Goal: Task Accomplishment & Management: Use online tool/utility

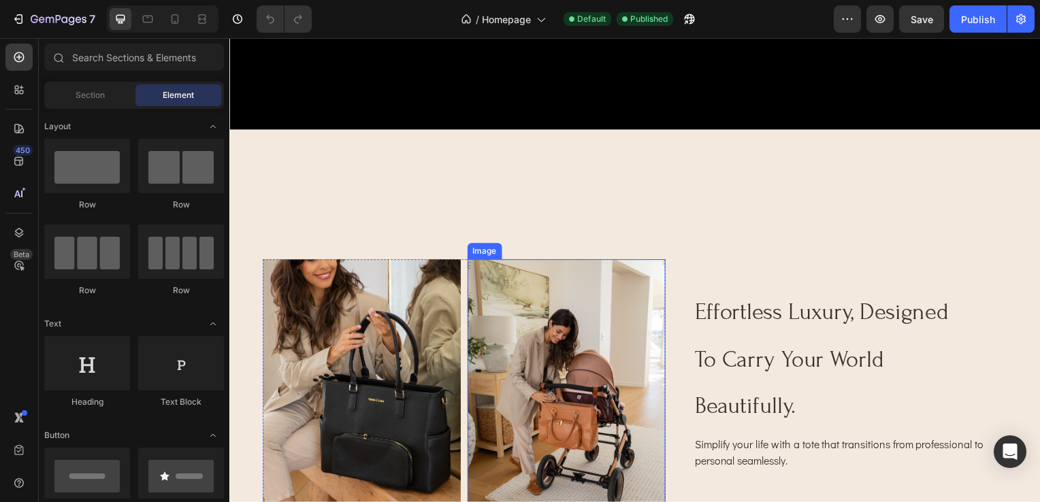
scroll to position [476, 0]
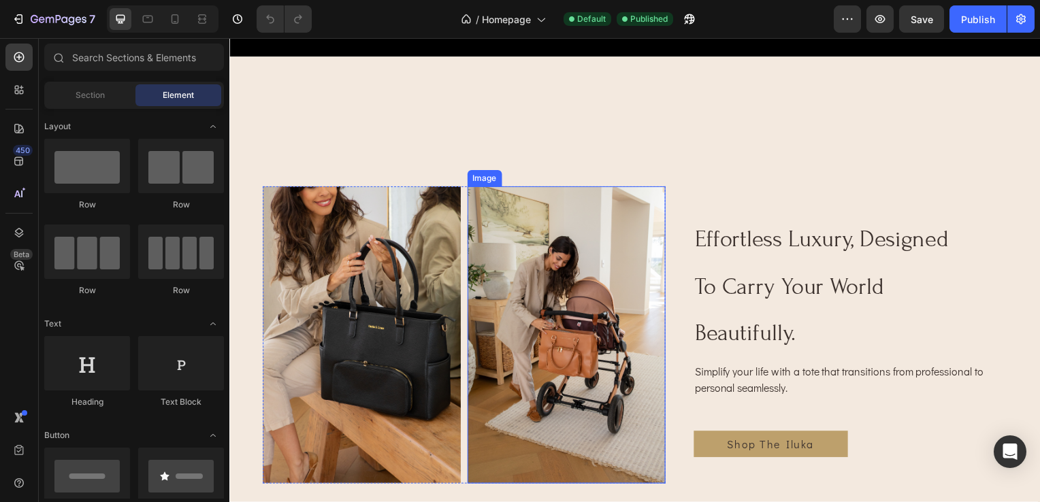
drag, startPoint x: 541, startPoint y: 285, endPoint x: 537, endPoint y: 269, distance: 16.8
click at [541, 282] on img at bounding box center [568, 337] width 199 height 299
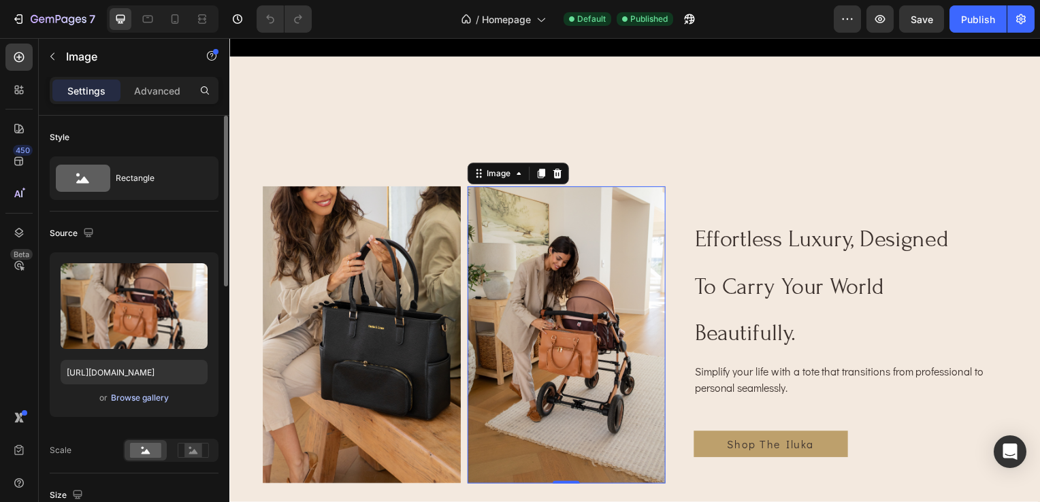
click at [125, 399] on div "Browse gallery" at bounding box center [140, 398] width 58 height 12
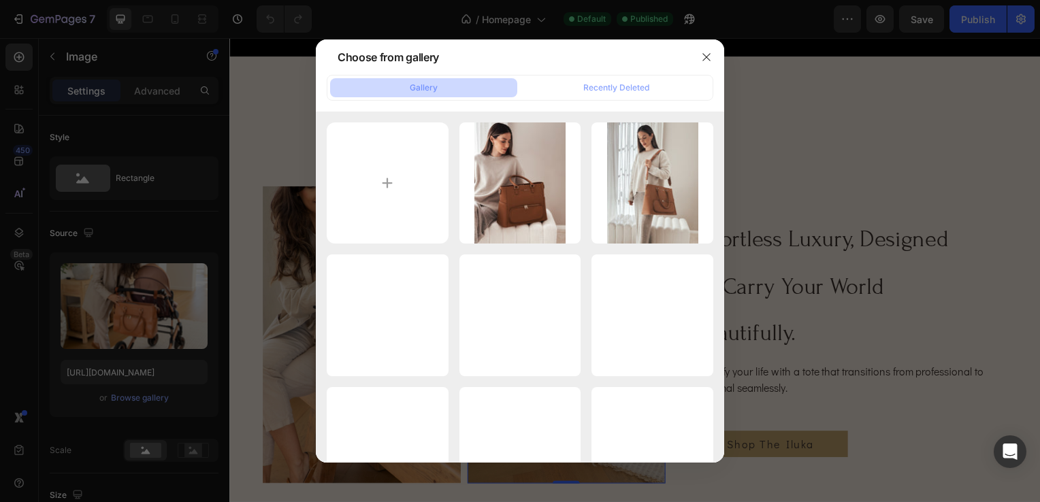
drag, startPoint x: 564, startPoint y: 63, endPoint x: 603, endPoint y: 64, distance: 38.8
click at [603, 64] on div "Choose from gallery" at bounding box center [502, 56] width 373 height 35
click at [703, 59] on icon "button" at bounding box center [706, 57] width 11 height 11
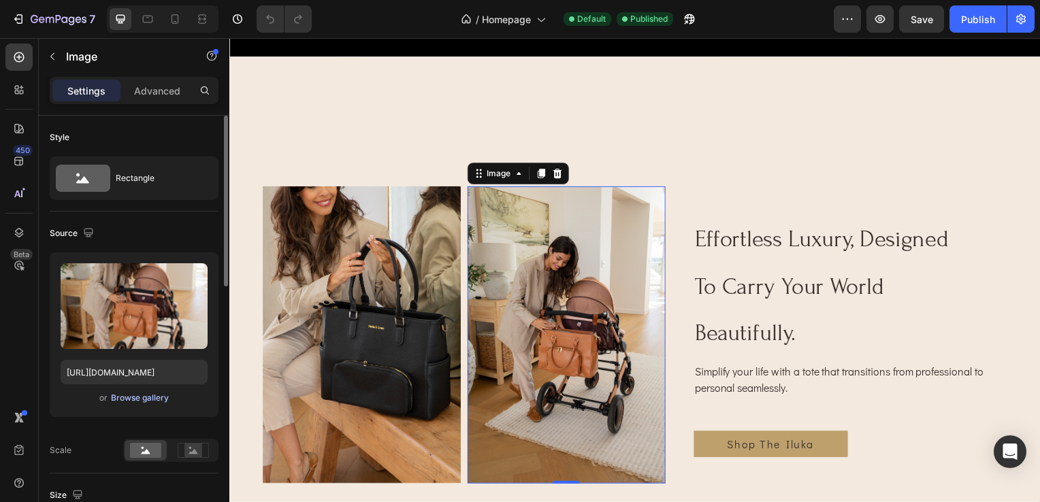
click at [130, 400] on div "Browse gallery" at bounding box center [140, 398] width 58 height 12
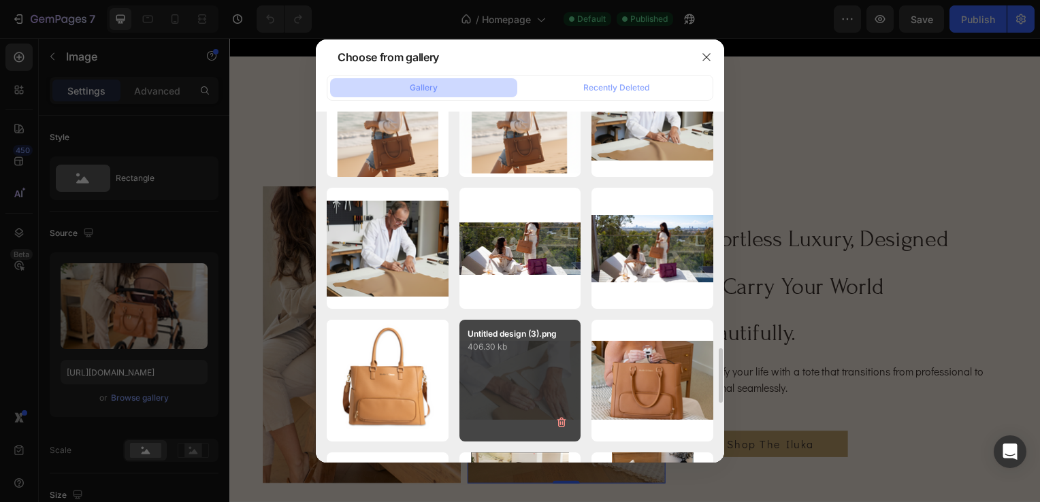
scroll to position [1660, 0]
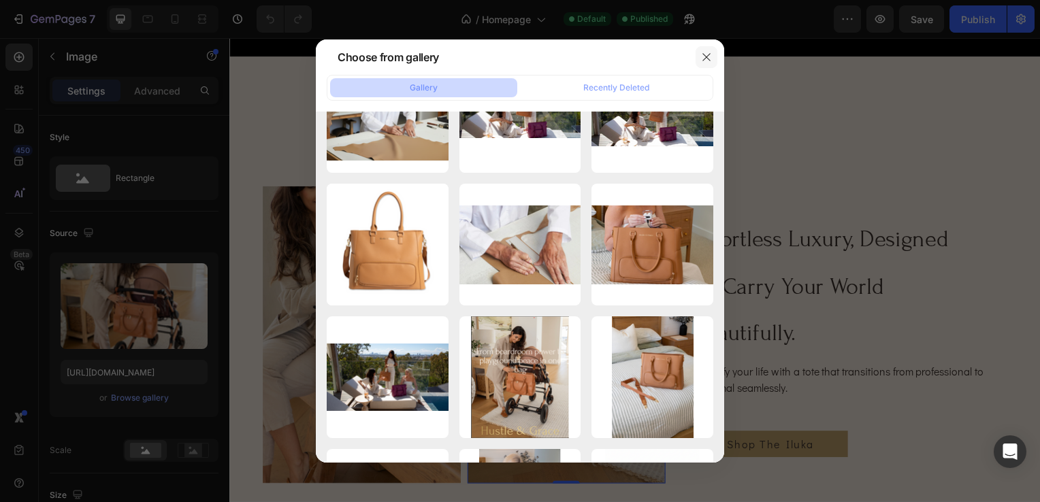
click at [706, 56] on icon "button" at bounding box center [706, 57] width 11 height 11
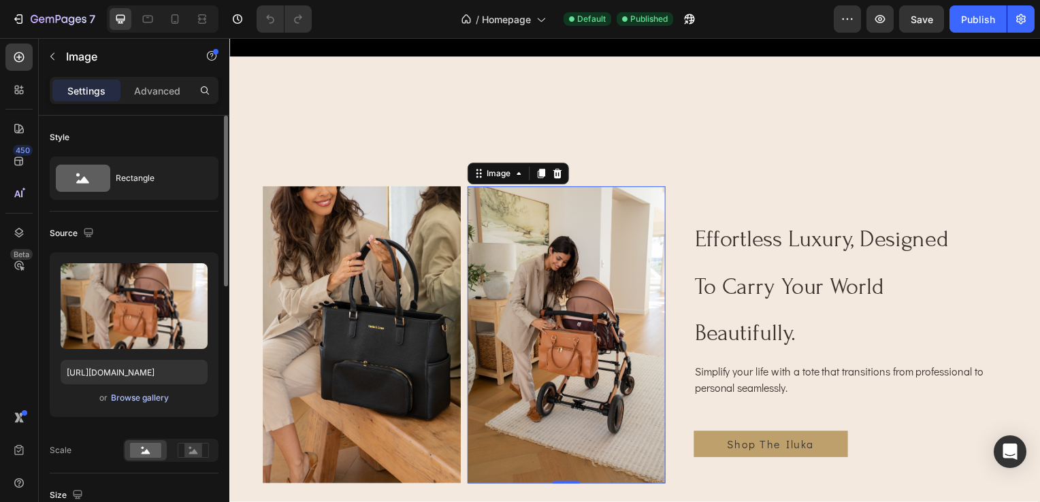
click at [152, 396] on div "Browse gallery" at bounding box center [140, 398] width 58 height 12
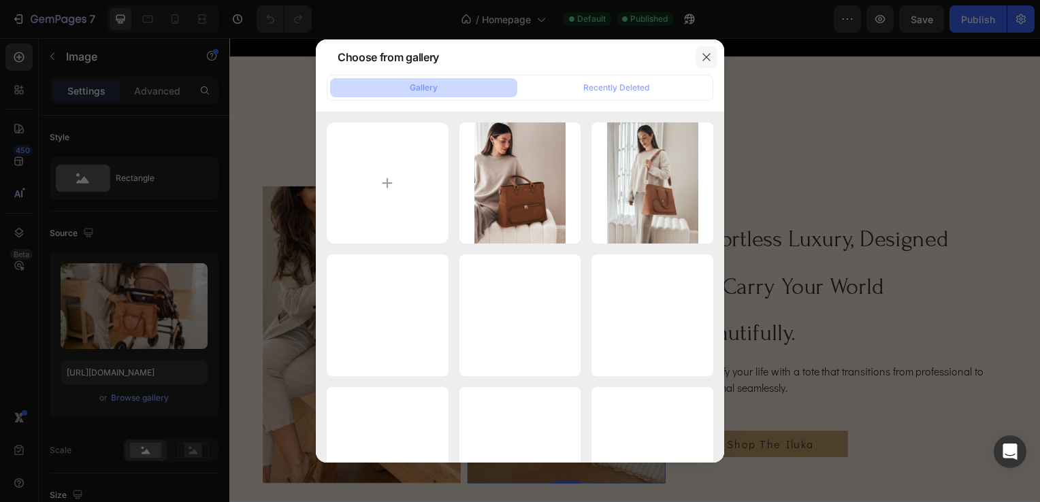
click at [710, 59] on icon "button" at bounding box center [706, 57] width 11 height 11
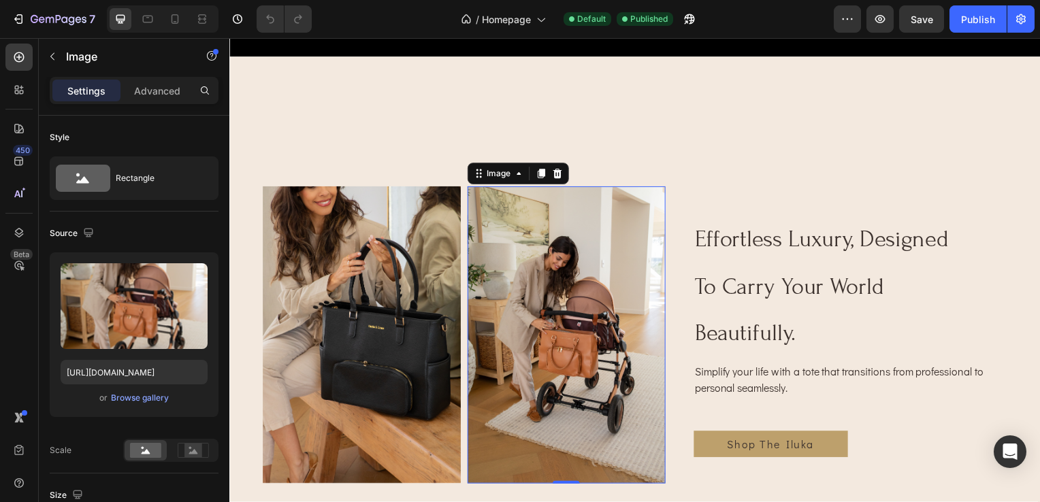
click at [548, 336] on img at bounding box center [568, 337] width 199 height 299
click at [160, 396] on div "Browse gallery" at bounding box center [140, 398] width 58 height 12
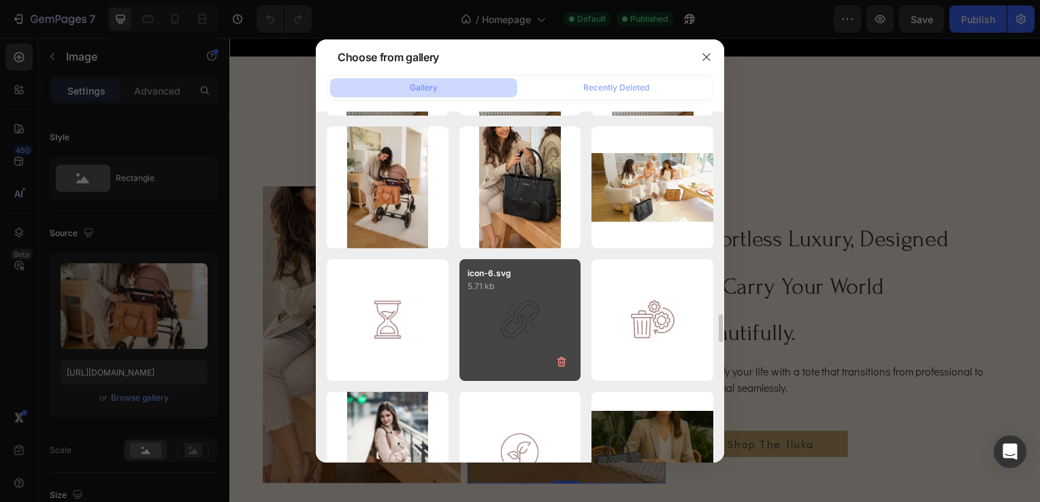
scroll to position [3371, 0]
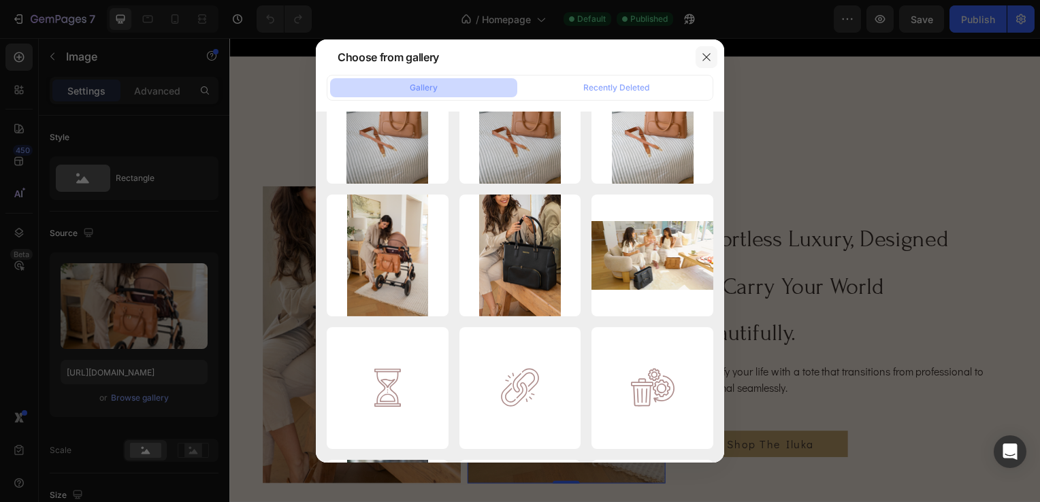
click at [706, 59] on icon "button" at bounding box center [706, 57] width 11 height 11
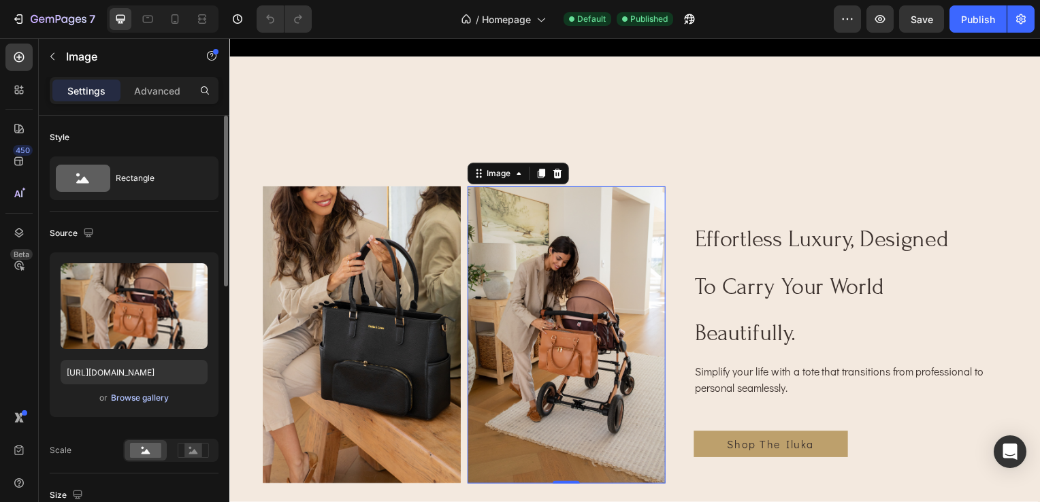
click at [155, 400] on div "Browse gallery" at bounding box center [140, 398] width 58 height 12
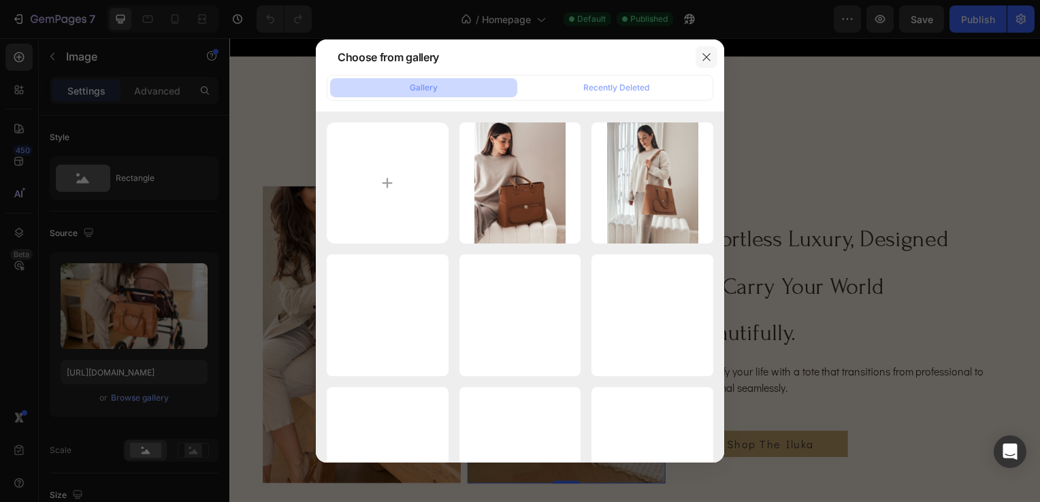
click at [706, 59] on icon "button" at bounding box center [706, 57] width 11 height 11
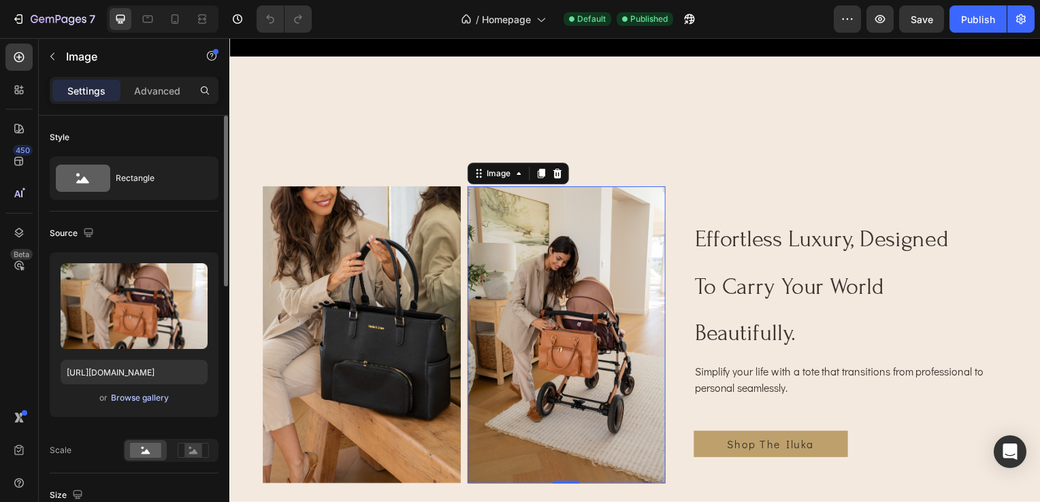
click at [146, 400] on div "Browse gallery" at bounding box center [140, 398] width 58 height 12
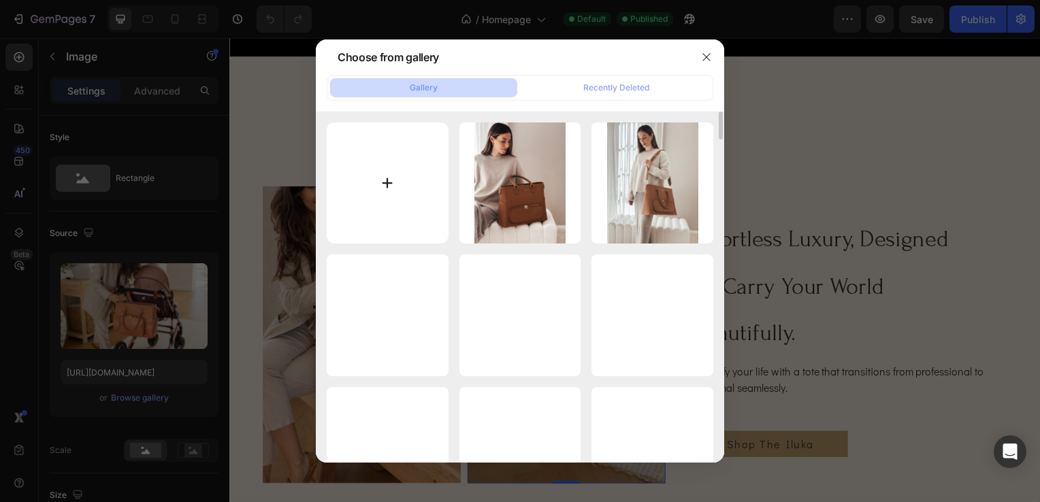
click at [380, 181] on input "file" at bounding box center [388, 183] width 122 height 122
type input "C:\fakepath\IMG_7039.jpg"
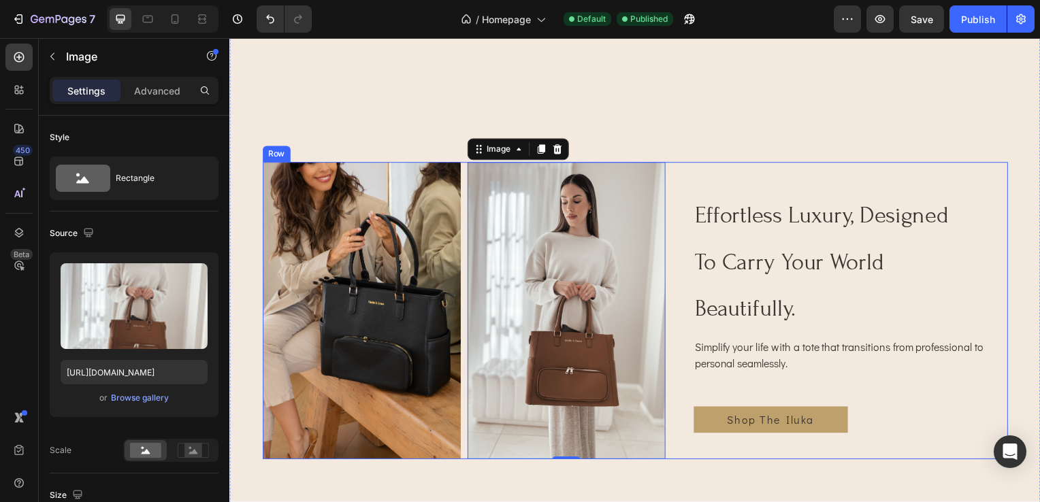
scroll to position [544, 0]
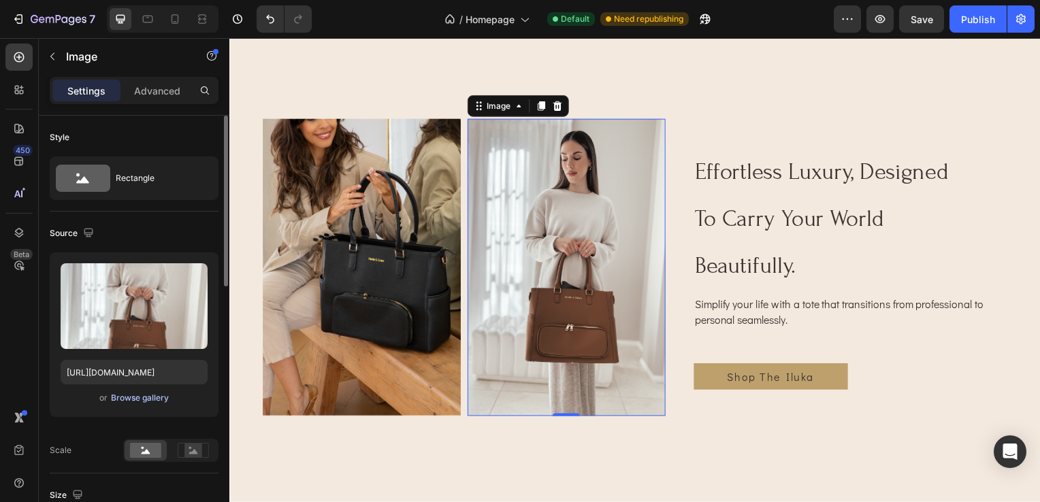
click at [141, 399] on div "Browse gallery" at bounding box center [140, 398] width 58 height 12
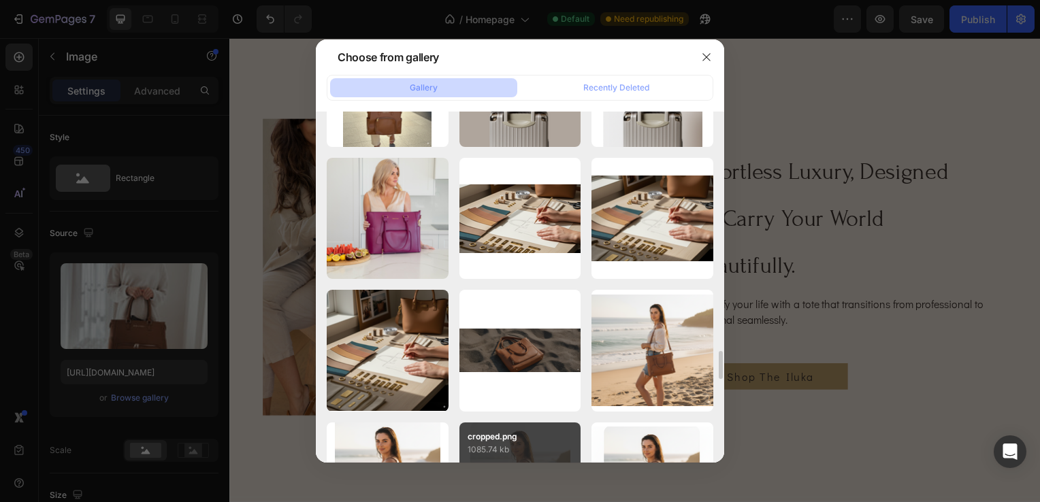
scroll to position [1293, 0]
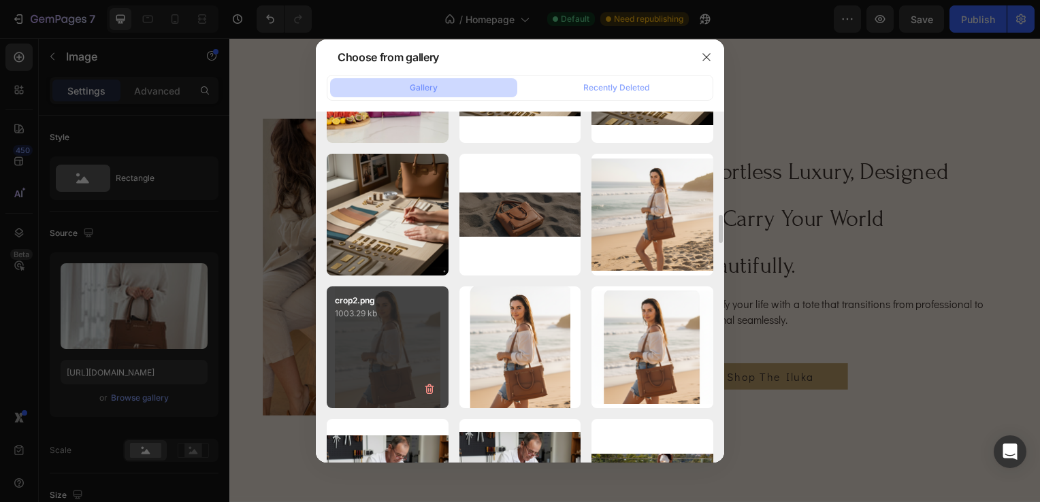
click at [418, 332] on div "crop2.png 1003.29 kb" at bounding box center [388, 347] width 122 height 122
type input "https://cdn.shopify.com/s/files/1/0703/0289/2132/files/gempages_578549456991945…"
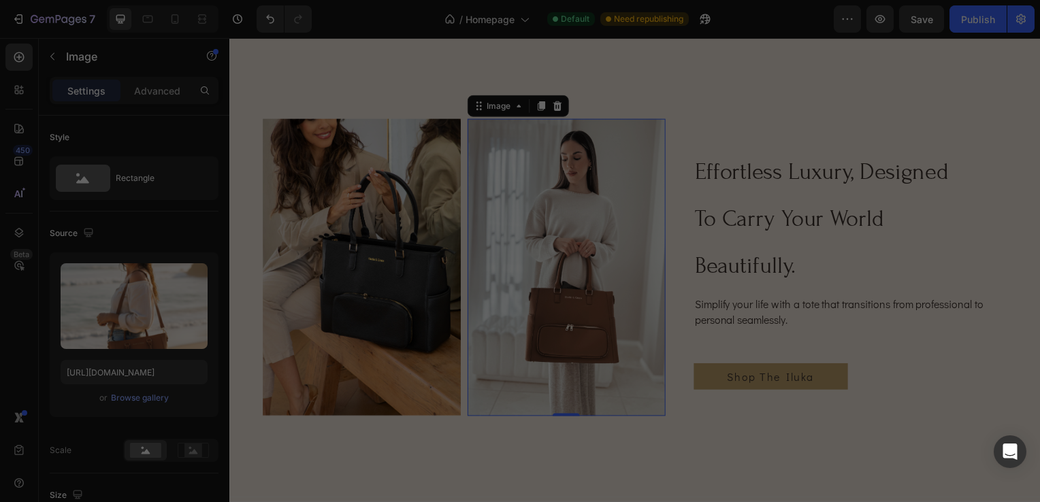
click at [418, 332] on div "crop2.png 1003.29 kb" at bounding box center [388, 347] width 122 height 122
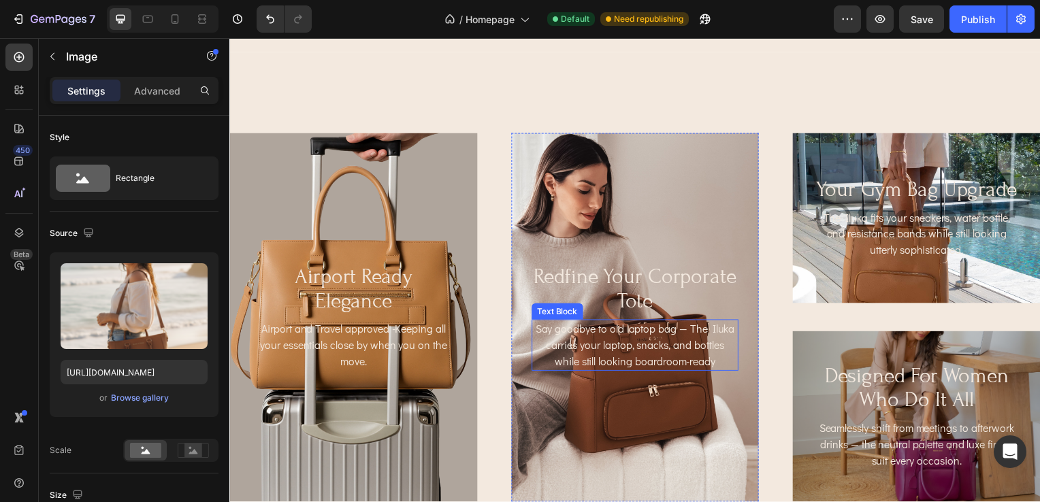
scroll to position [1565, 0]
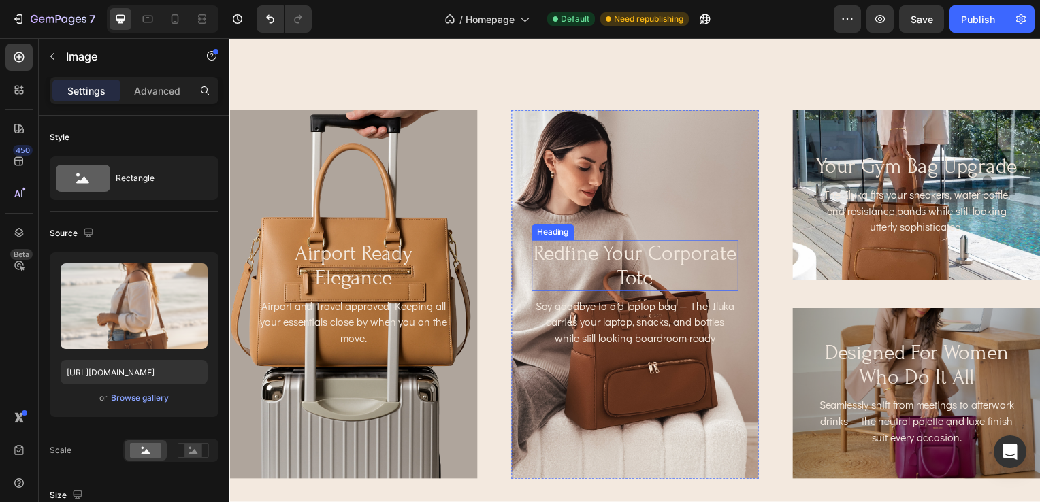
click at [607, 264] on h2 "redfine your corporate tote" at bounding box center [637, 267] width 209 height 50
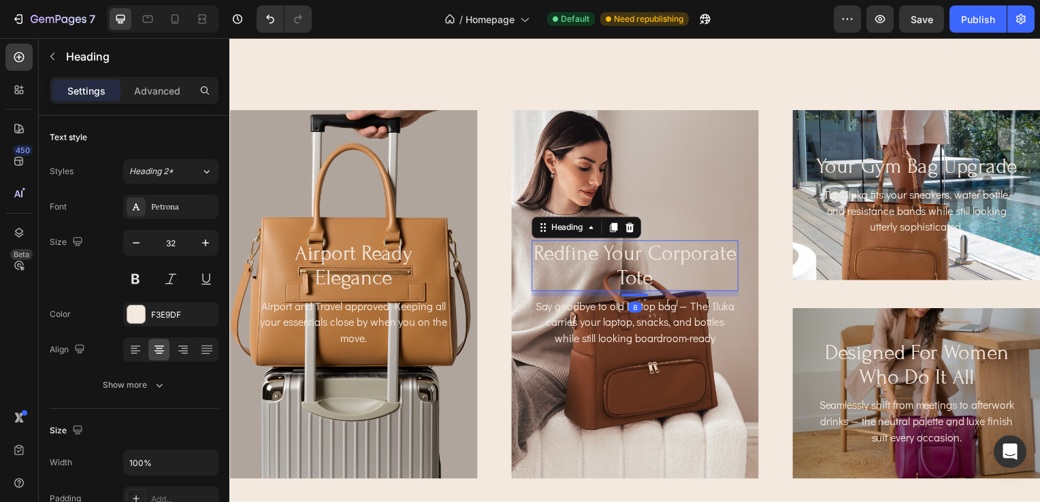
click at [601, 256] on h2 "redfine your corporate tote" at bounding box center [637, 267] width 209 height 50
click at [704, 209] on div "Background Image" at bounding box center [638, 296] width 250 height 371
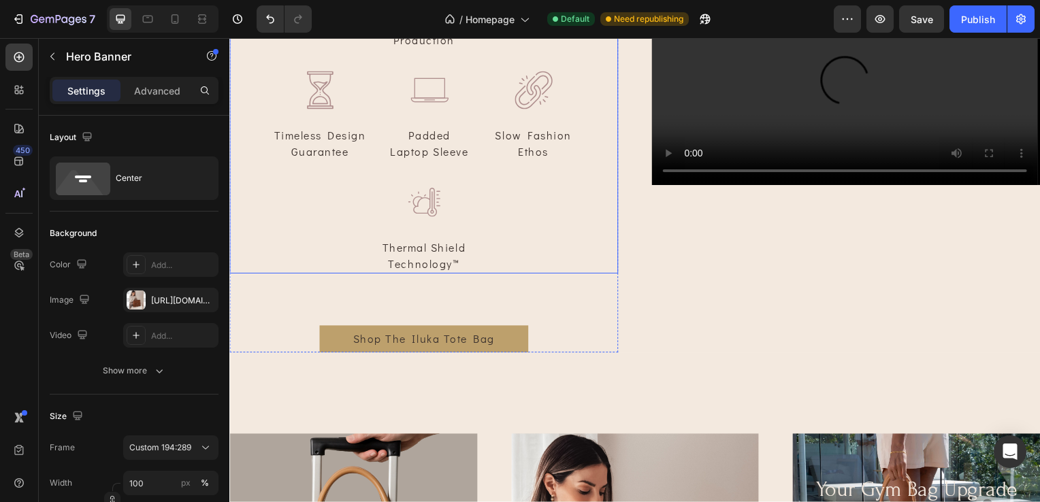
scroll to position [1293, 0]
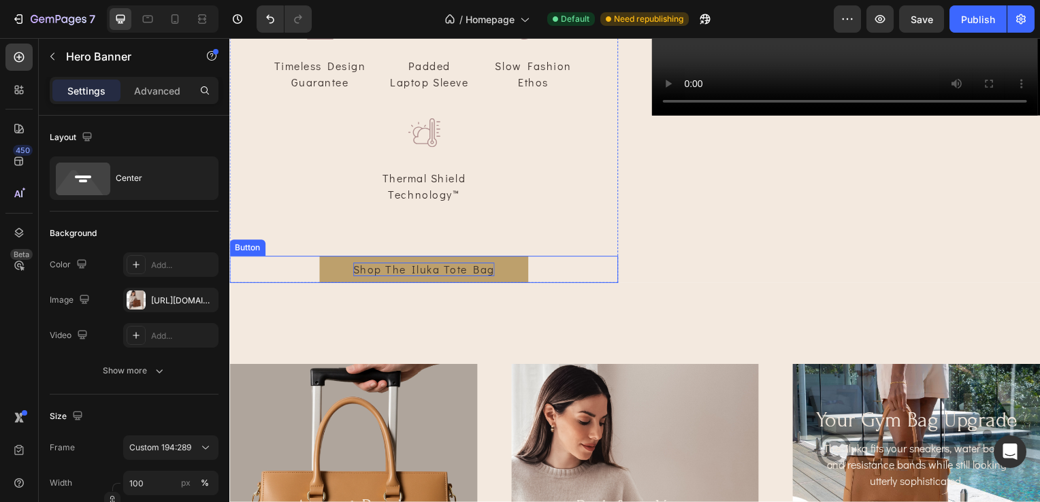
click at [482, 278] on p "Shop The Iluka Tote Bag" at bounding box center [425, 271] width 143 height 13
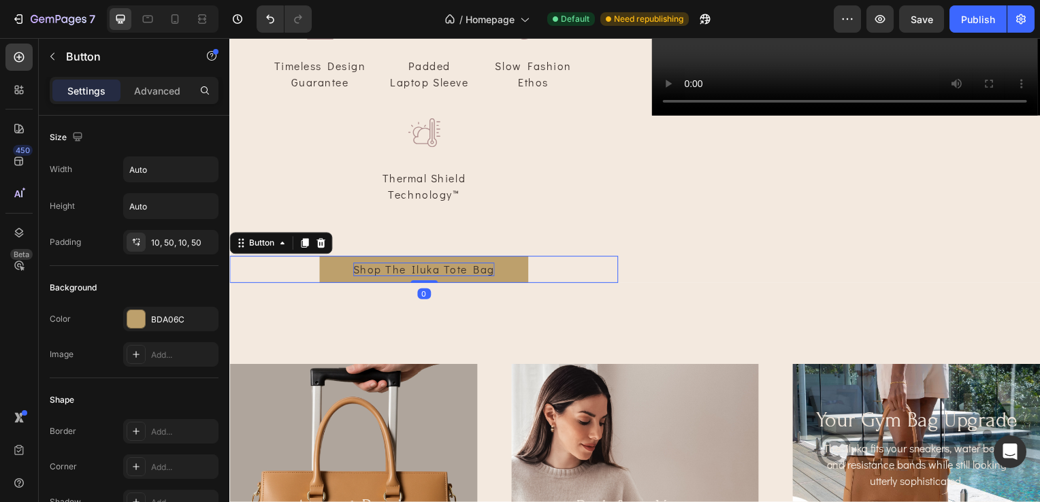
click at [482, 278] on p "Shop The Iluka Tote Bag" at bounding box center [425, 271] width 143 height 13
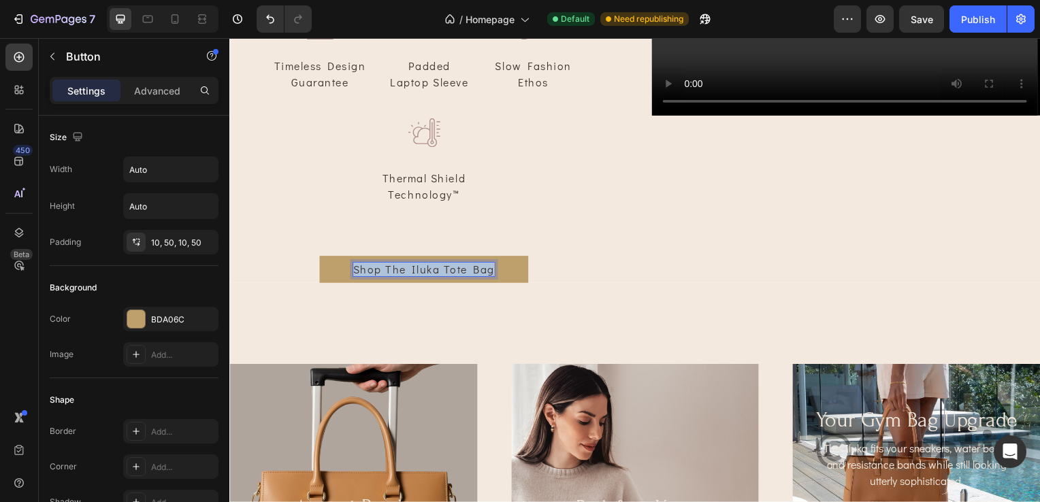
click at [482, 278] on p "Shop The Iluka Tote Bag" at bounding box center [425, 271] width 143 height 13
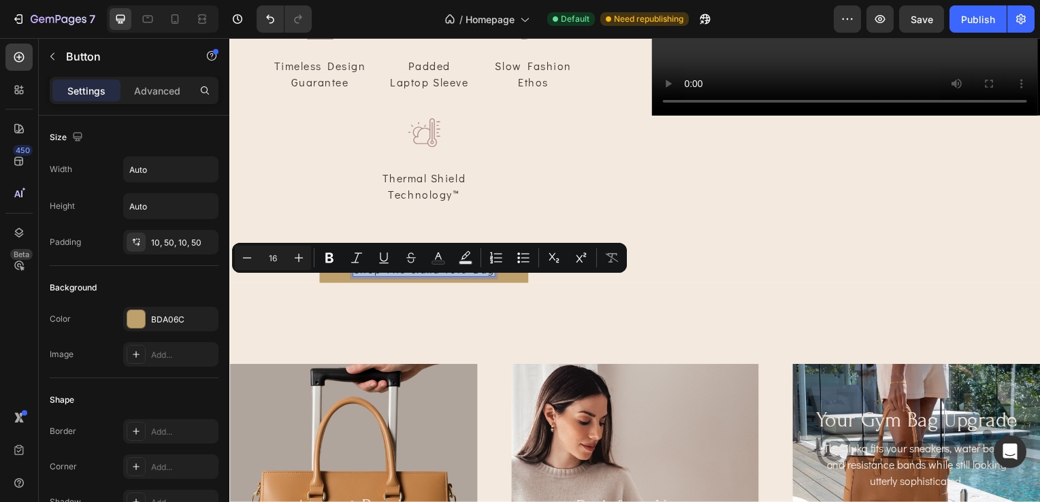
click at [482, 278] on p "Shop The Iluka Tote Bag" at bounding box center [425, 271] width 143 height 13
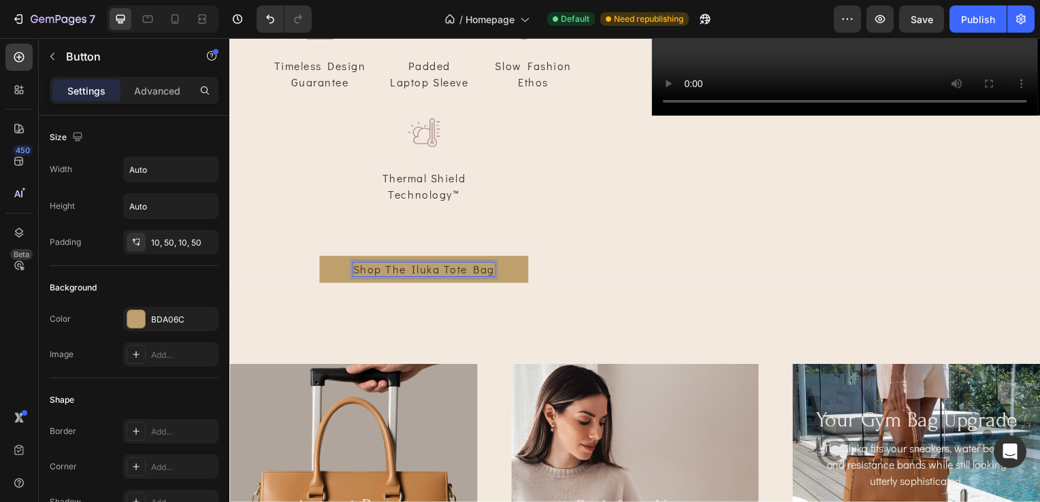
click at [466, 278] on p "Shop The Iluka Tote Bag" at bounding box center [425, 271] width 143 height 13
click at [489, 278] on p "Shop The Iluka Tote Bag" at bounding box center [425, 271] width 143 height 13
click at [581, 284] on div "Shop The Iluka Tote System Button 0" at bounding box center [424, 271] width 391 height 27
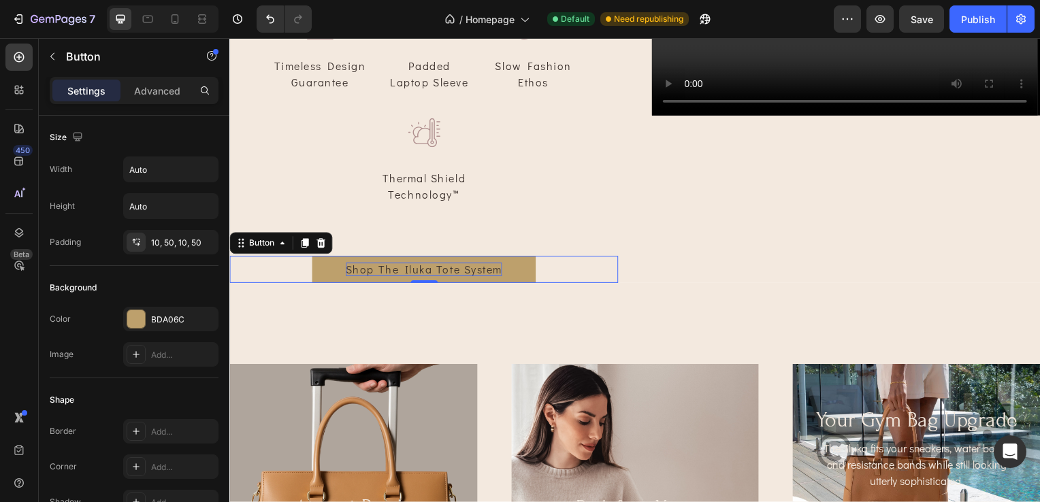
click at [482, 278] on p "Shop The Iluka Tote System" at bounding box center [425, 271] width 158 height 13
click at [525, 284] on link "Shop The Iluka Tote System" at bounding box center [425, 271] width 226 height 27
click at [447, 278] on p "Shop The Iluka Tote System" at bounding box center [425, 271] width 158 height 13
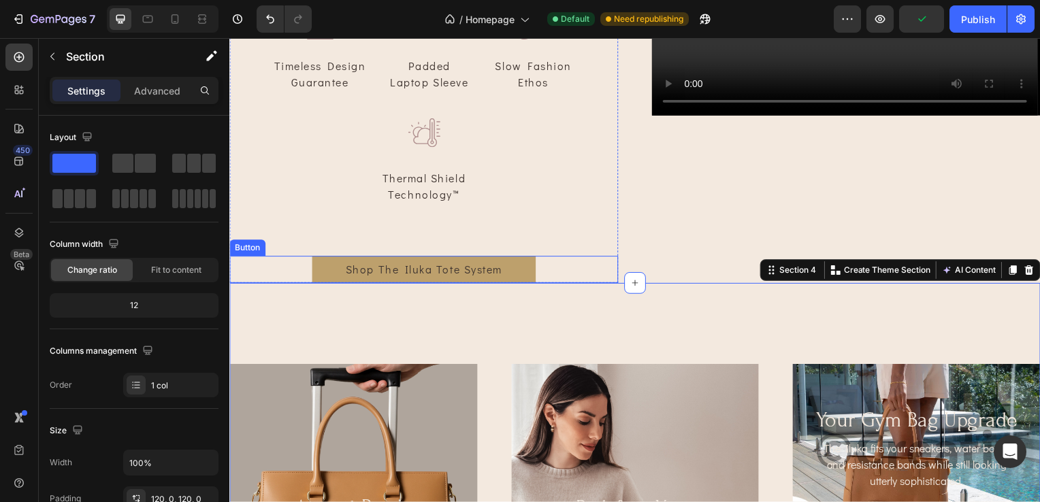
click at [330, 284] on link "Shop The Iluka Tote System" at bounding box center [425, 271] width 226 height 27
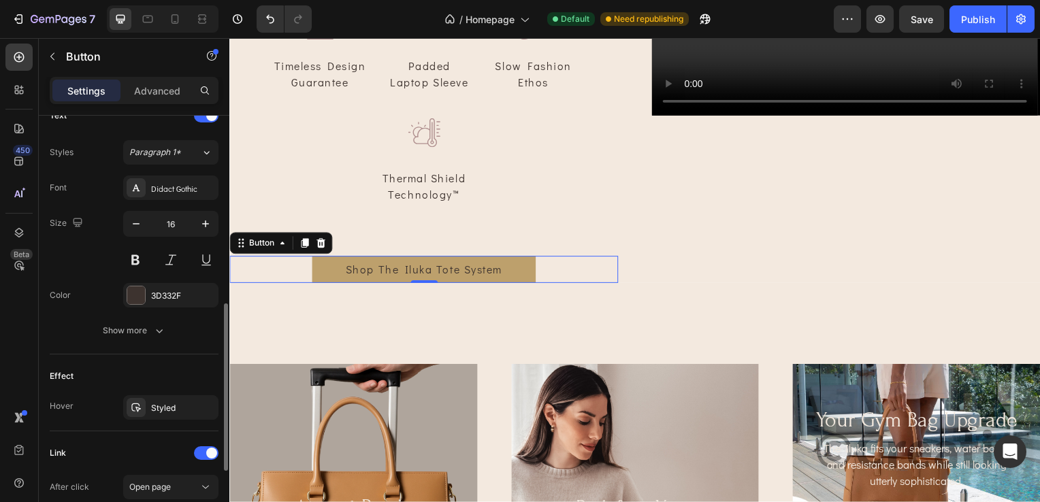
scroll to position [654, 0]
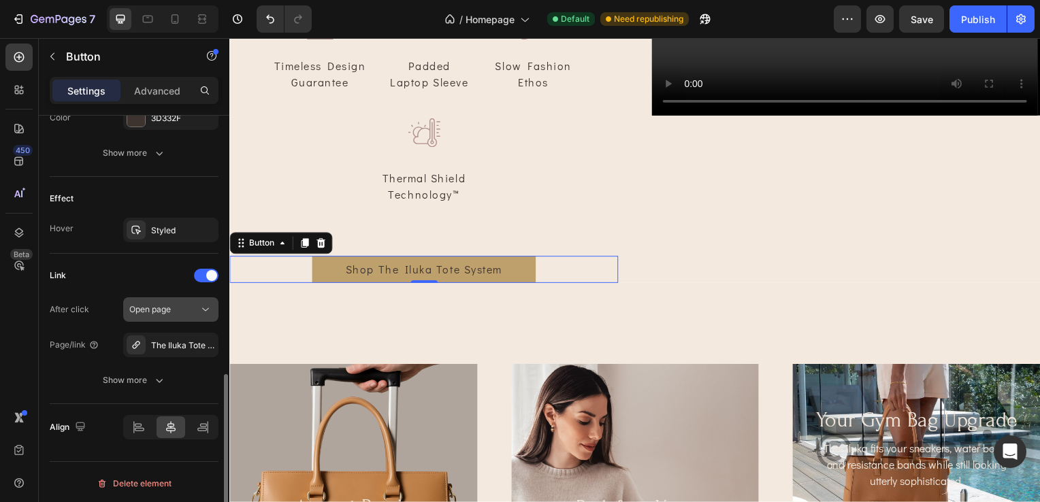
click at [201, 312] on icon at bounding box center [206, 310] width 14 height 14
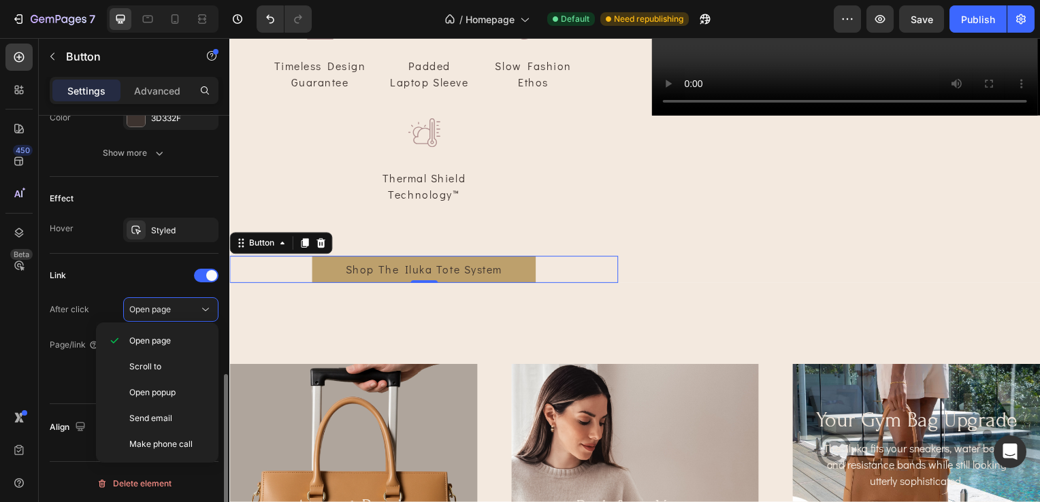
click at [165, 278] on div "Link" at bounding box center [134, 276] width 169 height 22
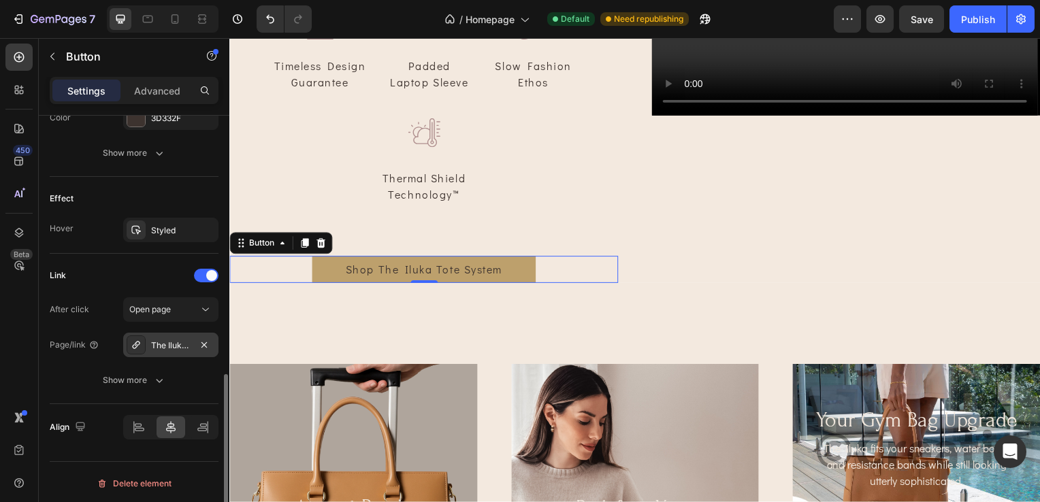
click at [130, 349] on div at bounding box center [136, 344] width 19 height 19
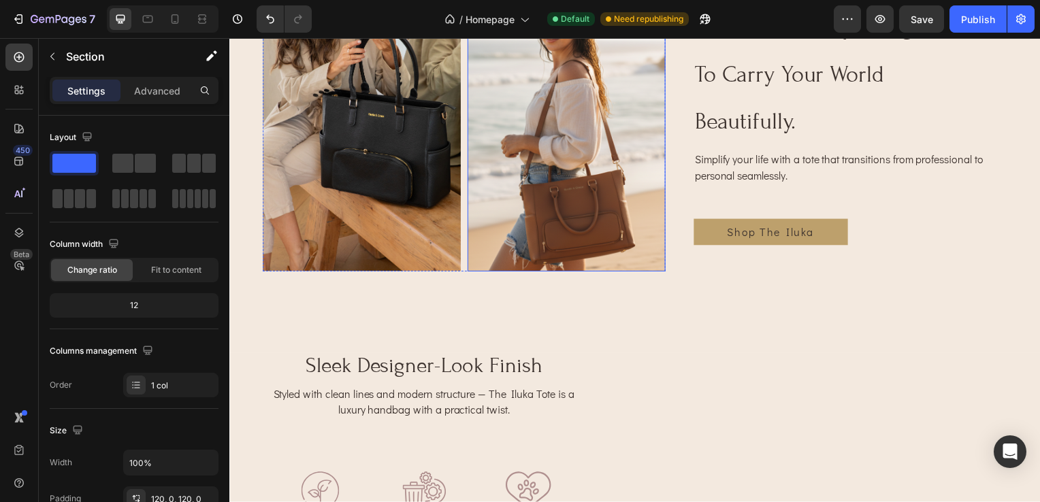
scroll to position [612, 0]
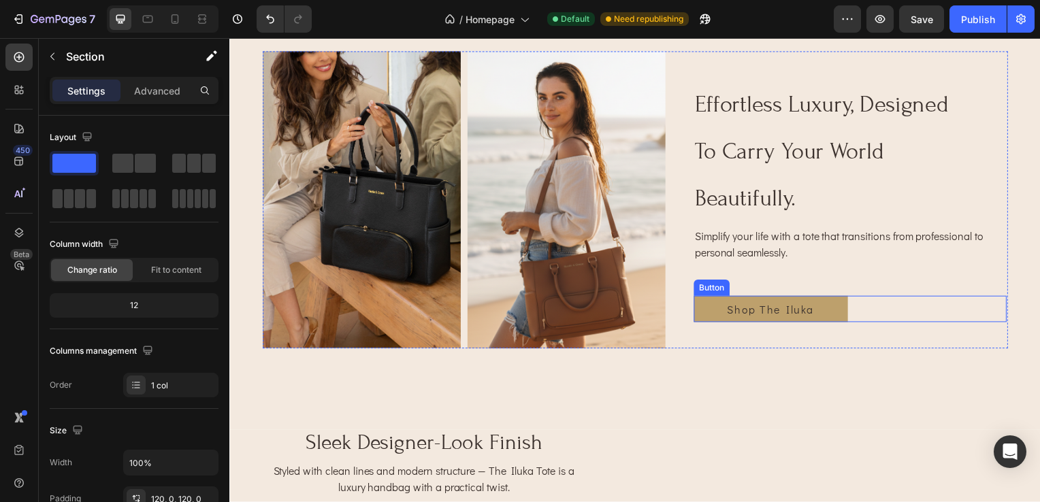
click at [820, 314] on link "Shop The Iluka" at bounding box center [774, 311] width 155 height 27
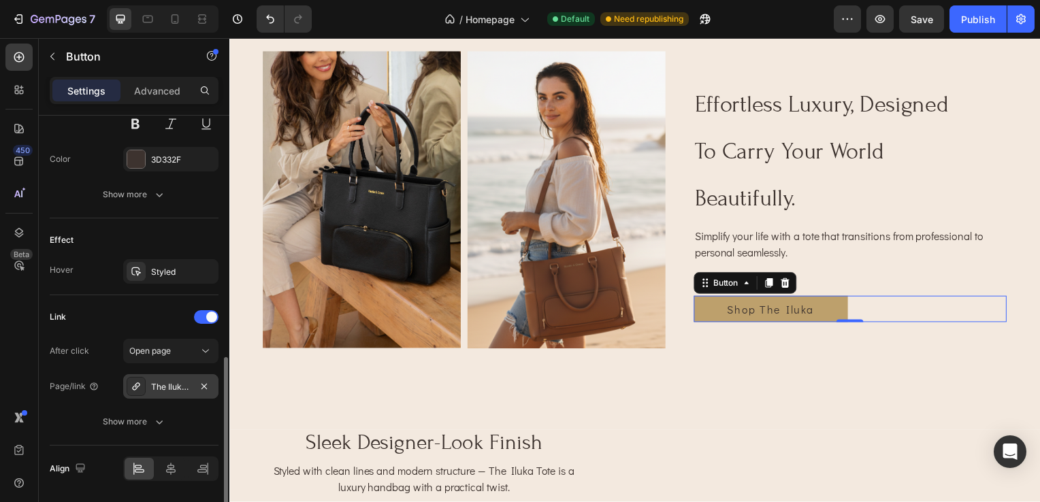
click at [131, 384] on icon at bounding box center [136, 386] width 11 height 11
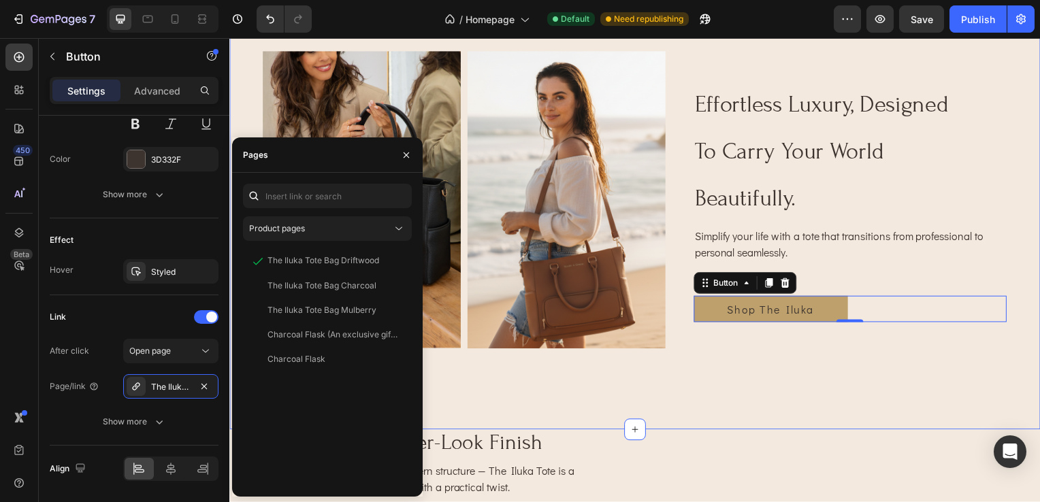
click at [910, 412] on div "Image Image Row effortless luxury, designed to carry your world beautifully. He…" at bounding box center [637, 177] width 816 height 512
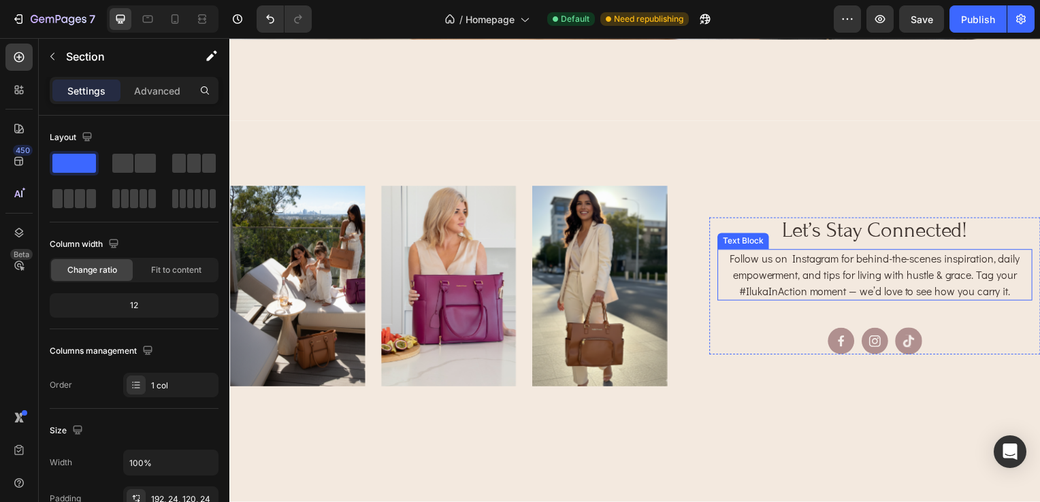
scroll to position [2654, 0]
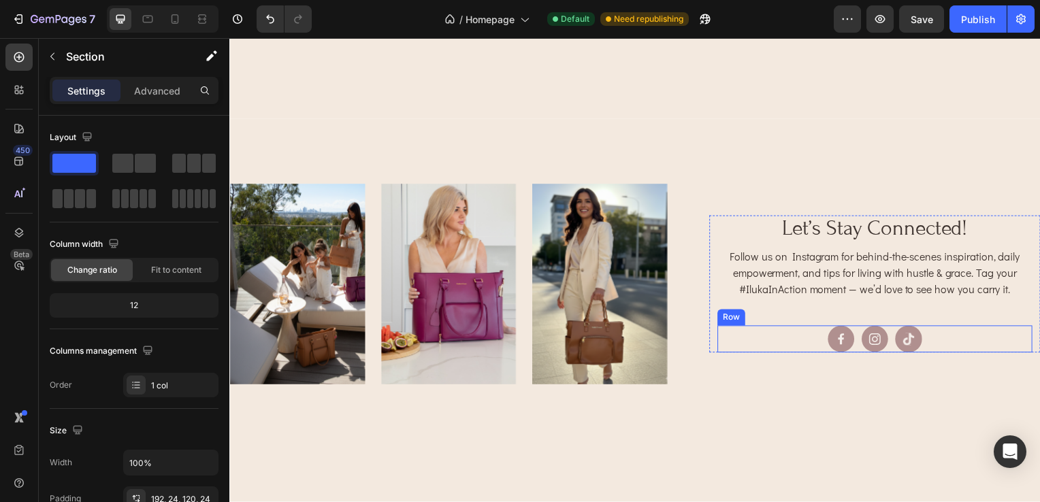
click at [810, 335] on div "Icon Icon Icon Row" at bounding box center [879, 341] width 317 height 27
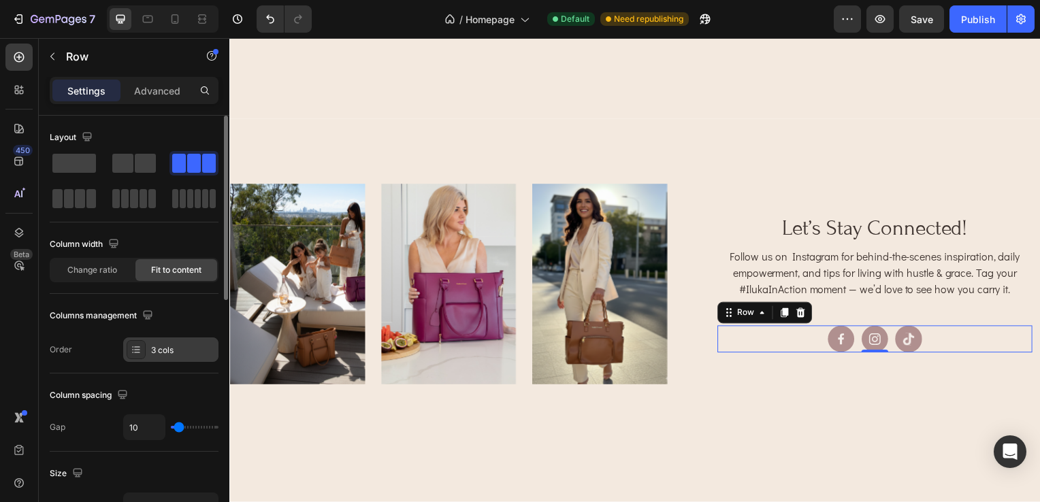
click at [133, 355] on div at bounding box center [136, 349] width 19 height 19
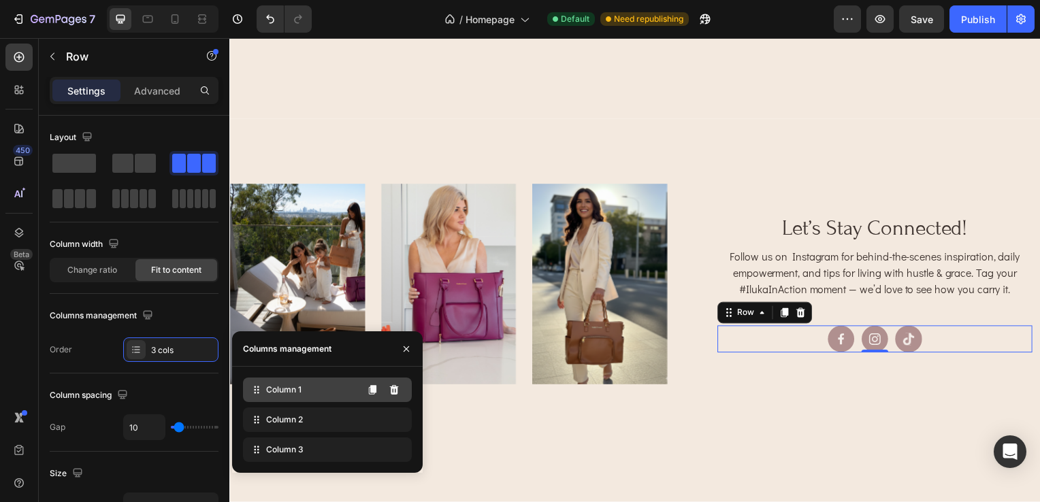
click at [294, 395] on span "Column 1" at bounding box center [283, 390] width 35 height 12
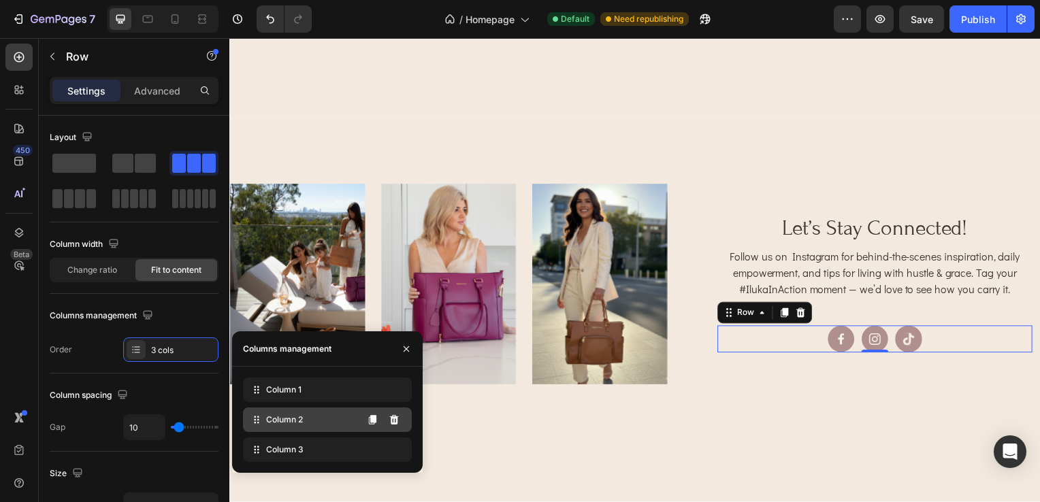
click at [299, 416] on span "Column 2" at bounding box center [284, 420] width 37 height 12
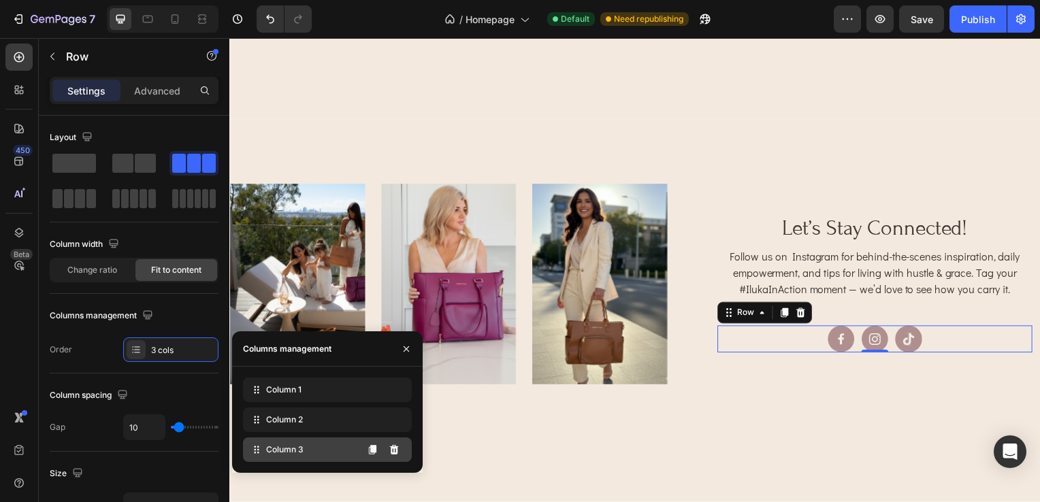
click at [299, 455] on span "Column 3" at bounding box center [284, 450] width 37 height 12
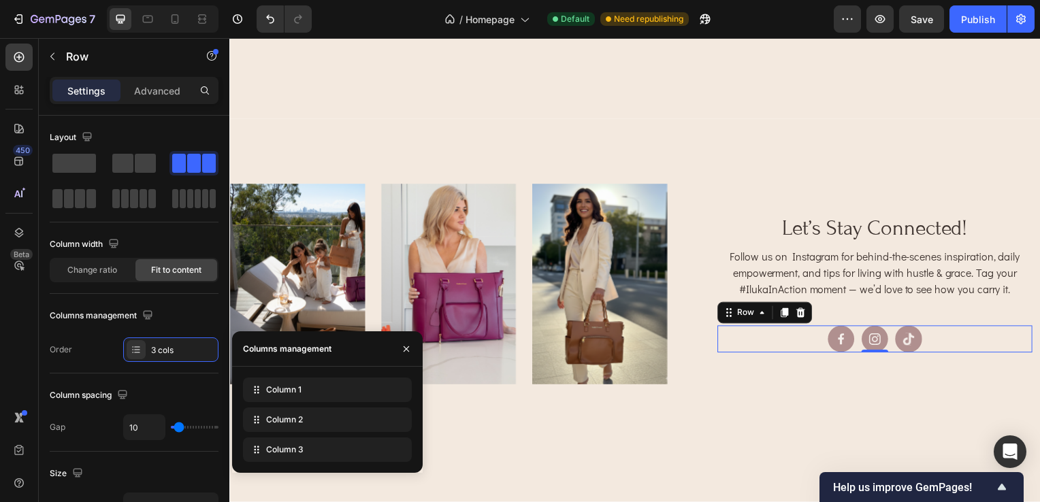
click at [965, 345] on div "Icon Icon Icon Row 0" at bounding box center [879, 341] width 317 height 27
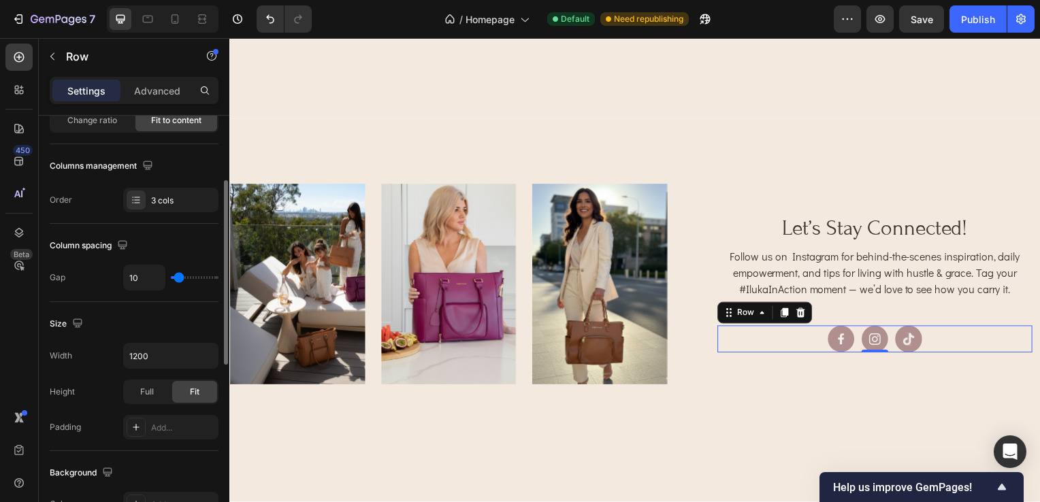
scroll to position [14, 0]
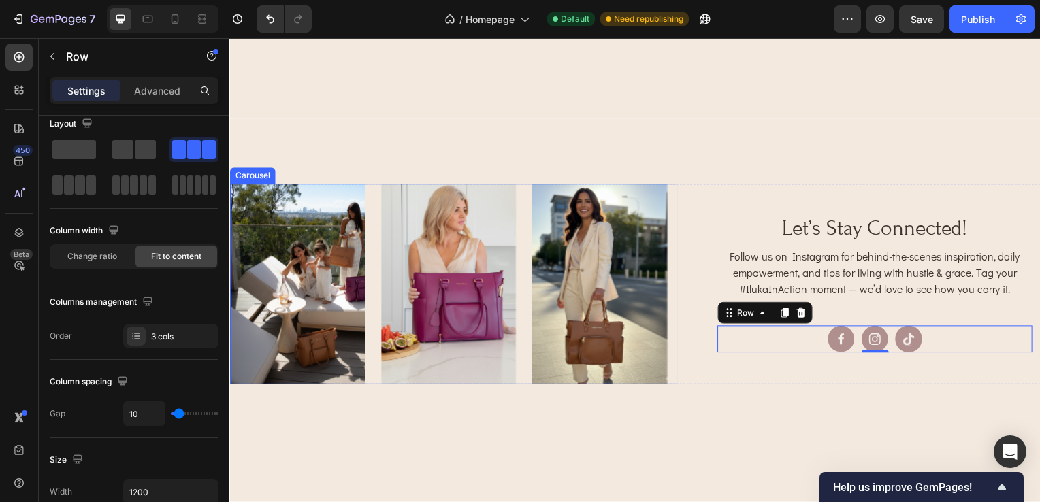
click at [371, 199] on div "Image Image Image Image Image Image" at bounding box center [454, 286] width 450 height 203
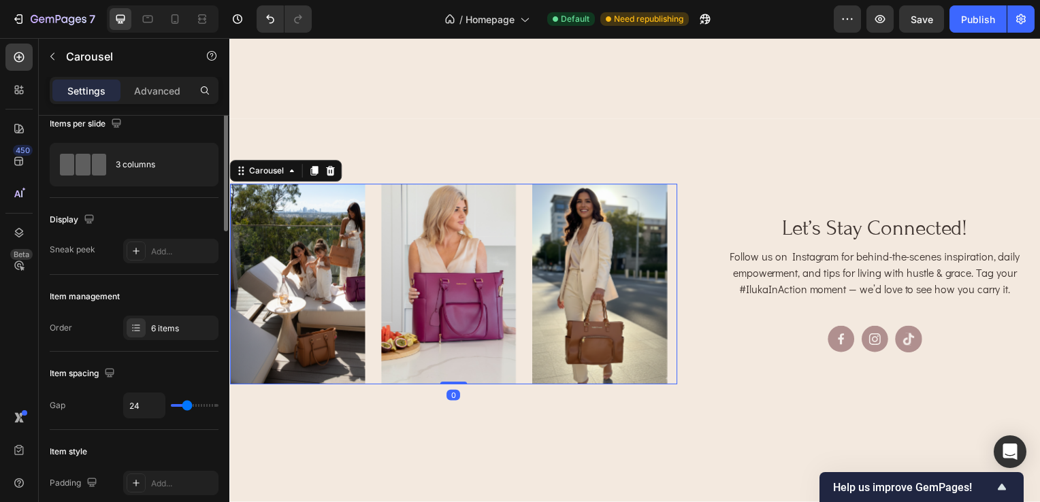
scroll to position [0, 0]
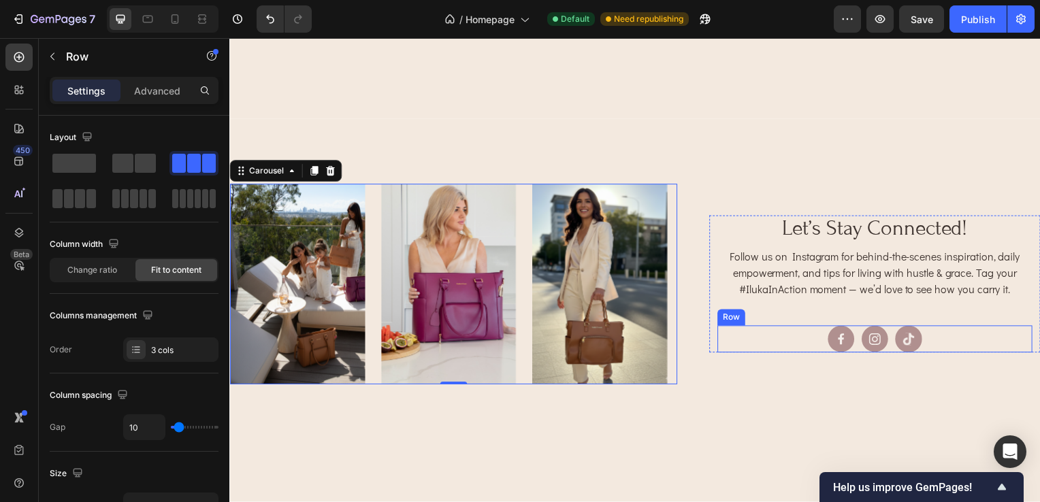
click at [810, 340] on div "Icon Icon Icon Row" at bounding box center [879, 341] width 317 height 27
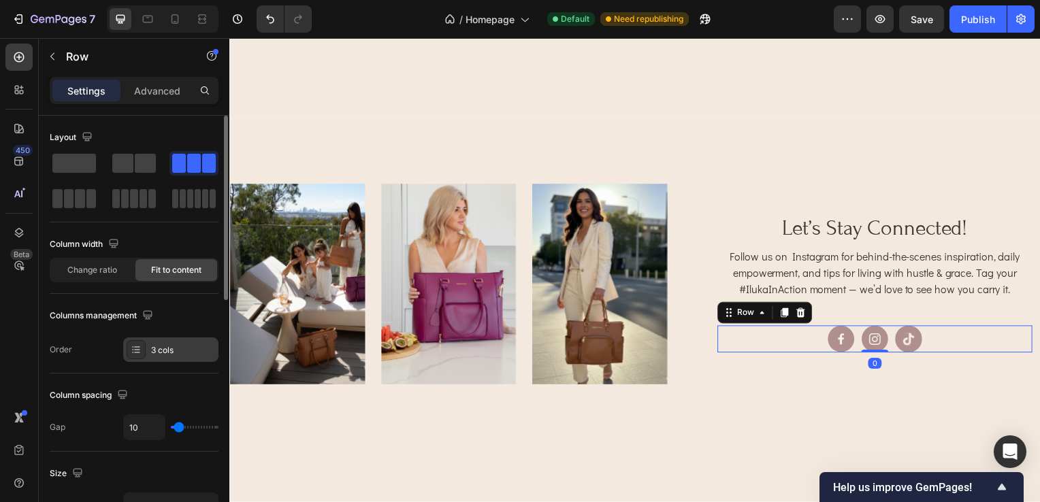
click at [147, 350] on div "3 cols" at bounding box center [170, 349] width 95 height 24
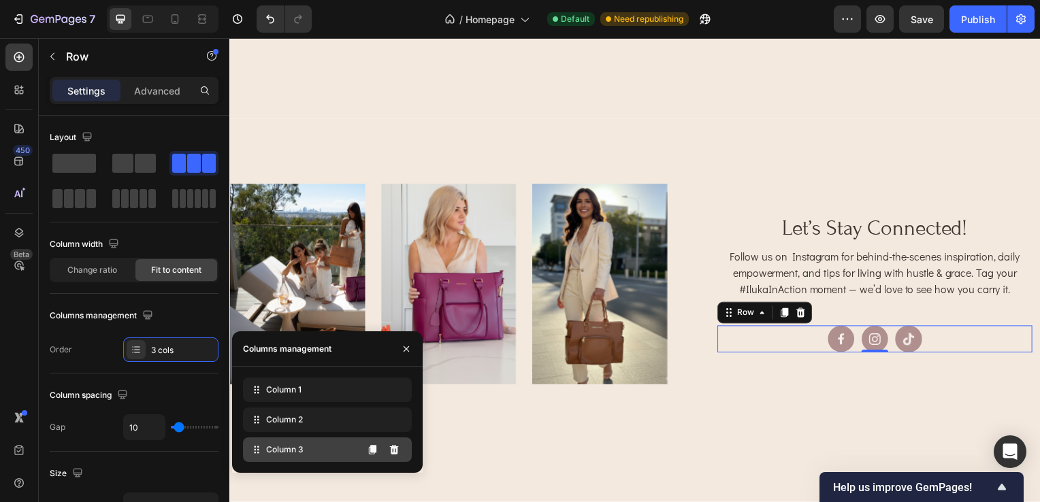
click at [273, 448] on span "Column 3" at bounding box center [284, 450] width 37 height 12
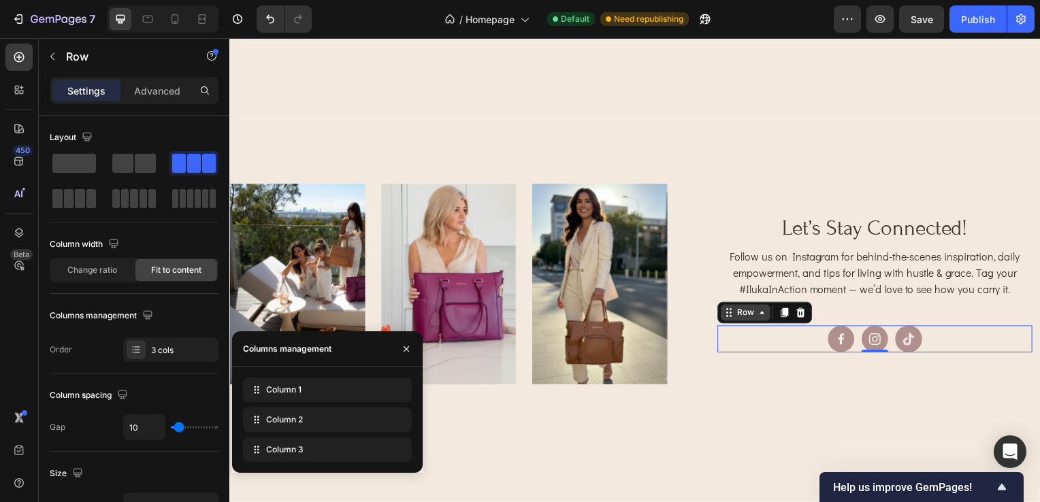
click at [746, 311] on div "Row" at bounding box center [749, 315] width 22 height 12
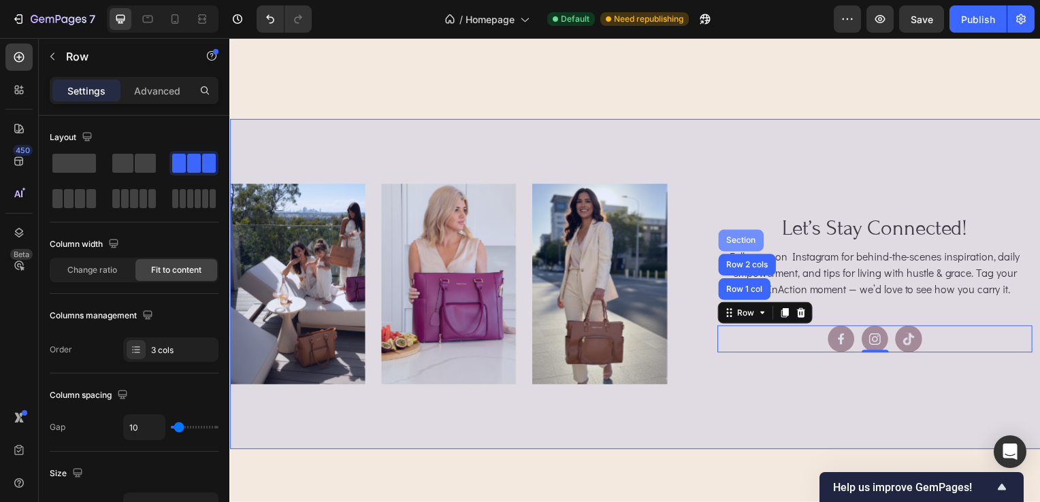
click at [742, 238] on div "Section" at bounding box center [744, 242] width 35 height 8
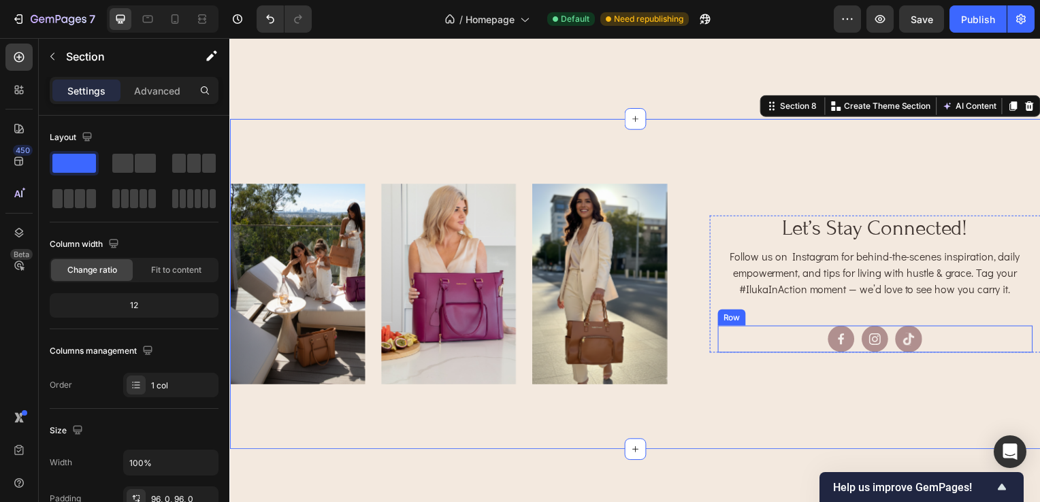
click at [975, 335] on div "Icon Icon Icon Row" at bounding box center [879, 341] width 317 height 27
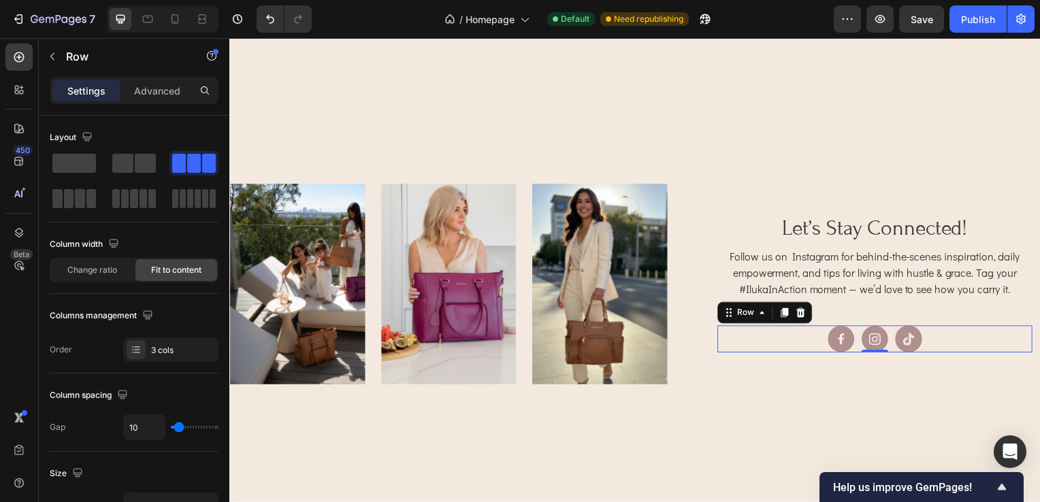
click at [810, 337] on div "Icon Icon Icon Row 0" at bounding box center [879, 341] width 317 height 27
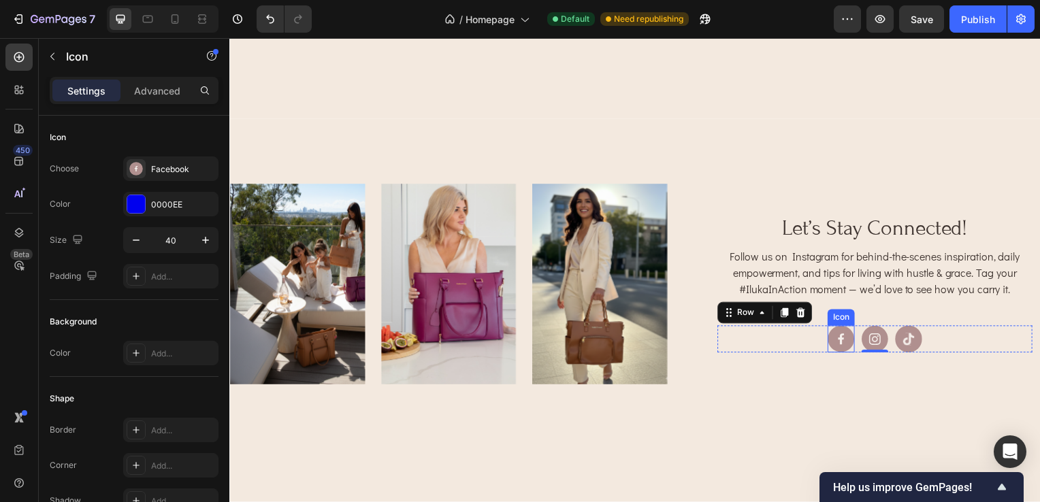
click at [831, 338] on rect at bounding box center [844, 341] width 27 height 27
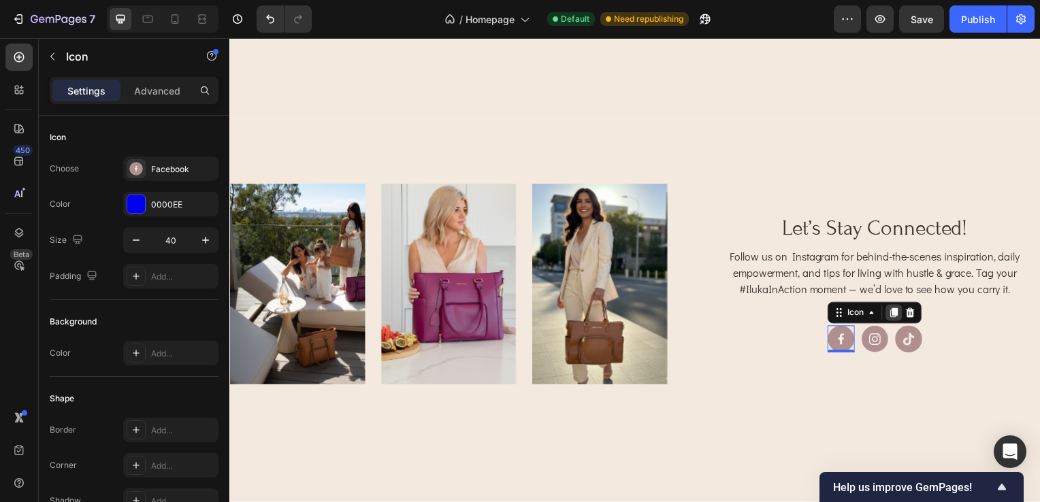
click at [895, 310] on icon at bounding box center [898, 315] width 7 height 10
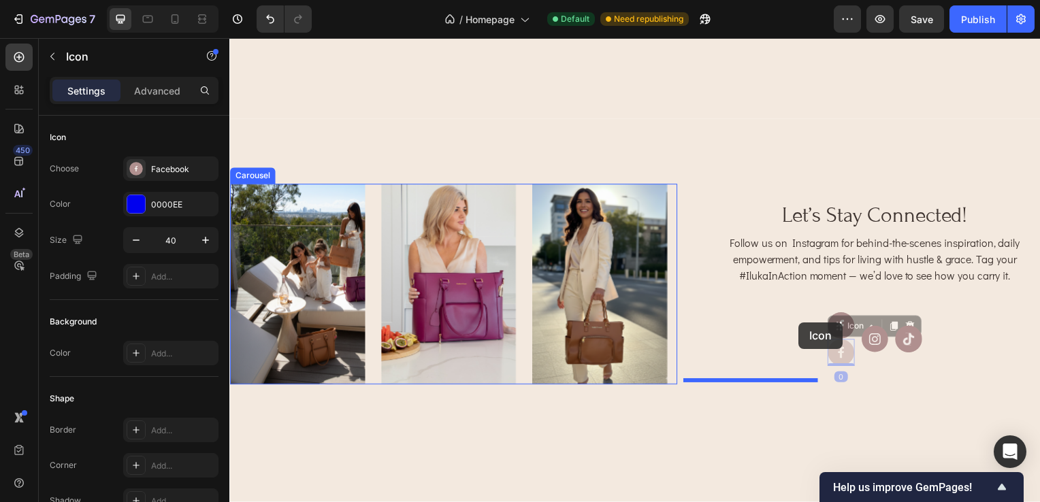
drag, startPoint x: 833, startPoint y: 356, endPoint x: 802, endPoint y: 324, distance: 44.7
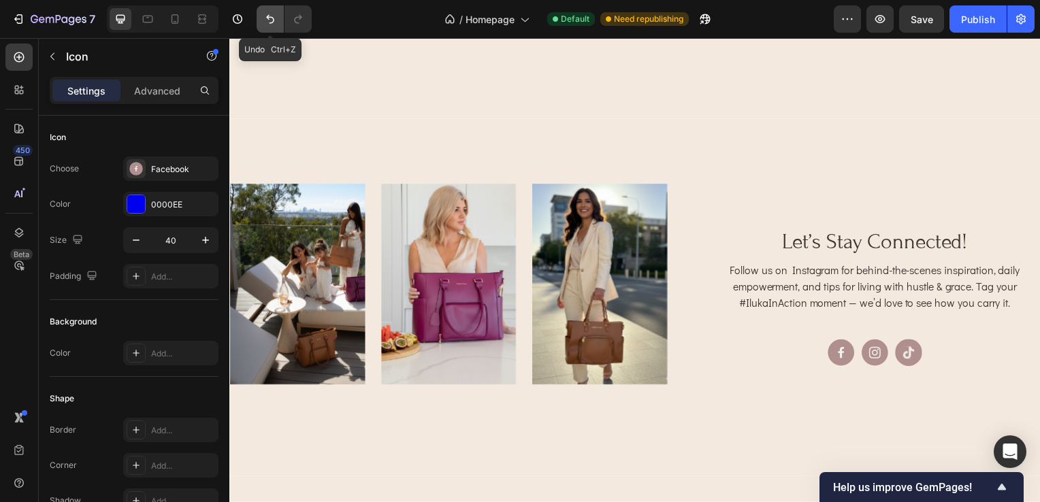
click at [275, 15] on icon "Undo/Redo" at bounding box center [270, 19] width 14 height 14
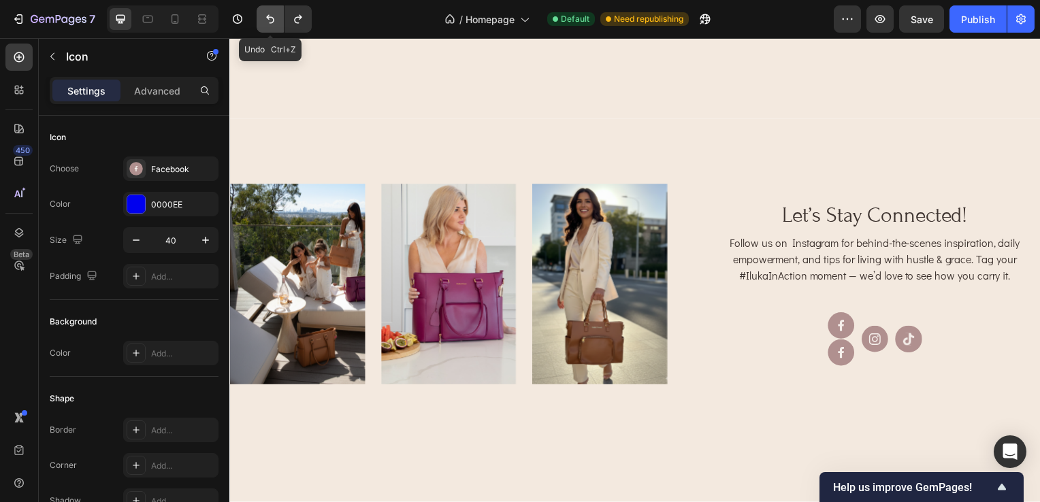
click at [275, 15] on icon "Undo/Redo" at bounding box center [270, 19] width 14 height 14
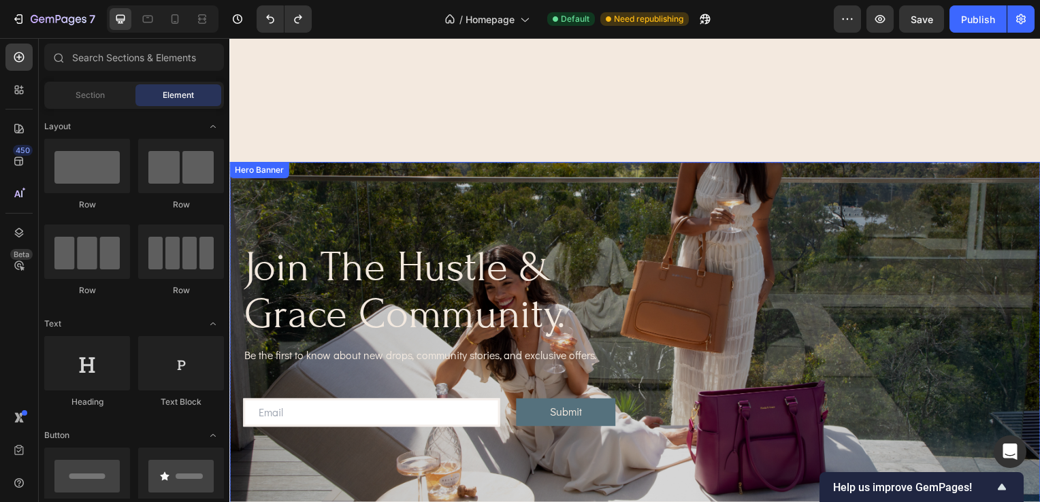
scroll to position [3198, 0]
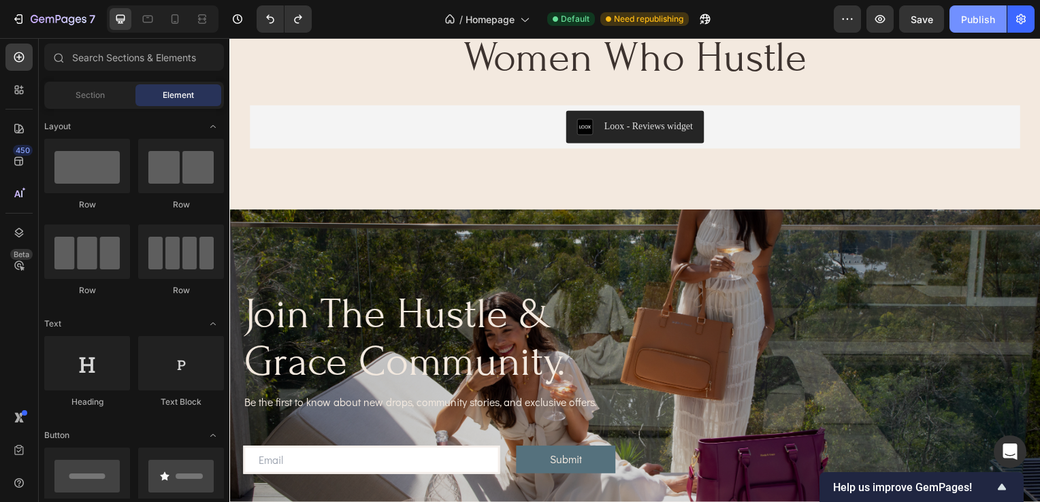
click at [961, 11] on button "Publish" at bounding box center [977, 18] width 57 height 27
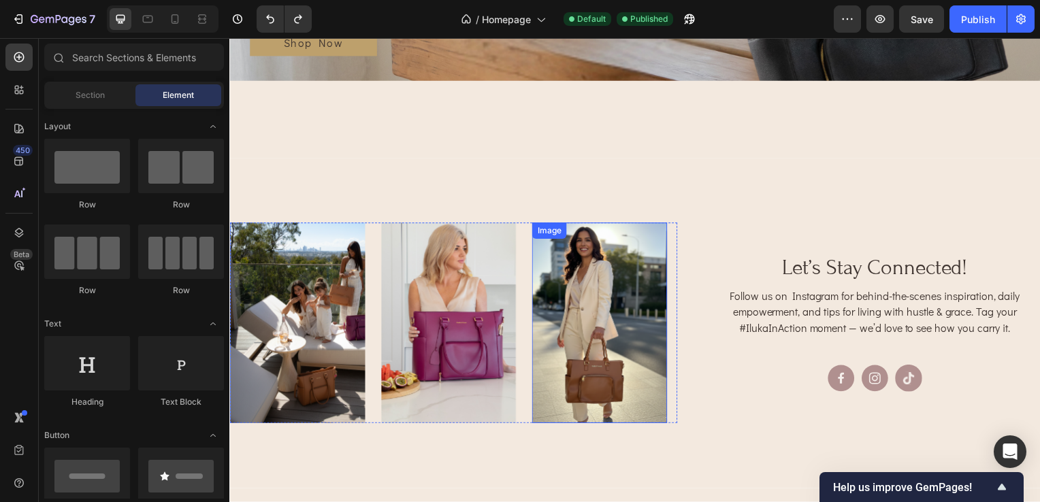
scroll to position [2564, 0]
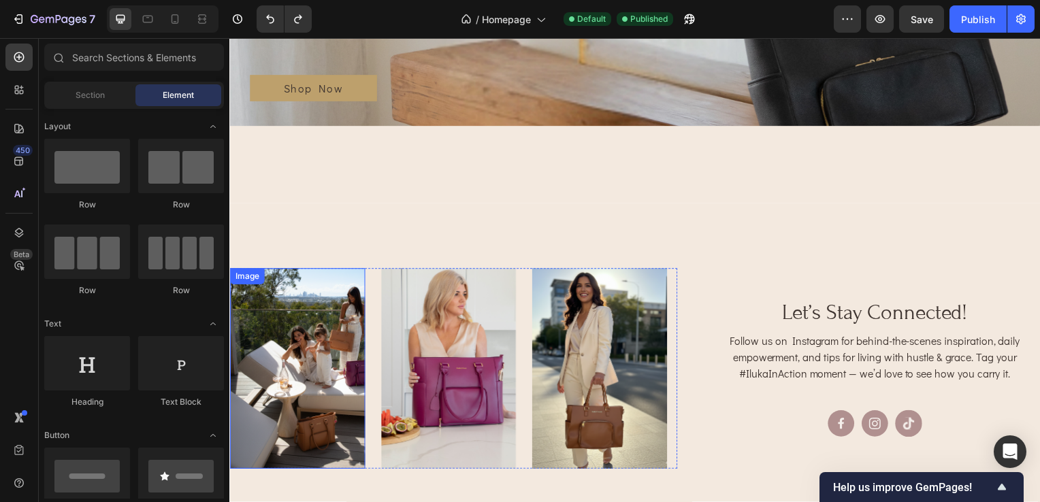
click at [269, 370] on img at bounding box center [297, 371] width 136 height 203
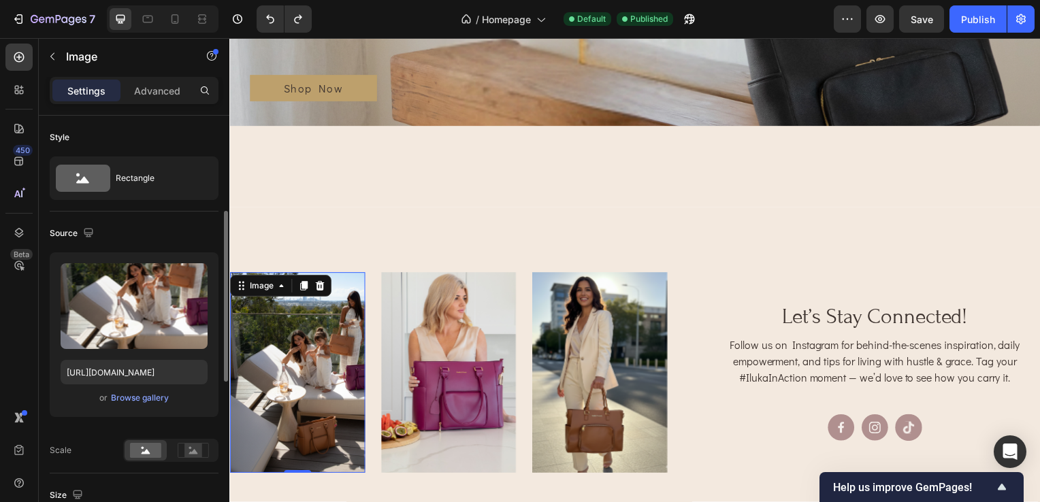
scroll to position [136, 0]
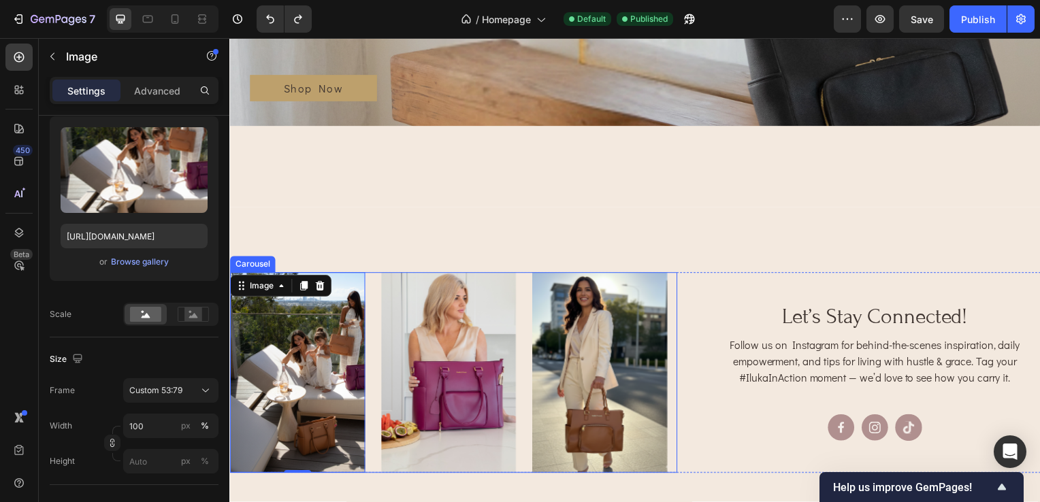
click at [372, 319] on div "Image 0 Image Image Image Image Image" at bounding box center [454, 375] width 450 height 203
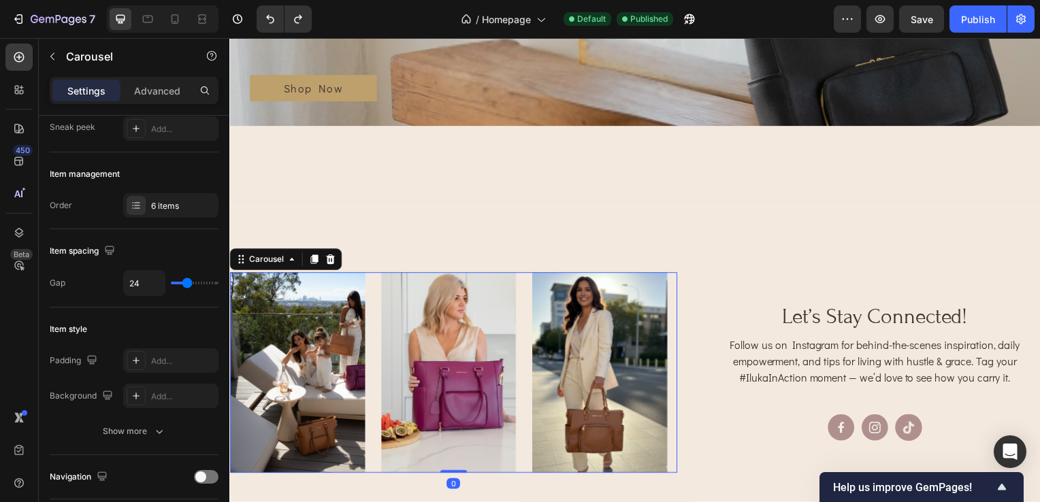
scroll to position [0, 0]
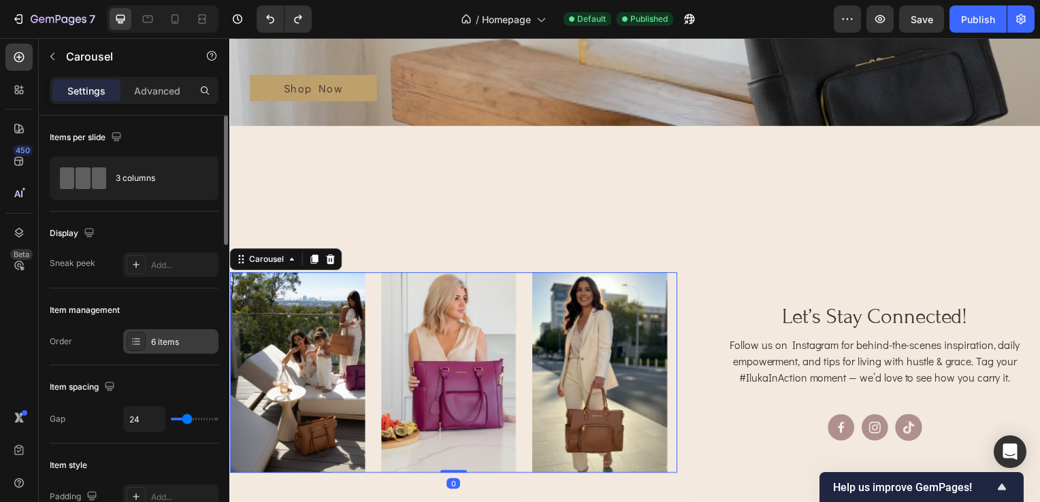
click at [158, 340] on div "6 items" at bounding box center [183, 342] width 64 height 12
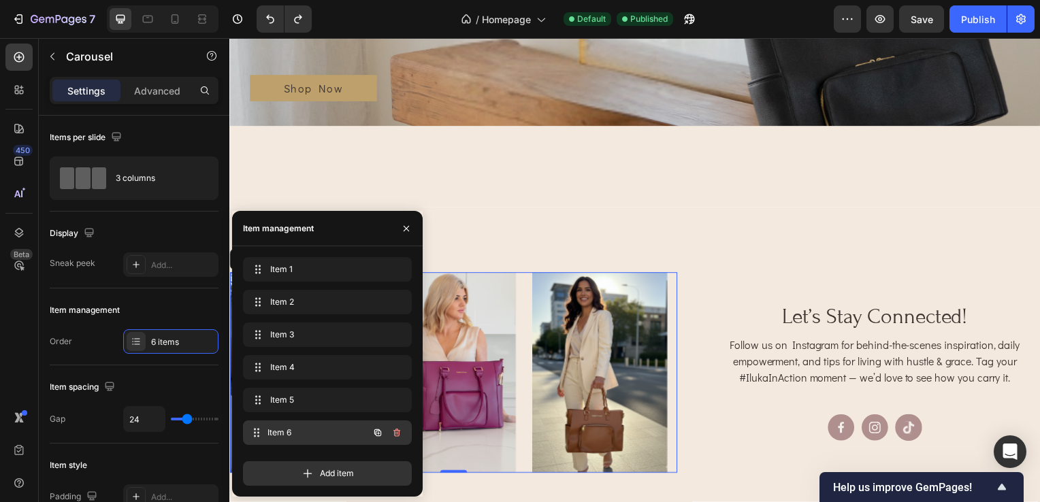
click at [282, 434] on span "Item 6" at bounding box center [317, 433] width 101 height 12
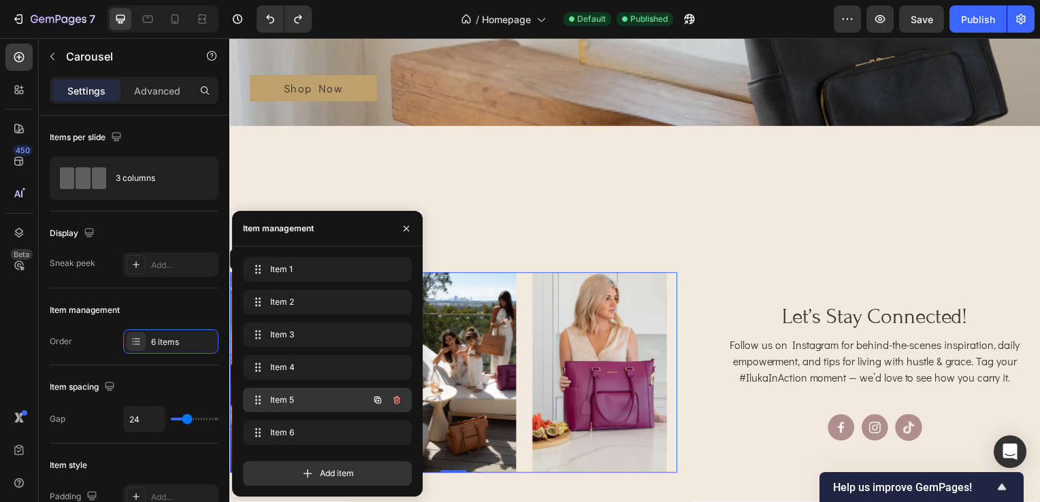
click at [286, 405] on span "Item 5" at bounding box center [308, 400] width 77 height 12
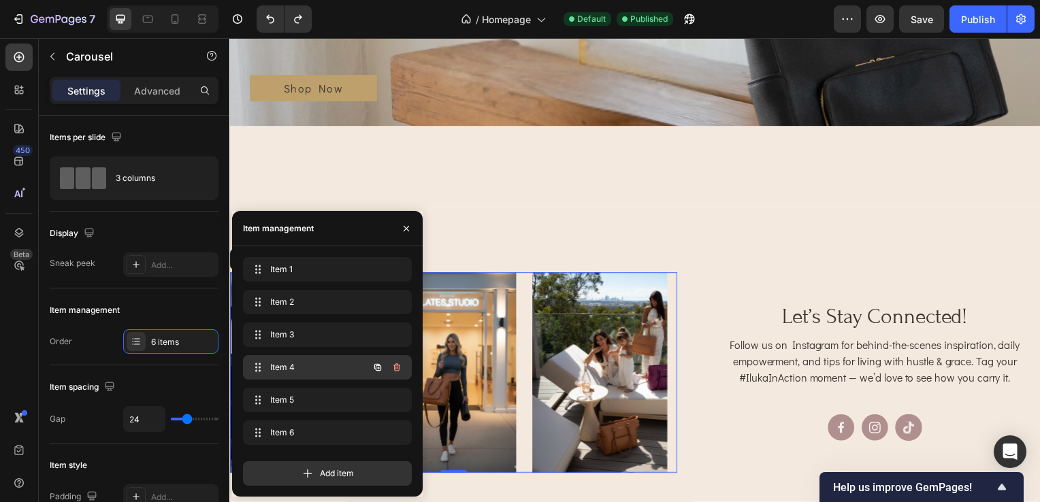
click at [284, 369] on span "Item 4" at bounding box center [308, 367] width 77 height 12
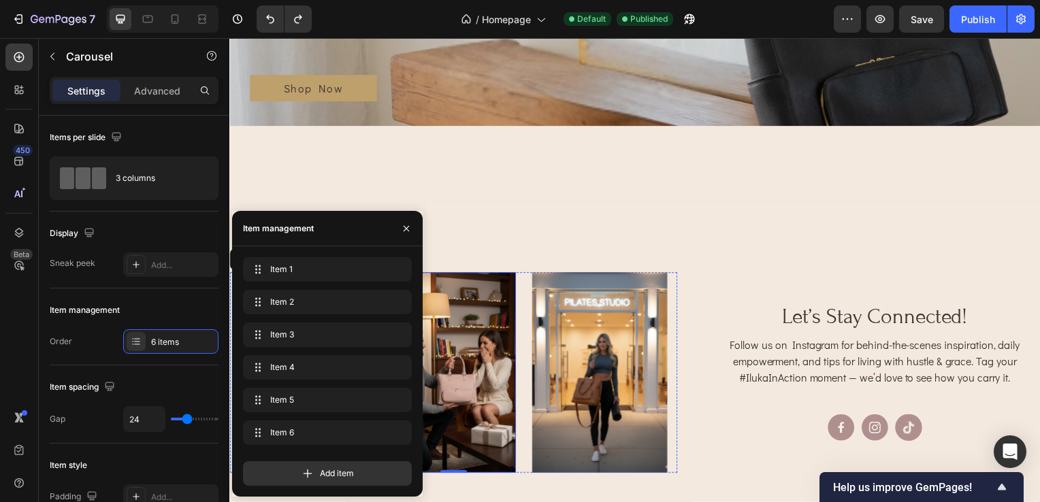
click at [481, 386] on img at bounding box center [450, 375] width 136 height 203
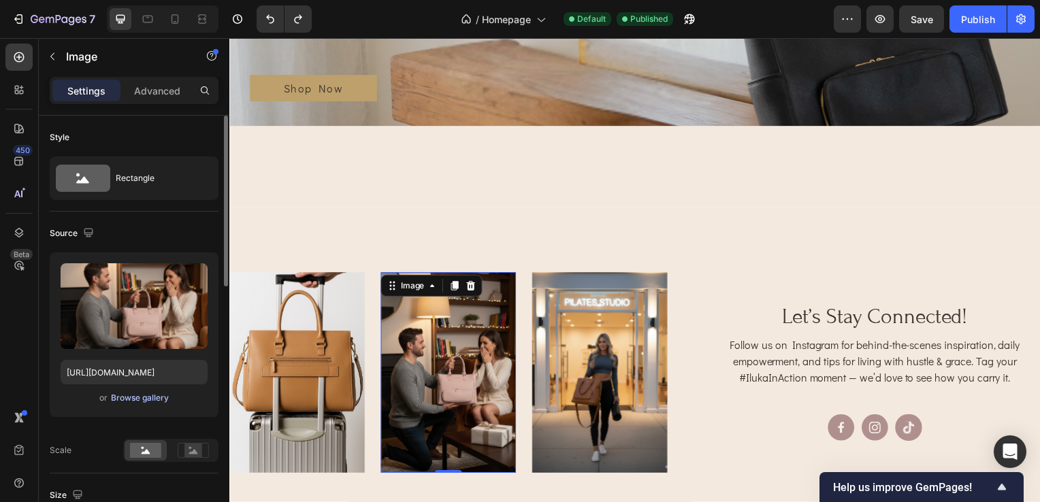
click at [121, 395] on div "Browse gallery" at bounding box center [140, 398] width 58 height 12
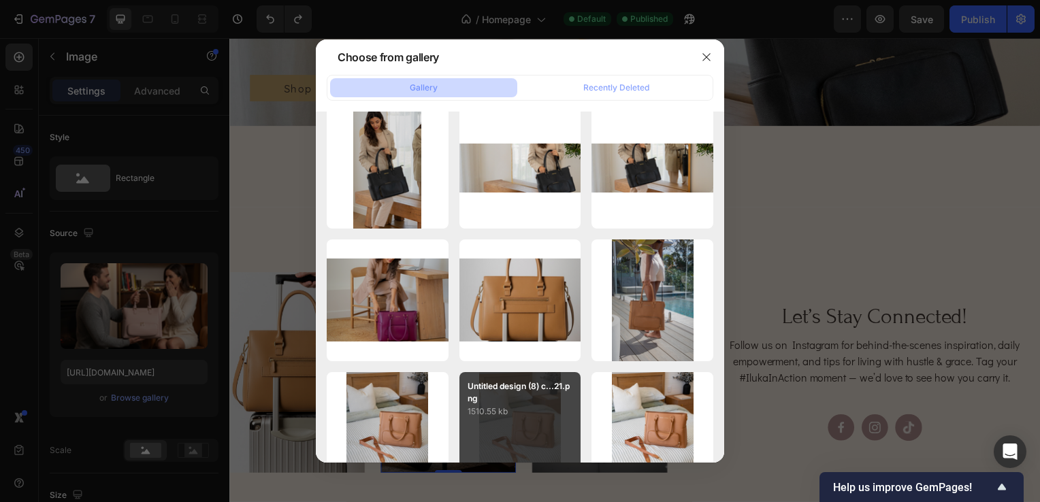
scroll to position [3266, 0]
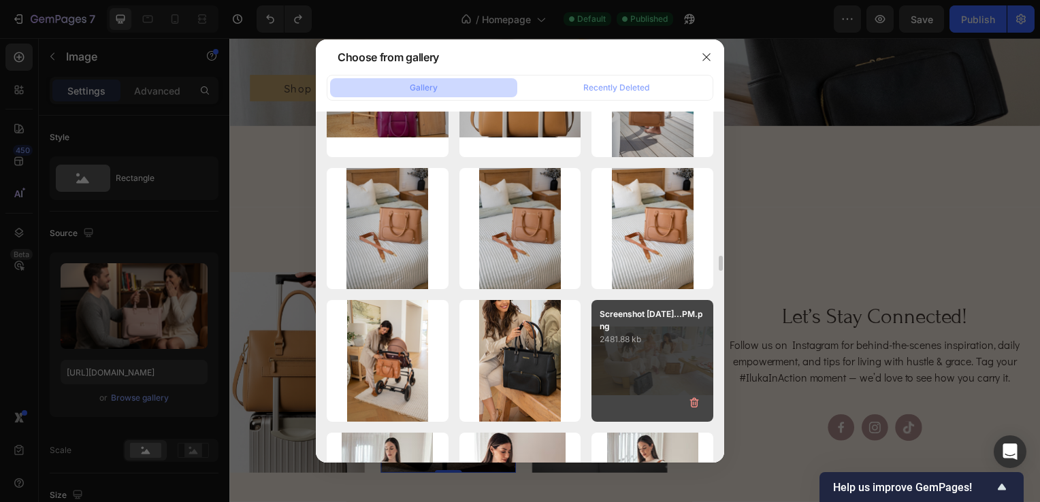
click at [660, 355] on div "Screenshot 2025-08-29...PM.png 2481.88 kb" at bounding box center [652, 361] width 122 height 122
type input "https://cdn.shopify.com/s/files/1/0703/0289/2132/files/gempages_578549456991945…"
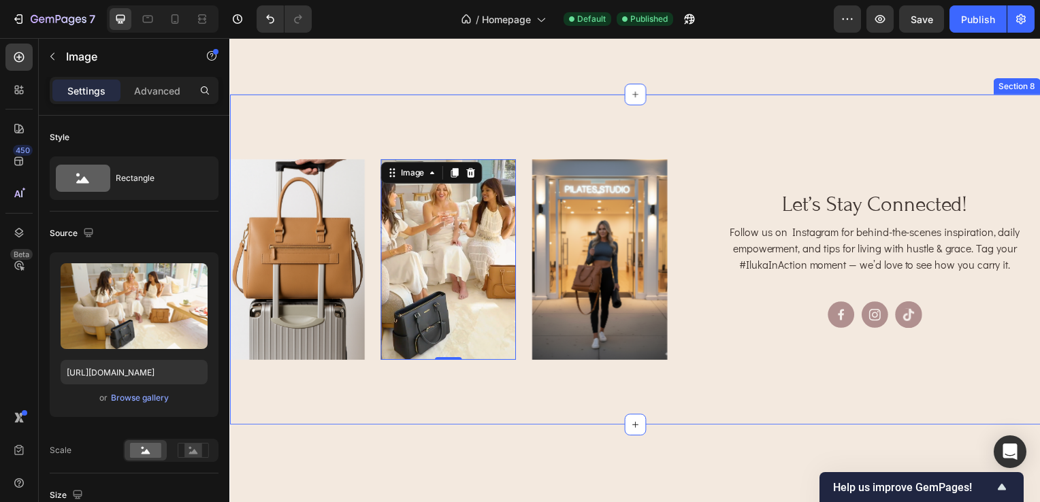
scroll to position [2701, 0]
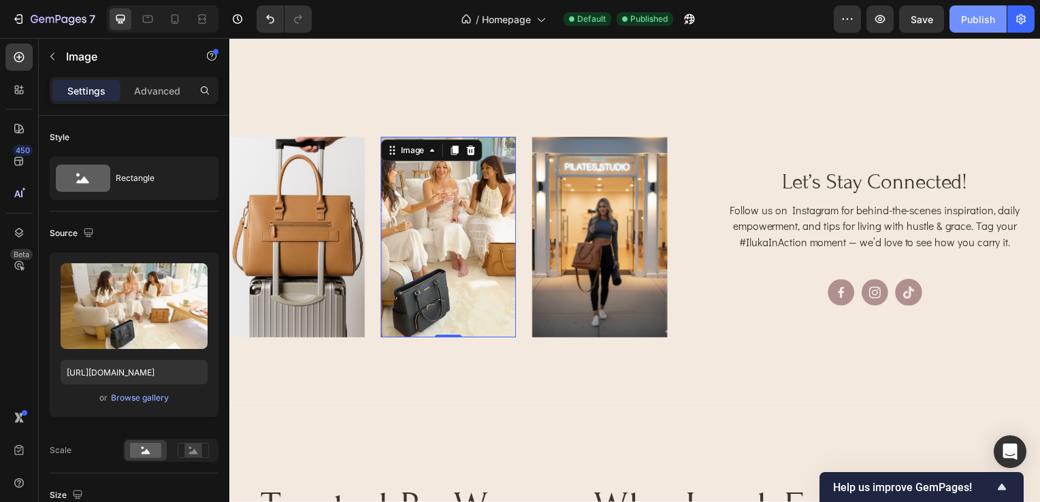
click at [987, 25] on div "Publish" at bounding box center [978, 19] width 34 height 14
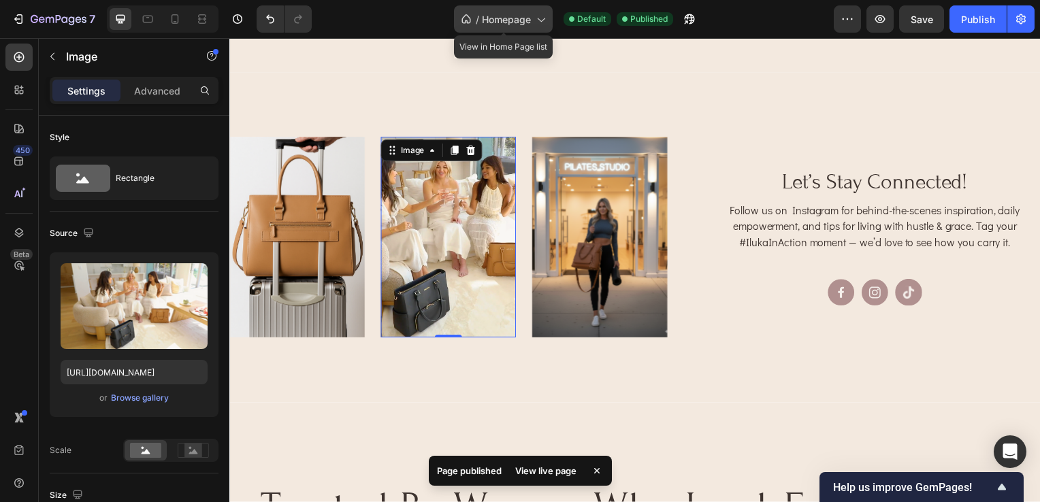
click at [540, 18] on icon at bounding box center [540, 19] width 14 height 14
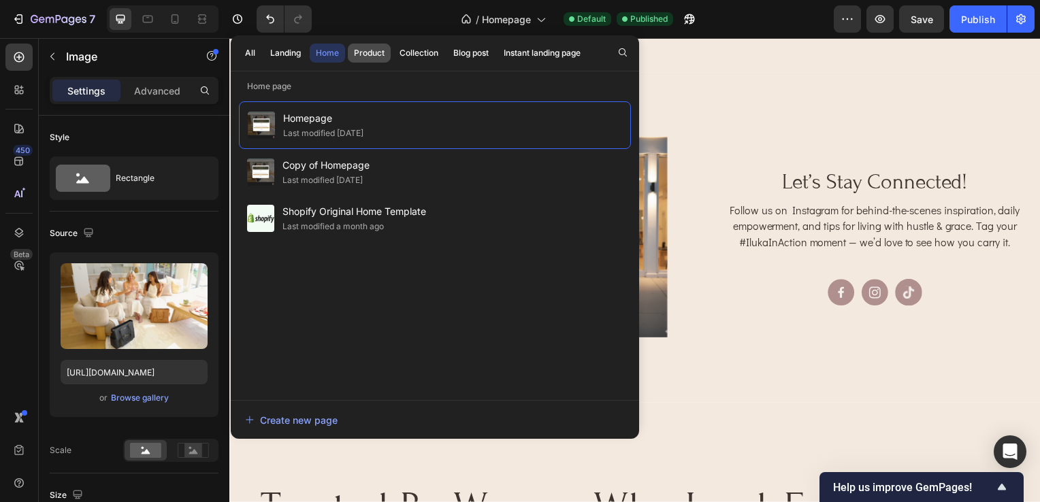
click at [359, 52] on div "Product" at bounding box center [369, 53] width 31 height 12
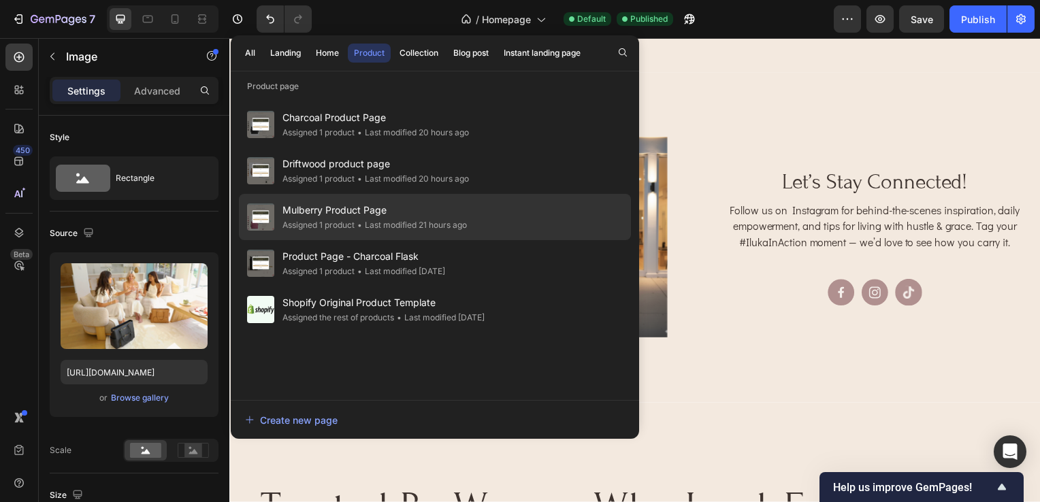
click at [361, 216] on span "Mulberry Product Page" at bounding box center [374, 210] width 184 height 16
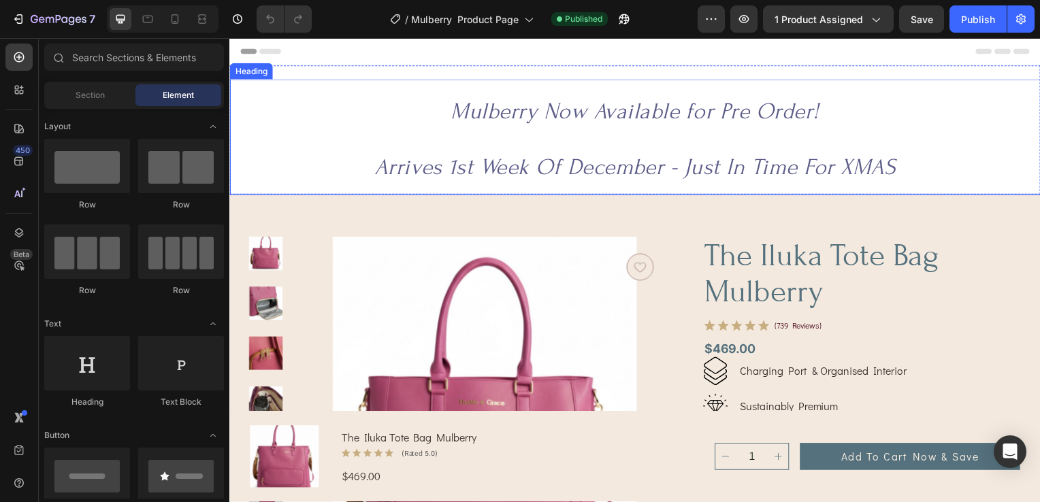
click at [452, 106] on span "Mulberry Now Available for Pre Order!" at bounding box center [637, 112] width 371 height 27
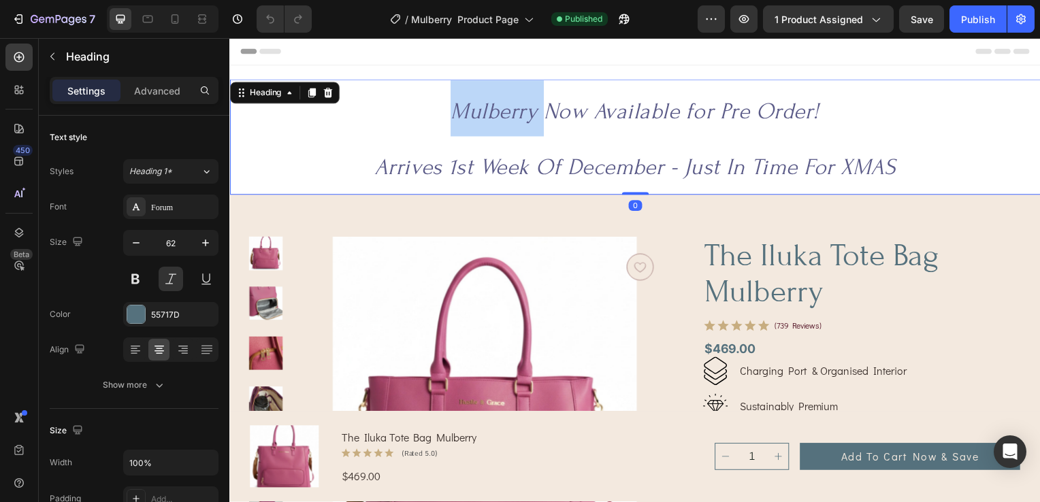
click at [452, 115] on span "Mulberry Now Available for Pre Order!" at bounding box center [637, 112] width 371 height 27
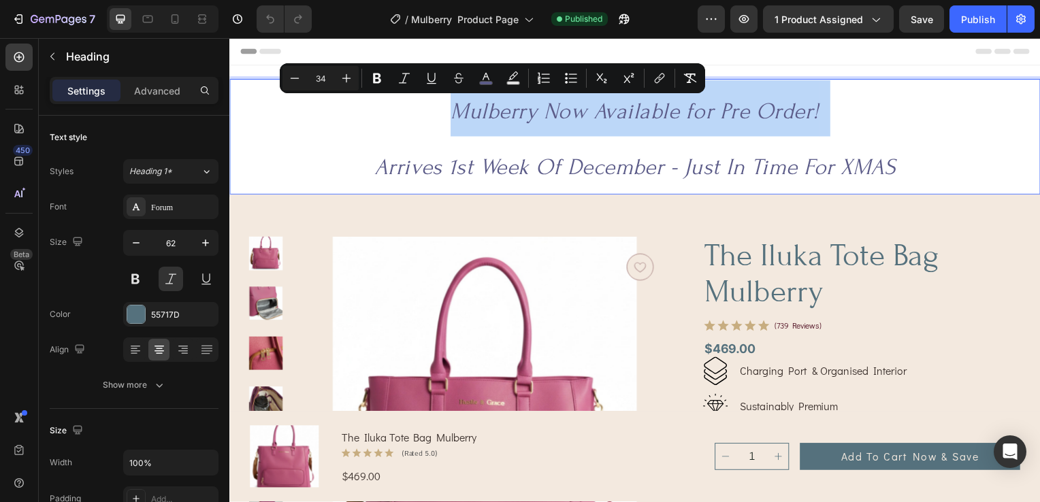
click at [452, 115] on span "Mulberry Now Available for Pre Order!" at bounding box center [637, 112] width 371 height 27
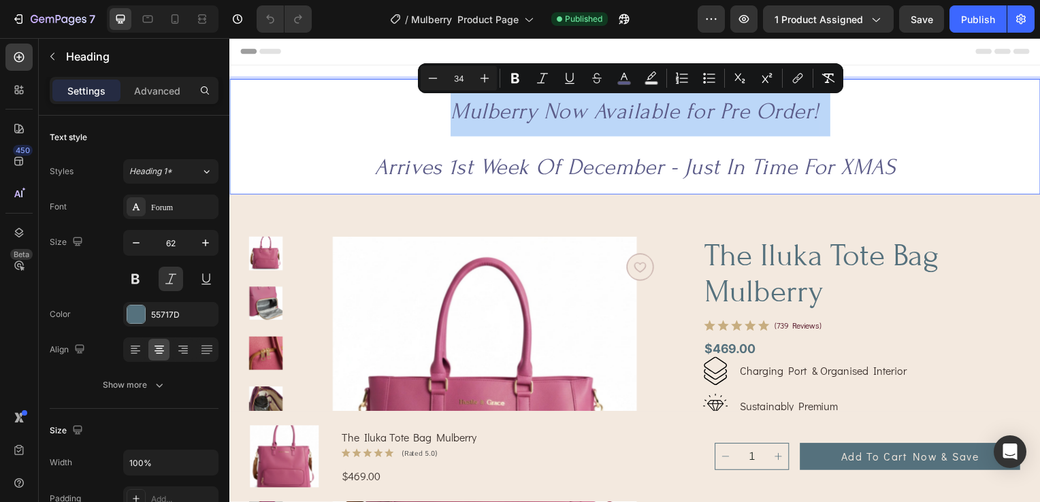
click at [452, 108] on span "Mulberry Now Available for Pre Order!" at bounding box center [637, 112] width 371 height 27
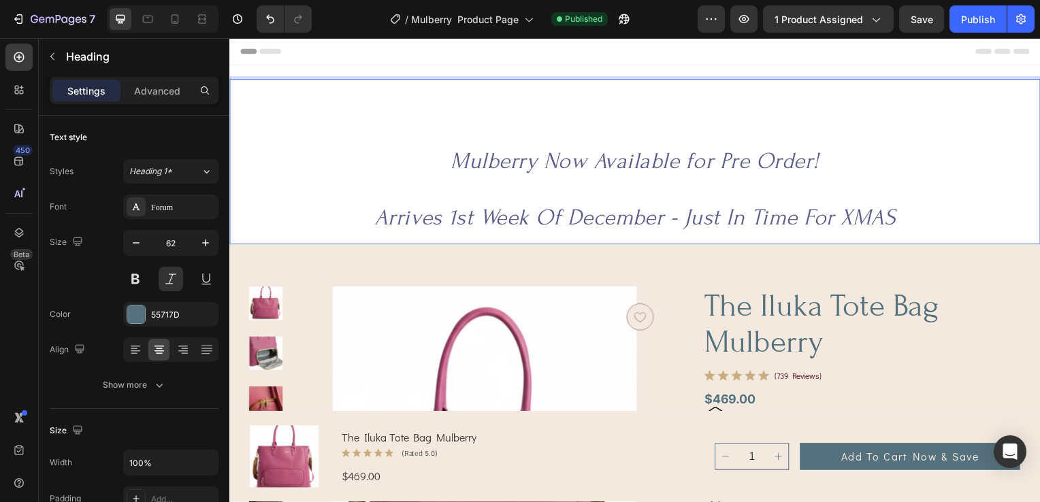
click at [528, 119] on p "Mulberry Now Available for Pre Order! Arrives 1st Week Of December - Just In Ti…" at bounding box center [638, 163] width 814 height 164
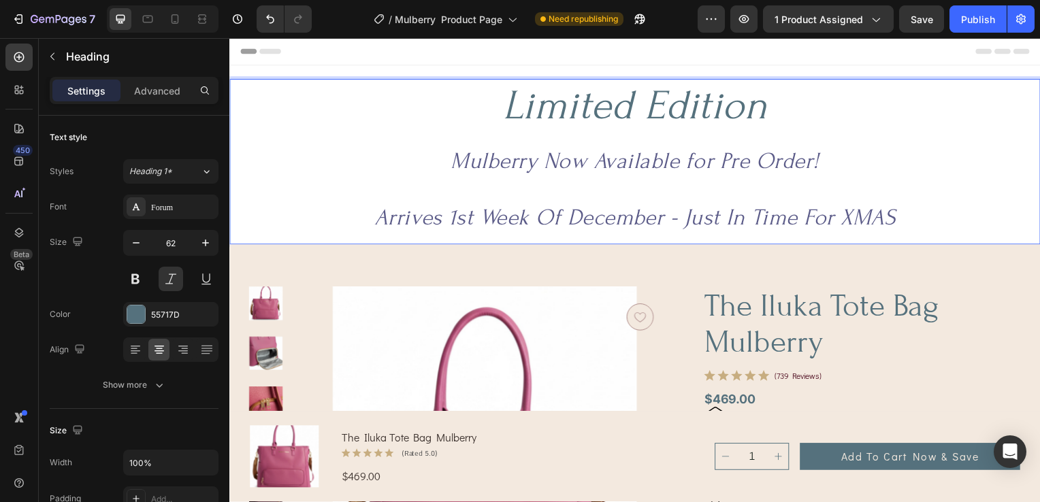
click at [627, 163] on span "Mulberry Now Available for Pre Order!" at bounding box center [637, 162] width 371 height 27
click at [619, 172] on span "Mulberry Now Available for Pre Order!" at bounding box center [637, 162] width 371 height 27
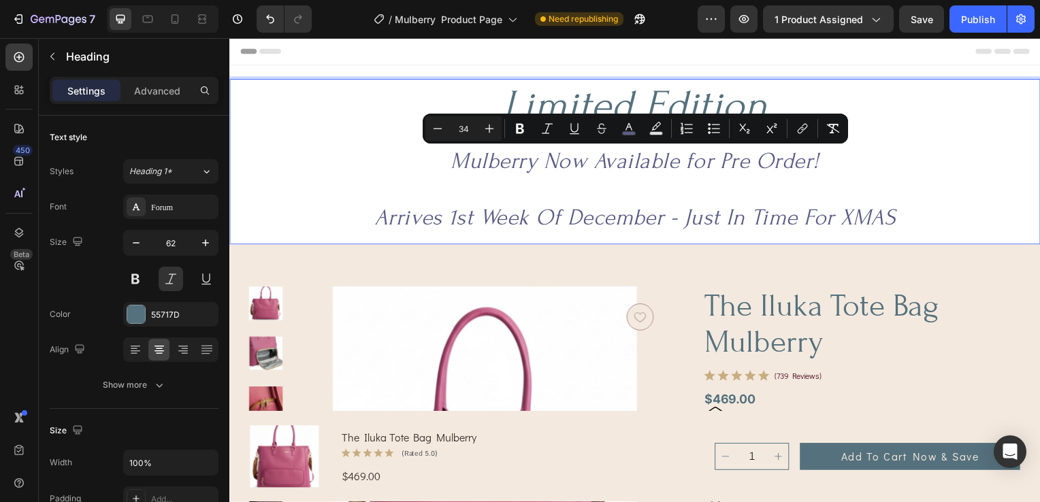
click at [891, 203] on p "Limited Edition Mulberry Now Available for Pre Order! Arrives 1st Week Of Decem…" at bounding box center [638, 163] width 814 height 164
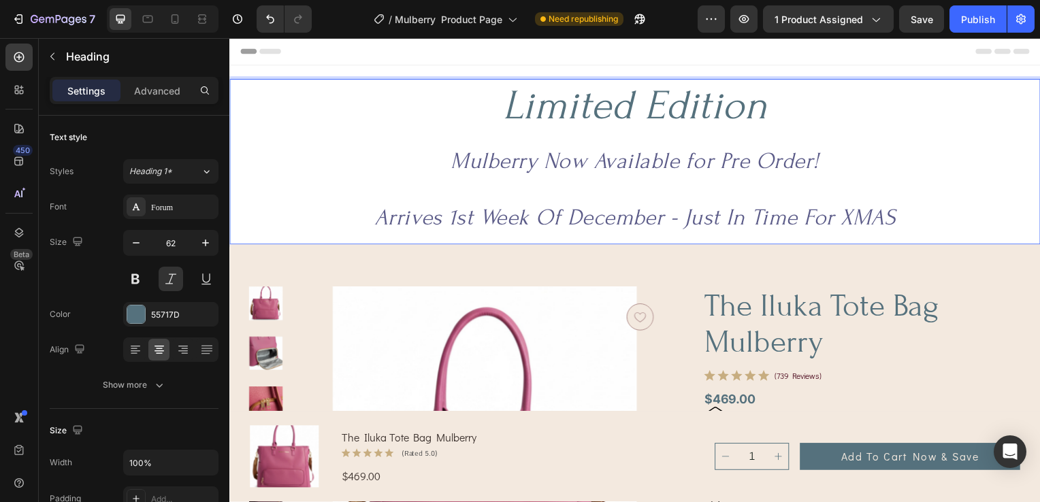
click at [753, 110] on p "Limited Edition Mulberry Now Available for Pre Order! Arrives 1st Week Of Decem…" at bounding box center [638, 163] width 814 height 164
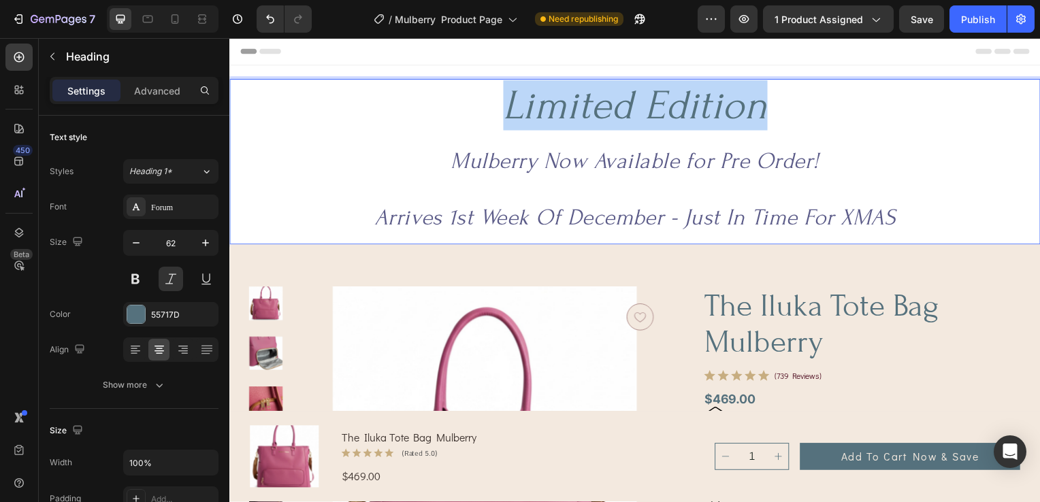
drag, startPoint x: 826, startPoint y: 118, endPoint x: 499, endPoint y: 96, distance: 327.4
click at [499, 96] on p "Limited Edition Mulberry Now Available for Pre Order! Arrives 1st Week Of Decem…" at bounding box center [638, 163] width 814 height 164
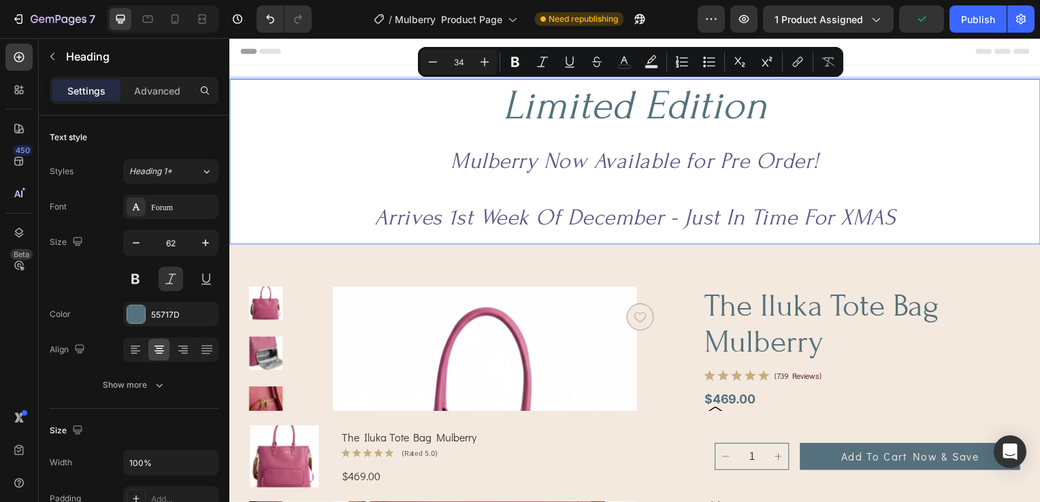
click at [652, 172] on span "Mulberry Now Available for Pre Order!" at bounding box center [637, 162] width 371 height 27
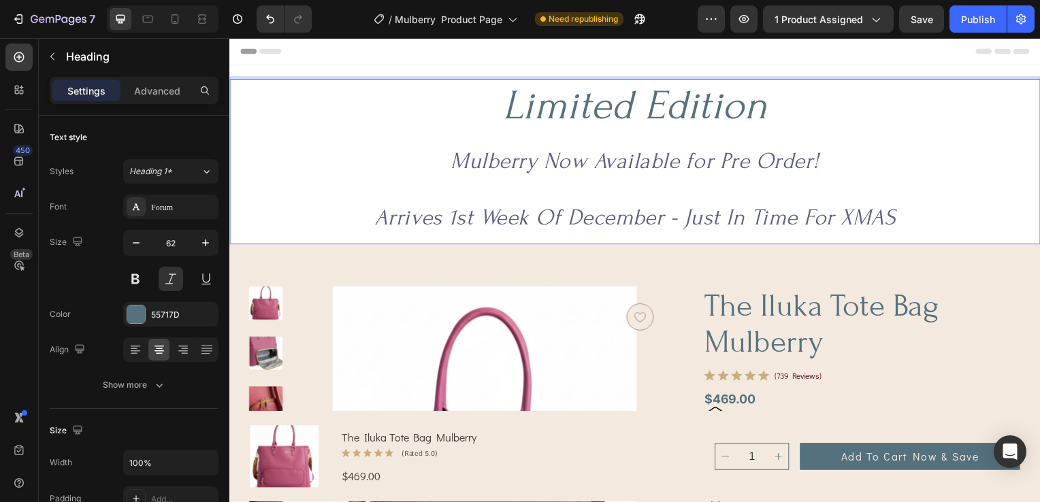
drag, startPoint x: 663, startPoint y: 162, endPoint x: 638, endPoint y: 161, distance: 25.2
click at [638, 161] on span "Mulberry Now Available for Pre Order!" at bounding box center [637, 162] width 371 height 27
click at [818, 193] on p "Limited Edition Mulberry Now Available for Pre Order! Arrives 1st Week Of Decem…" at bounding box center [638, 163] width 814 height 164
click at [985, 208] on p "Limited Edition Mulberry Now Available for Pre Order! Arrives 1st Week of Decem…" at bounding box center [638, 163] width 814 height 164
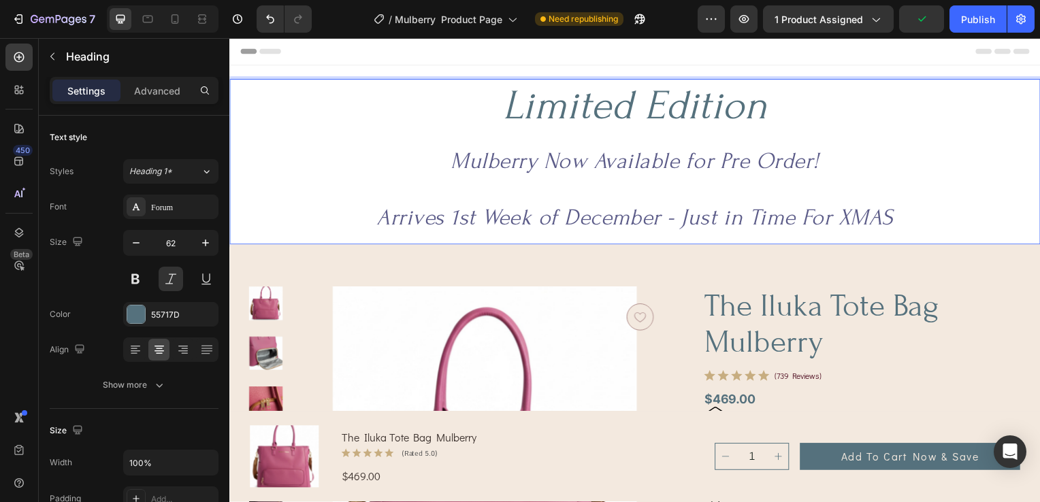
click at [729, 223] on span "Arrives 1st Week of December - Just in Time For XMAS" at bounding box center [637, 219] width 521 height 27
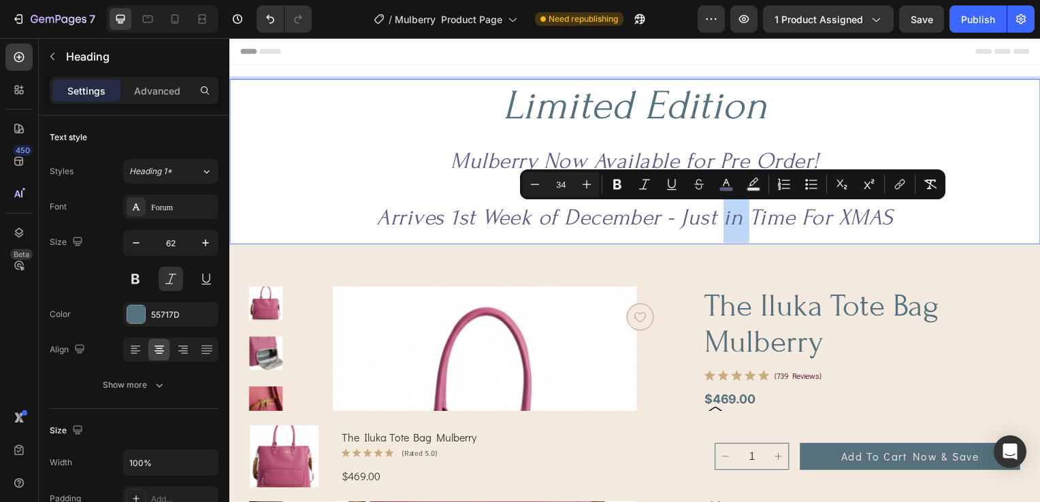
click at [727, 223] on span "Arrives 1st Week of December - Just in Time For XMAS" at bounding box center [637, 219] width 521 height 27
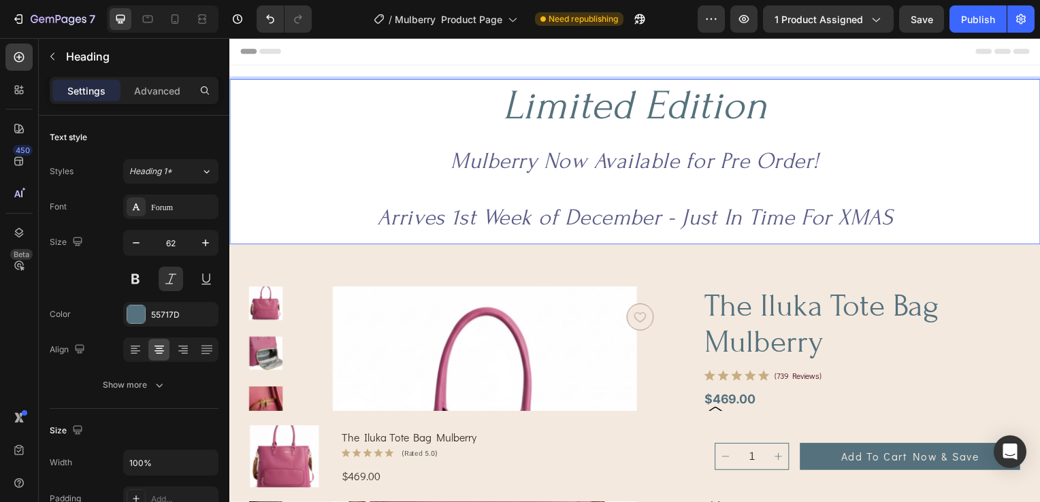
click at [904, 159] on p "Limited Edition Mulberry Now Available for Pre Order! Arrives 1st Week of Decem…" at bounding box center [638, 163] width 814 height 164
click at [736, 110] on p "Limited Edition Mulberry Now Available for Pre Order! Arrives 1st Week of Decem…" at bounding box center [638, 163] width 814 height 164
click at [719, 161] on span "Mulberry Now Available for Pre Order!" at bounding box center [637, 162] width 371 height 27
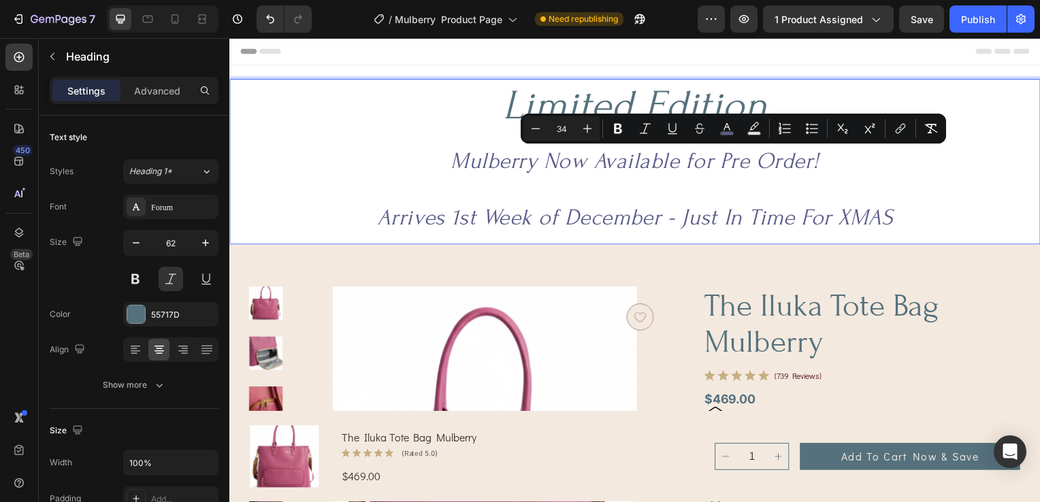
click at [868, 195] on p "Limited Edition Mulberry Now Available for Pre Order! Arrives 1st Week of Decem…" at bounding box center [638, 163] width 814 height 164
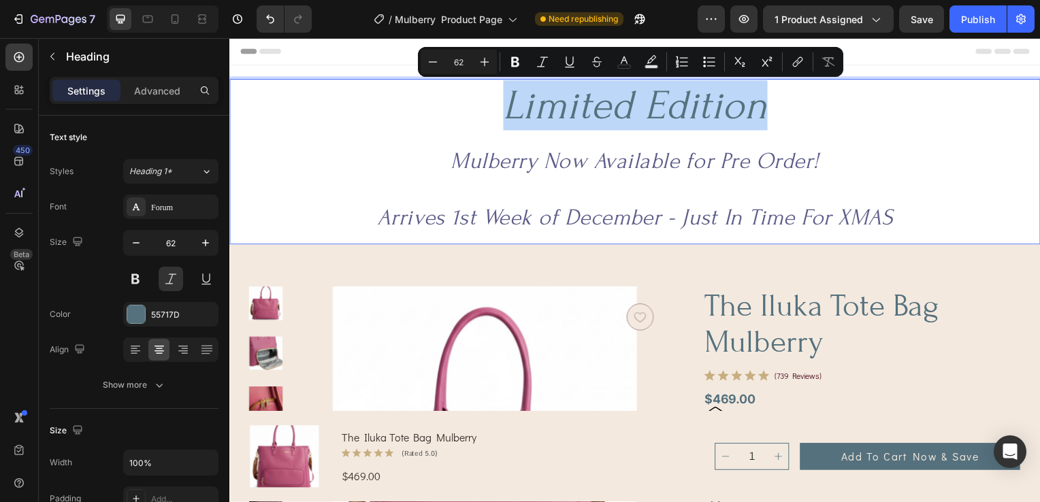
drag, startPoint x: 765, startPoint y: 108, endPoint x: 499, endPoint y: 105, distance: 266.0
click at [499, 105] on p "Limited Edition Mulberry Now Available for Pre Order! Arrives 1st Week of Decem…" at bounding box center [638, 163] width 814 height 164
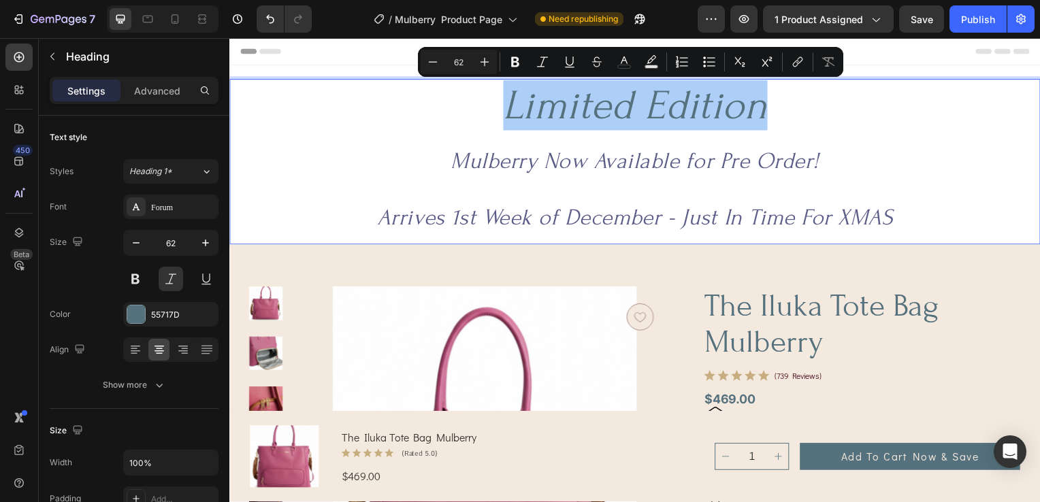
click at [457, 62] on input "62" at bounding box center [458, 62] width 27 height 16
click at [462, 61] on input "62" at bounding box center [458, 62] width 27 height 16
type input "6"
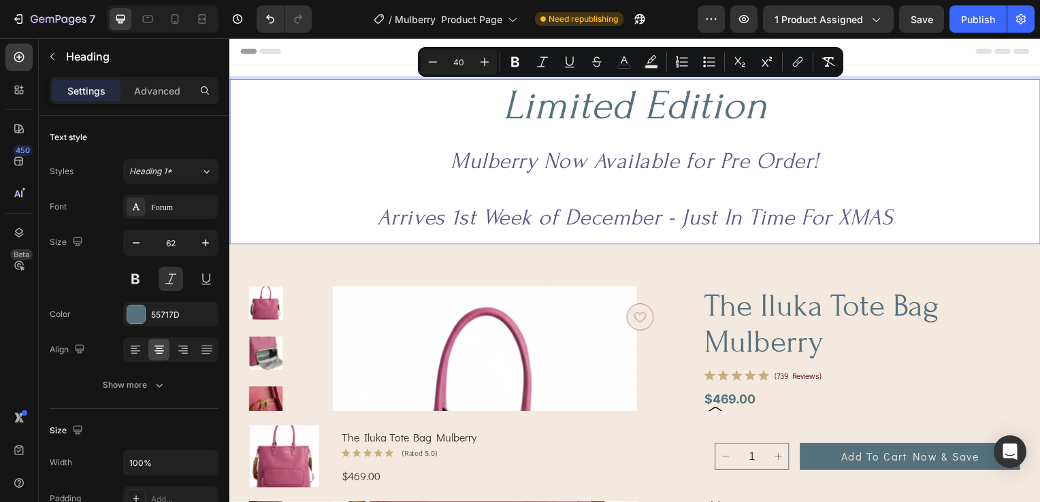
type input "40"
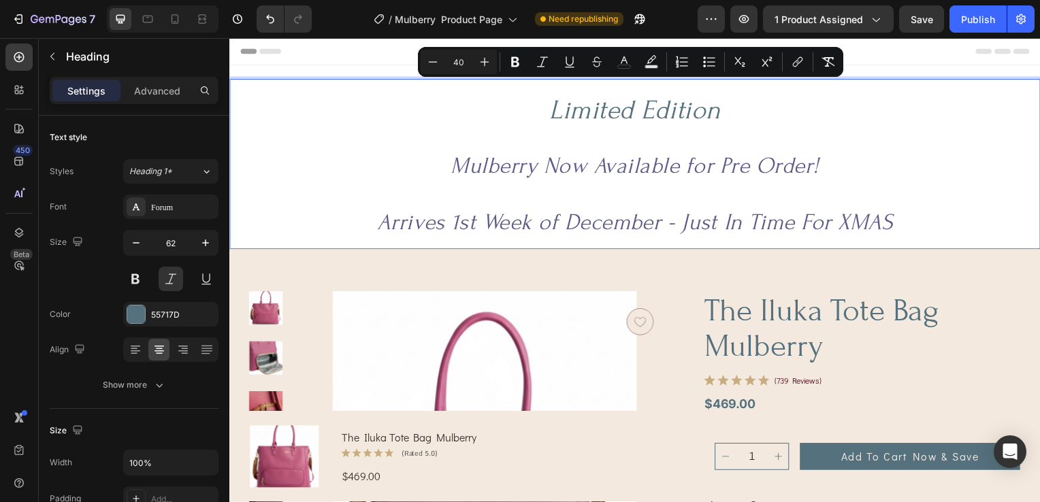
click at [857, 158] on p "Limited Edition Mulberry Now Available for Pre Order! Arrives 1st Week of Decem…" at bounding box center [638, 165] width 814 height 169
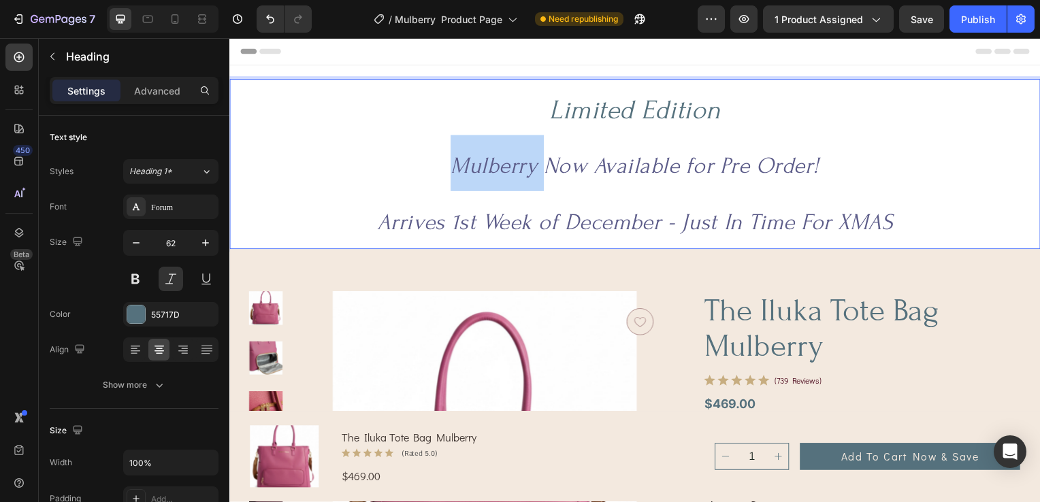
click at [452, 167] on span "Mulberry Now Available for Pre Order!" at bounding box center [637, 167] width 371 height 27
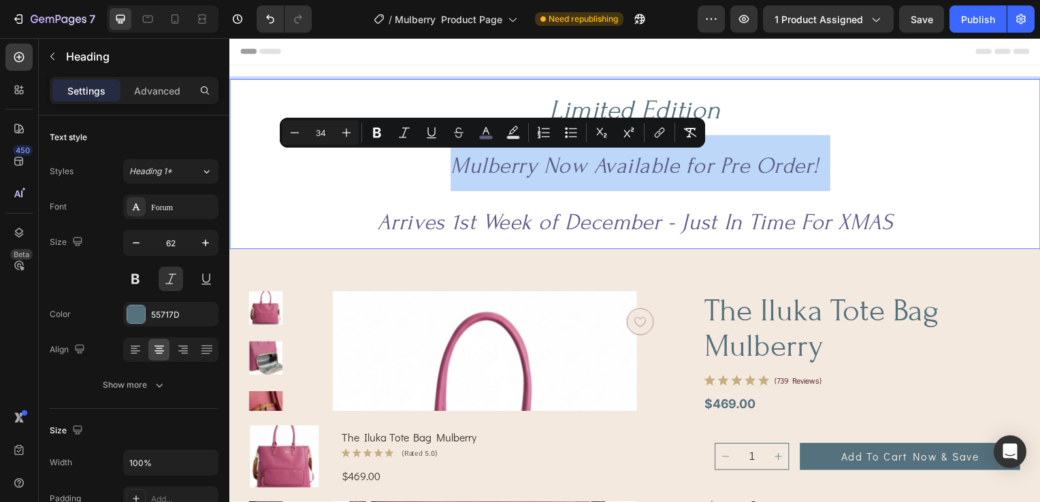
click at [452, 166] on span "Mulberry Now Available for Pre Order!" at bounding box center [637, 167] width 371 height 27
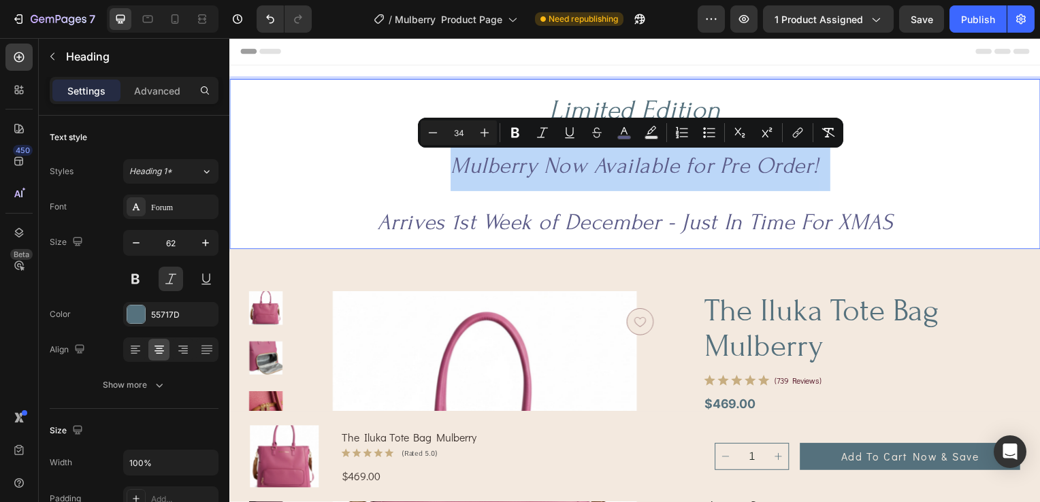
click at [440, 169] on p "Limited Edition Mulberry Now Available for Pre Order! Arrives 1st Week of Decem…" at bounding box center [638, 165] width 814 height 169
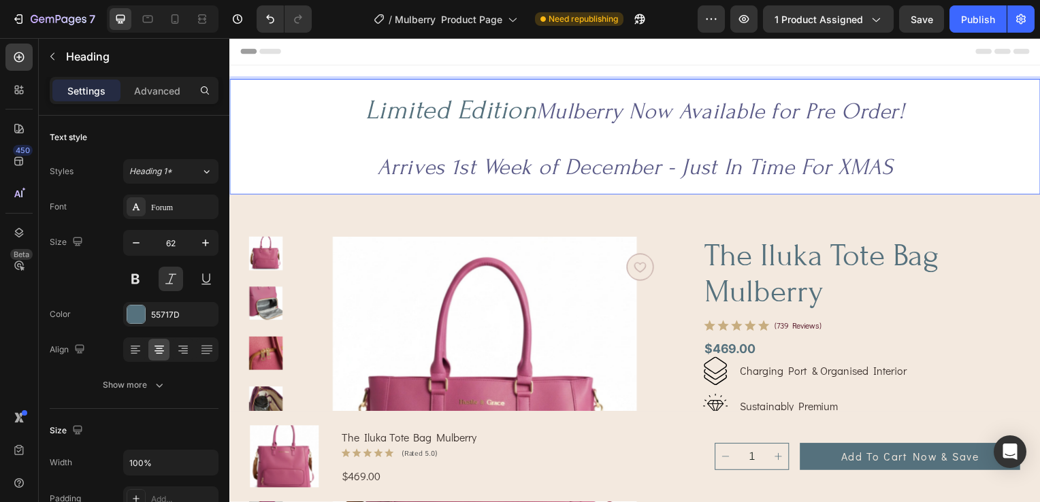
click at [636, 115] on span "Mulberry Now Available for Pre Order!" at bounding box center [723, 112] width 371 height 27
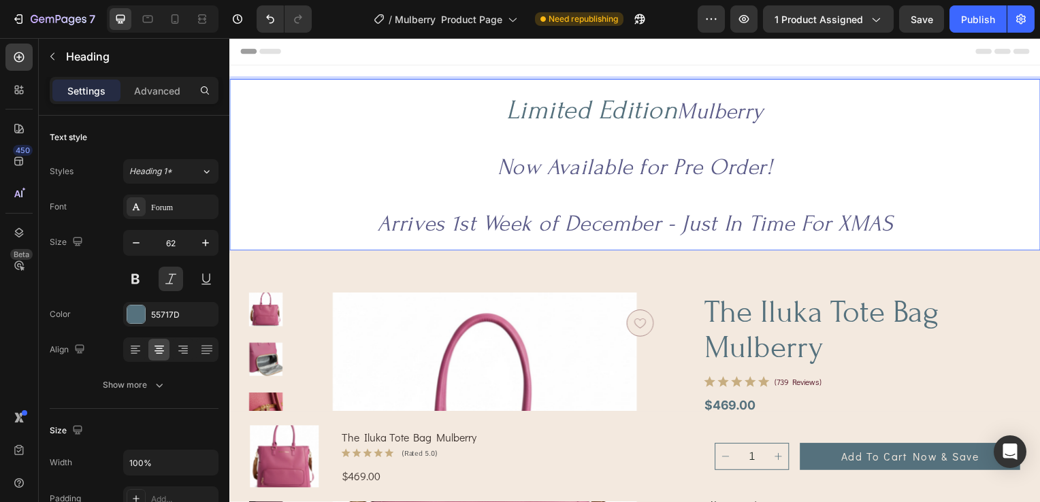
click at [791, 112] on p "Limited Edition Mulberry Now Available for Pre Order! Arrives 1st Week of Decem…" at bounding box center [638, 166] width 814 height 170
click at [612, 106] on span "Limited Edition" at bounding box center [594, 110] width 172 height 31
click at [610, 110] on span "Limited Edition" at bounding box center [594, 110] width 172 height 31
click at [787, 121] on p "Limited Edition Mulberry Now Available for Pre Order! Arrives 1st Week of Decem…" at bounding box center [638, 166] width 814 height 170
drag, startPoint x: 787, startPoint y: 118, endPoint x: 493, endPoint y: 121, distance: 294.0
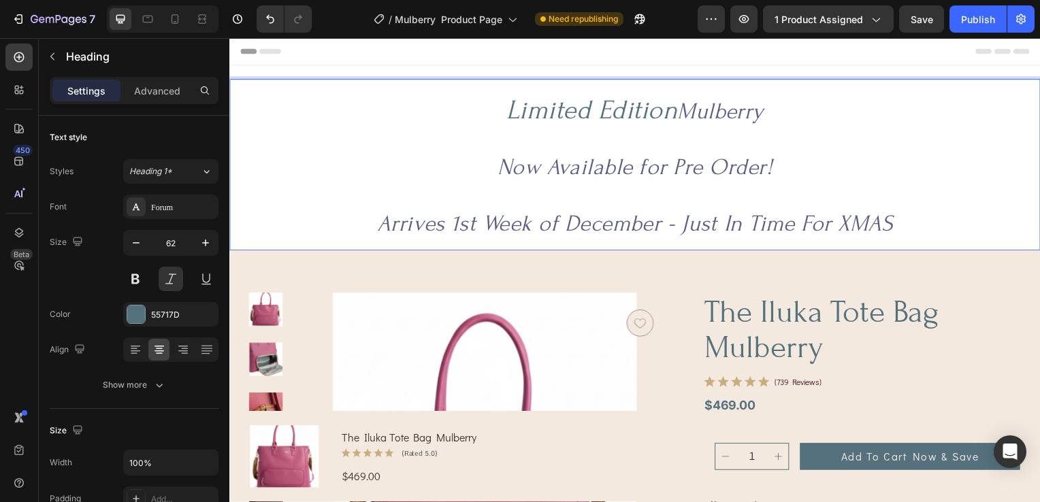
click at [493, 121] on p "Limited Edition Mulberry Now Available for Pre Order! Arrives 1st Week of Decem…" at bounding box center [638, 166] width 814 height 170
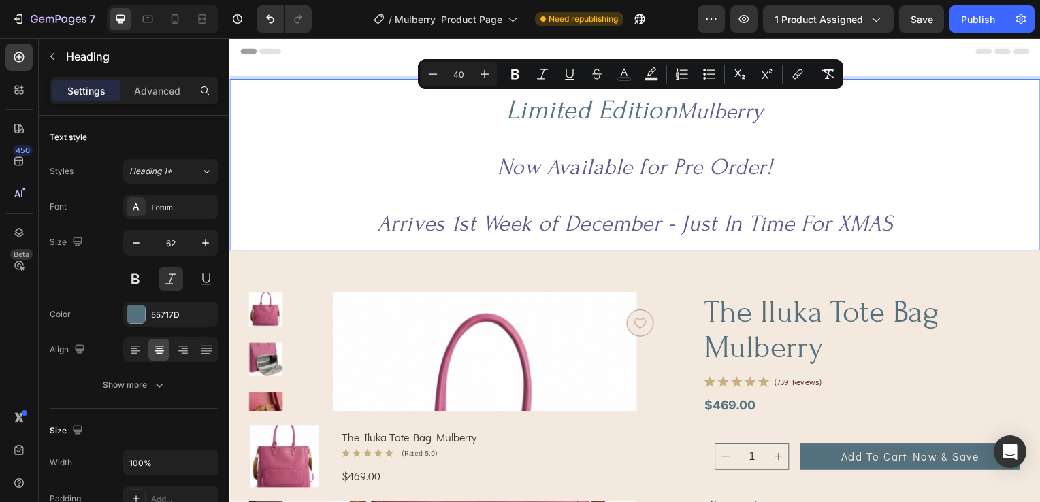
click at [464, 79] on input "40" at bounding box center [458, 74] width 27 height 16
type input "4"
type input "40"
click at [630, 109] on span "Limited Edition" at bounding box center [586, 110] width 172 height 31
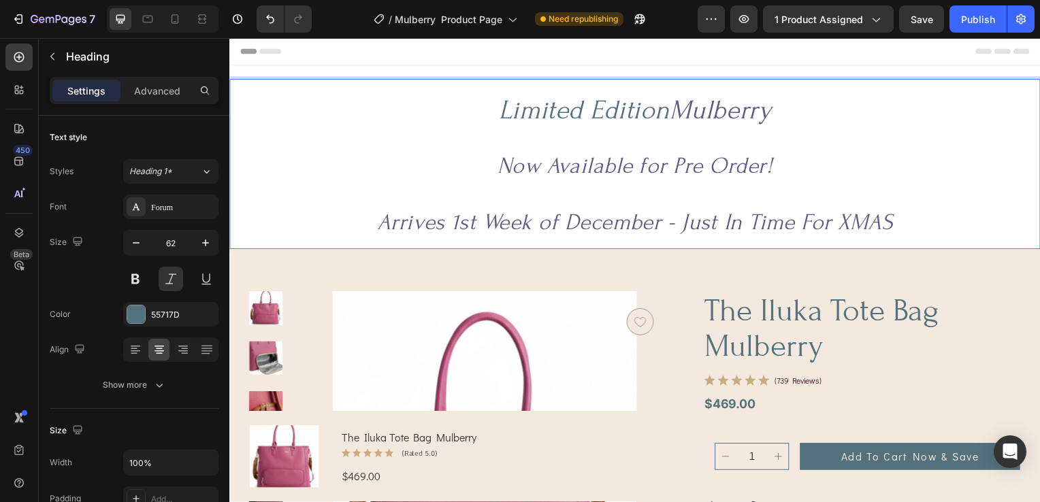
click at [881, 139] on p "Limited Edition Mulberry Now Available for Pre Order! Arrives 1st Week of Decem…" at bounding box center [638, 165] width 814 height 169
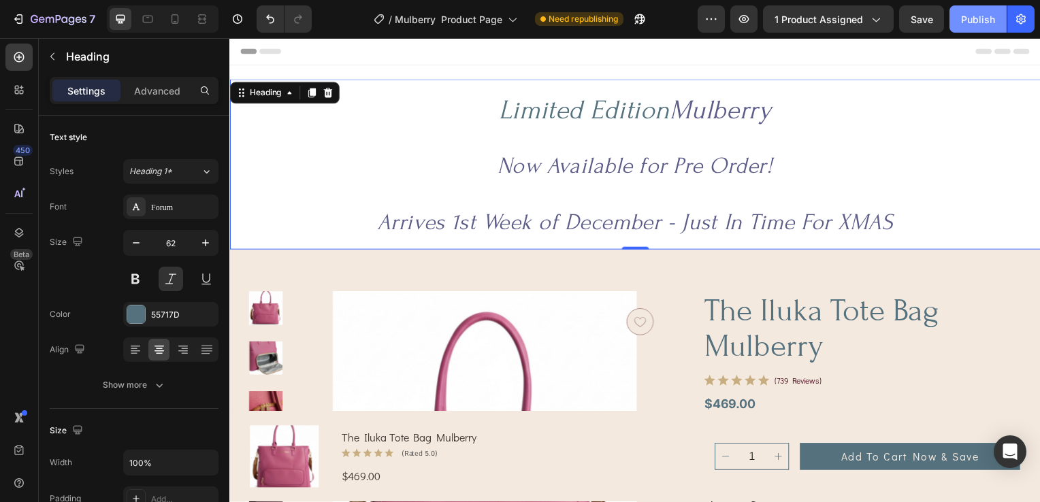
click at [970, 16] on div "Publish" at bounding box center [978, 19] width 34 height 14
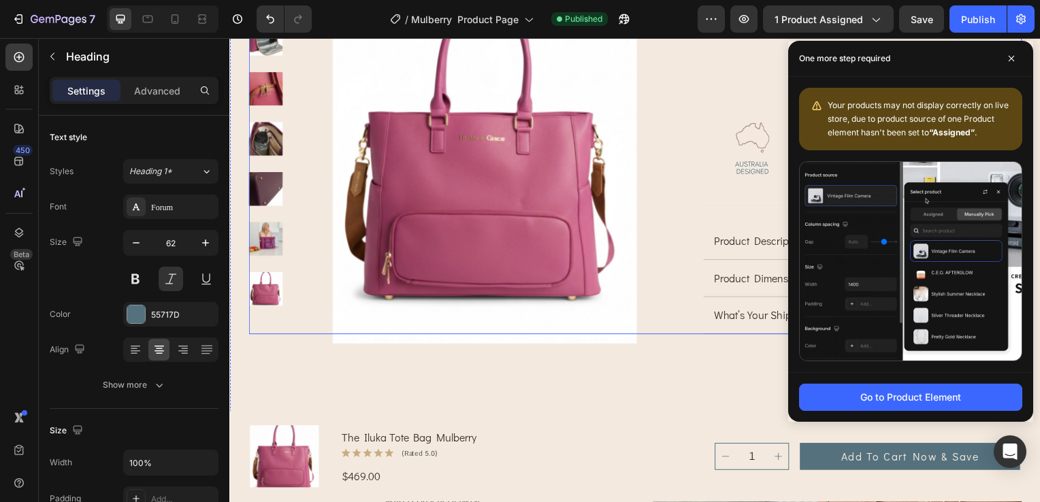
scroll to position [816, 0]
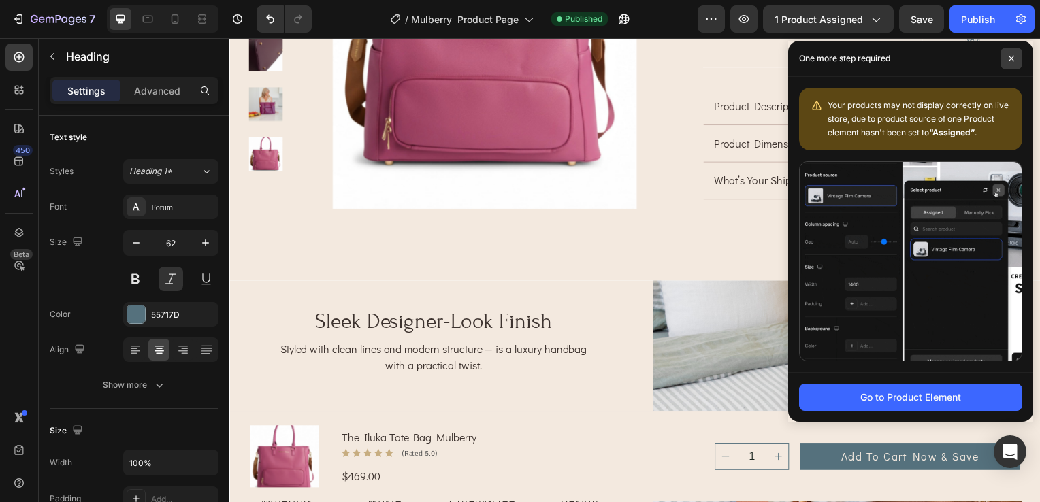
click at [1007, 62] on span at bounding box center [1011, 59] width 22 height 22
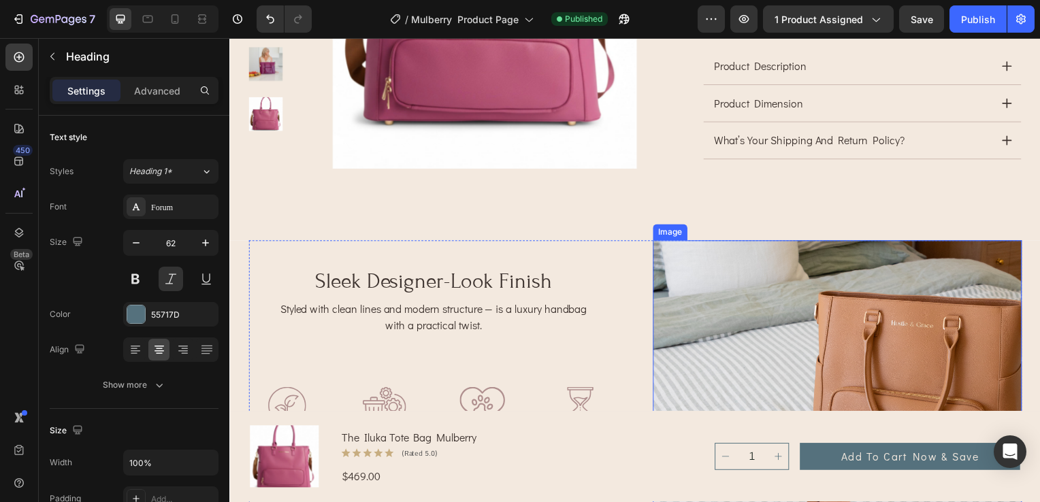
scroll to position [1021, 0]
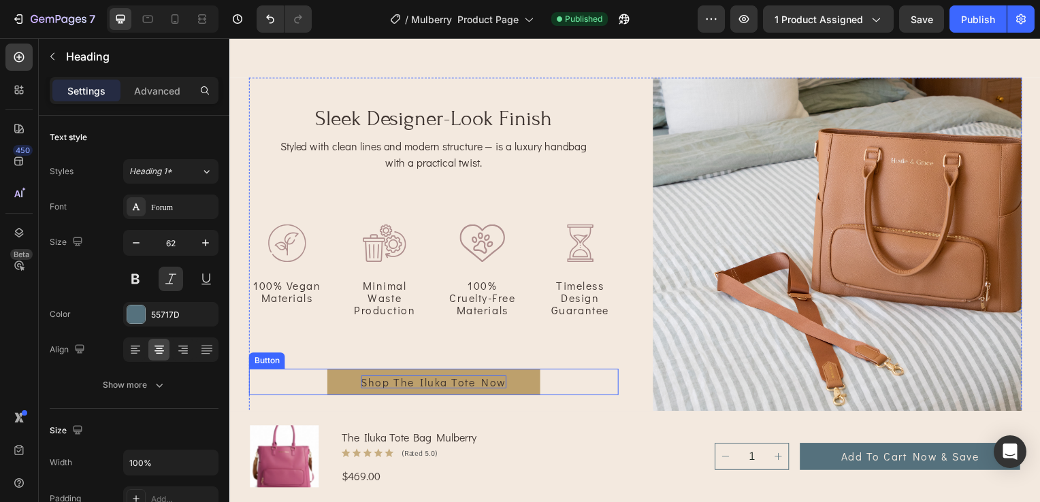
click at [443, 382] on p "Shop The Iluka Tote Now" at bounding box center [434, 384] width 146 height 13
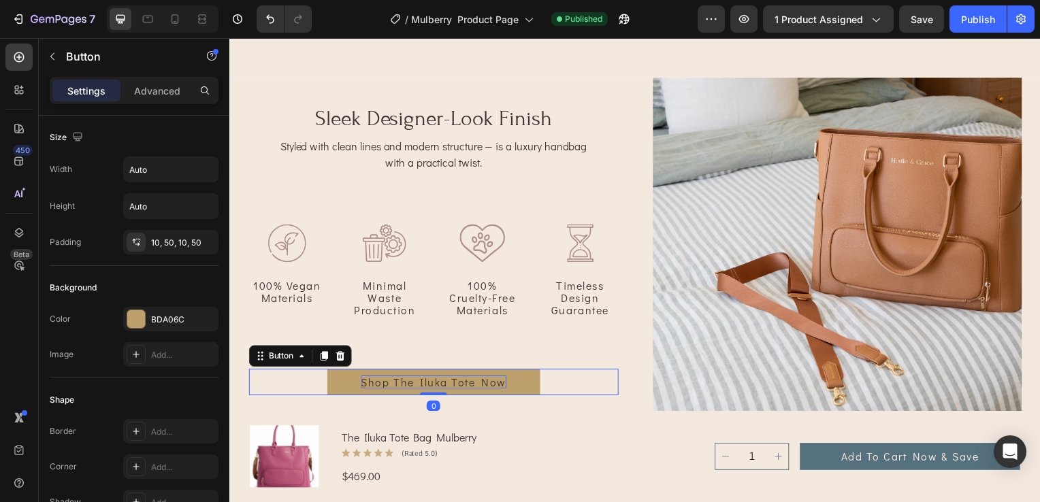
click at [474, 378] on p "Shop The Iluka Tote Now" at bounding box center [434, 384] width 146 height 13
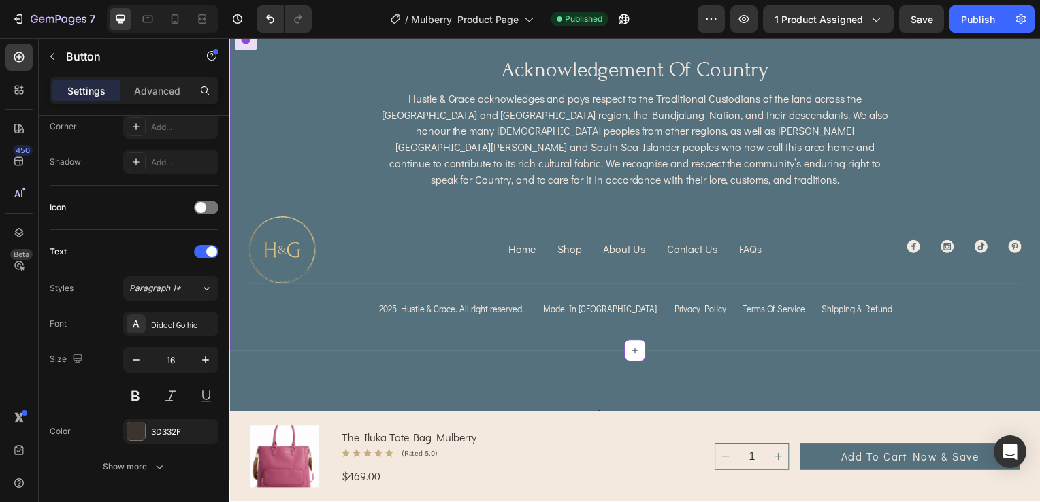
scroll to position [4491, 0]
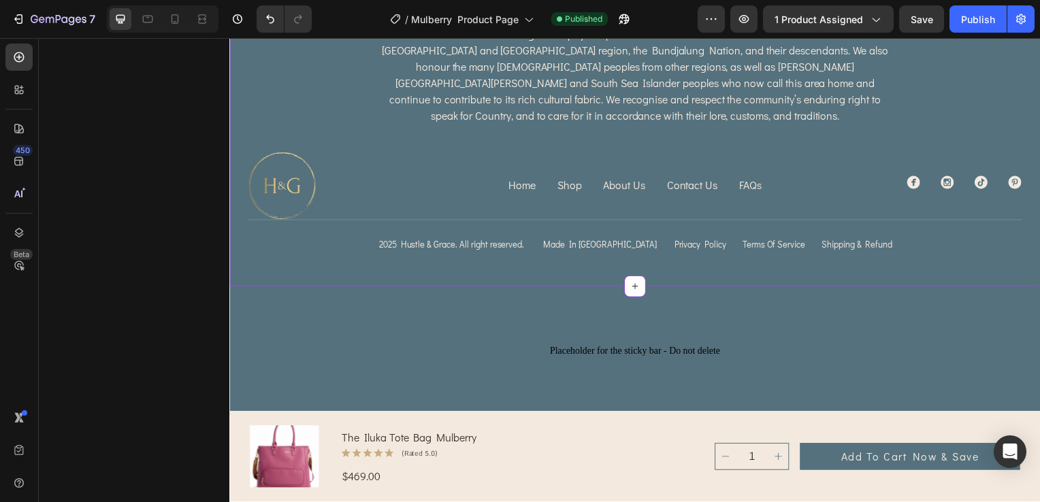
click at [621, 178] on p "About Us" at bounding box center [627, 186] width 42 height 16
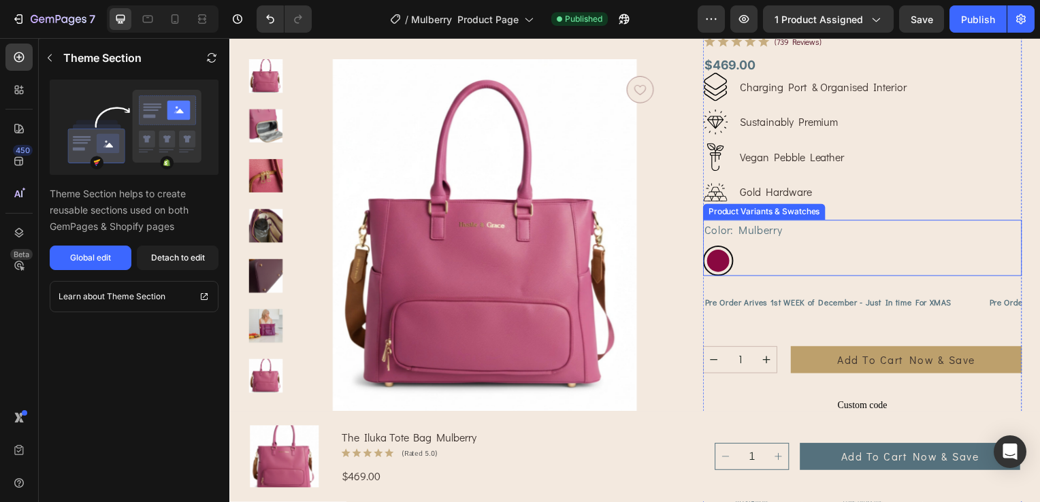
scroll to position [476, 0]
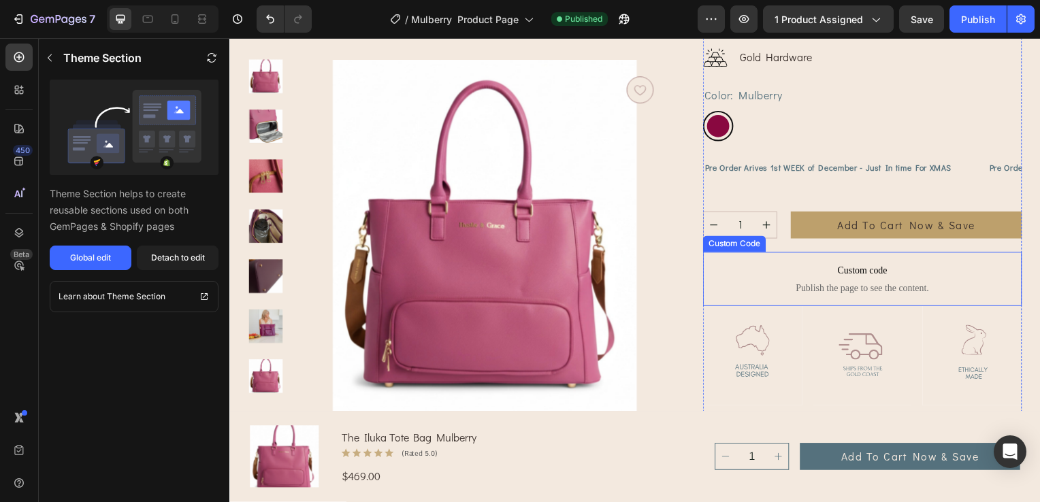
click at [785, 282] on p "Custom code Publish the page to see the content." at bounding box center [866, 281] width 321 height 54
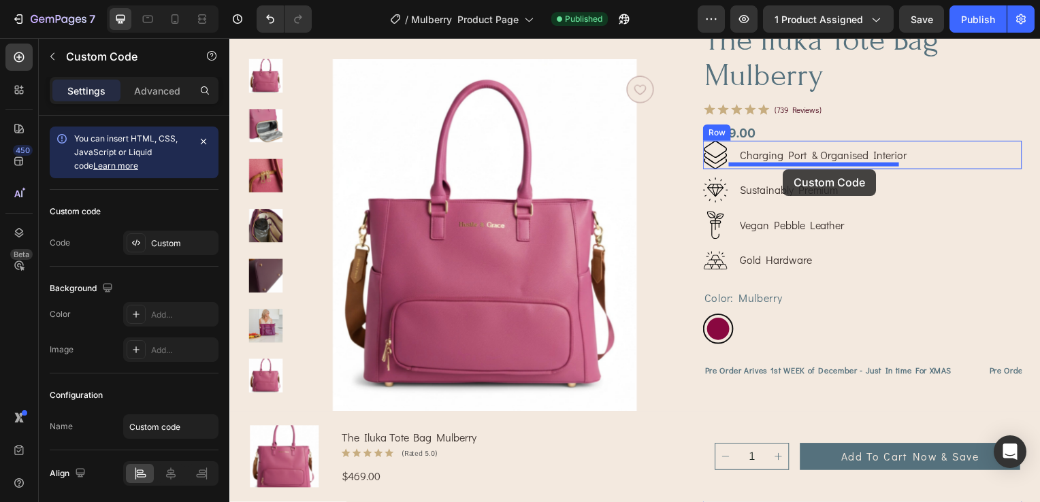
scroll to position [204, 0]
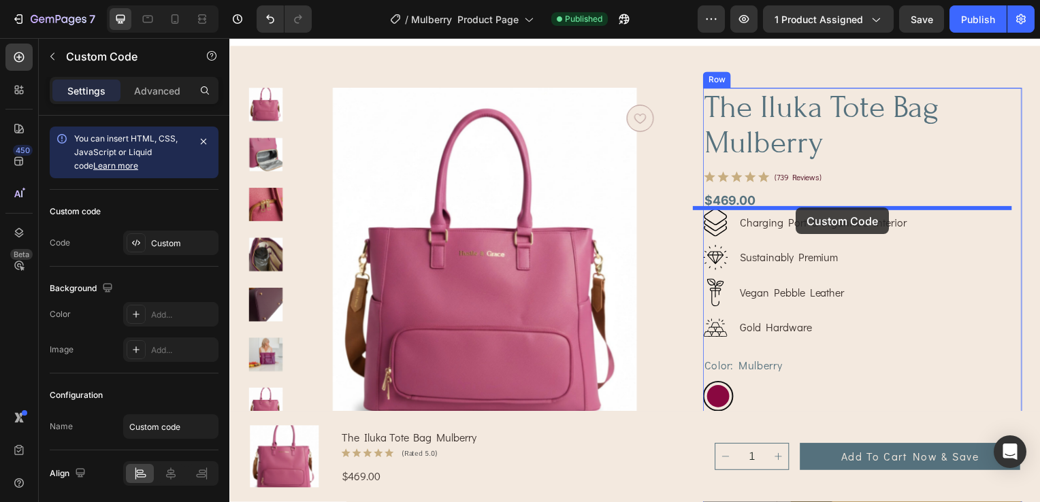
drag, startPoint x: 770, startPoint y: 282, endPoint x: 799, endPoint y: 209, distance: 78.5
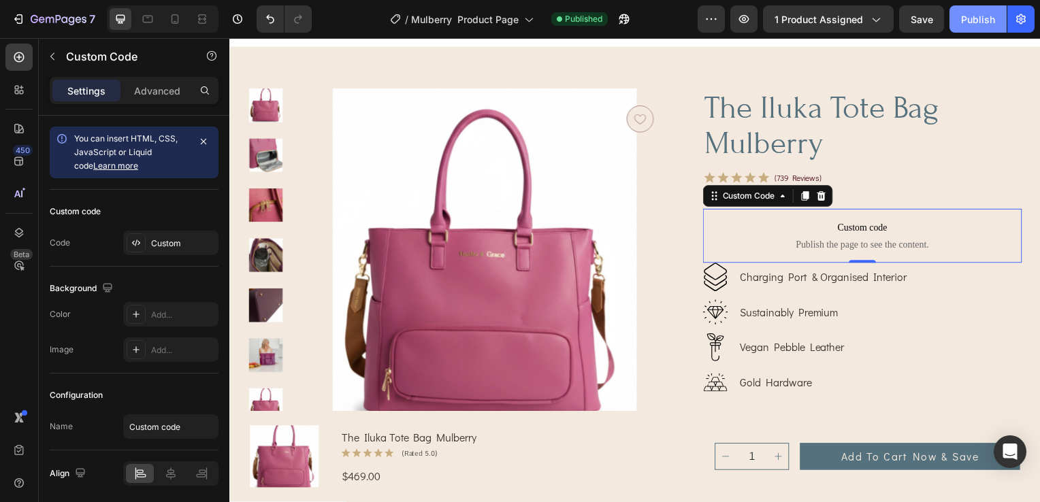
click at [984, 21] on div "Publish" at bounding box center [978, 19] width 34 height 14
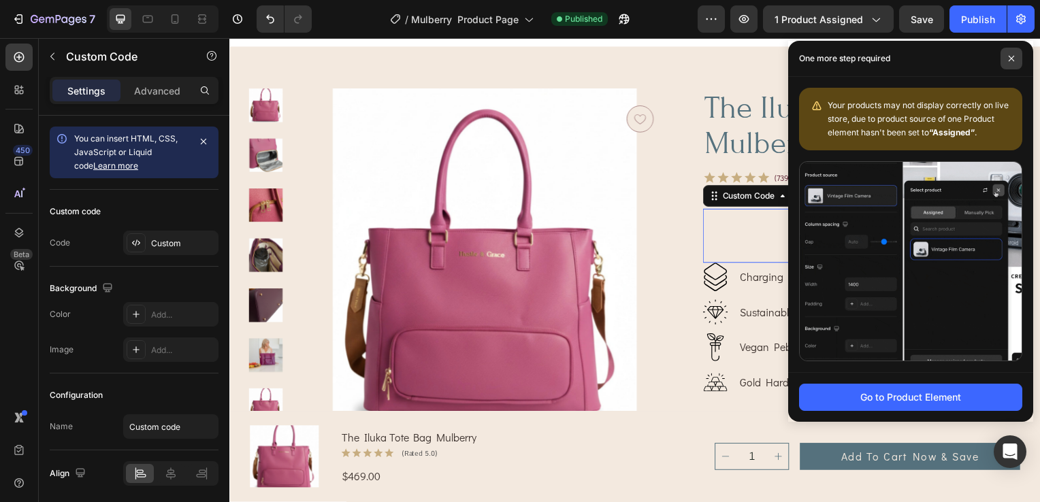
click at [1012, 51] on span at bounding box center [1011, 59] width 22 height 22
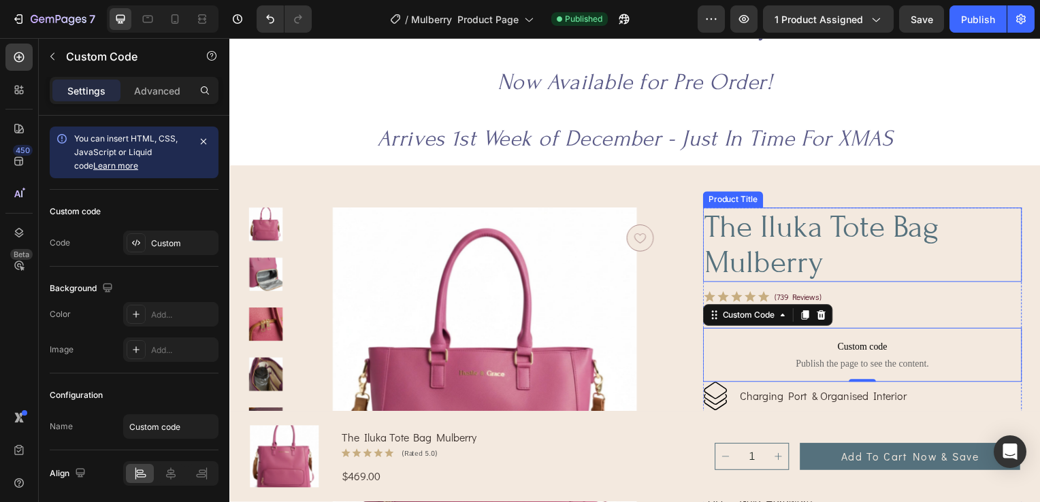
scroll to position [0, 0]
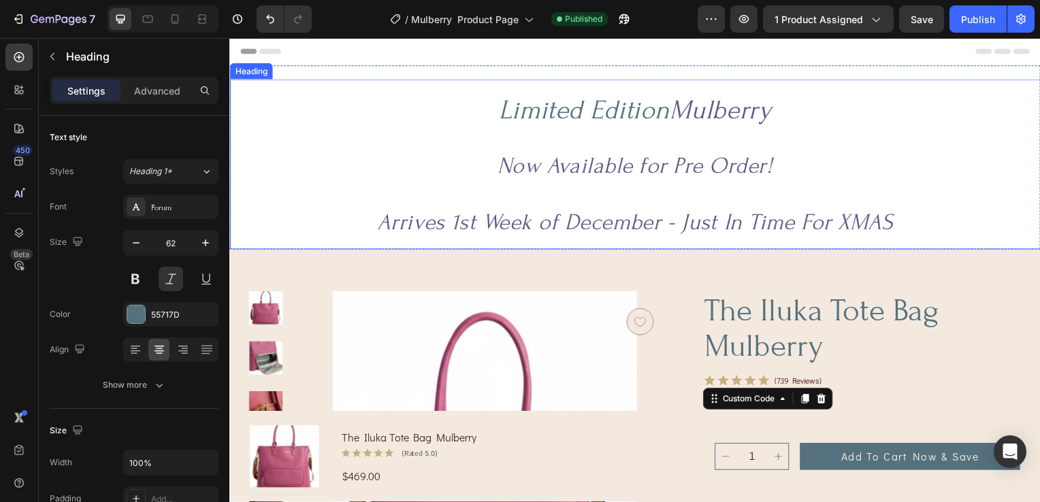
click at [718, 108] on span "Mulberry" at bounding box center [723, 110] width 103 height 31
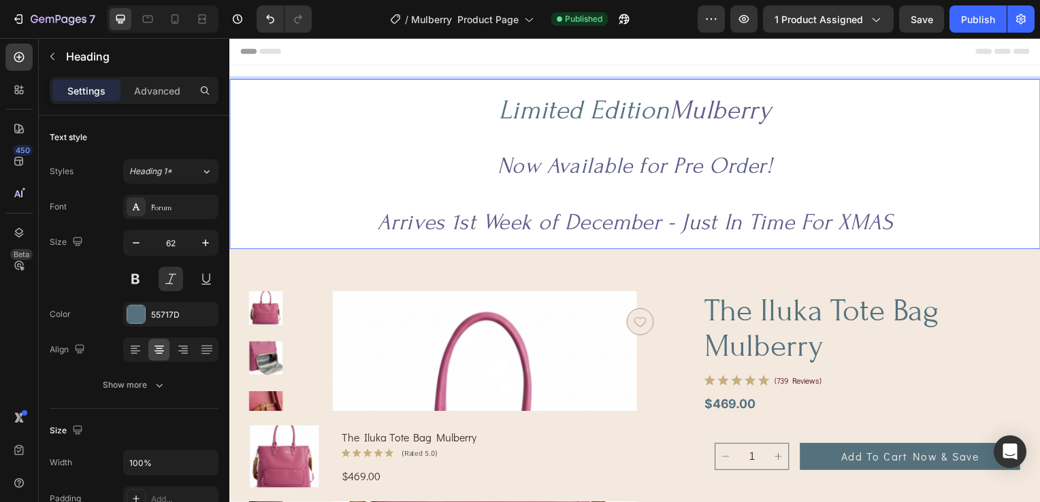
click at [594, 133] on h2 "Limited Edition Mulberry Now Available for Pre Order! Arrives 1st Week of Decem…" at bounding box center [637, 165] width 816 height 171
click at [537, 118] on span "Limited Edition" at bounding box center [586, 110] width 172 height 31
click at [689, 127] on p "Limited Edition Mulberry Now Available for Pre Order! Arrives 1st Week of Decem…" at bounding box center [638, 165] width 814 height 169
click at [971, 28] on button "Publish" at bounding box center [977, 18] width 57 height 27
click at [385, 174] on p "Limited Edition Mulberry Now Available for Pre Order! Arrives 1st Week of Decem…" at bounding box center [638, 165] width 814 height 169
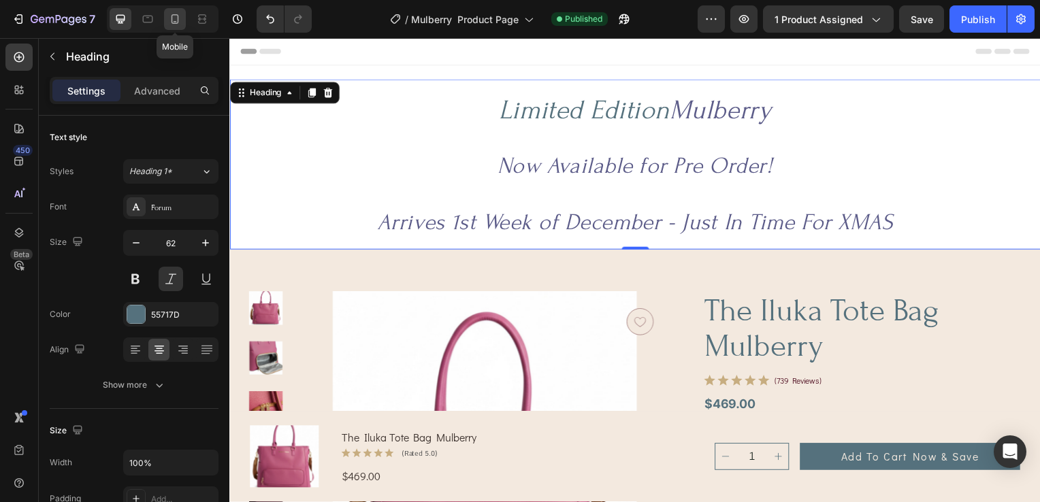
click at [176, 16] on icon at bounding box center [175, 19] width 14 height 14
type input "48"
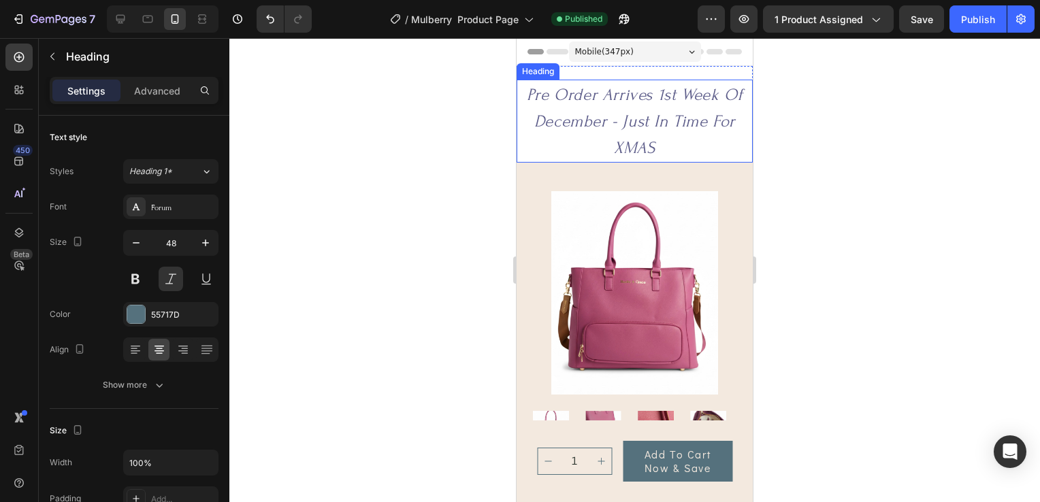
click at [631, 91] on span "Pre Order Arrives 1st Week Of December - Just In Time For XMAS" at bounding box center [635, 121] width 216 height 73
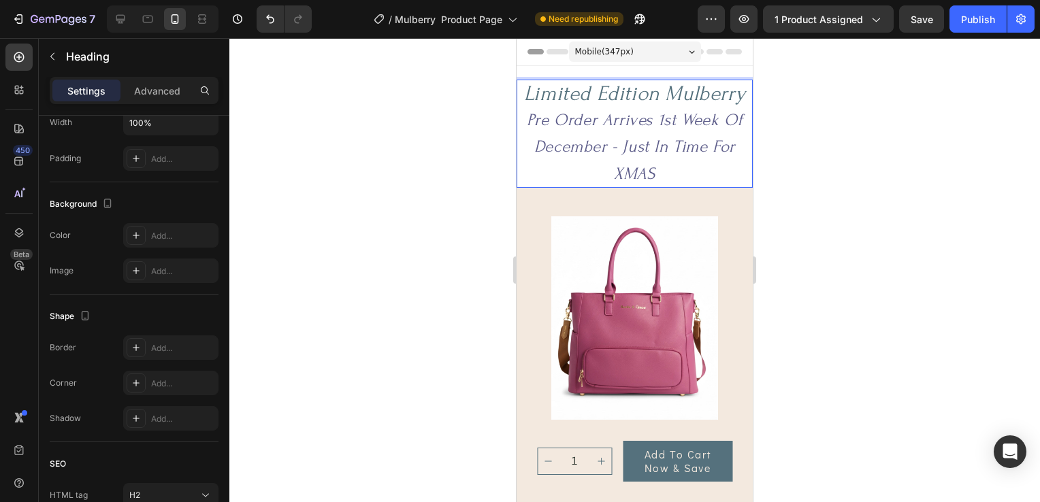
click at [588, 93] on p "⁠⁠⁠⁠⁠⁠⁠Limited Edition Mulberry Pre Order Arrives 1st Week Of December - Just I…" at bounding box center [634, 133] width 233 height 105
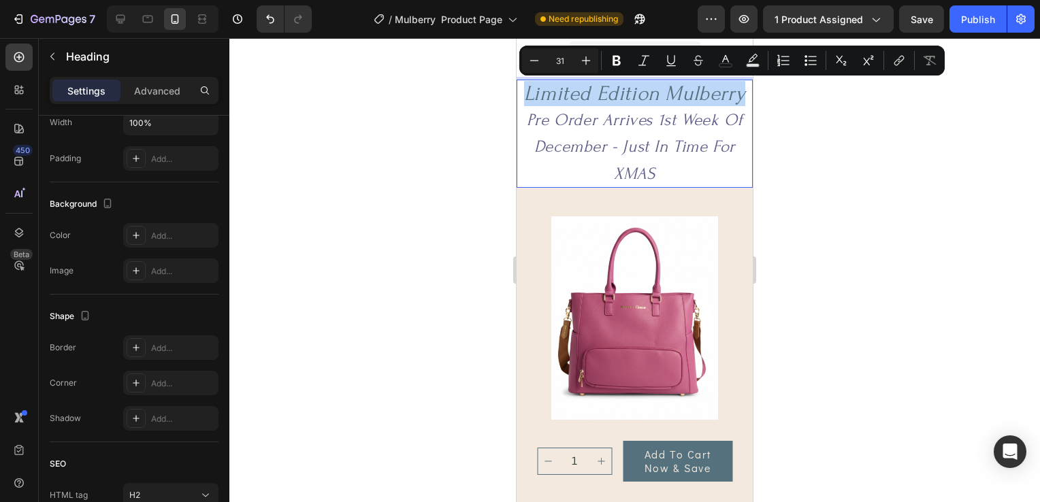
drag, startPoint x: 521, startPoint y: 91, endPoint x: 738, endPoint y: 102, distance: 218.0
click at [738, 102] on p "⁠⁠⁠⁠⁠⁠⁠Limited Edition Mulberry Pre Order Arrives 1st Week Of December - Just I…" at bounding box center [634, 133] width 233 height 105
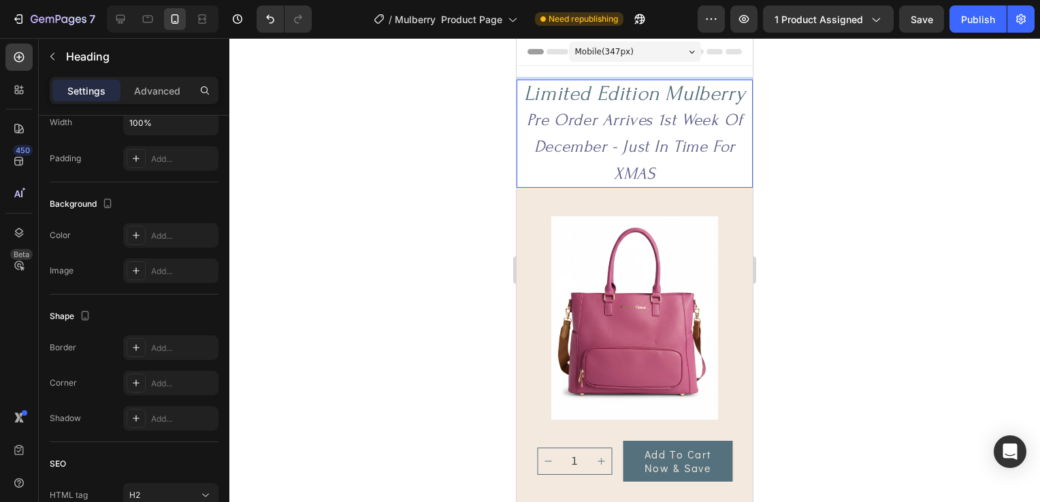
click at [648, 121] on span "Pre Order Arrives 1st Week Of December - Just In Time For XMAS" at bounding box center [635, 146] width 216 height 73
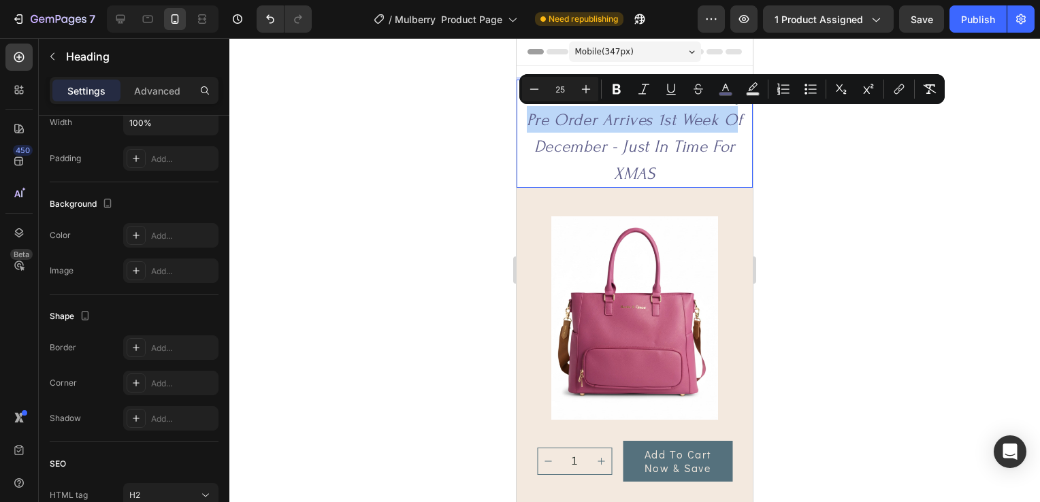
drag, startPoint x: 524, startPoint y: 121, endPoint x: 732, endPoint y: 128, distance: 208.3
click at [683, 151] on span "Pre Order Arrives 1st Week Of December - Just In Time For XMAS" at bounding box center [635, 146] width 216 height 73
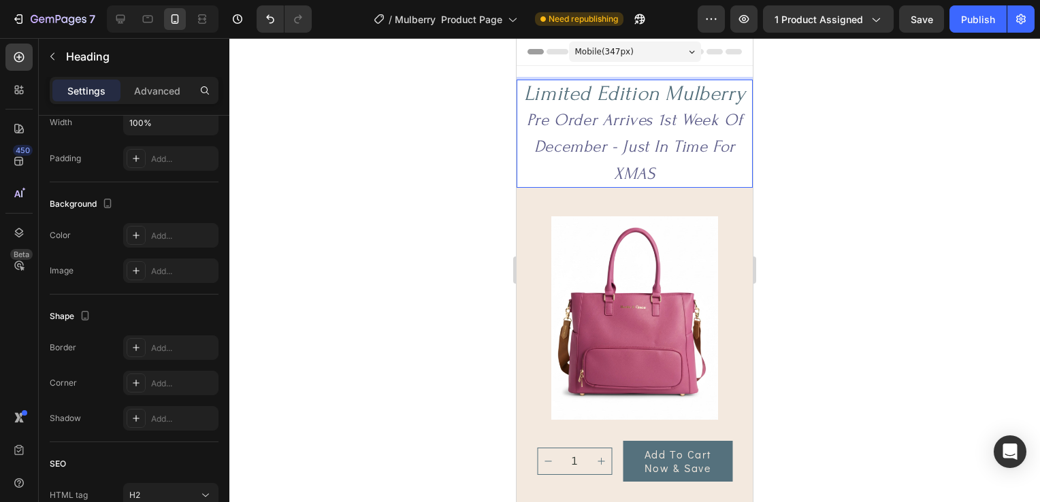
click at [535, 99] on p "Limited Edition Mulberry Pre Order Arrives 1st Week Of December - Just In Time …" at bounding box center [634, 133] width 233 height 105
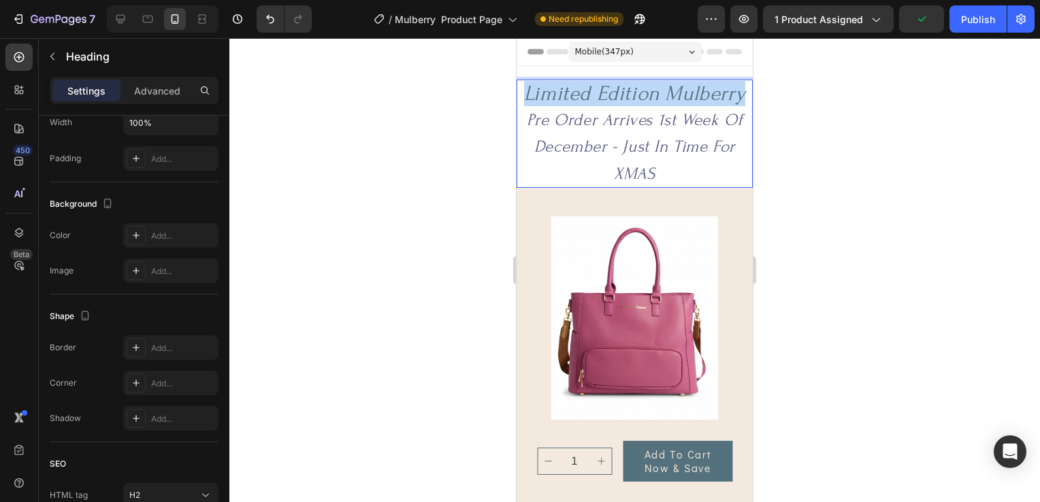
drag, startPoint x: 522, startPoint y: 97, endPoint x: 736, endPoint y: 99, distance: 214.3
click at [736, 99] on p "Limited Edition Mulberry Pre Order Arrives 1st Week Of December - Just In Time …" at bounding box center [634, 133] width 233 height 105
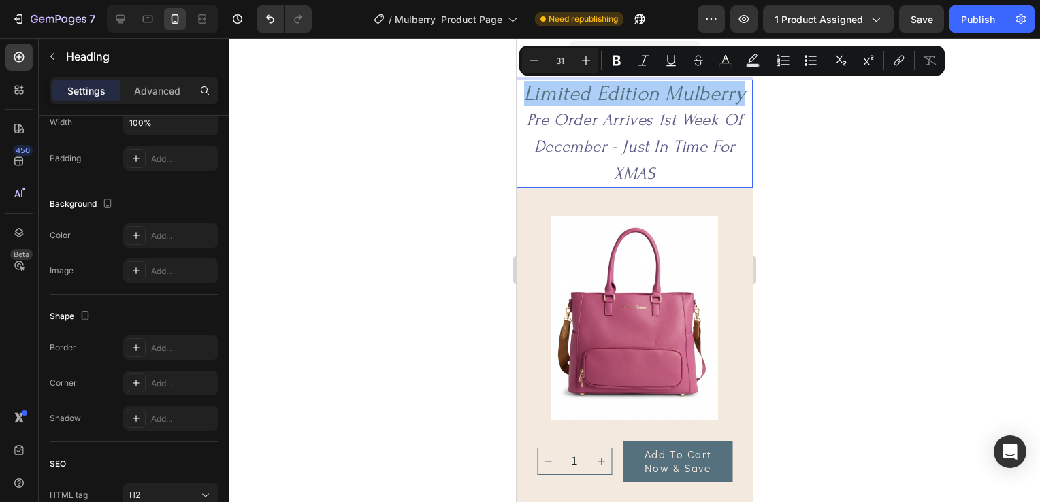
click at [567, 58] on input "31" at bounding box center [559, 60] width 27 height 16
type input "3"
type input "25"
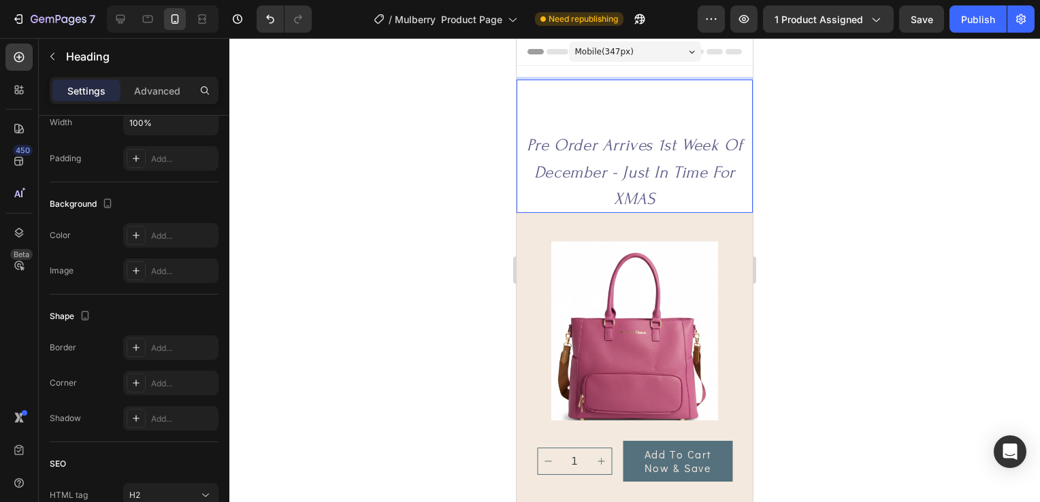
click at [631, 122] on p "⁠⁠⁠⁠⁠⁠⁠ Pre Order Arrives 1st Week Of December - Just In Time For XMAS" at bounding box center [634, 146] width 233 height 131
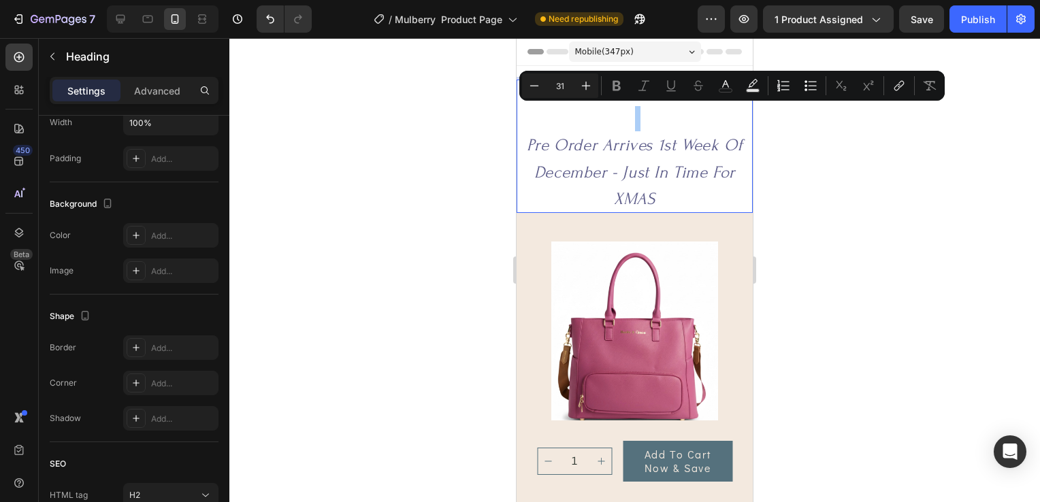
click at [563, 88] on input "31" at bounding box center [559, 86] width 27 height 16
type input "3"
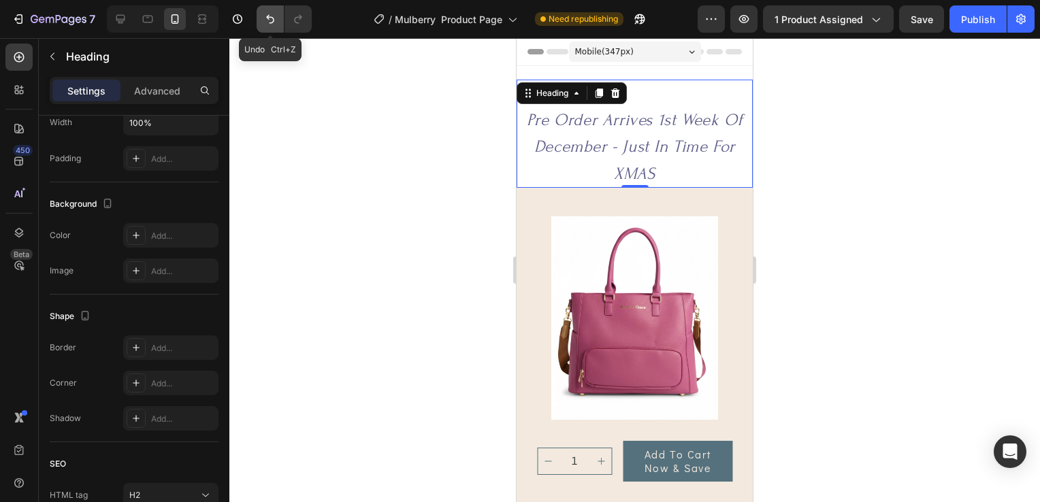
click at [264, 18] on icon "Undo/Redo" at bounding box center [270, 19] width 14 height 14
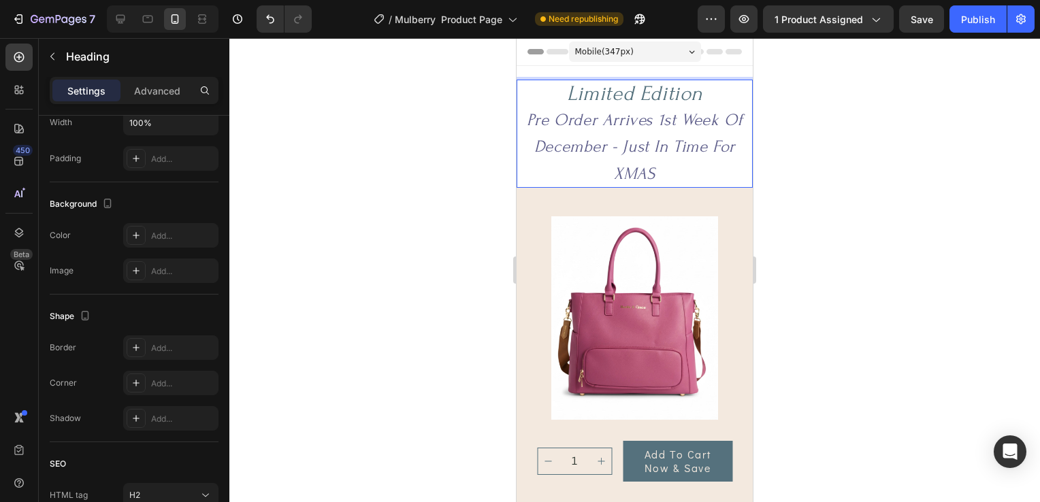
click at [636, 102] on p "⁠⁠⁠⁠⁠⁠⁠Limited Edition Pre Order Arrives 1st Week Of December - Just In Time Fo…" at bounding box center [634, 133] width 233 height 105
click at [710, 103] on p "⁠⁠⁠⁠⁠⁠⁠Limited Edition Pre Order Arrives 1st Week Of December - Just In Time Fo…" at bounding box center [634, 133] width 233 height 105
click at [689, 99] on p "⁠⁠⁠⁠⁠⁠⁠Limited Edition Mulberry Pre Order Arrives 1st Week Of December - Just I…" at bounding box center [634, 133] width 233 height 105
drag, startPoint x: 519, startPoint y: 97, endPoint x: 737, endPoint y: 99, distance: 217.7
click at [737, 99] on p "⁠⁠⁠⁠⁠⁠⁠Limited Edition Mulberry Pre Order Arrives 1st Week Of December - Just I…" at bounding box center [634, 133] width 233 height 105
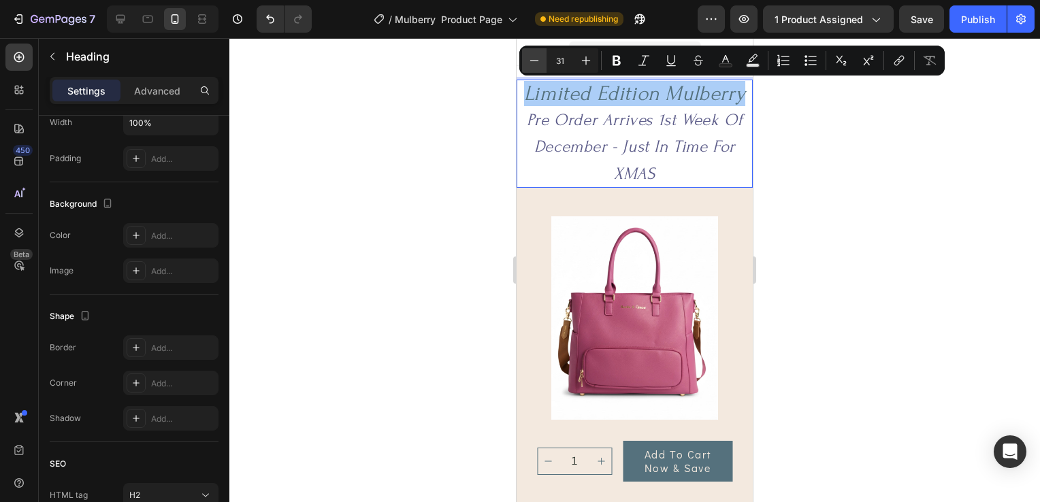
click at [536, 61] on icon "Editor contextual toolbar" at bounding box center [534, 61] width 14 height 14
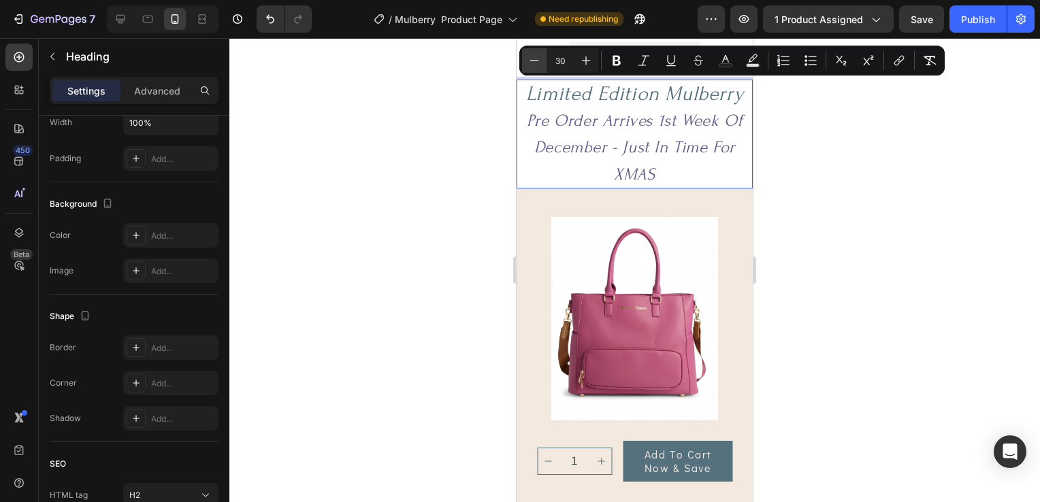
click at [536, 61] on icon "Editor contextual toolbar" at bounding box center [534, 61] width 14 height 14
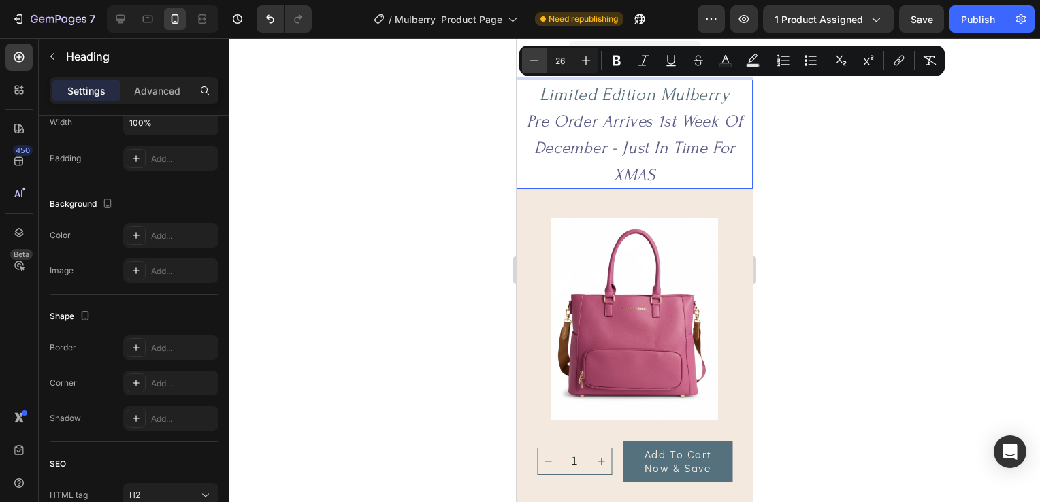
type input "25"
click at [934, 184] on div at bounding box center [634, 270] width 810 height 464
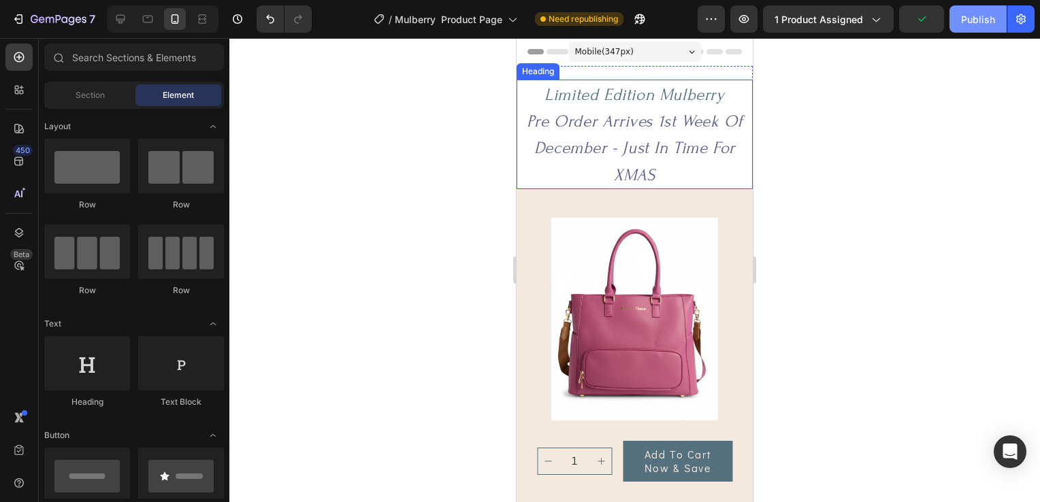
click at [992, 22] on div "Publish" at bounding box center [978, 19] width 34 height 14
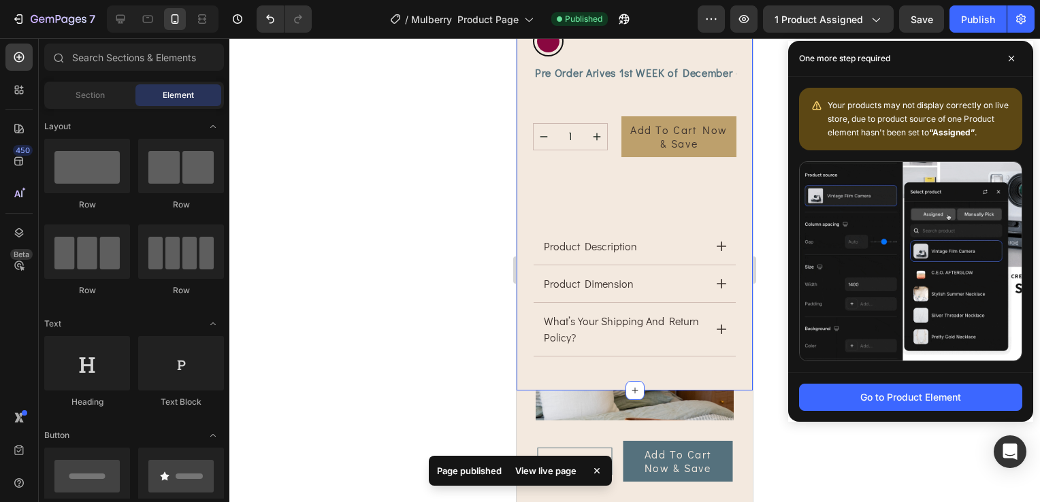
scroll to position [885, 0]
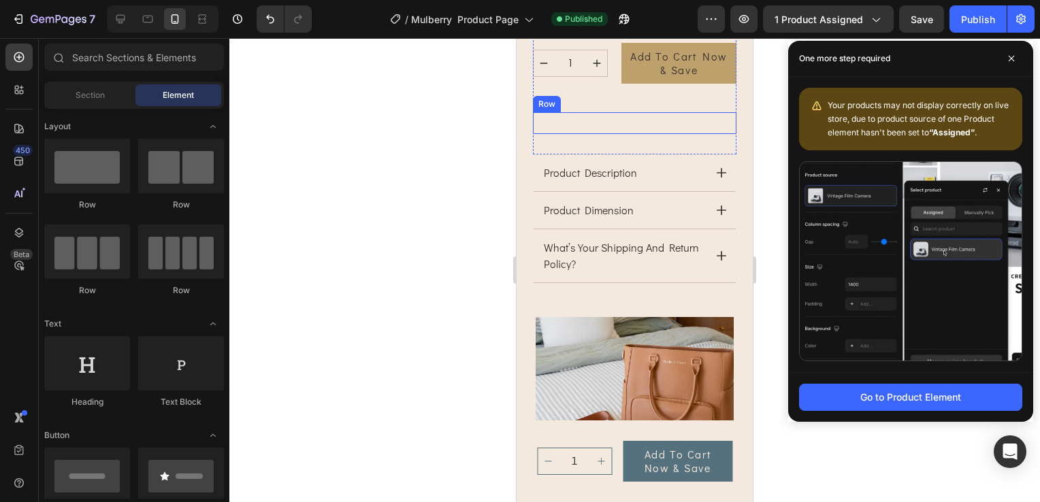
click at [658, 112] on div "Image Image Image Row" at bounding box center [634, 123] width 203 height 22
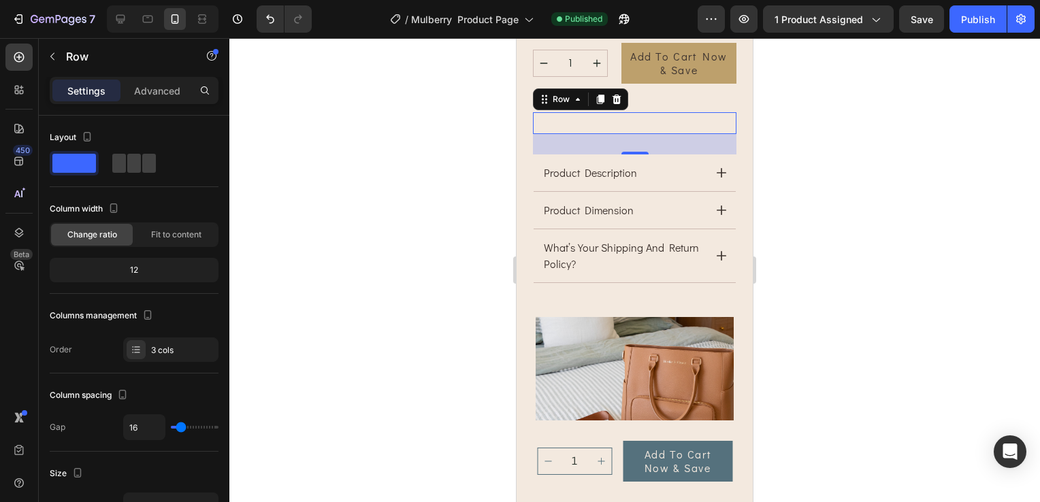
click at [642, 134] on div "30" at bounding box center [634, 144] width 203 height 20
click at [646, 112] on div "Image Image Image Row 30" at bounding box center [634, 123] width 203 height 22
click at [804, 122] on div at bounding box center [634, 270] width 810 height 464
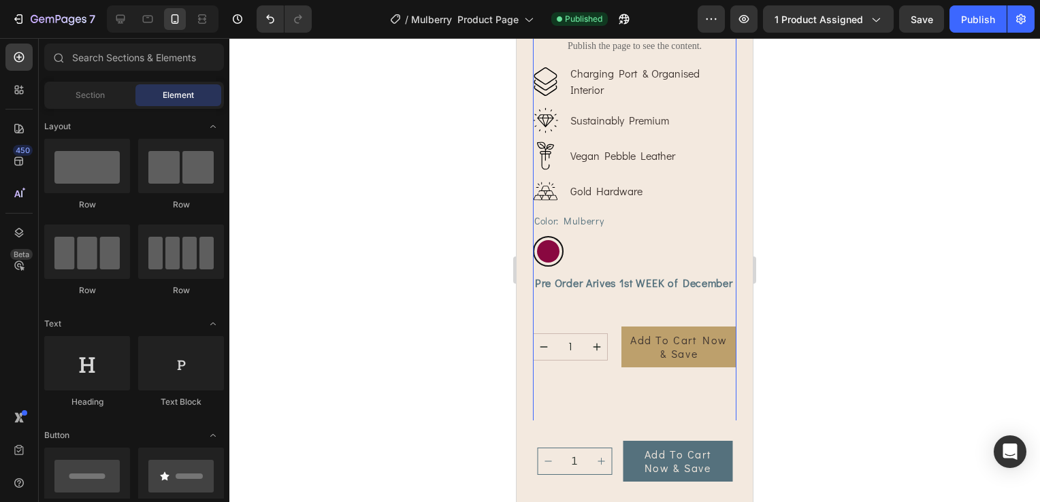
scroll to position [680, 0]
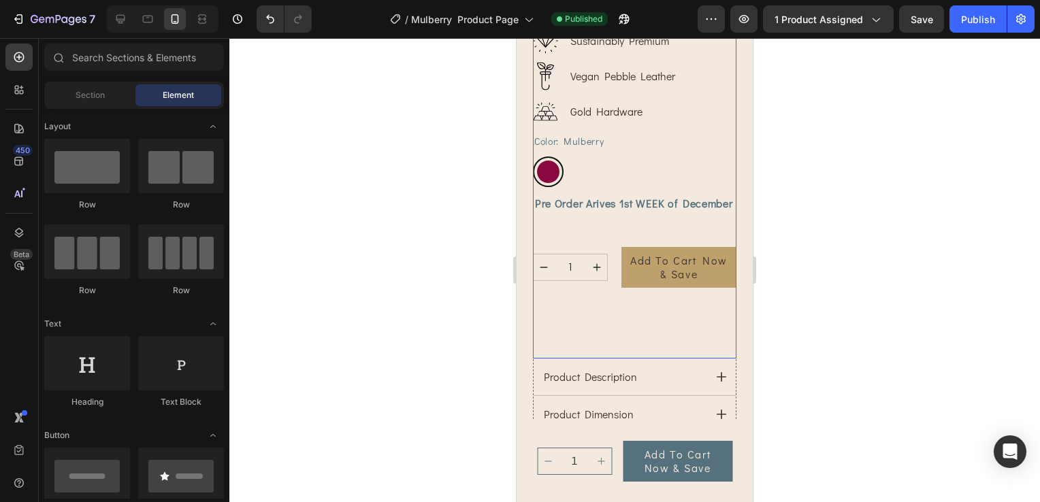
click at [572, 337] on div "the iluka tote bag mulberry Product Title Icon Icon Icon Icon Icon Icon List (7…" at bounding box center [634, 92] width 203 height 533
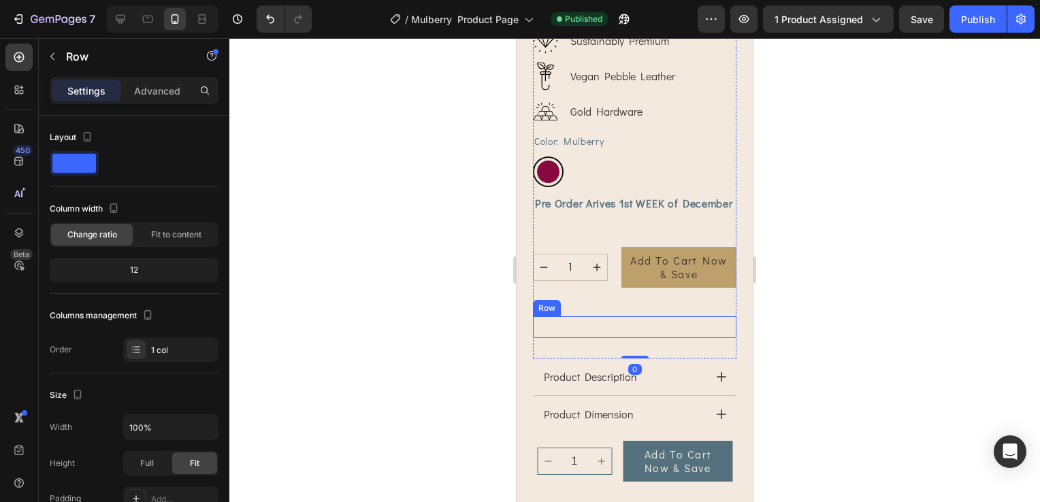
click at [640, 316] on div "Image Image Image Row" at bounding box center [634, 327] width 203 height 22
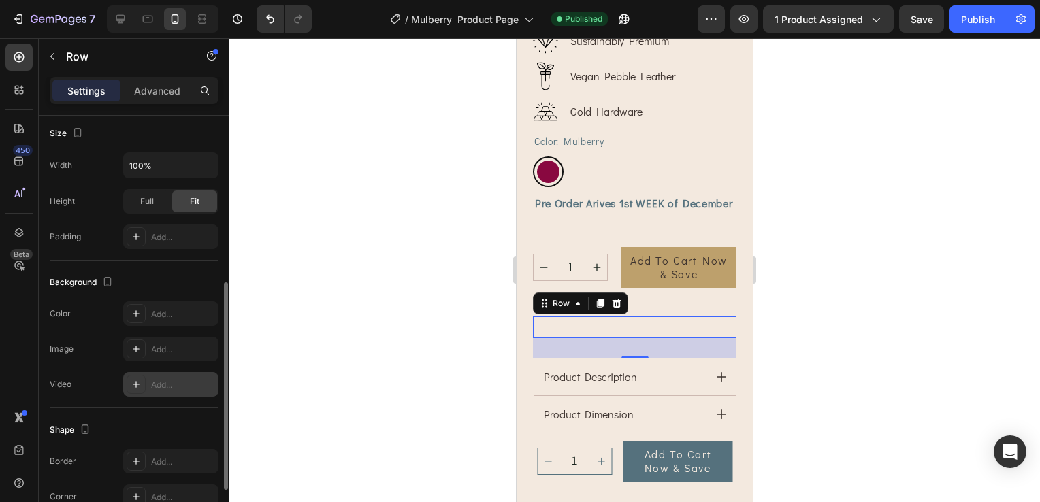
scroll to position [408, 0]
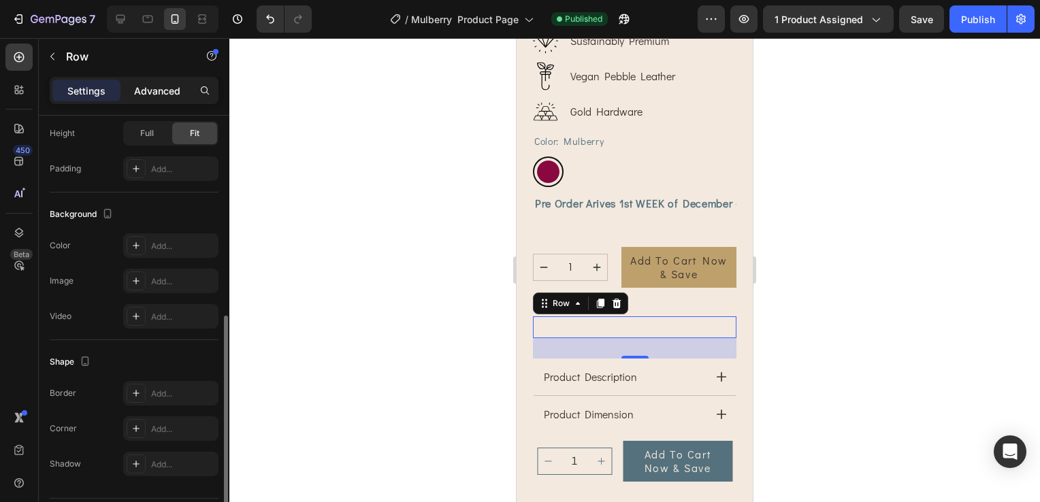
click at [141, 94] on p "Advanced" at bounding box center [157, 91] width 46 height 14
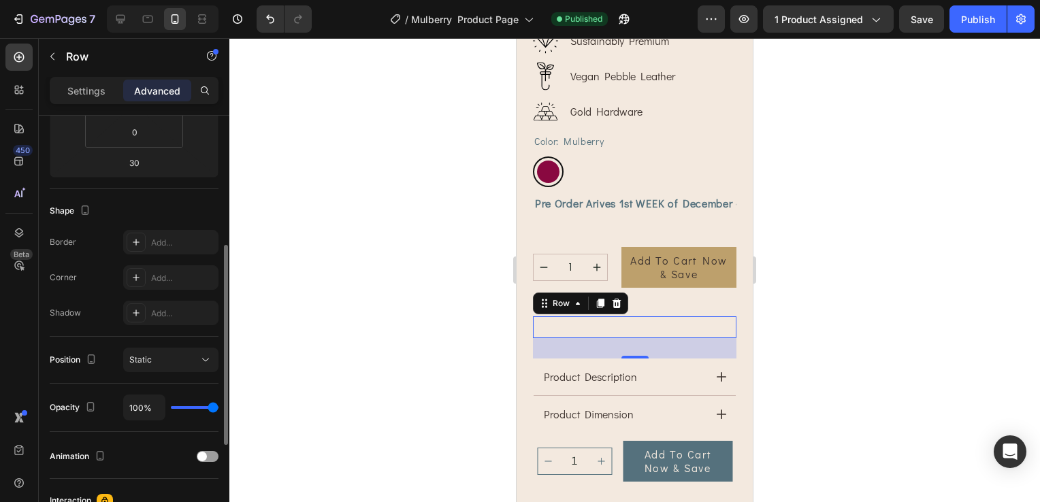
scroll to position [72, 0]
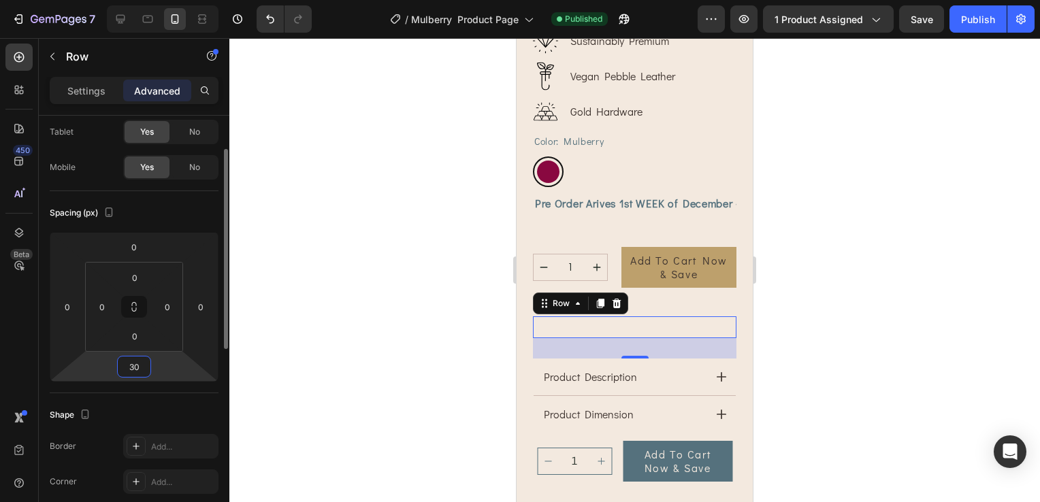
click at [139, 361] on input "30" at bounding box center [133, 367] width 27 height 20
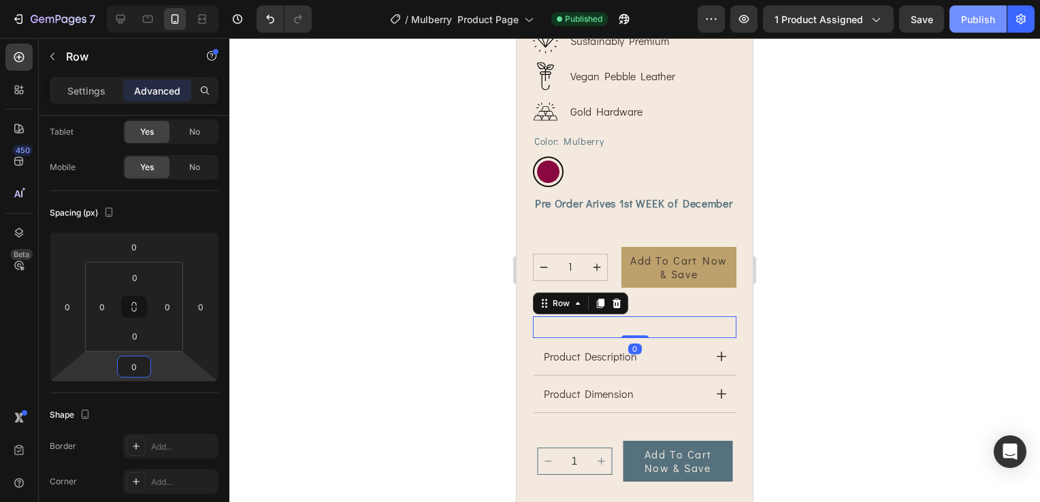
type input "0"
click at [974, 24] on div "Publish" at bounding box center [978, 19] width 34 height 14
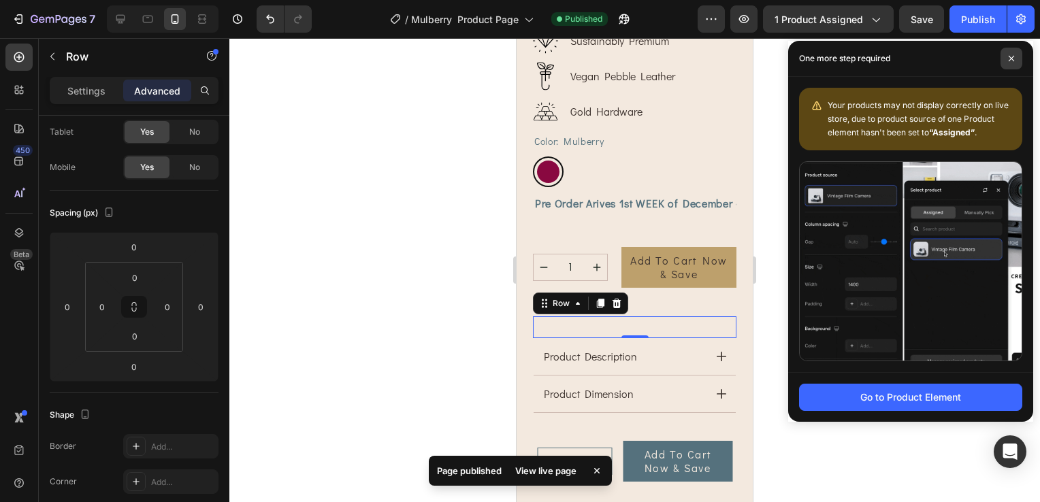
click at [1012, 57] on icon at bounding box center [1010, 58] width 5 height 5
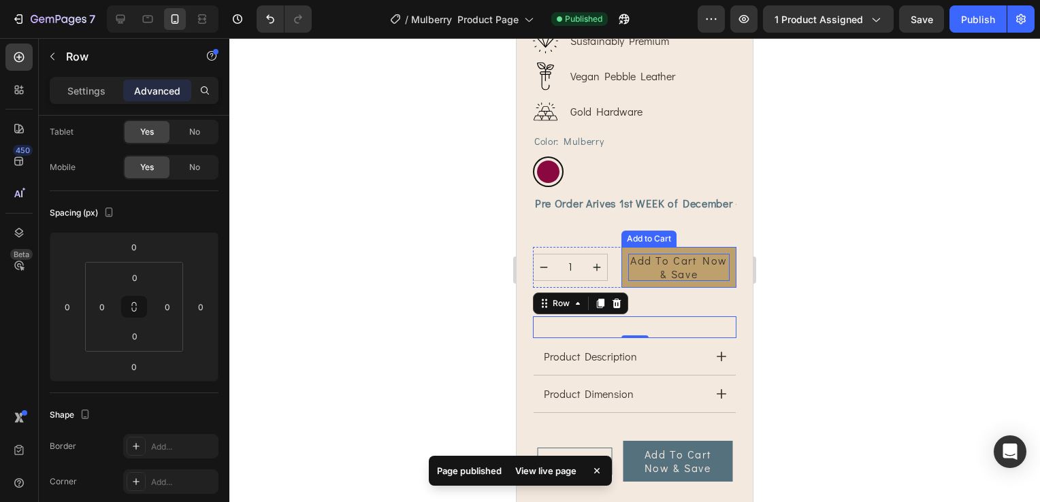
click at [656, 254] on div "Add to Cart now & Save" at bounding box center [678, 267] width 101 height 27
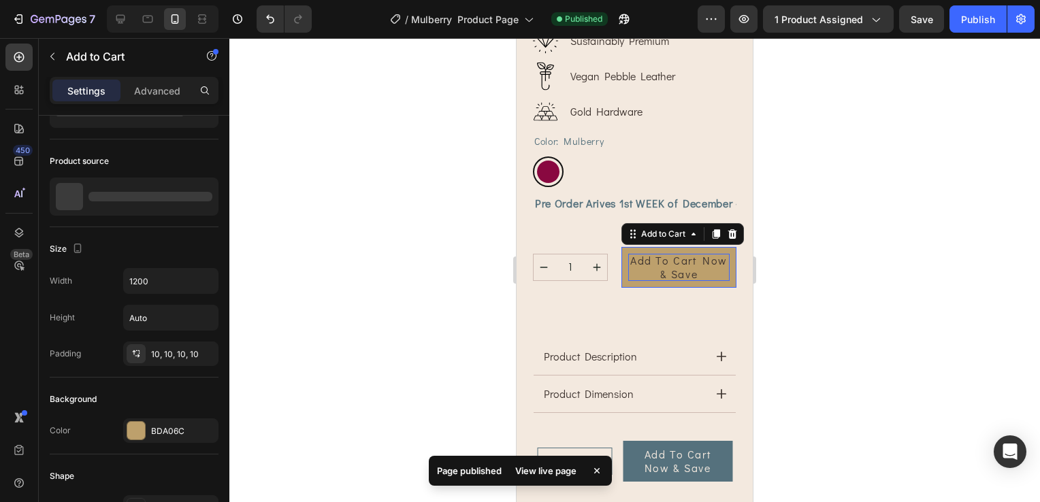
scroll to position [0, 0]
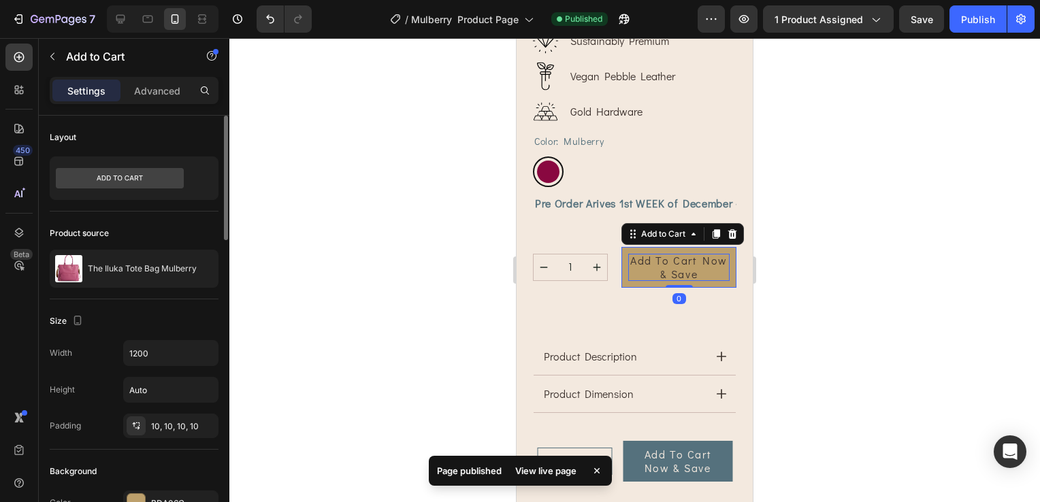
click at [689, 266] on div "Add to Cart now & Save" at bounding box center [678, 267] width 101 height 27
click at [689, 266] on p "Add to Cart now & Save" at bounding box center [678, 267] width 101 height 27
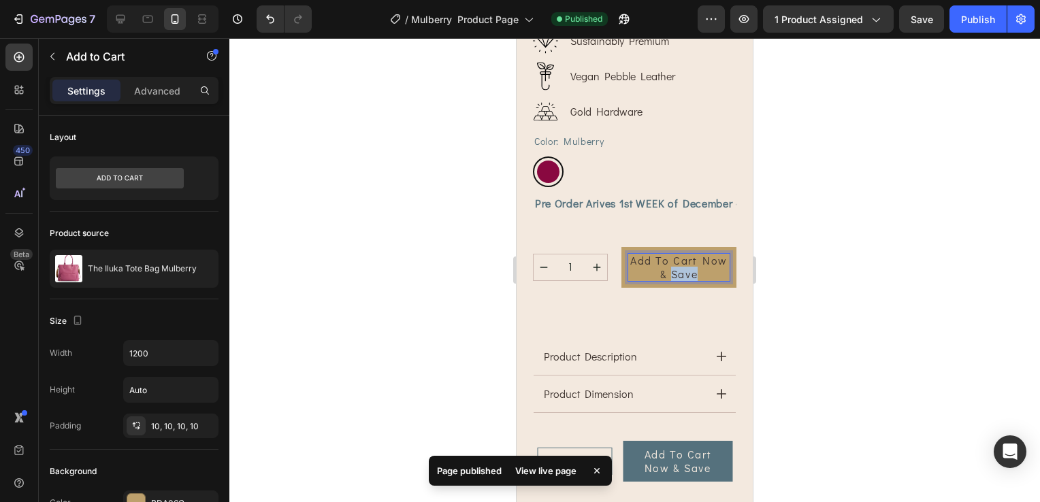
click at [708, 262] on p "Add to Cart now & Save" at bounding box center [678, 267] width 101 height 27
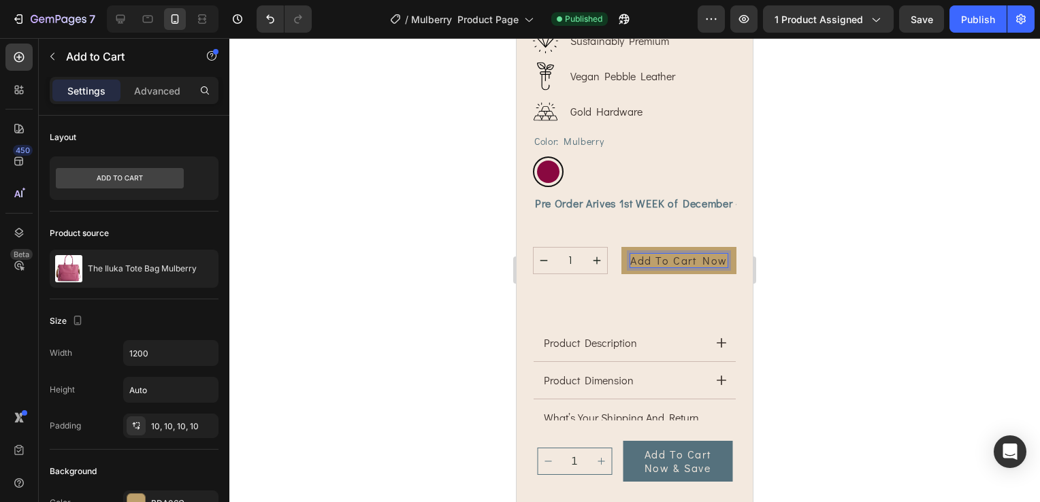
click at [931, 205] on div at bounding box center [634, 270] width 810 height 464
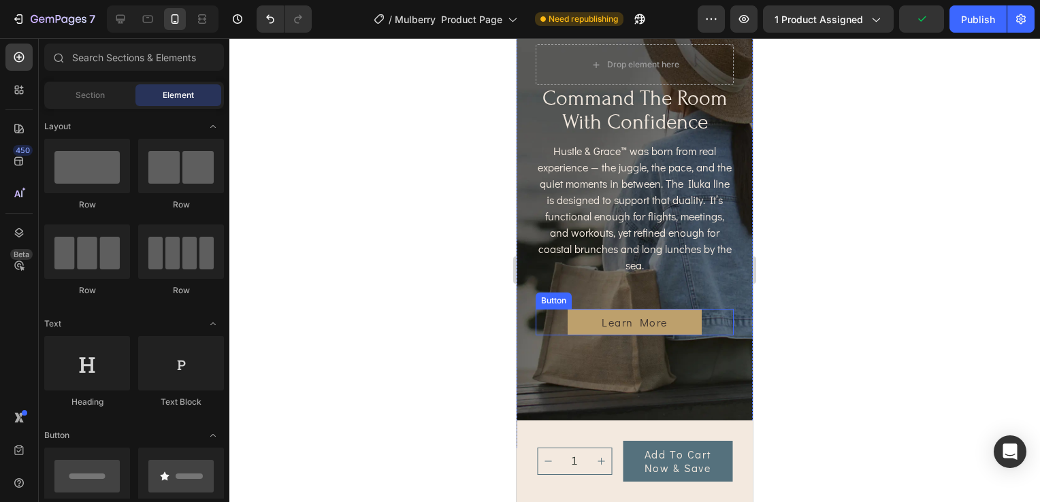
scroll to position [3606, 0]
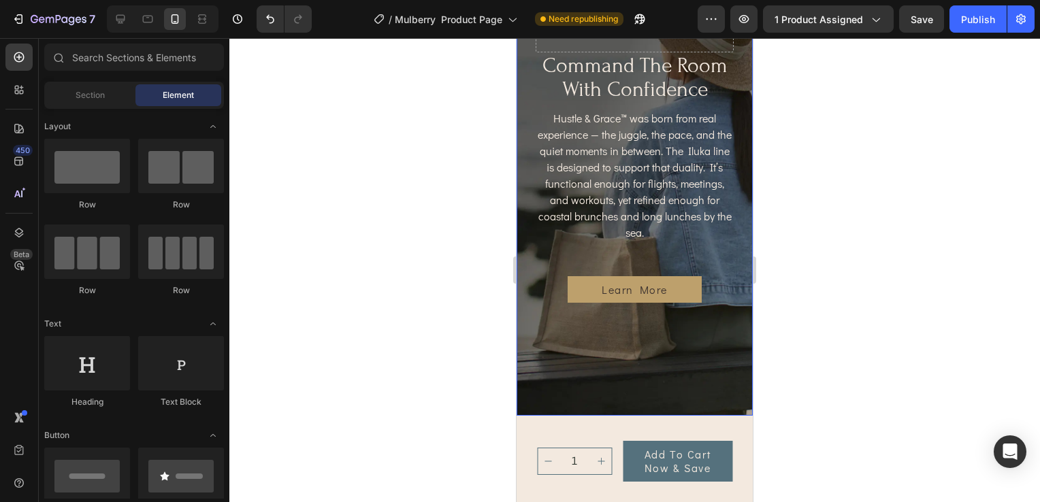
click at [662, 320] on div "command the room with confidence Heading Hustle & Grace™ was born from real exp…" at bounding box center [634, 165] width 236 height 344
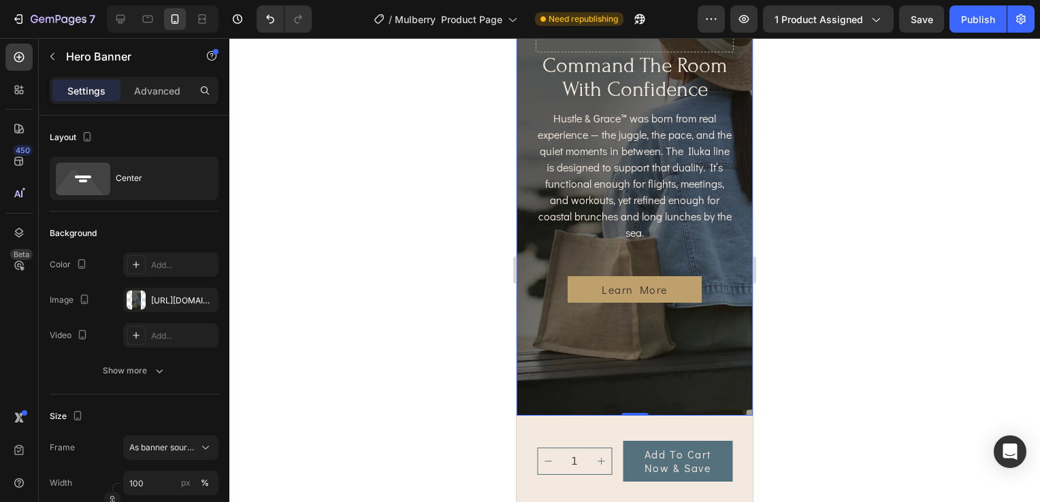
click at [631, 339] on div "Background Image" at bounding box center [634, 165] width 236 height 502
click at [158, 301] on div "https://cdn.shopify.com/s/files/1/0703/0289/2132/files/gempages_578549456991945…" at bounding box center [170, 301] width 39 height 12
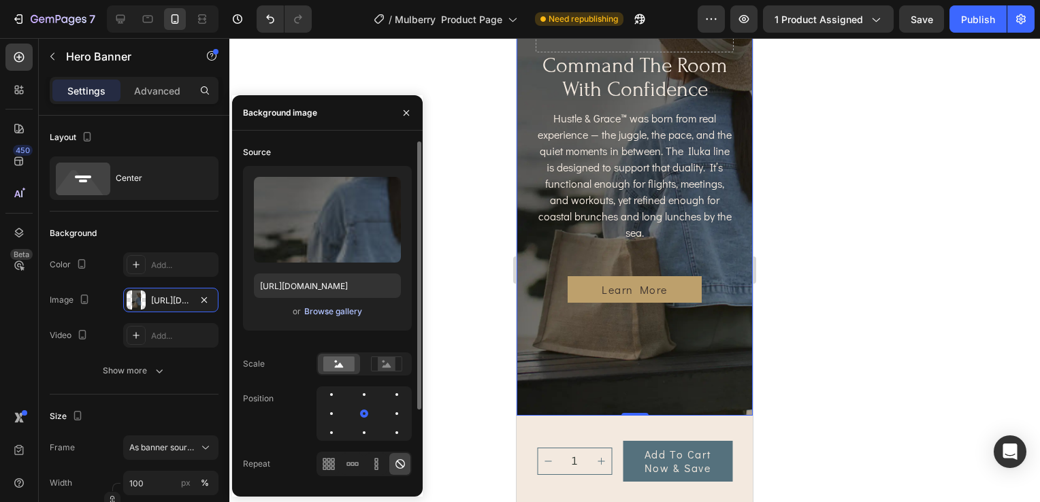
click at [333, 311] on div "Browse gallery" at bounding box center [333, 311] width 58 height 12
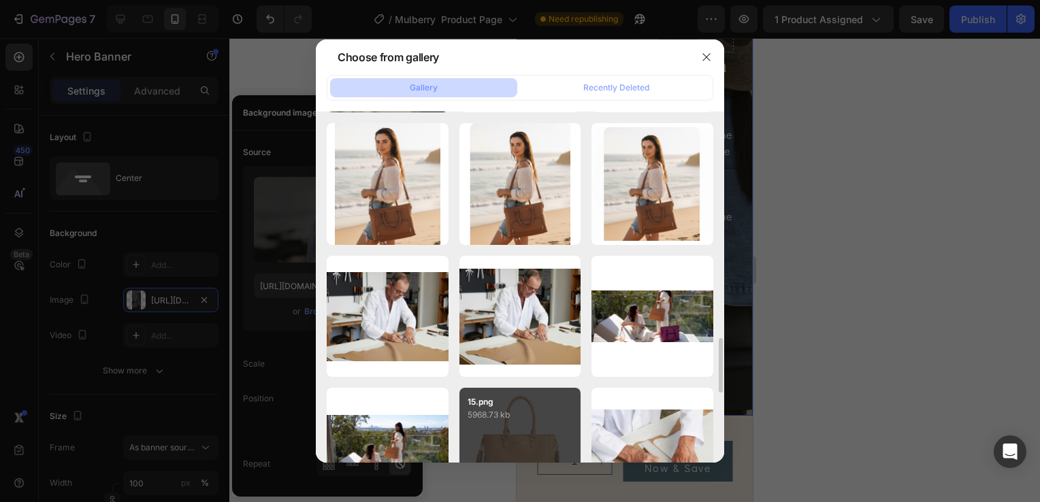
scroll to position [1592, 0]
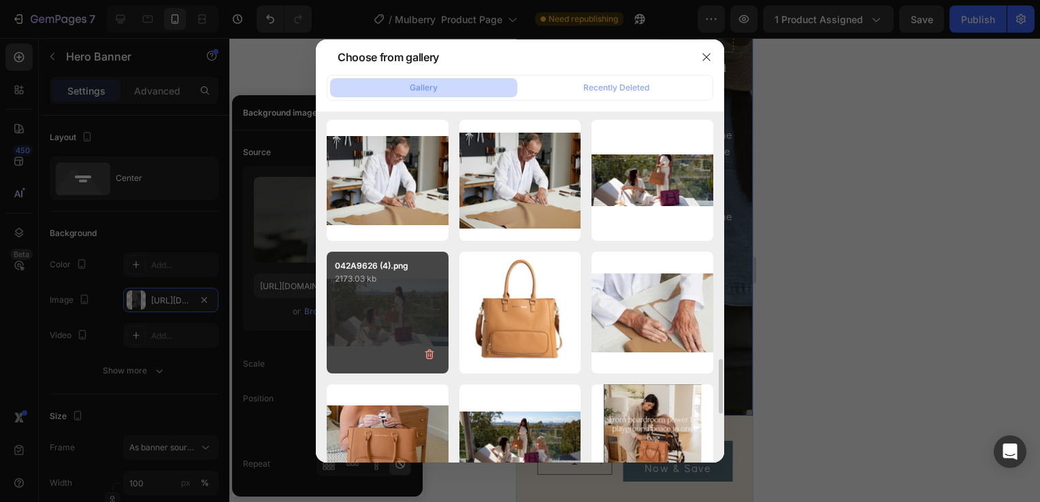
click at [393, 290] on div "042A9626 (4).png 2173.03 kb" at bounding box center [388, 313] width 122 height 122
type input "https://cdn.shopify.com/s/files/1/0703/0289/2132/files/gempages_578549456991945…"
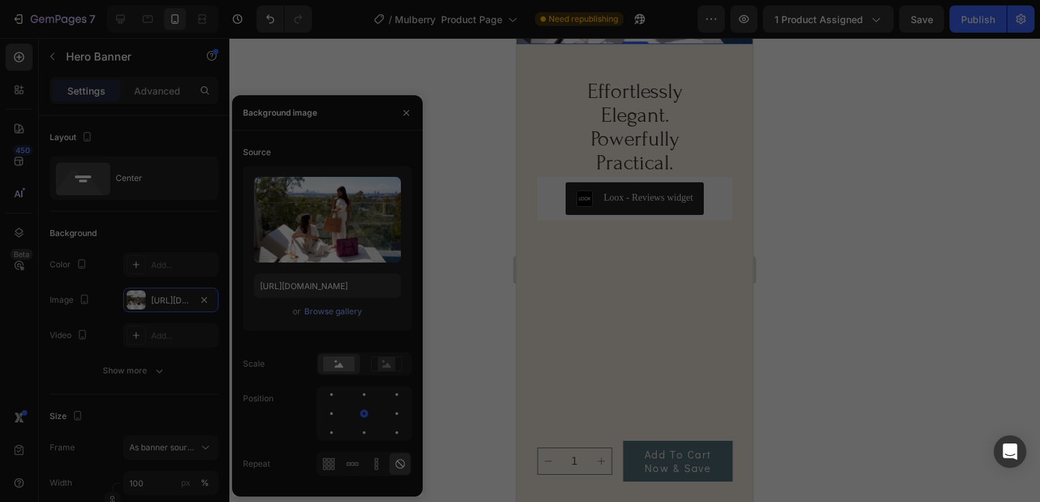
click at [393, 290] on div "042A9626 (4).png 2173.03 kb" at bounding box center [388, 313] width 122 height 122
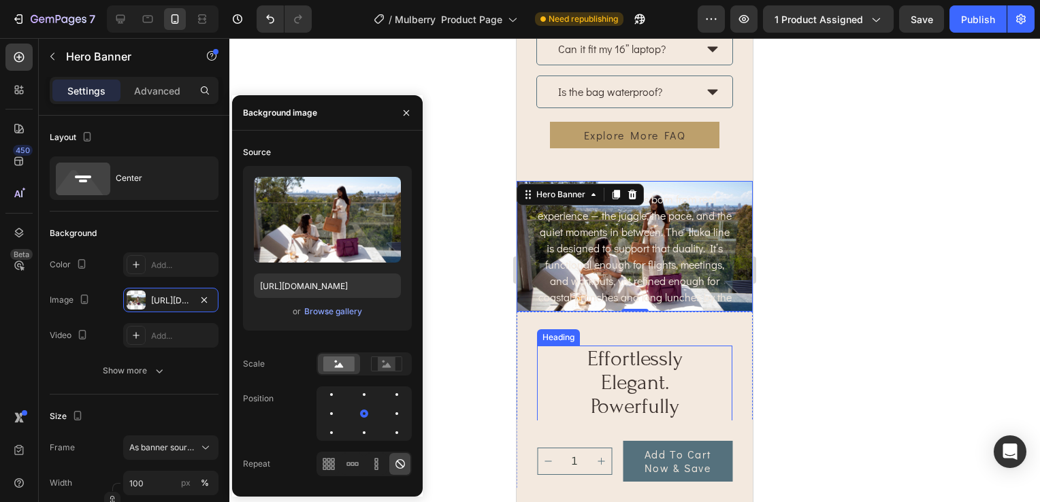
scroll to position [3334, 0]
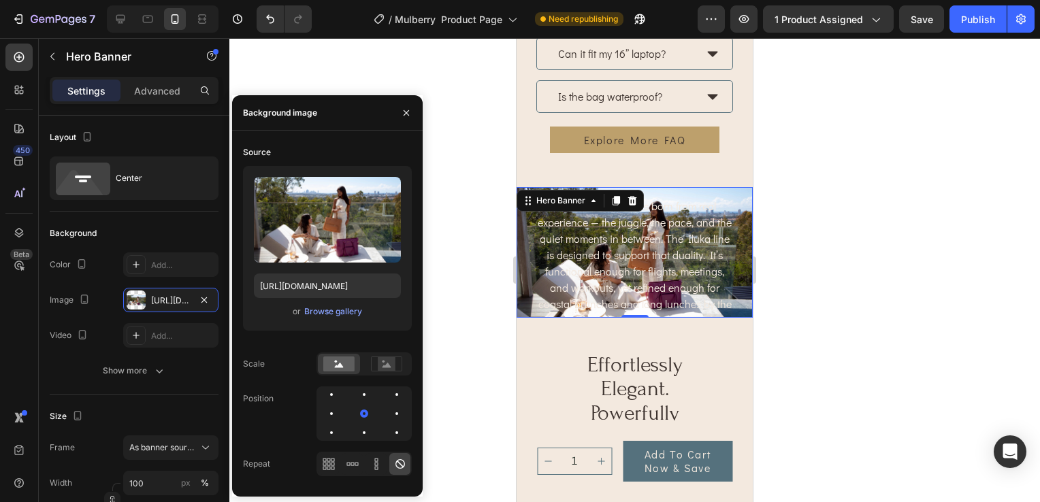
click at [810, 265] on div at bounding box center [634, 270] width 810 height 464
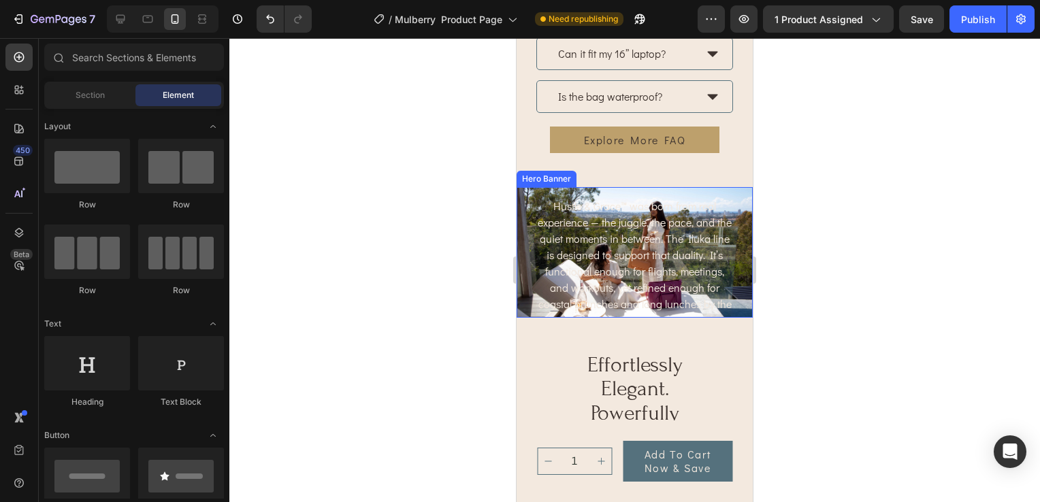
click at [522, 299] on div "command the room with confidence Heading Hustle & Grace™ was born from real exp…" at bounding box center [634, 252] width 236 height 344
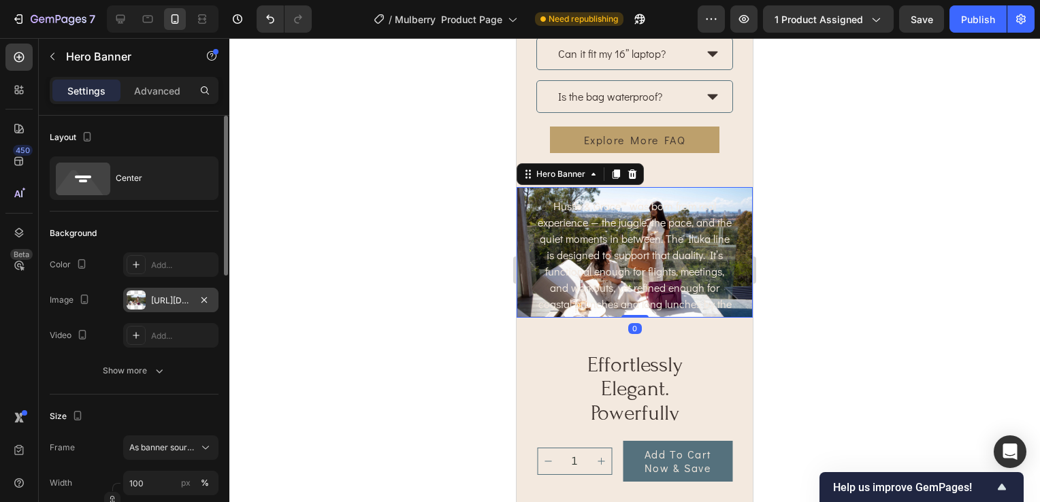
click at [162, 303] on div "https://cdn.shopify.com/s/files/1/0703/0289/2132/files/gempages_578549456991945…" at bounding box center [170, 301] width 39 height 12
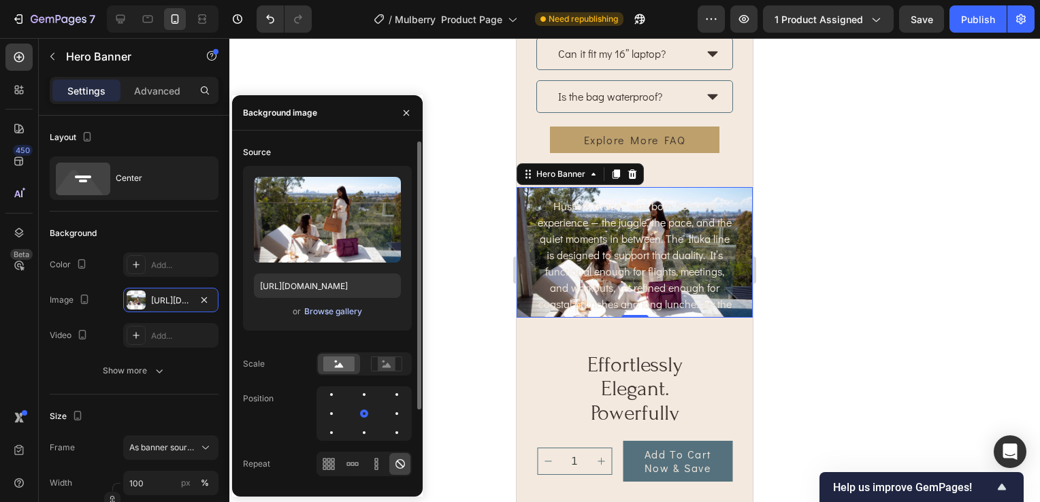
click at [335, 314] on div "Browse gallery" at bounding box center [333, 311] width 58 height 12
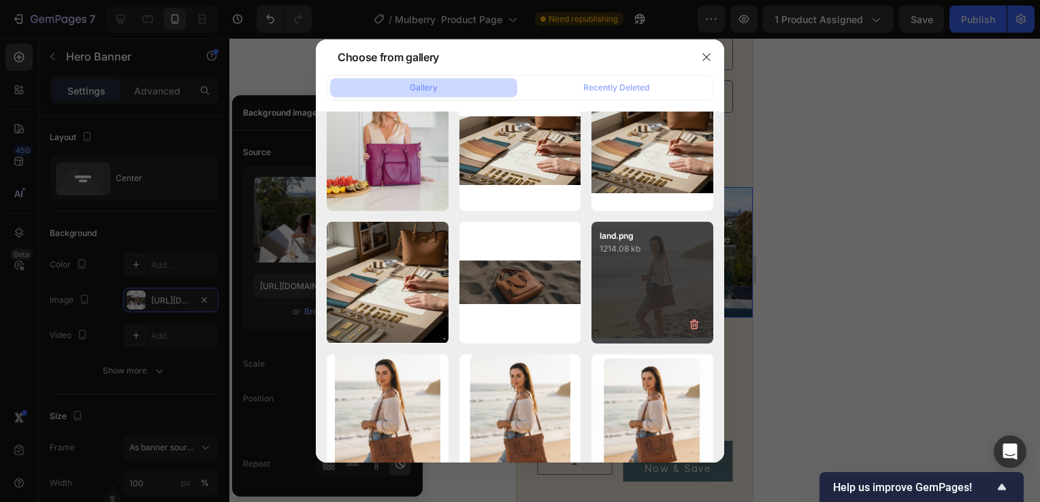
scroll to position [1361, 0]
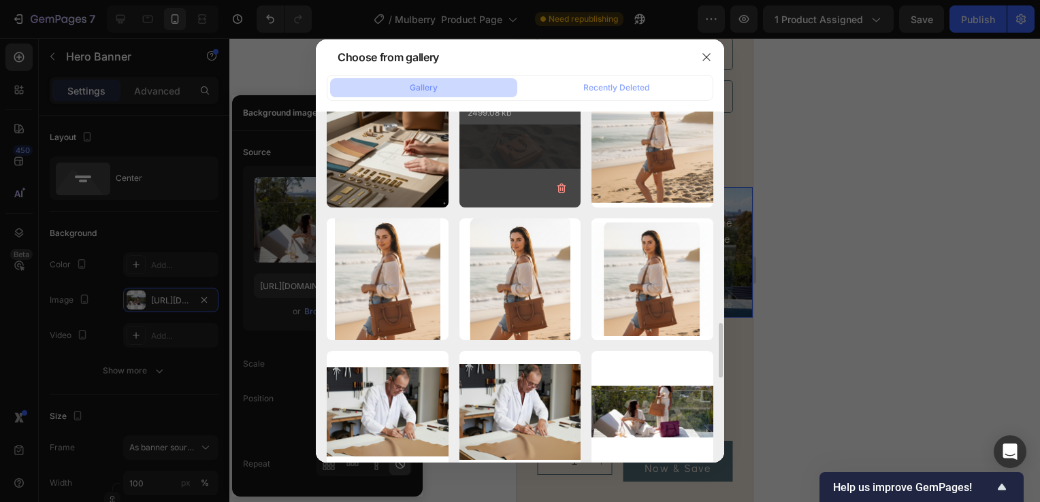
click at [522, 150] on div "bagon beach.png 2499.08 kb" at bounding box center [520, 147] width 122 height 122
type input "[URL][DOMAIN_NAME]"
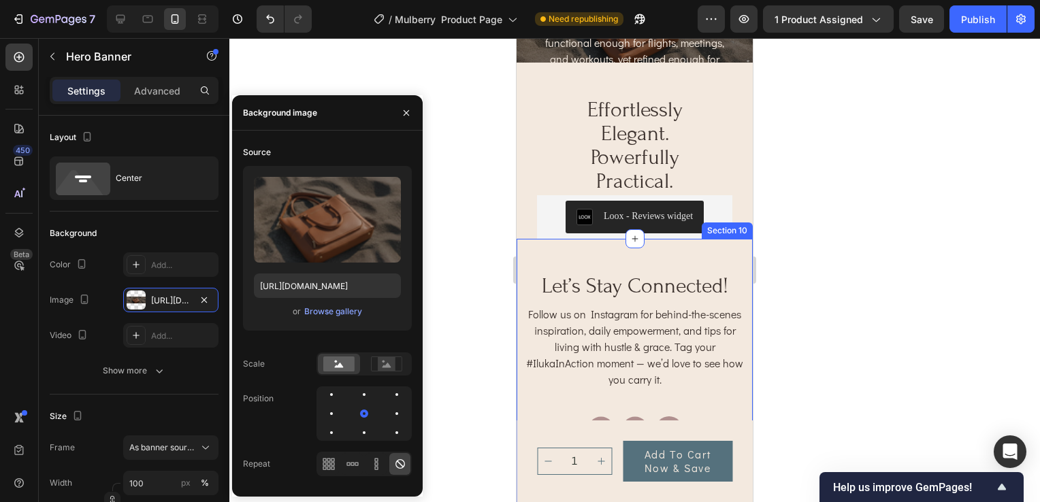
scroll to position [3334, 0]
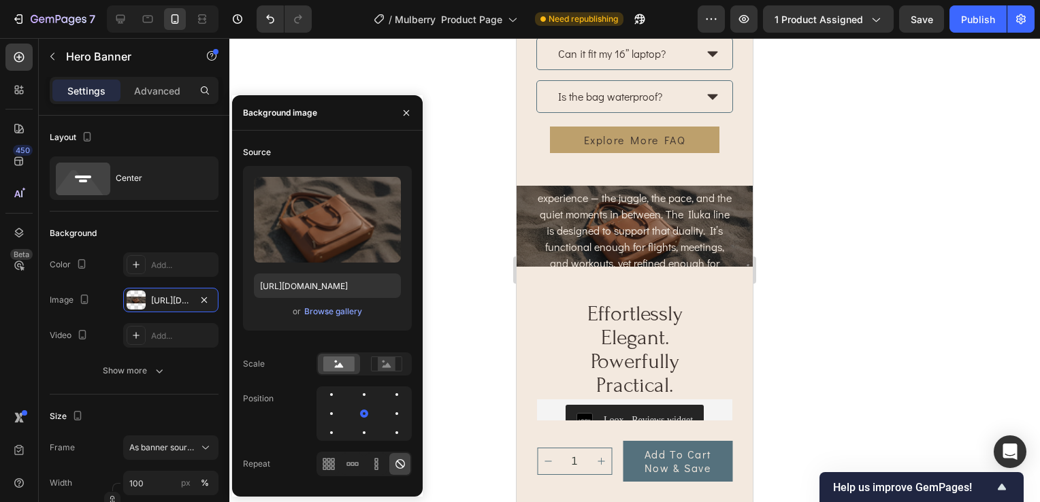
click at [729, 215] on div "command the room with confidence Heading Hustle & Grace™ was born from real exp…" at bounding box center [634, 228] width 236 height 344
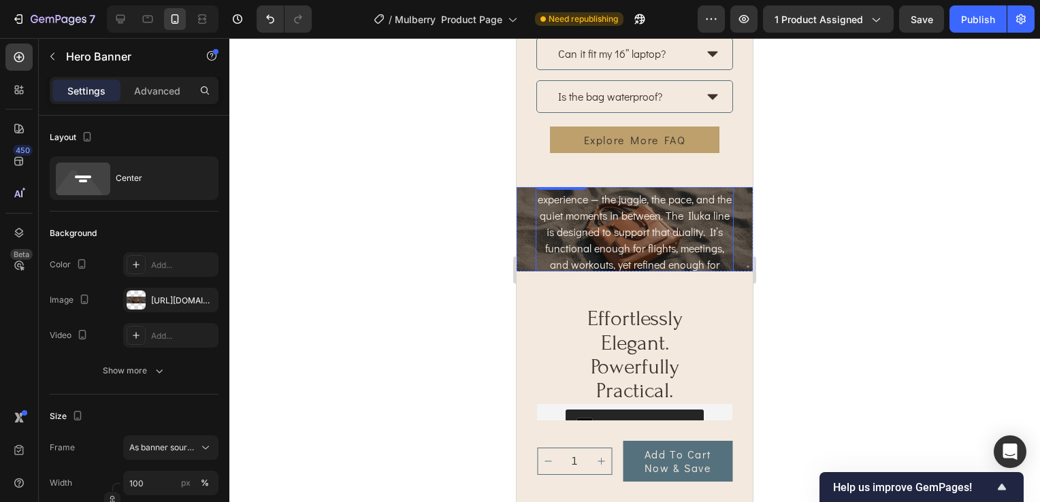
click at [622, 205] on p "Hustle & Grace™ was born from real experience — the juggle, the pace, and the q…" at bounding box center [634, 240] width 195 height 131
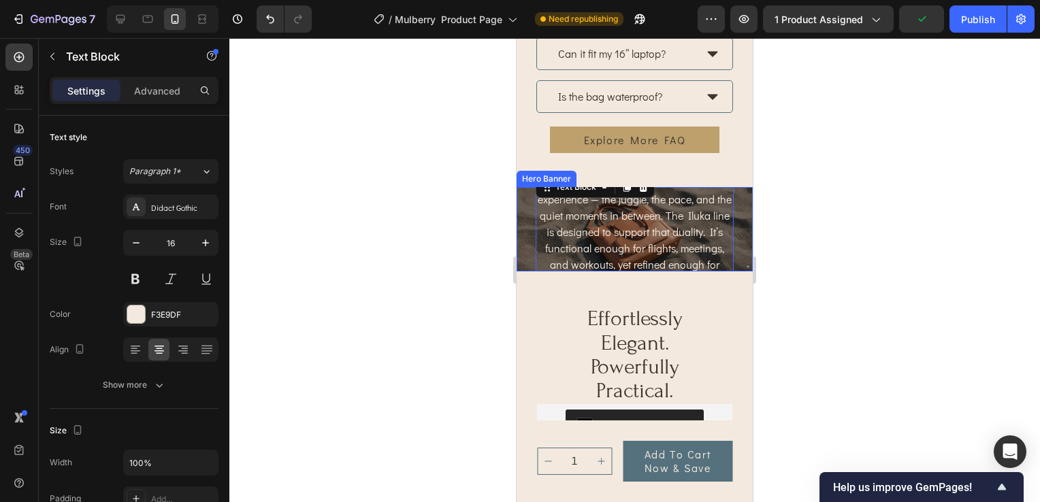
click at [727, 250] on div "command the room with confidence Heading Hustle & Grace™ was born from real exp…" at bounding box center [634, 230] width 236 height 344
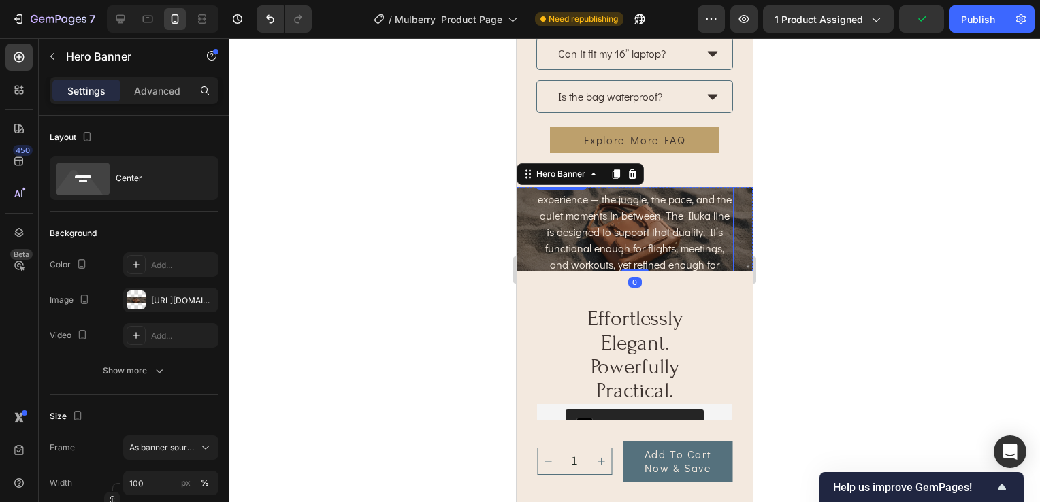
click at [566, 248] on p "Hustle & Grace™ was born from real experience — the juggle, the pace, and the q…" at bounding box center [634, 240] width 195 height 131
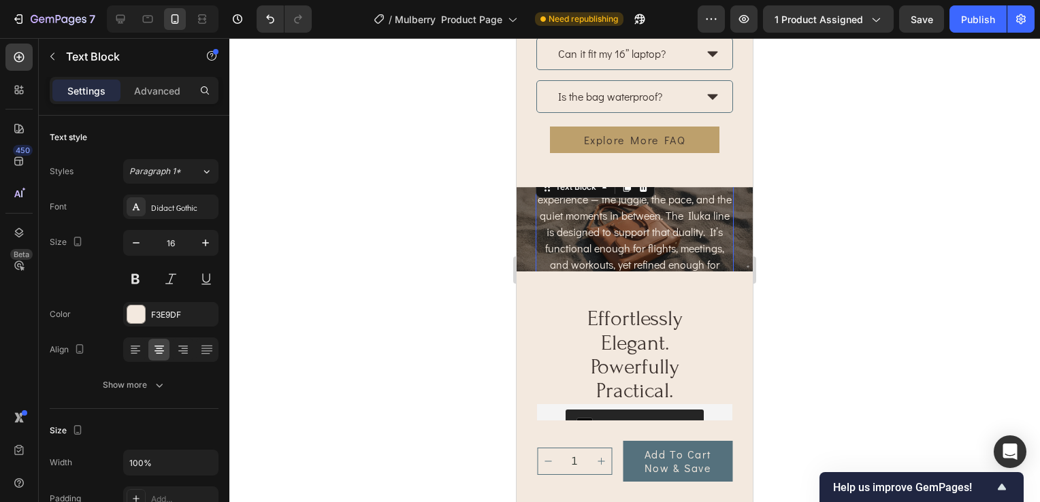
click at [526, 214] on div "command the room with confidence Heading Hustle & Grace™ was born from real exp…" at bounding box center [634, 230] width 236 height 344
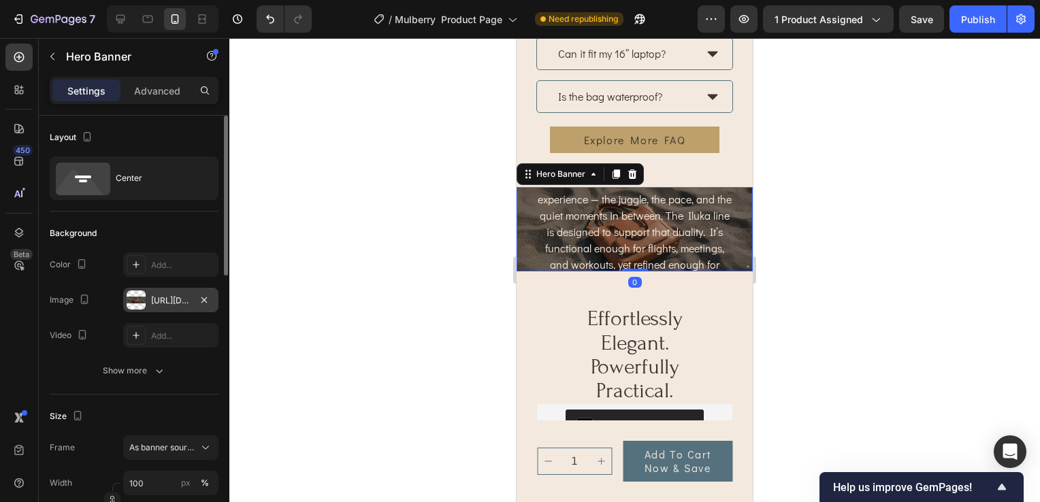
click at [163, 300] on div "[URL][DOMAIN_NAME]" at bounding box center [170, 301] width 39 height 12
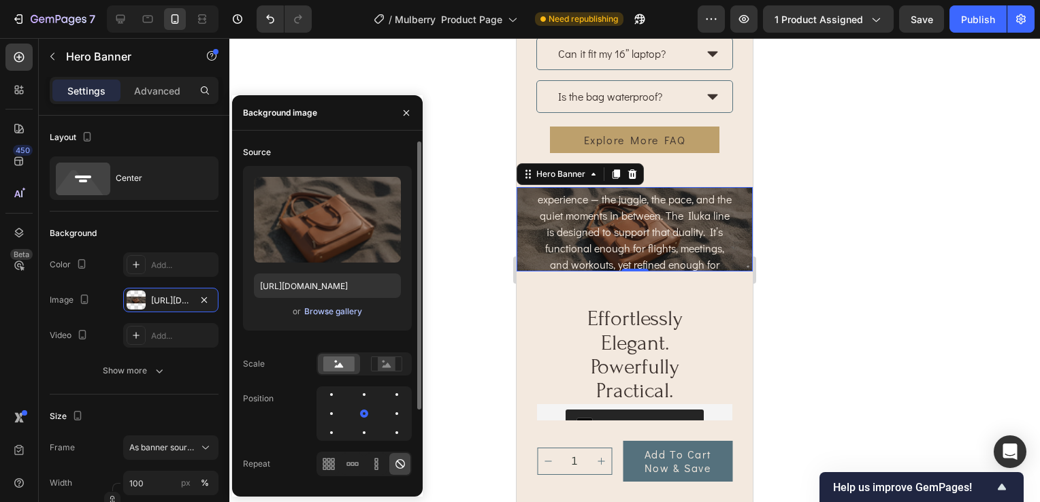
click at [329, 315] on div "Browse gallery" at bounding box center [333, 311] width 58 height 12
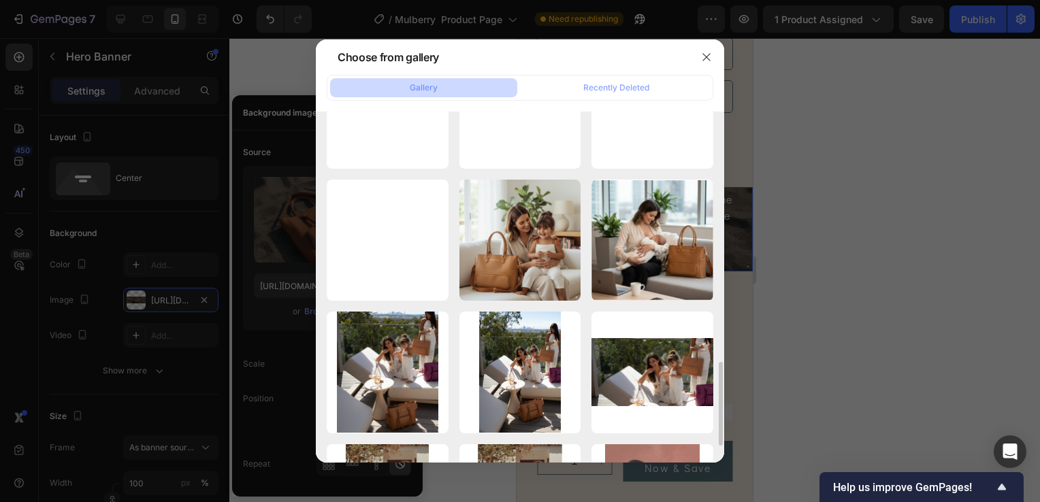
scroll to position [476, 0]
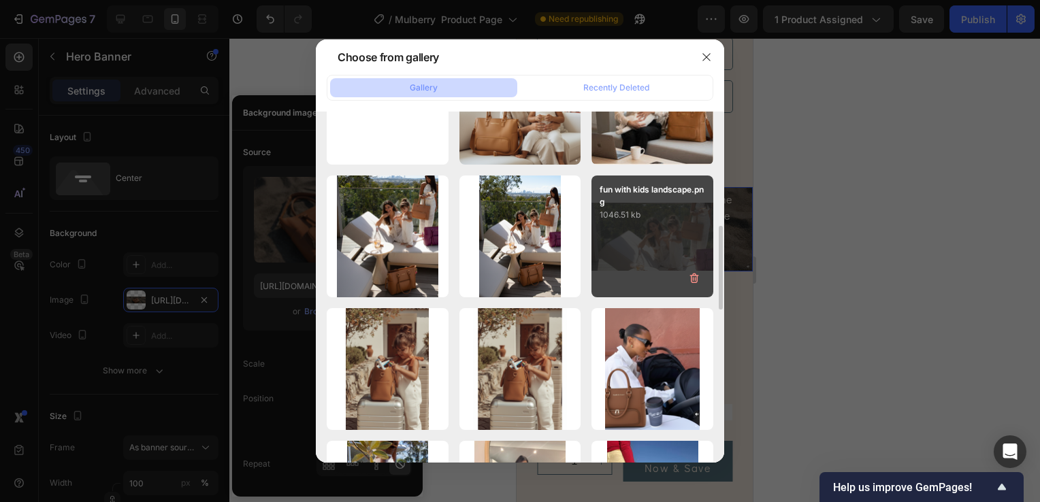
click at [656, 248] on div "fun with kids landscape.png 1046.51 kb" at bounding box center [652, 237] width 122 height 122
type input "https://cdn.shopify.com/s/files/1/0703/0289/2132/files/gempages_578549456991945…"
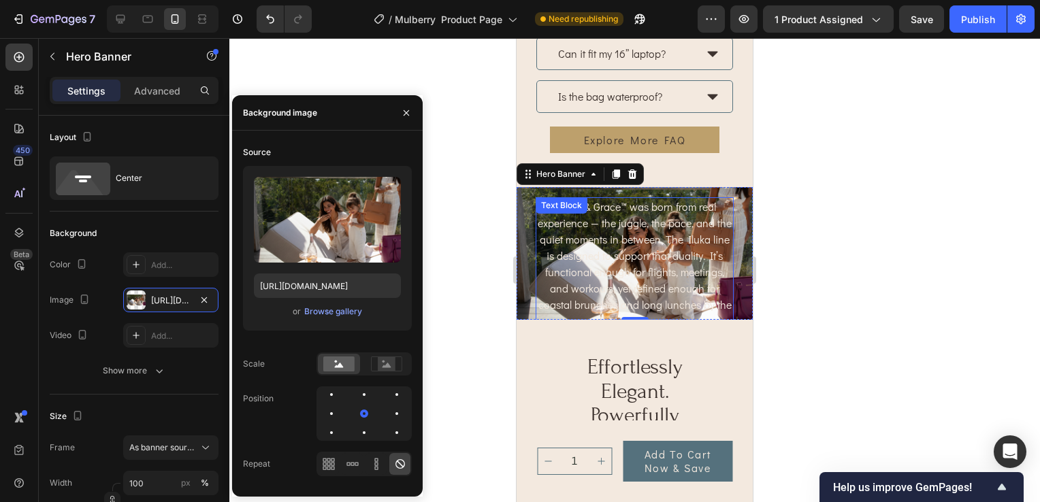
click at [622, 240] on p "Hustle & Grace™ was born from real experience — the juggle, the pace, and the q…" at bounding box center [634, 264] width 195 height 131
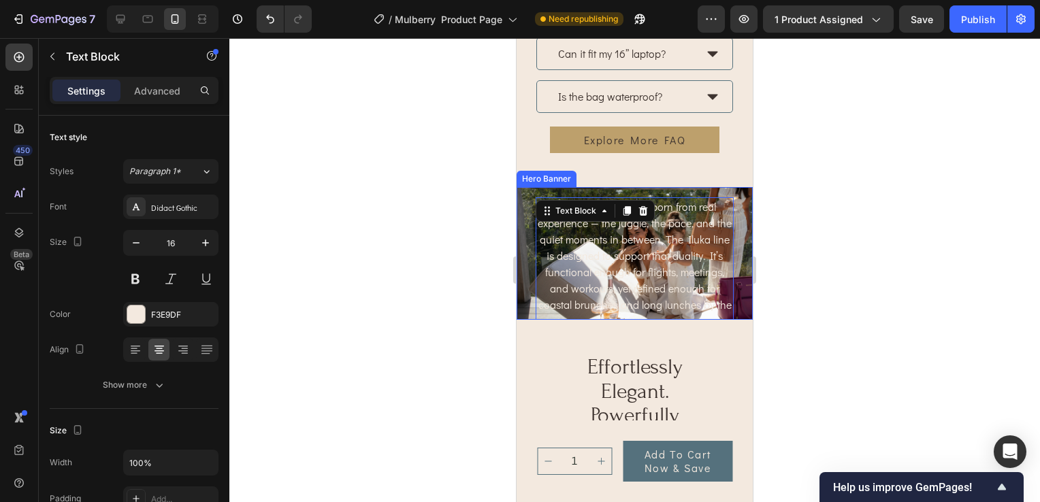
click at [527, 224] on div "command the room with confidence Heading Hustle & Grace™ was born from real exp…" at bounding box center [634, 254] width 236 height 344
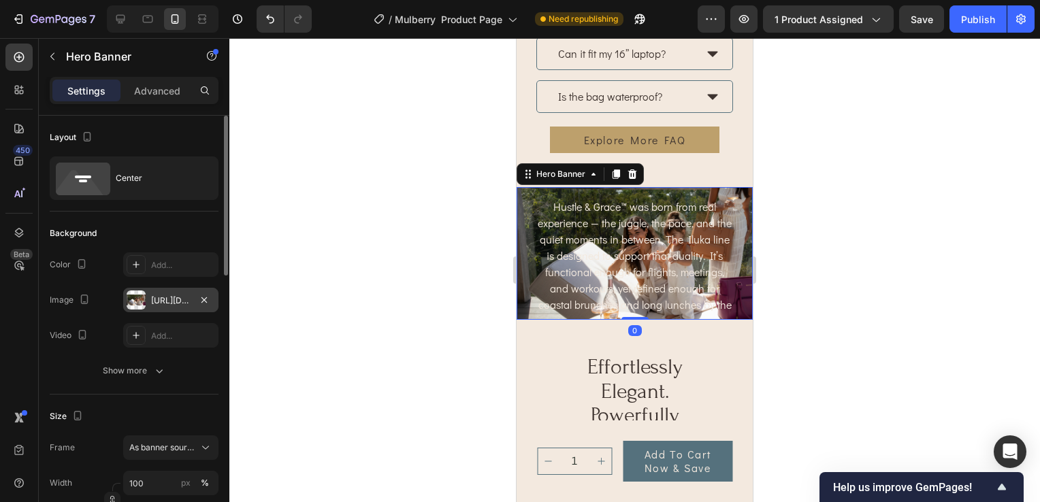
click at [159, 302] on div "https://cdn.shopify.com/s/files/1/0703/0289/2132/files/gempages_578549456991945…" at bounding box center [170, 301] width 39 height 12
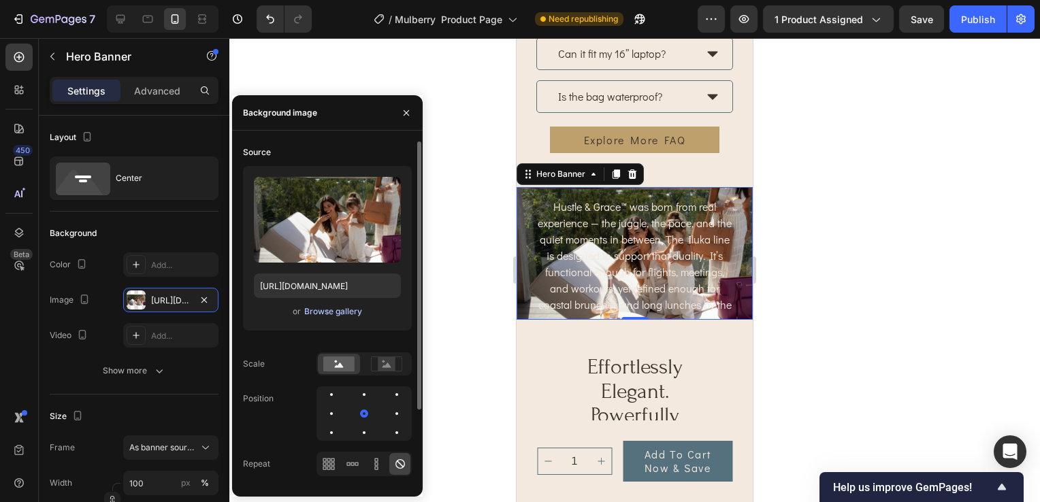
click at [337, 314] on div "Browse gallery" at bounding box center [333, 311] width 58 height 12
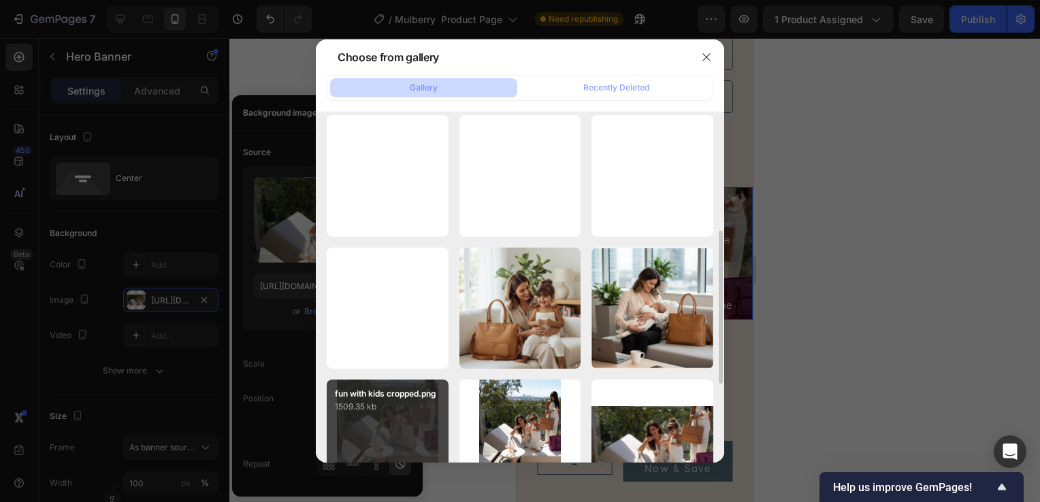
scroll to position [408, 0]
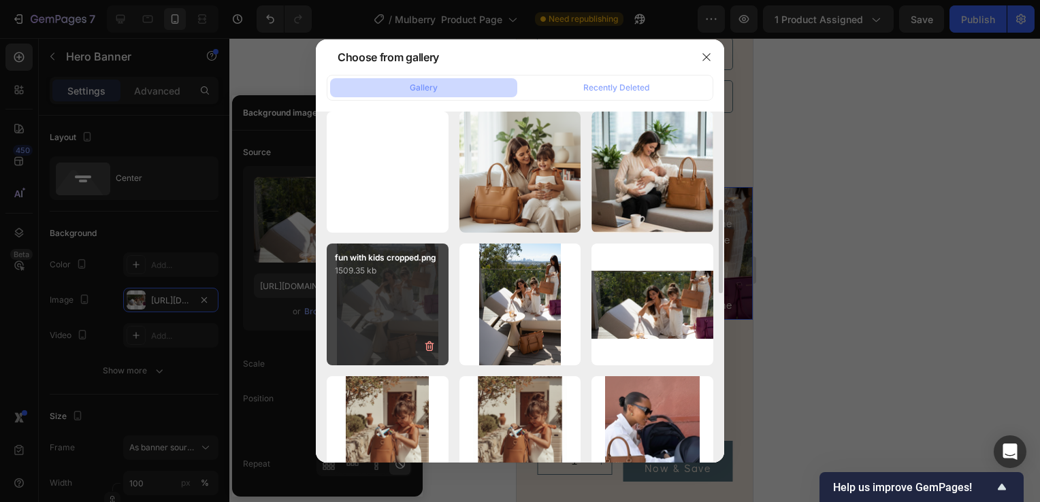
click at [402, 297] on div "fun with kids cropped.png 1509.35 kb" at bounding box center [388, 305] width 122 height 122
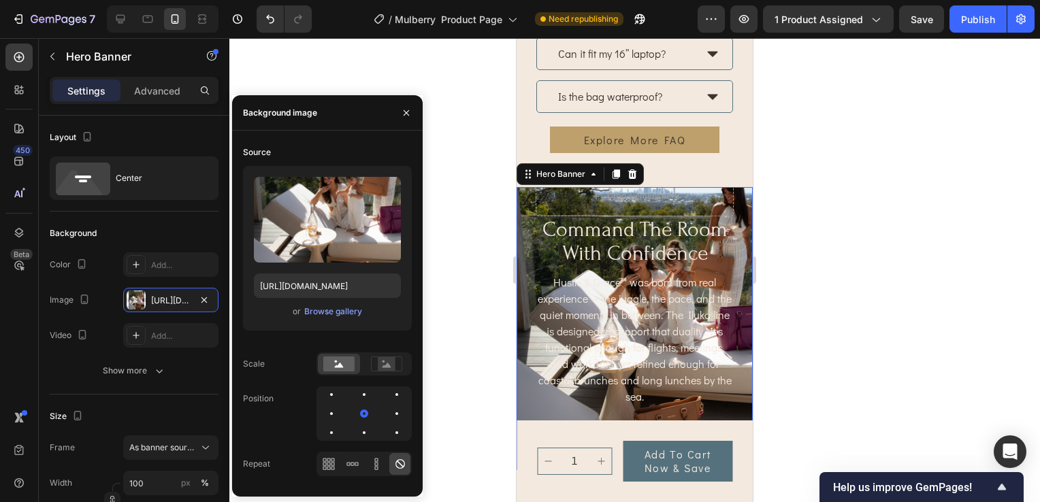
click at [586, 410] on div "command the room with confidence Heading Hustle & Grace™ was born from real exp…" at bounding box center [634, 348] width 198 height 265
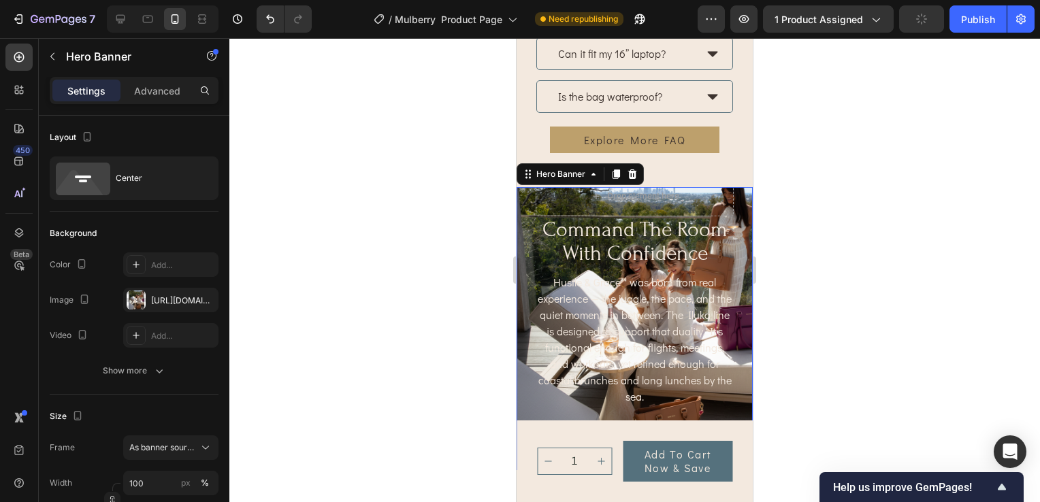
click at [544, 401] on div "command the room with confidence Heading Hustle & Grace™ was born from real exp…" at bounding box center [634, 348] width 198 height 265
click at [159, 295] on div "https://cdn.shopify.com/s/files/1/0703/0289/2132/files/gempages_578549456991945…" at bounding box center [170, 301] width 39 height 12
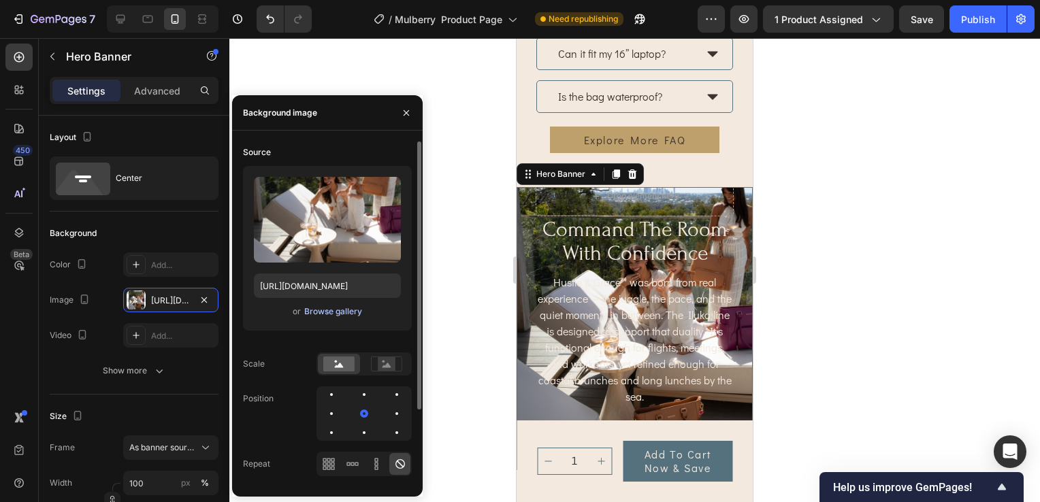
click at [325, 311] on div "Browse gallery" at bounding box center [333, 311] width 58 height 12
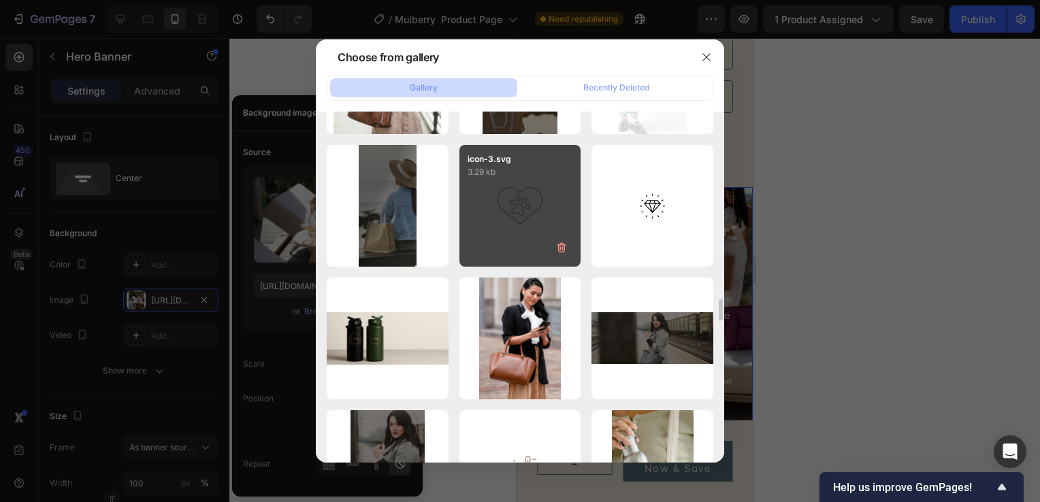
scroll to position [4080, 0]
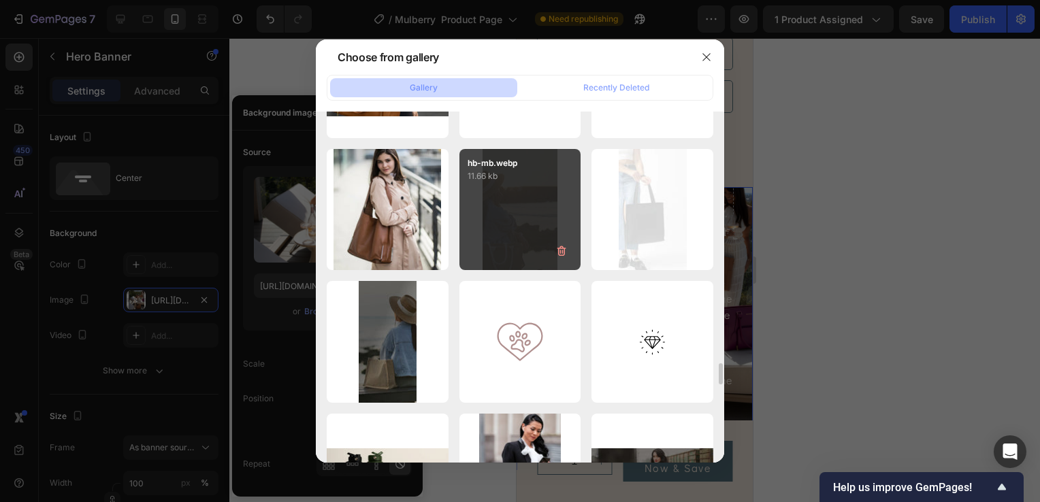
click at [507, 222] on div "hb-mb.webp 11.66 kb" at bounding box center [520, 210] width 122 height 122
type input "https://cdn.shopify.com/s/files/1/0703/0289/2132/files/gempages_578549456991945…"
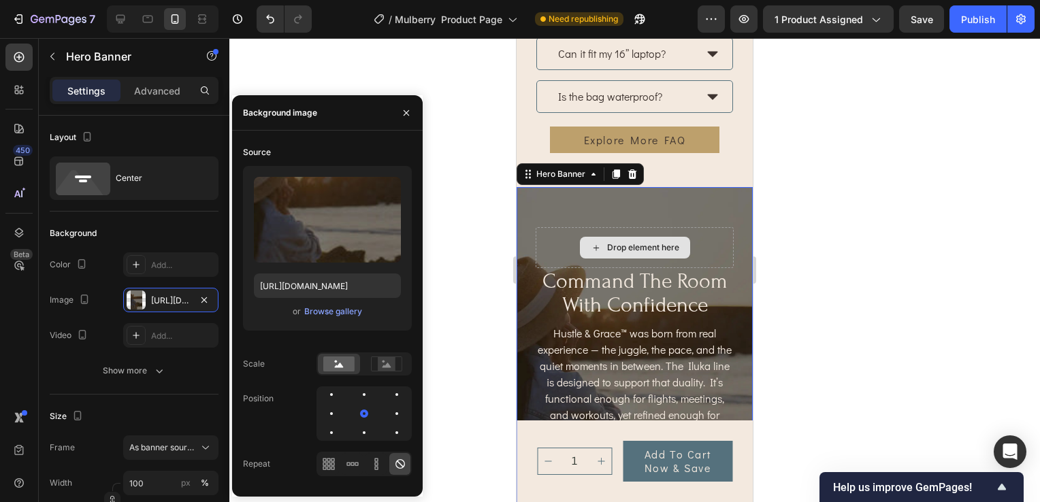
click at [691, 244] on div "Drop element here" at bounding box center [634, 247] width 198 height 41
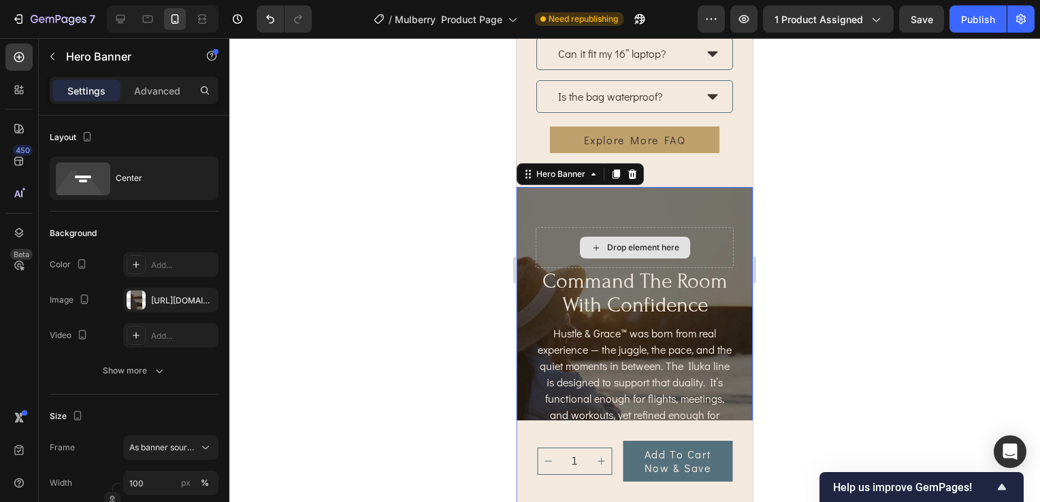
click at [701, 242] on div "Drop element here" at bounding box center [634, 247] width 198 height 41
click at [690, 241] on div "Drop element here" at bounding box center [634, 247] width 198 height 41
click at [712, 237] on div "Drop element here" at bounding box center [634, 247] width 198 height 41
click at [547, 238] on div "Drop element here" at bounding box center [634, 247] width 198 height 41
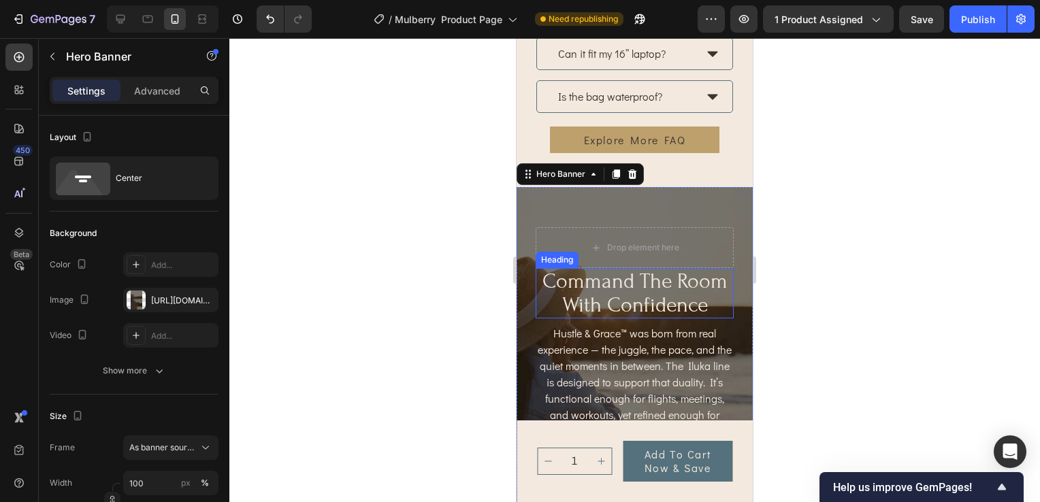
click at [591, 290] on h2 "command the room with confidence" at bounding box center [634, 293] width 198 height 50
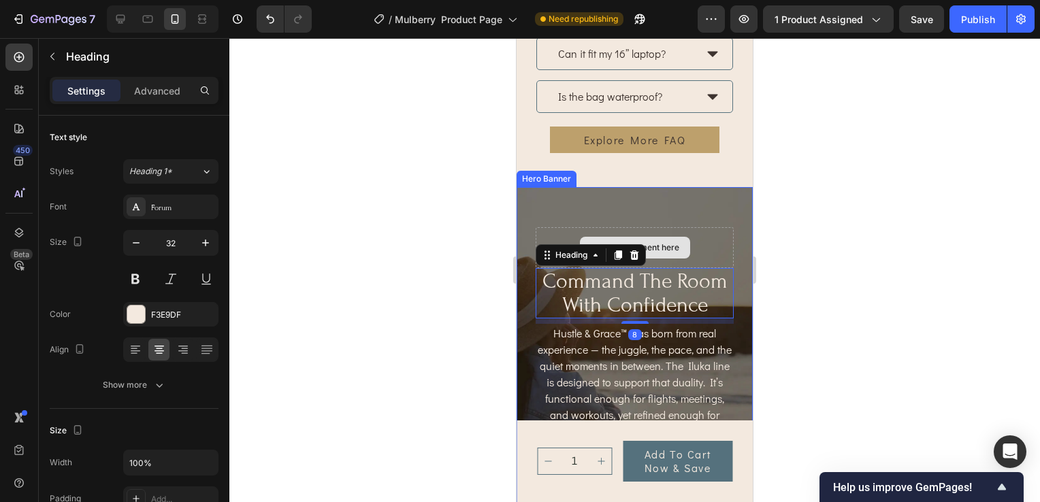
click at [679, 254] on div "Drop element here" at bounding box center [634, 247] width 198 height 41
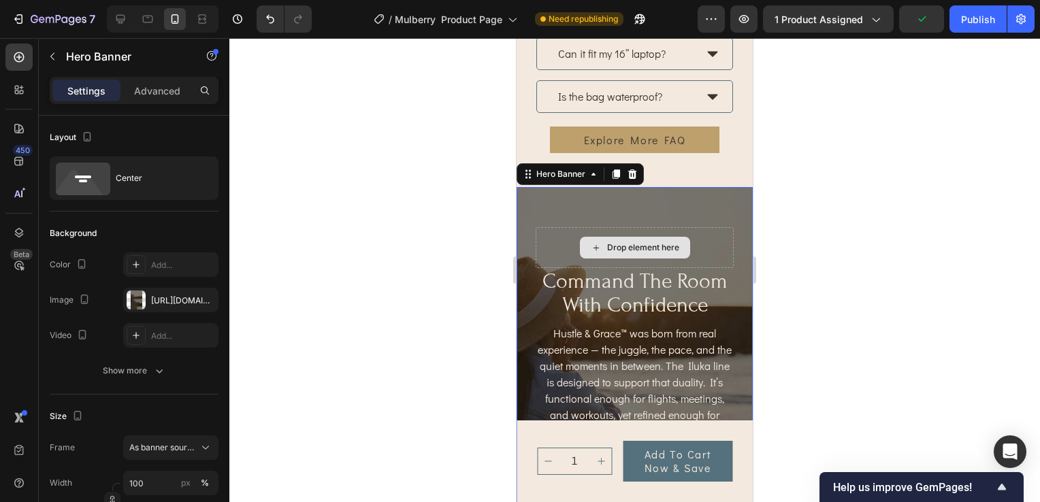
click at [546, 241] on div "Drop element here" at bounding box center [634, 247] width 198 height 41
click at [546, 227] on div "Drop element here" at bounding box center [634, 247] width 198 height 41
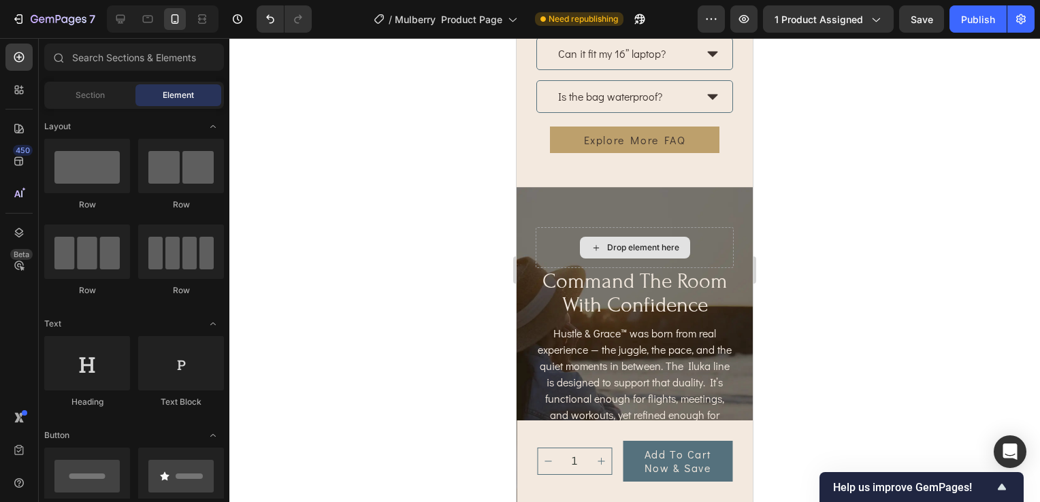
click at [652, 242] on div "Drop element here" at bounding box center [643, 247] width 72 height 11
click at [701, 237] on div "Drop element here" at bounding box center [634, 247] width 198 height 41
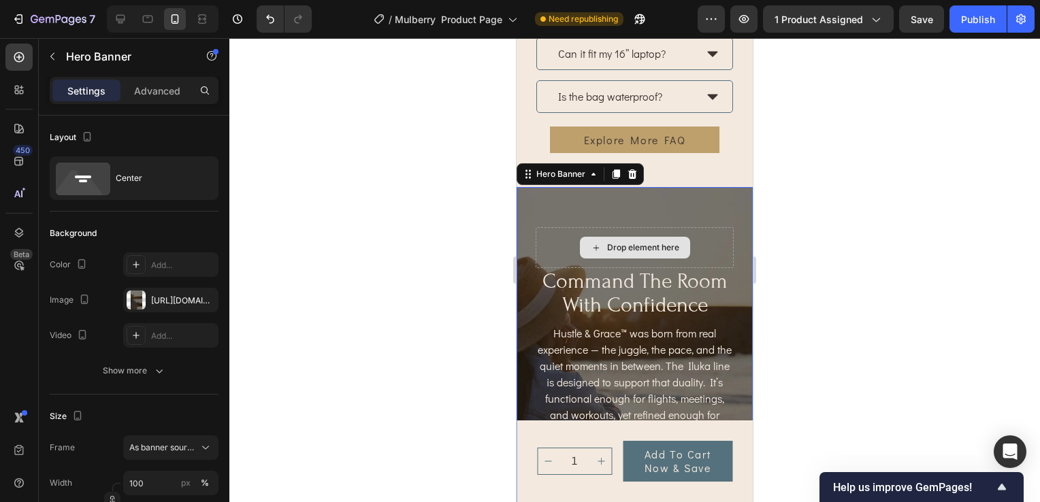
click at [694, 240] on div "Drop element here" at bounding box center [634, 247] width 198 height 41
click at [528, 282] on div "command the room with confidence Heading Hustle & Grace™ was born from real exp…" at bounding box center [634, 380] width 236 height 344
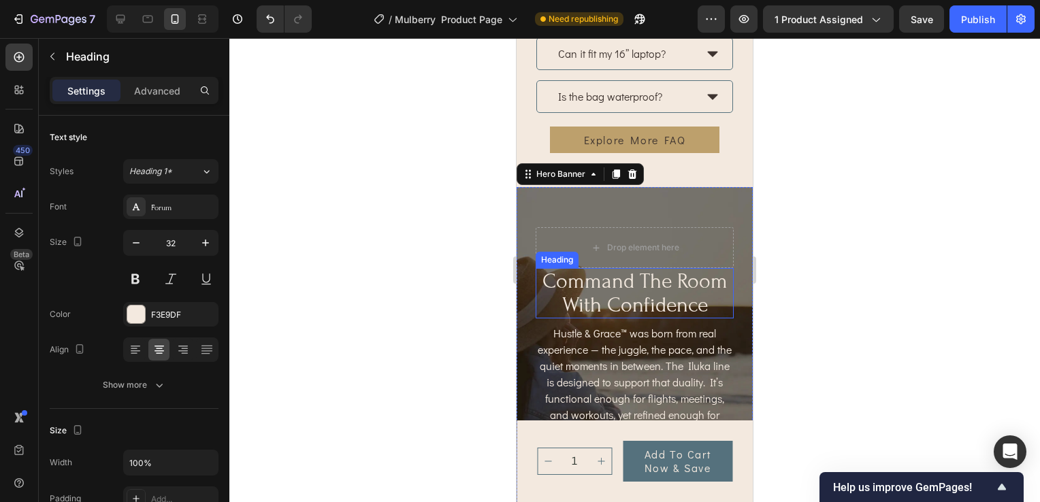
click at [596, 275] on h2 "command the room with confidence" at bounding box center [634, 293] width 198 height 50
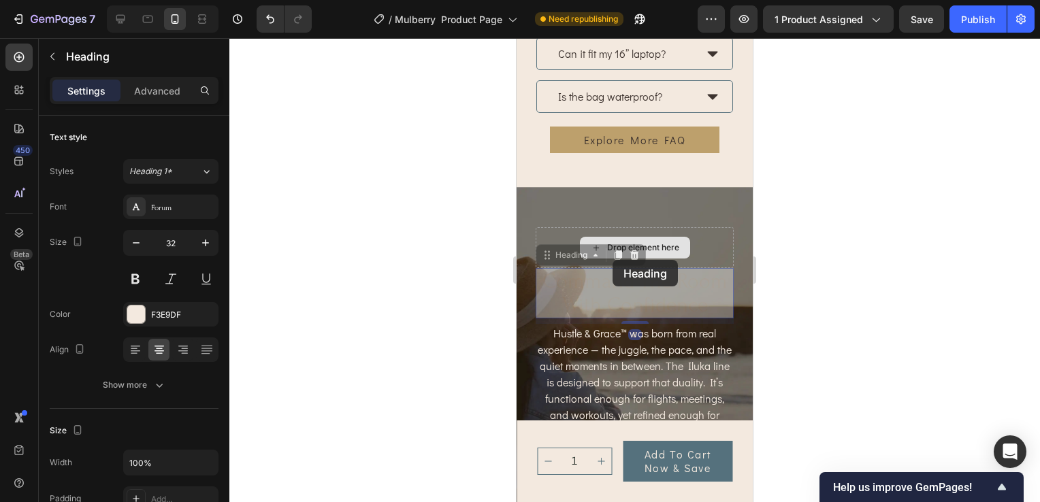
scroll to position [3306, 0]
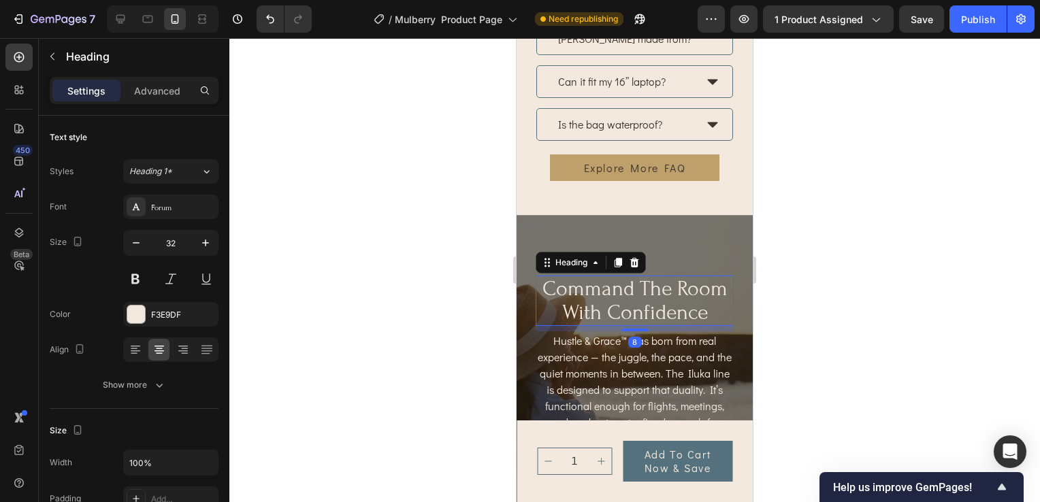
click at [682, 284] on h2 "command the room with confidence" at bounding box center [634, 301] width 198 height 50
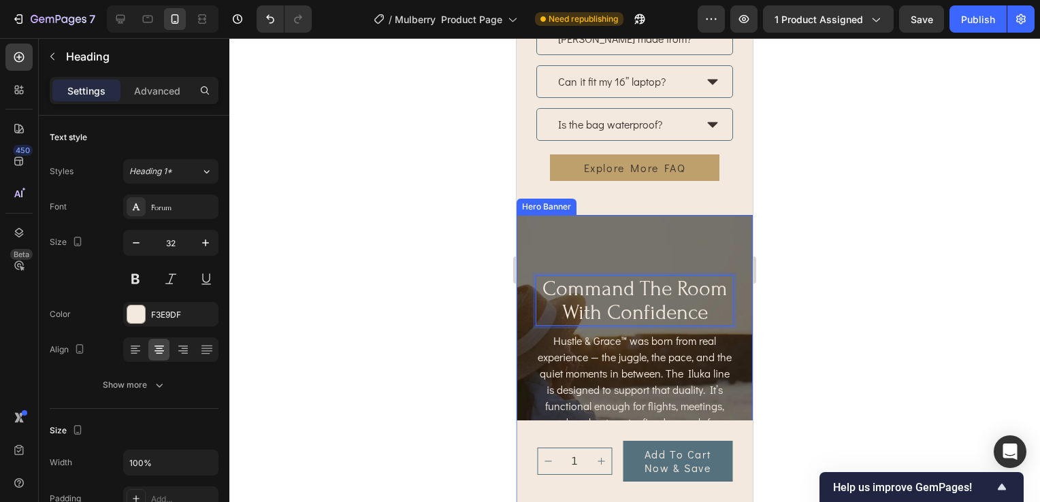
click at [577, 244] on div "Background Image" at bounding box center [634, 408] width 236 height 386
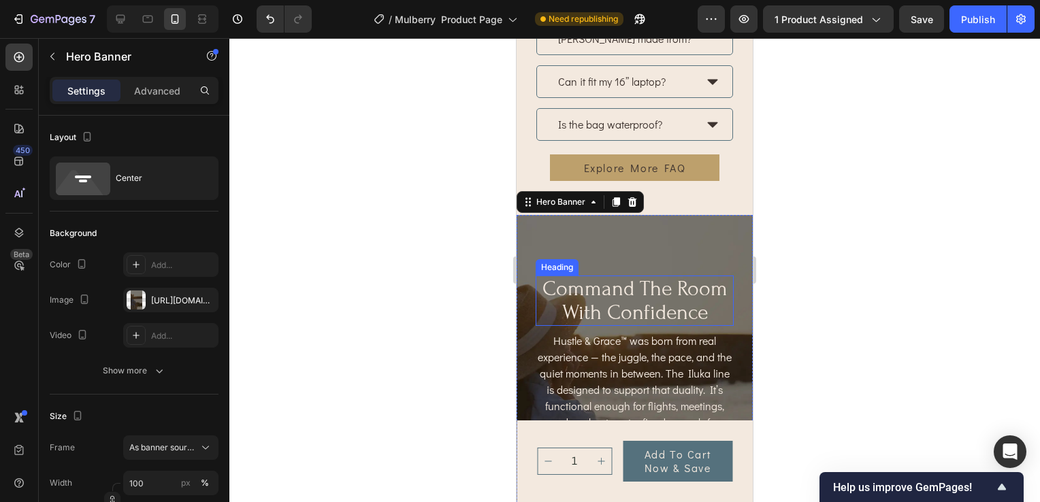
click at [540, 290] on p "command the room with confidence" at bounding box center [634, 301] width 195 height 48
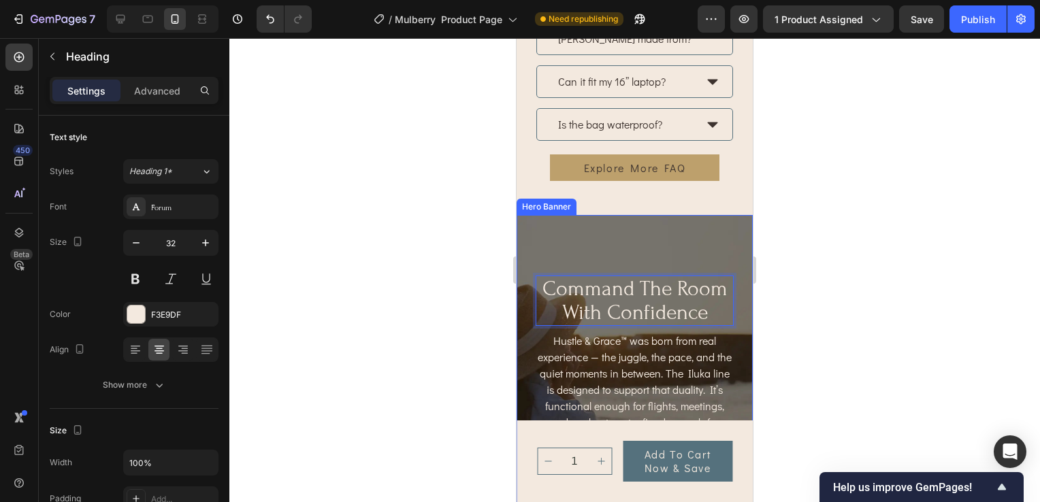
drag, startPoint x: 565, startPoint y: 281, endPoint x: 557, endPoint y: 250, distance: 32.5
click at [601, 257] on div "Hustle & Grace™ was born from real experience — the juggle, the pace, and the q…" at bounding box center [634, 408] width 236 height 303
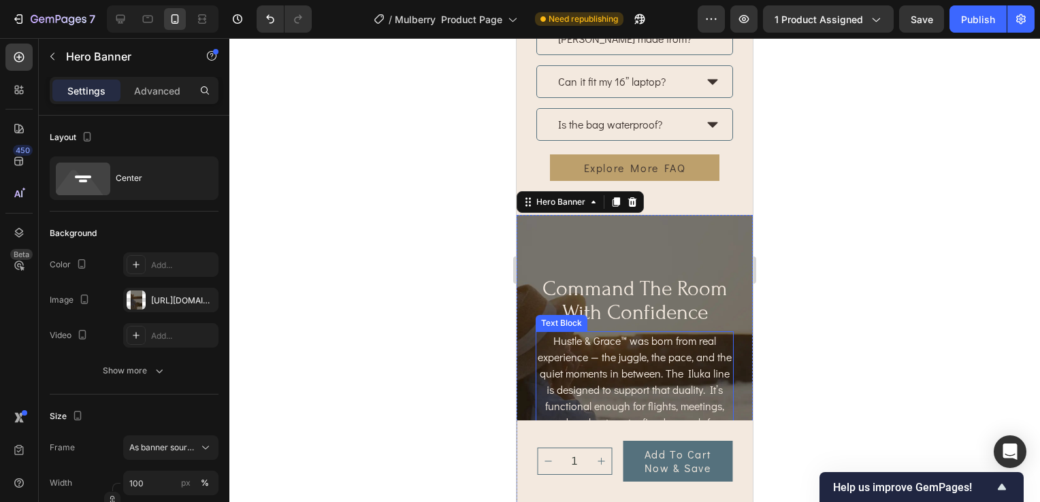
click at [717, 401] on p "Hustle & Grace™ was born from real experience — the juggle, the pace, and the q…" at bounding box center [634, 398] width 195 height 131
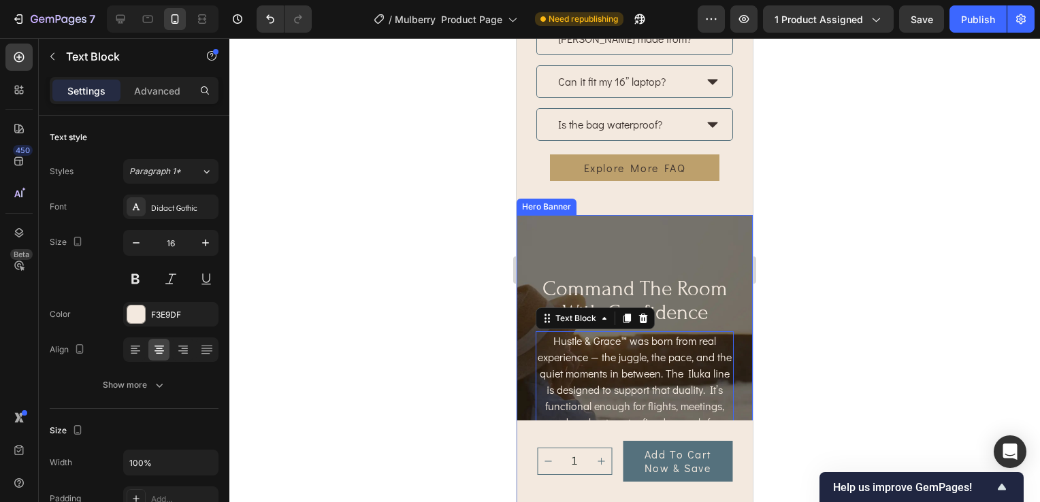
click at [730, 401] on div "Hustle & Grace™ was born from real experience — the juggle, the pace, and the q…" at bounding box center [634, 408] width 236 height 303
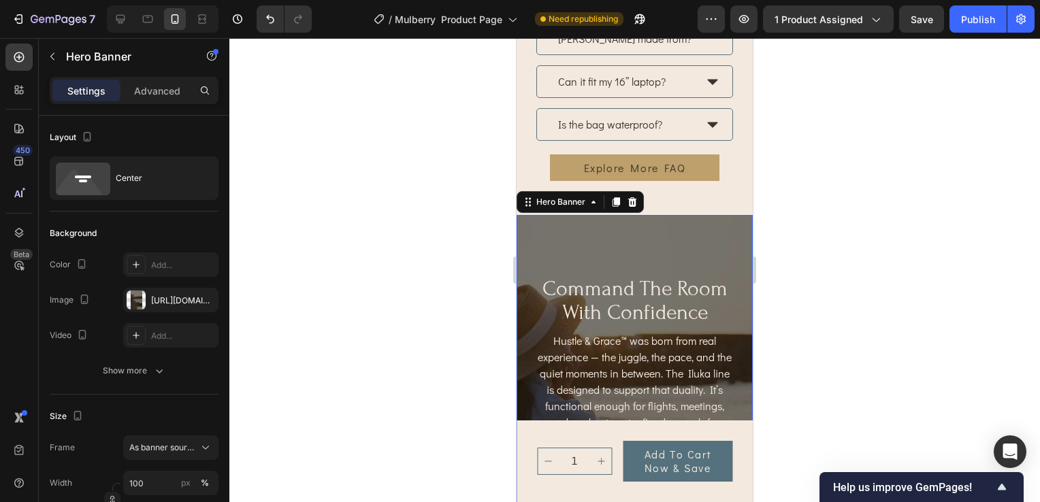
click at [655, 293] on p "command the room with confidence" at bounding box center [634, 301] width 195 height 48
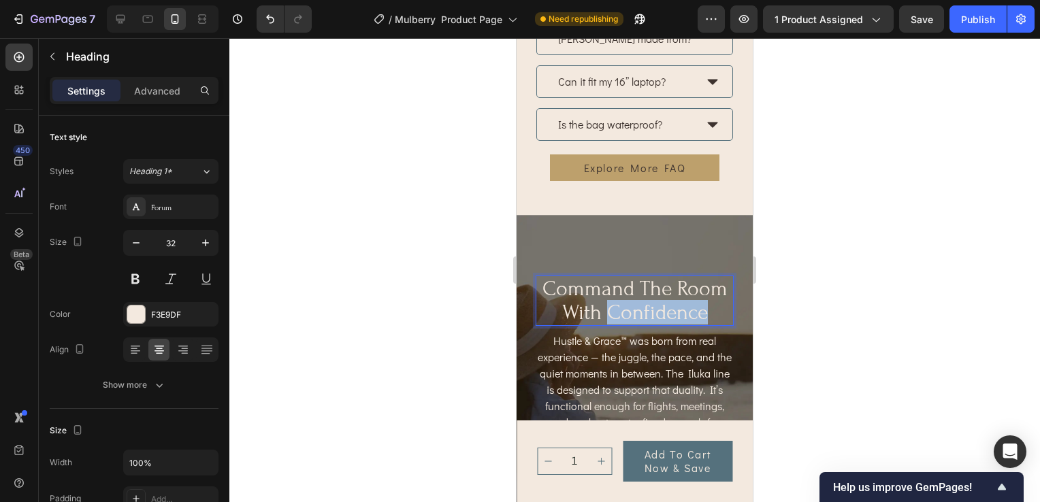
click at [683, 306] on p "command the room with confidence" at bounding box center [634, 301] width 195 height 48
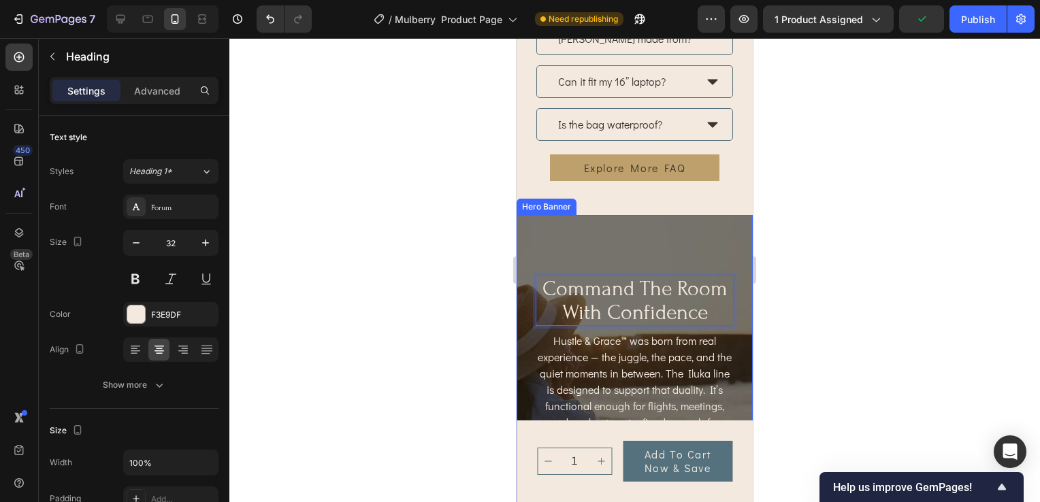
click at [529, 295] on div "Hustle & Grace™ was born from real experience — the juggle, the pace, and the q…" at bounding box center [634, 408] width 236 height 303
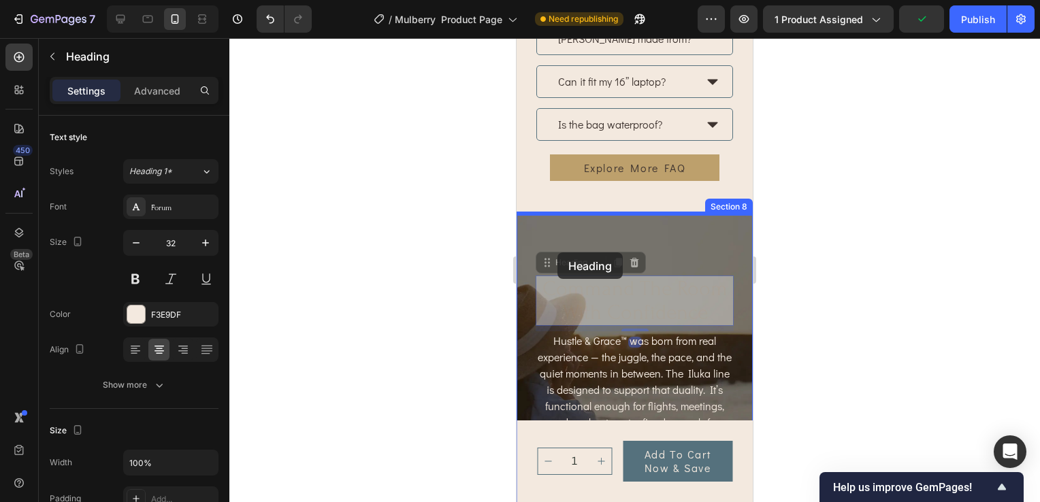
drag, startPoint x: 558, startPoint y: 263, endPoint x: 557, endPoint y: 252, distance: 10.9
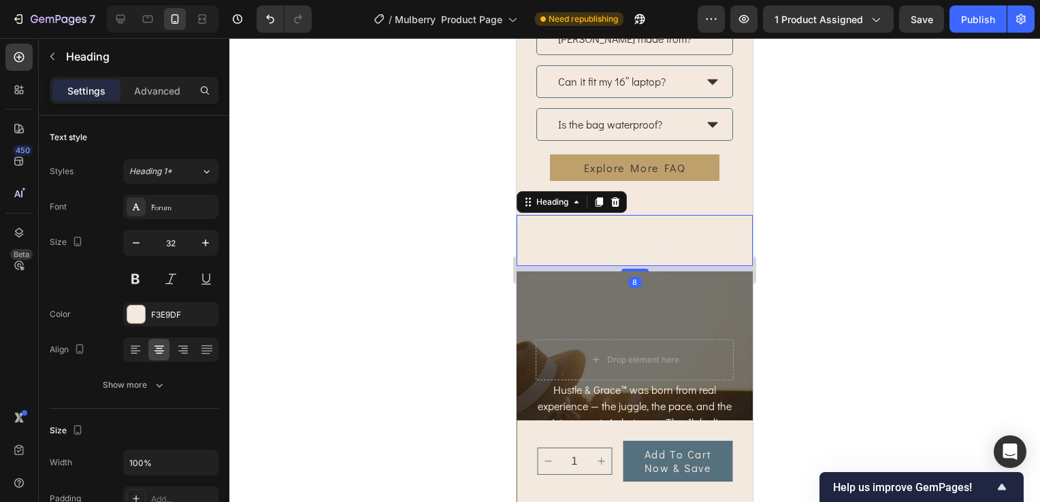
click at [256, 21] on div at bounding box center [281, 18] width 61 height 27
click at [261, 20] on button "Undo/Redo" at bounding box center [270, 18] width 27 height 27
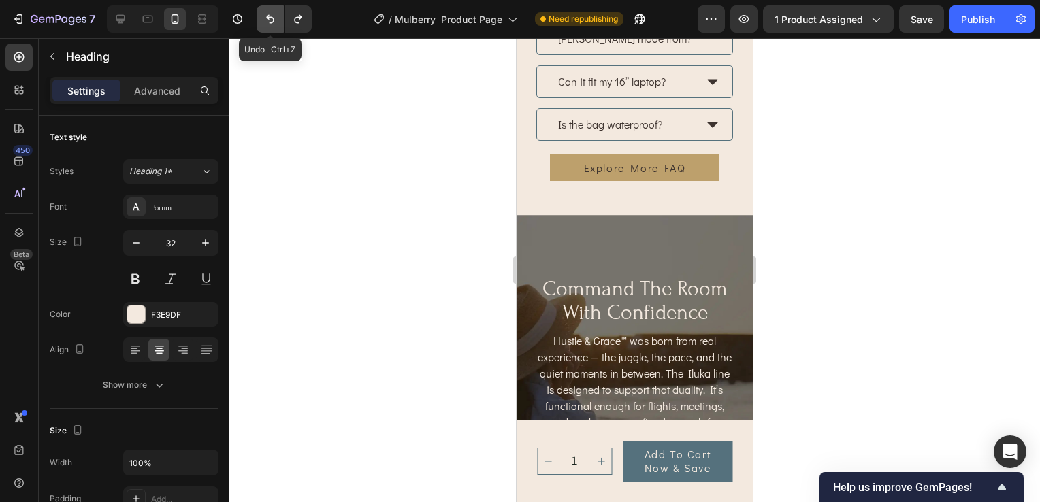
click at [266, 18] on icon "Undo/Redo" at bounding box center [270, 19] width 14 height 14
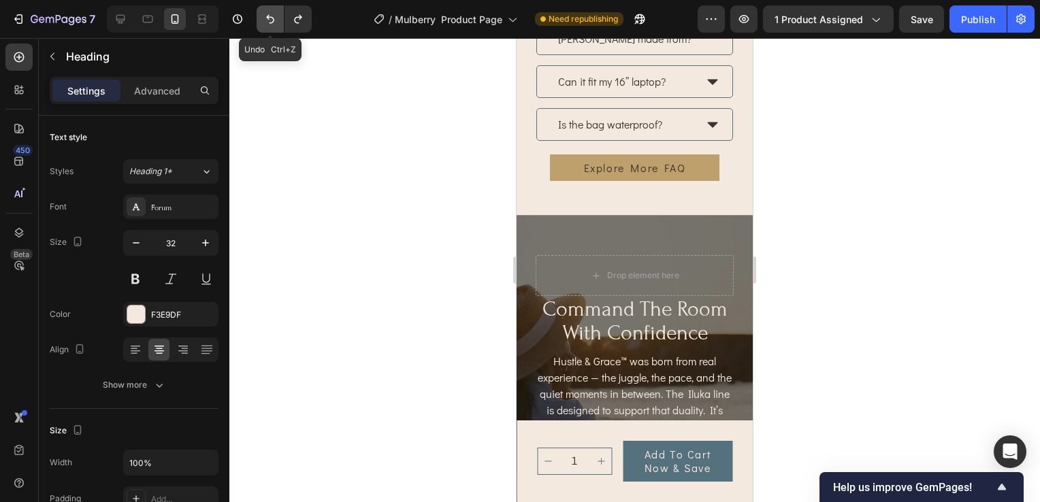
click at [266, 18] on icon "Undo/Redo" at bounding box center [270, 19] width 14 height 14
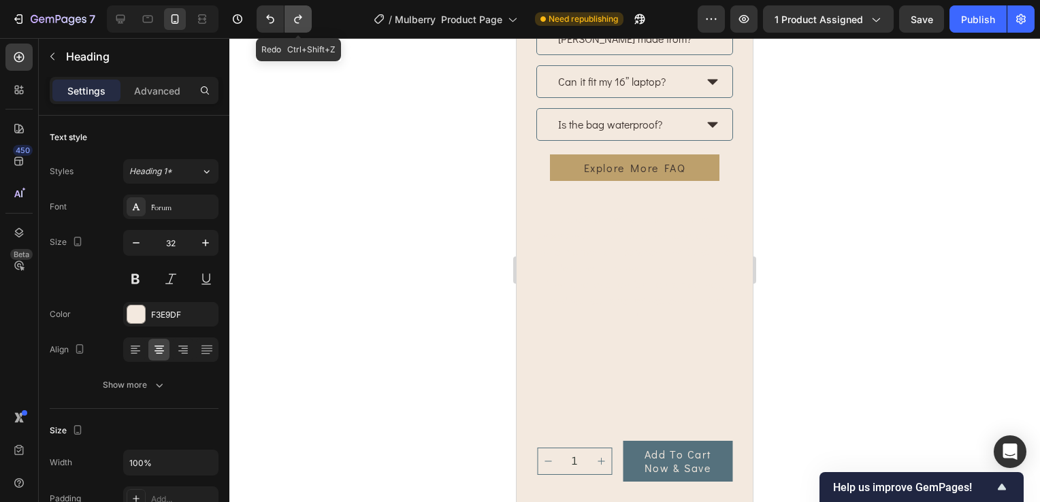
click at [293, 22] on icon "Undo/Redo" at bounding box center [298, 19] width 14 height 14
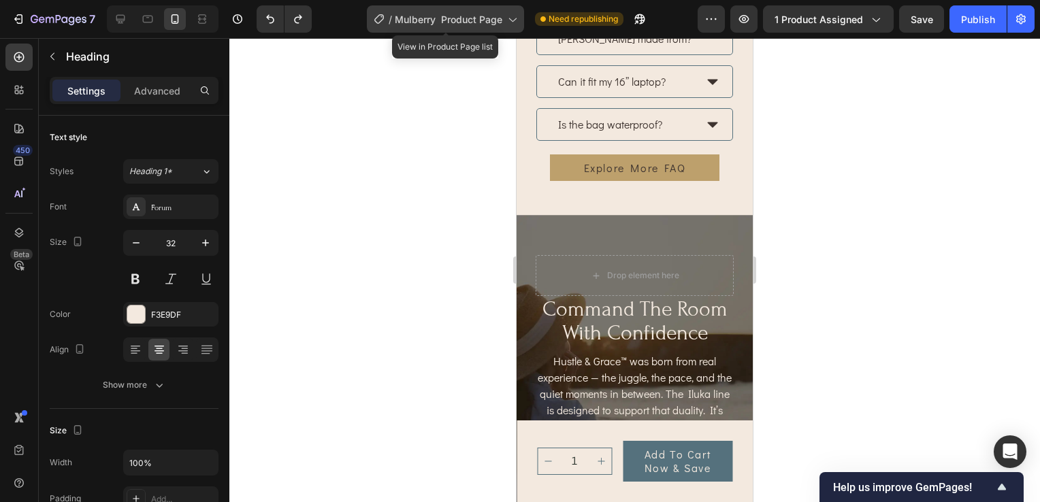
click at [481, 14] on span "Mulberry Product Page" at bounding box center [449, 19] width 108 height 14
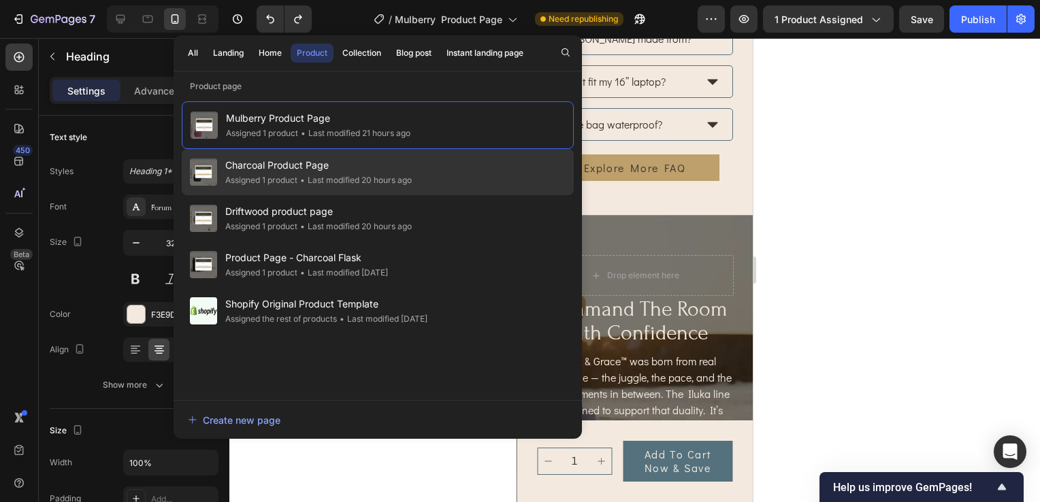
click at [328, 181] on div "• Last modified 20 hours ago" at bounding box center [354, 181] width 114 height 14
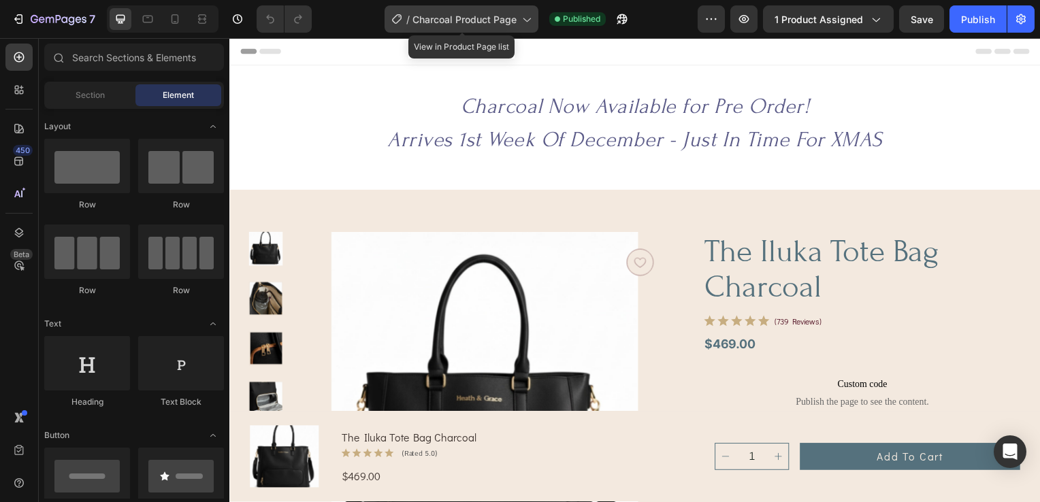
click at [529, 22] on icon at bounding box center [526, 19] width 14 height 14
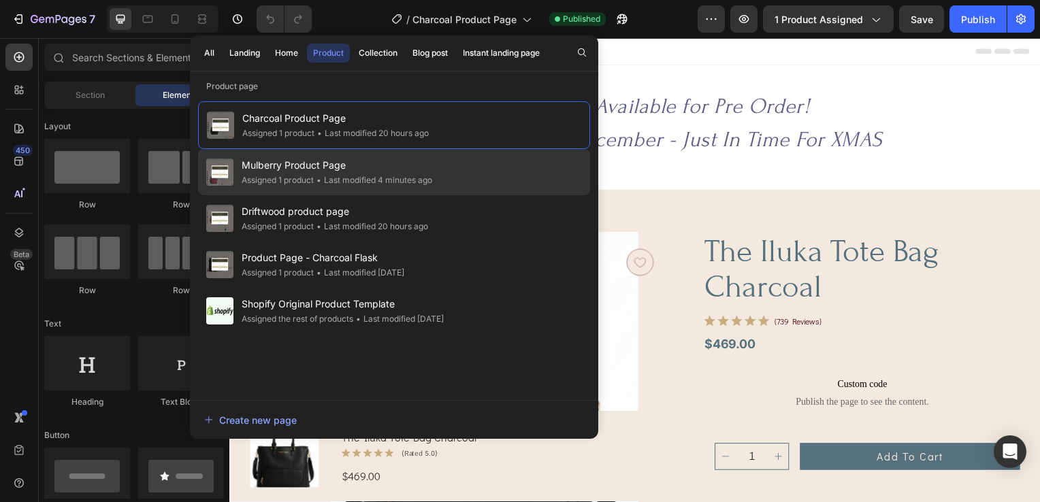
click at [337, 163] on span "Mulberry Product Page" at bounding box center [337, 165] width 191 height 16
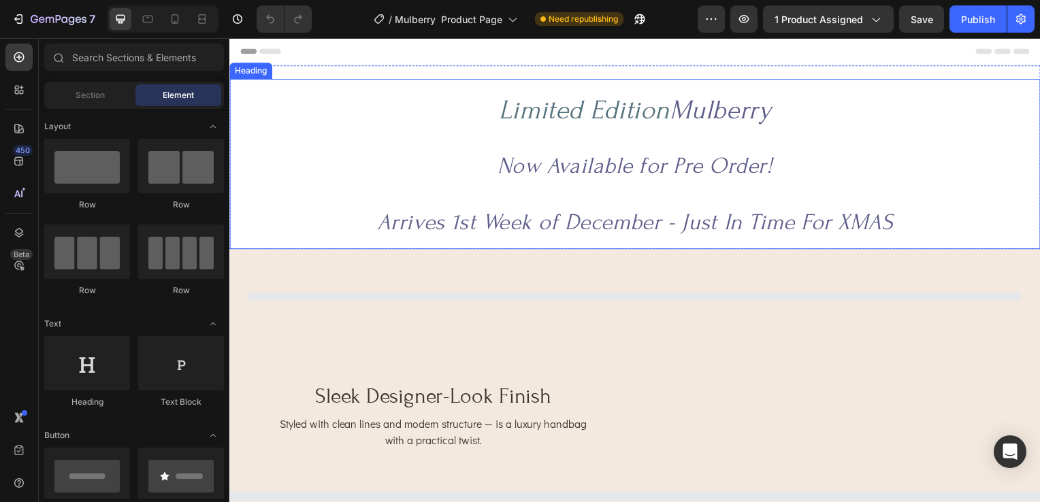
click at [618, 200] on h2 "Limited Edition Mulberry Now Available for Pre Order! Arrives 1st Week of Decem…" at bounding box center [637, 165] width 816 height 171
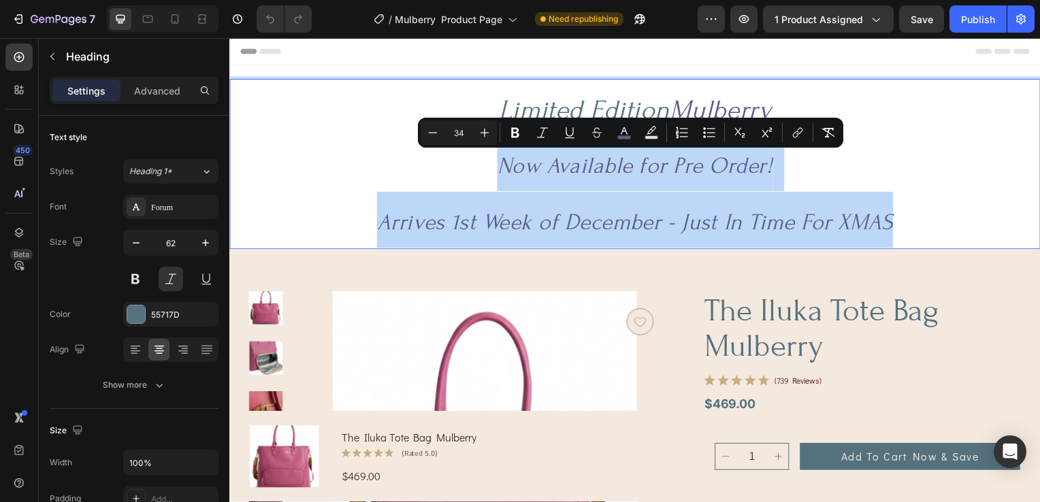
drag, startPoint x: 966, startPoint y: 227, endPoint x: 438, endPoint y: 182, distance: 529.9
click at [438, 182] on p "Limited Edition Mulberry Now Available for Pre Order! Arrives 1st Week of Decem…" at bounding box center [638, 165] width 814 height 169
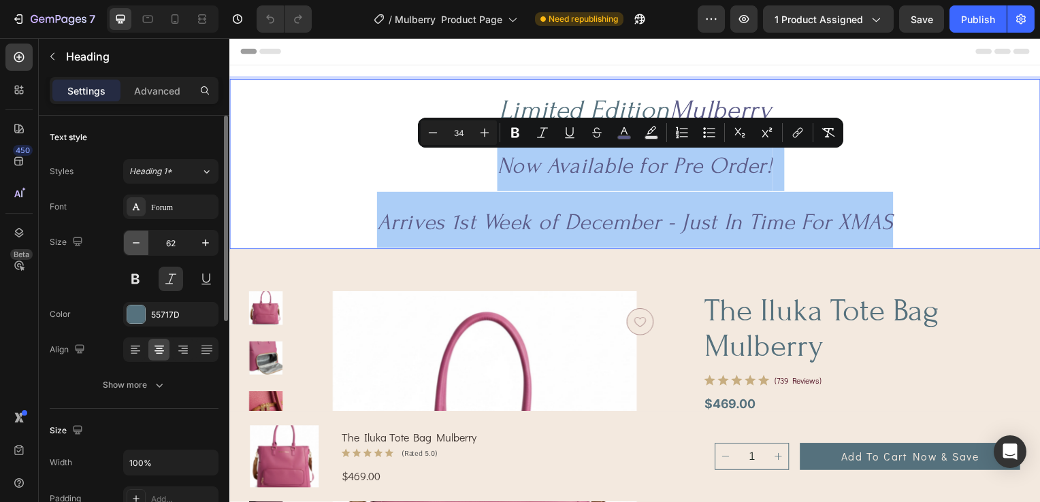
click at [131, 242] on icon "button" at bounding box center [136, 243] width 14 height 14
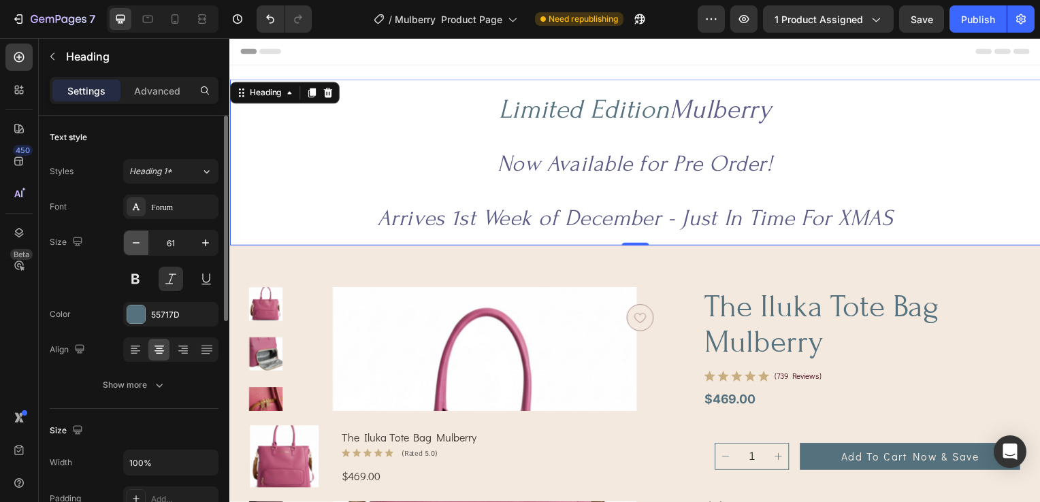
click at [131, 242] on icon "button" at bounding box center [136, 243] width 14 height 14
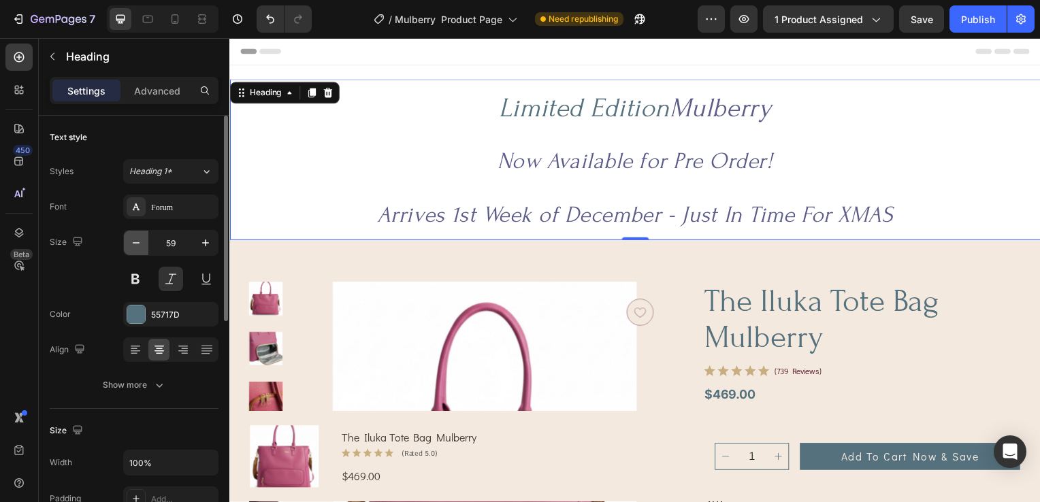
click at [131, 242] on icon "button" at bounding box center [136, 243] width 14 height 14
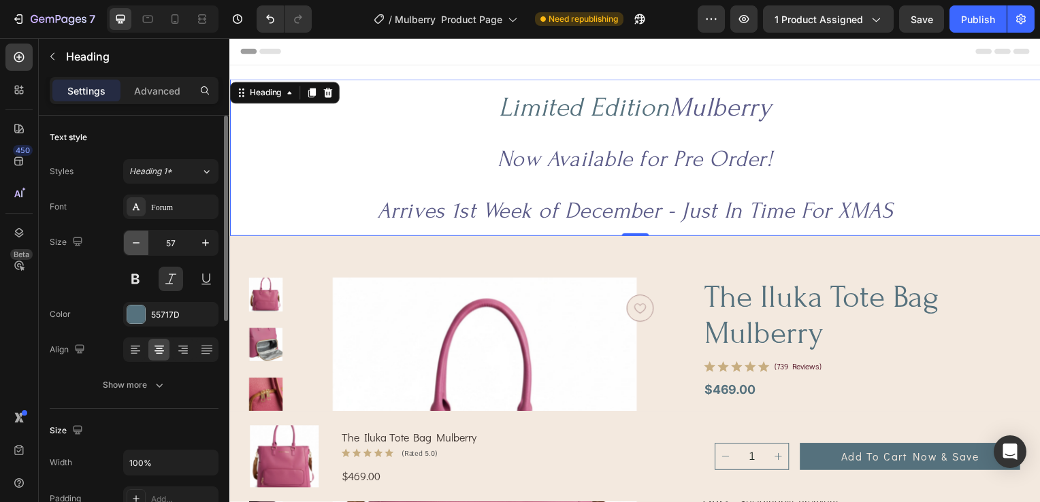
click at [131, 242] on icon "button" at bounding box center [136, 243] width 14 height 14
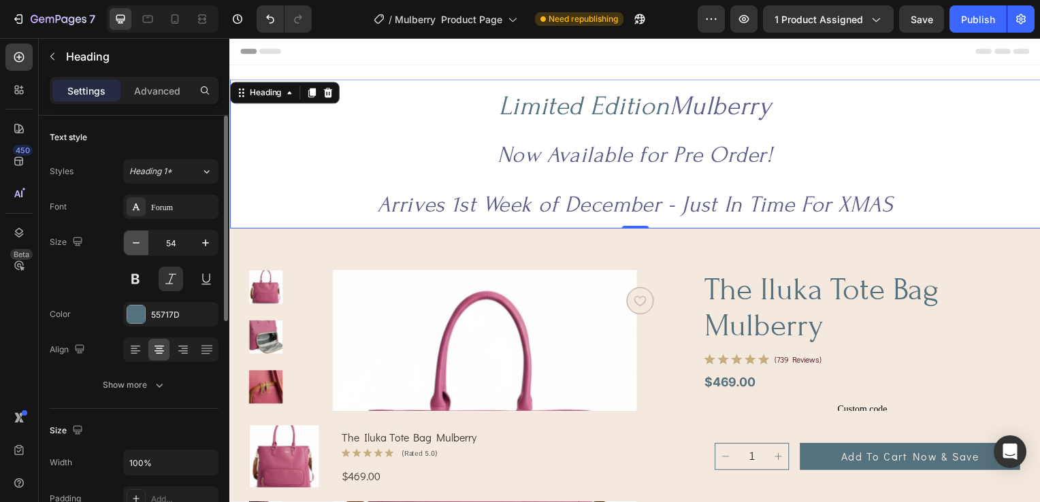
click at [131, 242] on icon "button" at bounding box center [136, 243] width 14 height 14
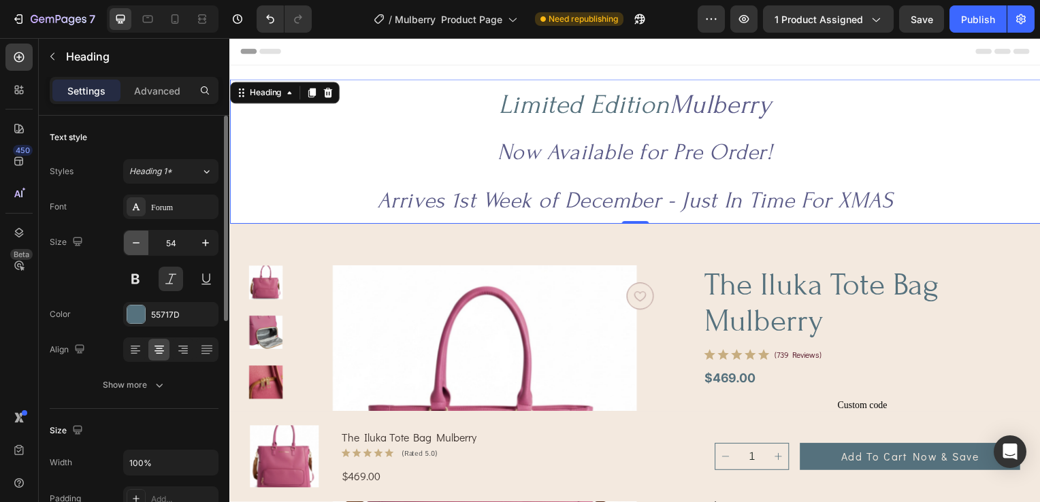
click at [131, 242] on icon "button" at bounding box center [136, 243] width 14 height 14
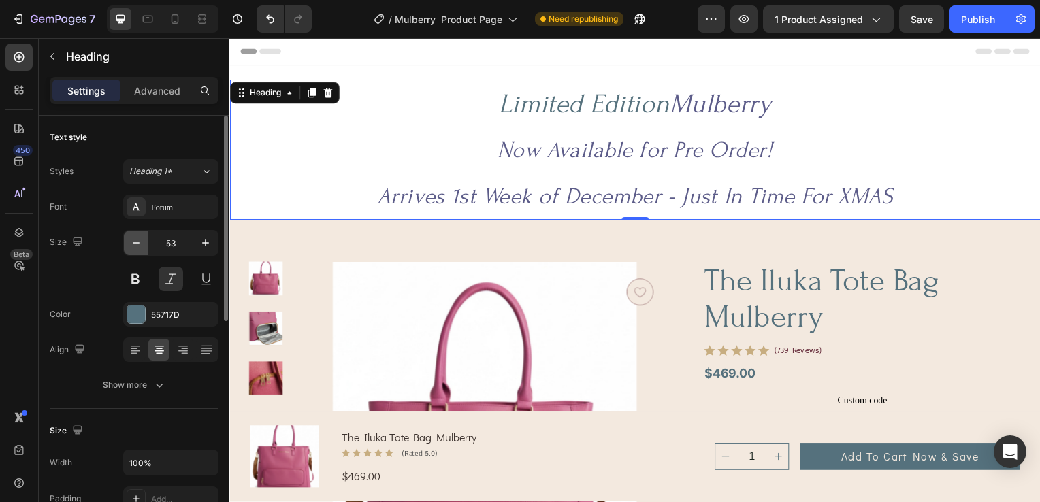
click at [131, 242] on icon "button" at bounding box center [136, 243] width 14 height 14
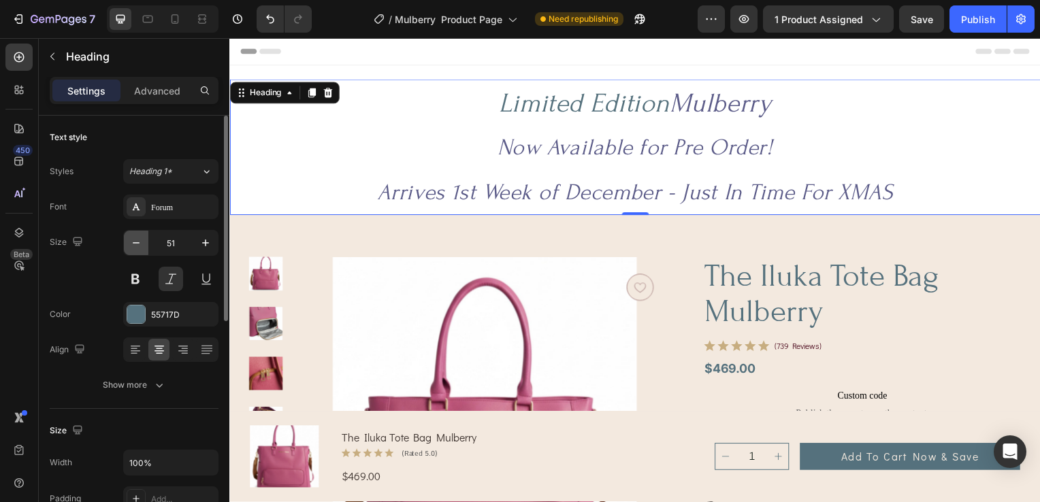
click at [131, 242] on icon "button" at bounding box center [136, 243] width 14 height 14
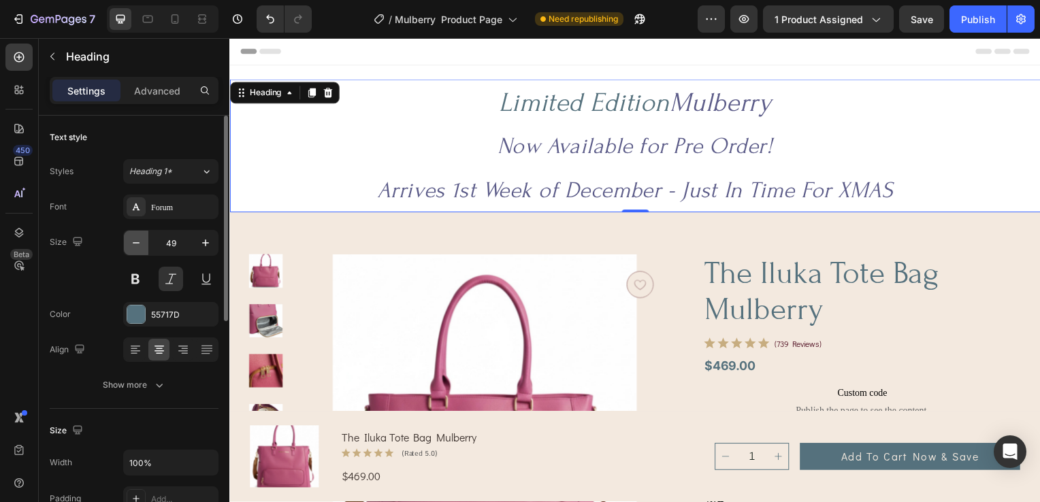
click at [131, 242] on icon "button" at bounding box center [136, 243] width 14 height 14
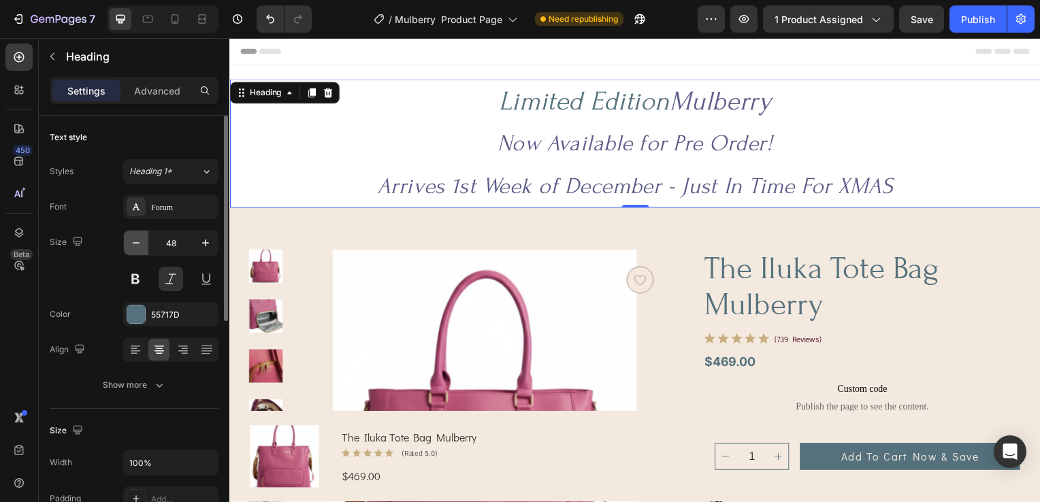
click at [131, 242] on icon "button" at bounding box center [136, 243] width 14 height 14
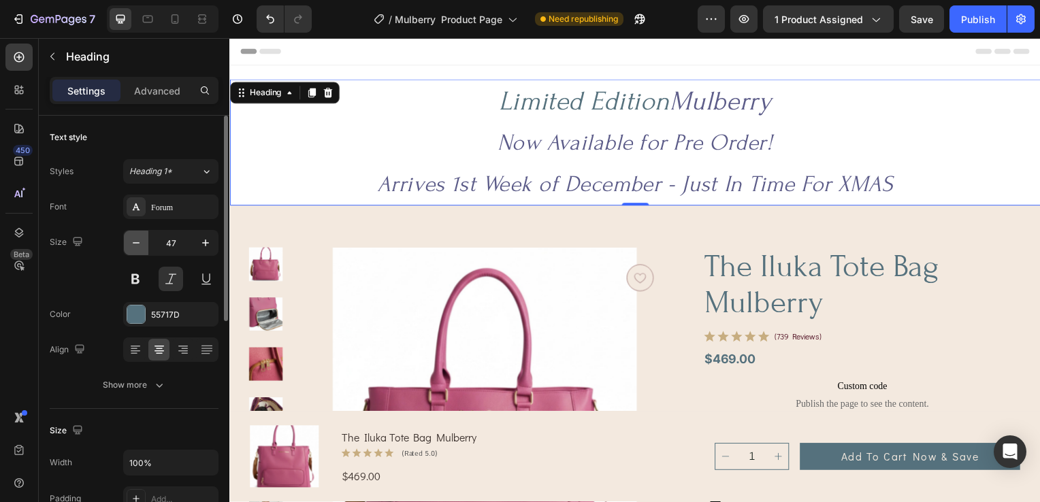
click at [131, 242] on icon "button" at bounding box center [136, 243] width 14 height 14
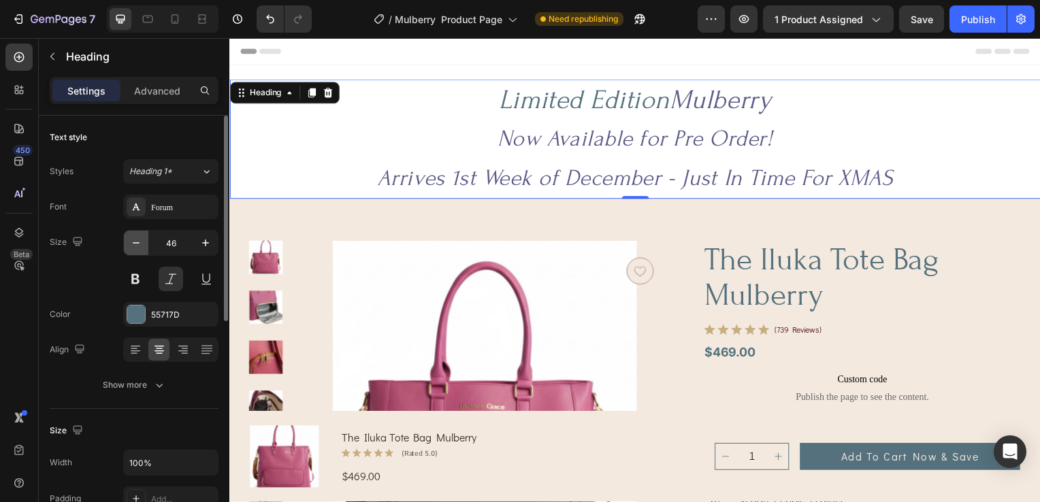
click at [131, 242] on icon "button" at bounding box center [136, 243] width 14 height 14
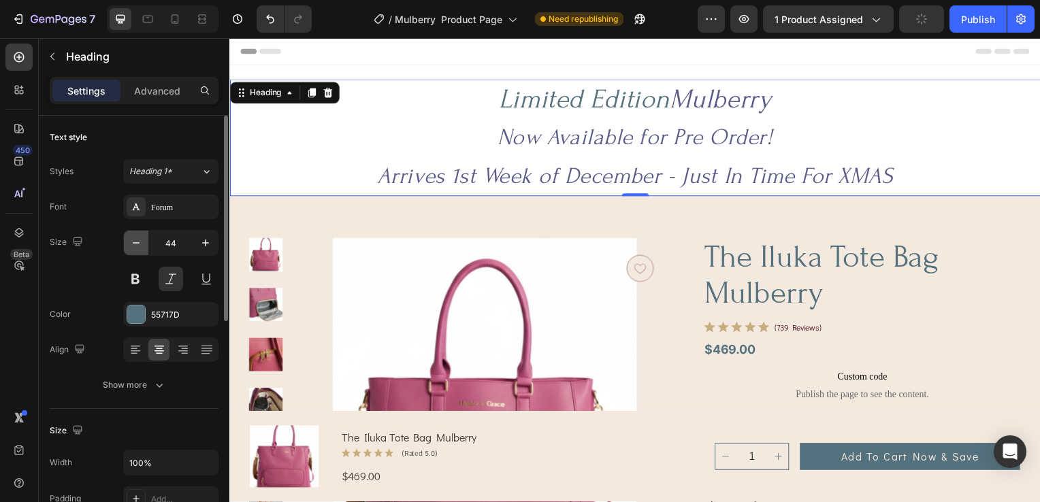
click at [131, 242] on icon "button" at bounding box center [136, 243] width 14 height 14
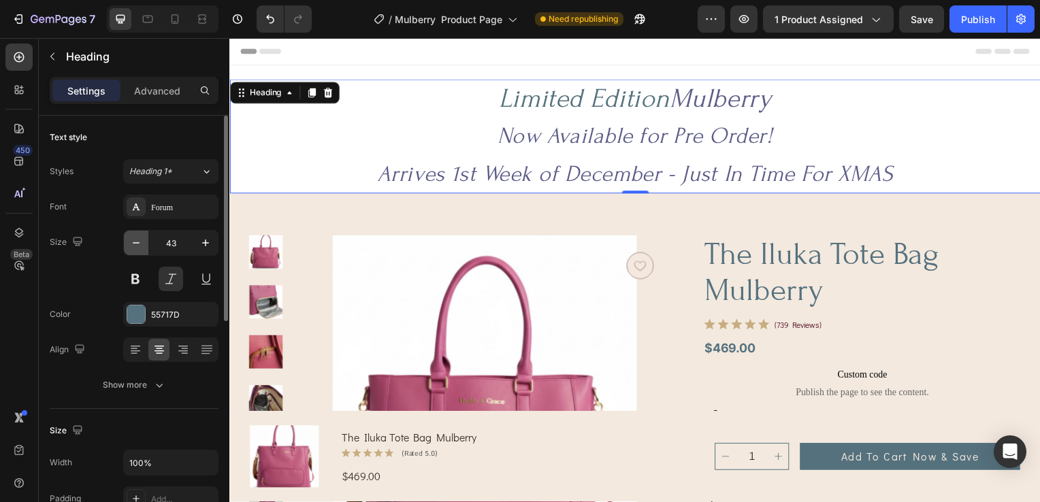
click at [131, 242] on icon "button" at bounding box center [136, 243] width 14 height 14
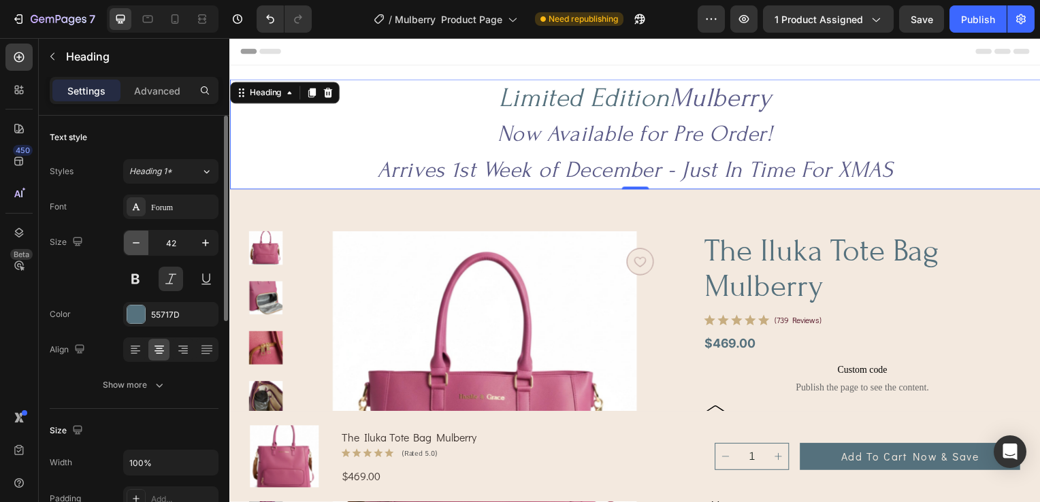
click at [131, 242] on icon "button" at bounding box center [136, 243] width 14 height 14
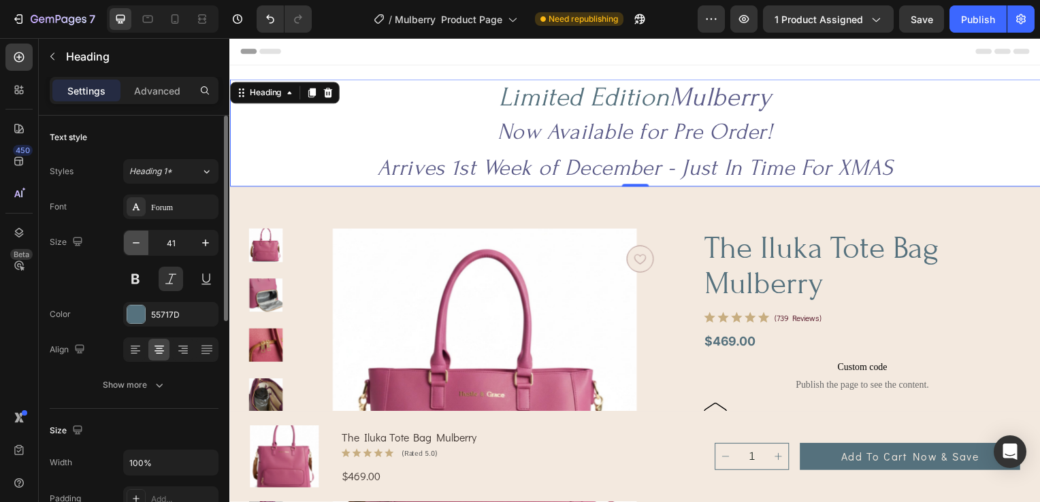
click at [131, 242] on icon "button" at bounding box center [136, 243] width 14 height 14
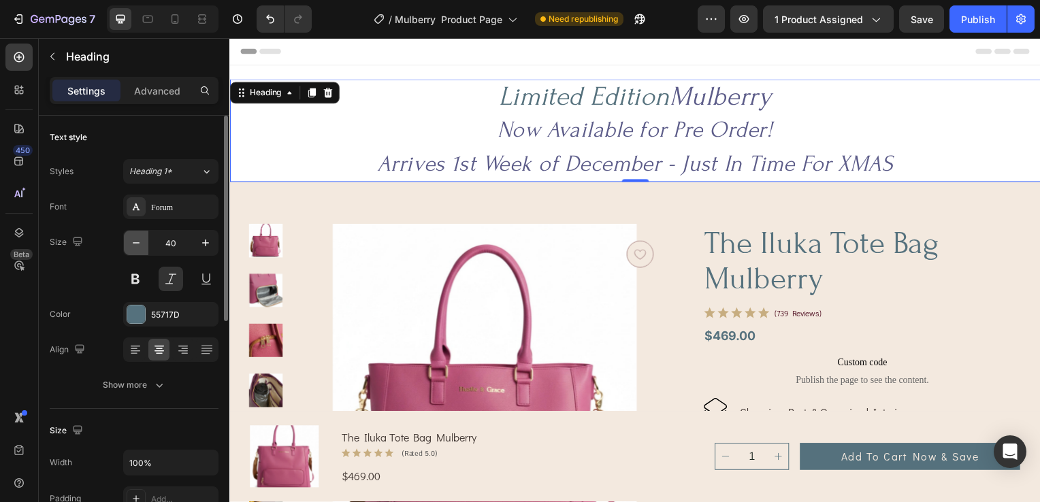
click at [131, 242] on icon "button" at bounding box center [136, 243] width 14 height 14
type input "39"
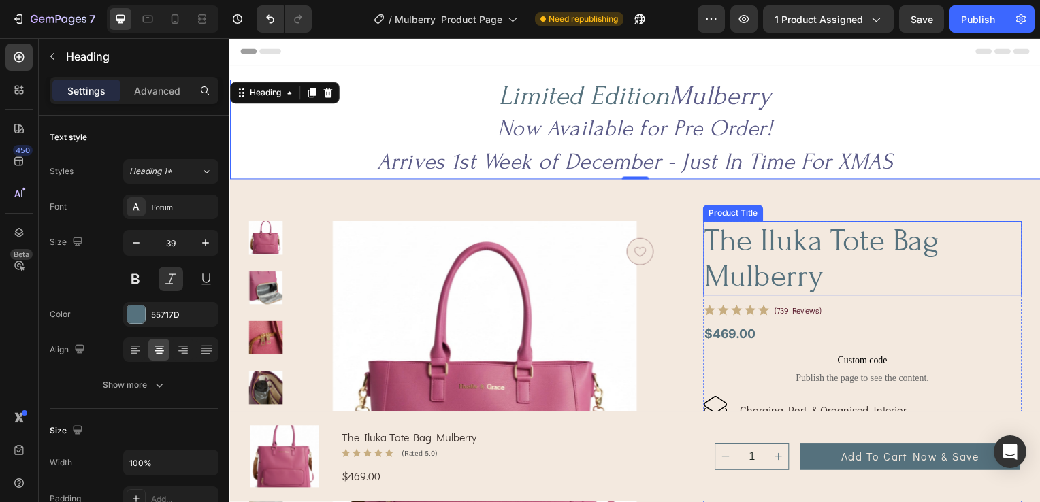
click at [962, 263] on h1 "the iluka tote bag mulberry" at bounding box center [866, 259] width 321 height 75
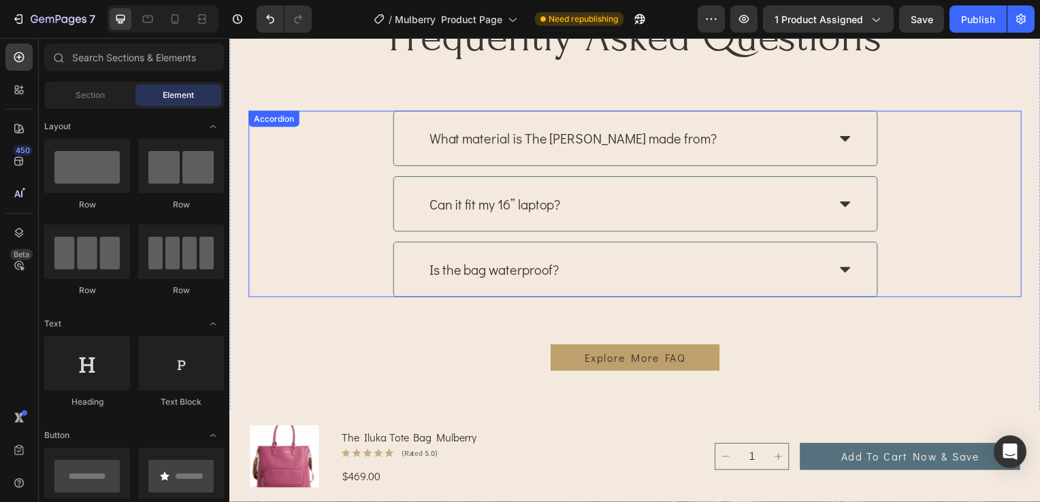
scroll to position [2979, 0]
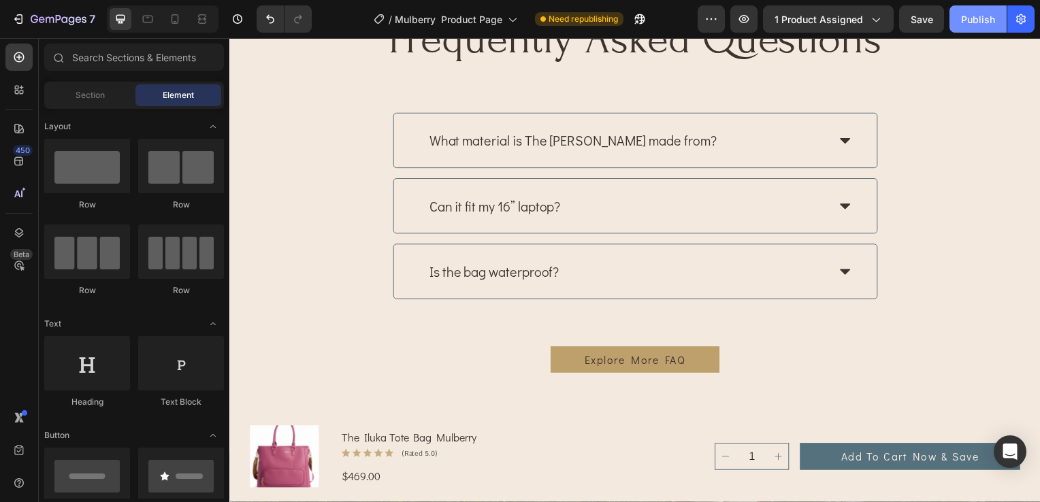
click at [966, 17] on div "Publish" at bounding box center [978, 19] width 34 height 14
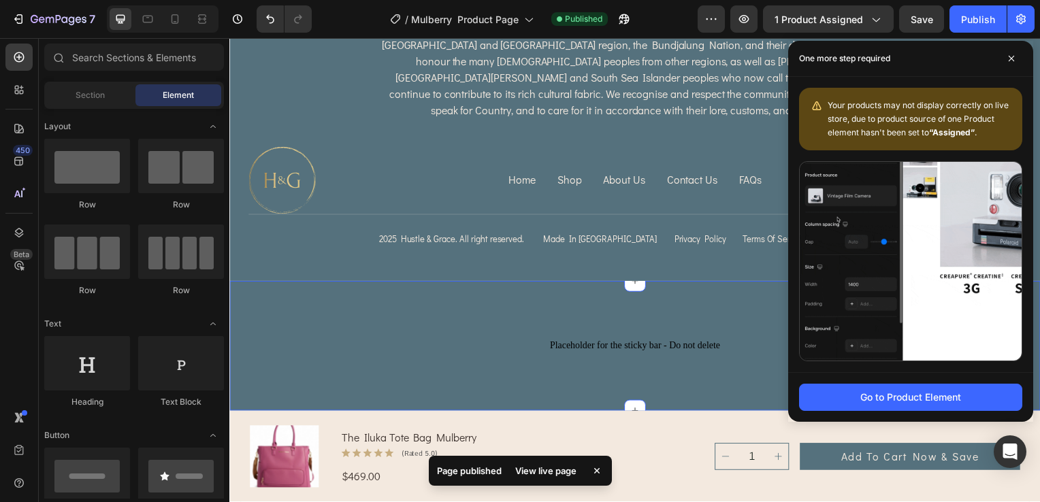
scroll to position [4470, 0]
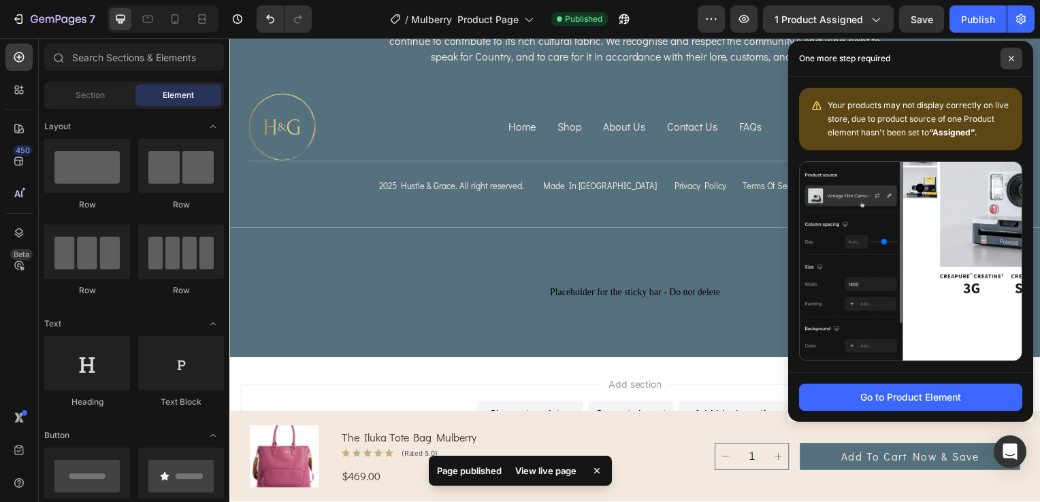
click at [1012, 60] on icon at bounding box center [1010, 58] width 5 height 5
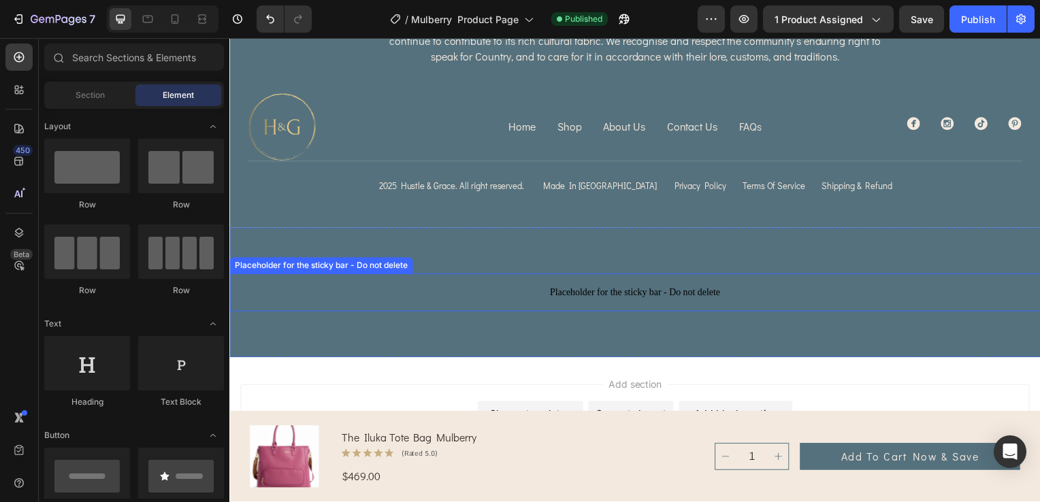
click at [772, 286] on span "Placeholder for the sticky bar - Do not delete" at bounding box center [637, 294] width 816 height 16
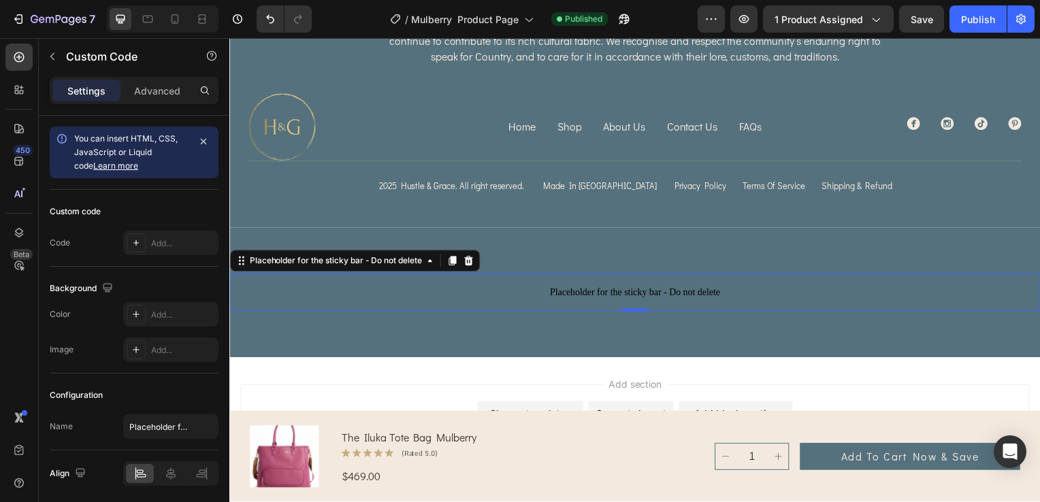
click at [482, 286] on span "Placeholder for the sticky bar - Do not delete" at bounding box center [637, 294] width 816 height 16
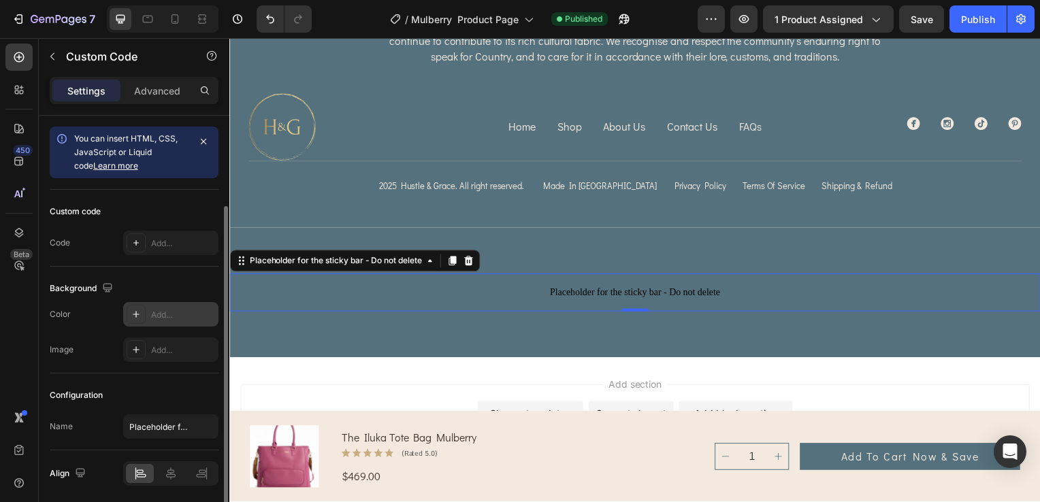
scroll to position [48, 0]
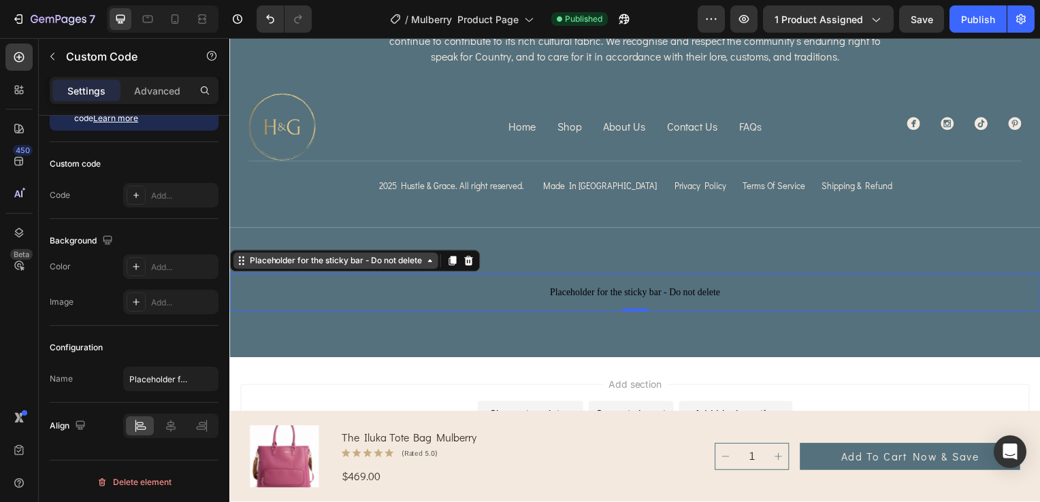
click at [354, 257] on div "Placeholder for the sticky bar - Do not delete" at bounding box center [335, 263] width 179 height 12
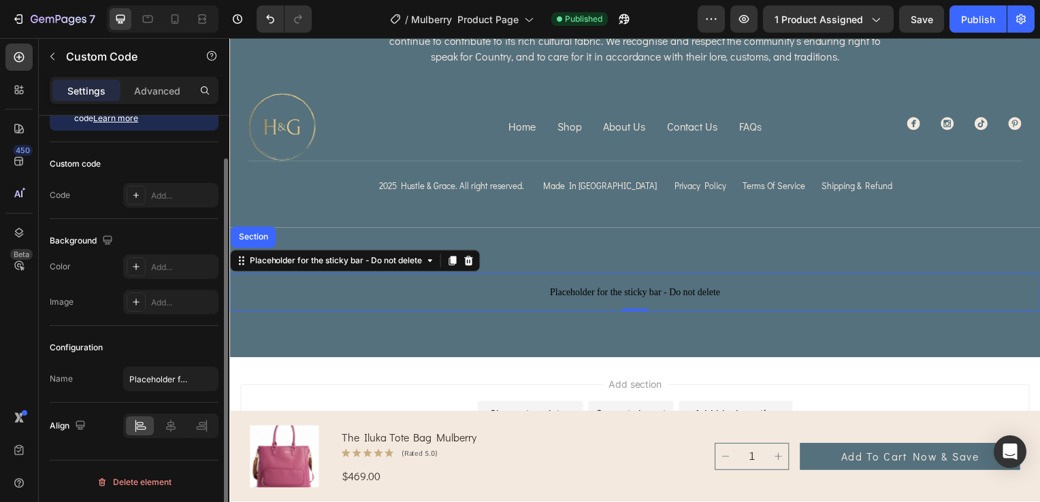
scroll to position [0, 0]
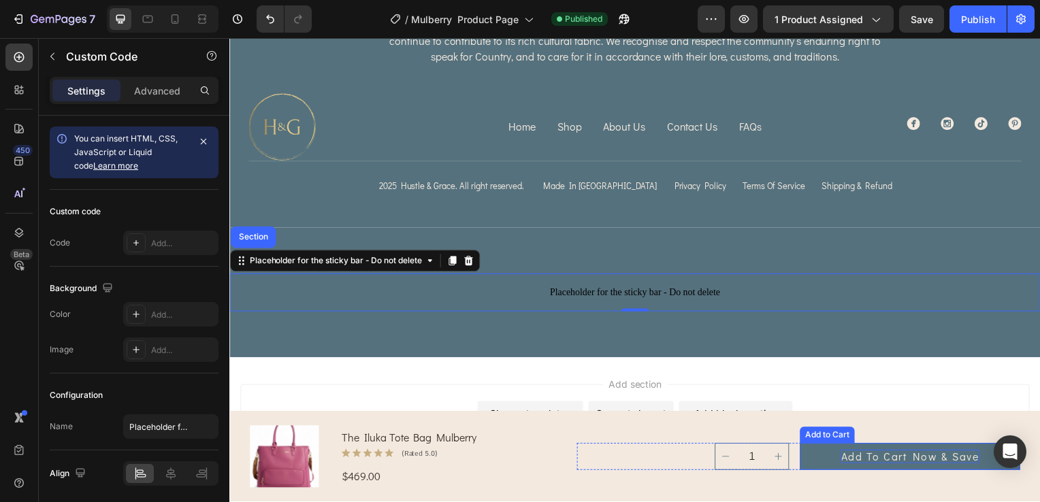
click at [876, 458] on div "Add to Cart Now & Save" at bounding box center [914, 460] width 139 height 14
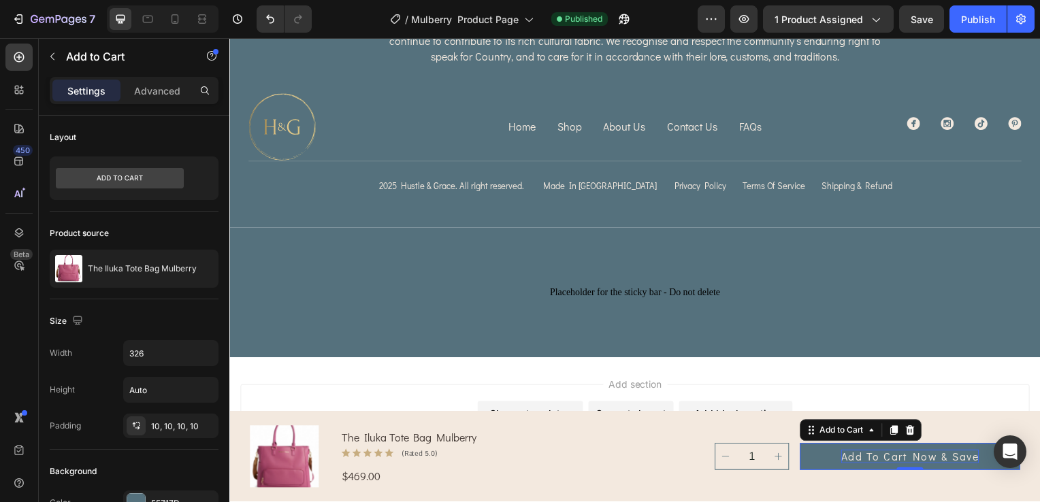
click at [950, 459] on div "Add to Cart Now & Save" at bounding box center [914, 460] width 139 height 14
click at [945, 461] on p "Add to Cart Now & Save" at bounding box center [914, 460] width 139 height 14
click at [804, 446] on button "Add to Cart Now" at bounding box center [915, 459] width 222 height 27
click at [868, 387] on div "Add section Choose templates inspired by CRO experts Generate layout from URL o…" at bounding box center [637, 424] width 795 height 75
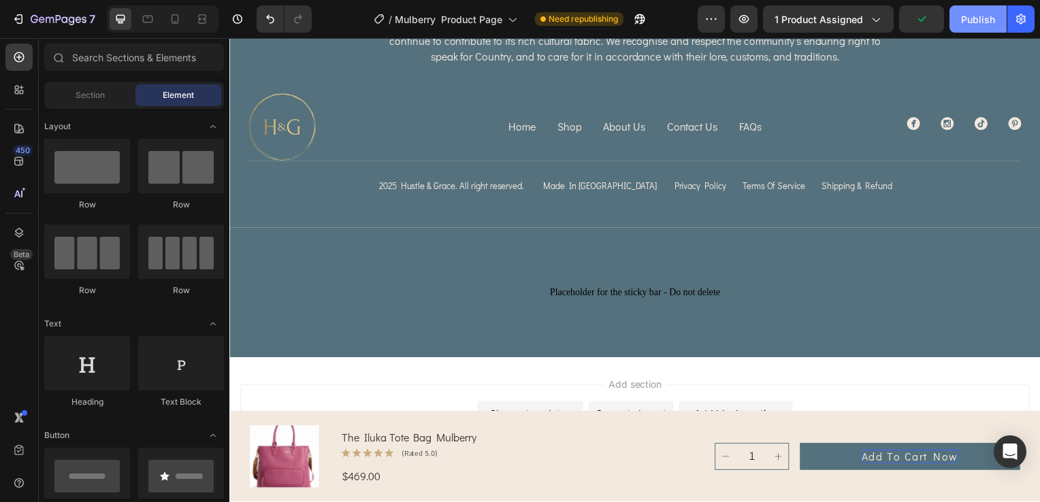
click at [982, 18] on div "Publish" at bounding box center [978, 19] width 34 height 14
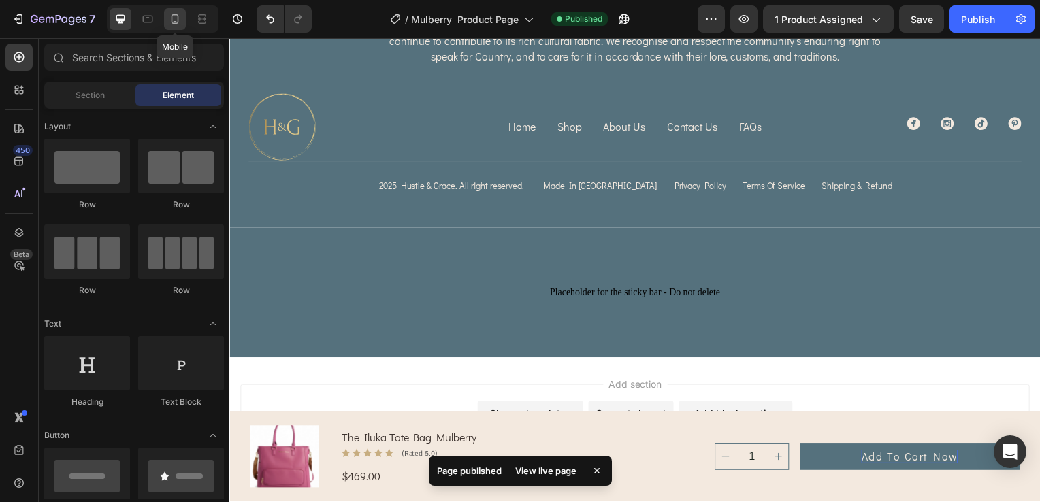
click at [177, 26] on div at bounding box center [175, 19] width 22 height 22
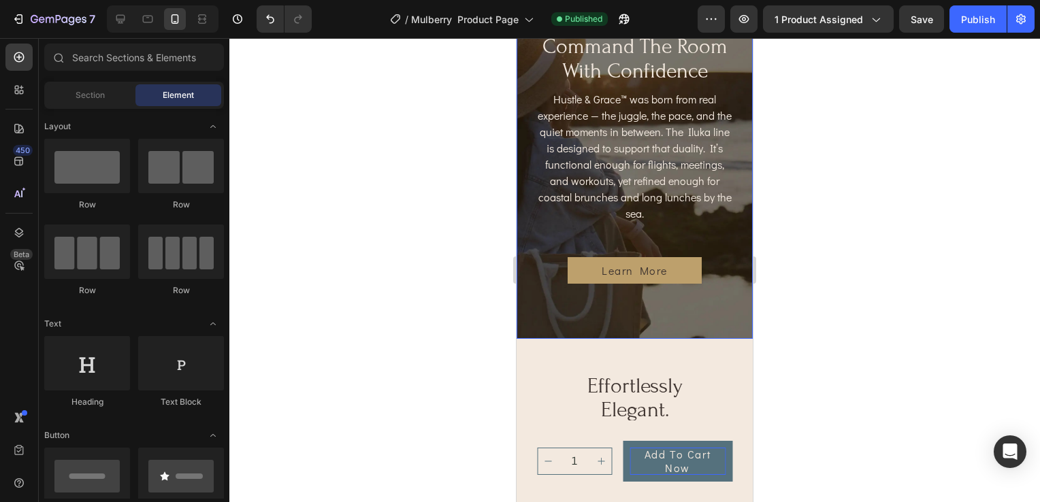
scroll to position [3109, 0]
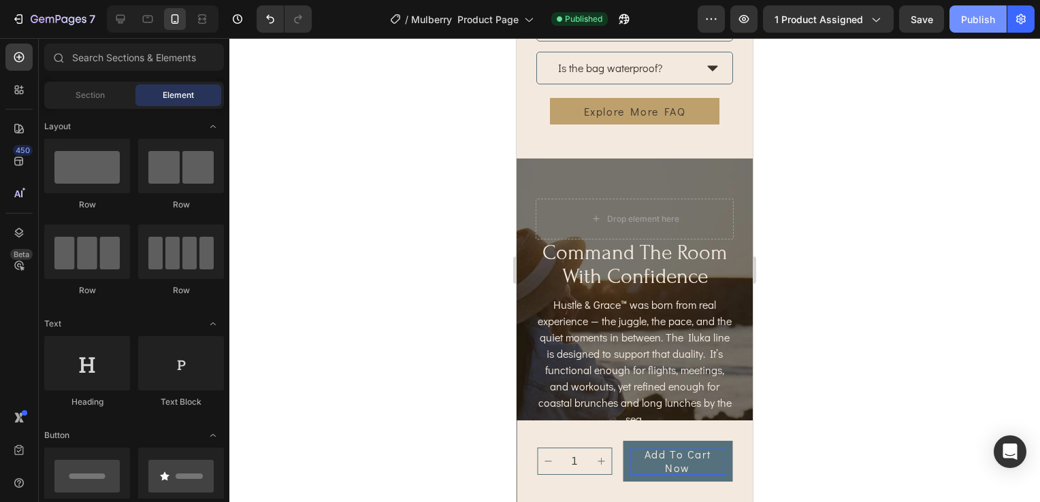
click at [972, 26] on div "Publish" at bounding box center [978, 19] width 34 height 14
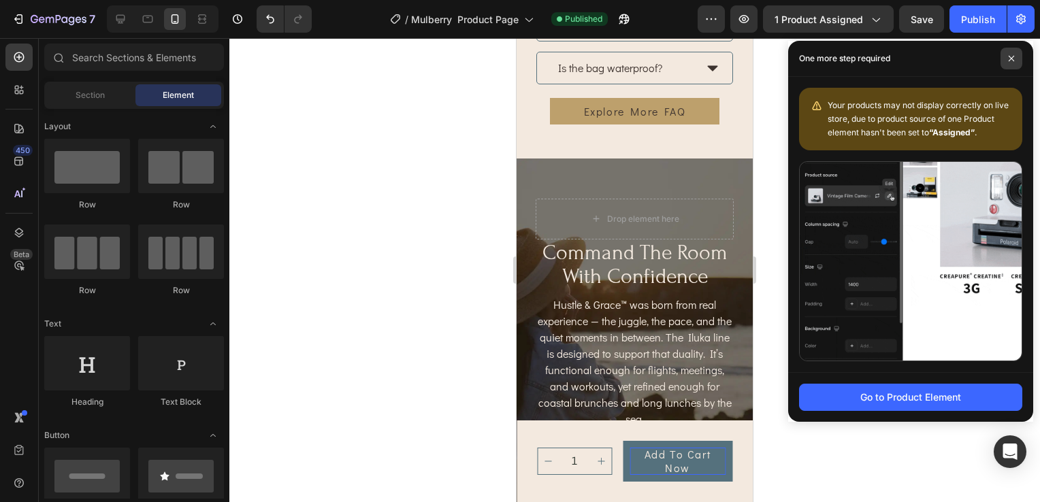
click at [1006, 64] on span at bounding box center [1011, 59] width 22 height 22
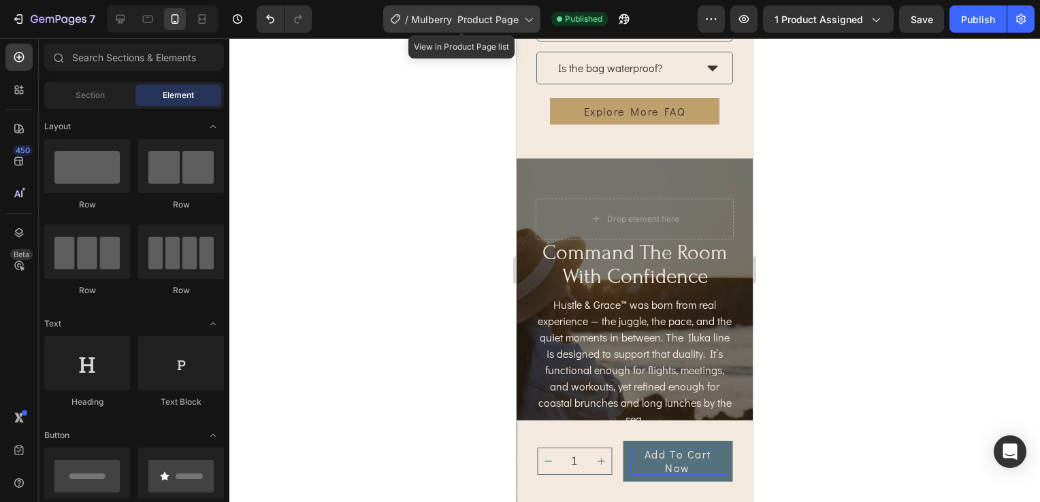
click at [523, 23] on icon at bounding box center [528, 19] width 14 height 14
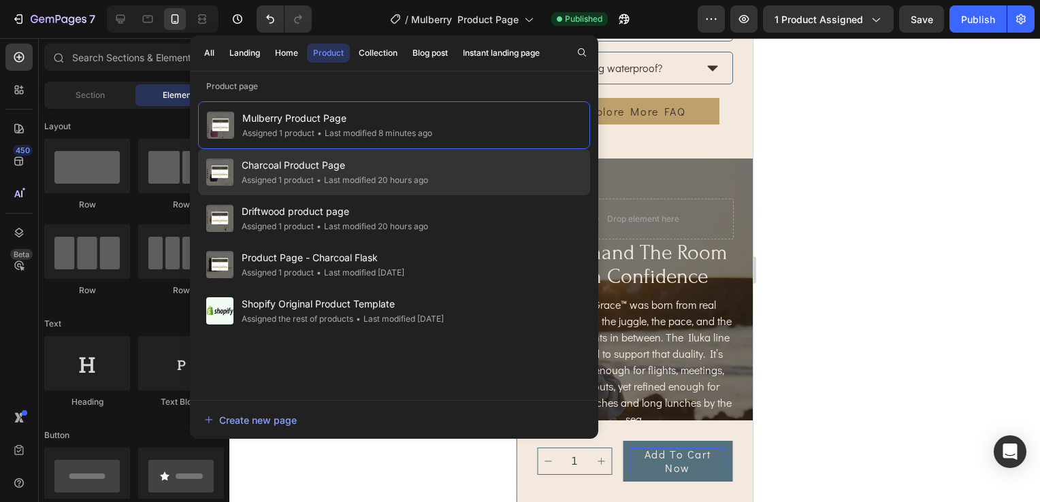
click at [303, 169] on span "Charcoal Product Page" at bounding box center [335, 165] width 186 height 16
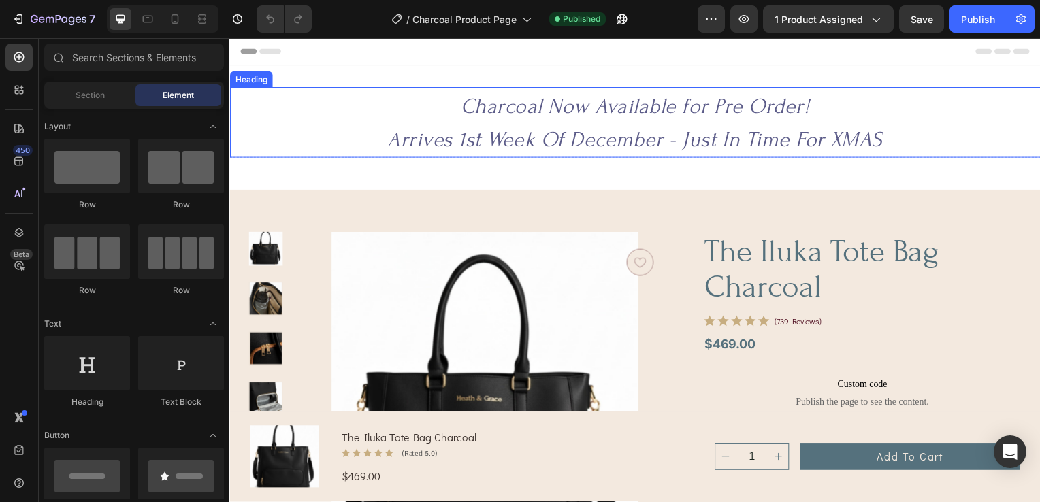
click at [534, 111] on icon "Charcoal Now Available for Pre Order!" at bounding box center [637, 107] width 351 height 24
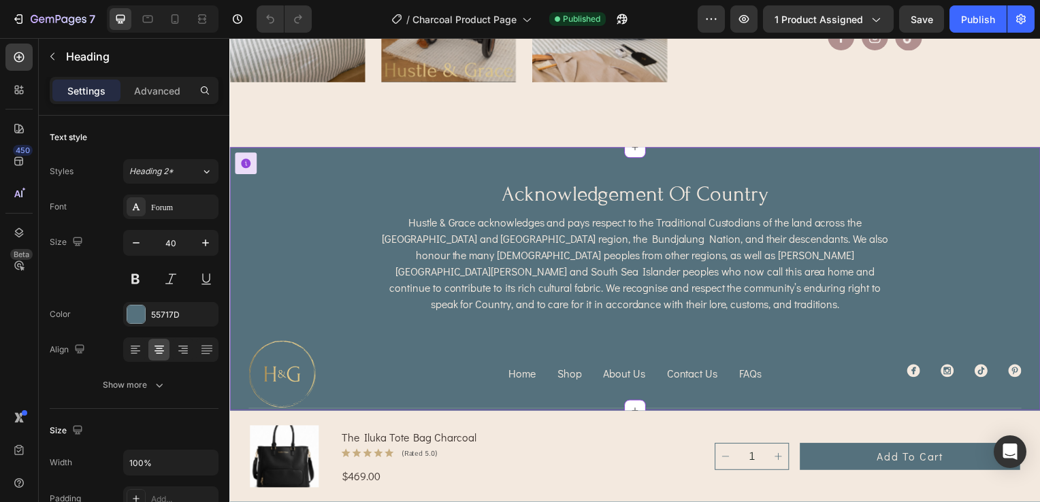
scroll to position [4150, 0]
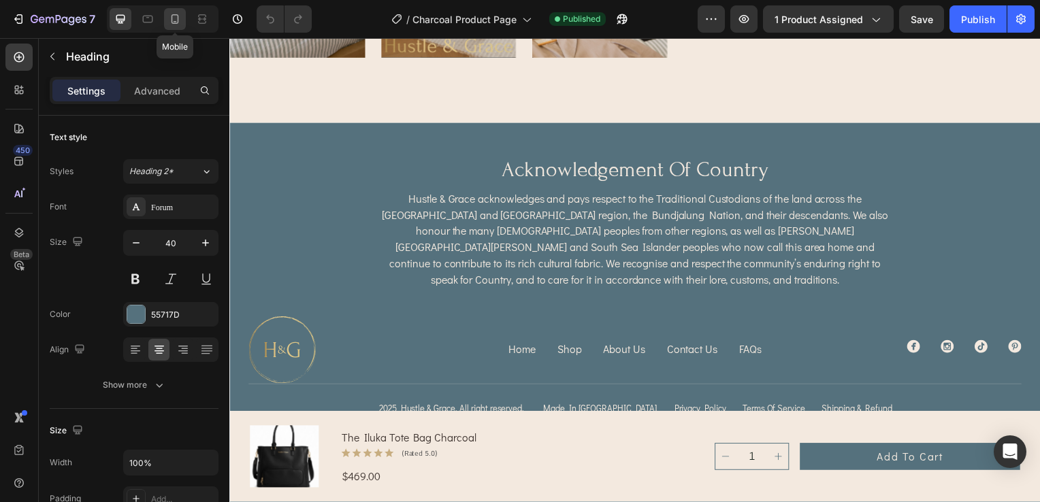
click at [176, 12] on icon at bounding box center [175, 19] width 14 height 14
type input "30"
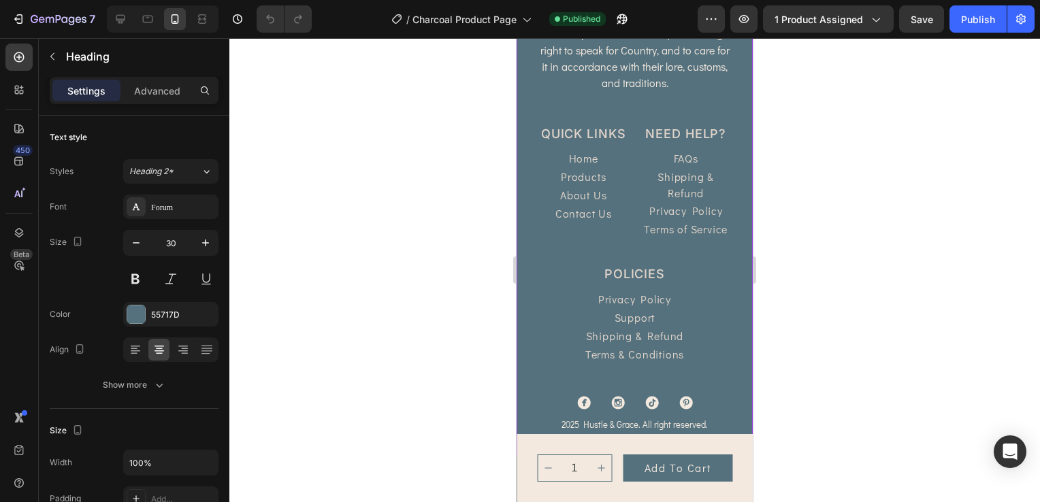
scroll to position [4863, 0]
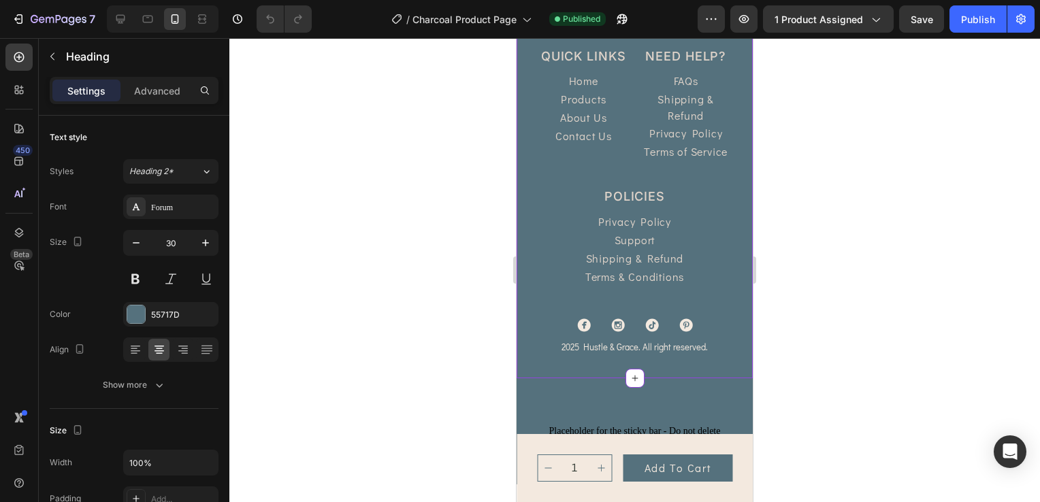
click at [578, 110] on p "About us" at bounding box center [583, 118] width 46 height 16
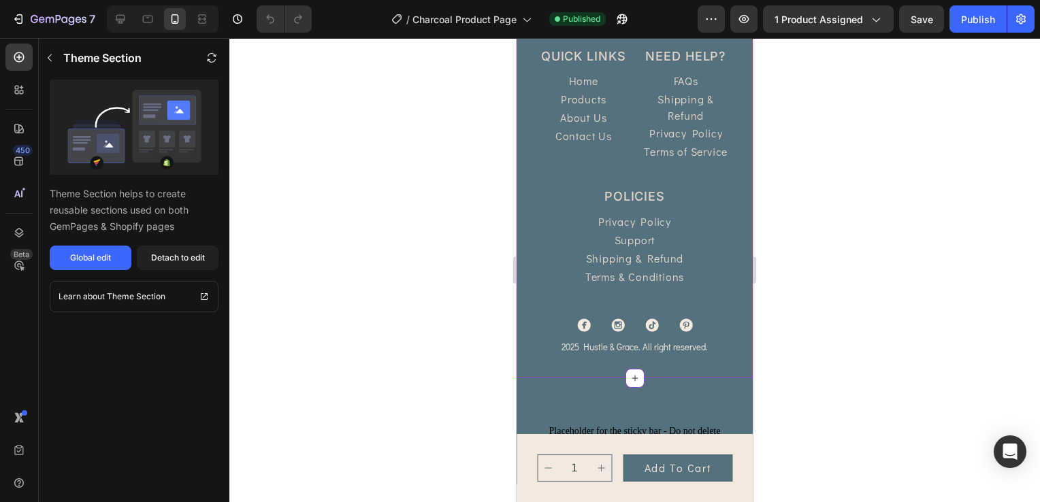
click at [580, 91] on p "Products" at bounding box center [583, 99] width 45 height 16
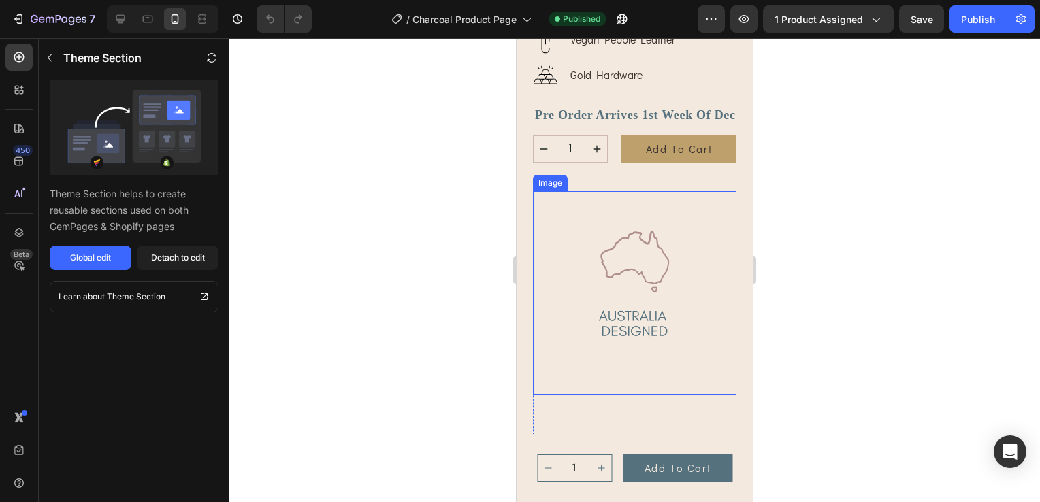
scroll to position [889, 0]
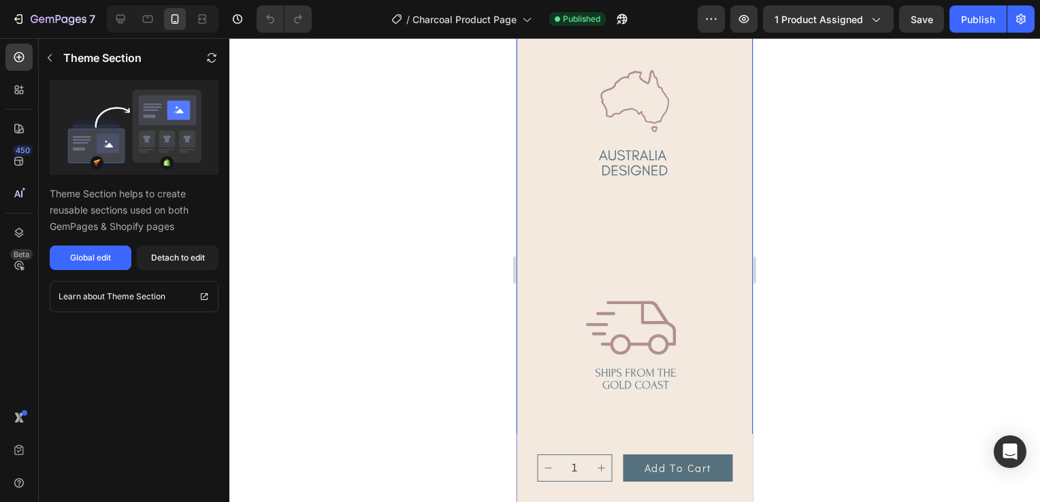
click at [529, 151] on div "Product Images Button Row the iluka tote bag charcoal Product Title Icon Icon I…" at bounding box center [634, 69] width 236 height 1533
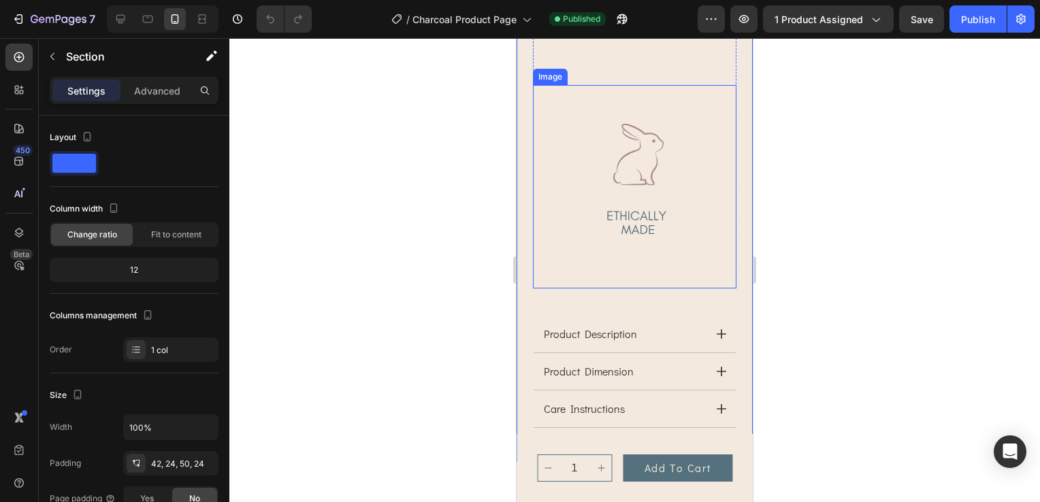
scroll to position [1297, 0]
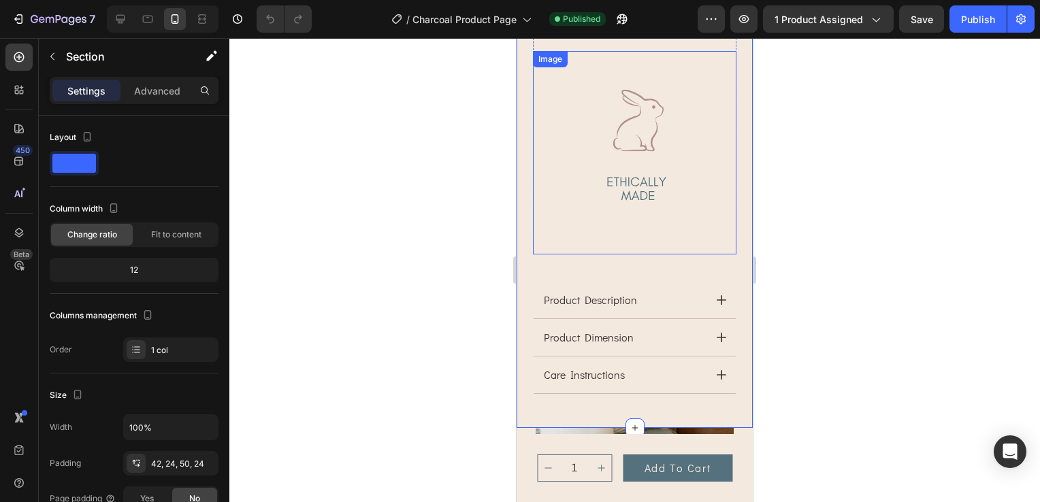
click at [634, 141] on img at bounding box center [634, 152] width 203 height 203
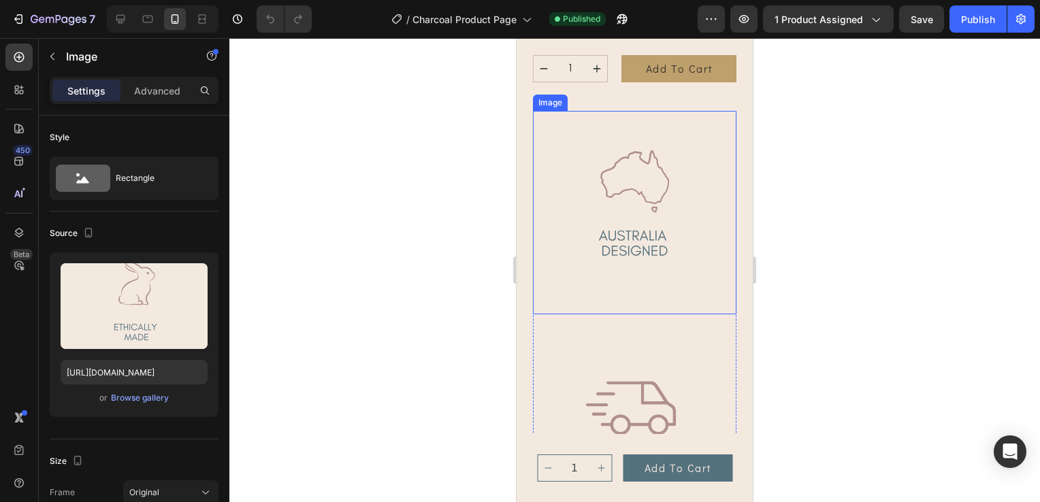
scroll to position [889, 0]
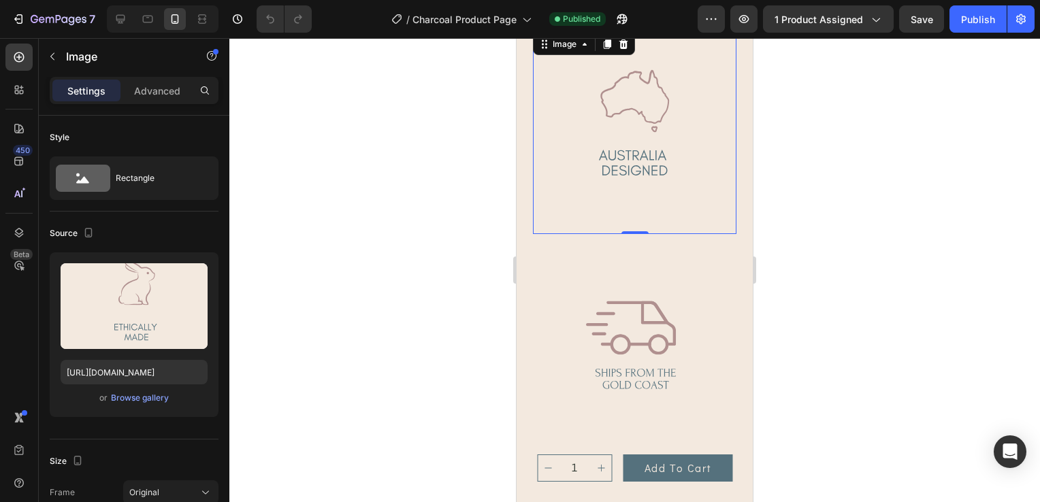
click at [672, 118] on img at bounding box center [634, 132] width 203 height 203
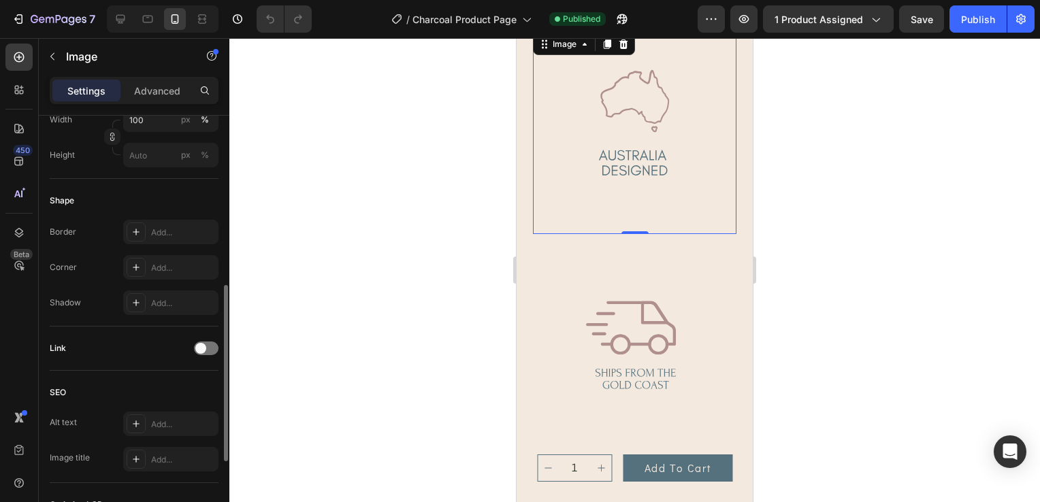
scroll to position [601, 0]
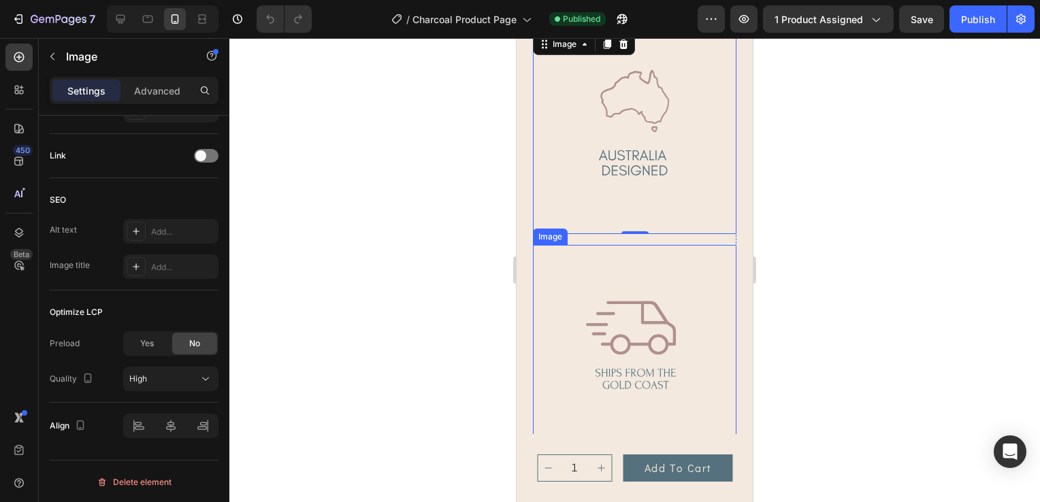
click at [653, 328] on img at bounding box center [634, 346] width 203 height 203
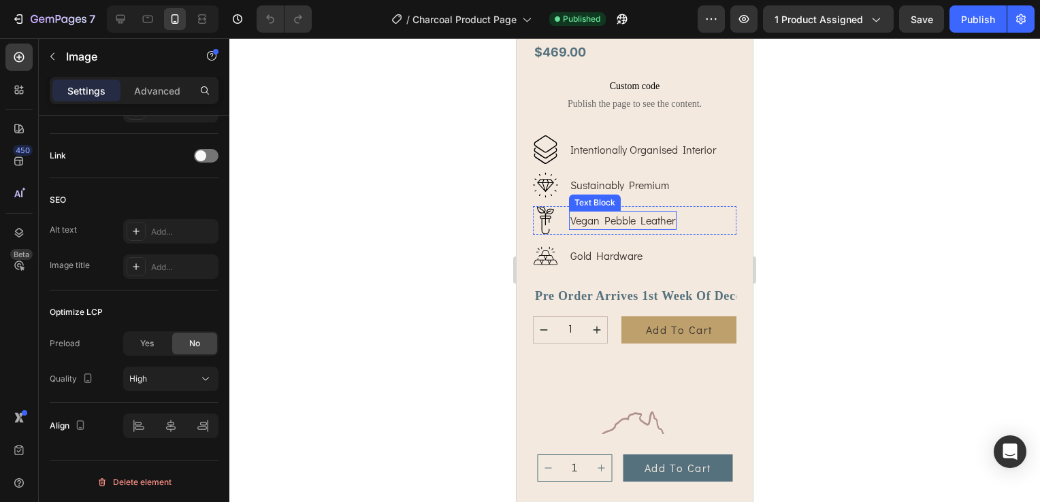
scroll to position [616, 0]
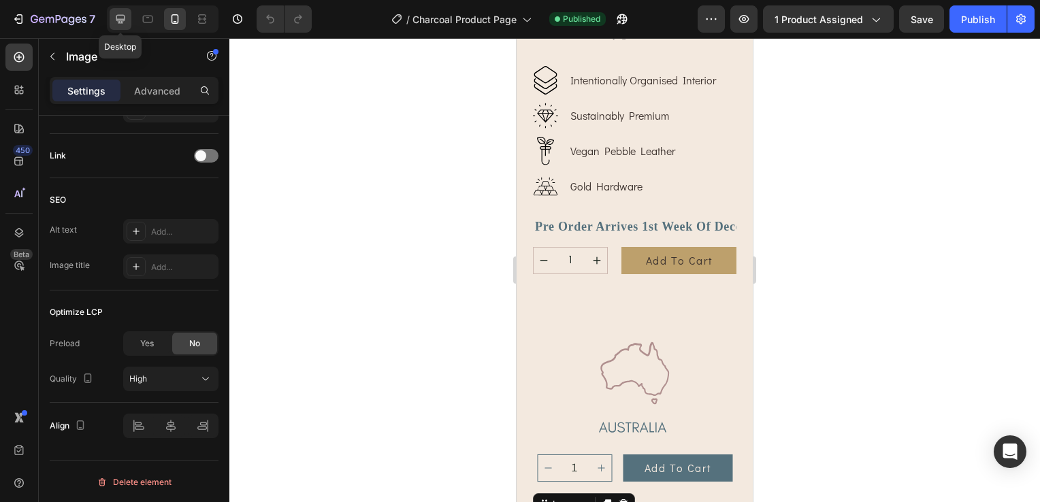
click at [124, 24] on icon at bounding box center [121, 19] width 14 height 14
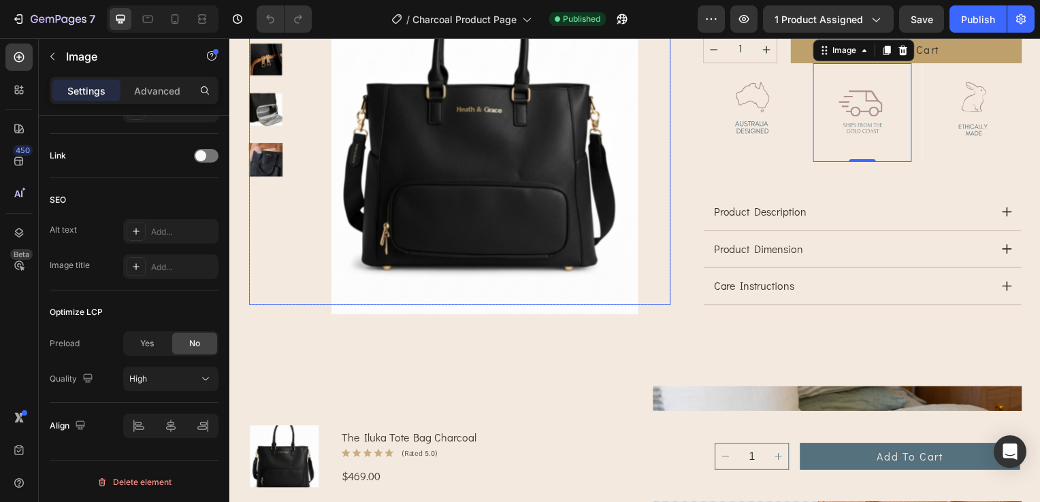
scroll to position [586, 0]
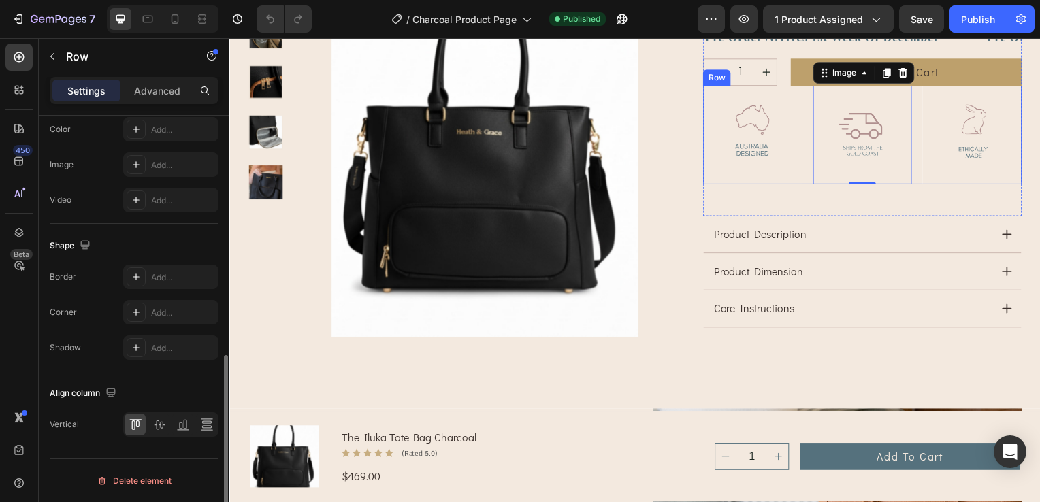
click at [801, 150] on div "Image Image 0 Image Row" at bounding box center [866, 136] width 321 height 100
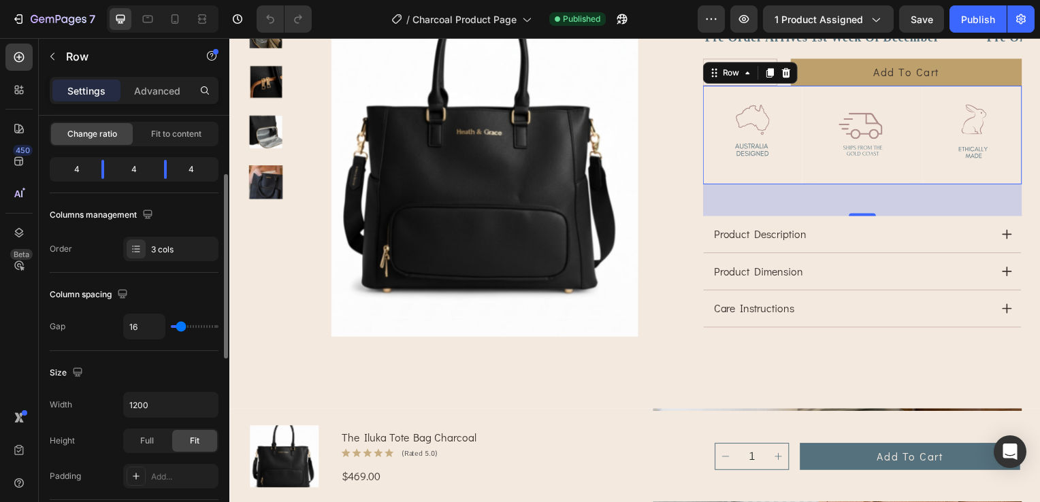
scroll to position [0, 0]
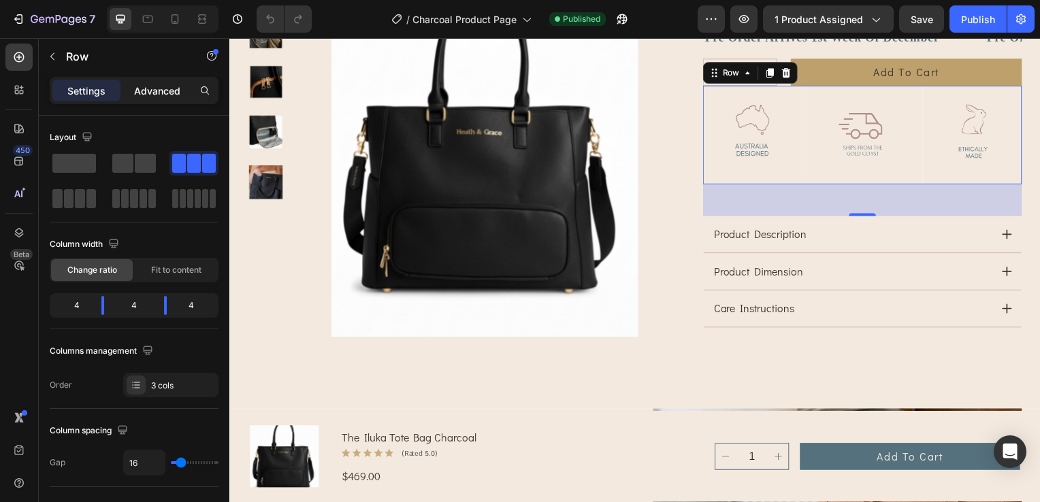
click at [151, 88] on p "Advanced" at bounding box center [157, 91] width 46 height 14
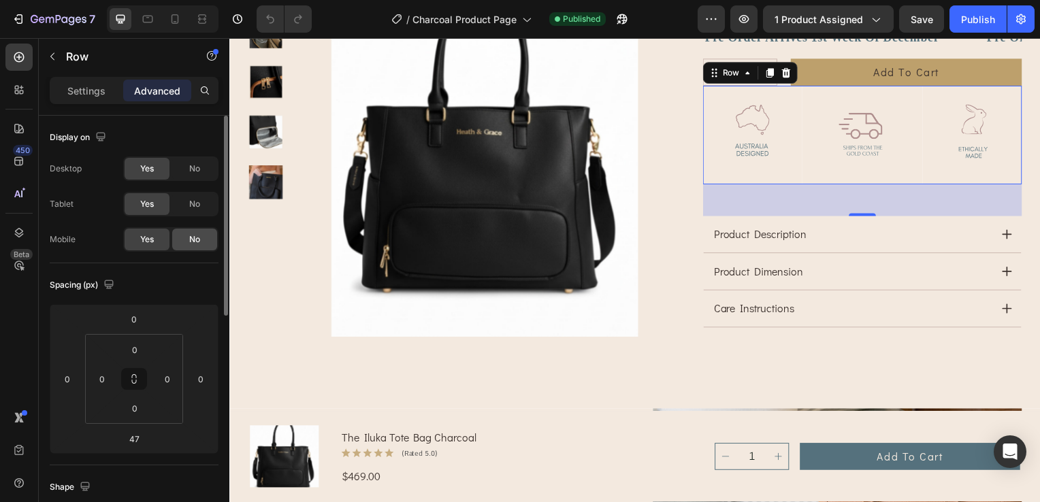
click at [186, 241] on div "No" at bounding box center [194, 240] width 45 height 22
click at [968, 17] on div "Publish" at bounding box center [978, 19] width 34 height 14
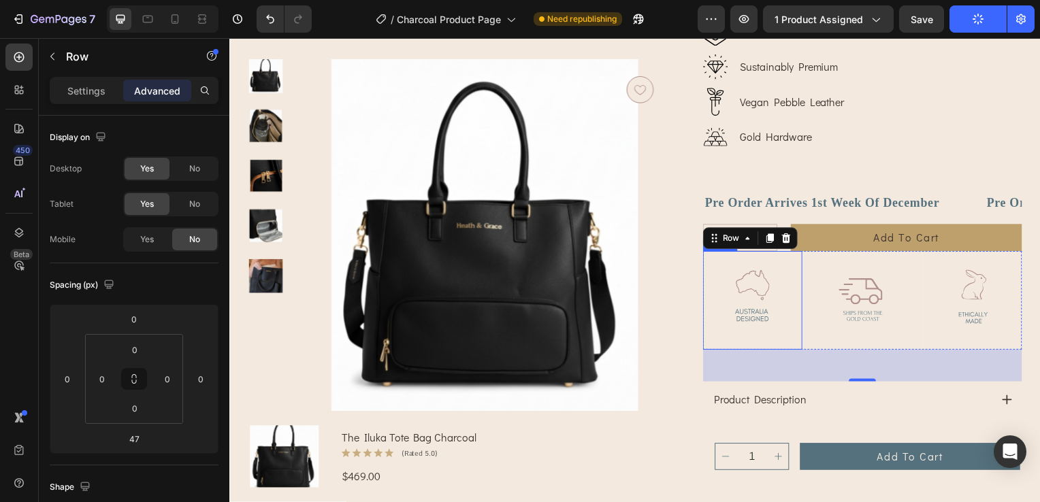
scroll to position [246, 0]
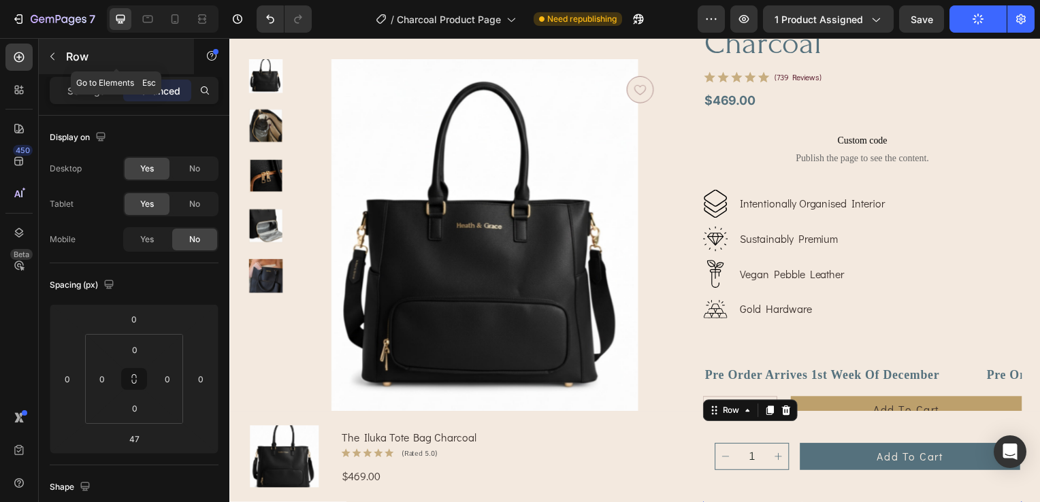
click at [54, 61] on button "button" at bounding box center [53, 57] width 22 height 22
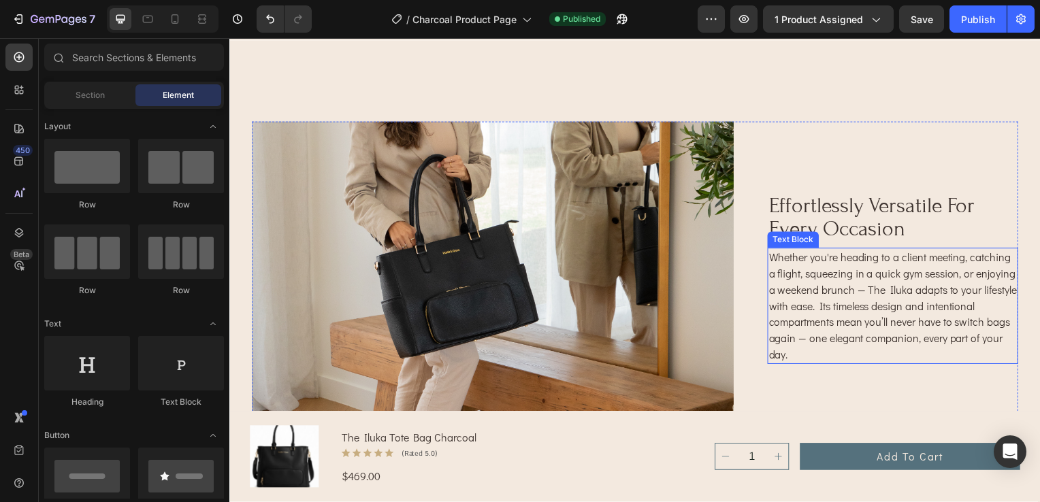
scroll to position [1811, 0]
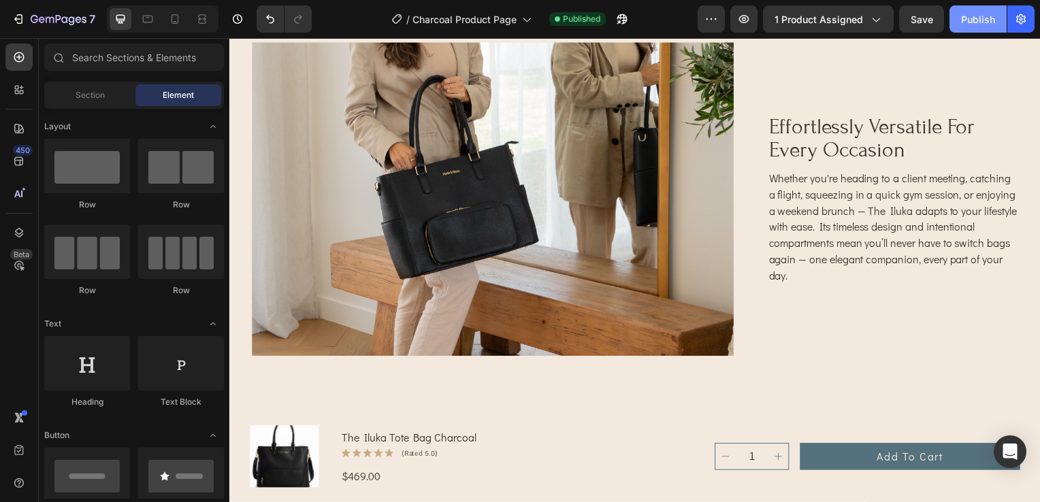
click at [988, 26] on button "Publish" at bounding box center [977, 18] width 57 height 27
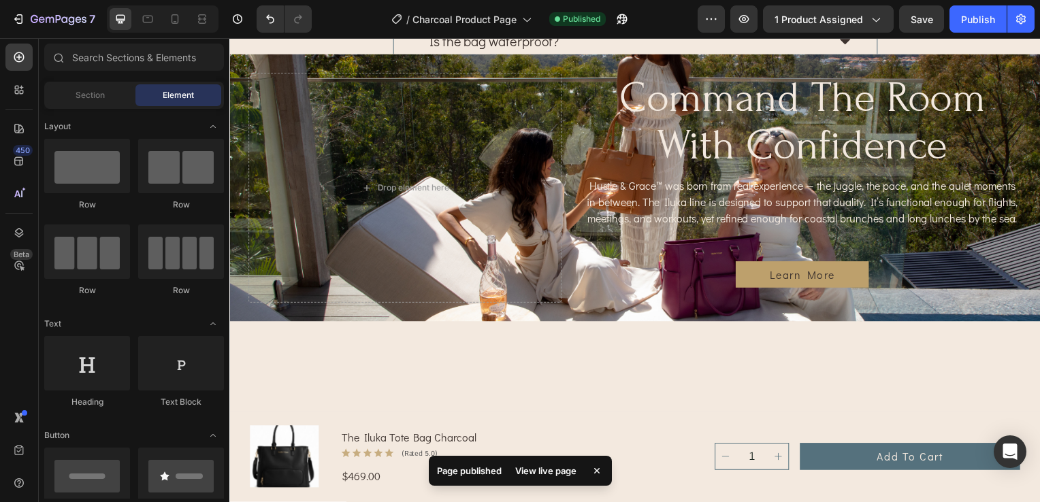
scroll to position [3129, 0]
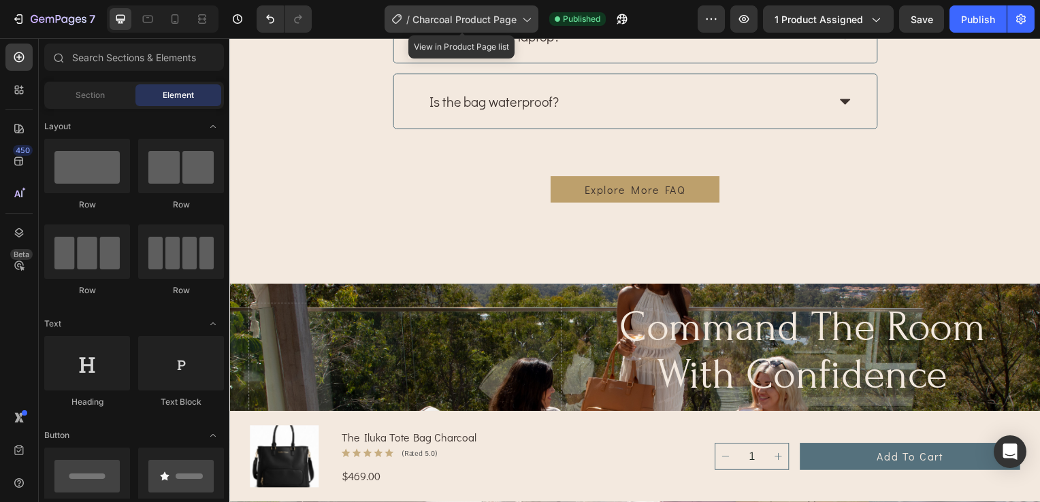
click at [519, 18] on div "/ Charcoal Product Page" at bounding box center [461, 18] width 154 height 27
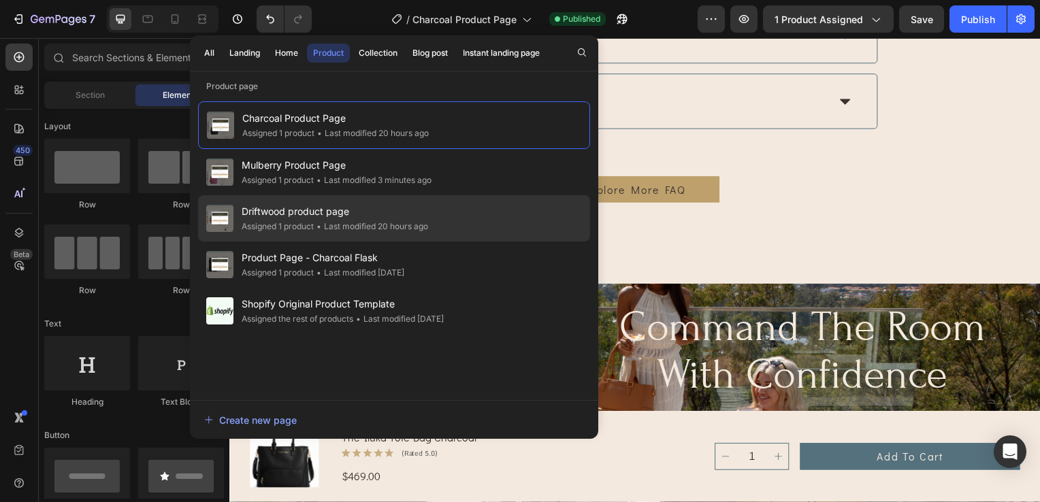
click at [269, 214] on span "Driftwood product page" at bounding box center [335, 211] width 186 height 16
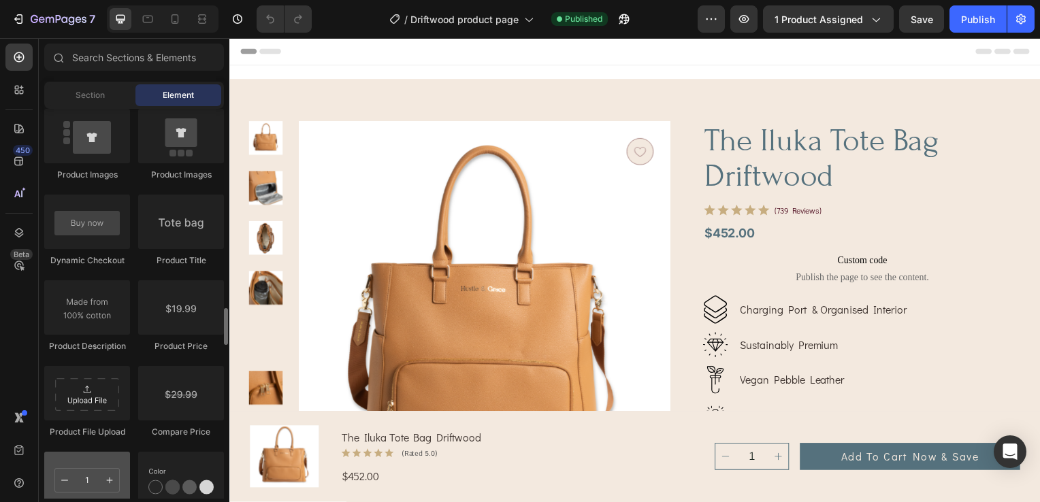
scroll to position [2245, 0]
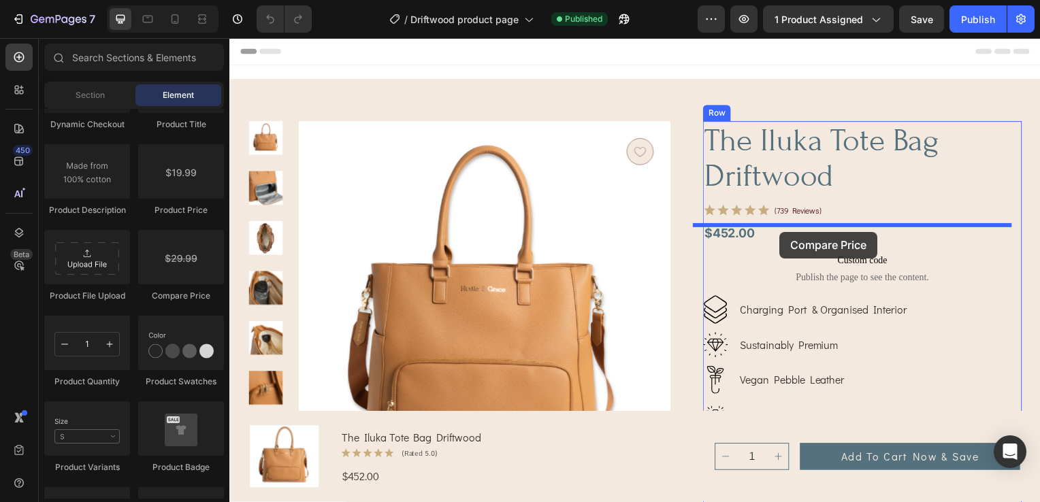
drag, startPoint x: 416, startPoint y: 303, endPoint x: 783, endPoint y: 233, distance: 374.0
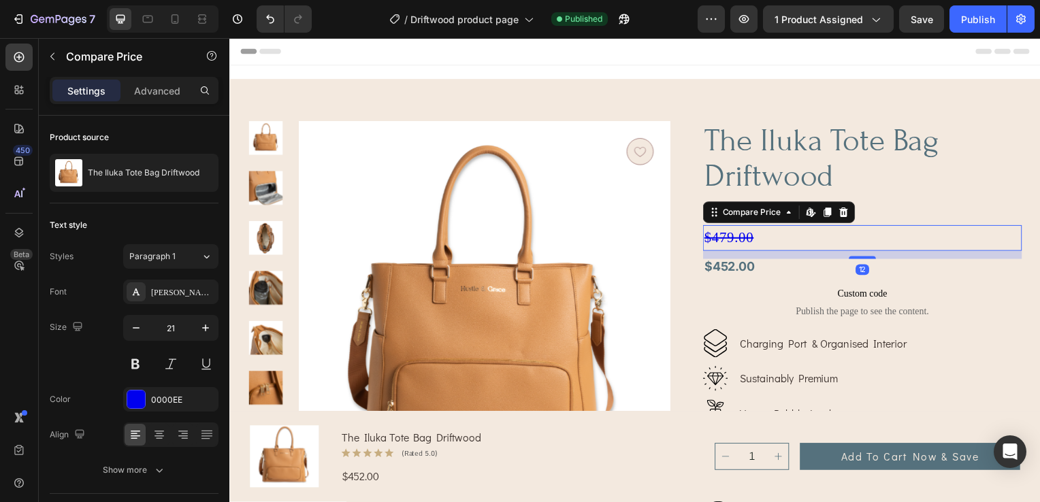
click at [813, 248] on div "$479.00" at bounding box center [866, 240] width 321 height 26
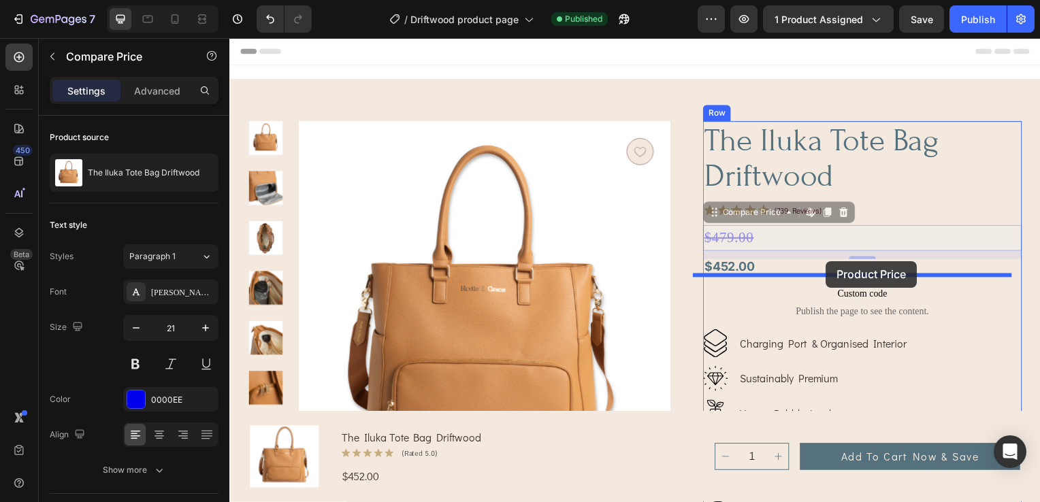
drag, startPoint x: 816, startPoint y: 240, endPoint x: 830, endPoint y: 263, distance: 26.8
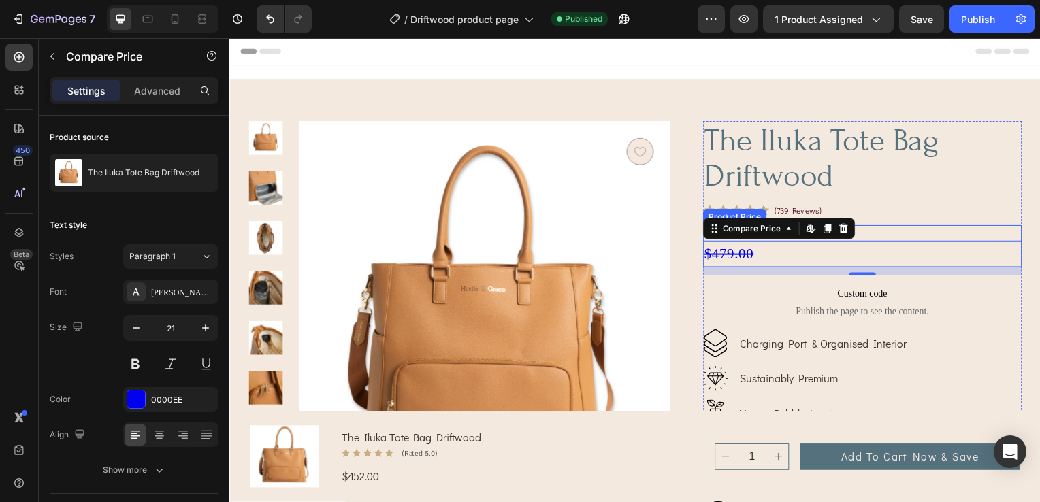
click at [896, 218] on div "the iluka tote bag driftwood Product Title Icon Icon Icon Icon Icon Icon List (…" at bounding box center [866, 395] width 321 height 546
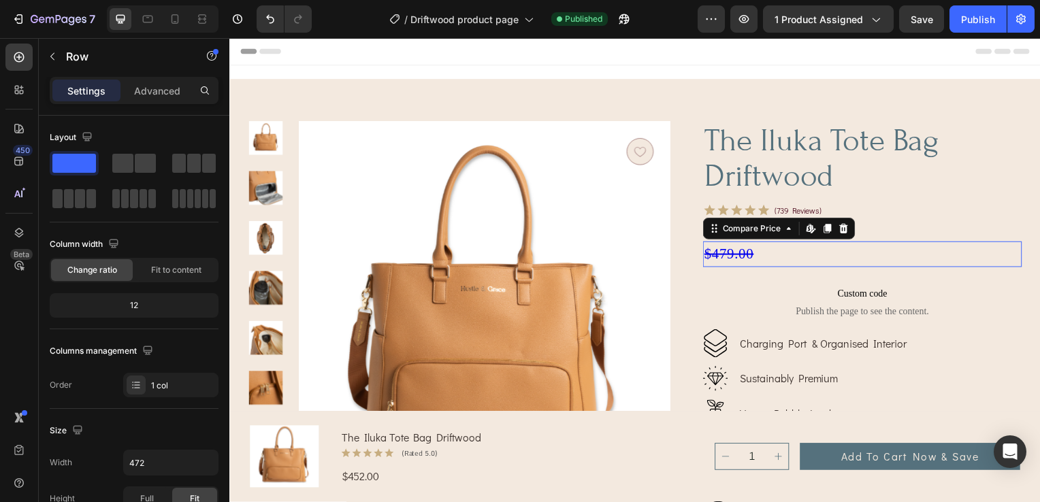
click at [721, 253] on div "$479.00" at bounding box center [866, 256] width 321 height 26
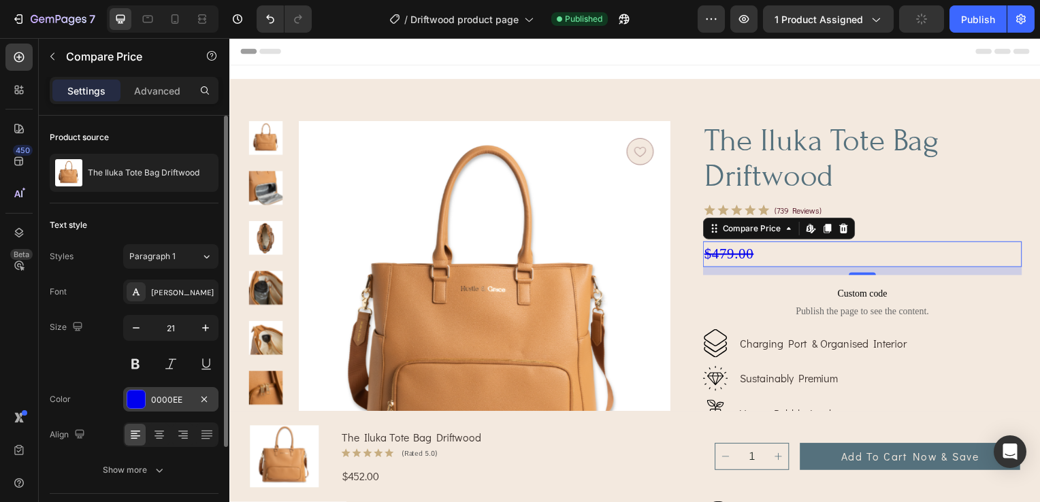
click at [140, 401] on div at bounding box center [136, 400] width 18 height 18
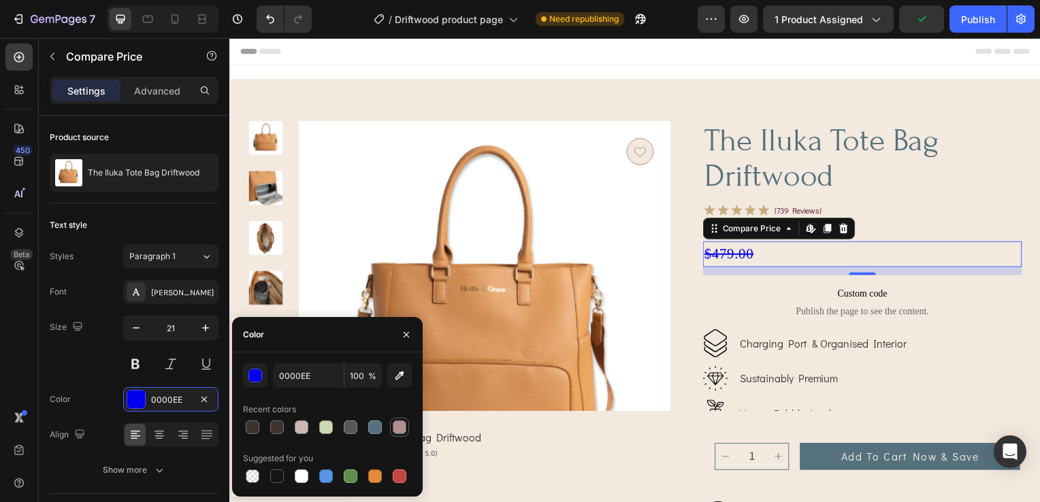
click at [393, 431] on div at bounding box center [400, 427] width 14 height 14
type input "B0908F"
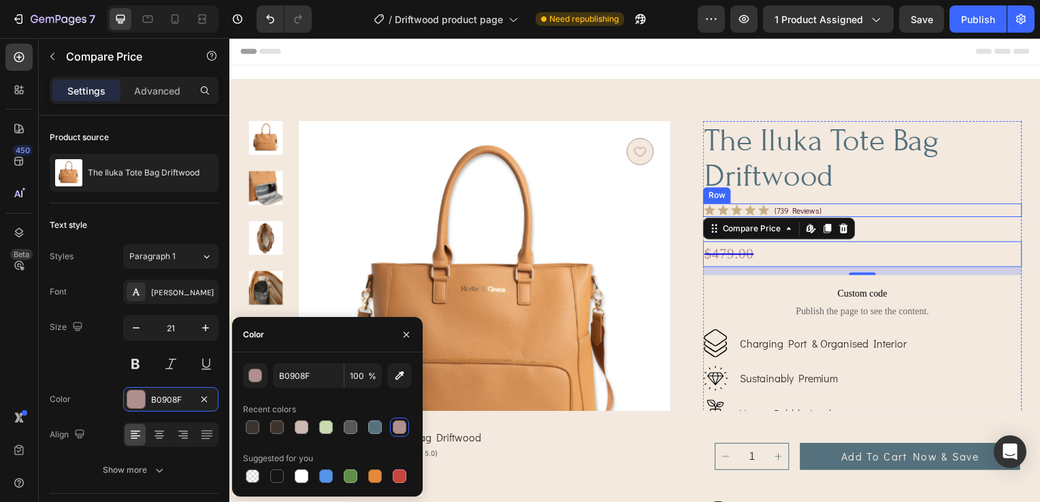
click at [995, 216] on div "Icon Icon Icon Icon Icon Icon List (739 reviews) Text Block Row" at bounding box center [866, 212] width 321 height 14
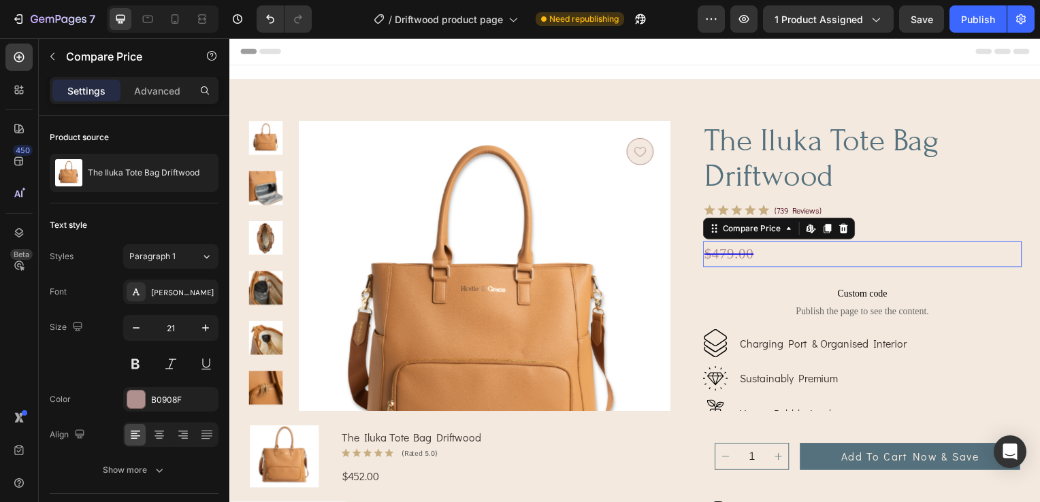
click at [716, 253] on div "$479.00" at bounding box center [866, 256] width 321 height 26
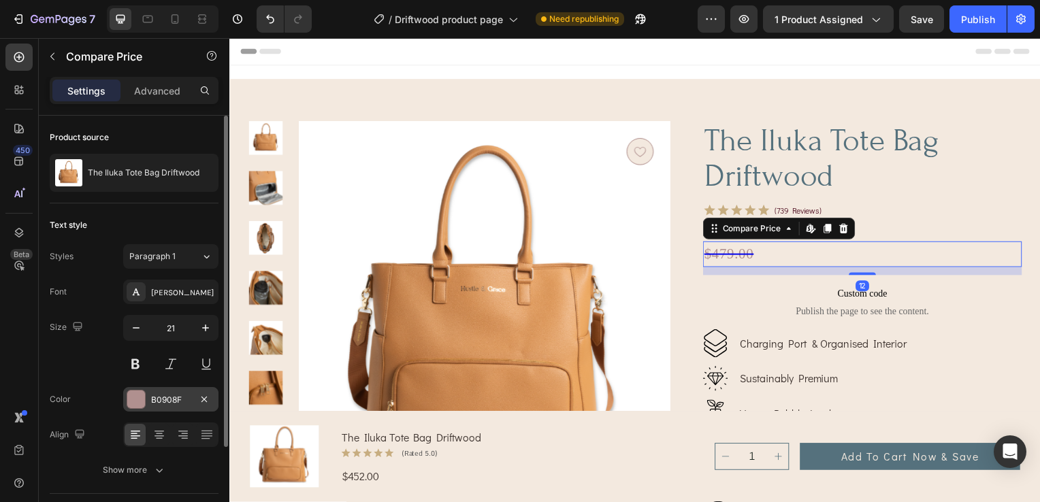
click at [137, 401] on div at bounding box center [136, 400] width 18 height 18
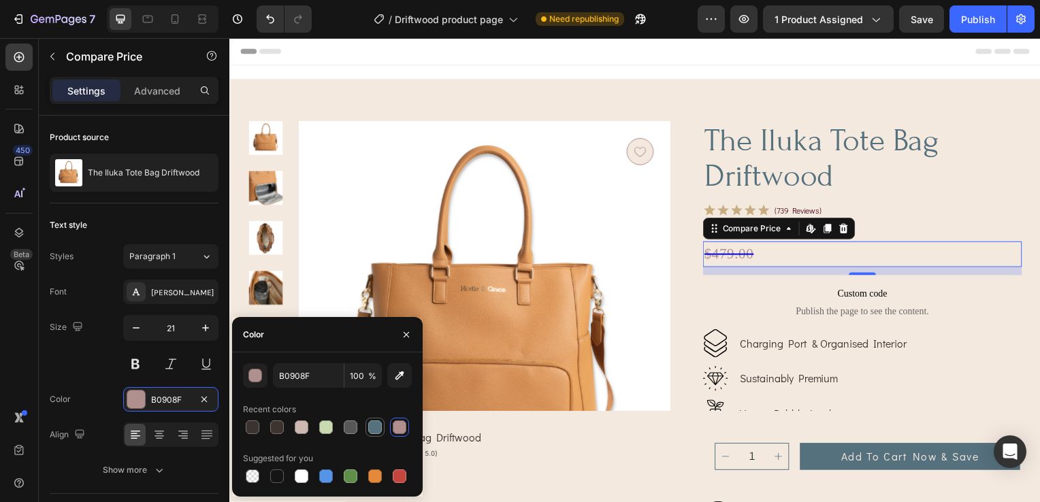
click at [378, 429] on div at bounding box center [375, 427] width 14 height 14
type input "55717D"
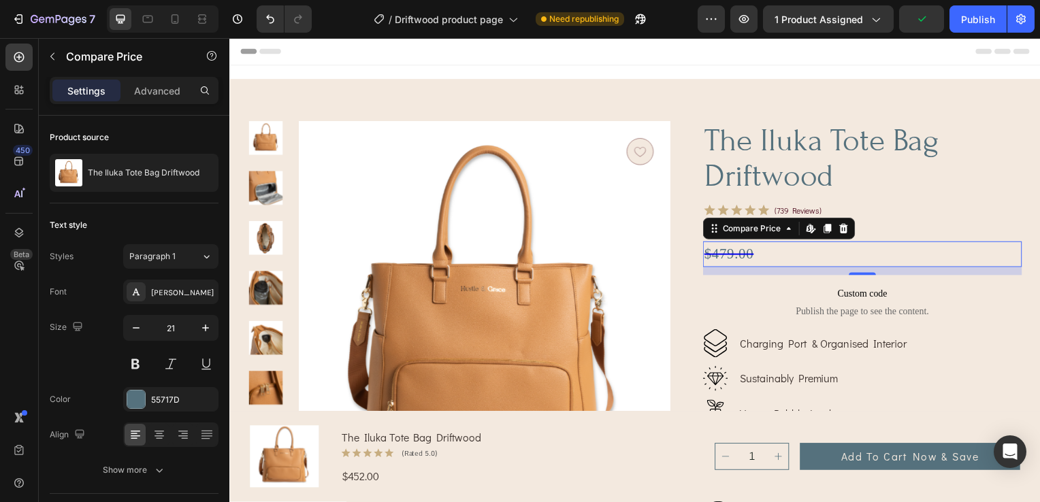
click at [730, 255] on div "$479.00" at bounding box center [866, 256] width 321 height 26
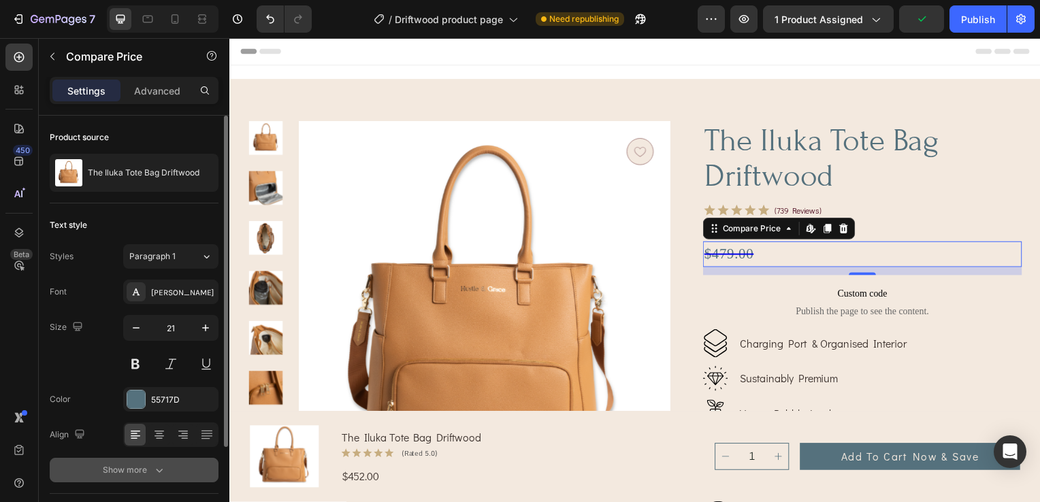
scroll to position [121, 0]
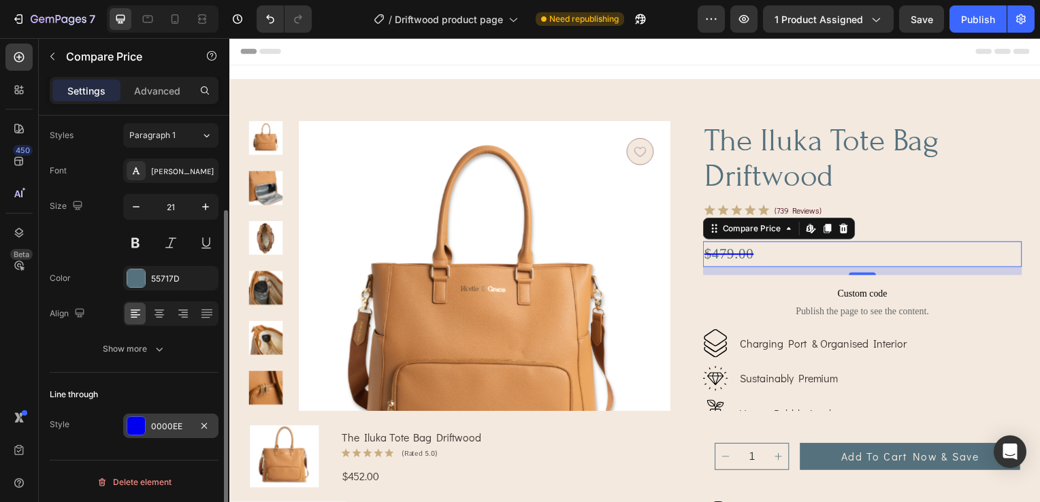
click at [136, 426] on div at bounding box center [136, 426] width 18 height 18
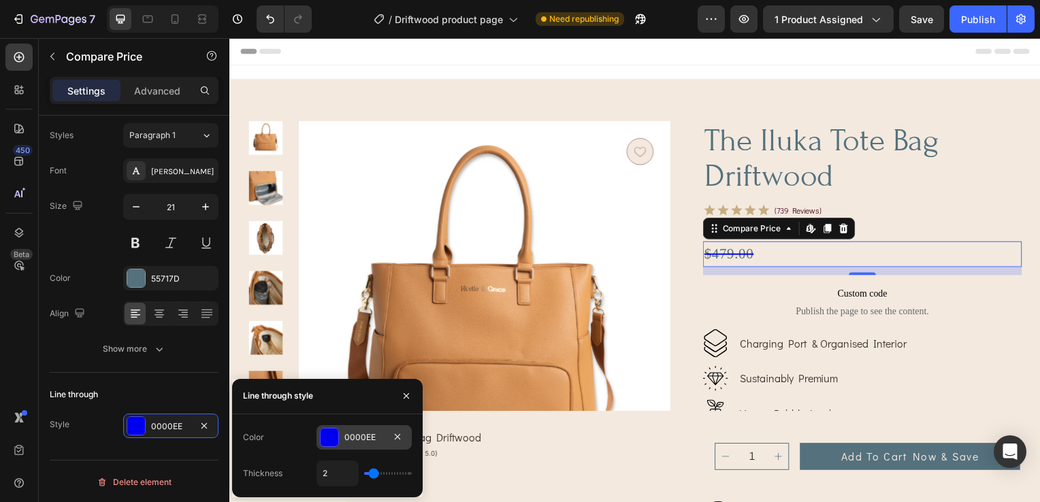
click at [325, 440] on div at bounding box center [329, 438] width 18 height 18
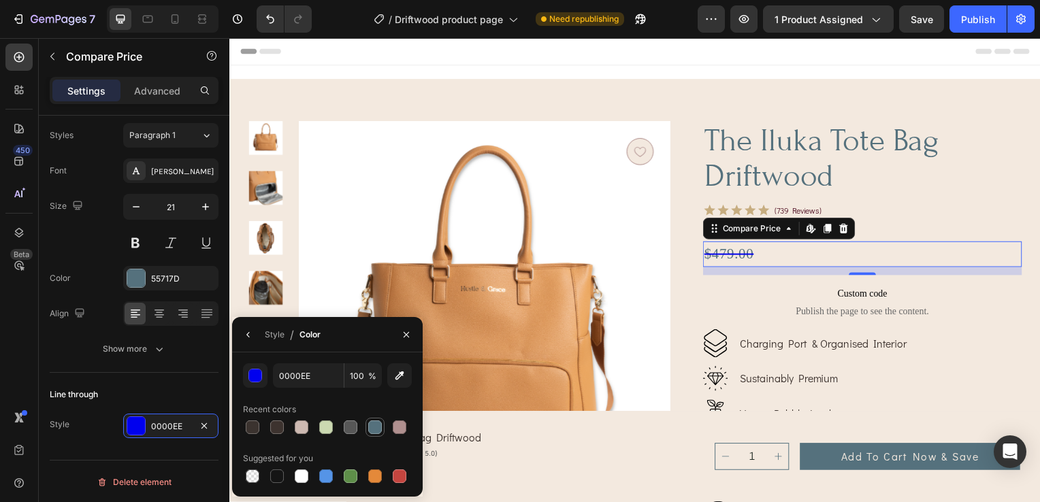
click at [380, 432] on div at bounding box center [375, 427] width 14 height 14
type input "55717D"
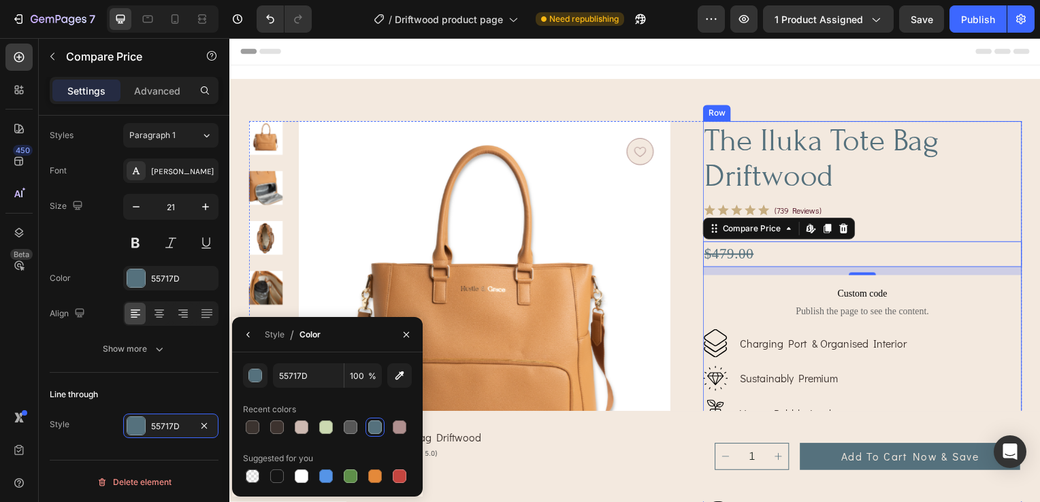
click at [969, 217] on div "Icon Icon Icon Icon Icon Icon List (739 reviews) Text Block Row" at bounding box center [866, 212] width 321 height 14
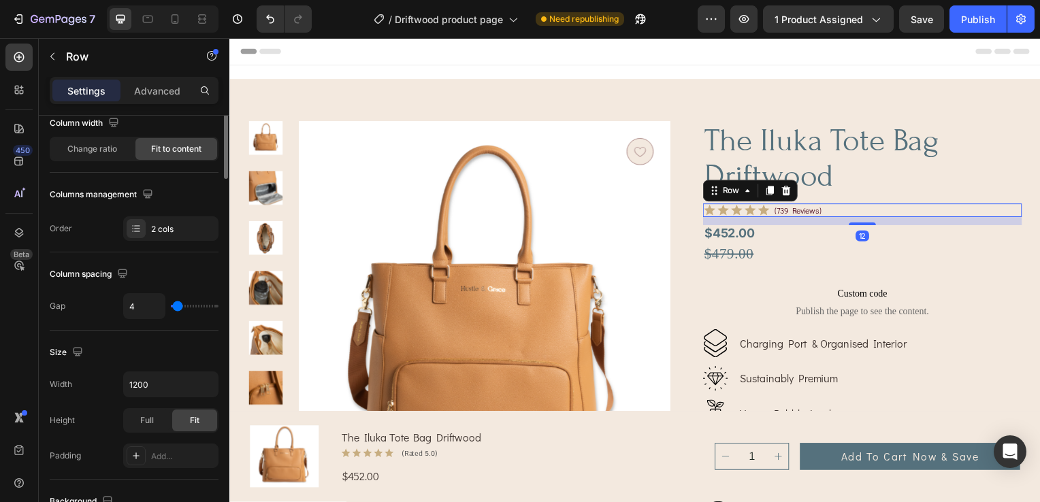
scroll to position [0, 0]
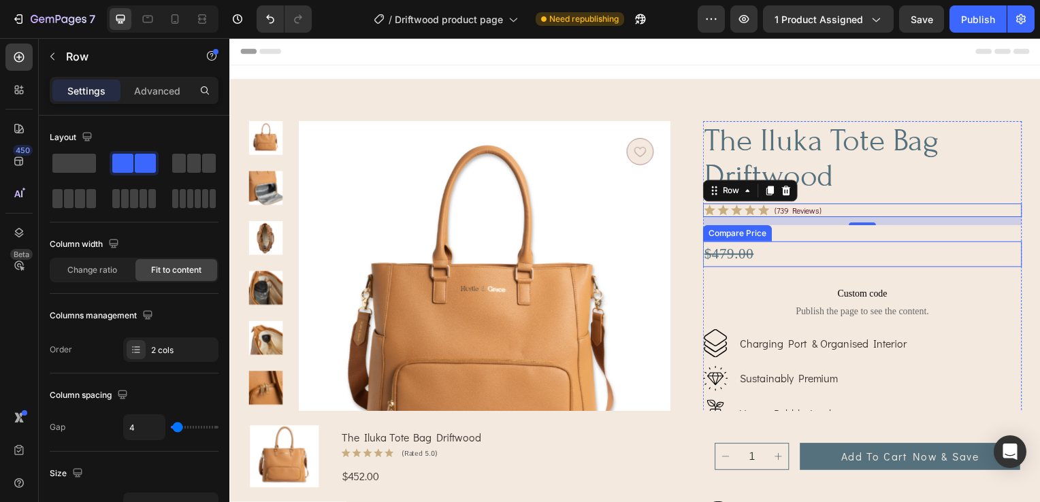
click at [728, 244] on div "$479.00" at bounding box center [866, 256] width 321 height 26
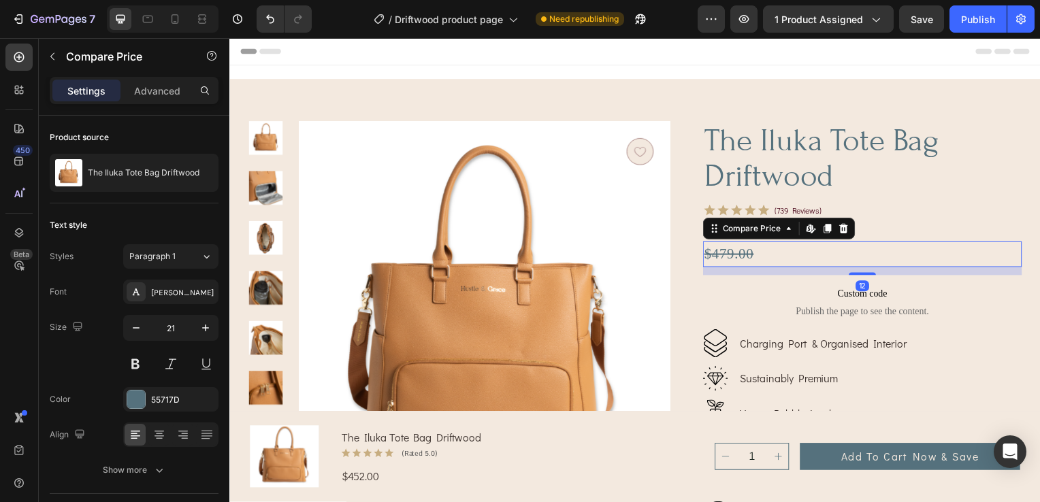
click at [744, 255] on div "$479.00" at bounding box center [866, 256] width 321 height 26
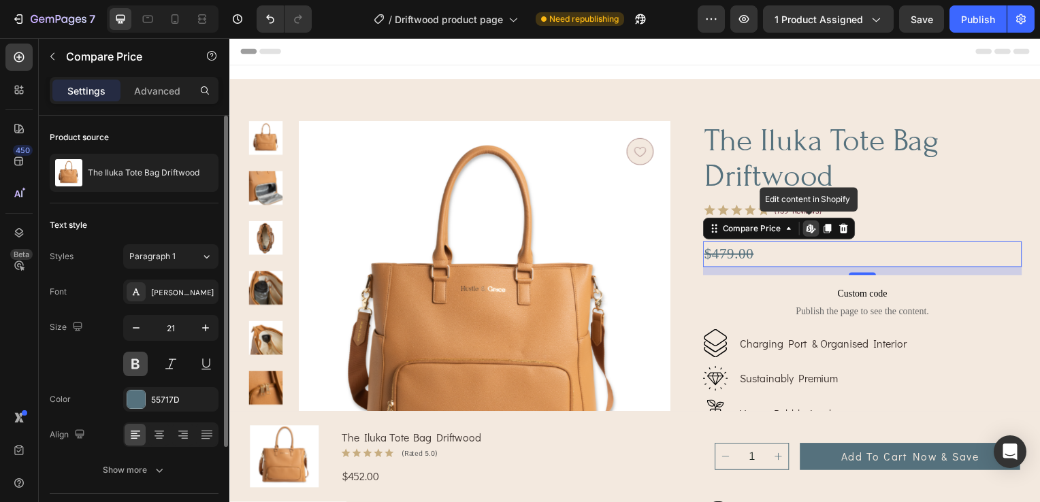
click at [128, 363] on button at bounding box center [135, 364] width 24 height 24
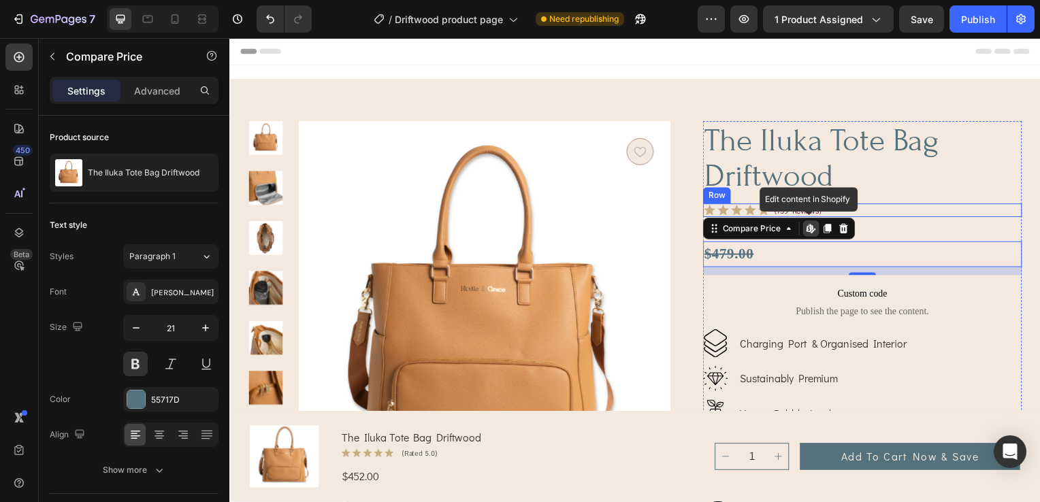
click at [974, 165] on h1 "the iluka tote bag driftwood" at bounding box center [866, 159] width 321 height 75
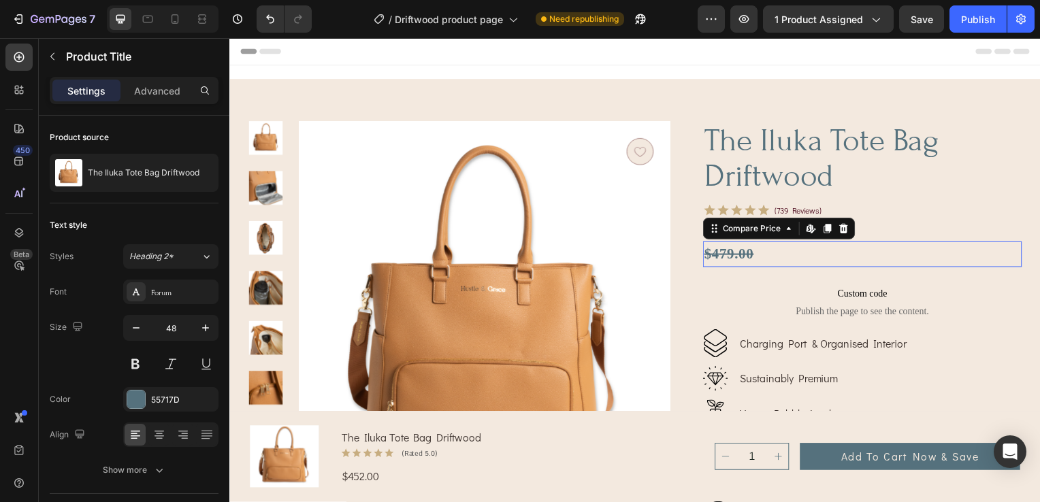
click at [751, 255] on div "$479.00" at bounding box center [866, 256] width 321 height 26
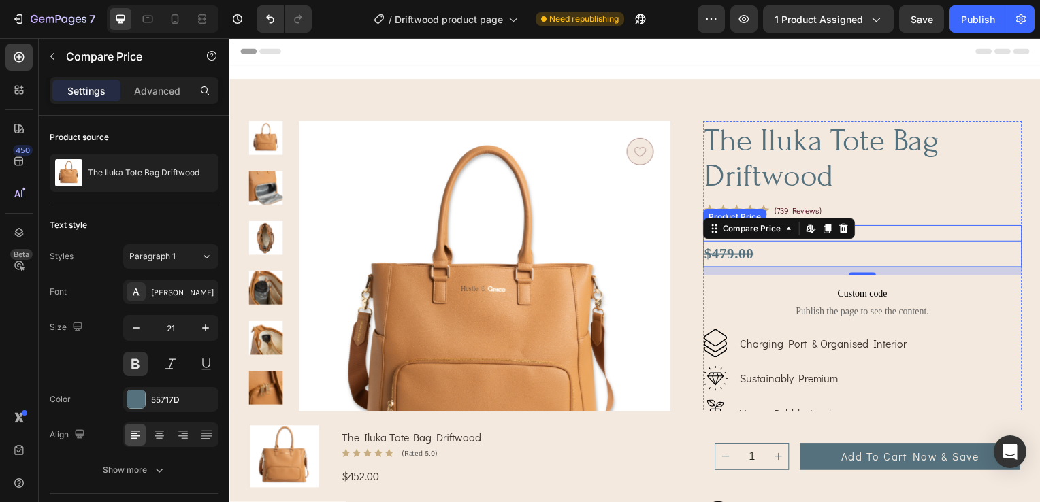
click at [982, 220] on div "the iluka tote bag driftwood Product Title Icon Icon Icon Icon Icon Icon List (…" at bounding box center [866, 395] width 321 height 546
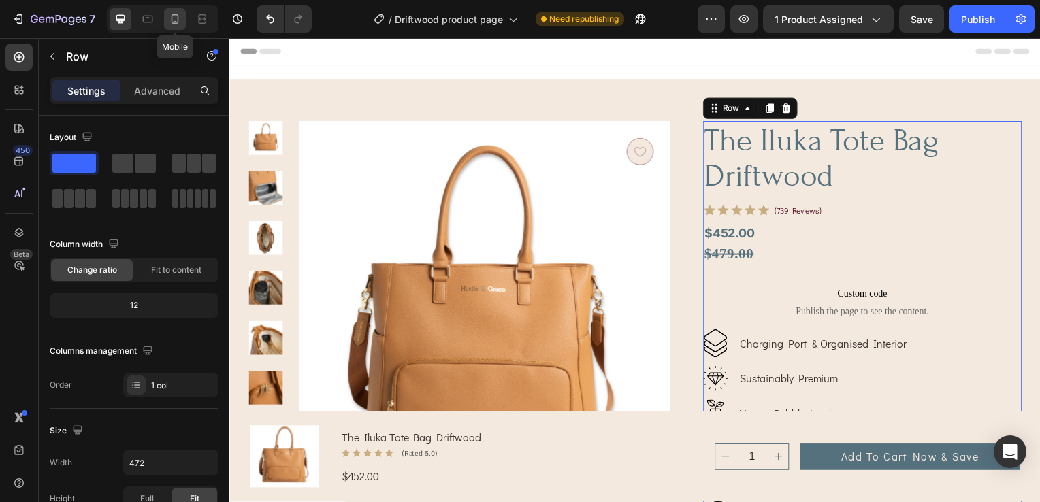
click at [174, 20] on icon at bounding box center [175, 19] width 14 height 14
type input "100%"
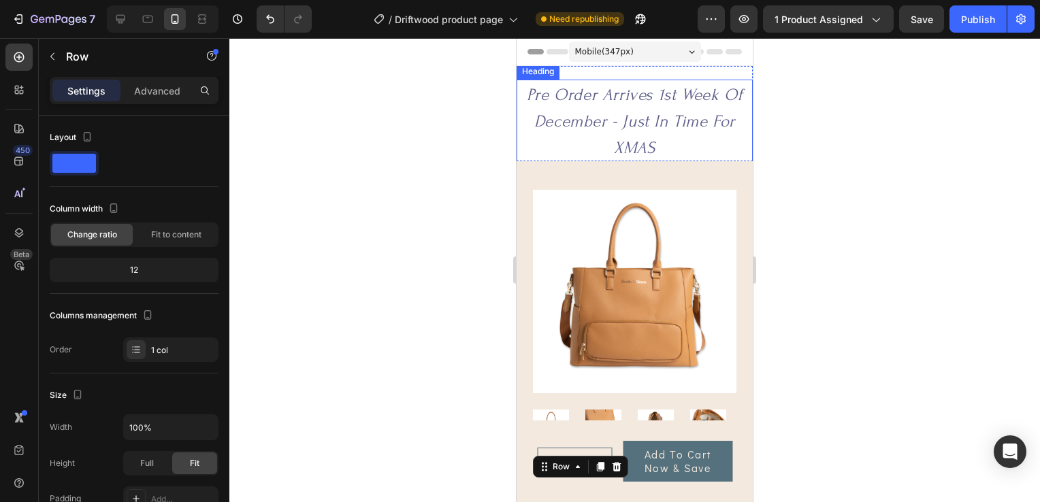
click at [693, 115] on span "Pre Order Arrives 1st Week Of December - Just In Time For XMAS" at bounding box center [635, 121] width 216 height 73
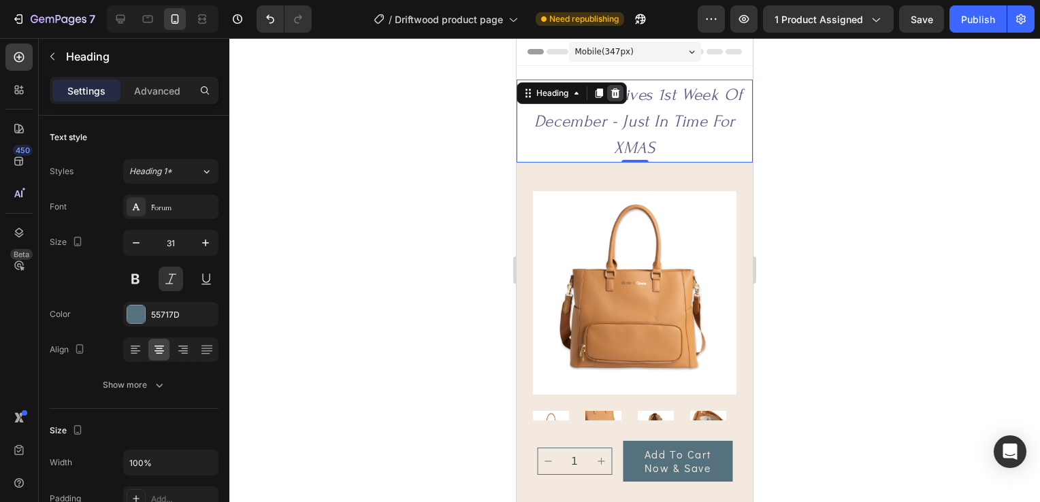
click at [615, 96] on icon at bounding box center [615, 93] width 9 height 10
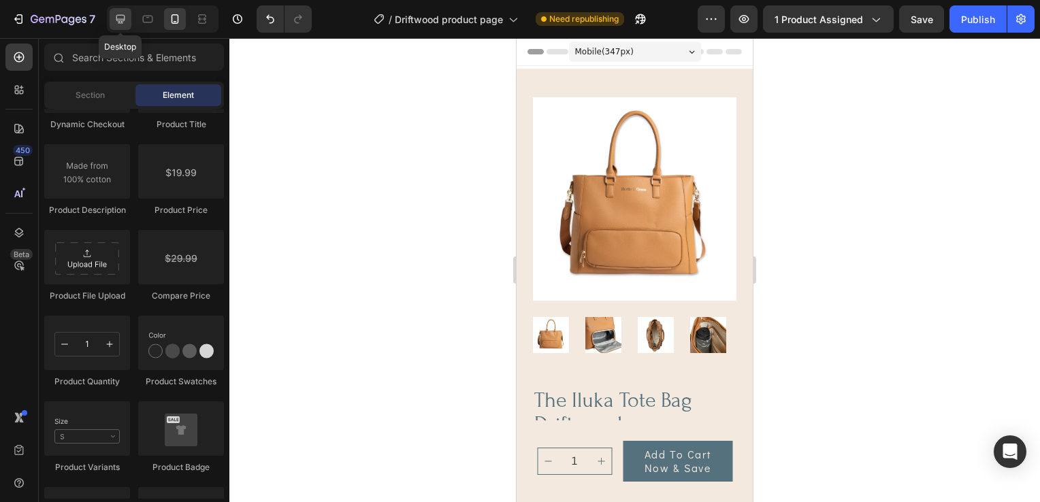
click at [126, 16] on icon at bounding box center [121, 19] width 14 height 14
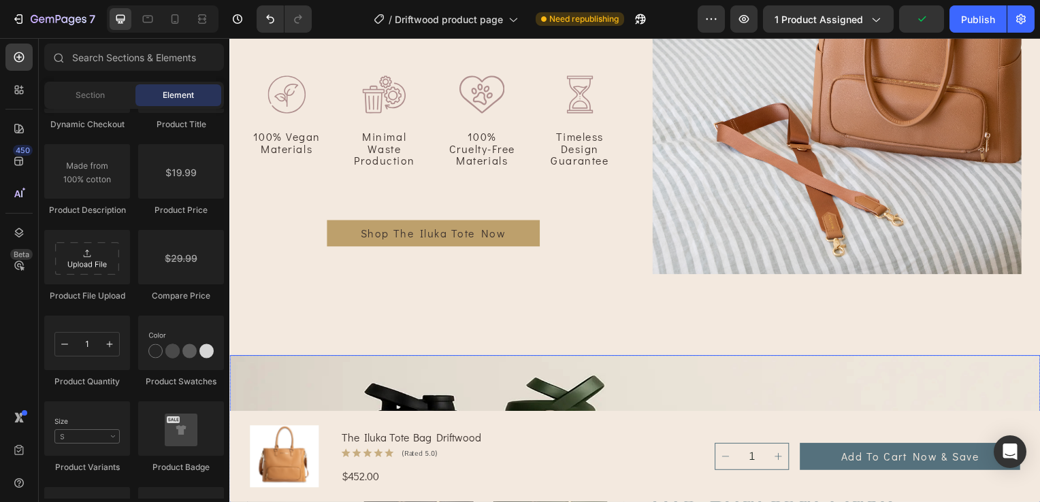
scroll to position [1021, 0]
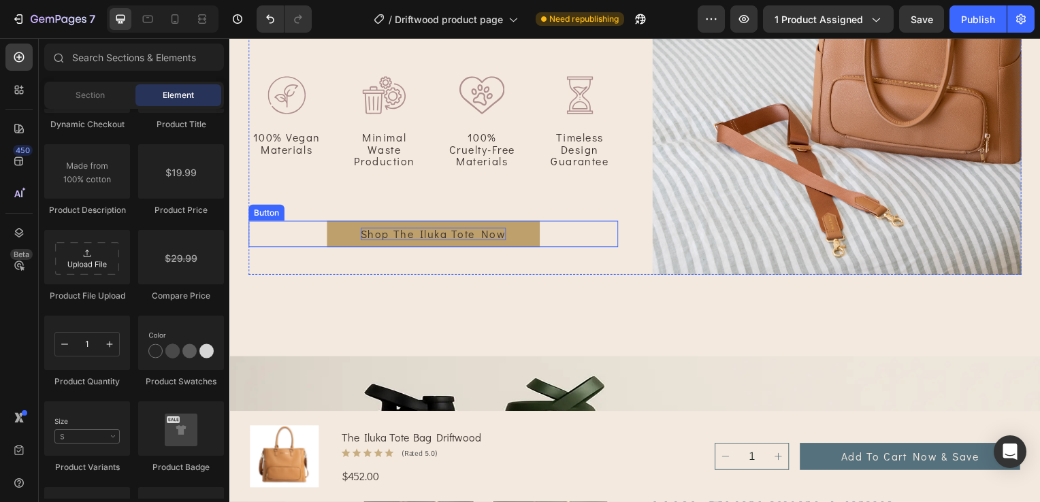
click at [457, 229] on p "Shop The Iluka Tote Now" at bounding box center [434, 235] width 146 height 13
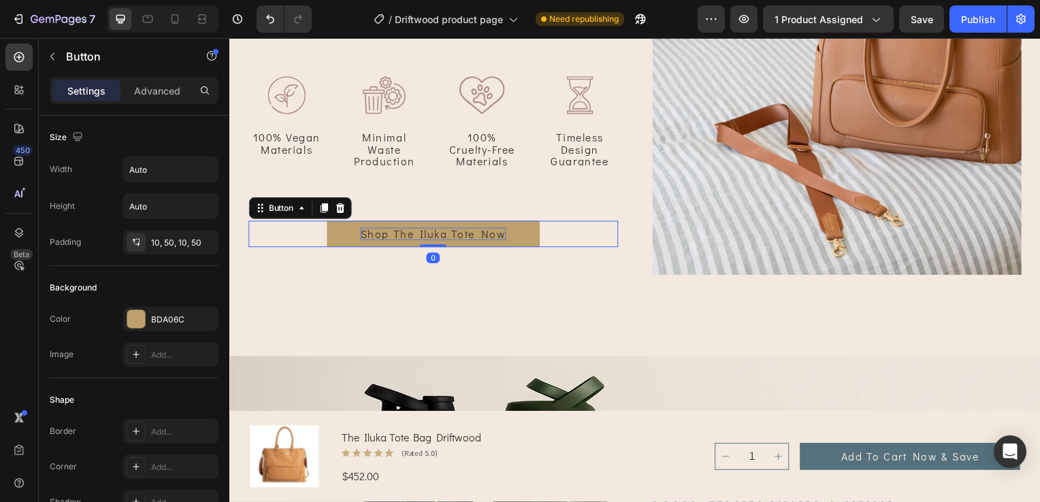
click at [499, 234] on p "Shop The Iluka Tote Now" at bounding box center [434, 235] width 146 height 13
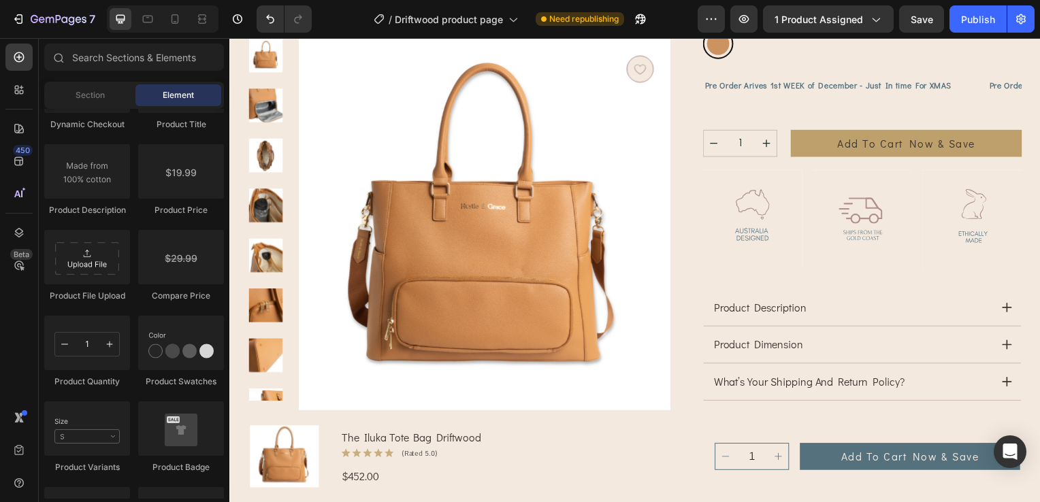
scroll to position [406, 0]
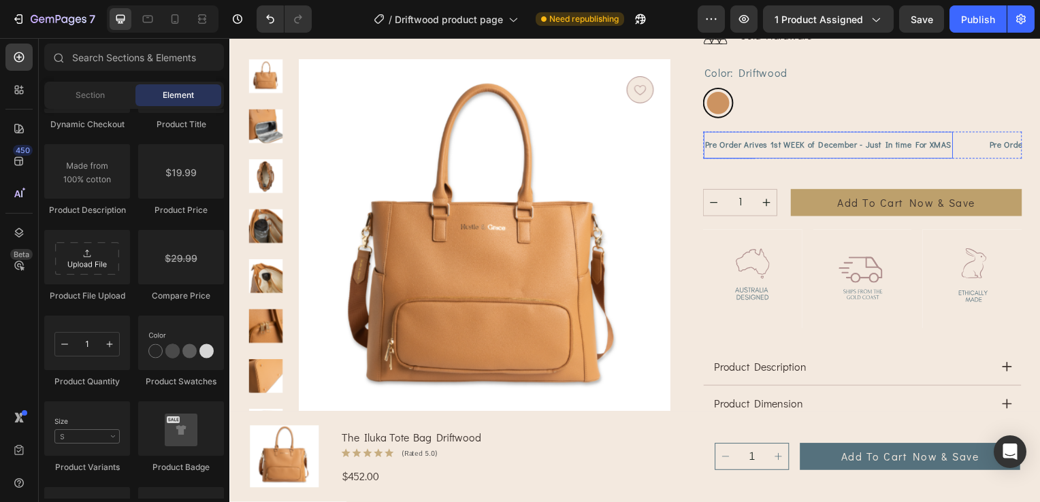
click at [765, 152] on p "Pre Order Arives 1st WEEK of December - Just In time For XMAS" at bounding box center [832, 145] width 248 height 13
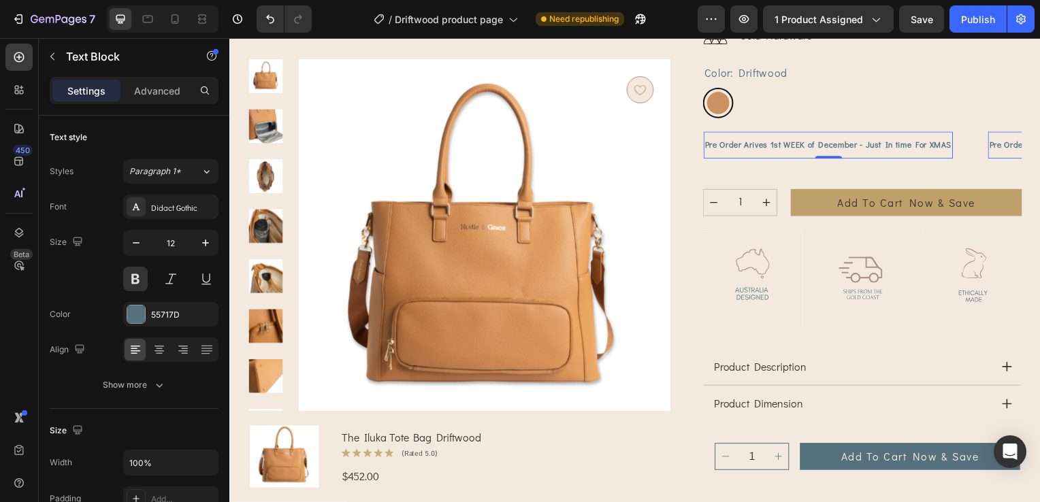
click at [757, 142] on p "Pre Order Arives 1st WEEK of December - Just In time For XMAS" at bounding box center [832, 145] width 248 height 13
click at [763, 149] on p "Pre Order Arives 1st WEEK of December - Just In time For XMAS" at bounding box center [832, 145] width 248 height 13
click at [925, 153] on div "Pre Order Arives 1st WEEK of December - Just In time For XMAS" at bounding box center [831, 146] width 251 height 16
drag, startPoint x: 946, startPoint y: 145, endPoint x: 703, endPoint y: 135, distance: 243.1
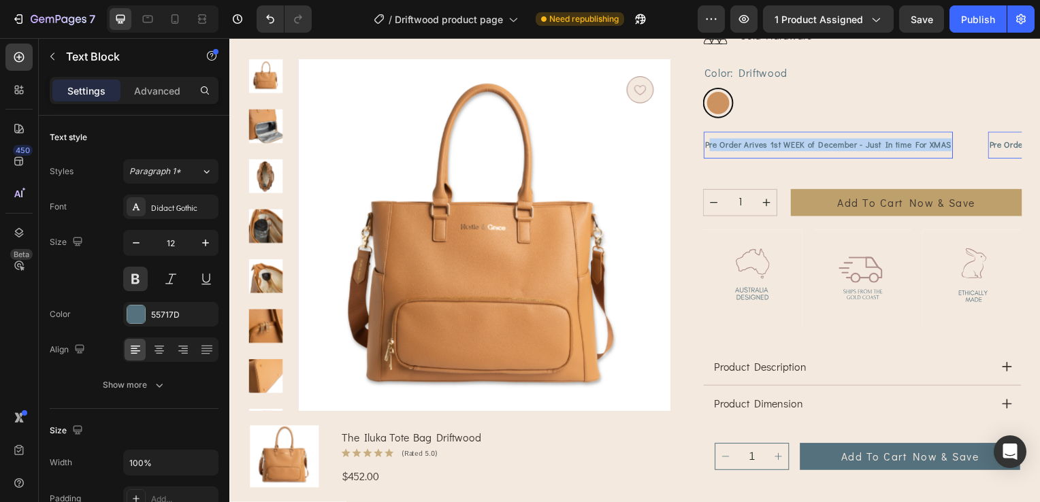
click at [706, 135] on div "Pre Order Arives 1st WEEK of December - Just In time For XMAS Text Block 0" at bounding box center [831, 146] width 251 height 27
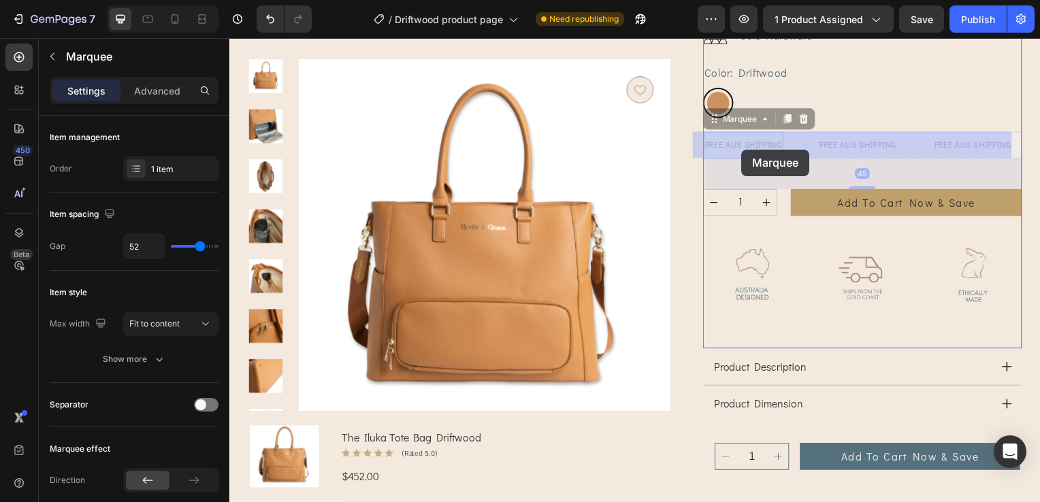
drag, startPoint x: 780, startPoint y: 150, endPoint x: 769, endPoint y: 150, distance: 10.9
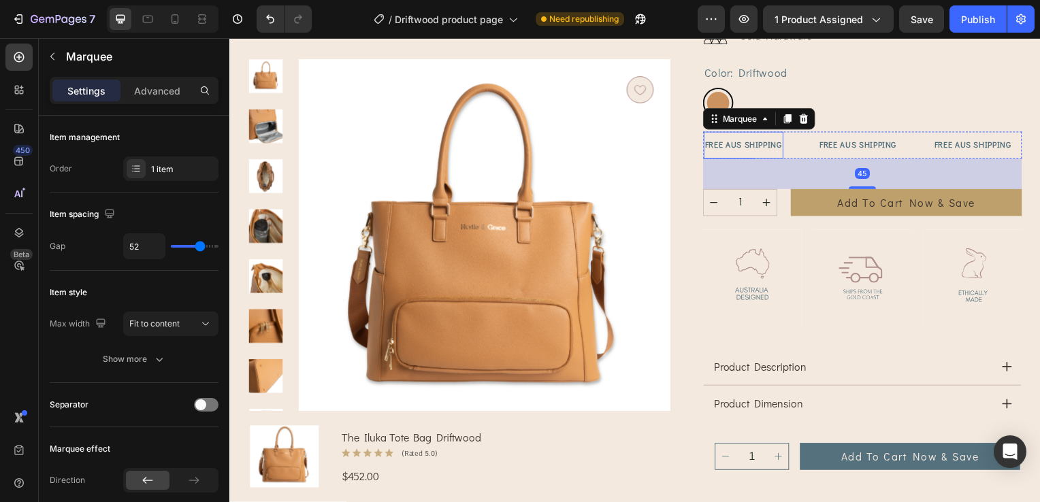
click at [753, 149] on p "FREE AUS SHIPPING" at bounding box center [747, 145] width 78 height 13
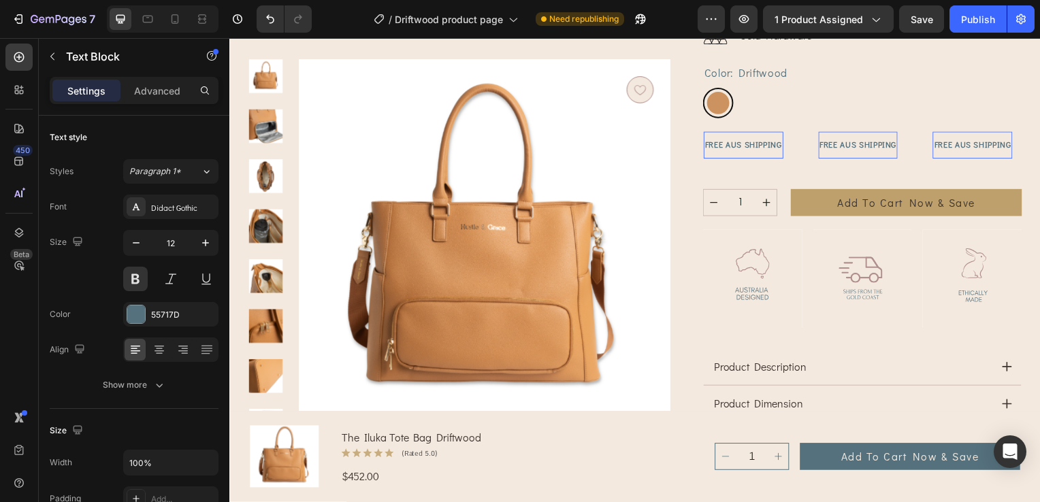
click at [767, 147] on p "FREE AUS SHIPPING" at bounding box center [747, 145] width 78 height 13
click at [771, 149] on p "FREE AUS SHIPPING" at bounding box center [747, 145] width 78 height 13
click at [774, 144] on p "FREE AUS SHIPPING" at bounding box center [747, 145] width 78 height 13
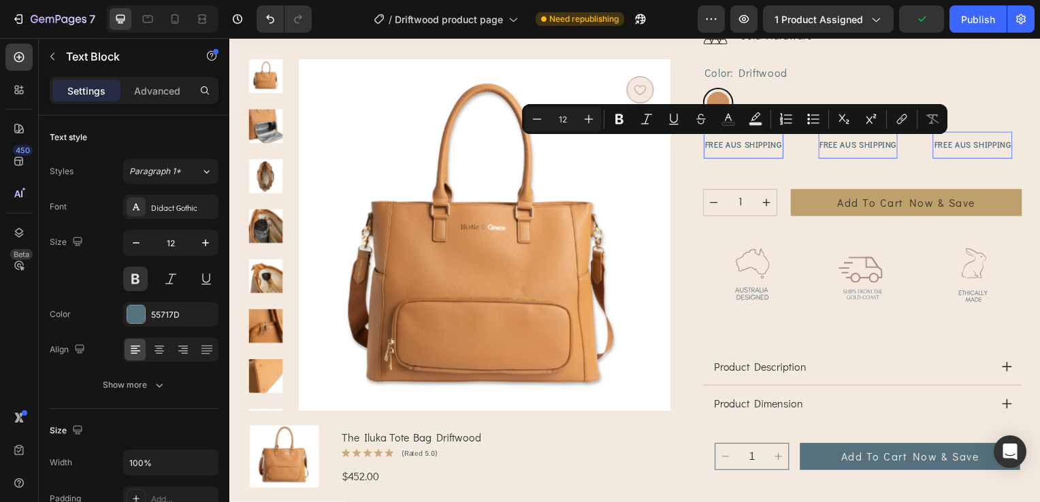
drag, startPoint x: 774, startPoint y: 144, endPoint x: 759, endPoint y: 145, distance: 15.7
click at [759, 145] on p "FREE AUS SHIPPING" at bounding box center [747, 145] width 78 height 13
click at [588, 116] on icon "Editor contextual toolbar" at bounding box center [589, 119] width 14 height 14
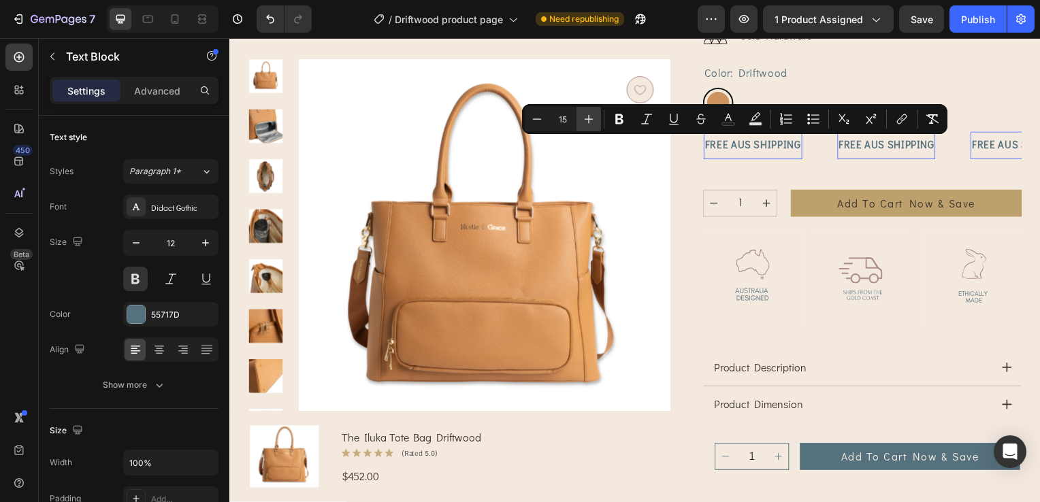
click at [588, 116] on icon "Editor contextual toolbar" at bounding box center [589, 119] width 14 height 14
type input "16"
click at [812, 163] on div "FREE AUS SHIPPING Text Block 0 FREE AUS SHIPPING Text Block 0 FREE AUS SHIPPING…" at bounding box center [866, 162] width 321 height 59
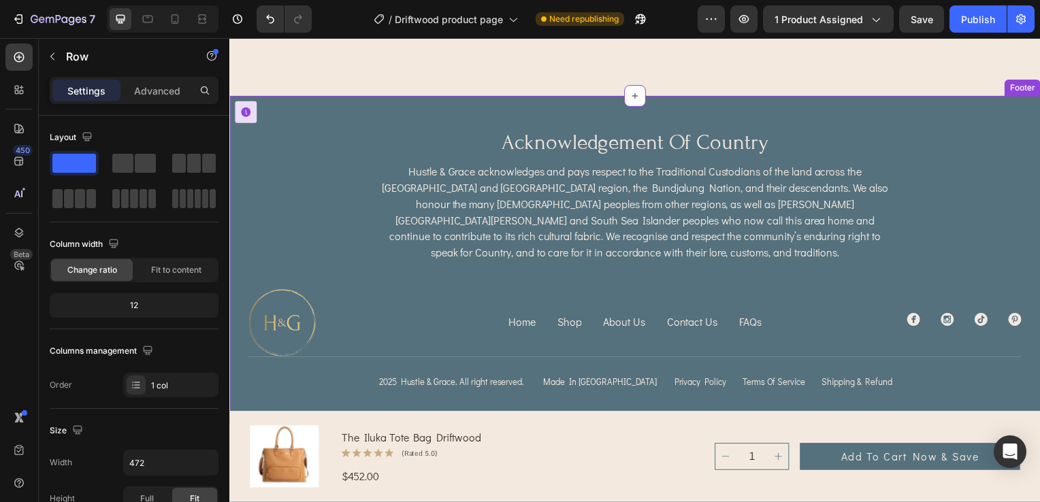
scroll to position [4284, 0]
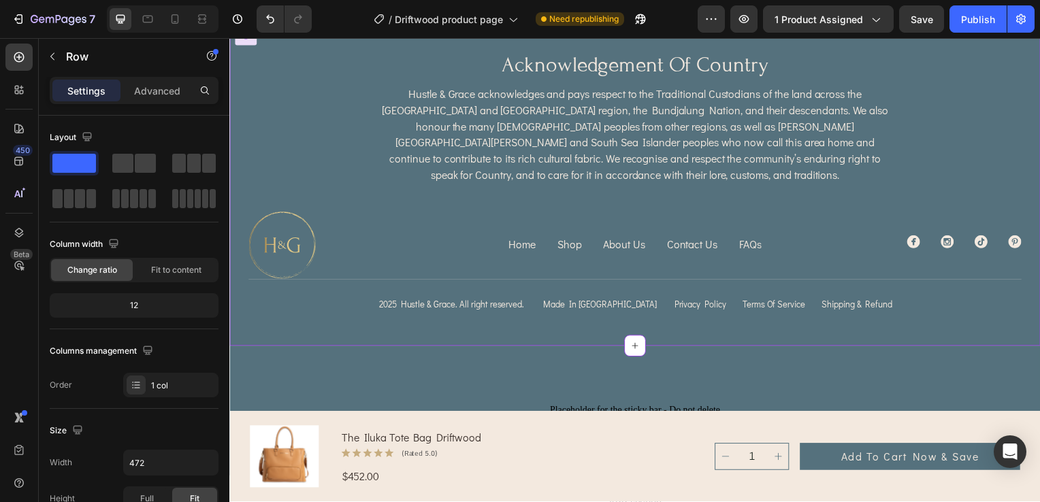
click at [524, 238] on p "Home" at bounding box center [523, 246] width 27 height 16
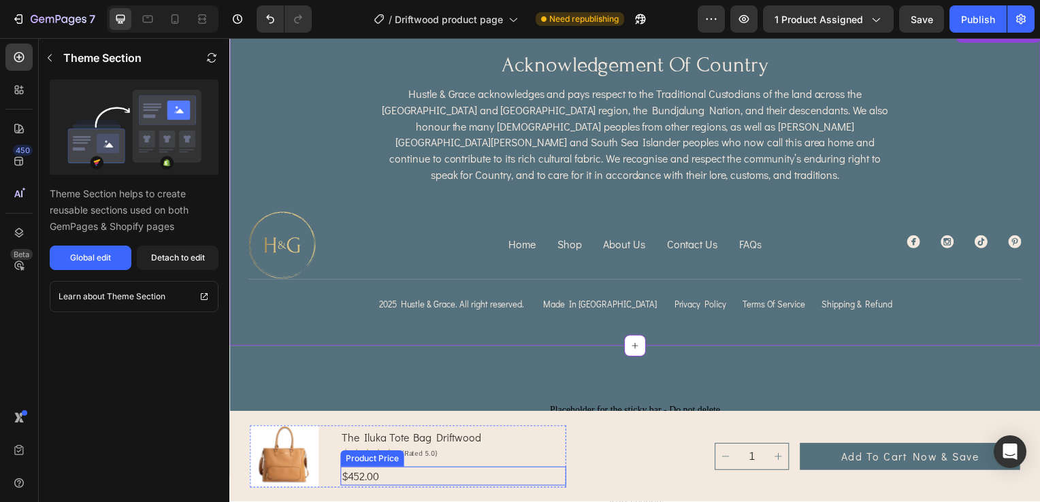
click at [431, 483] on div "$452.00" at bounding box center [454, 479] width 227 height 19
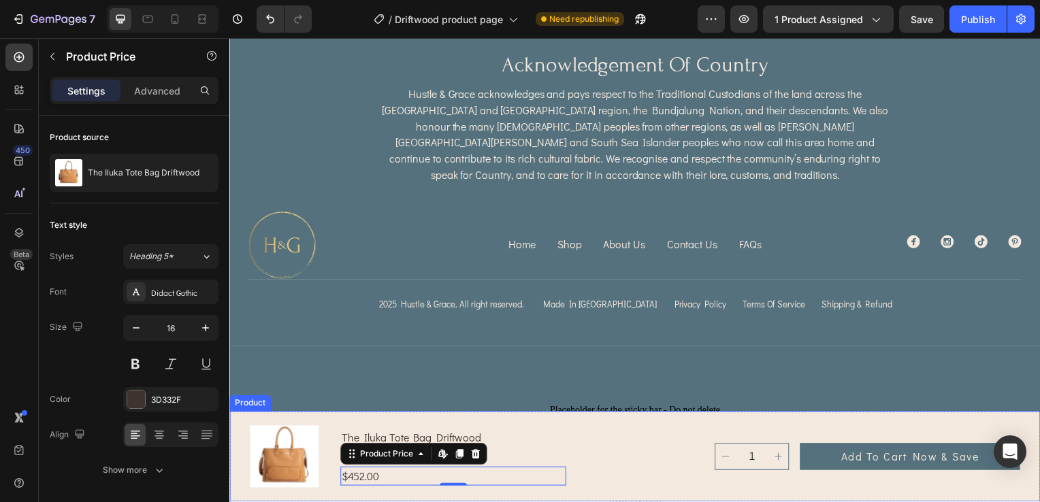
click at [573, 446] on div "Product Images the iluka tote bag driftwood Product Title Icon Icon Icon Icon I…" at bounding box center [637, 459] width 816 height 91
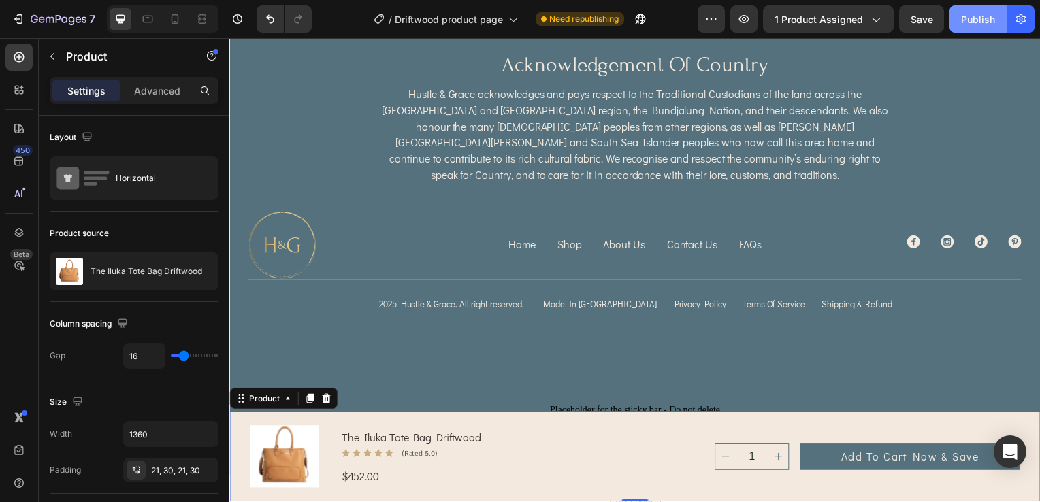
click at [974, 20] on div "Publish" at bounding box center [978, 19] width 34 height 14
click at [174, 23] on icon at bounding box center [174, 19] width 7 height 10
type input "0"
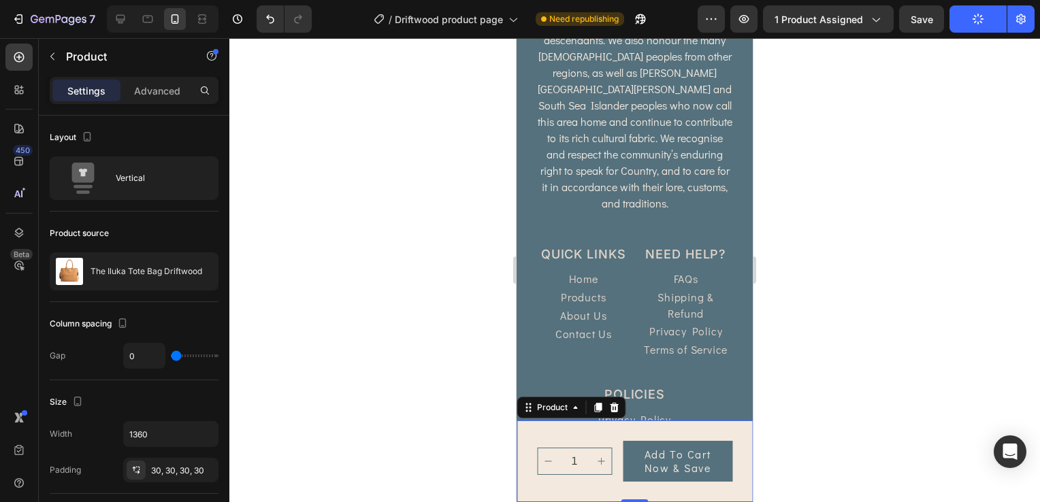
scroll to position [4619, 0]
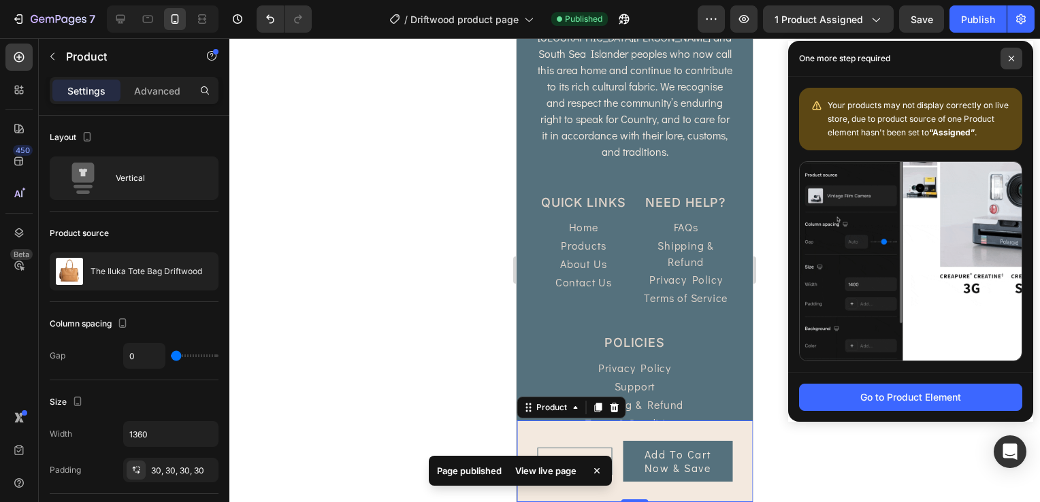
click at [1012, 55] on icon at bounding box center [1011, 58] width 7 height 7
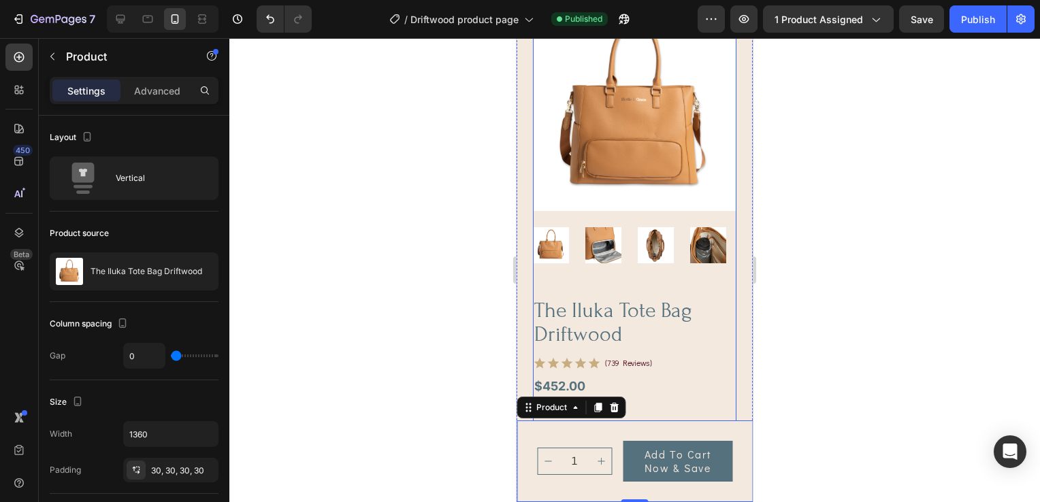
scroll to position [0, 0]
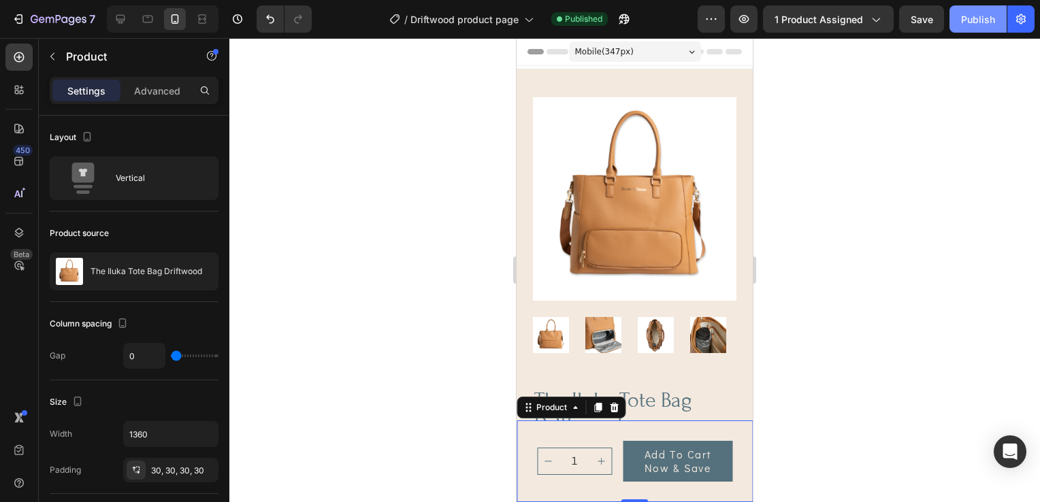
click at [972, 17] on div "Publish" at bounding box center [978, 19] width 34 height 14
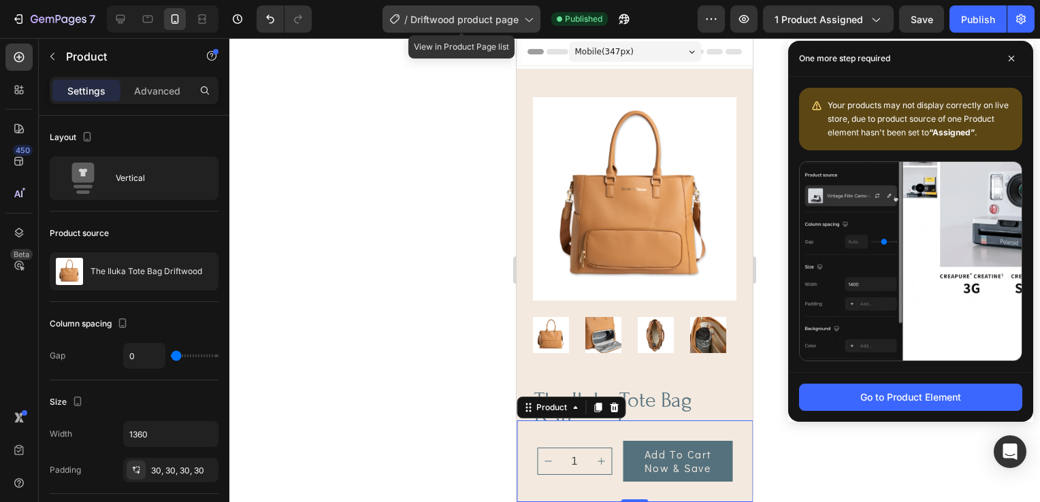
click at [522, 18] on icon at bounding box center [528, 19] width 14 height 14
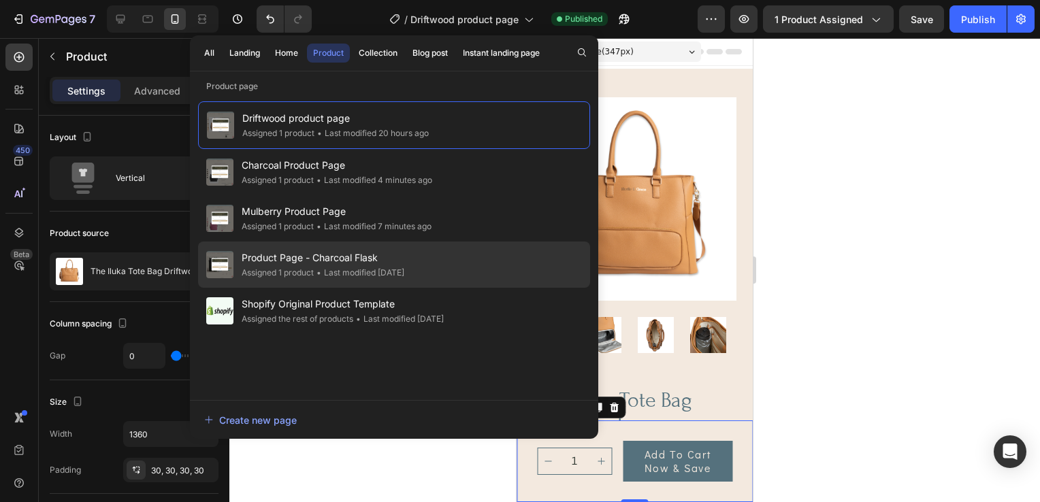
click at [321, 266] on div "• Last modified 2 days ago" at bounding box center [359, 273] width 90 height 14
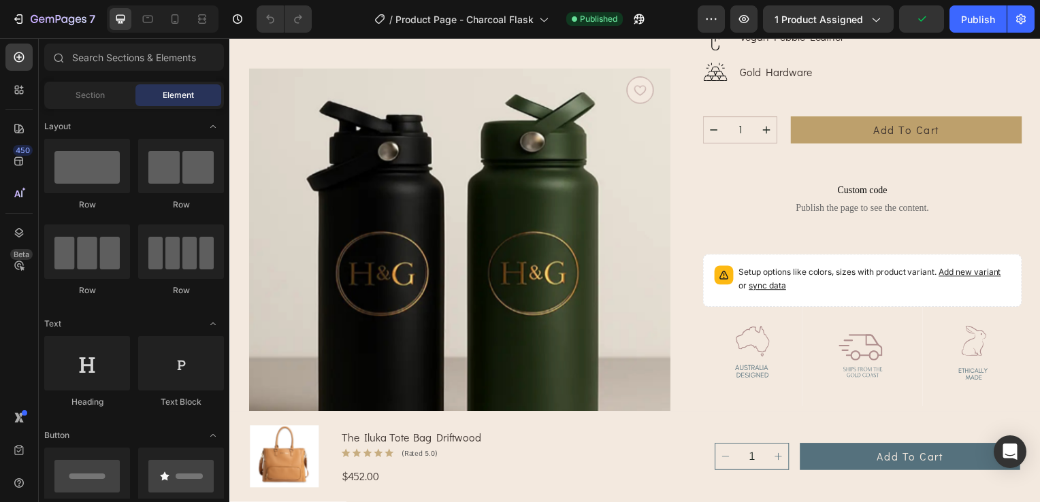
scroll to position [340, 0]
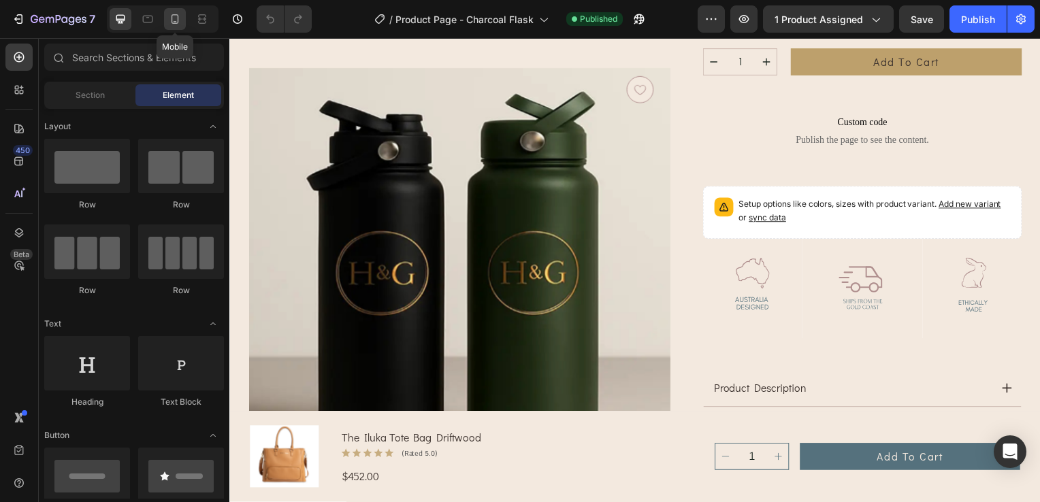
click at [174, 22] on icon at bounding box center [175, 21] width 3 height 1
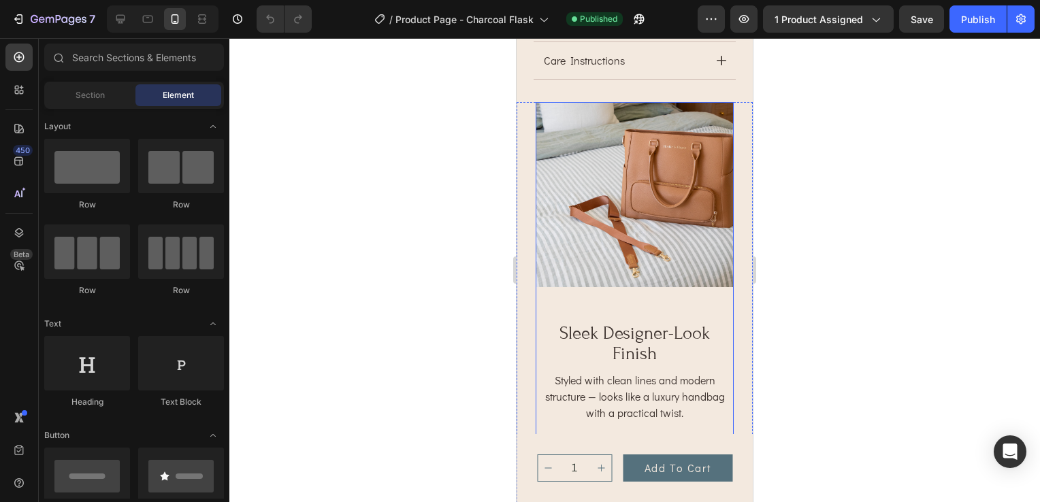
scroll to position [748, 0]
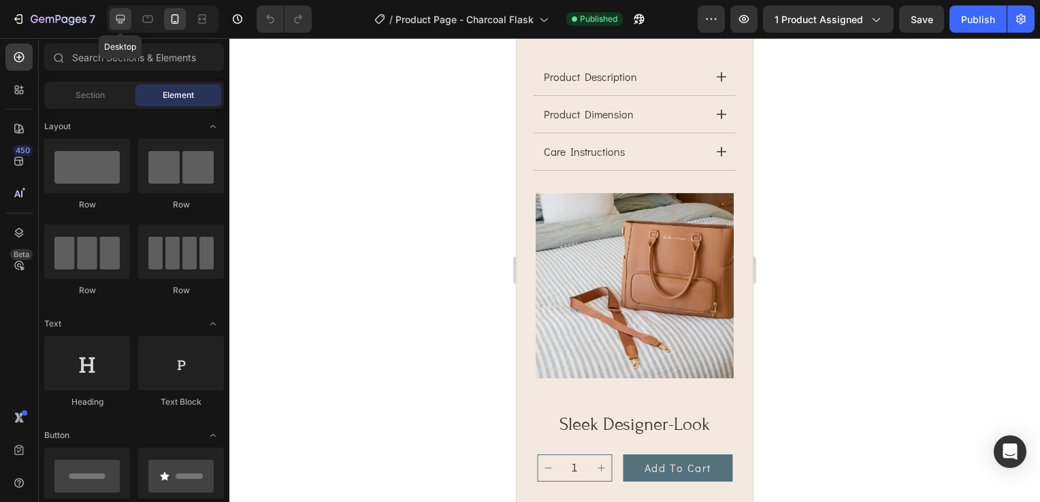
click at [120, 18] on icon at bounding box center [121, 19] width 14 height 14
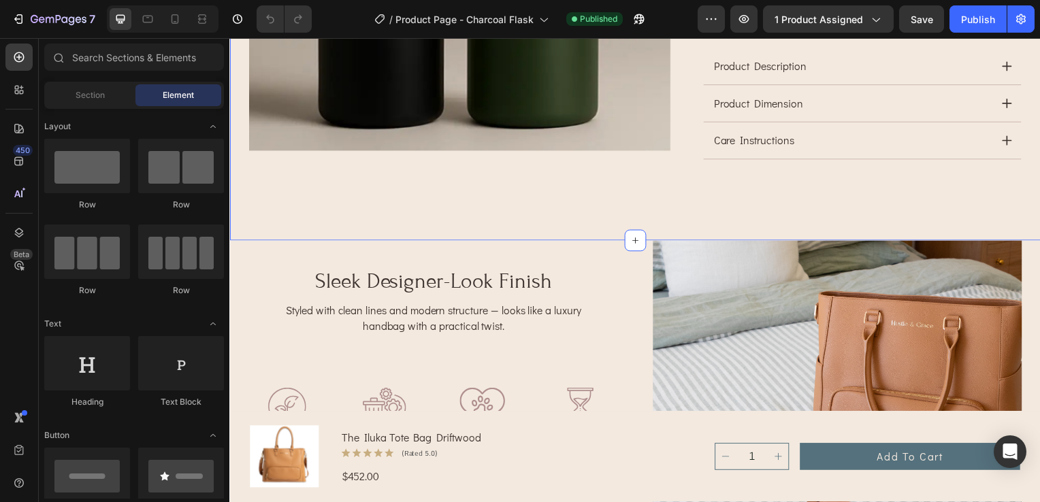
scroll to position [869, 0]
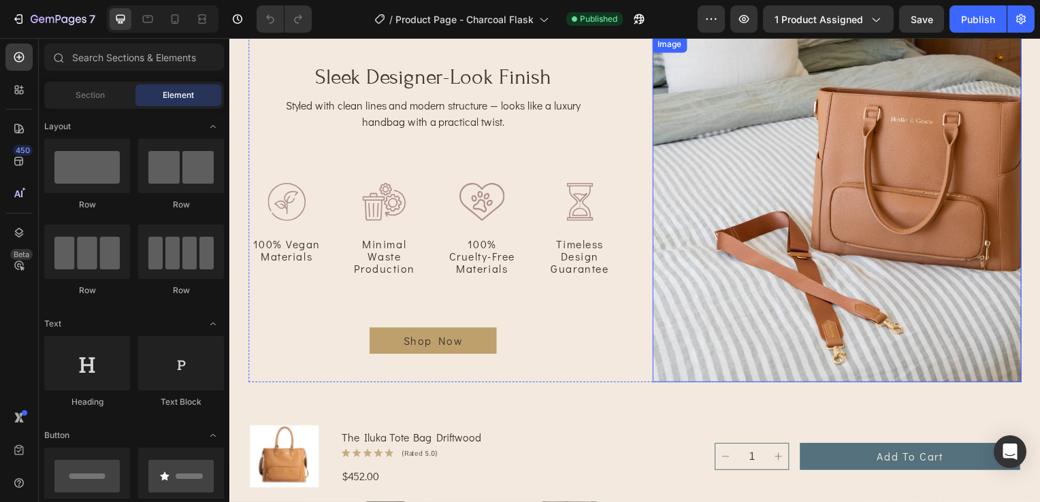
click at [859, 280] on img at bounding box center [841, 211] width 372 height 348
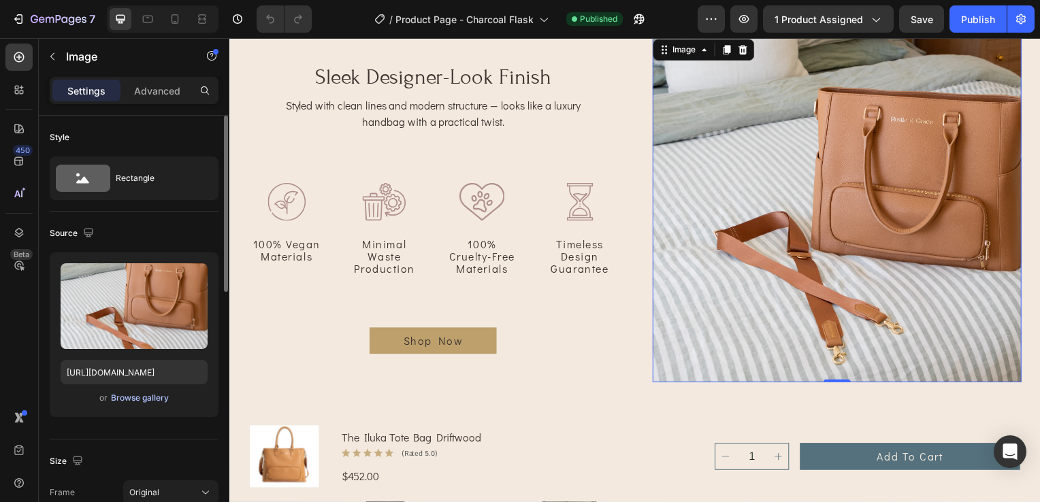
click at [126, 400] on div "Browse gallery" at bounding box center [140, 398] width 58 height 12
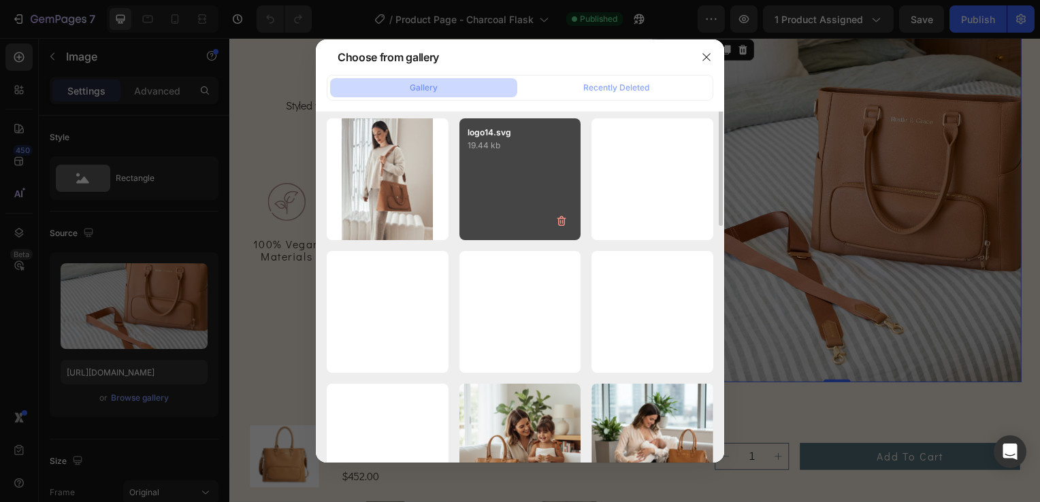
scroll to position [0, 0]
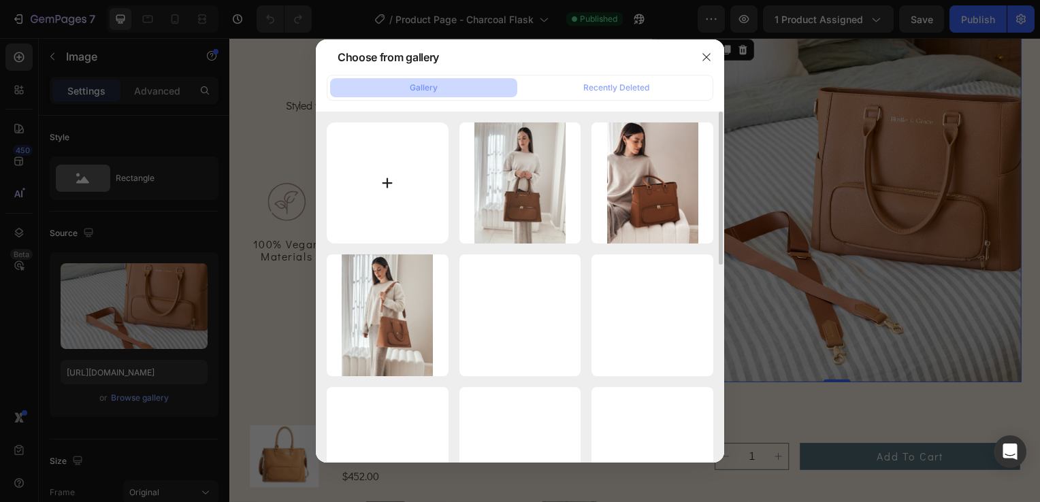
click at [386, 184] on input "file" at bounding box center [388, 183] width 122 height 122
type input "C:\fakepath\IMG_6891_jpg.jpg"
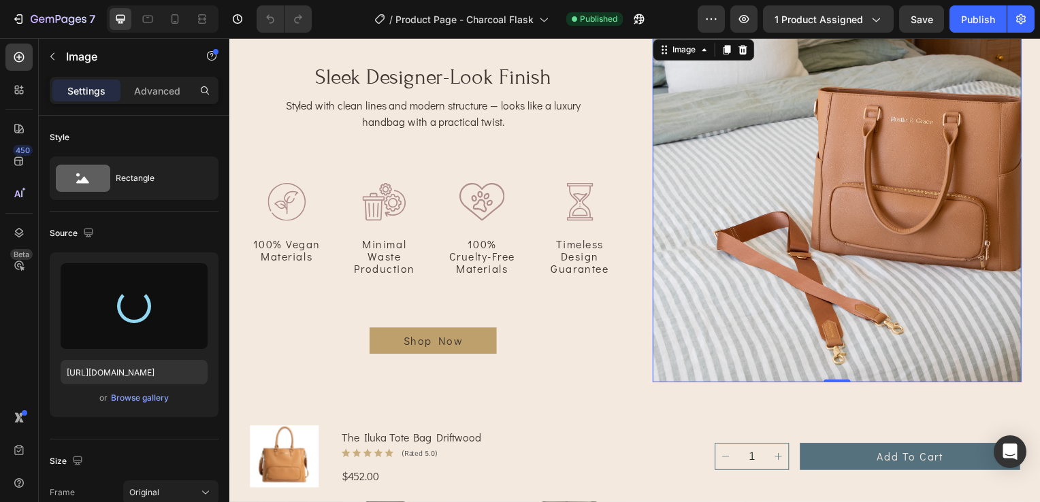
type input "https://cdn.shopify.com/s/files/1/0703/0289/2132/files/gempages_578549456991945…"
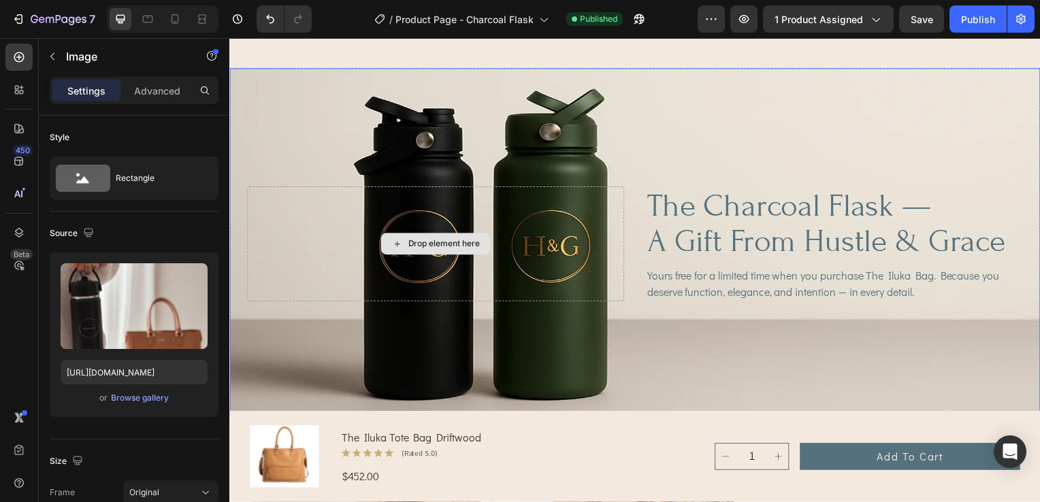
scroll to position [1549, 0]
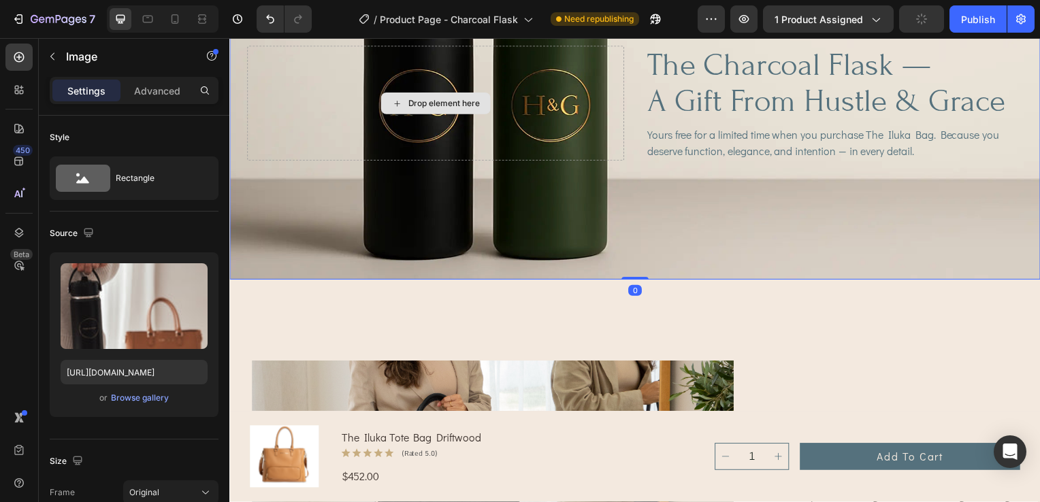
click at [543, 110] on div "Drop element here" at bounding box center [437, 104] width 380 height 116
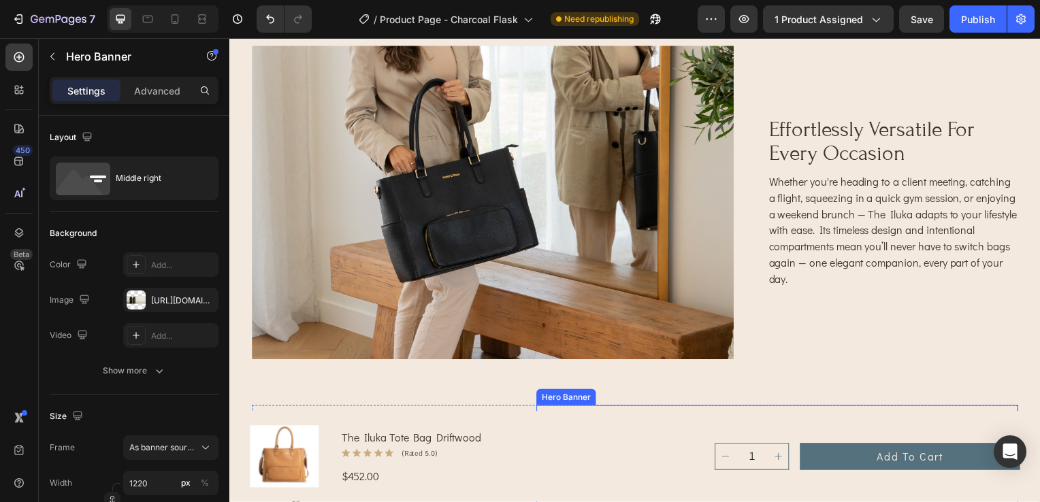
scroll to position [1821, 0]
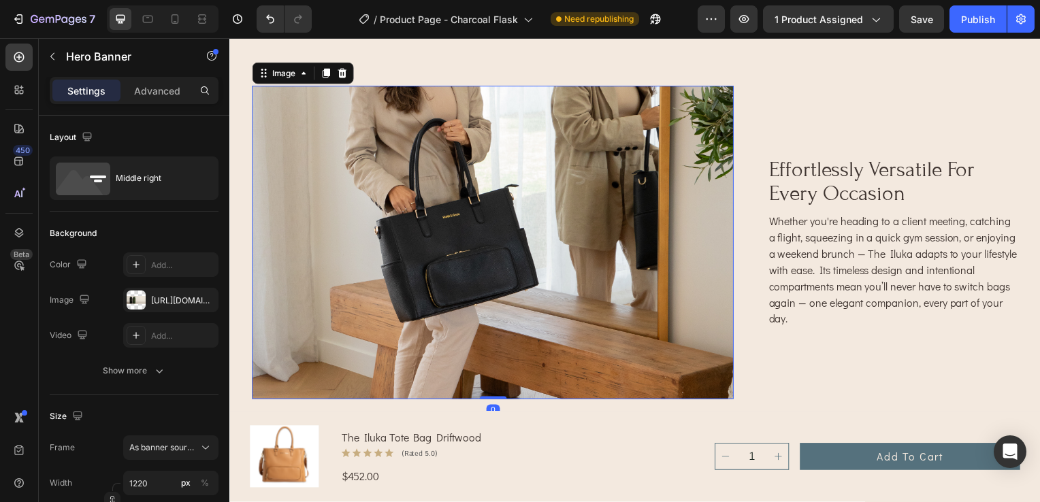
click at [559, 271] on img at bounding box center [494, 244] width 485 height 316
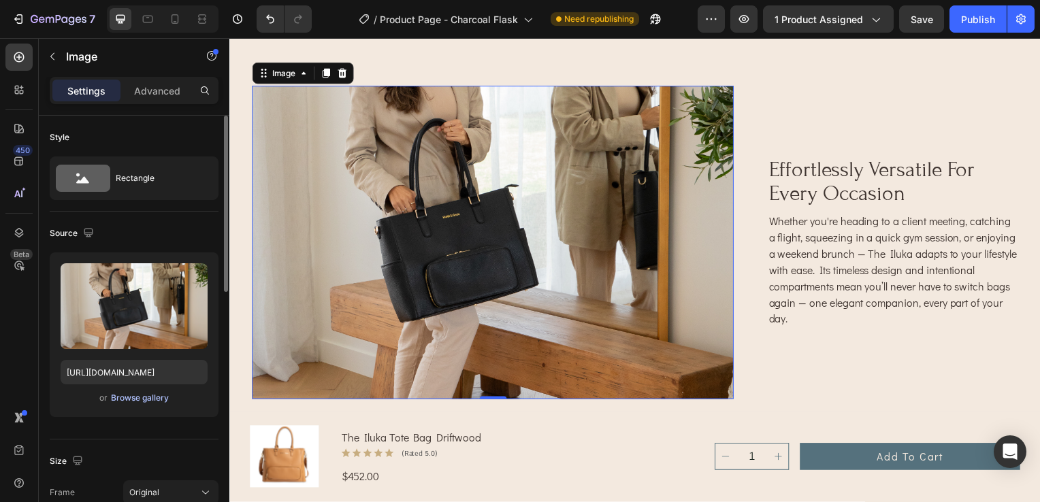
click at [122, 399] on div "Browse gallery" at bounding box center [140, 398] width 58 height 12
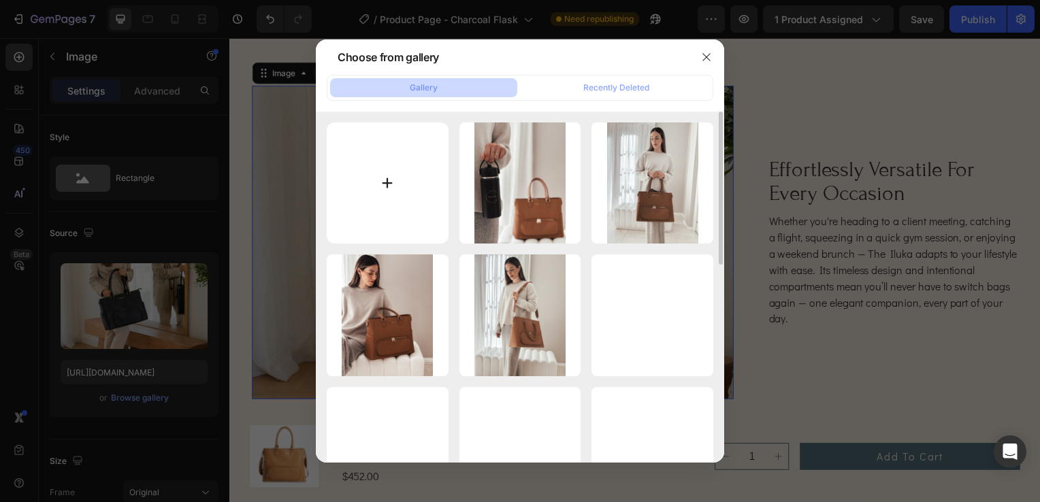
click at [354, 183] on input "file" at bounding box center [388, 183] width 122 height 122
type input "C:\fakepath\IMG_6806_jpg.jpg"
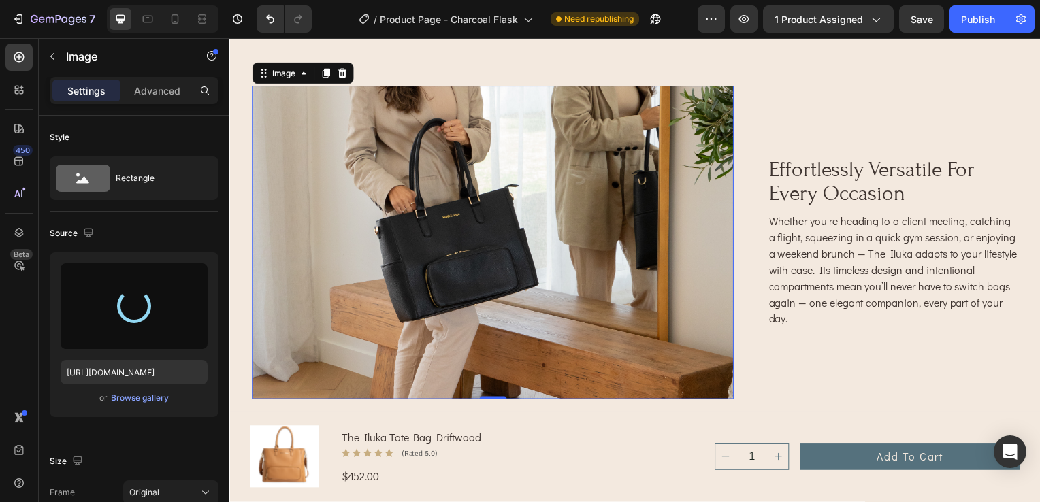
type input "https://cdn.shopify.com/s/files/1/0703/0289/2132/files/gempages_578549456991945…"
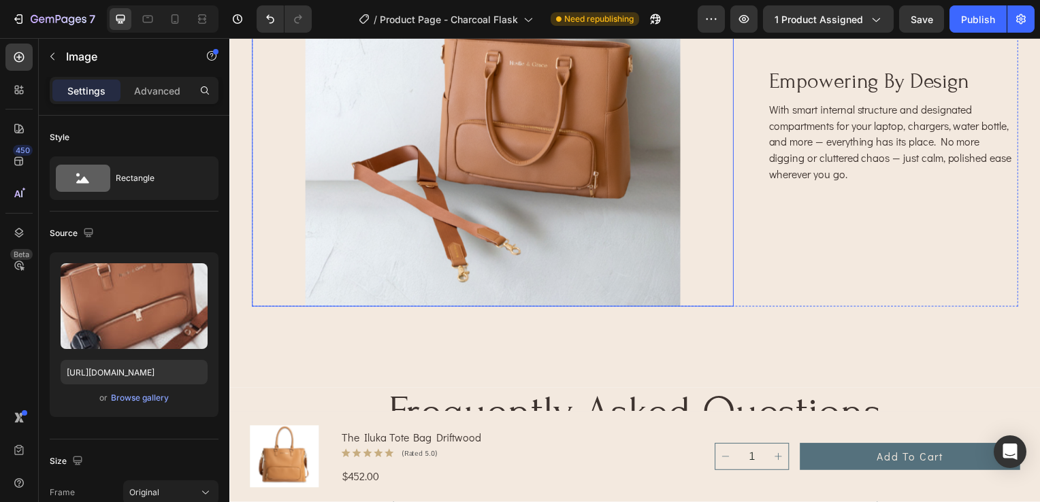
scroll to position [3046, 0]
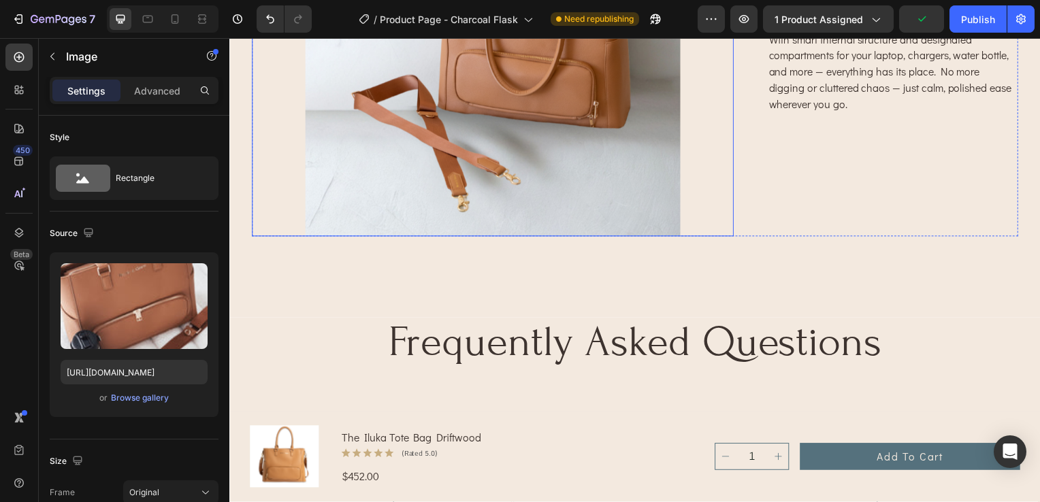
click at [553, 161] on img at bounding box center [494, 56] width 485 height 364
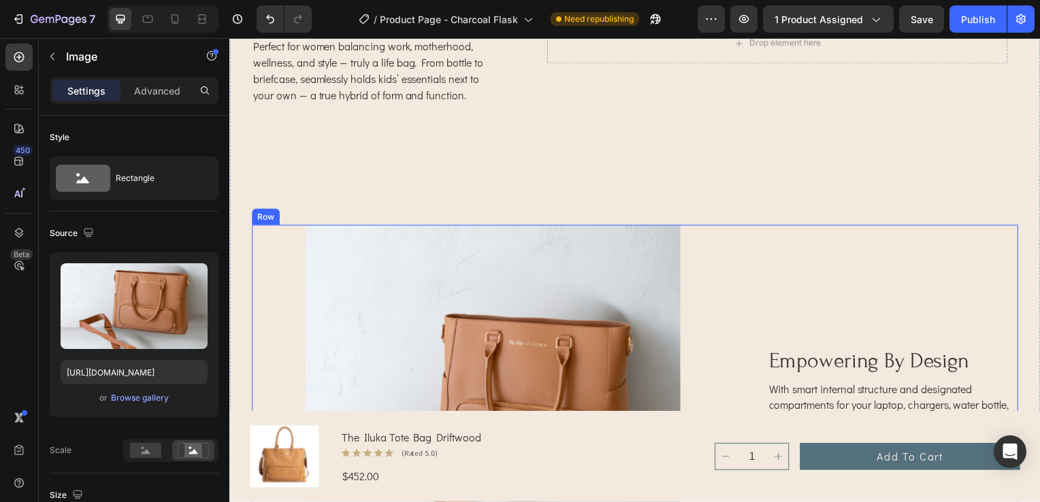
scroll to position [2774, 0]
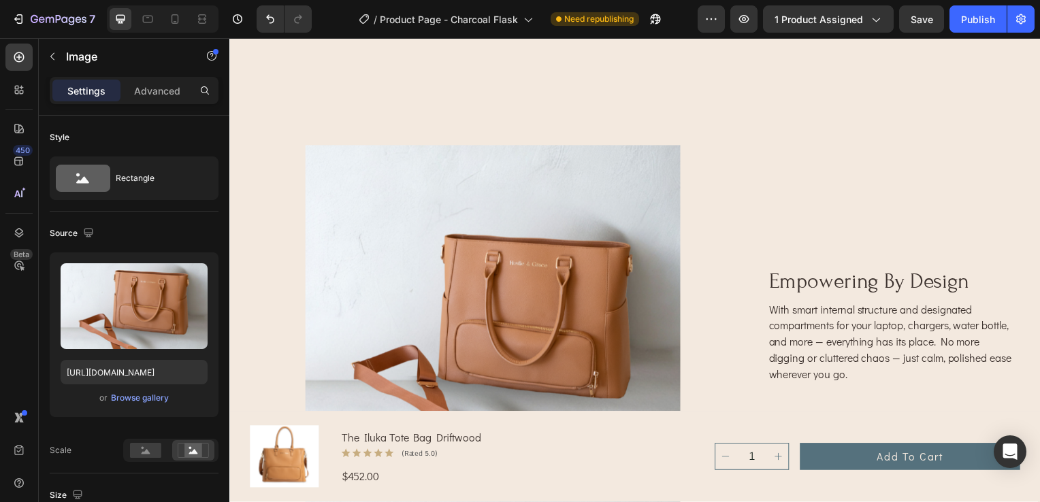
click at [507, 308] on img at bounding box center [494, 328] width 485 height 364
click at [159, 399] on div "Browse gallery" at bounding box center [140, 398] width 58 height 12
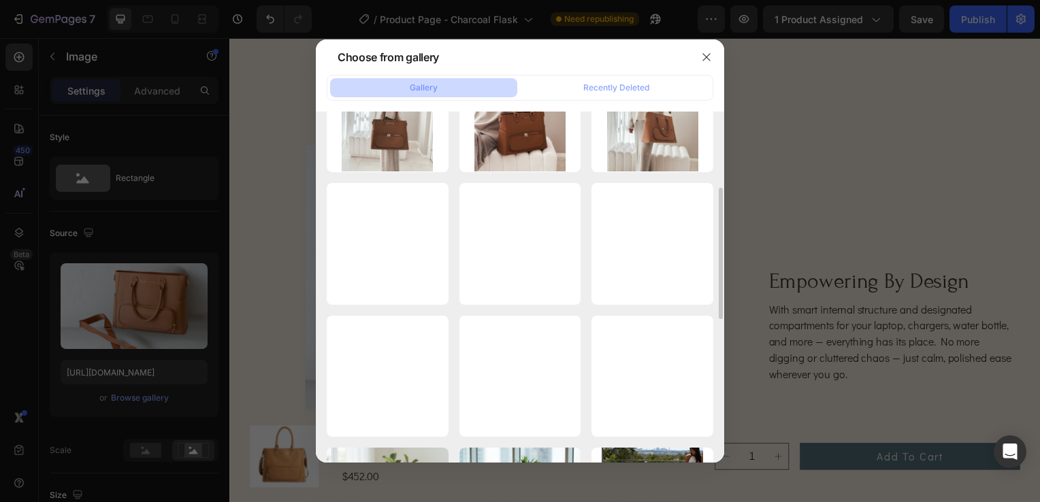
scroll to position [0, 0]
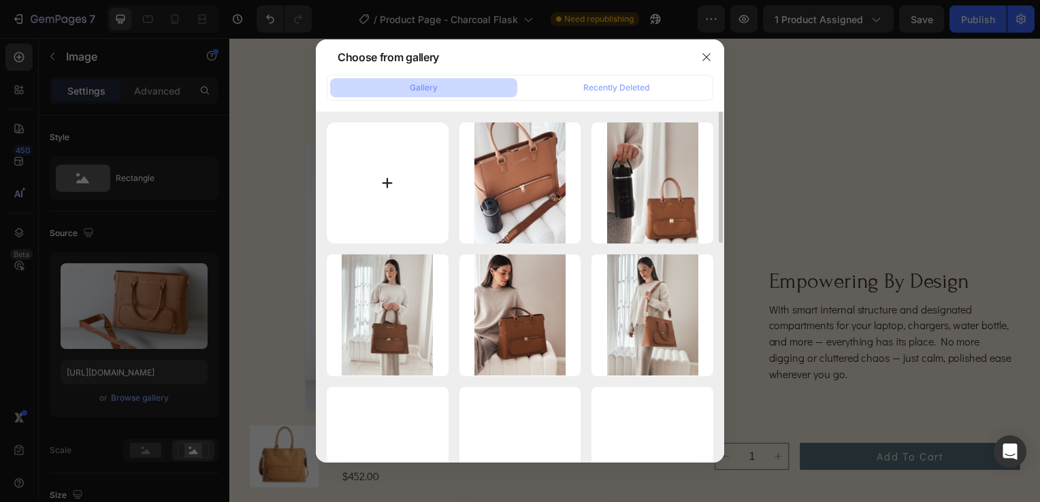
click at [406, 197] on input "file" at bounding box center [388, 183] width 122 height 122
type input "C:\fakepath\IMG_6795_jpg.jpg"
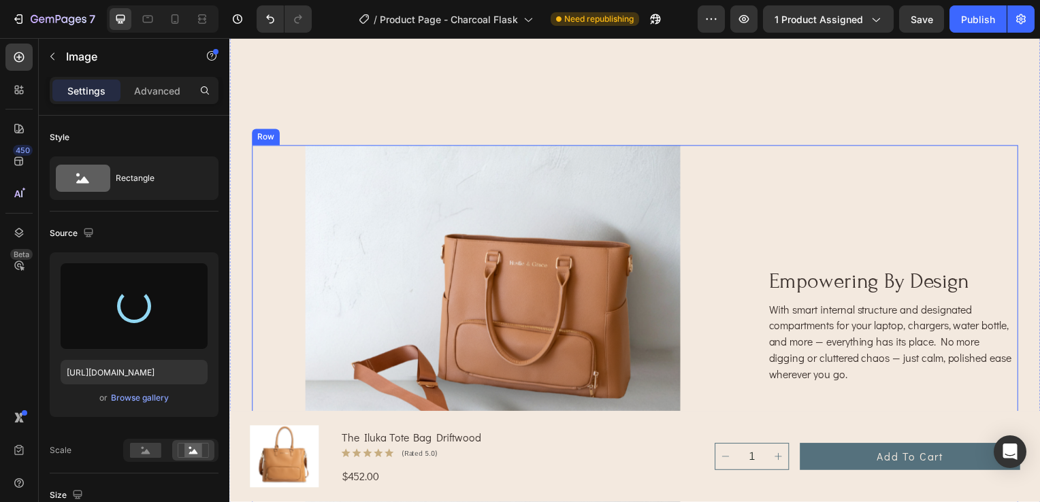
type input "https://cdn.shopify.com/s/files/1/0703/0289/2132/files/gempages_578549456991945…"
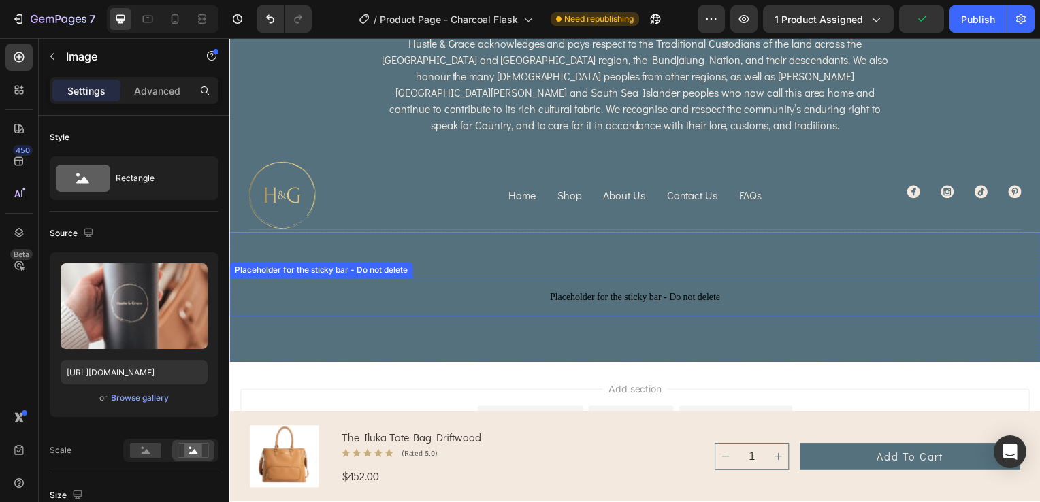
scroll to position [4785, 0]
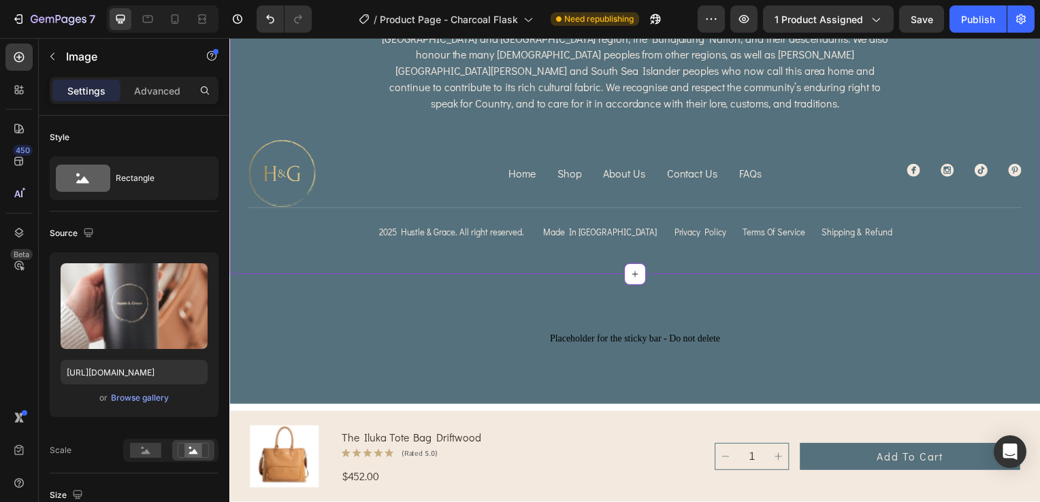
click at [619, 167] on p "About Us" at bounding box center [627, 175] width 42 height 16
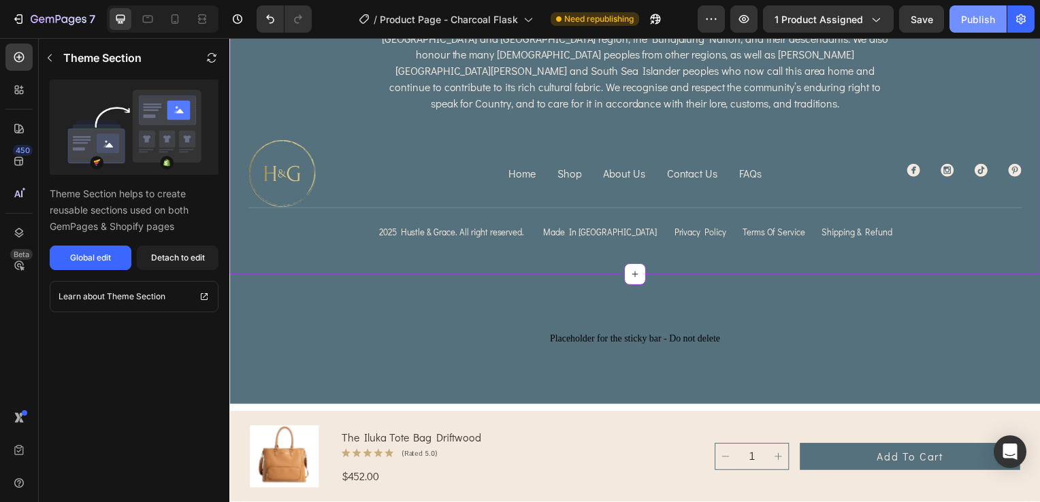
click at [975, 21] on div "Publish" at bounding box center [978, 19] width 34 height 14
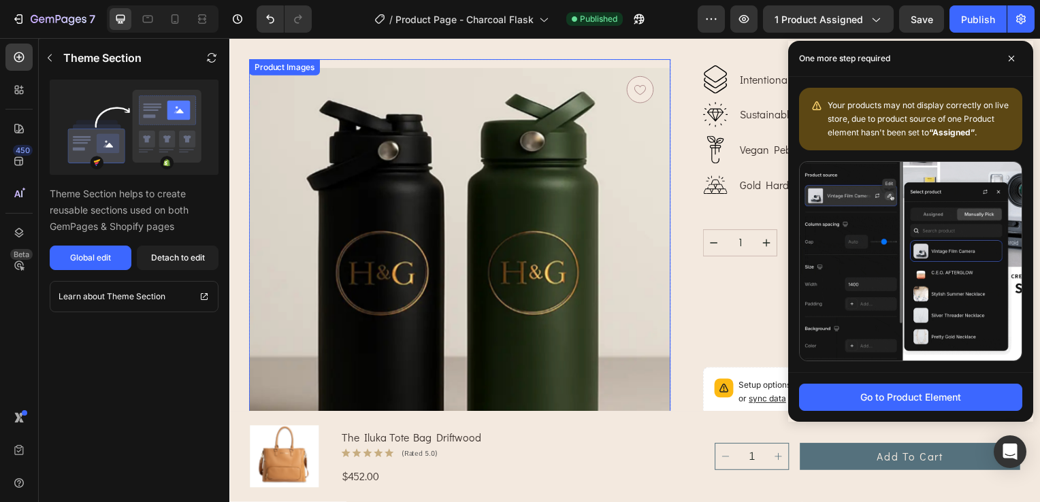
scroll to position [0, 0]
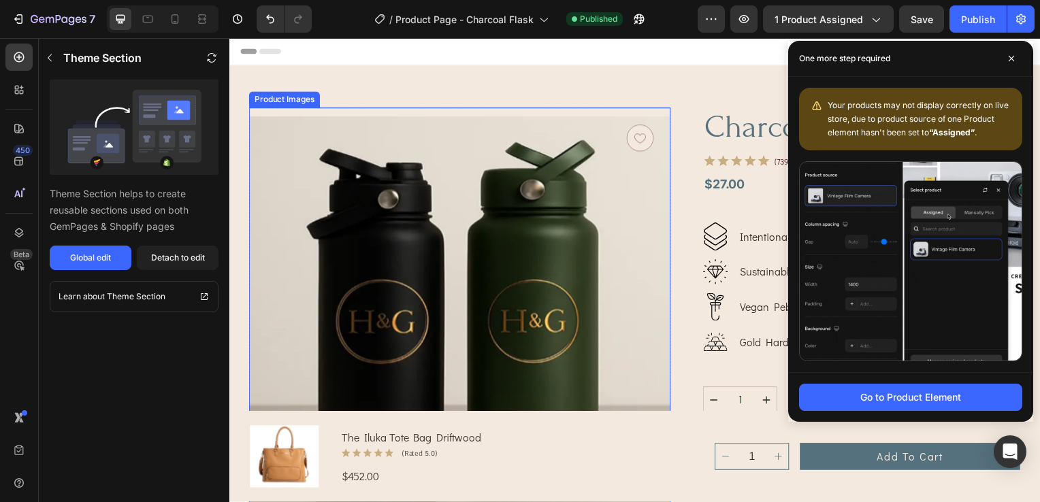
click at [563, 196] on img at bounding box center [460, 320] width 425 height 425
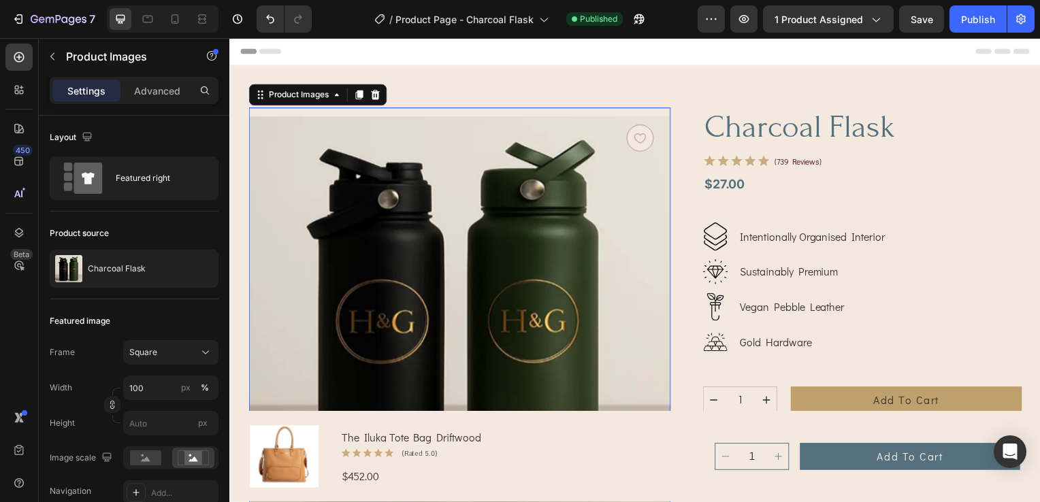
click at [429, 254] on img at bounding box center [460, 320] width 425 height 425
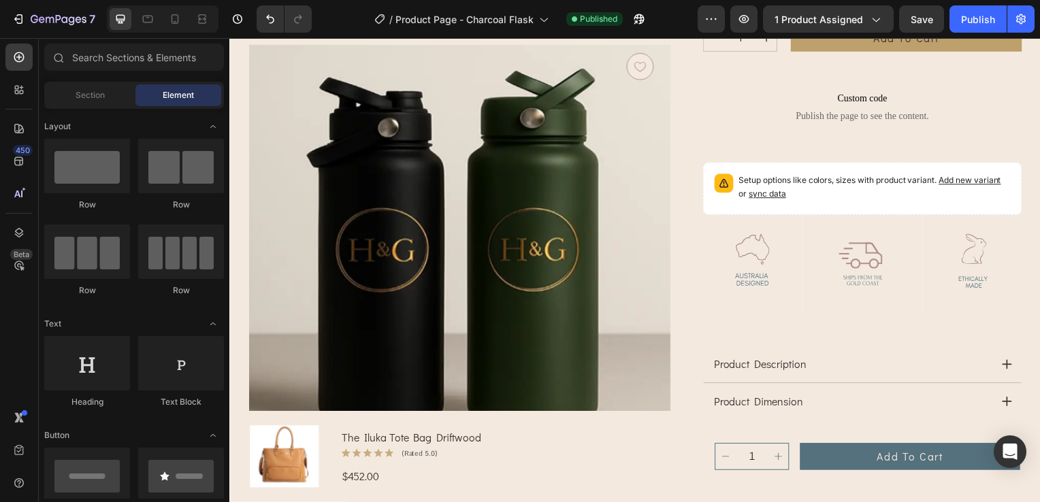
scroll to position [391, 0]
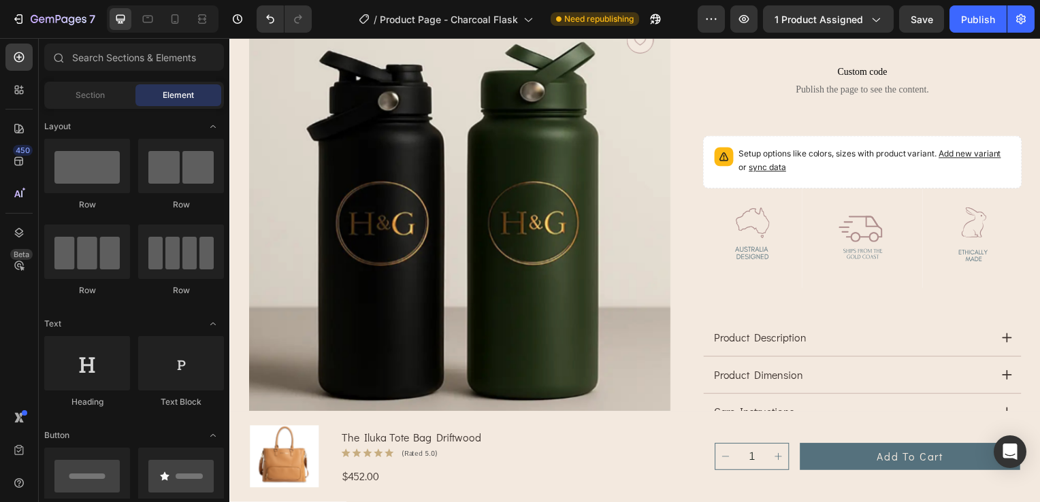
click at [455, 263] on img at bounding box center [460, 222] width 425 height 425
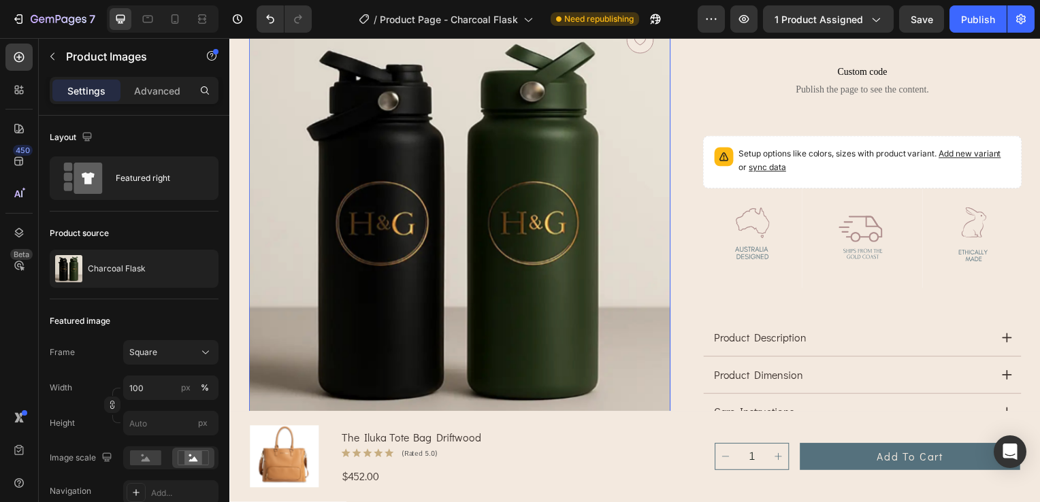
scroll to position [51, 0]
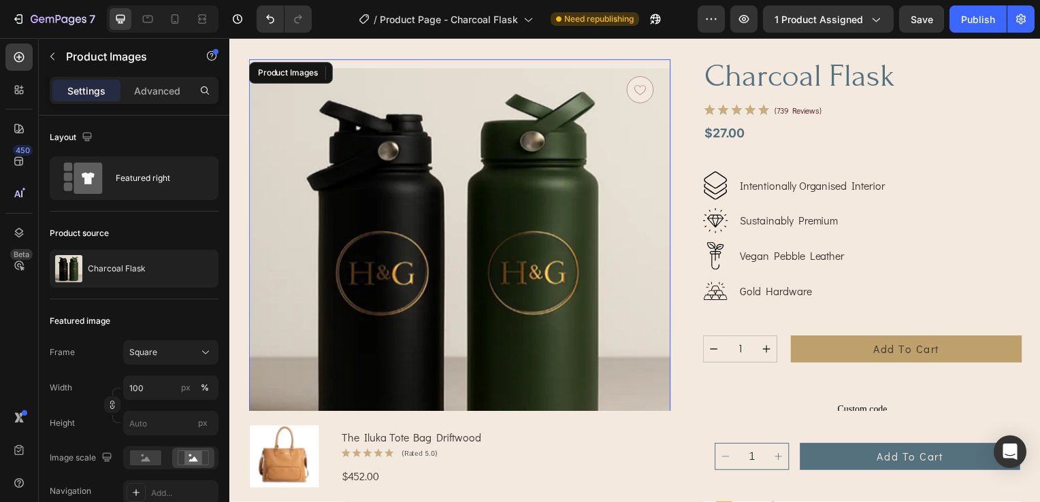
click at [589, 285] on img at bounding box center [460, 272] width 425 height 425
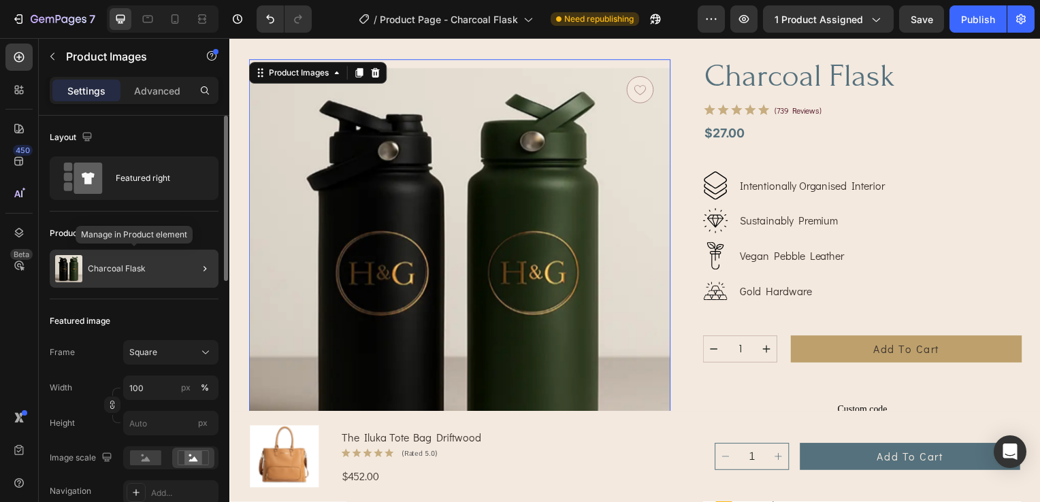
click at [114, 268] on p "Charcoal Flask" at bounding box center [117, 269] width 58 height 10
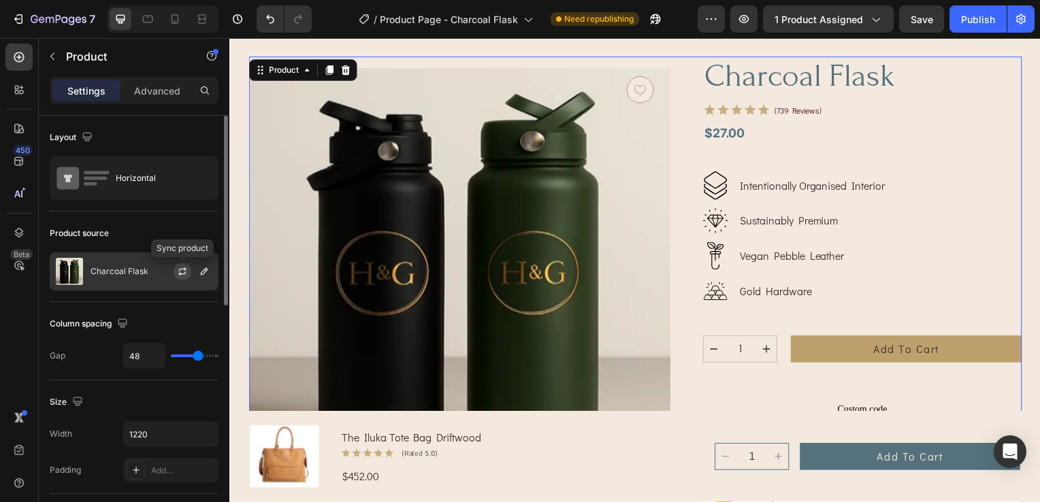
click at [178, 272] on icon "button" at bounding box center [182, 271] width 11 height 11
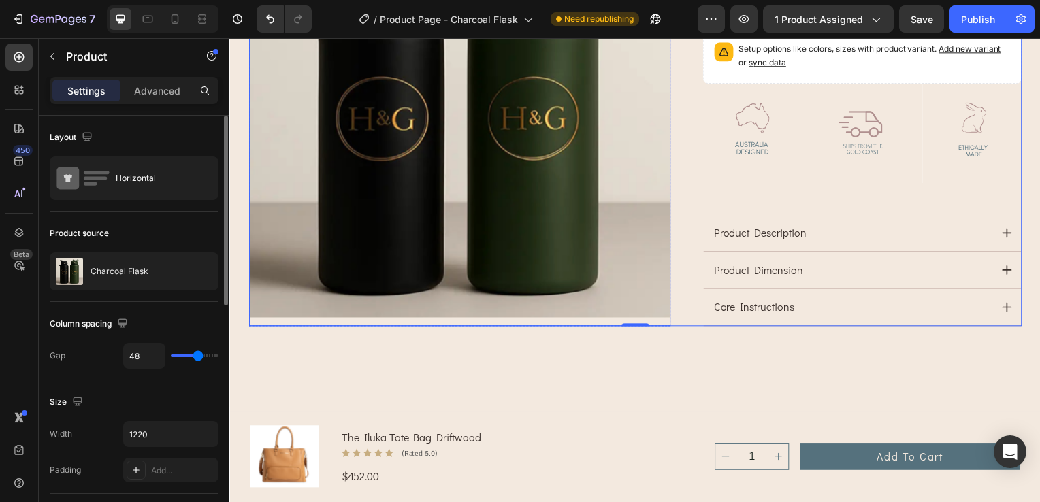
scroll to position [391, 0]
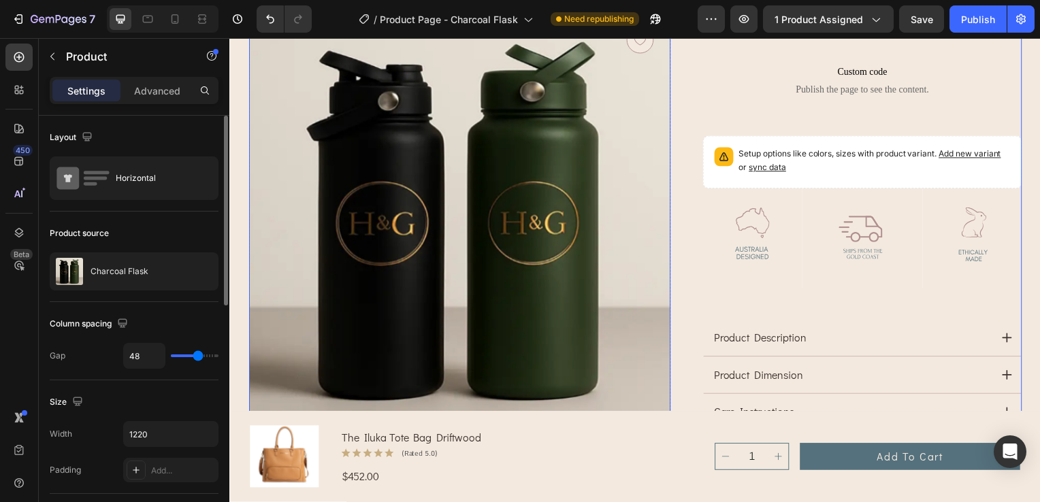
click at [461, 258] on img at bounding box center [460, 222] width 425 height 425
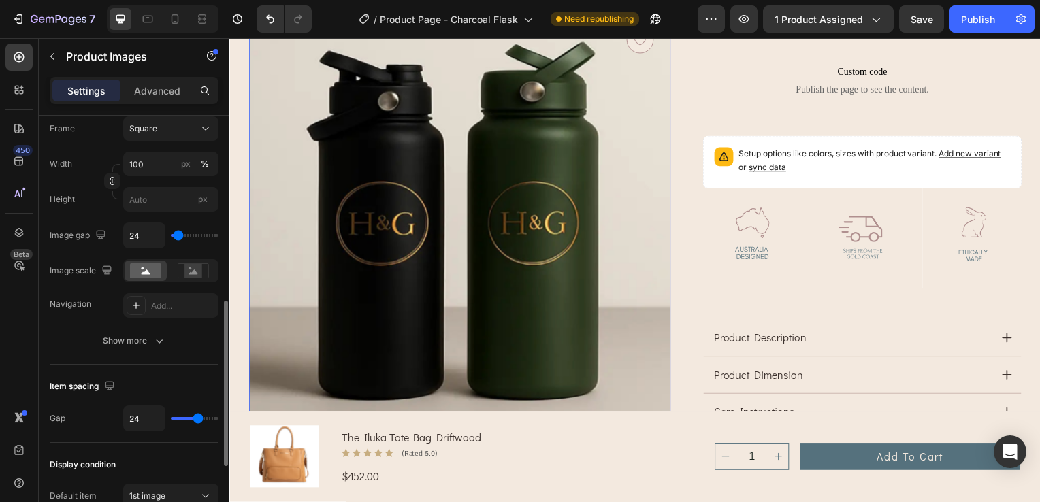
scroll to position [612, 0]
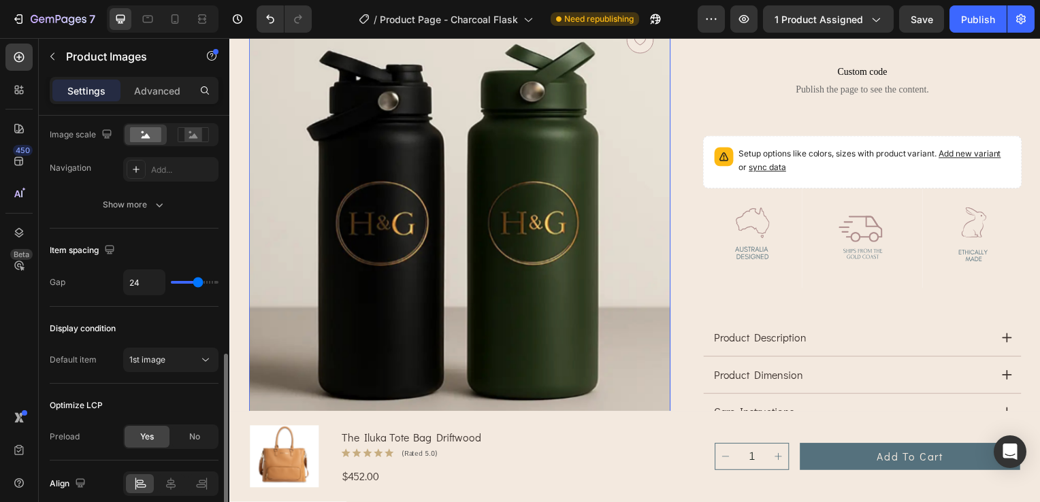
click at [483, 281] on img at bounding box center [460, 222] width 425 height 425
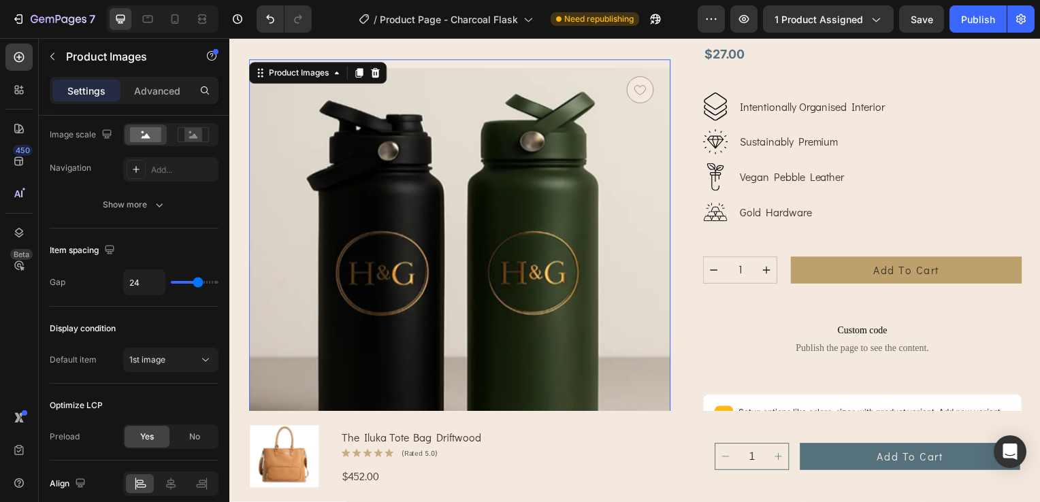
scroll to position [119, 0]
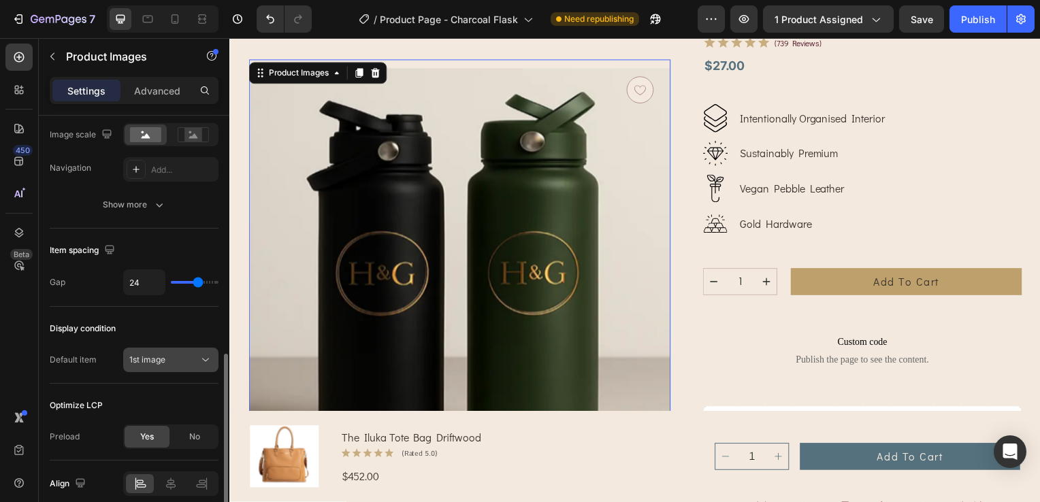
click at [197, 355] on div "1st image" at bounding box center [163, 360] width 69 height 12
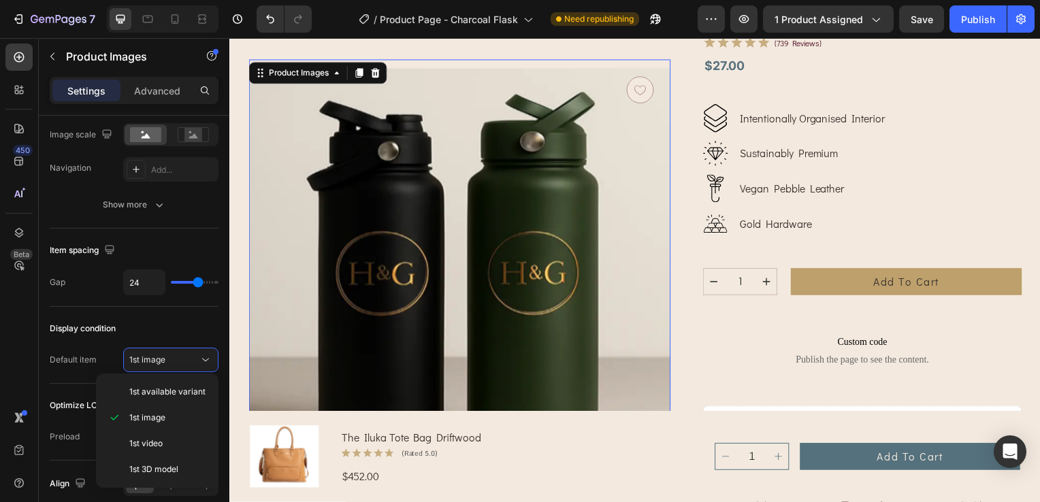
click at [441, 242] on img at bounding box center [460, 272] width 425 height 425
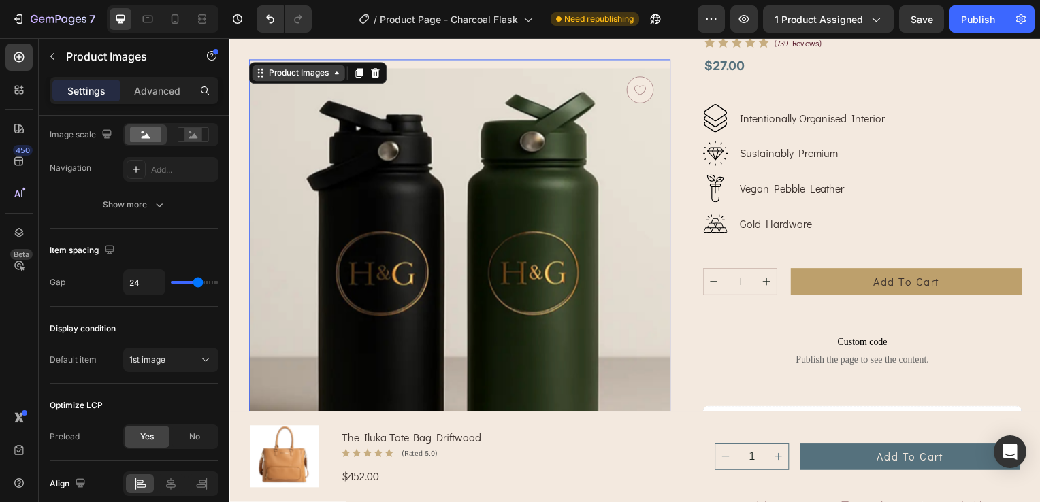
click at [327, 74] on div "Product Images" at bounding box center [298, 73] width 66 height 12
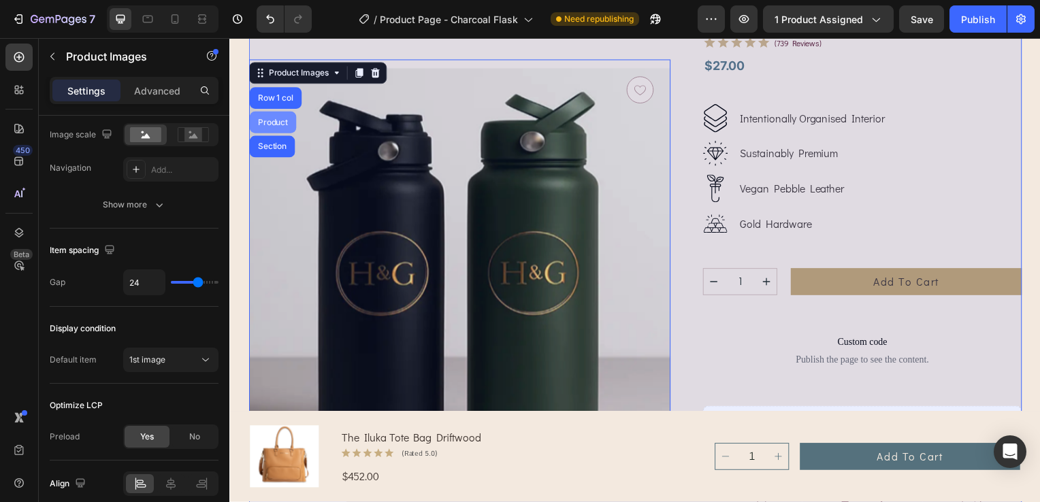
click at [279, 121] on div "Product" at bounding box center [272, 123] width 36 height 8
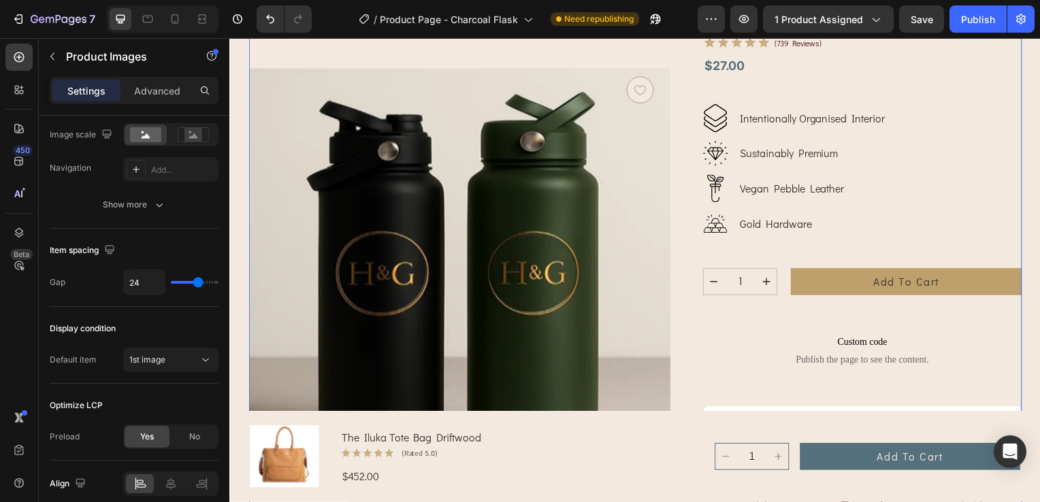
scroll to position [0, 0]
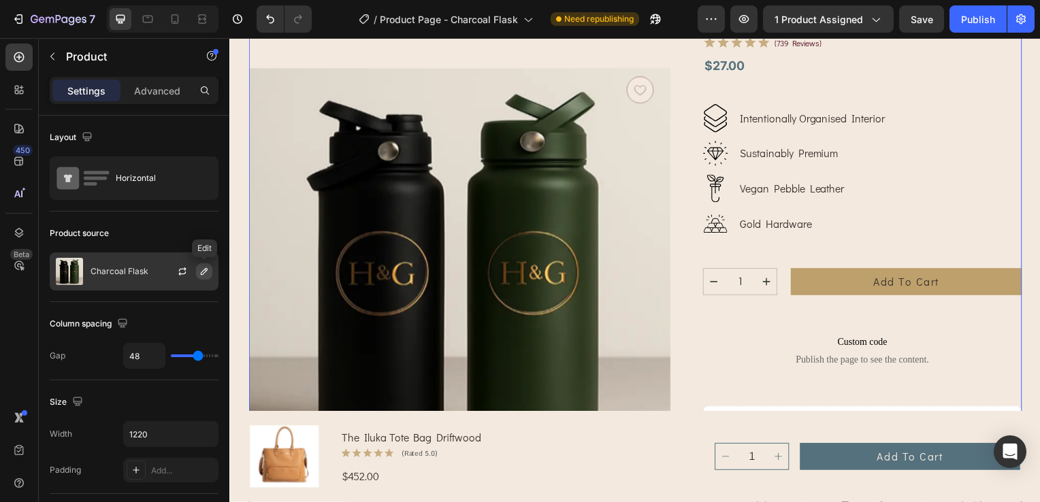
click at [204, 274] on icon "button" at bounding box center [204, 271] width 11 height 11
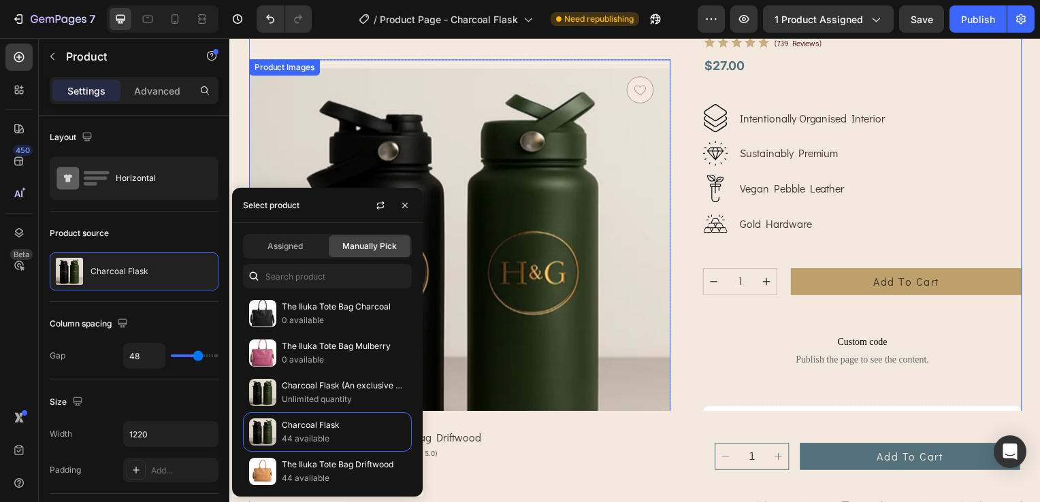
click at [318, 144] on img at bounding box center [460, 272] width 425 height 425
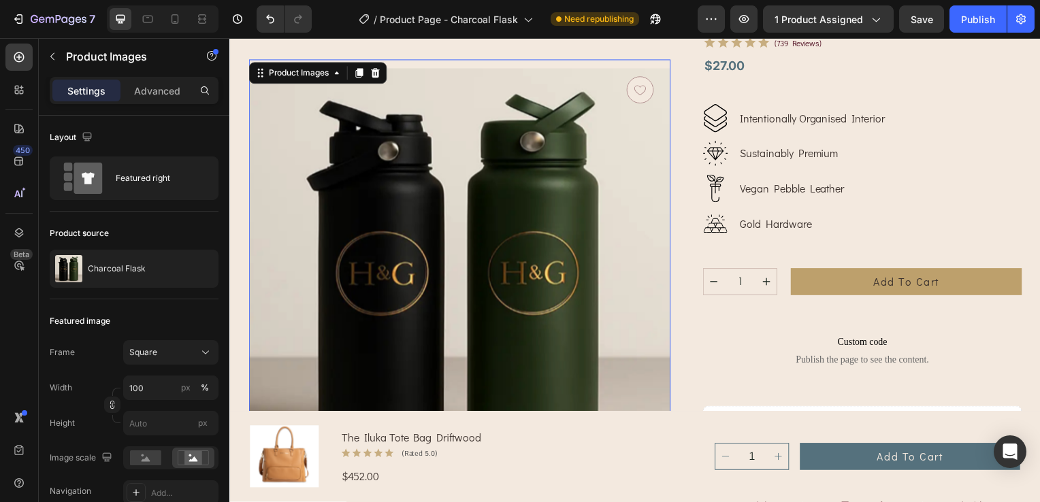
click at [463, 128] on img at bounding box center [460, 272] width 425 height 425
click at [629, 144] on img at bounding box center [460, 272] width 425 height 425
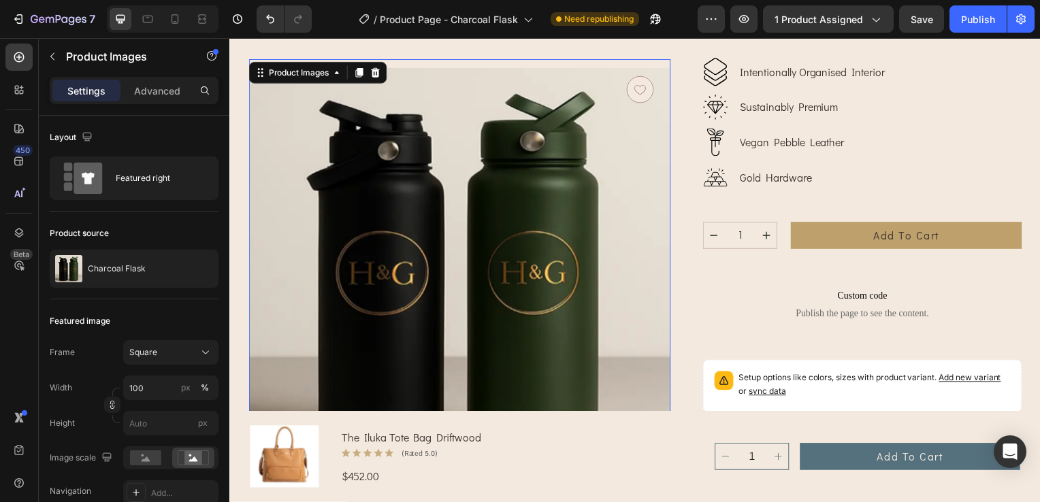
scroll to position [255, 0]
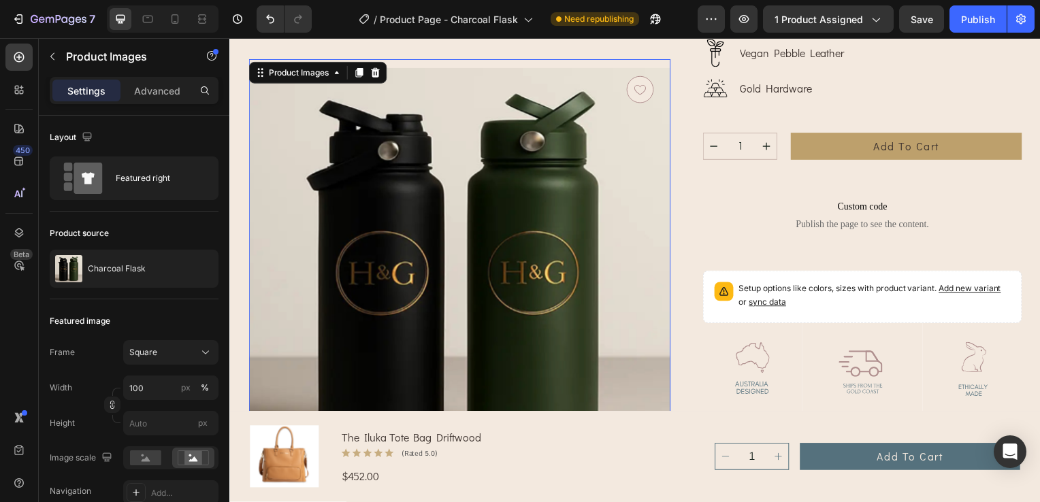
click at [361, 104] on img at bounding box center [460, 272] width 425 height 425
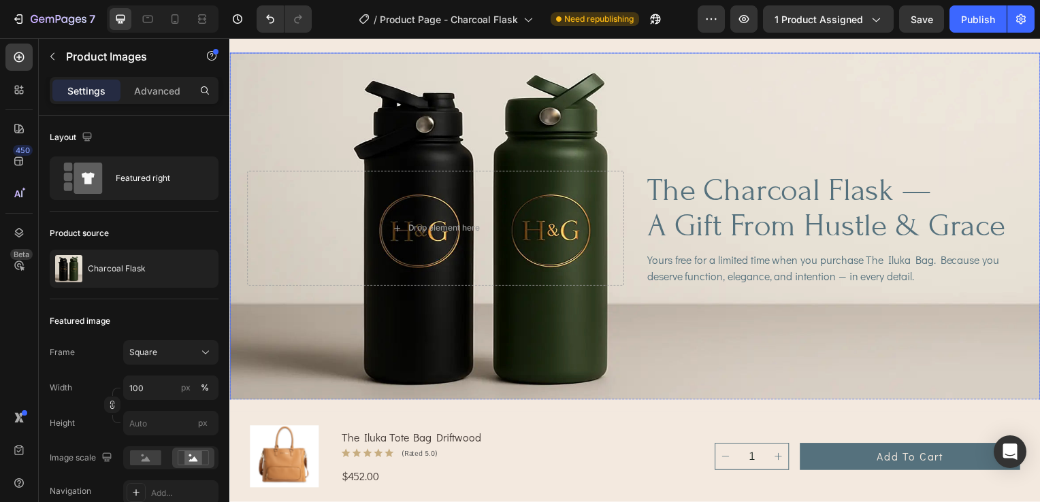
scroll to position [1480, 0]
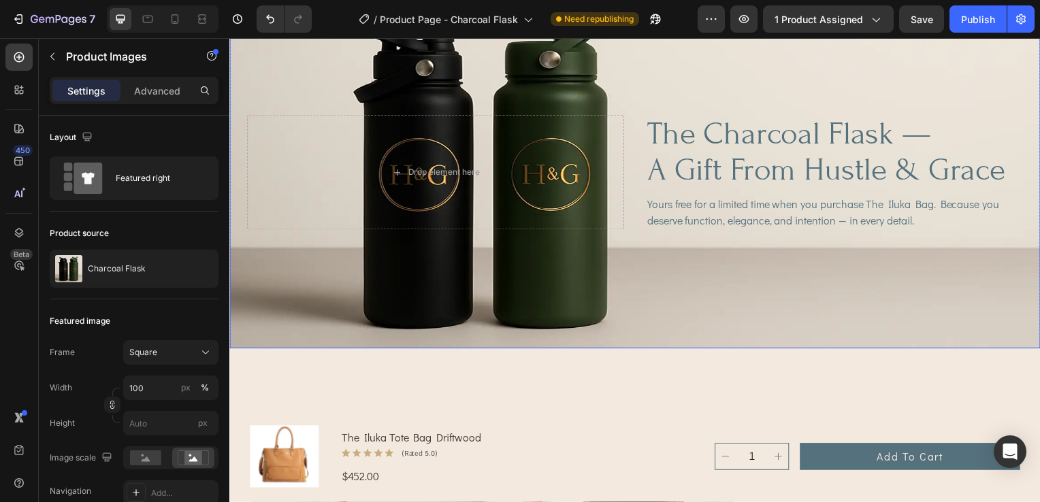
click at [557, 291] on div "Background Image" at bounding box center [637, 173] width 816 height 354
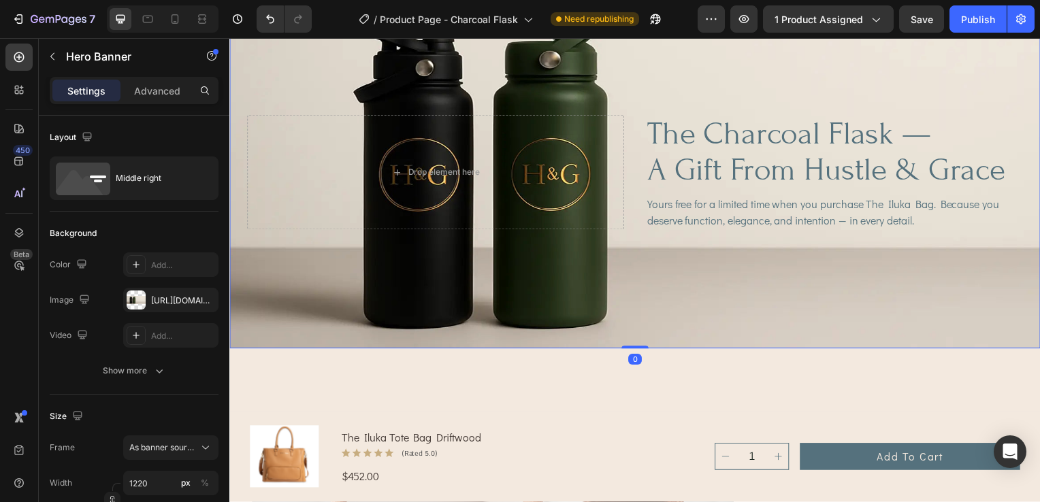
click at [533, 270] on div "Background Image" at bounding box center [637, 173] width 816 height 354
click at [560, 108] on div "the charcoal flask — a gift from hustle & grace Heading Yours free for a limite…" at bounding box center [637, 173] width 816 height 151
click at [593, 153] on div "Drop element here" at bounding box center [437, 174] width 380 height 116
click at [550, 277] on div "Background Image" at bounding box center [637, 173] width 816 height 354
click at [699, 271] on div "Background Image" at bounding box center [637, 173] width 816 height 354
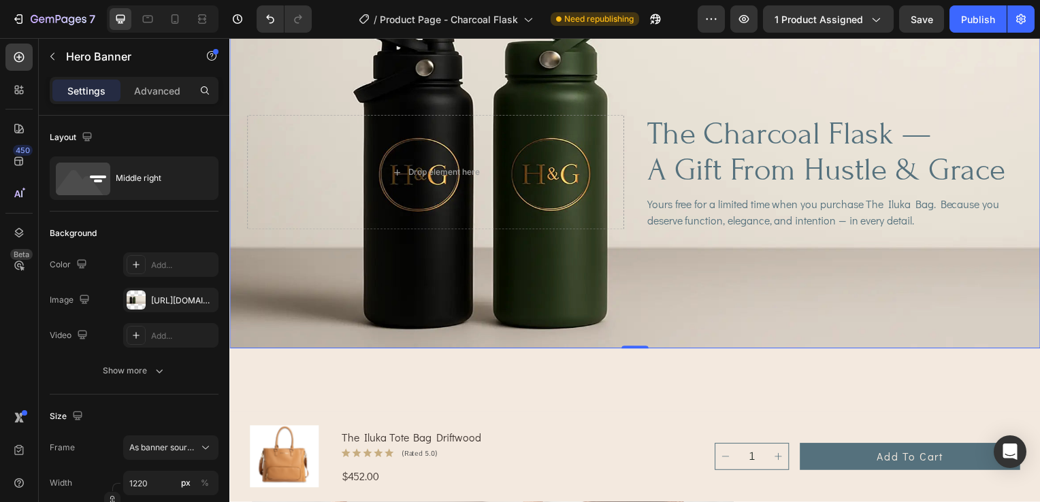
click at [735, 299] on div "Background Image" at bounding box center [637, 173] width 816 height 354
click at [459, 280] on div "Background Image" at bounding box center [637, 173] width 816 height 354
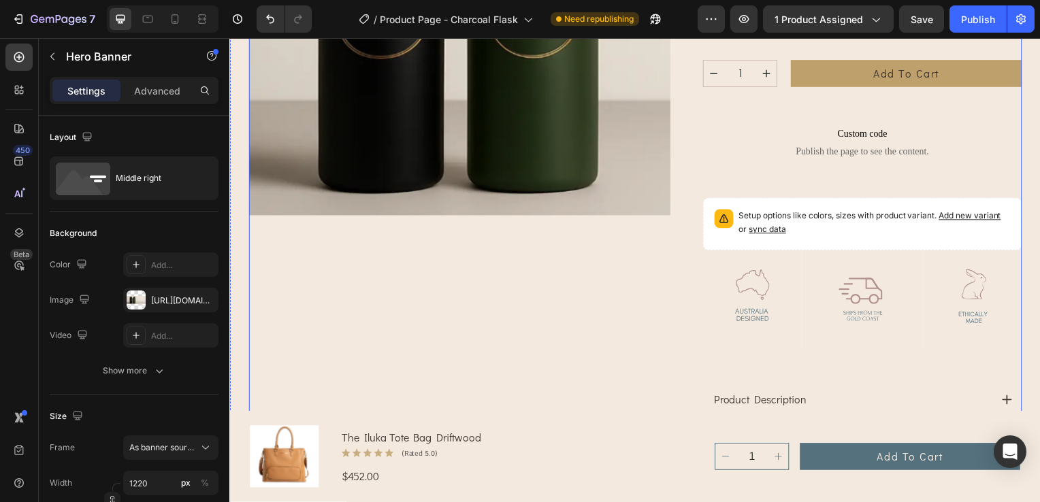
scroll to position [323, 0]
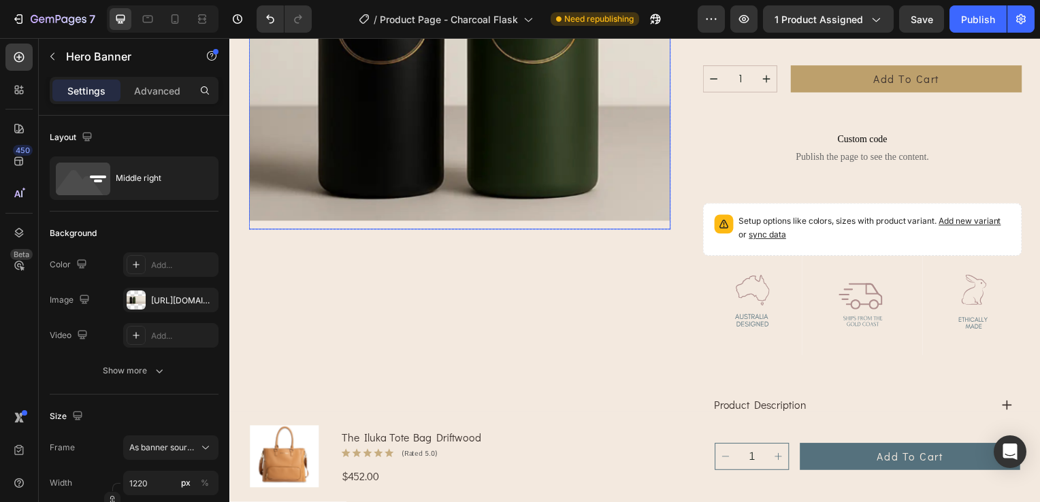
click at [624, 179] on img at bounding box center [460, 19] width 425 height 425
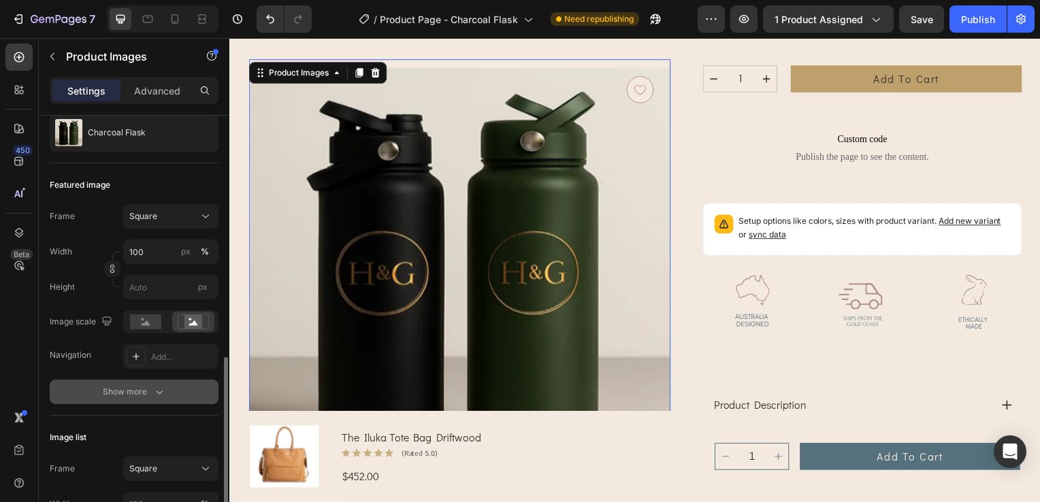
scroll to position [272, 0]
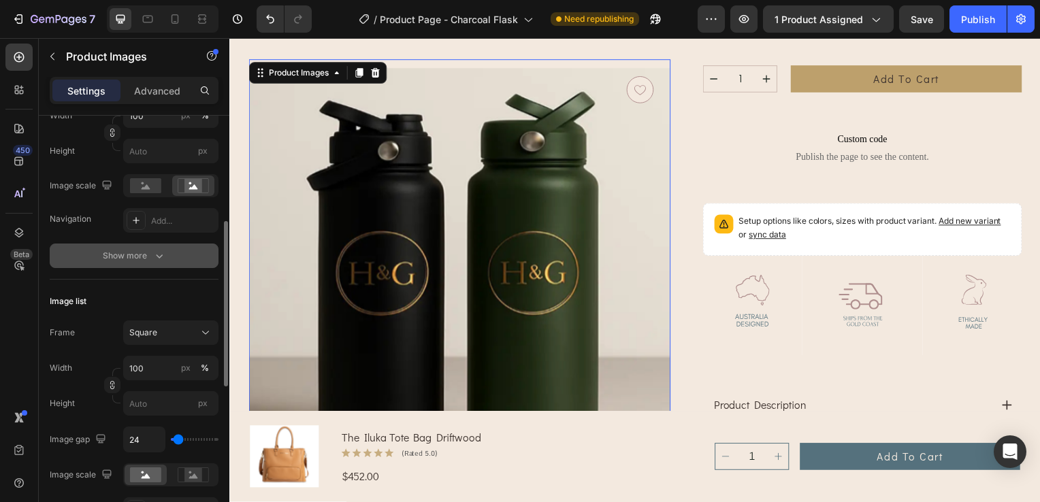
click at [125, 249] on div "Show more" at bounding box center [134, 256] width 63 height 14
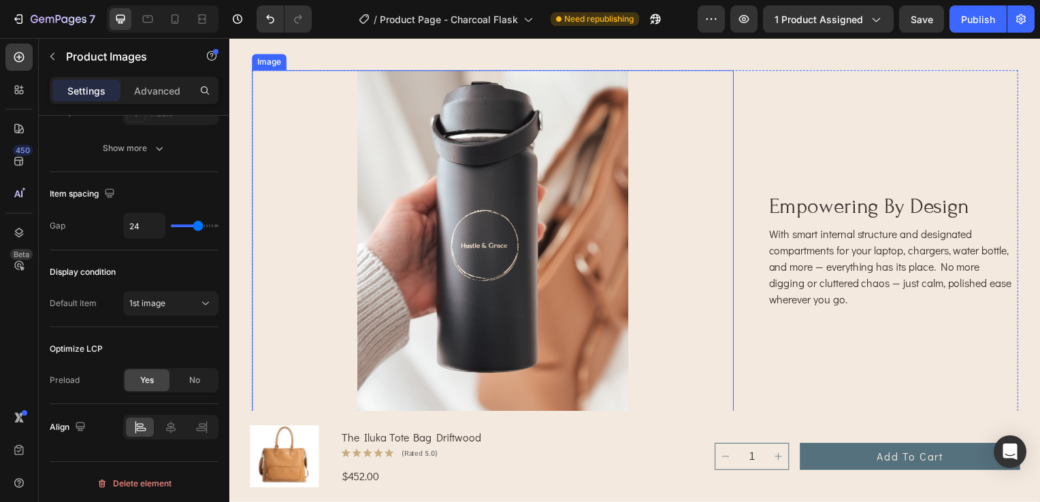
scroll to position [2909, 0]
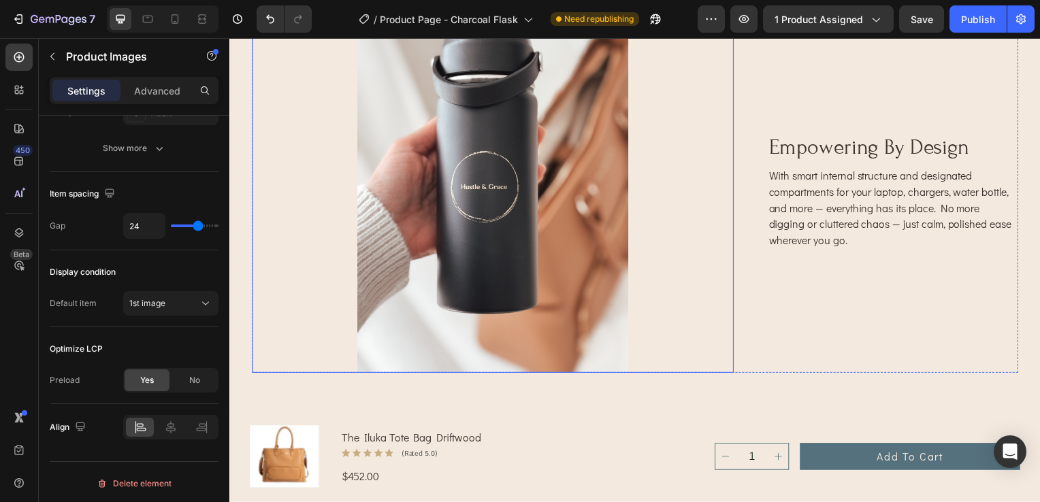
click at [559, 160] on img at bounding box center [494, 194] width 485 height 364
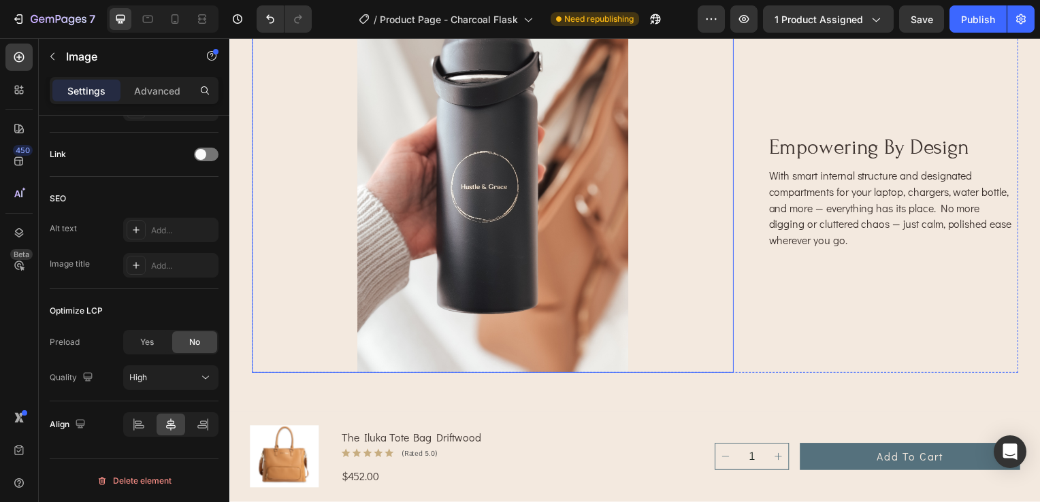
scroll to position [0, 0]
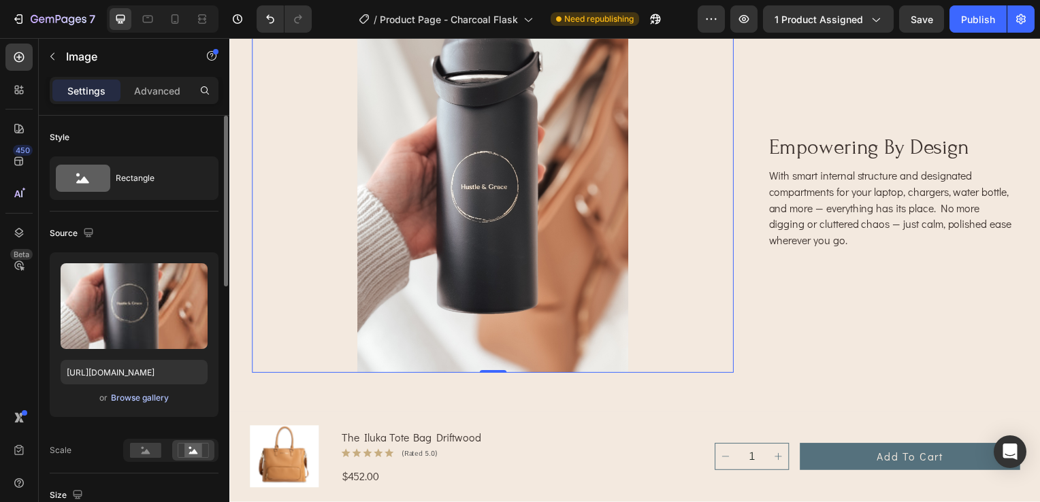
click at [118, 398] on div "Browse gallery" at bounding box center [140, 398] width 58 height 12
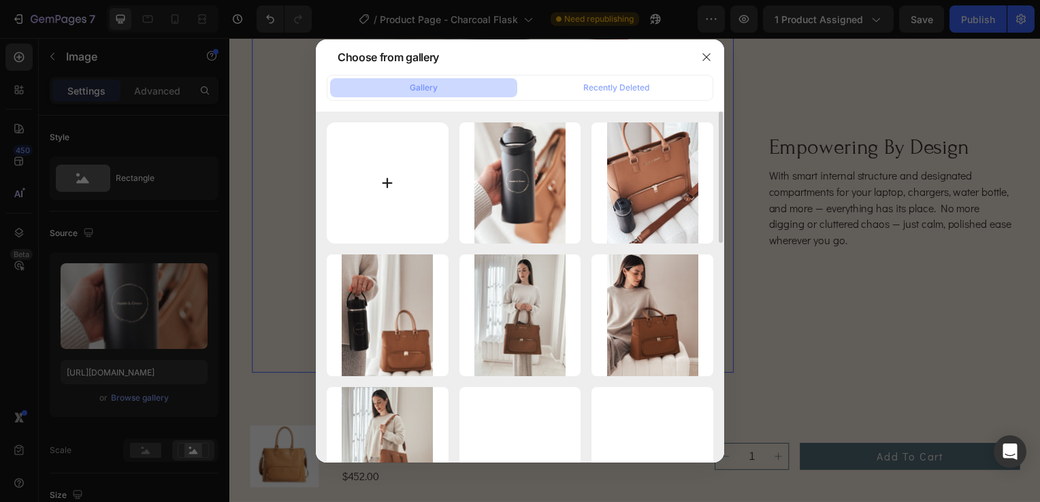
click at [416, 197] on input "file" at bounding box center [388, 183] width 122 height 122
type input "C:\fakepath\Generated Image September 27, 2025 - 12_42PM.png"
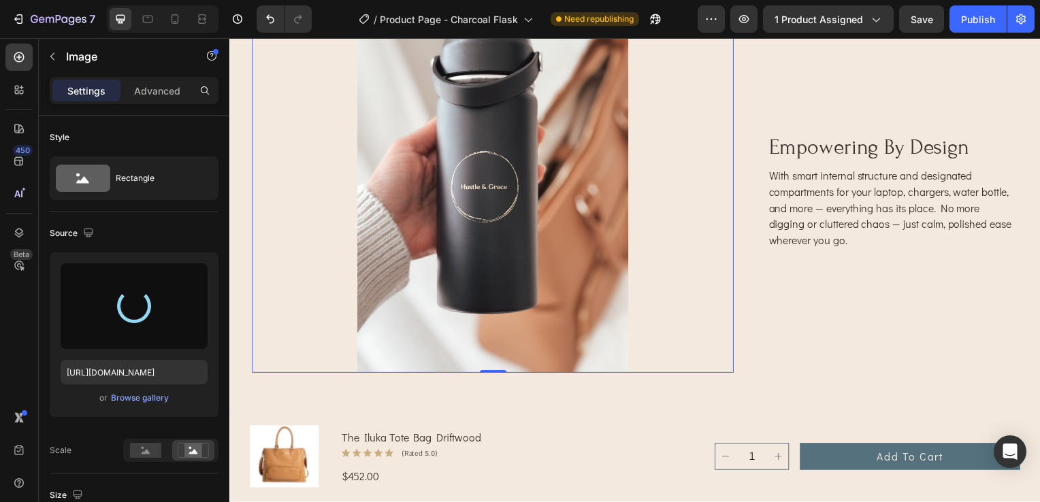
type input "https://cdn.shopify.com/s/files/1/0703/0289/2132/files/gempages_578549456991945…"
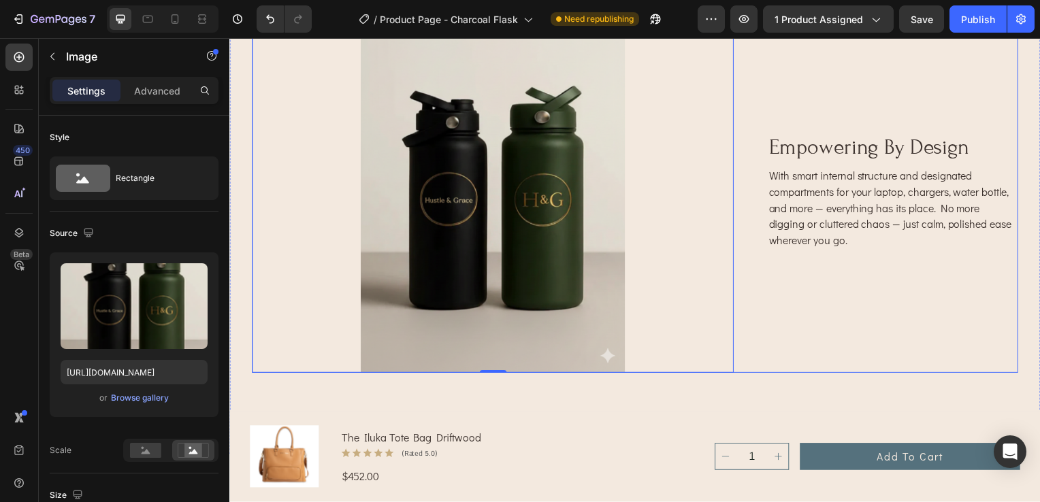
click at [871, 281] on div "empowering by design Heading With smart internal structure and designated compa…" at bounding box center [897, 194] width 252 height 364
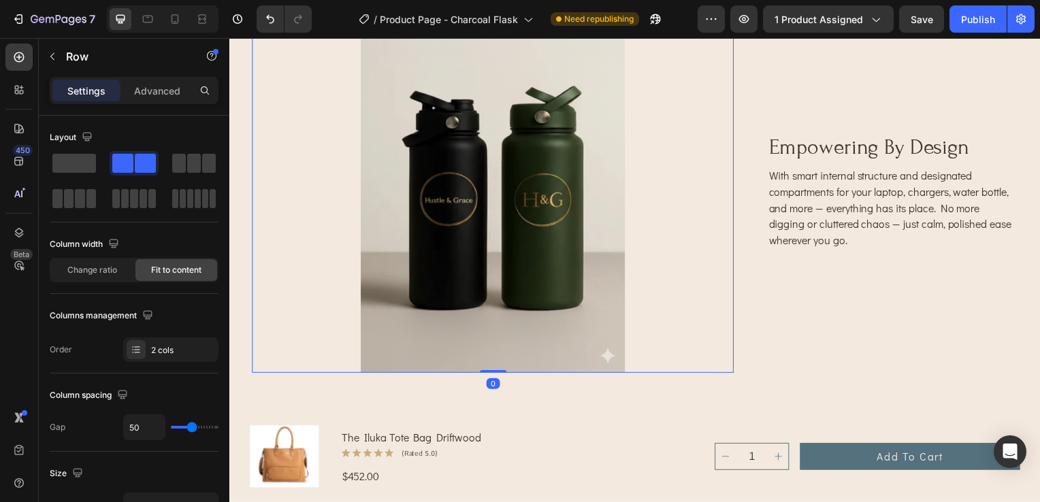
click at [597, 346] on img at bounding box center [494, 194] width 485 height 364
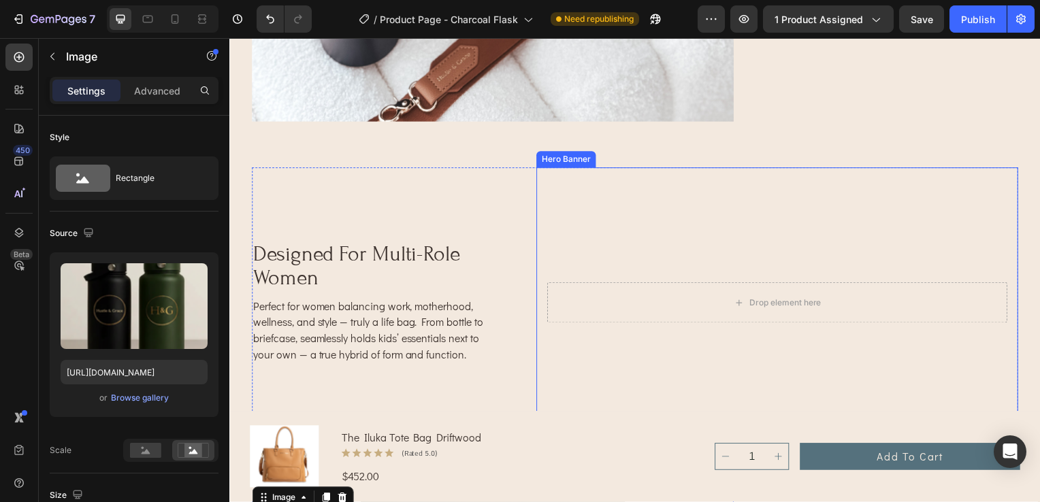
scroll to position [2637, 0]
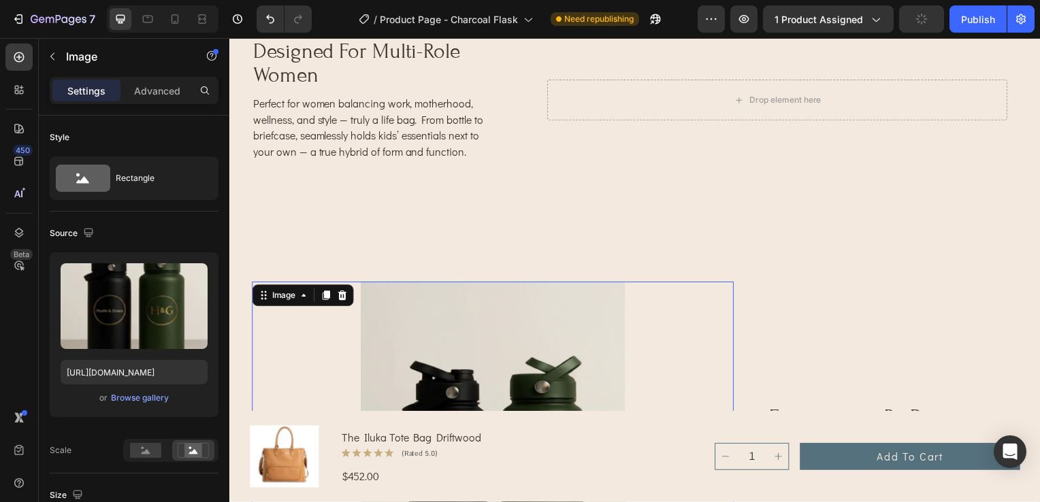
click at [502, 313] on img at bounding box center [494, 466] width 485 height 364
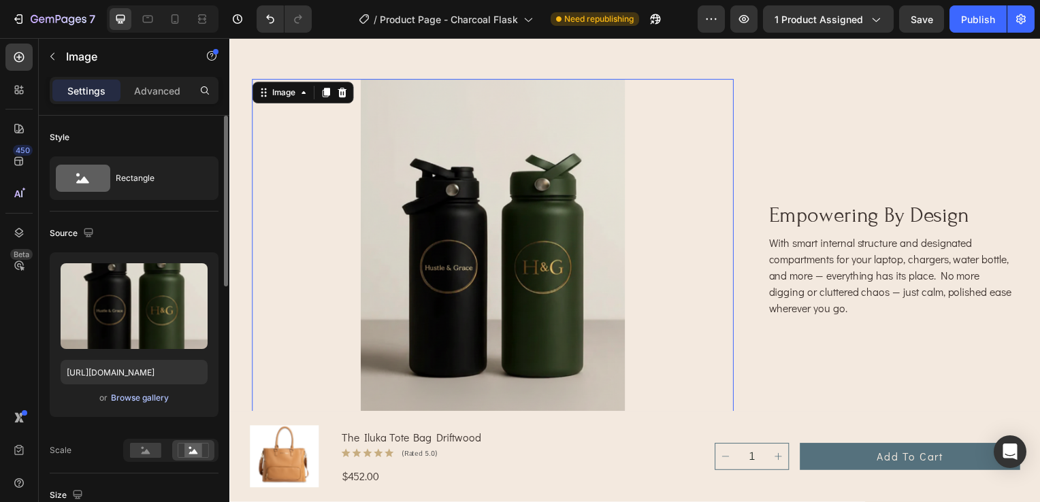
click at [144, 393] on div "Browse gallery" at bounding box center [140, 398] width 58 height 12
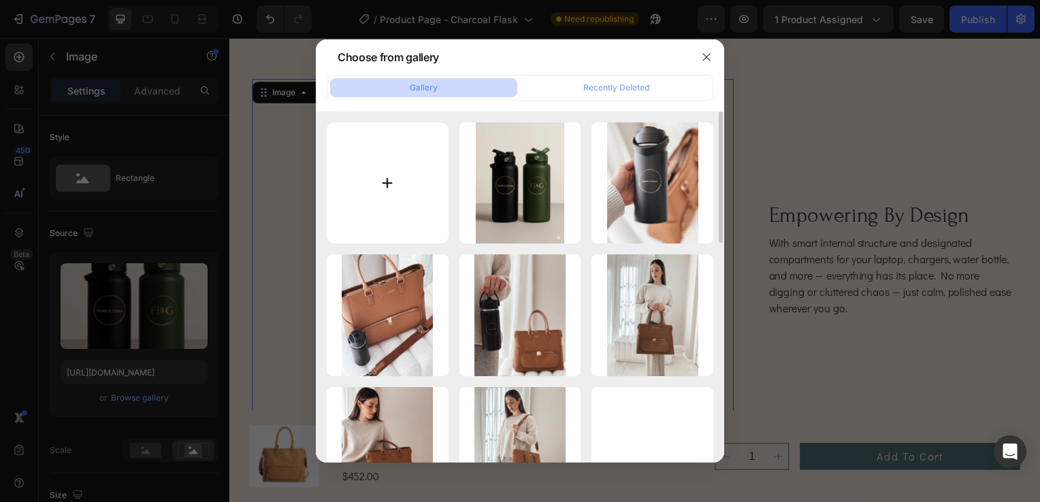
click at [393, 192] on input "file" at bounding box center [388, 183] width 122 height 122
type input "C:\fakepath\Untitled design (12).png"
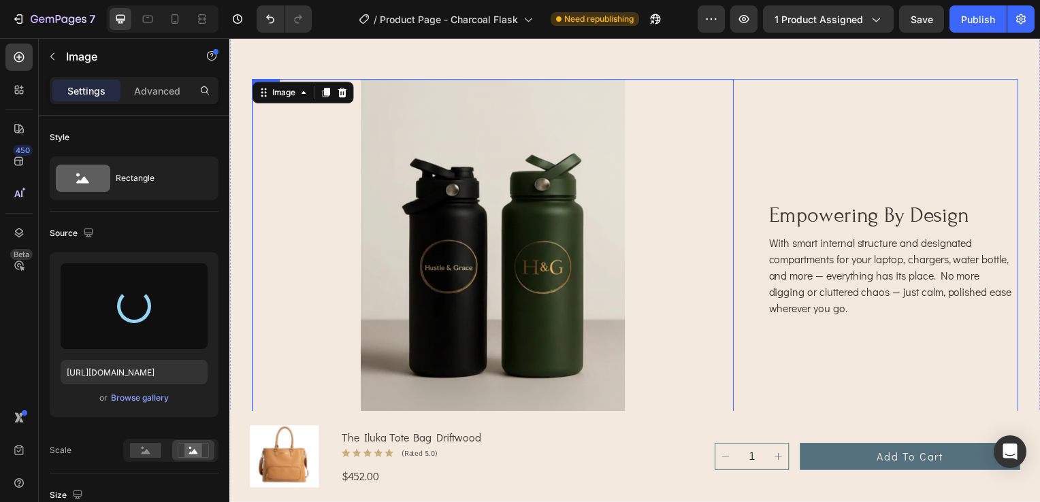
type input "https://cdn.shopify.com/s/files/1/0703/0289/2132/files/gempages_578549456991945…"
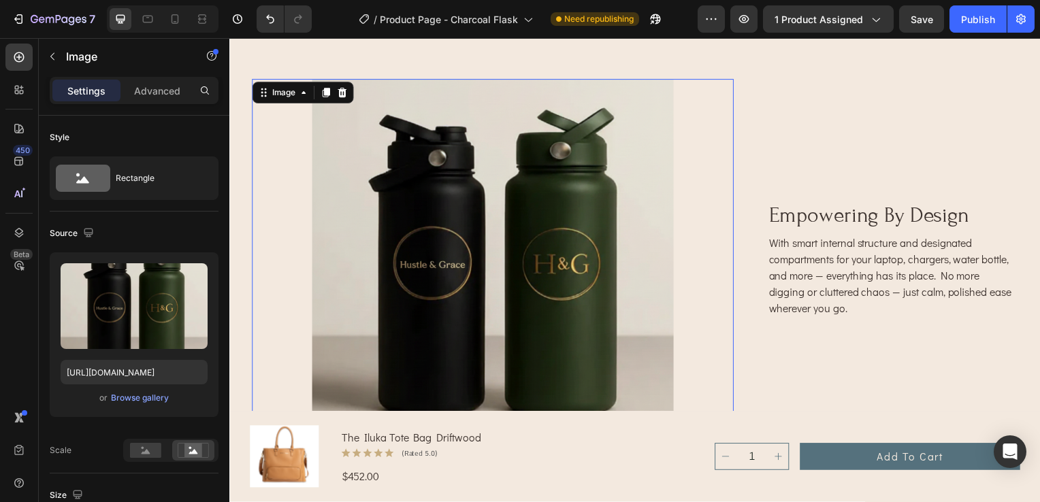
drag, startPoint x: 692, startPoint y: 276, endPoint x: 772, endPoint y: 373, distance: 125.7
click at [811, 363] on div "Image 0 empowering by design Heading With smart internal structure and designat…" at bounding box center [638, 262] width 772 height 364
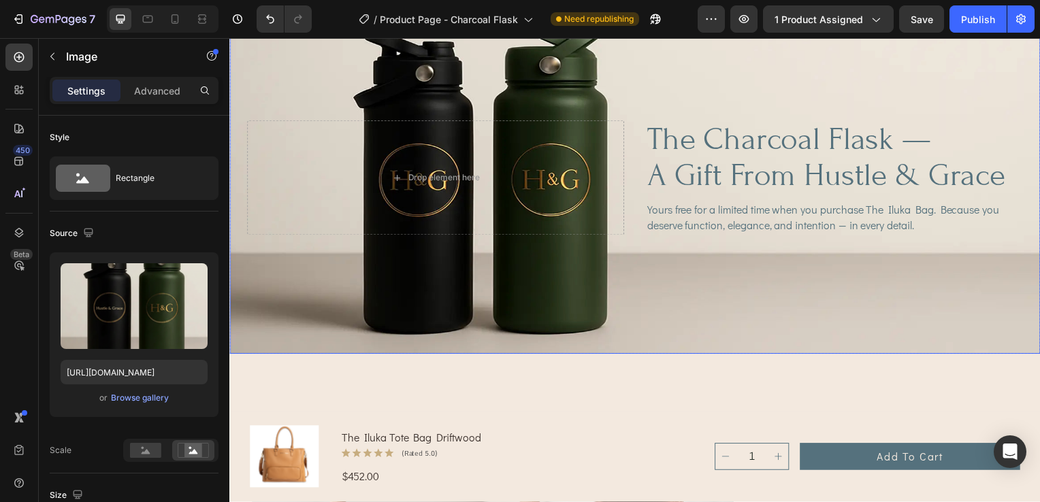
scroll to position [1548, 0]
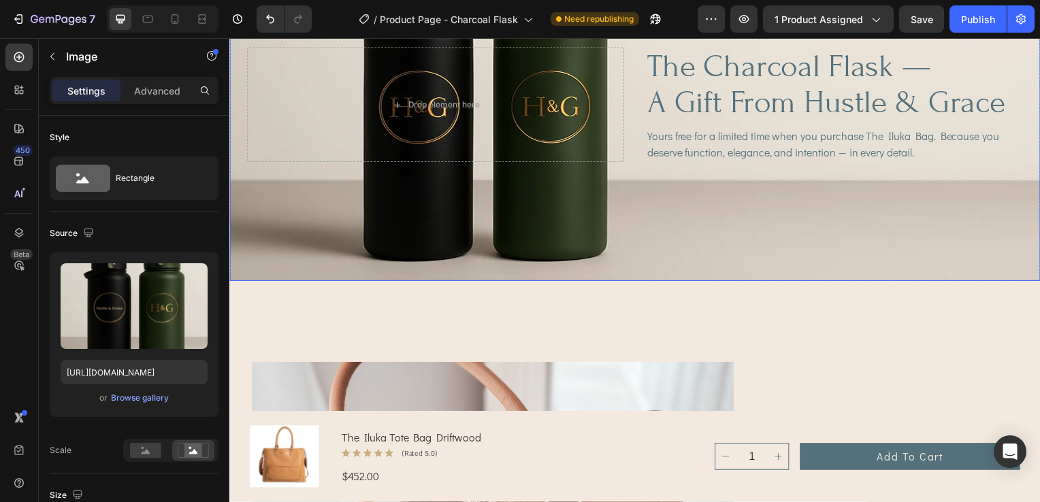
click at [565, 233] on div "Background Image" at bounding box center [637, 105] width 816 height 354
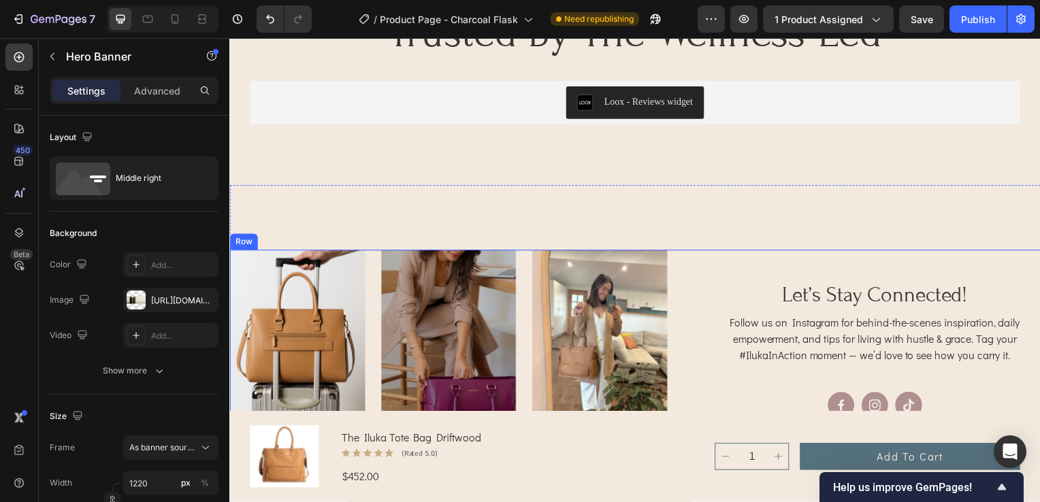
scroll to position [4406, 0]
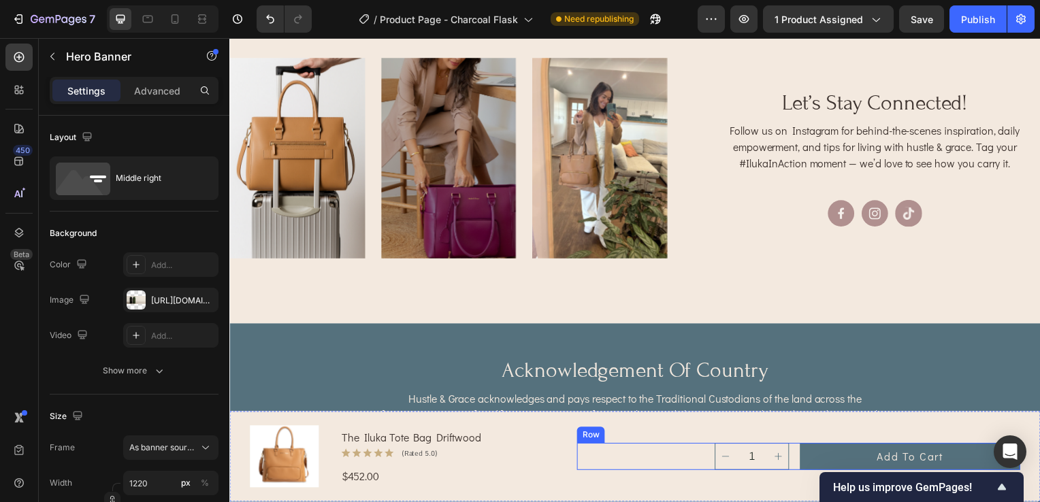
click at [618, 456] on div "1 Product Quantity Add to cart Add to Cart Row" at bounding box center [802, 459] width 446 height 27
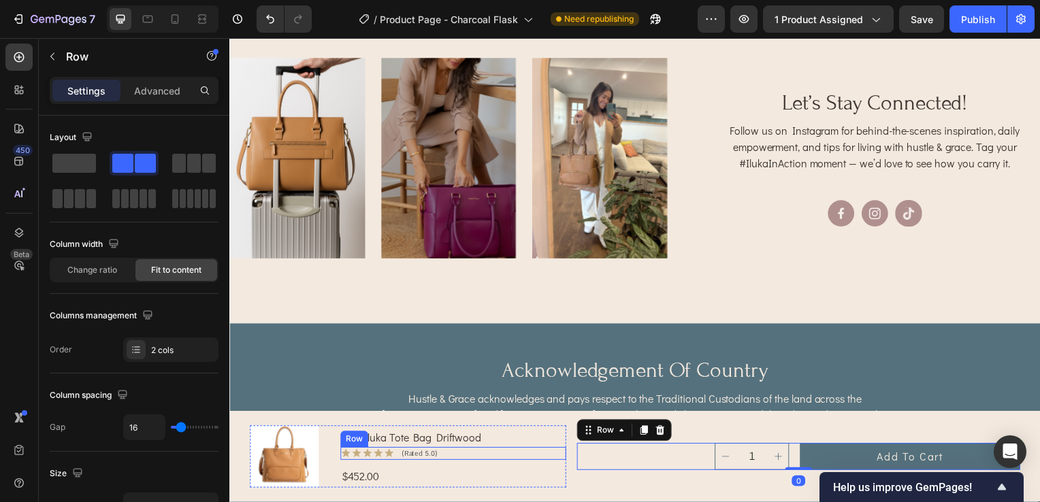
click at [533, 455] on div "Icon Icon Icon Icon Icon Icon List (rated 5.0) Text Block Row" at bounding box center [454, 456] width 227 height 13
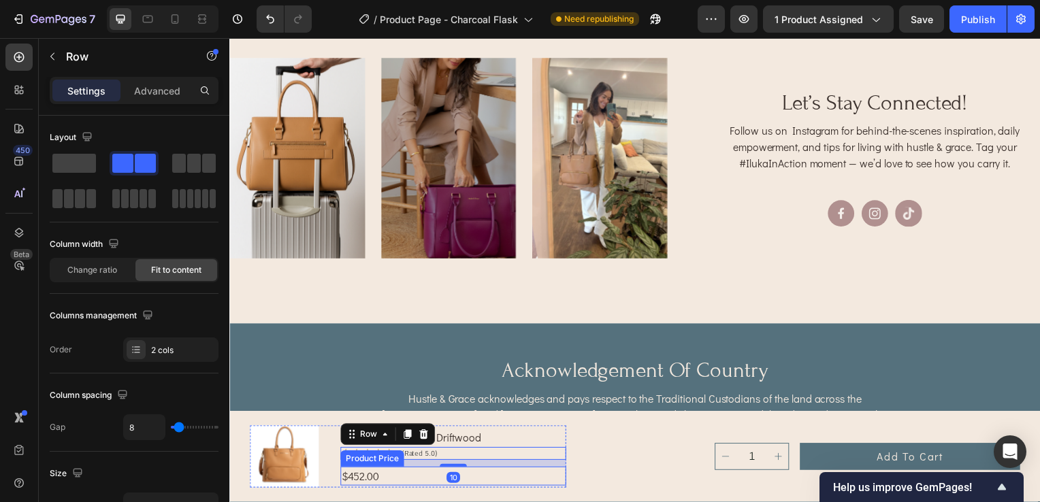
click at [373, 478] on div "$452.00" at bounding box center [454, 479] width 227 height 19
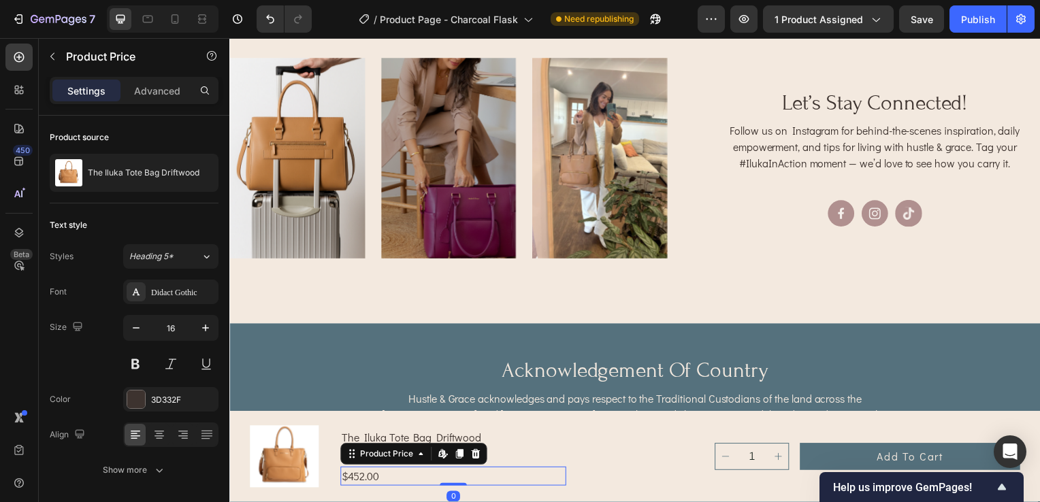
click at [376, 478] on div "$452.00" at bounding box center [454, 479] width 227 height 19
click at [409, 463] on div "Product Price" at bounding box center [387, 457] width 59 height 12
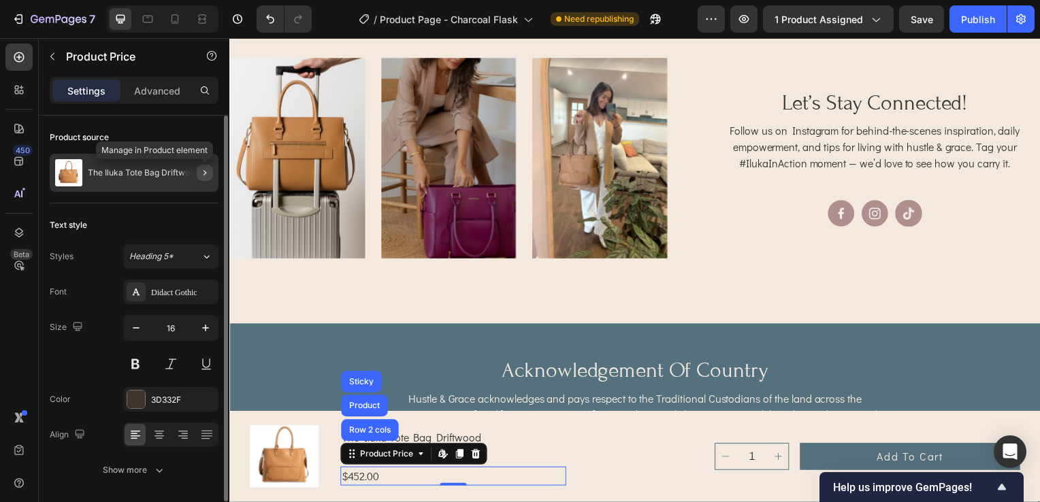
click at [205, 173] on icon "button" at bounding box center [204, 172] width 3 height 5
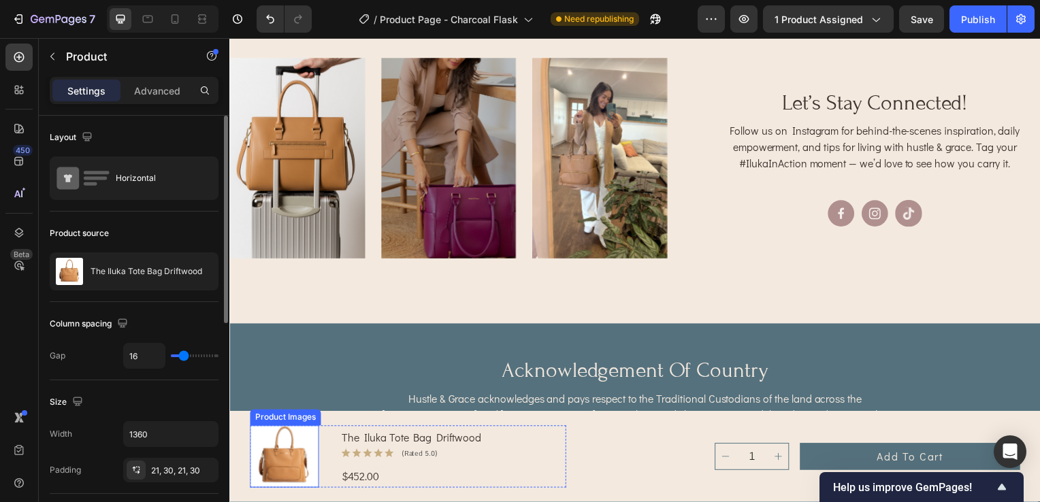
click at [305, 469] on img at bounding box center [284, 460] width 69 height 63
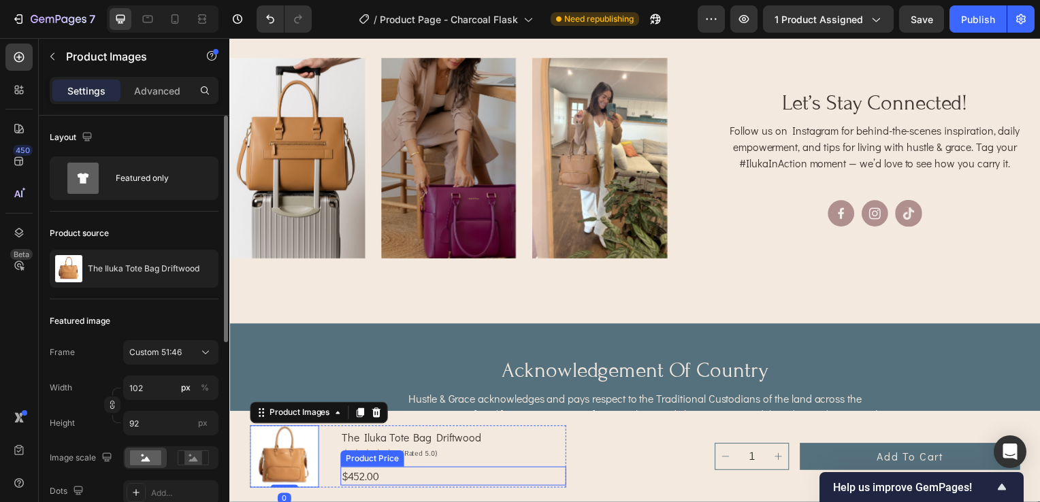
click at [393, 474] on div "$452.00" at bounding box center [454, 479] width 227 height 19
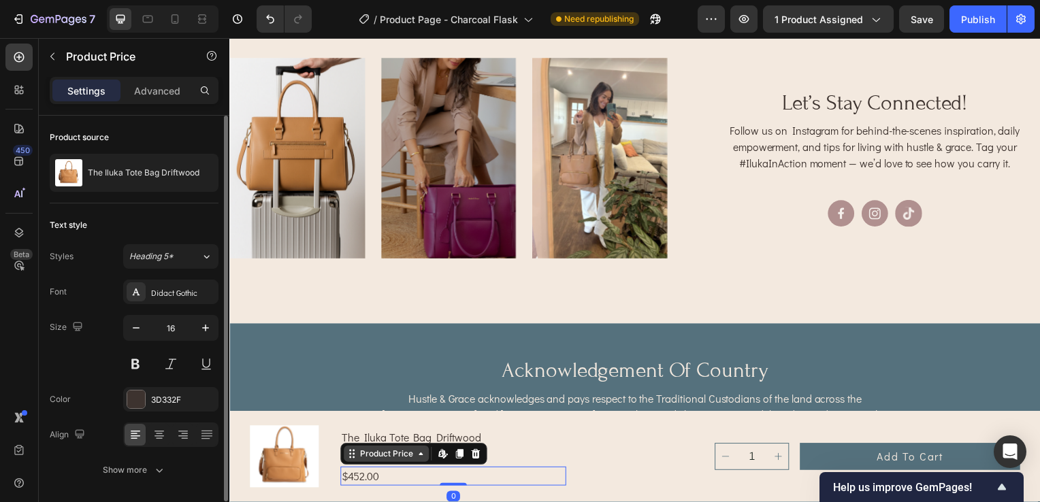
click at [376, 460] on div "Product Price" at bounding box center [387, 457] width 59 height 12
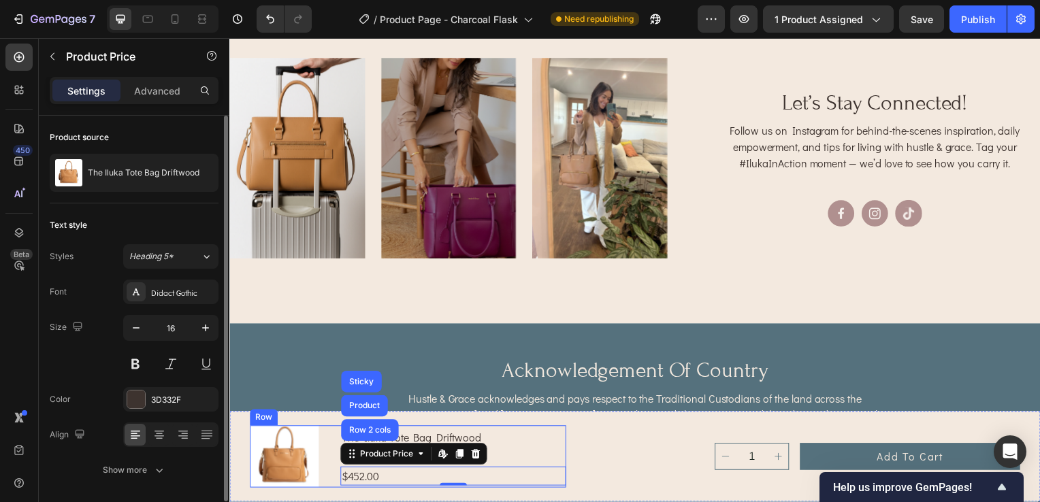
click at [535, 427] on div "Product Images the iluka tote bag driftwood Product Title Icon Icon Icon Icon I…" at bounding box center [637, 459] width 816 height 91
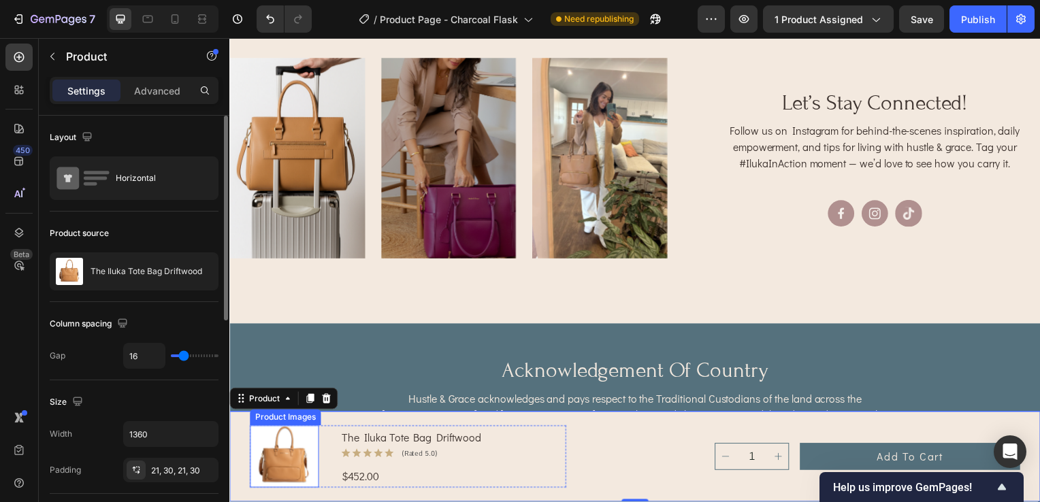
click at [274, 482] on img at bounding box center [284, 460] width 69 height 63
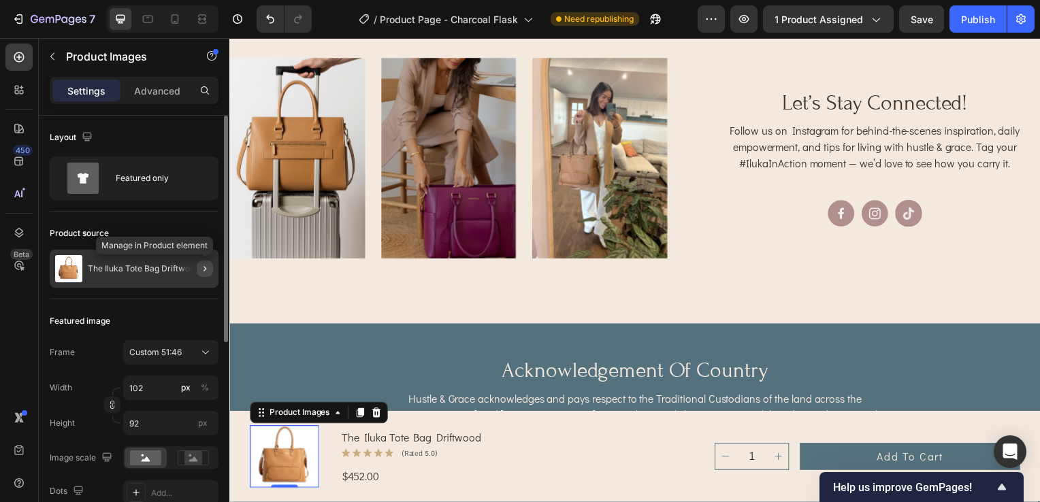
click at [209, 265] on icon "button" at bounding box center [204, 268] width 11 height 11
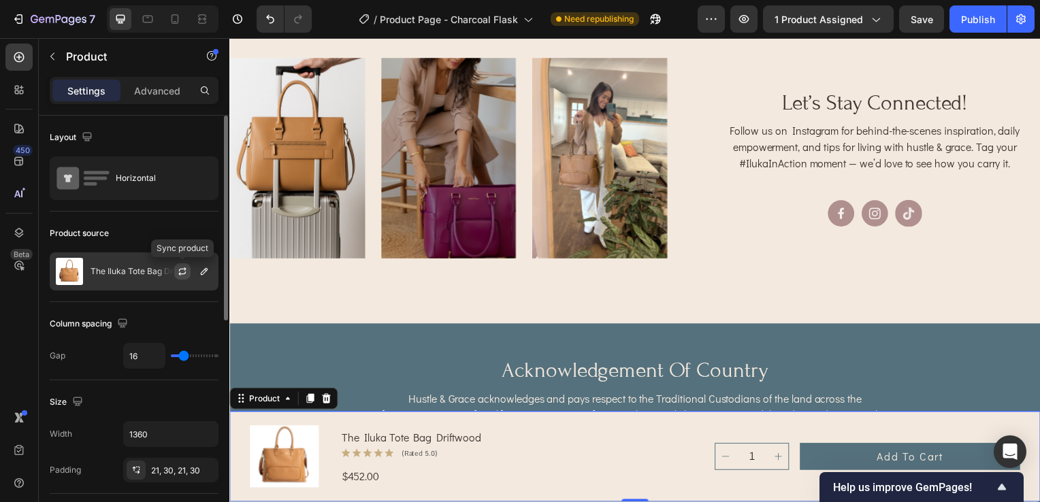
click at [188, 263] on button "button" at bounding box center [182, 271] width 16 height 16
click at [206, 274] on icon "button" at bounding box center [204, 271] width 11 height 11
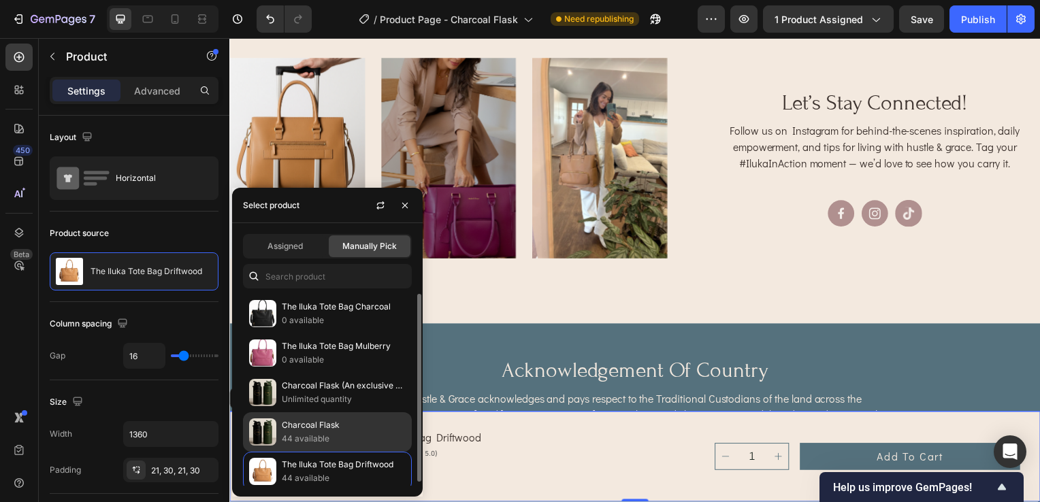
click at [322, 429] on p "Charcoal Flask" at bounding box center [344, 425] width 124 height 14
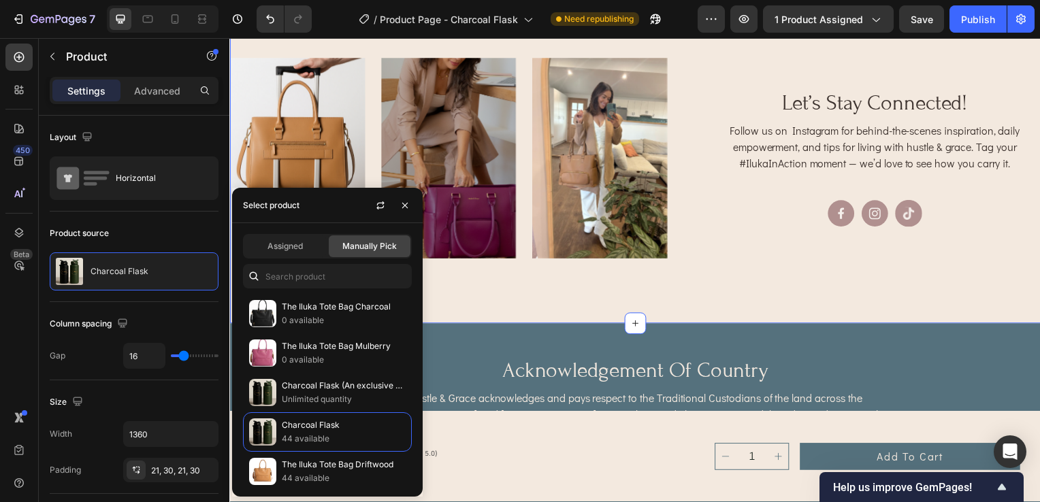
click at [728, 290] on div "Image Image Image Image Image Image Carousel let’s stay connected! Heading Foll…" at bounding box center [637, 159] width 816 height 333
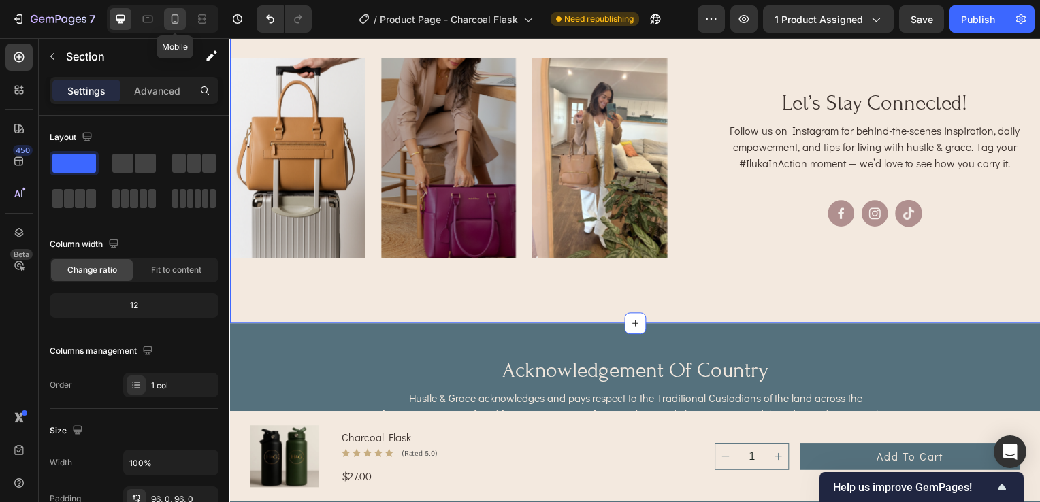
click at [174, 25] on icon at bounding box center [175, 19] width 14 height 14
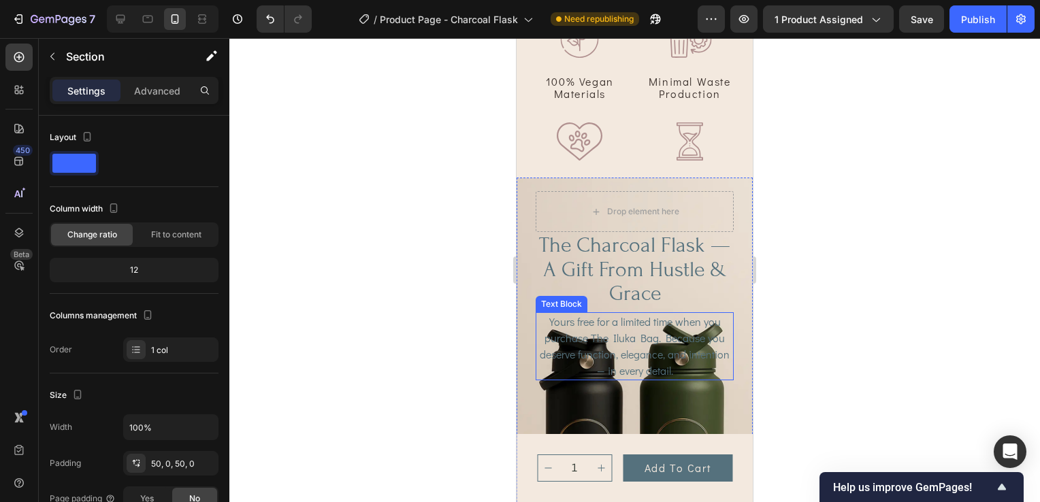
scroll to position [1297, 0]
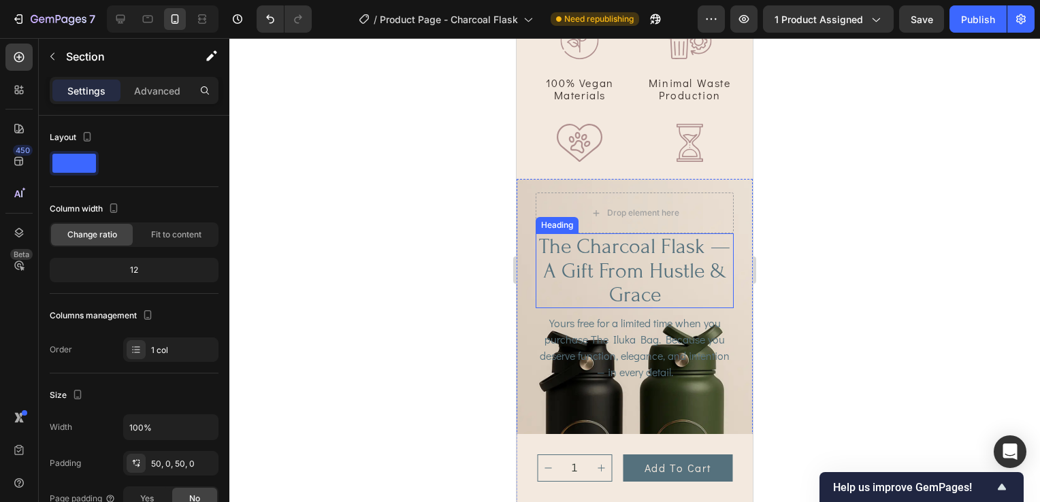
drag, startPoint x: 648, startPoint y: 284, endPoint x: 661, endPoint y: 250, distance: 36.6
click at [648, 284] on h2 "the charcoal flask — a gift from hustle & grace" at bounding box center [634, 270] width 198 height 75
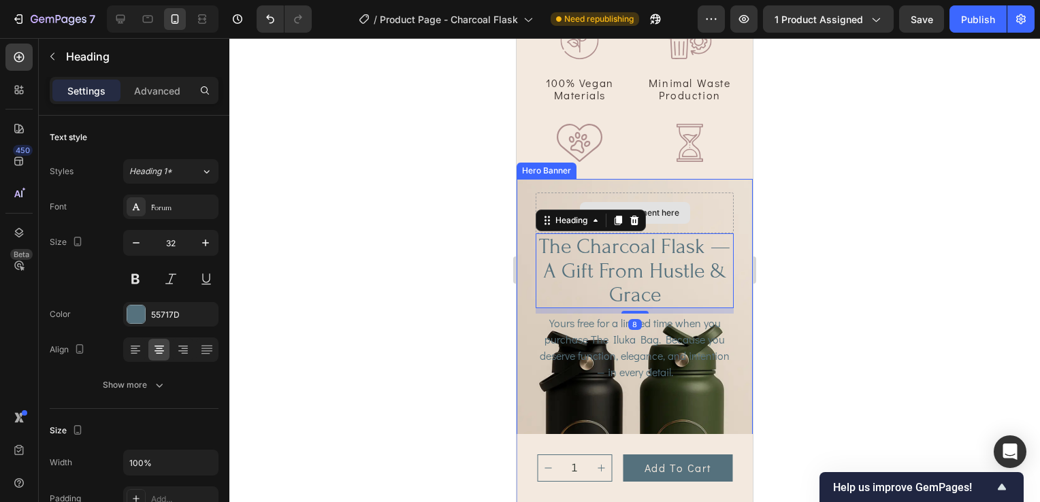
click at [659, 210] on div "Drop element here" at bounding box center [643, 213] width 72 height 11
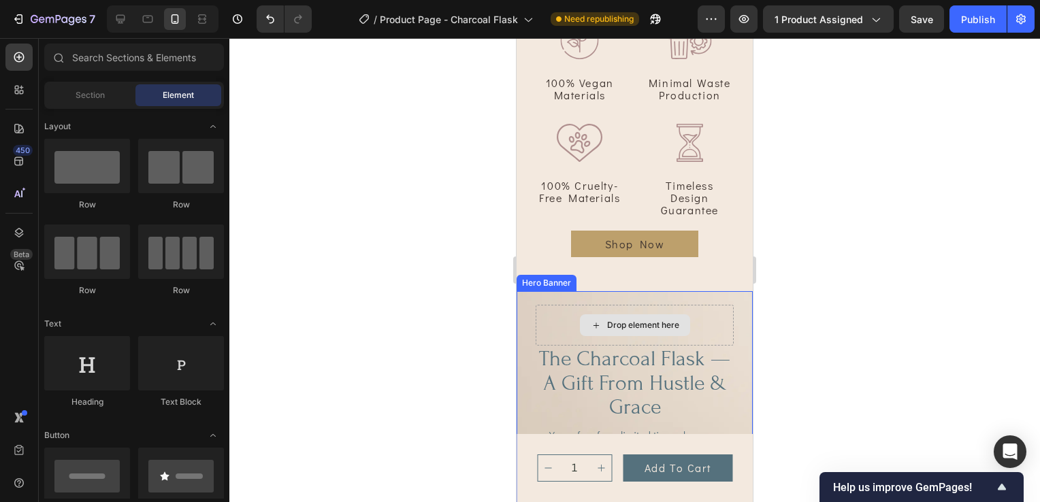
click at [694, 332] on div "Drop element here" at bounding box center [634, 325] width 198 height 41
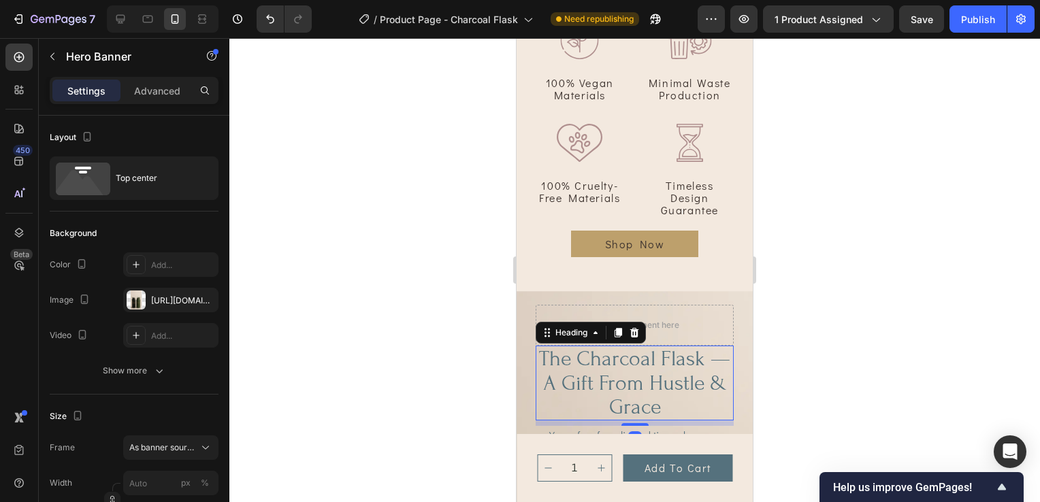
click at [710, 397] on h2 "the charcoal flask — a gift from hustle & grace" at bounding box center [634, 383] width 198 height 75
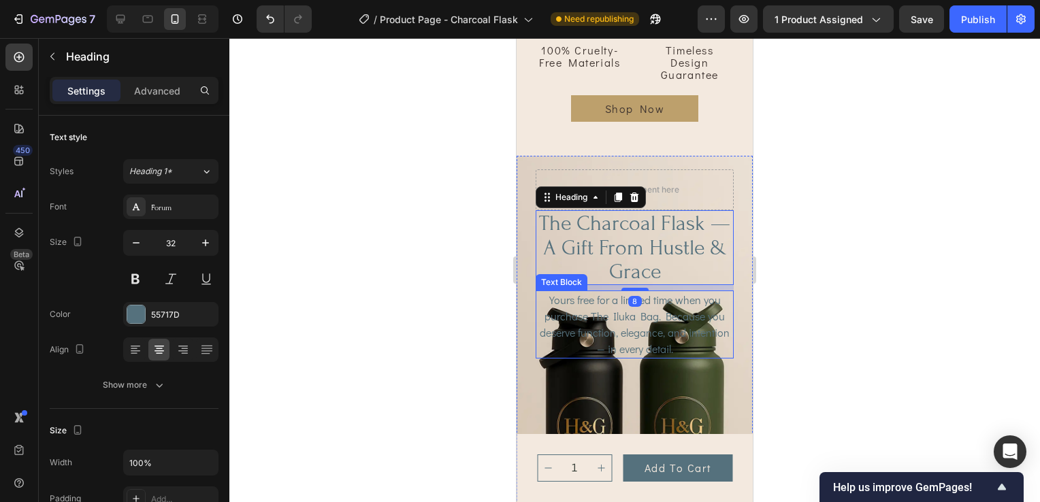
scroll to position [1433, 0]
click at [634, 344] on p "Yours free for a limited time when you purchase The Iluka Bag. Because you dese…" at bounding box center [634, 323] width 195 height 65
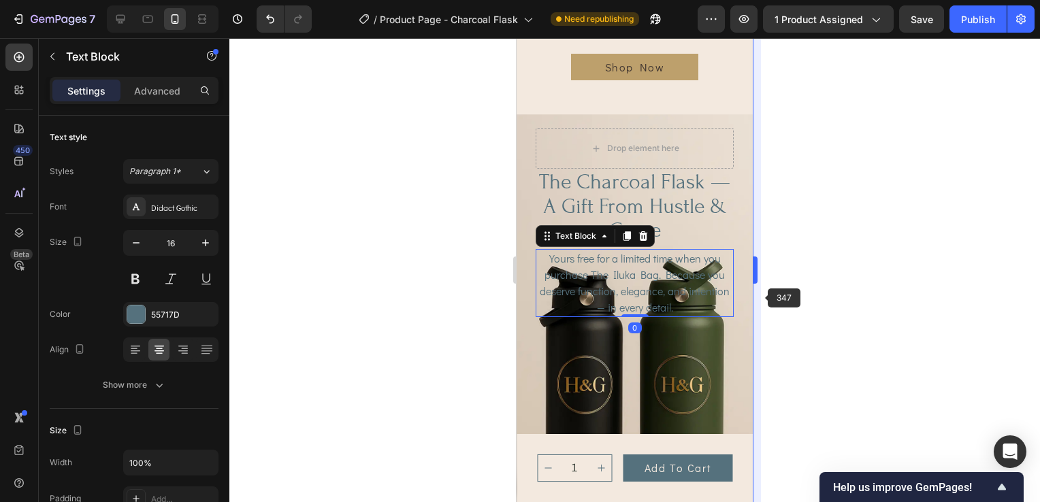
scroll to position [1569, 0]
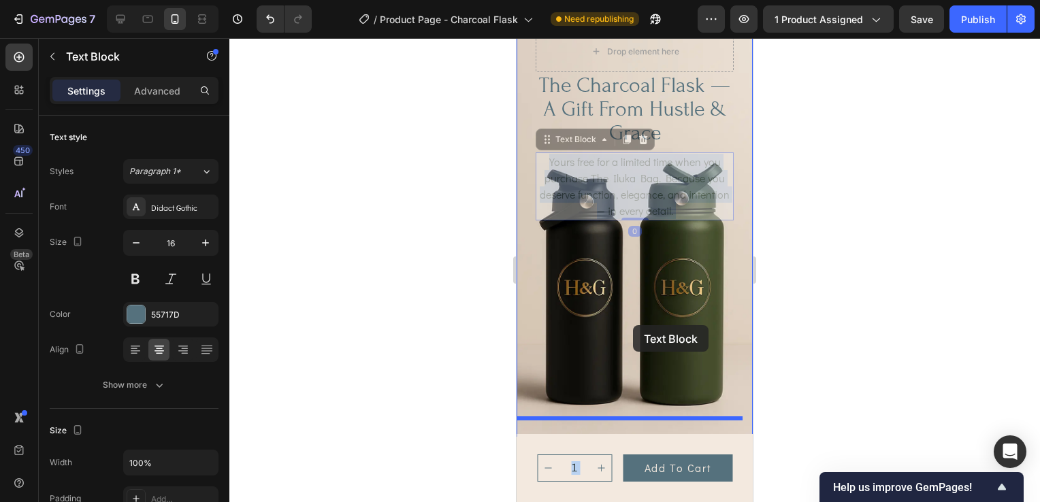
drag, startPoint x: 627, startPoint y: 216, endPoint x: 633, endPoint y: 325, distance: 109.7
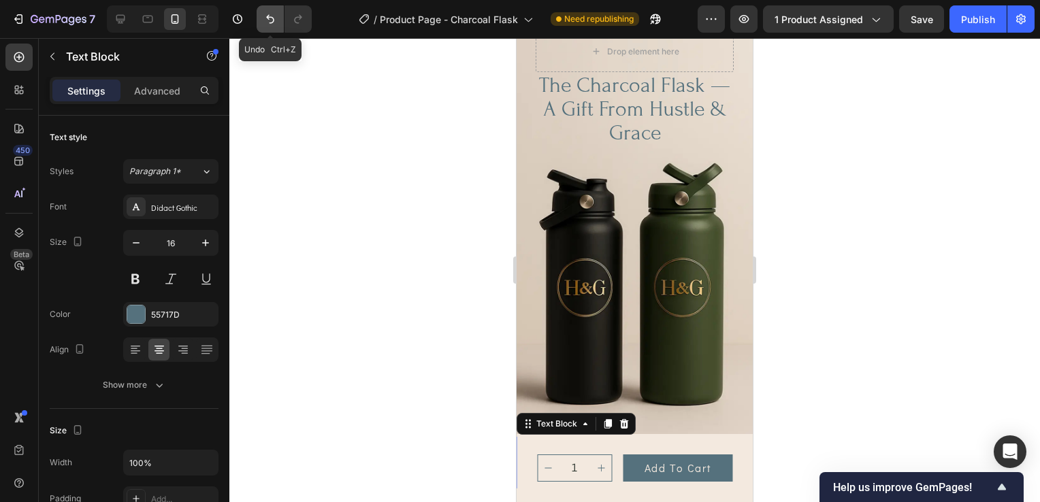
click at [263, 22] on icon "Undo/Redo" at bounding box center [270, 19] width 14 height 14
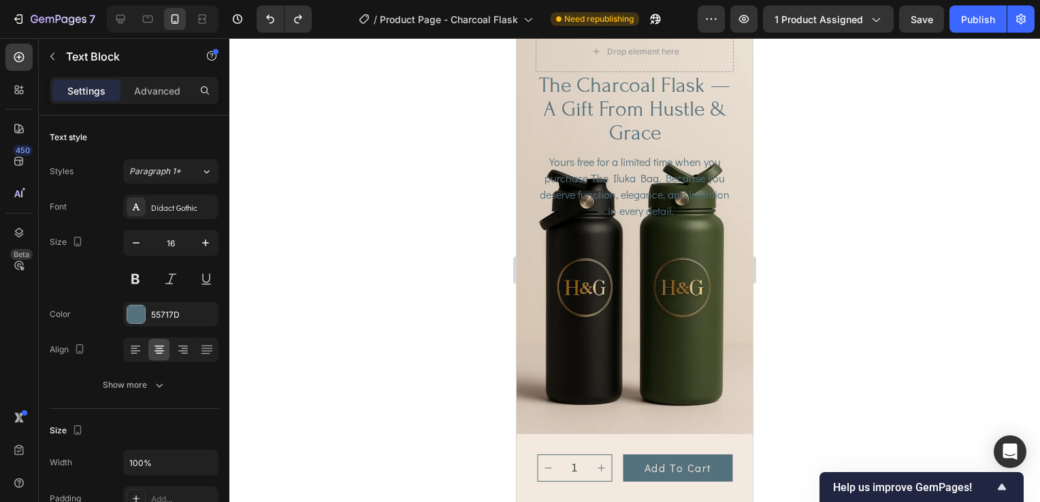
click at [970, 361] on div at bounding box center [634, 270] width 810 height 464
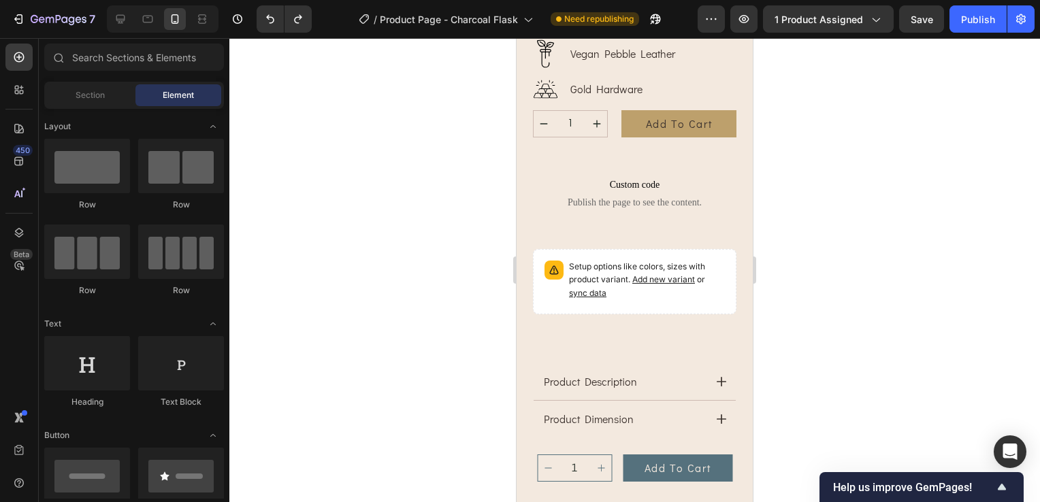
scroll to position [472, 0]
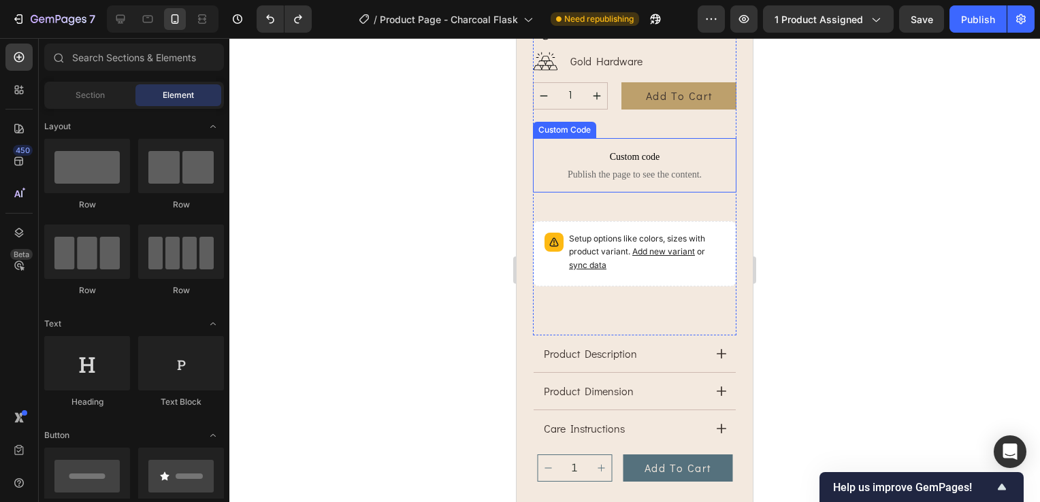
click at [640, 153] on span "Custom code" at bounding box center [634, 157] width 203 height 16
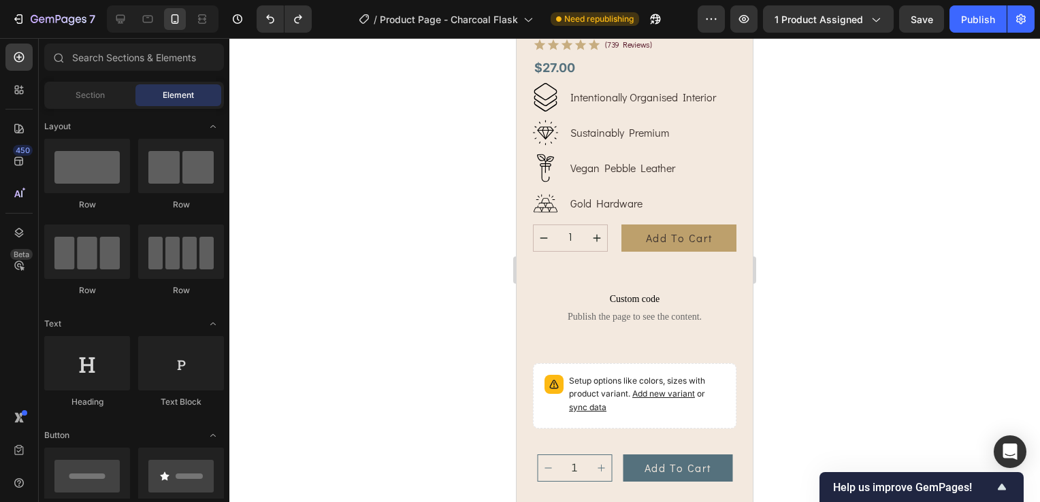
scroll to position [281, 0]
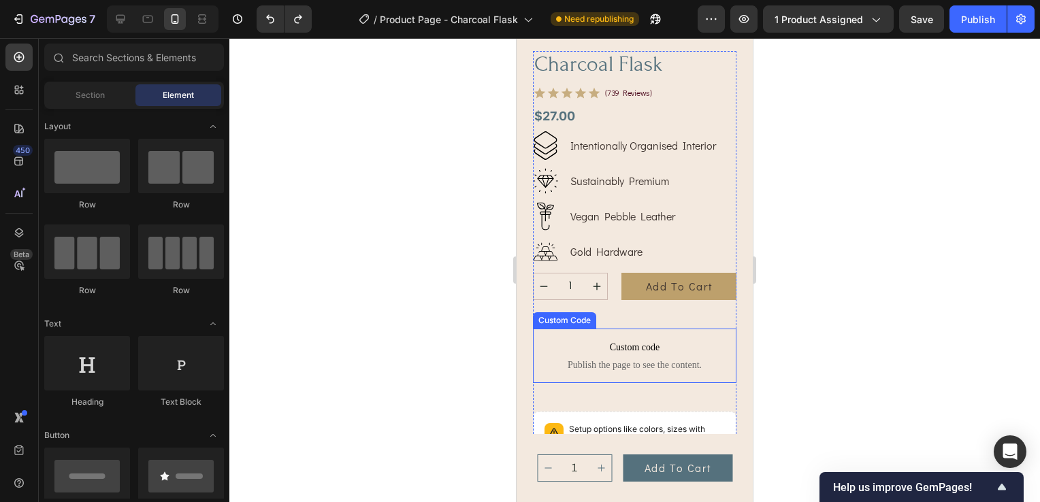
click at [653, 344] on span "Custom code" at bounding box center [634, 348] width 203 height 16
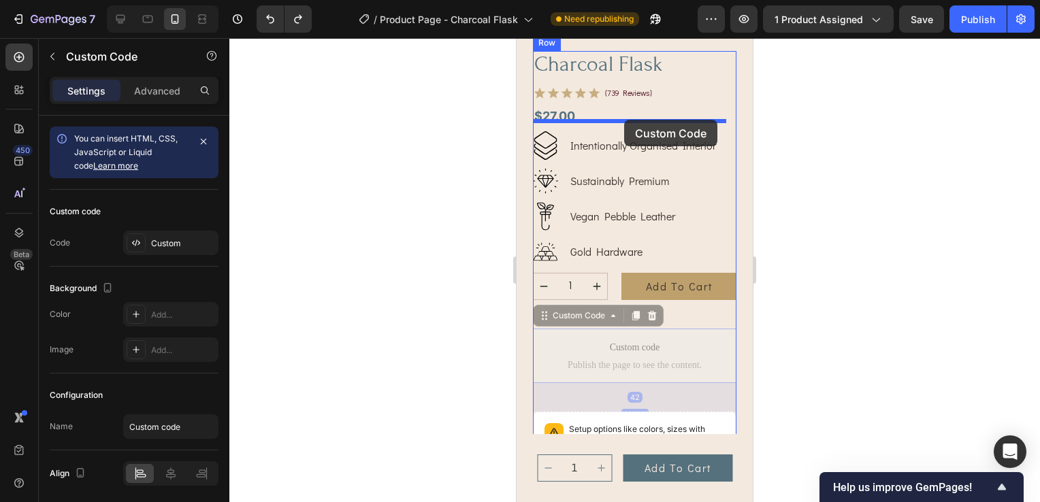
drag, startPoint x: 680, startPoint y: 345, endPoint x: 624, endPoint y: 120, distance: 232.0
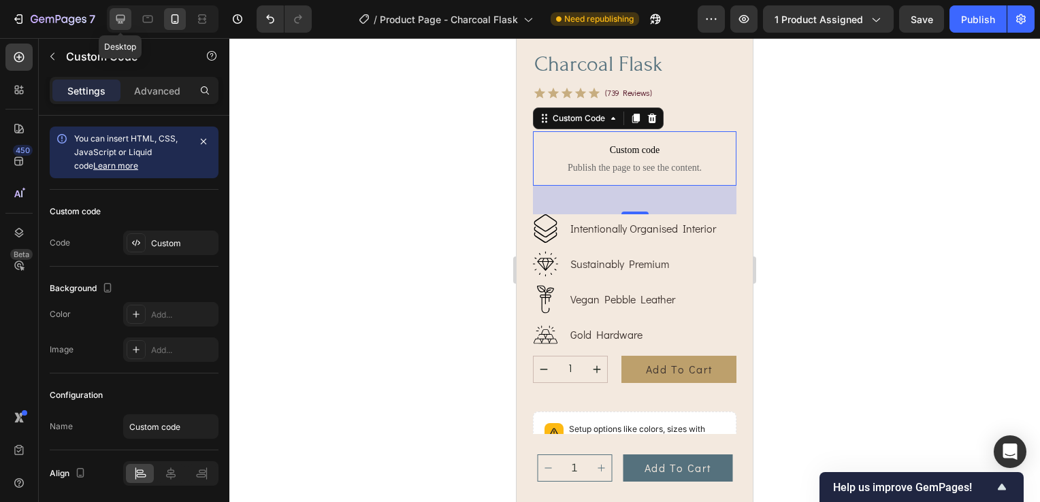
click at [122, 18] on icon at bounding box center [121, 19] width 14 height 14
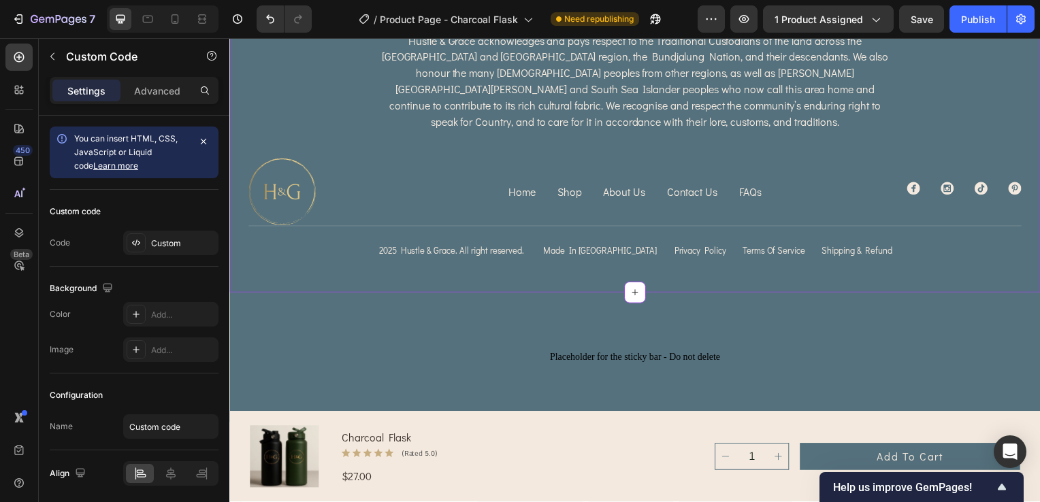
scroll to position [4832, 0]
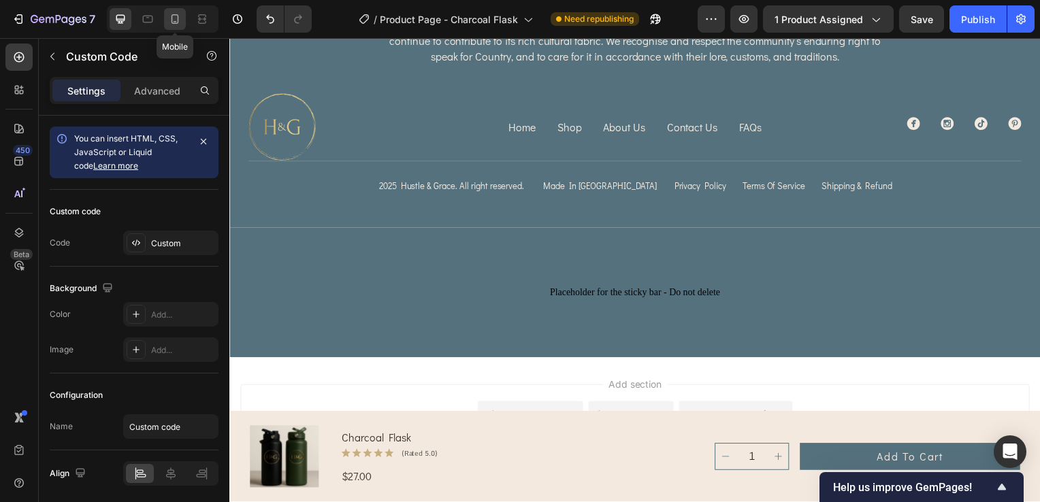
click at [176, 20] on icon at bounding box center [175, 19] width 14 height 14
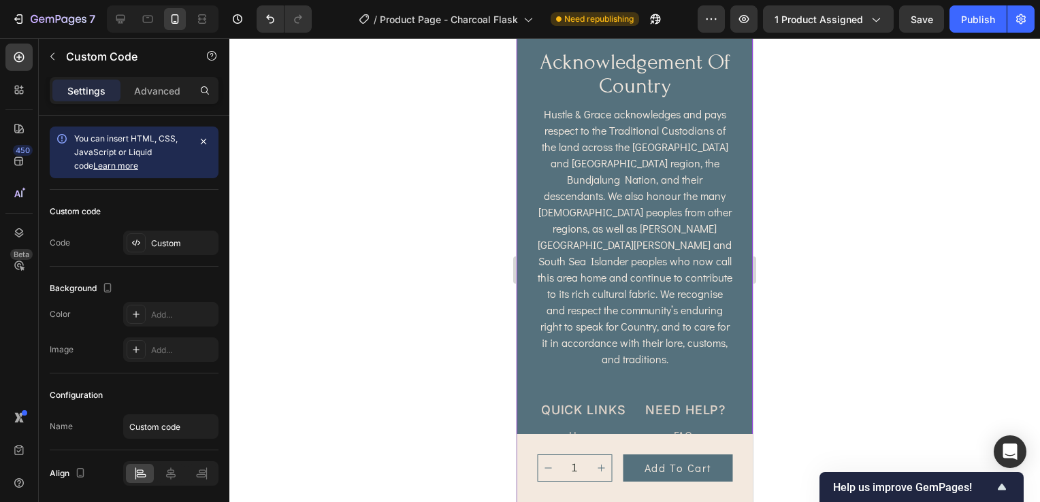
scroll to position [4938, 0]
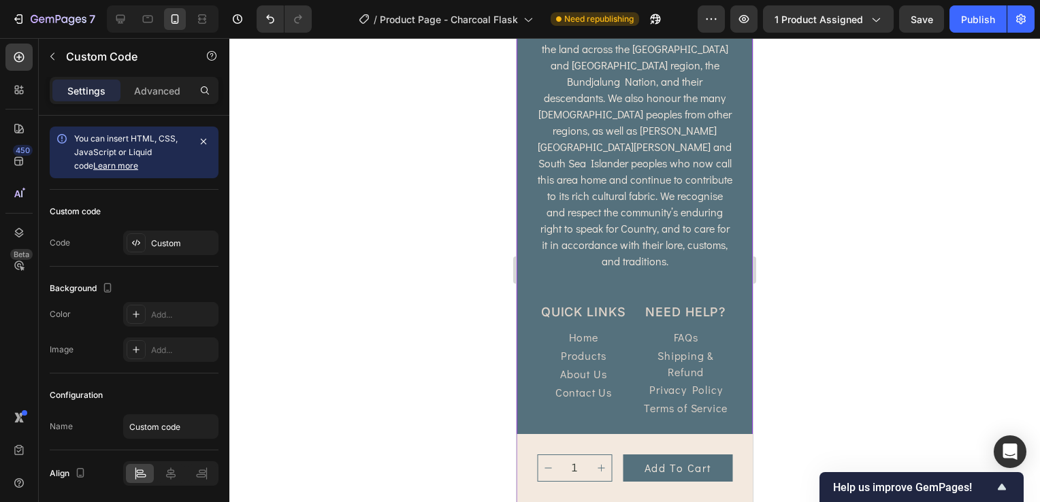
click at [582, 329] on p "Home" at bounding box center [583, 337] width 29 height 16
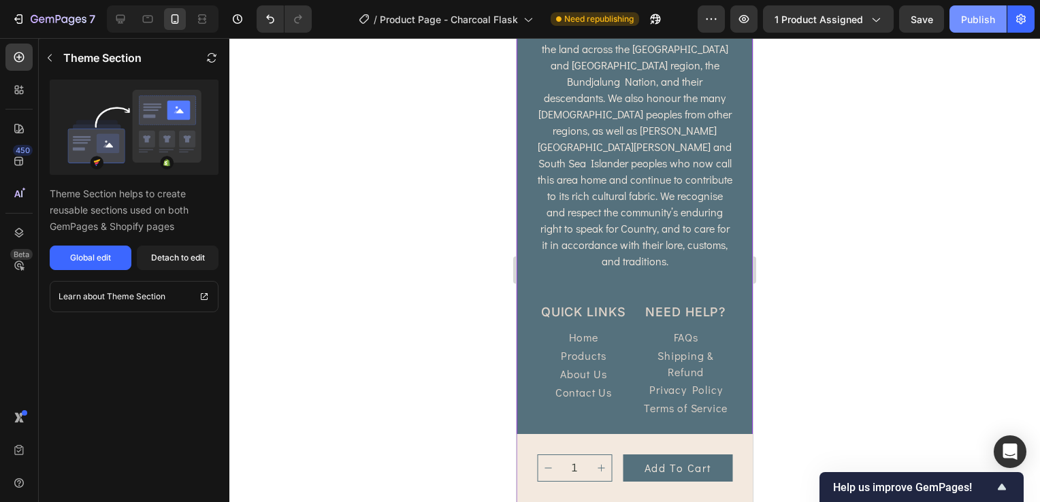
click at [995, 14] on button "Publish" at bounding box center [977, 18] width 57 height 27
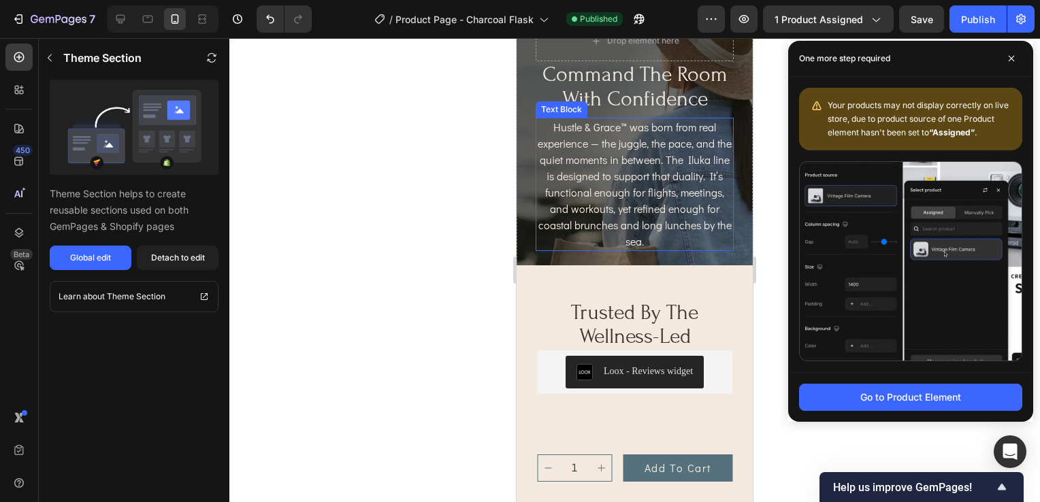
scroll to position [3781, 0]
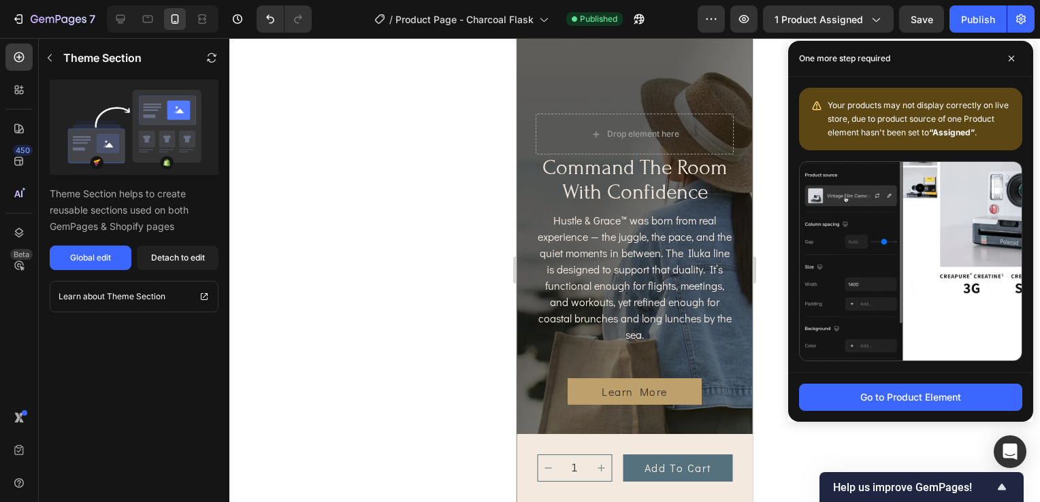
click at [730, 69] on div "Background Image" at bounding box center [634, 267] width 236 height 502
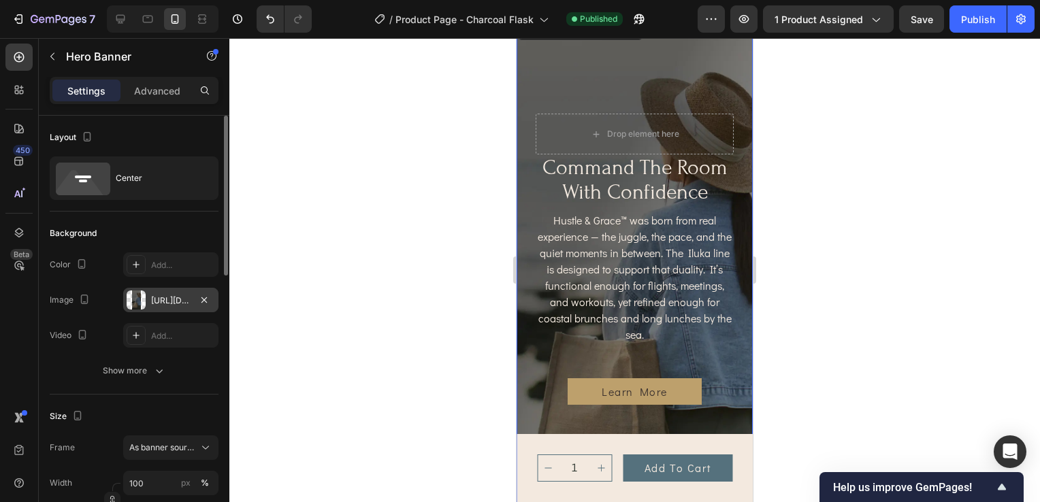
click at [171, 303] on div "https://cdn.shopify.com/s/files/1/0703/0289/2132/files/gempages_578549456991945…" at bounding box center [170, 301] width 39 height 12
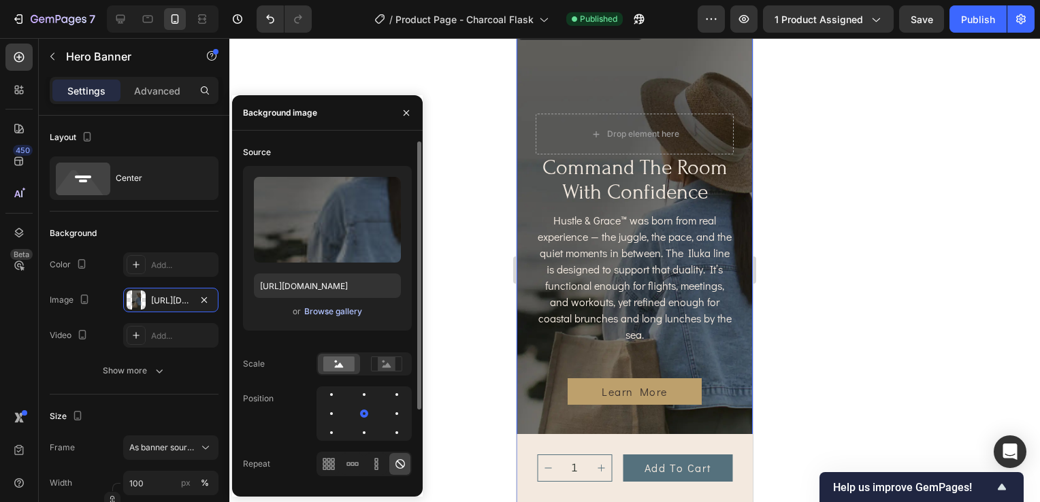
click at [320, 311] on div "Browse gallery" at bounding box center [333, 311] width 58 height 12
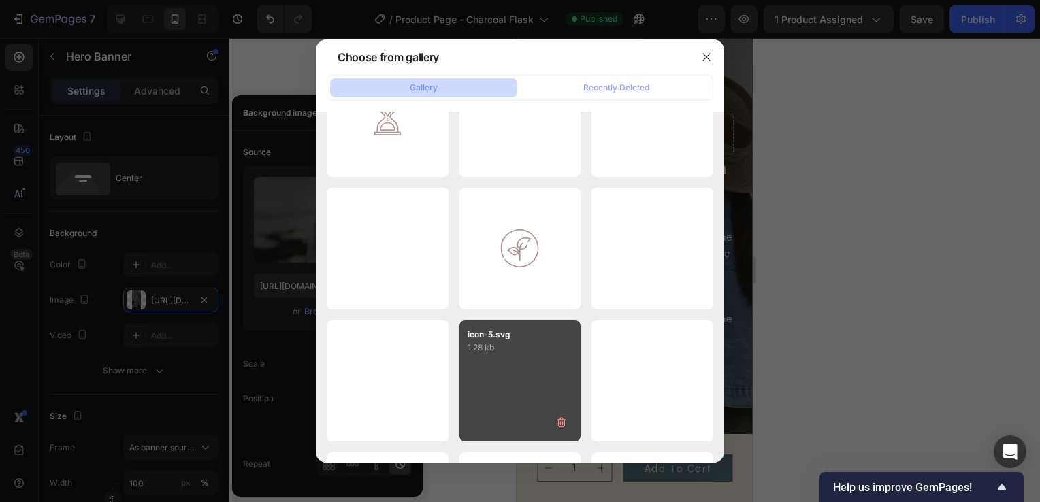
scroll to position [3976, 0]
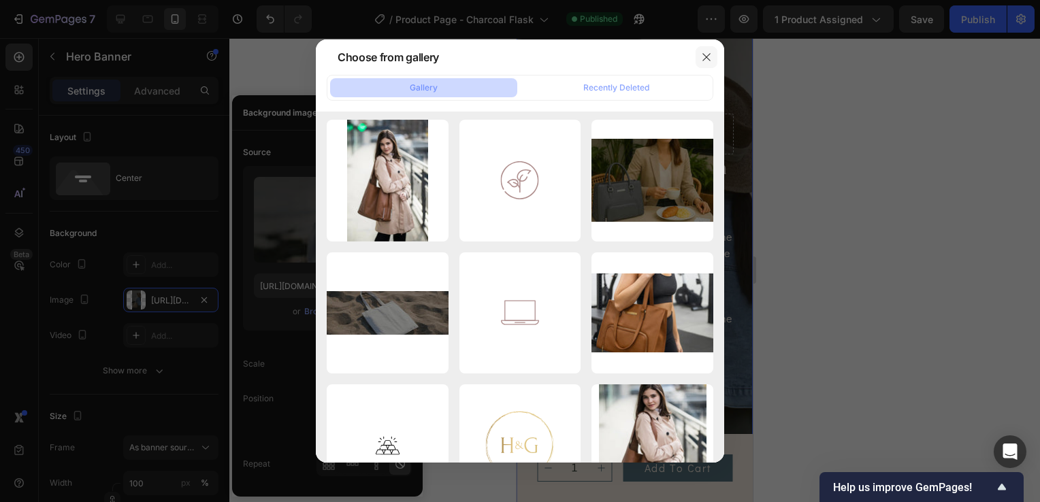
click at [708, 60] on icon "button" at bounding box center [706, 57] width 11 height 11
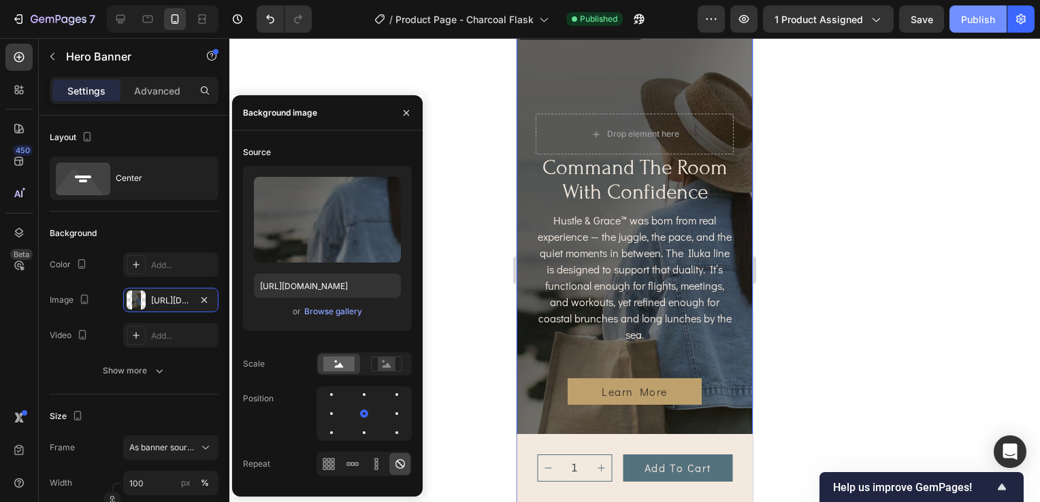
click at [972, 14] on div "Publish" at bounding box center [978, 19] width 34 height 14
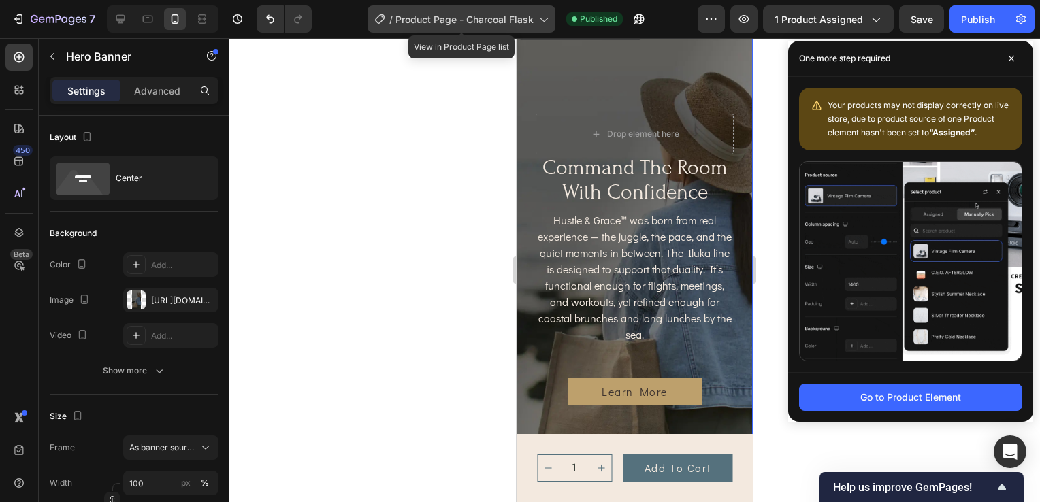
click at [518, 24] on span "Product Page - Charcoal Flask" at bounding box center [464, 19] width 138 height 14
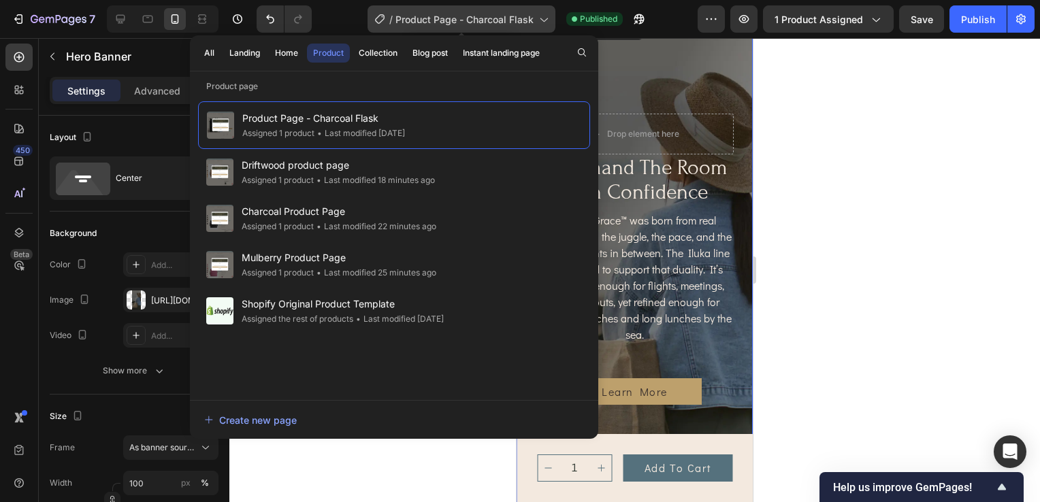
click at [541, 20] on icon at bounding box center [543, 19] width 14 height 14
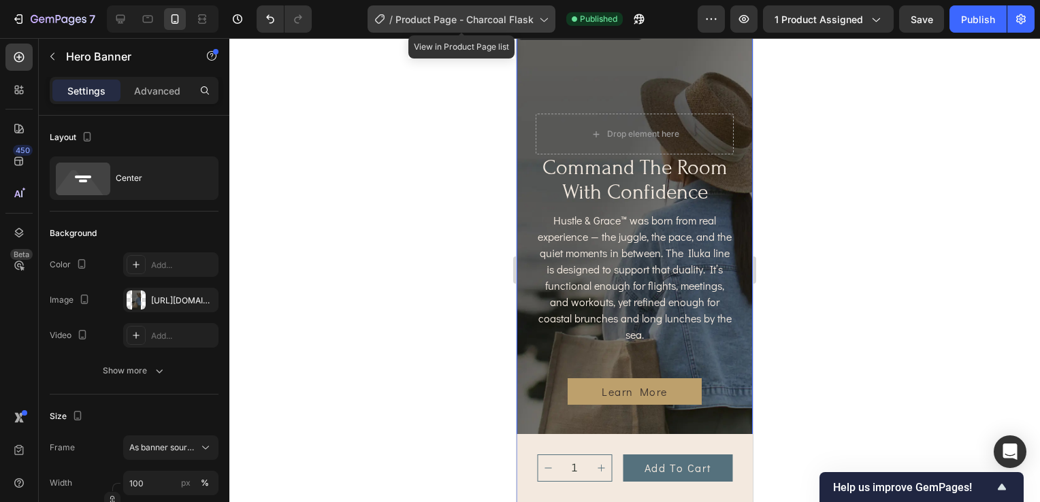
click at [541, 20] on icon at bounding box center [543, 19] width 14 height 14
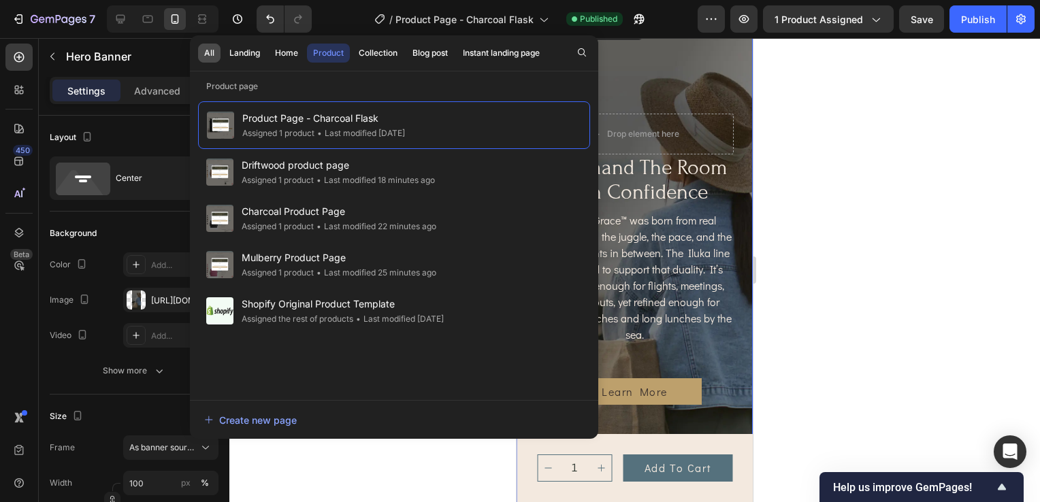
click at [206, 50] on div "All" at bounding box center [209, 53] width 10 height 12
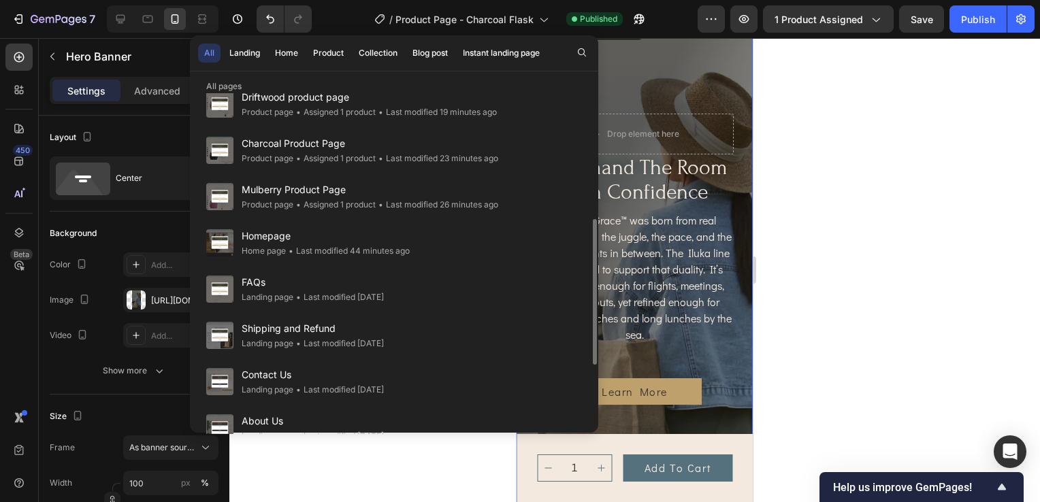
scroll to position [204, 0]
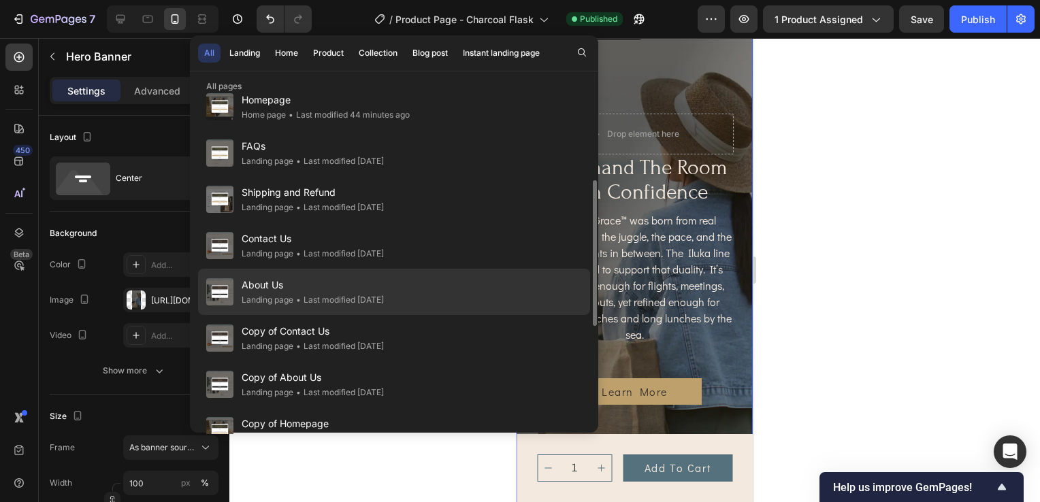
click at [284, 284] on span "About Us" at bounding box center [313, 285] width 142 height 16
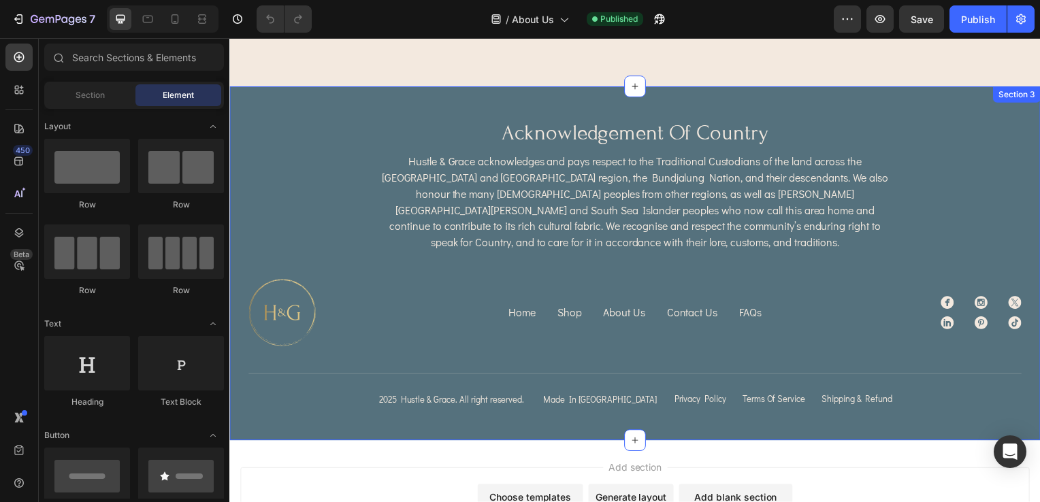
scroll to position [2268, 0]
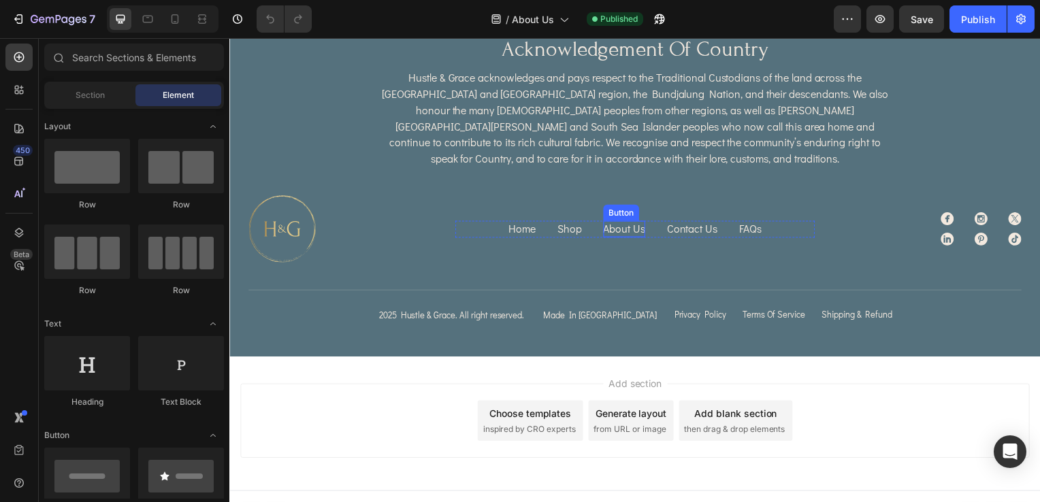
click at [616, 222] on p "About Us" at bounding box center [627, 230] width 42 height 16
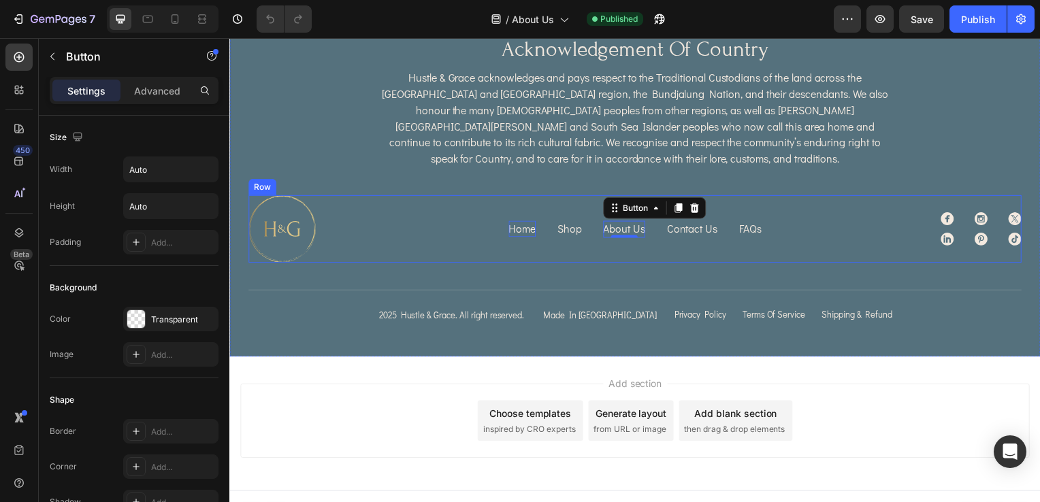
click at [517, 222] on p "Home" at bounding box center [523, 230] width 27 height 16
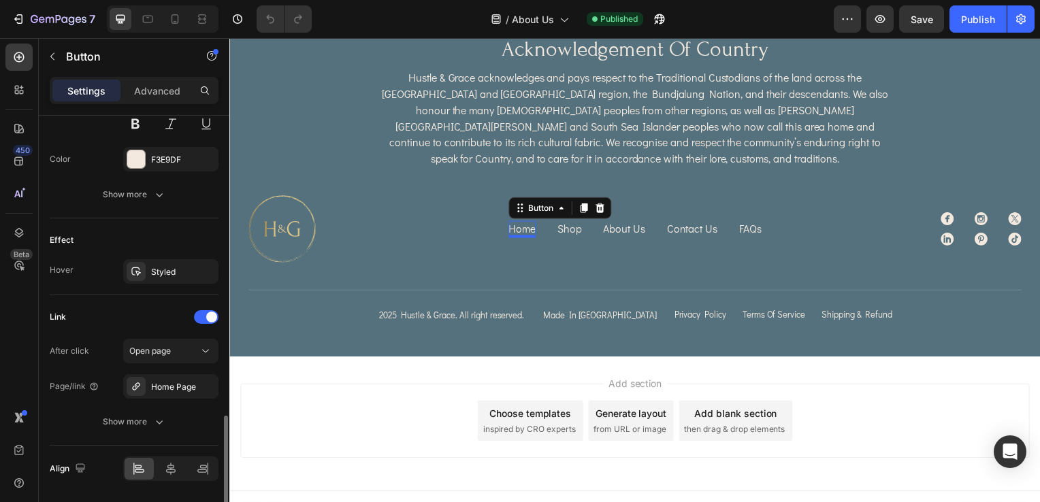
scroll to position [654, 0]
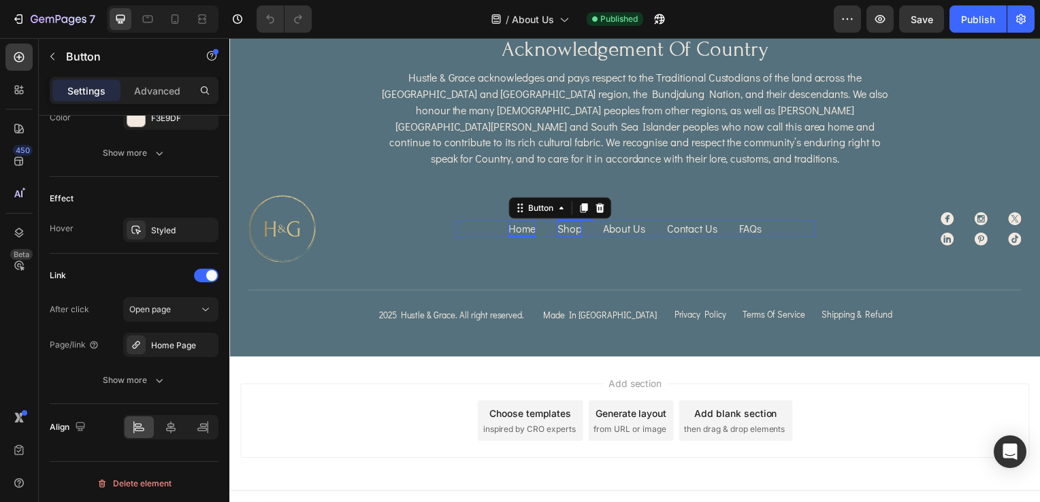
click at [564, 222] on p "Shop" at bounding box center [571, 230] width 24 height 16
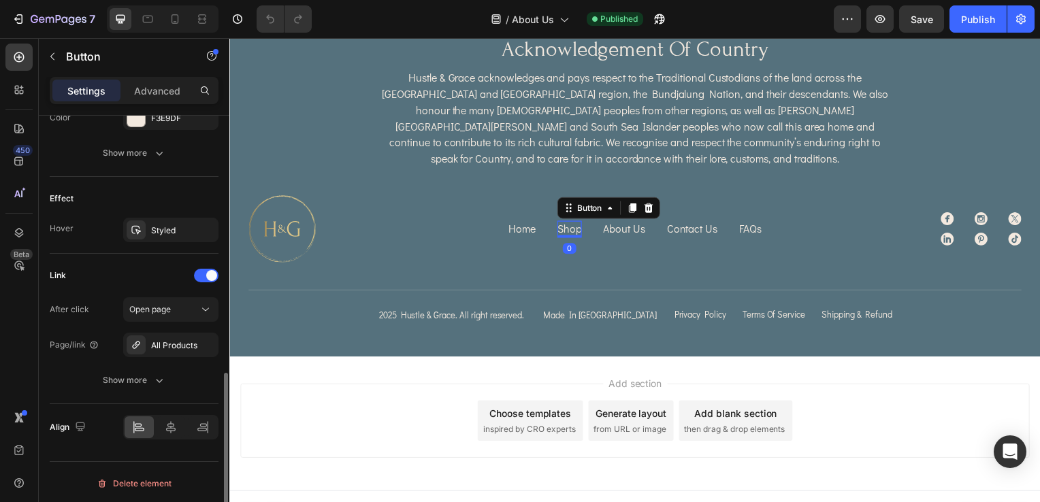
scroll to position [653, 0]
click at [185, 343] on div "All Products" at bounding box center [170, 346] width 39 height 12
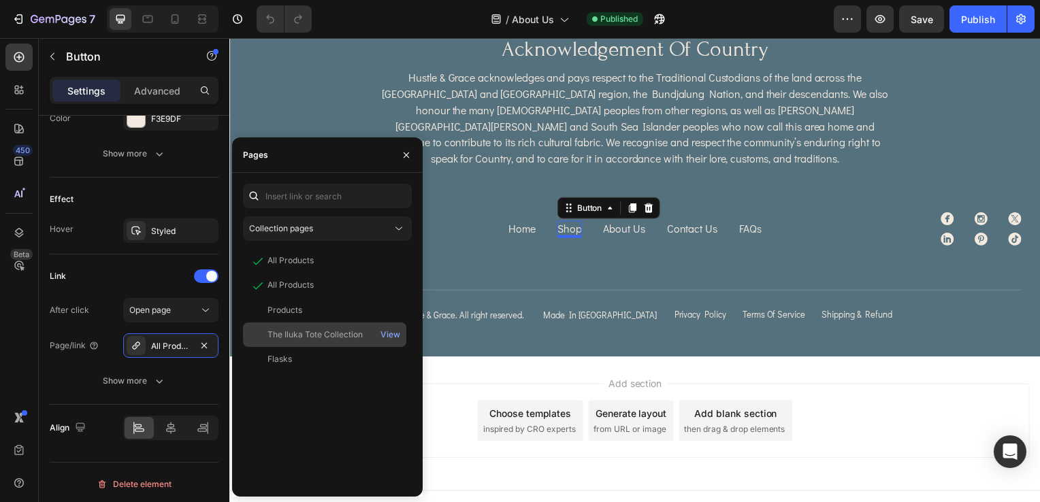
click at [283, 335] on div "The Iluka Tote Collection" at bounding box center [314, 335] width 95 height 12
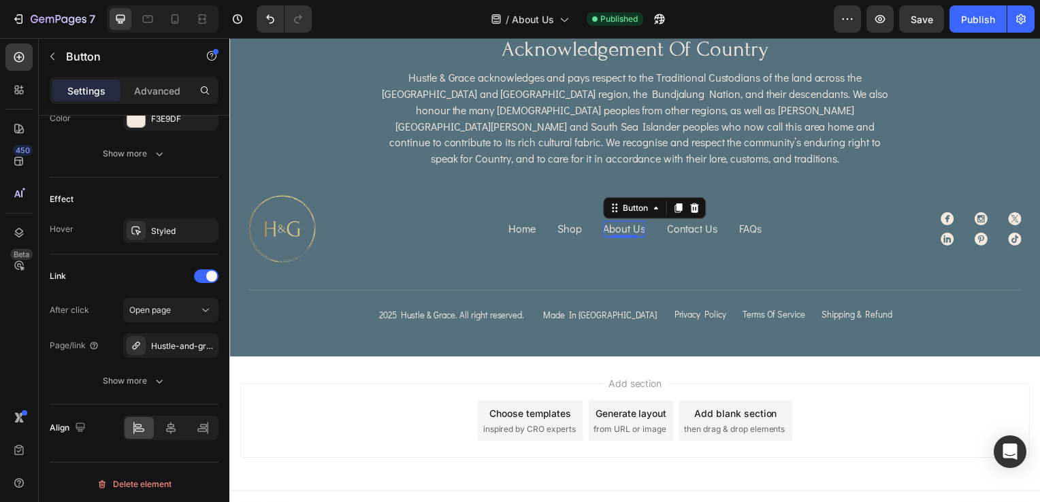
click at [614, 222] on p "About Us" at bounding box center [627, 230] width 42 height 16
click at [177, 336] on div "Hustle-and-grace-about-us" at bounding box center [170, 345] width 95 height 24
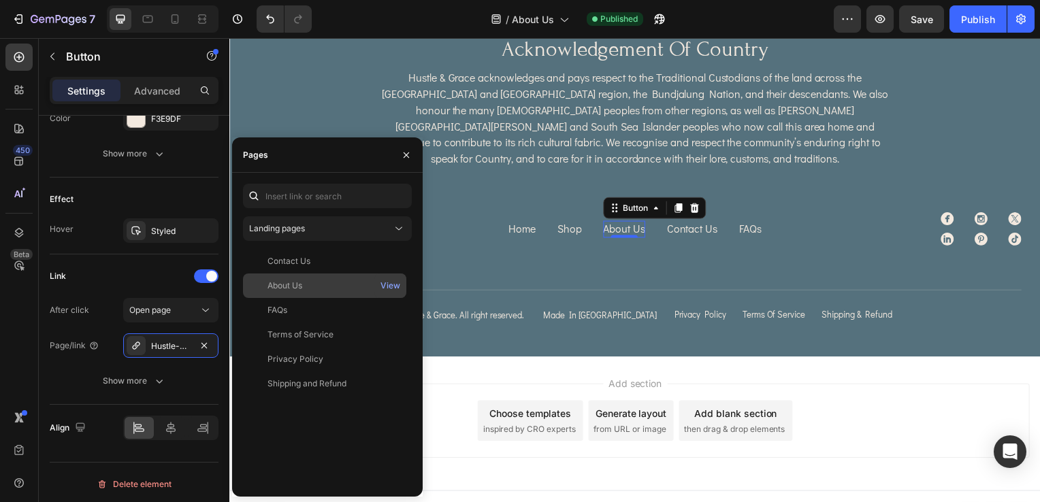
click at [294, 287] on div "About Us" at bounding box center [284, 286] width 35 height 12
click at [587, 230] on div "Home Button Shop Button About Us Button 0 Contact Us Button FAQs Button Row Pol…" at bounding box center [638, 231] width 362 height 68
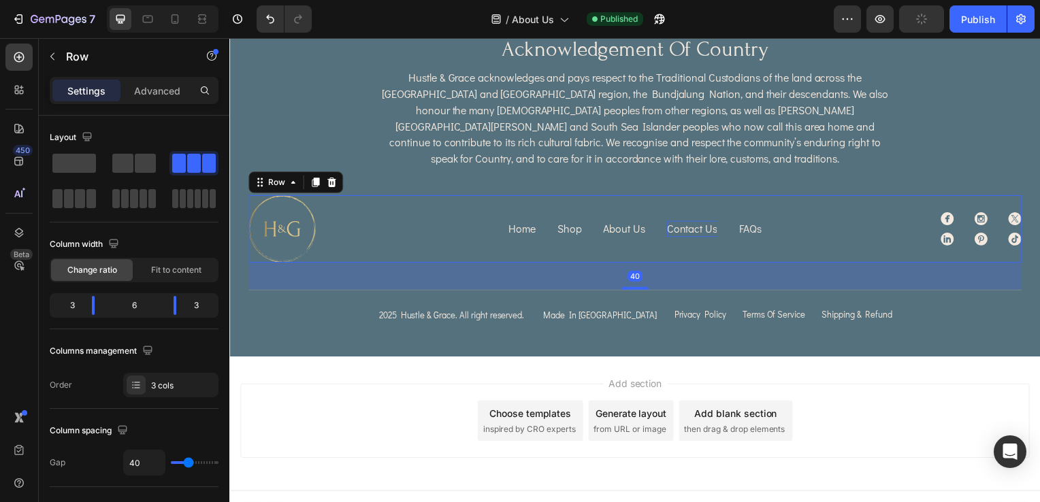
scroll to position [0, 0]
click at [705, 222] on p "Contact Us" at bounding box center [695, 230] width 51 height 16
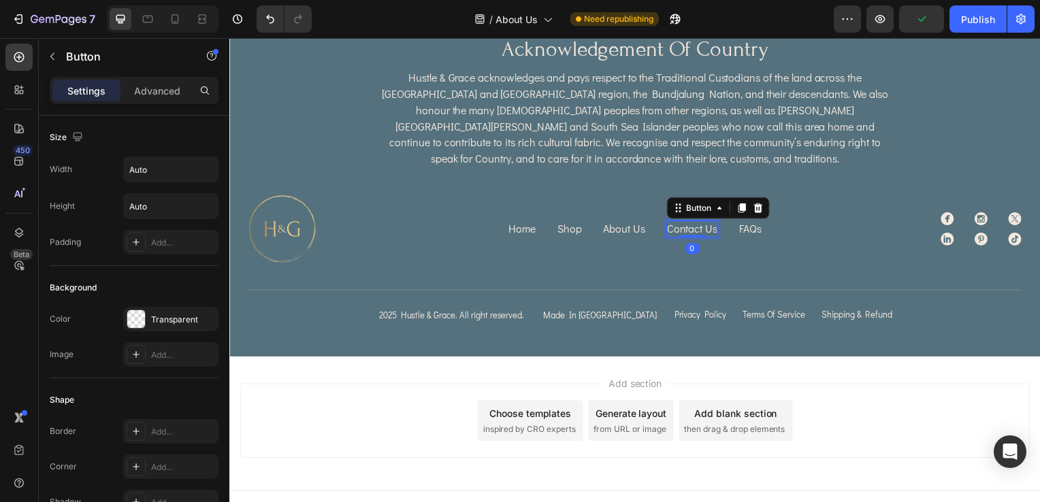
click at [680, 222] on p "Contact Us" at bounding box center [695, 230] width 51 height 16
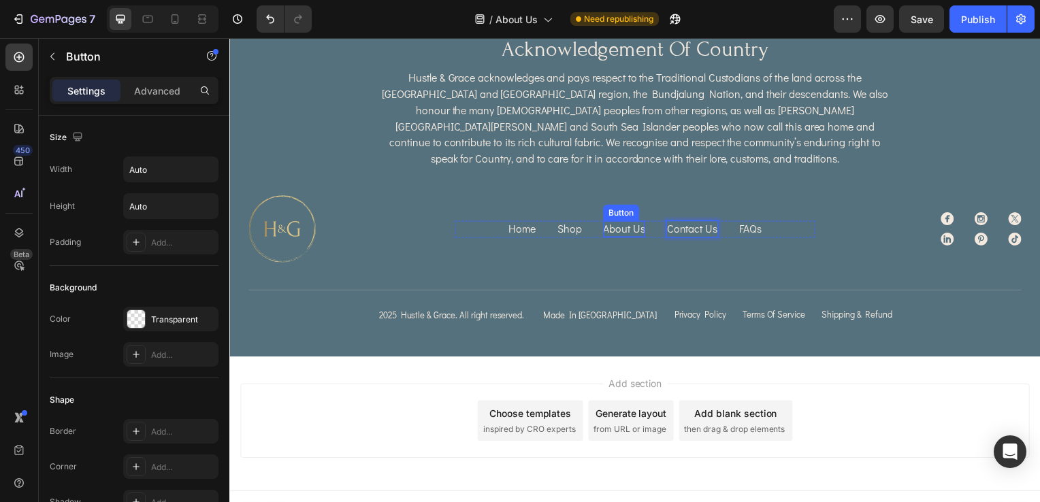
click at [625, 222] on p "About Us" at bounding box center [627, 230] width 42 height 16
click at [627, 222] on p "About Us" at bounding box center [627, 230] width 42 height 16
click at [563, 222] on p "Shop" at bounding box center [571, 230] width 24 height 16
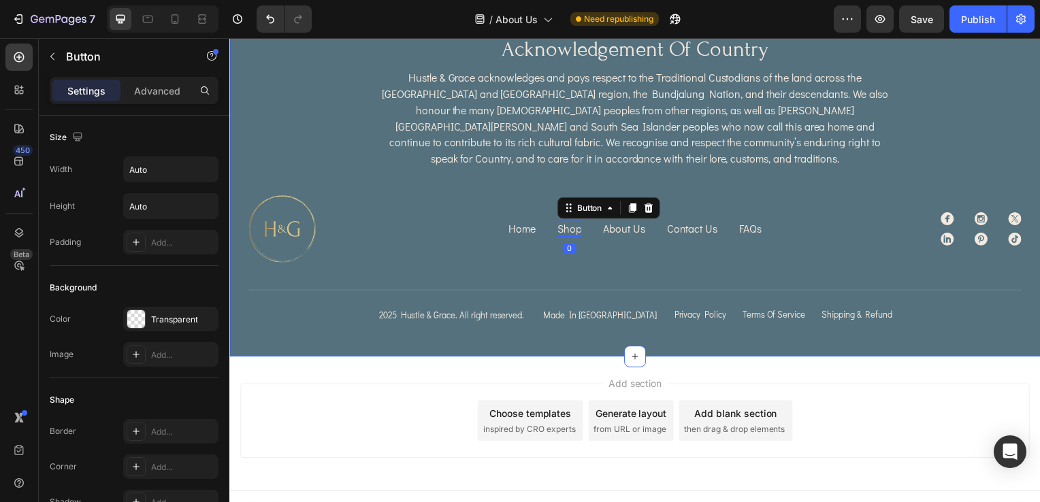
click at [414, 217] on div at bounding box center [338, 231] width 181 height 68
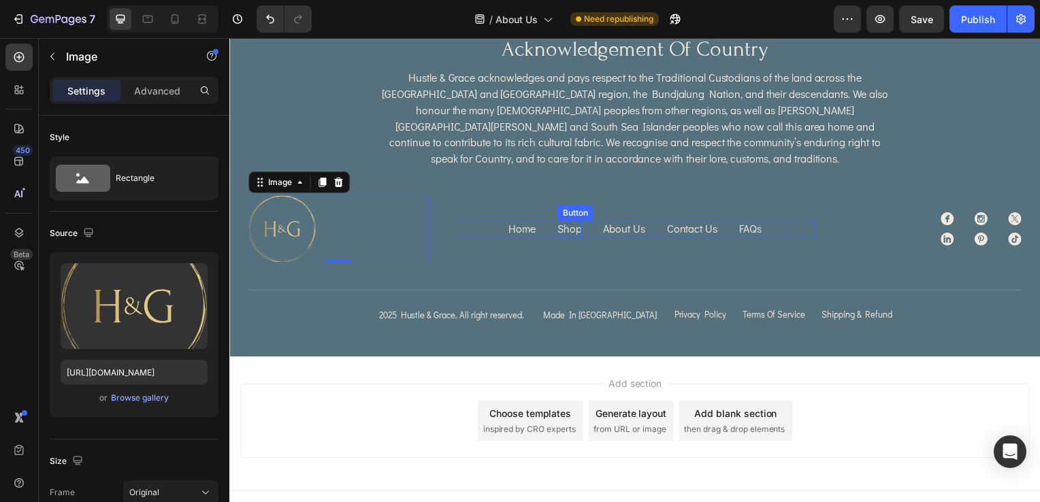
click at [570, 222] on p "Shop" at bounding box center [571, 230] width 24 height 16
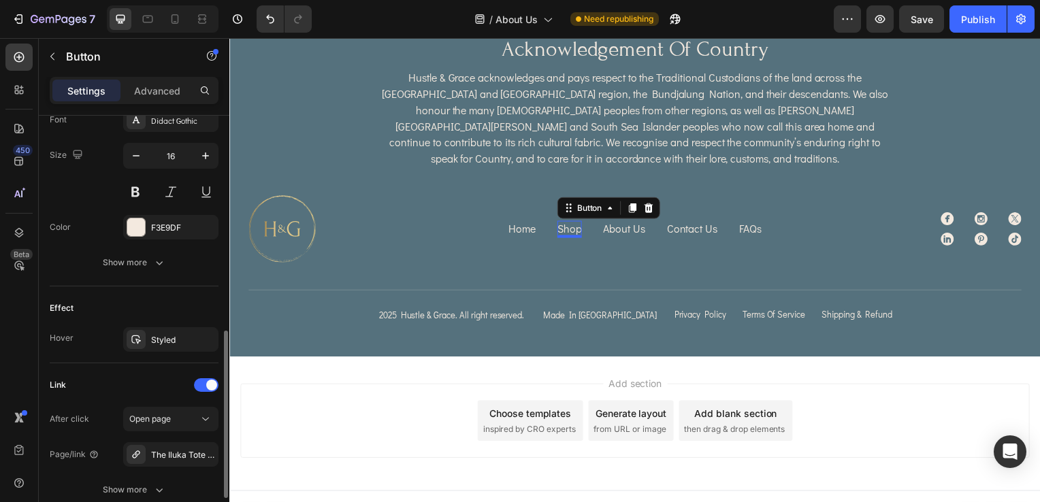
scroll to position [612, 0]
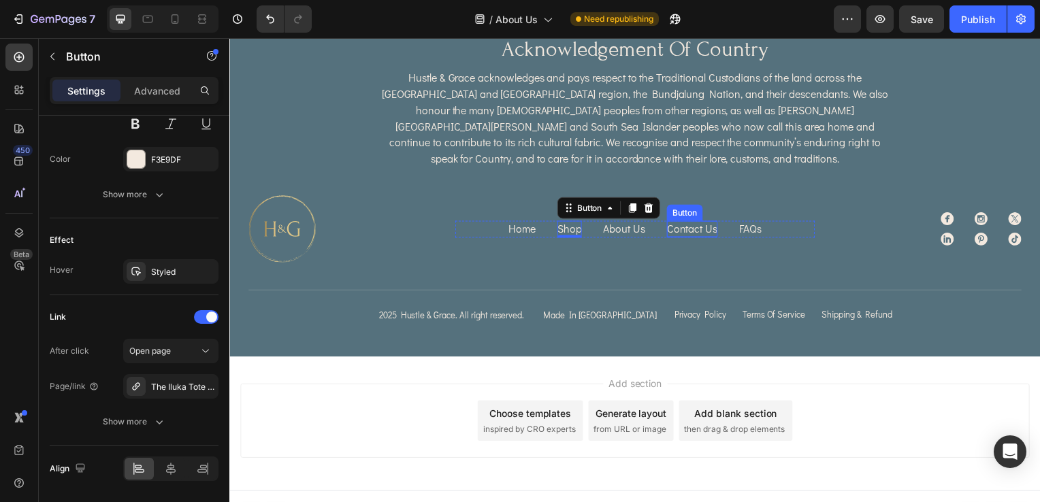
click at [687, 222] on p "Contact Us" at bounding box center [695, 230] width 51 height 16
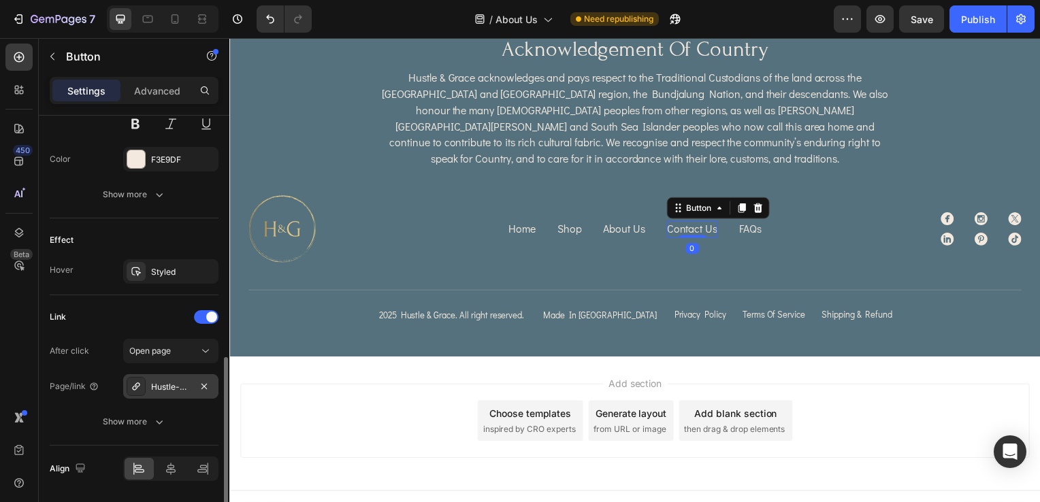
click at [168, 389] on div "Hustle-and-grace-contact-us" at bounding box center [170, 387] width 39 height 12
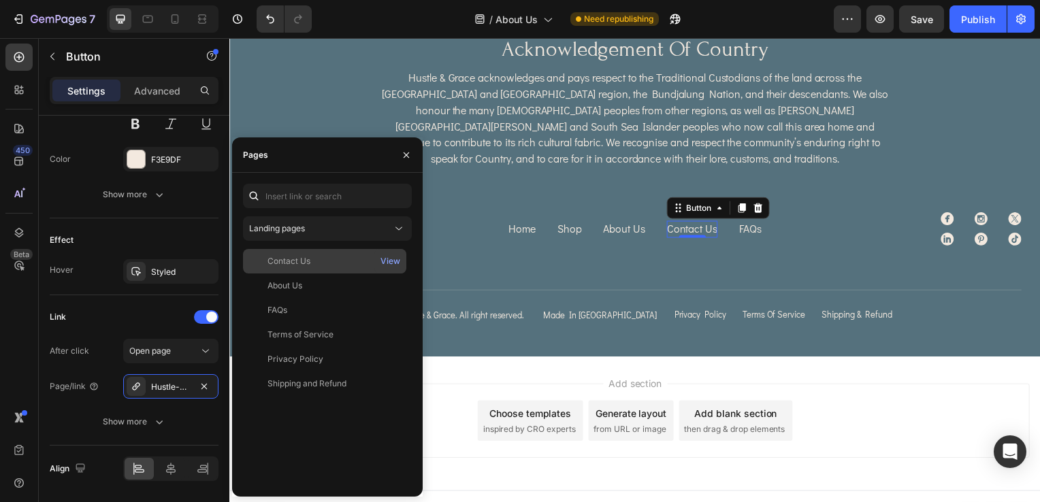
click at [313, 269] on div "Contact Us View" at bounding box center [324, 261] width 163 height 24
click at [654, 244] on div "Home Button Shop Button About Us Button Contact Us Button 0 FAQs Button Row Pol…" at bounding box center [638, 231] width 362 height 68
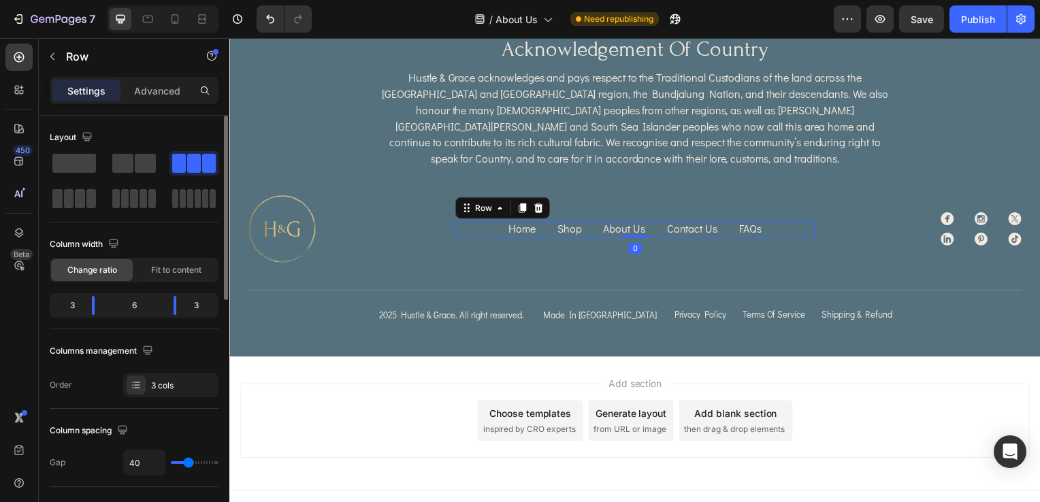
click at [759, 222] on div "Home Button Shop Button About Us Button Contact Us Button FAQs Button Row 0" at bounding box center [638, 230] width 362 height 17
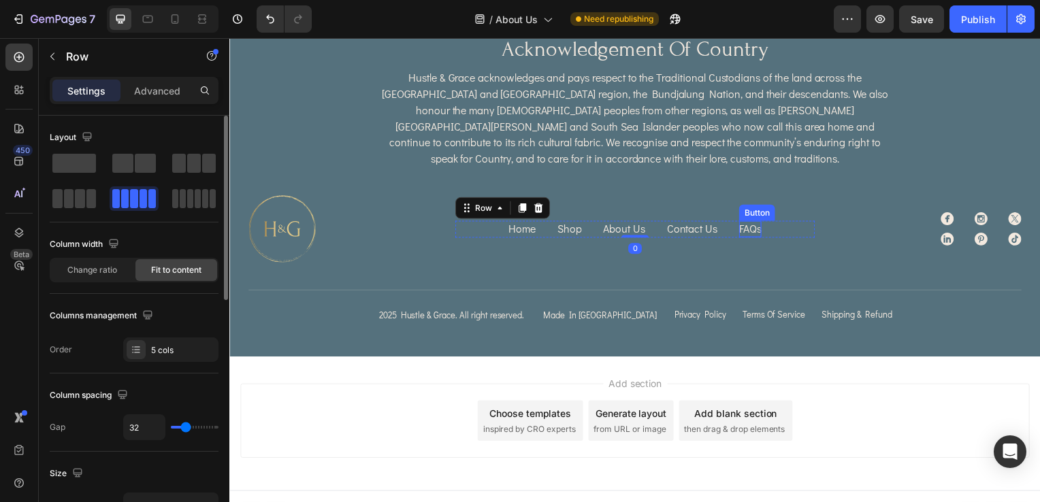
click at [753, 222] on p "FAQs" at bounding box center [753, 230] width 22 height 16
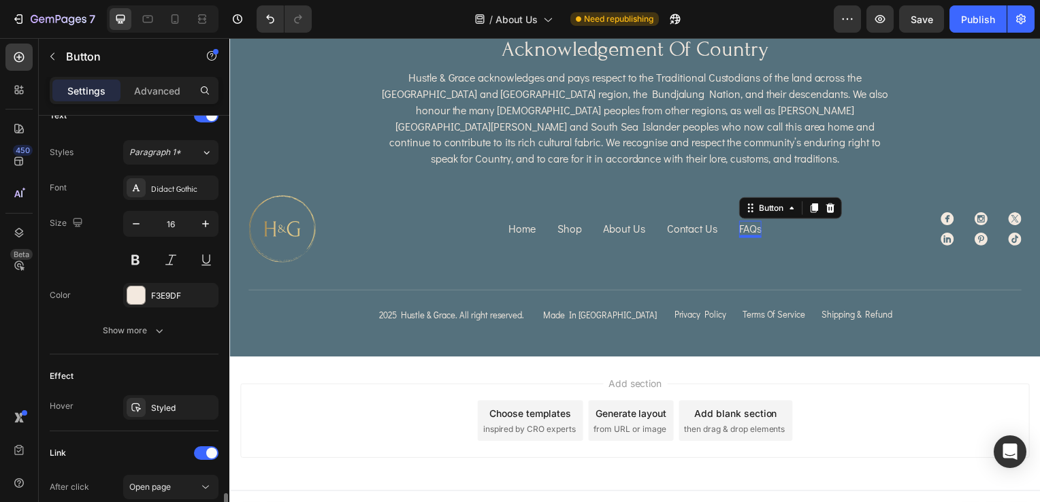
scroll to position [612, 0]
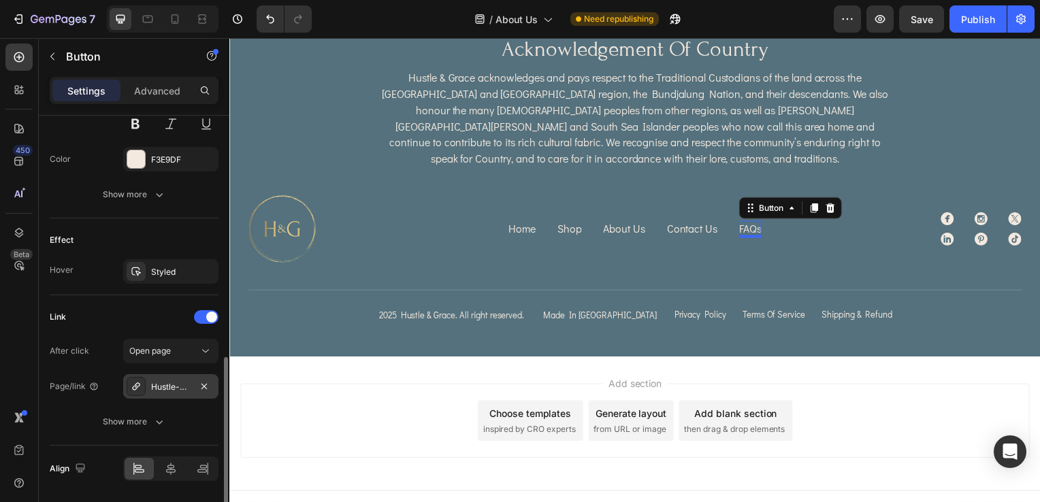
click at [169, 384] on div "Hustle-and-grace-faqs" at bounding box center [170, 387] width 39 height 12
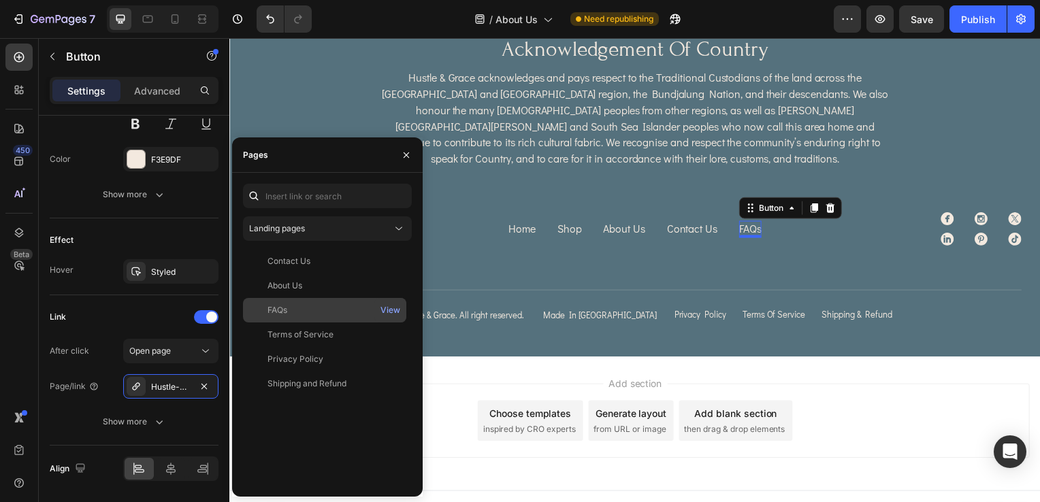
click at [319, 309] on div "FAQs" at bounding box center [324, 310] width 152 height 12
click at [601, 248] on div "Home Button Shop Button About Us Button Contact Us Button FAQs Button 0 Row Pol…" at bounding box center [638, 231] width 362 height 68
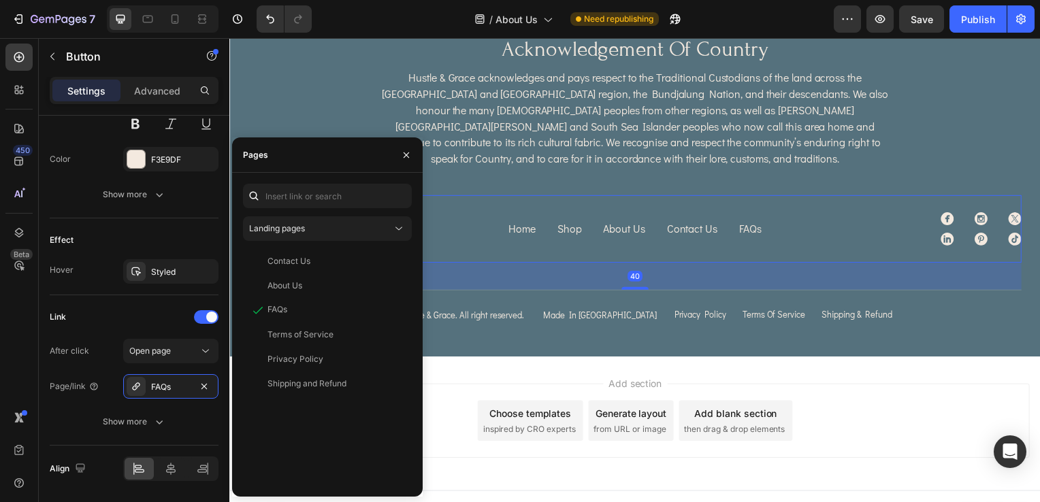
scroll to position [0, 0]
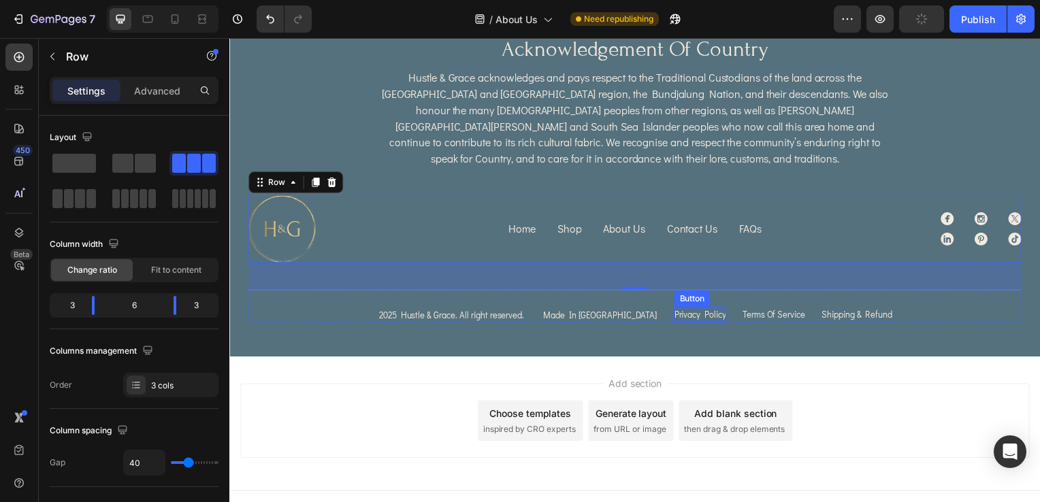
click at [677, 310] on p "Privacy Policy" at bounding box center [703, 317] width 52 height 14
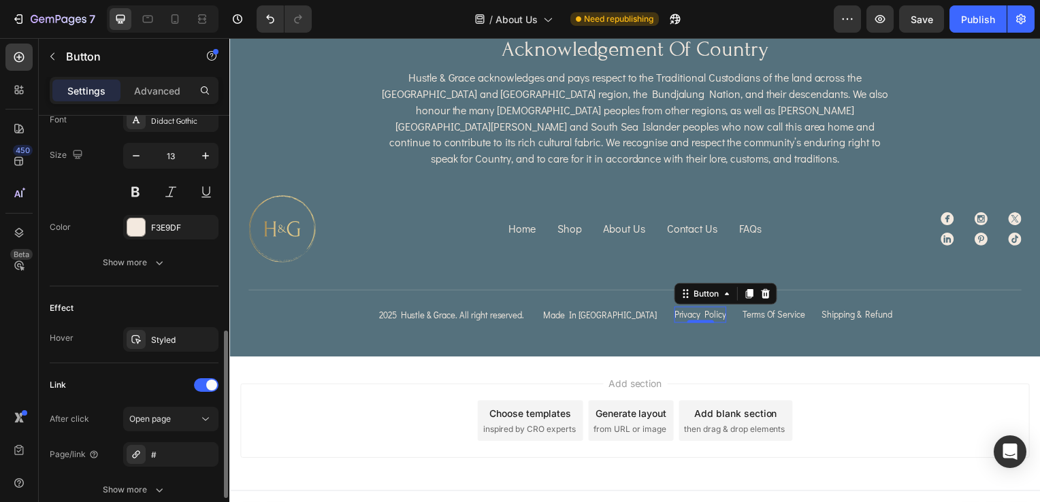
scroll to position [612, 0]
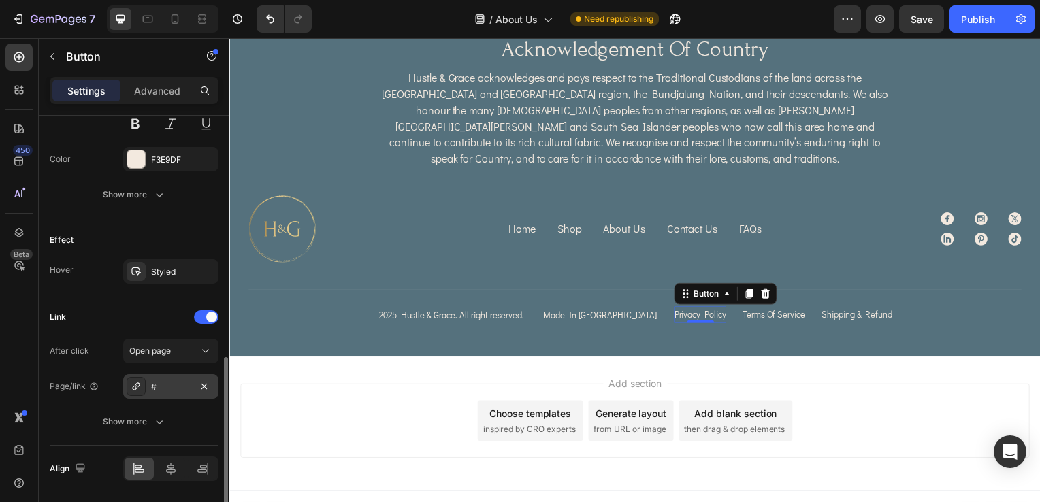
click at [161, 389] on div "#" at bounding box center [170, 387] width 39 height 12
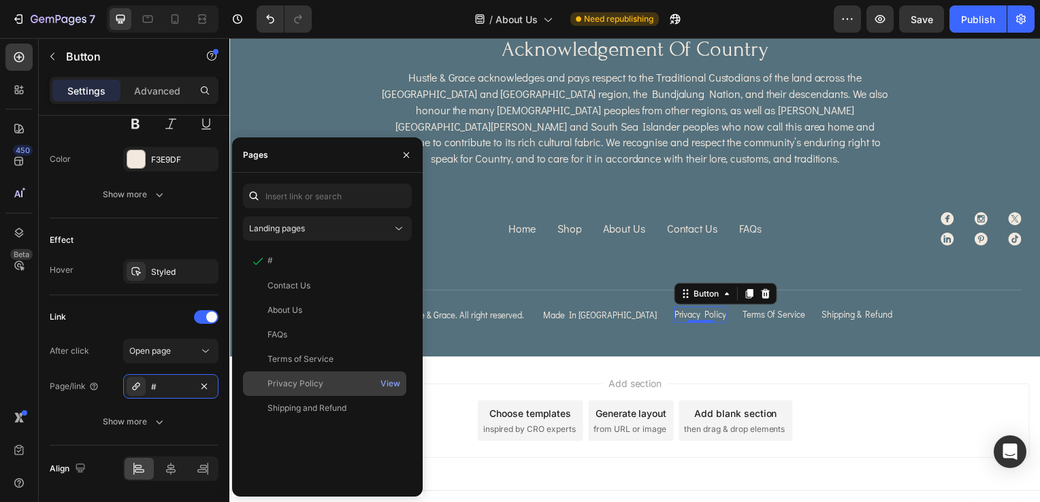
click at [286, 386] on div "Privacy Policy" at bounding box center [295, 384] width 56 height 12
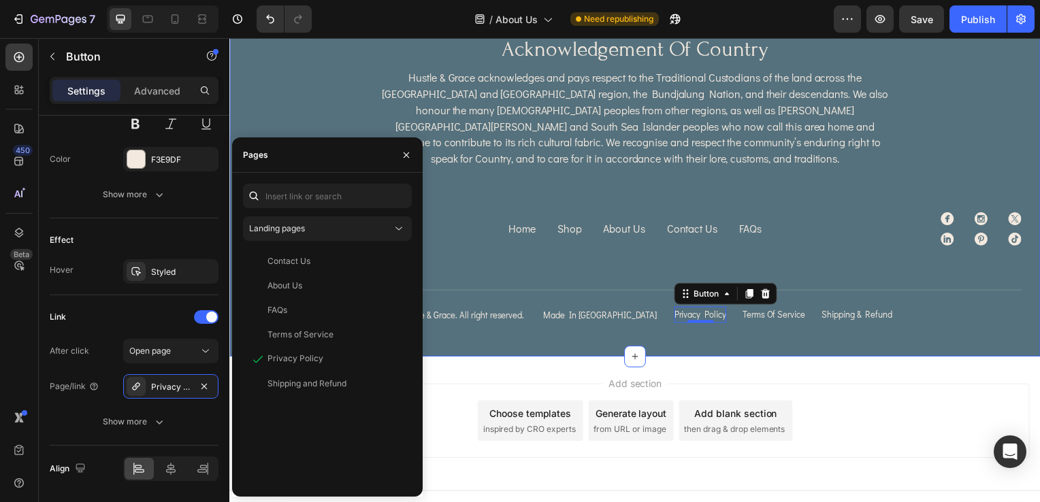
click at [518, 254] on div "Image acknowledgement of country Heading Hustle & Grace acknowledges and pays r…" at bounding box center [637, 181] width 778 height 288
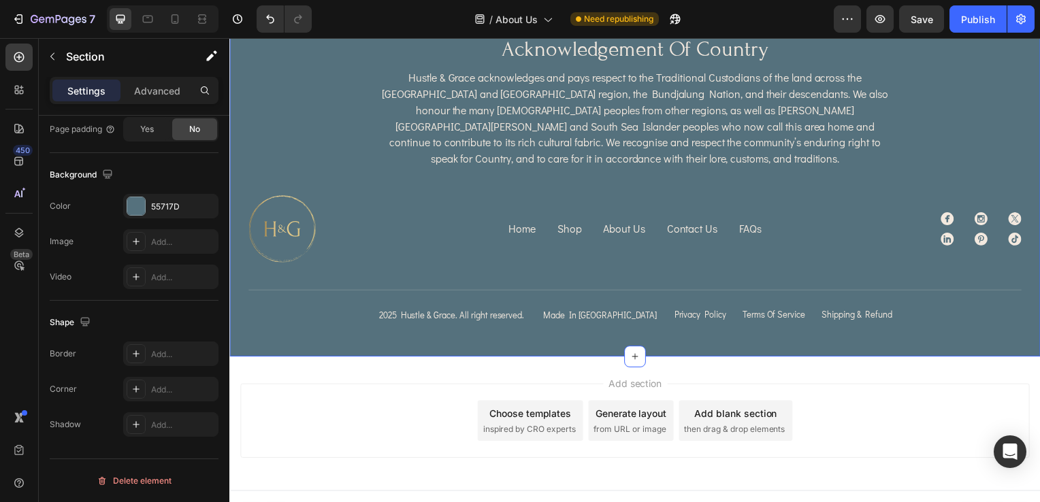
scroll to position [0, 0]
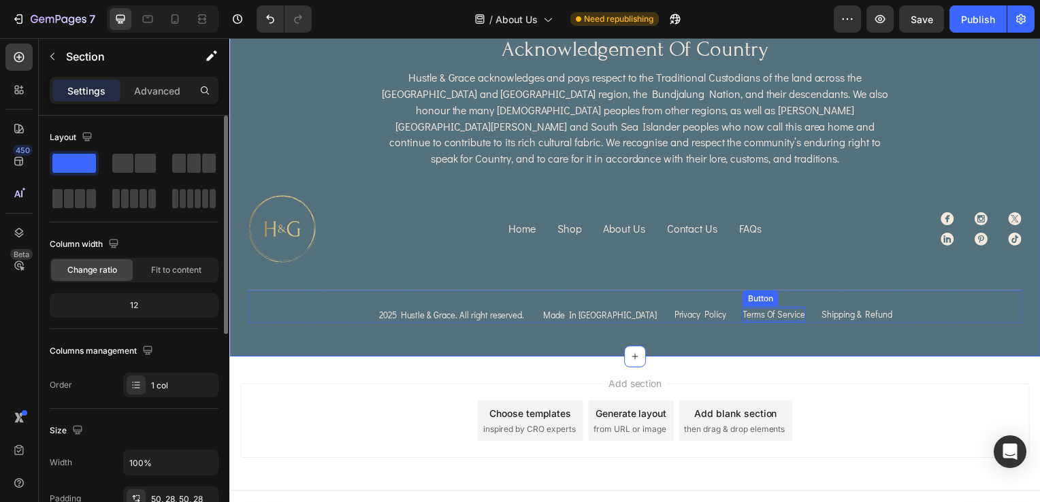
click at [746, 310] on p "Terms of Service" at bounding box center [777, 317] width 63 height 14
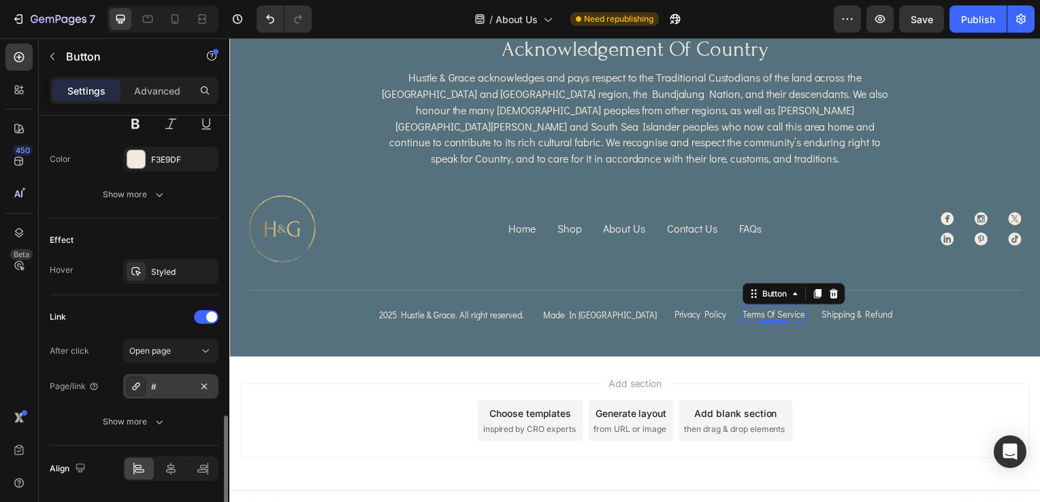
scroll to position [654, 0]
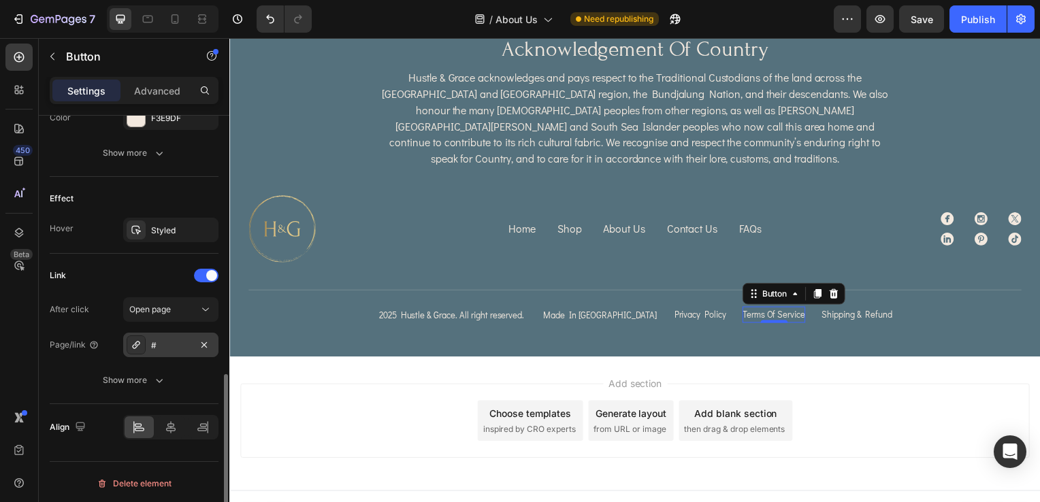
click at [180, 340] on div "#" at bounding box center [170, 346] width 39 height 12
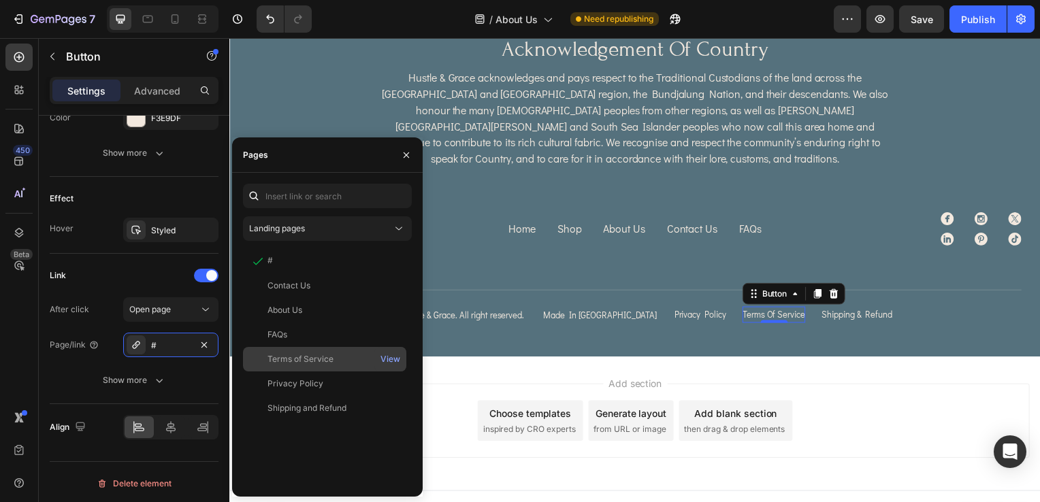
click at [301, 363] on div "Terms of Service" at bounding box center [300, 359] width 66 height 12
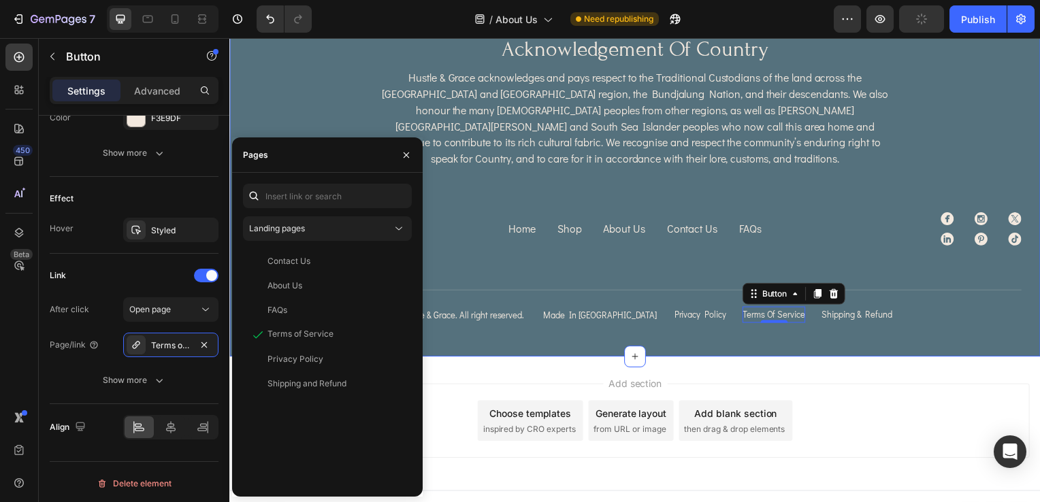
click at [613, 251] on div "Image acknowledgement of country Heading Hustle & Grace acknowledges and pays r…" at bounding box center [637, 181] width 778 height 288
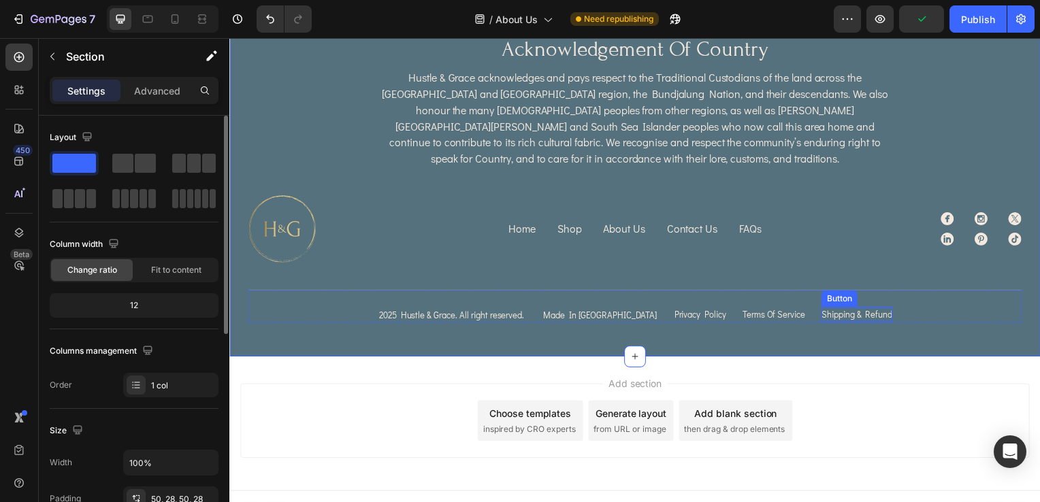
click at [850, 310] on p "Shipping & Refund" at bounding box center [860, 317] width 71 height 14
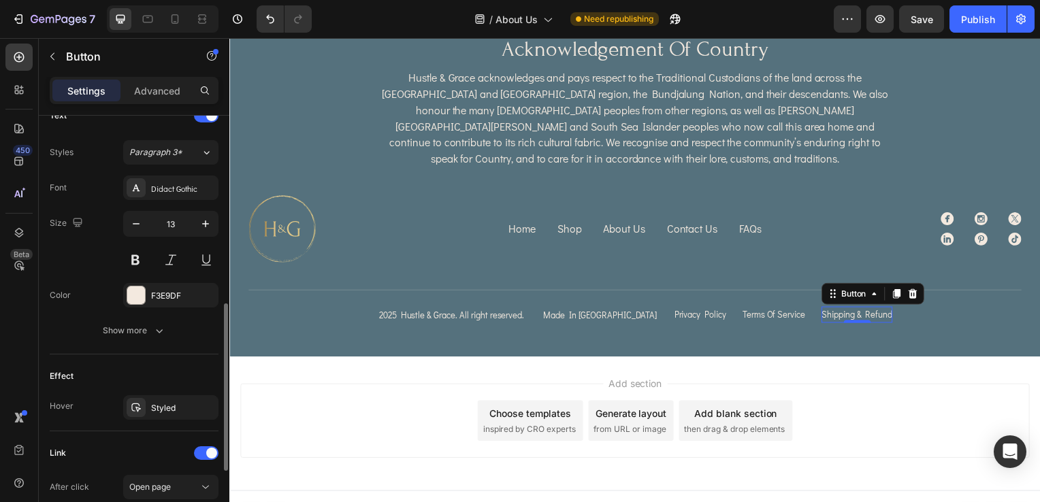
scroll to position [612, 0]
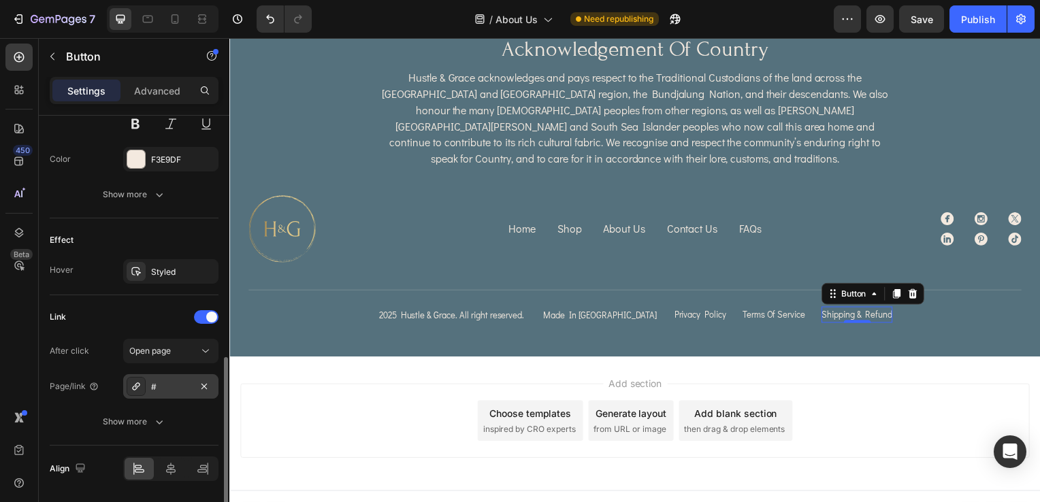
click at [169, 386] on div "#" at bounding box center [170, 387] width 39 height 12
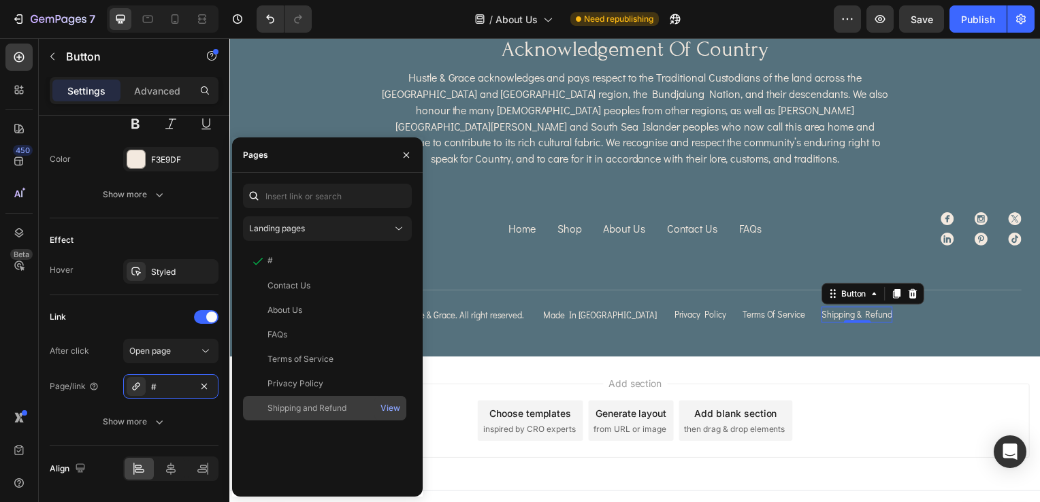
click at [288, 406] on div "Shipping and Refund" at bounding box center [306, 408] width 79 height 12
click at [553, 265] on div "Image acknowledgement of country Heading Hustle & Grace acknowledges and pays r…" at bounding box center [637, 181] width 778 height 288
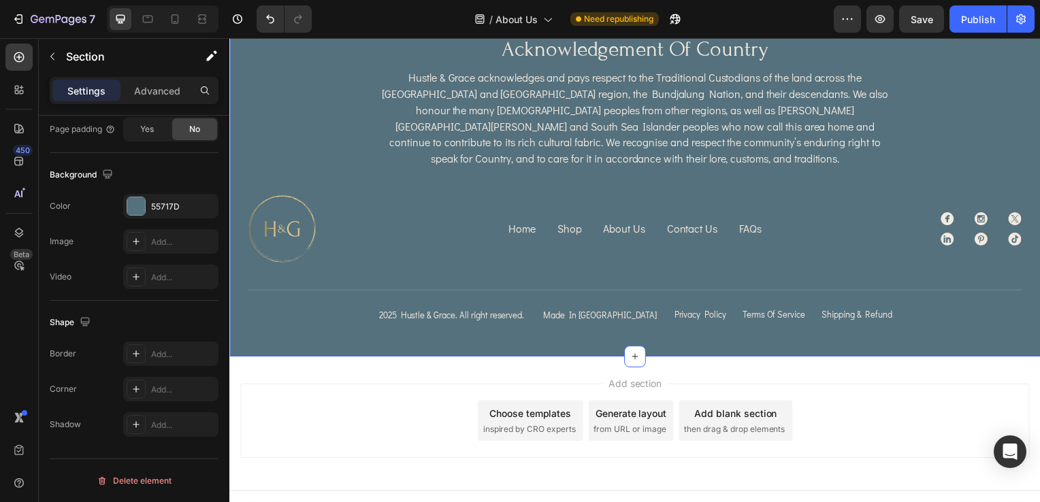
scroll to position [0, 0]
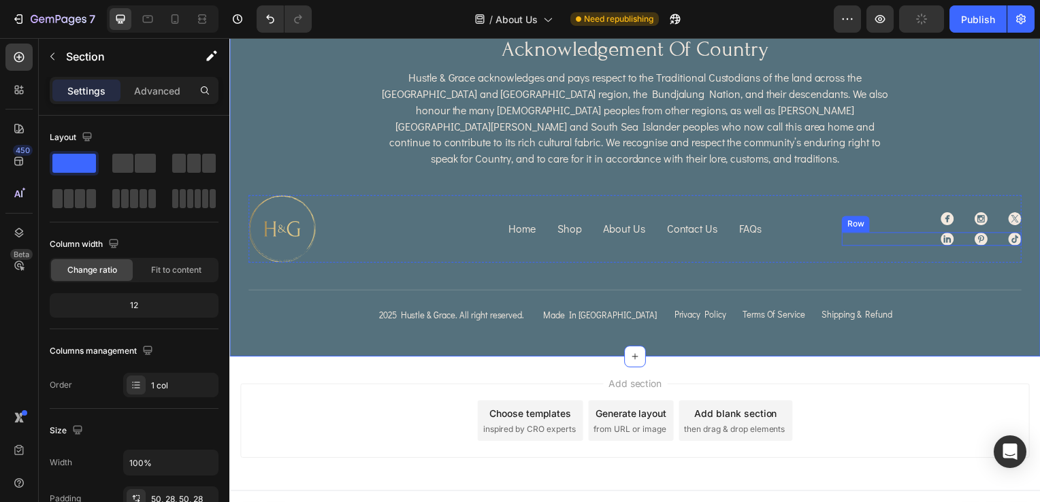
click at [905, 234] on div "Icon Icon Icon Row" at bounding box center [936, 241] width 181 height 14
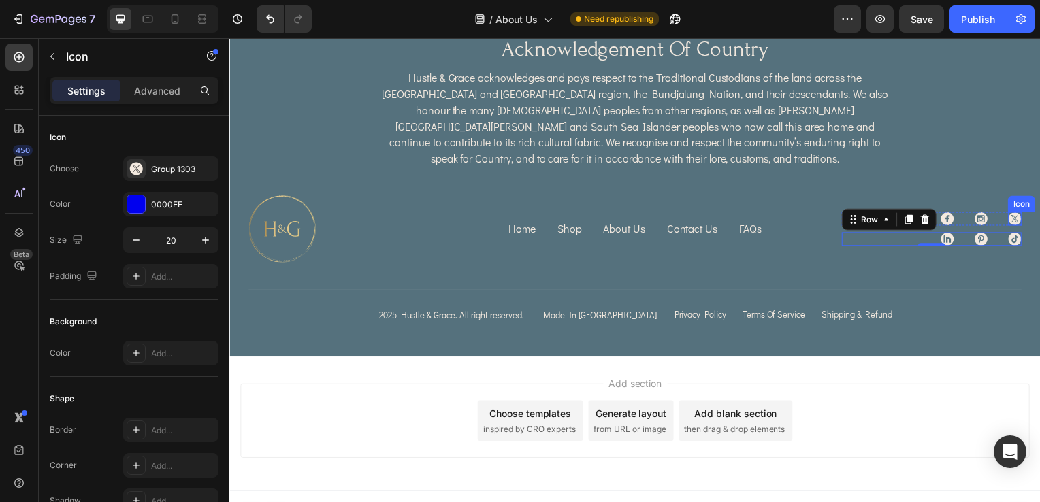
click at [1006, 197] on div "Icon Icon Icon Row Icon Icon Icon Row 0" at bounding box center [936, 231] width 181 height 68
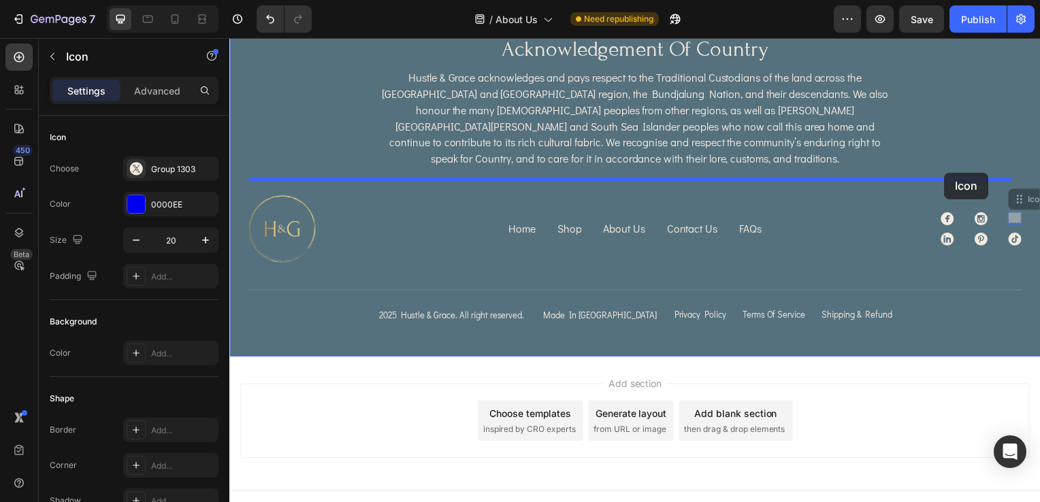
drag, startPoint x: 1025, startPoint y: 184, endPoint x: 944, endPoint y: 171, distance: 82.0
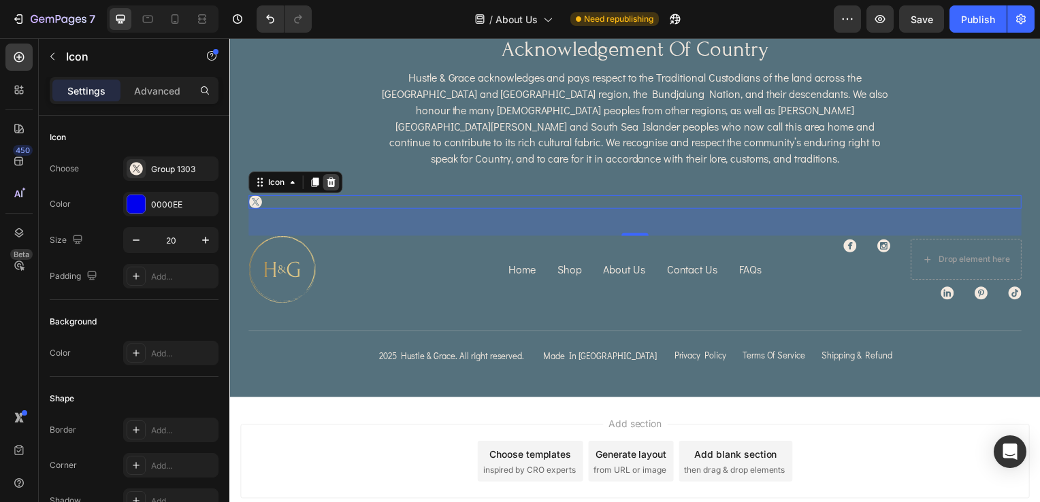
click at [334, 179] on icon at bounding box center [331, 184] width 9 height 10
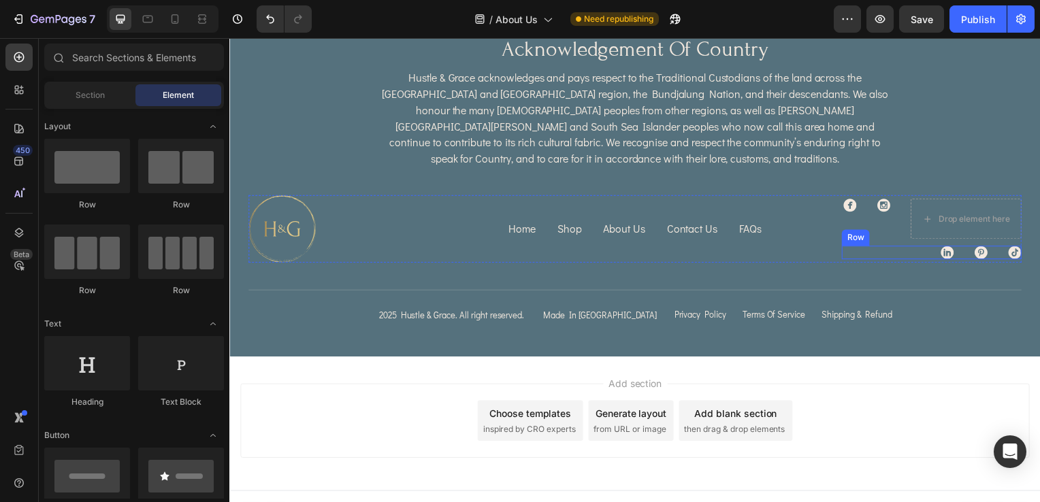
click at [954, 248] on div "Icon Icon Icon Row" at bounding box center [936, 255] width 181 height 14
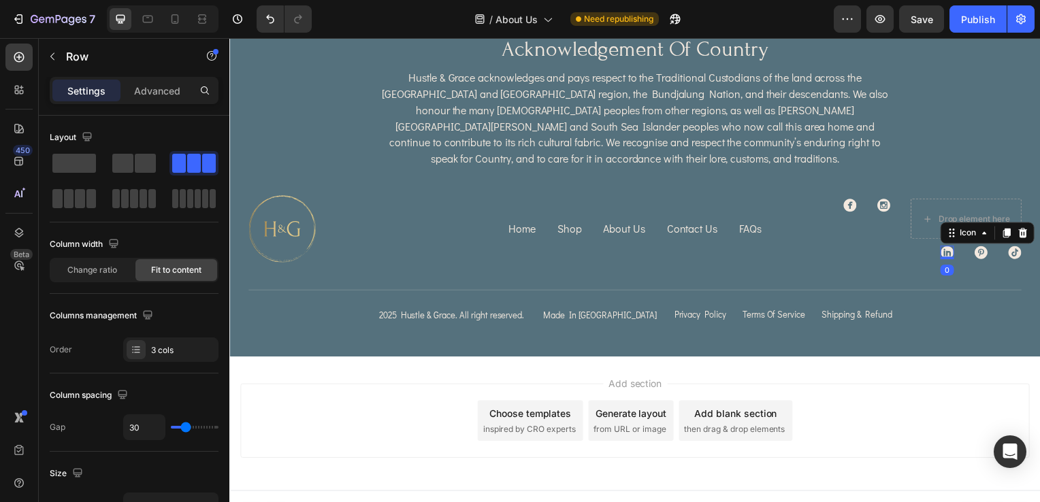
click at [945, 248] on icon at bounding box center [952, 255] width 14 height 14
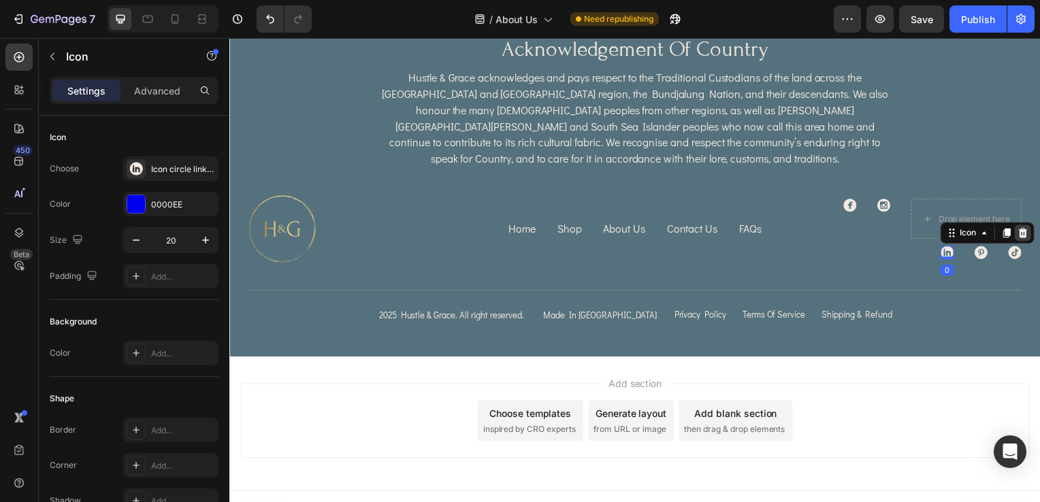
click at [1024, 230] on icon at bounding box center [1028, 235] width 9 height 10
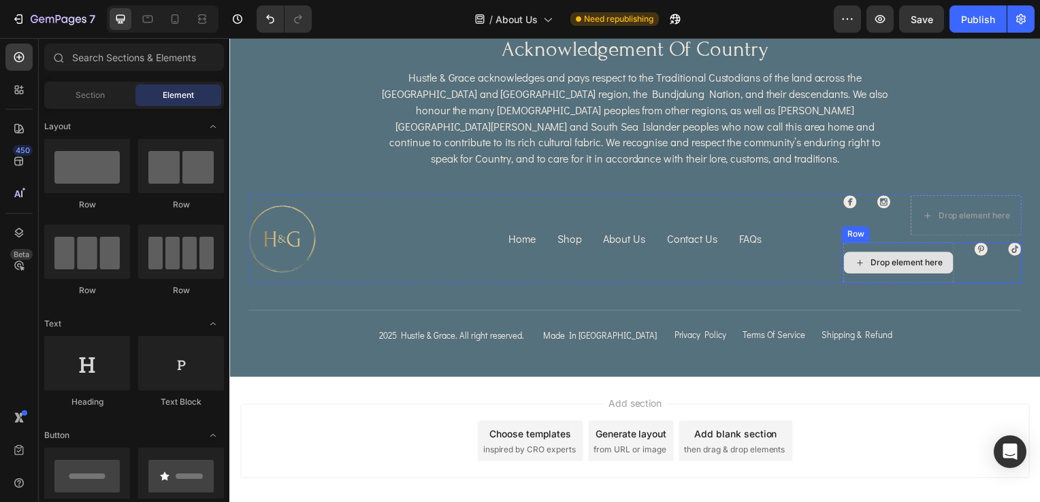
click at [929, 254] on div "Drop element here" at bounding box center [903, 265] width 110 height 22
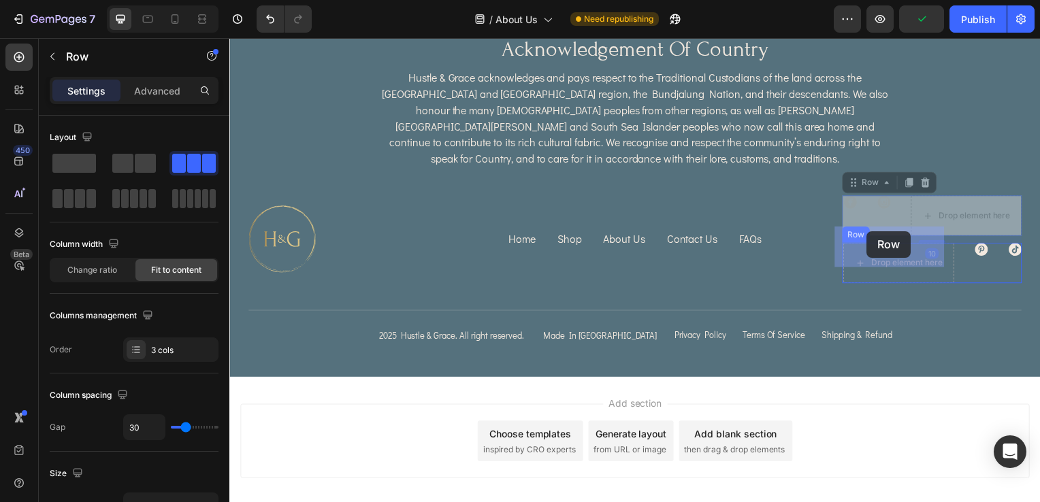
drag, startPoint x: 865, startPoint y: 195, endPoint x: 871, endPoint y: 233, distance: 38.6
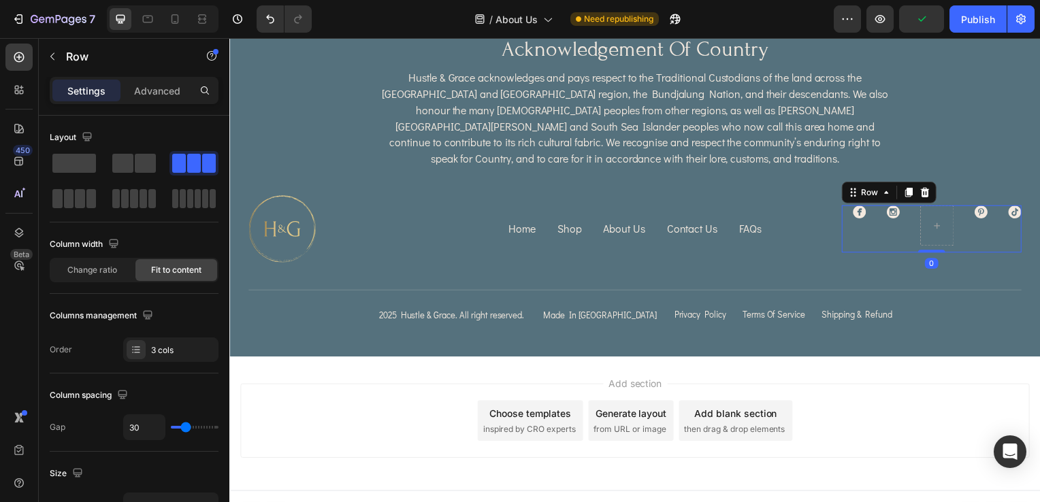
click at [993, 227] on div "Icon Icon Row Icon Icon Row 0" at bounding box center [936, 231] width 181 height 48
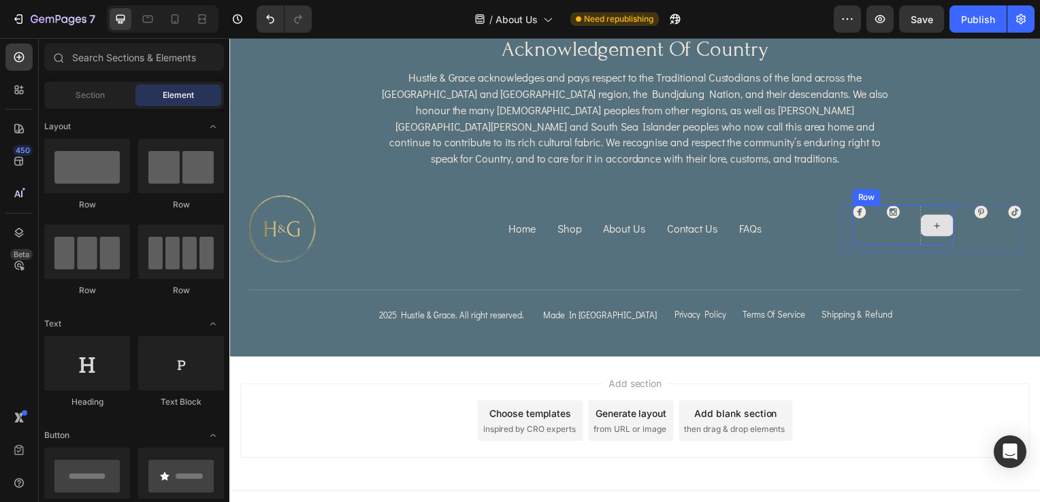
click at [925, 216] on div at bounding box center [941, 227] width 33 height 22
click at [932, 227] on div at bounding box center [942, 227] width 34 height 41
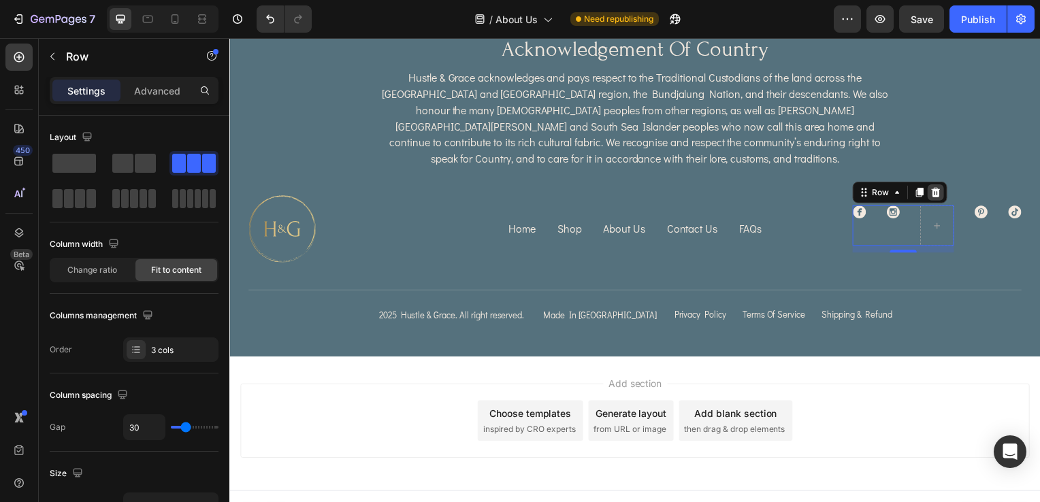
click at [935, 188] on icon at bounding box center [940, 193] width 11 height 11
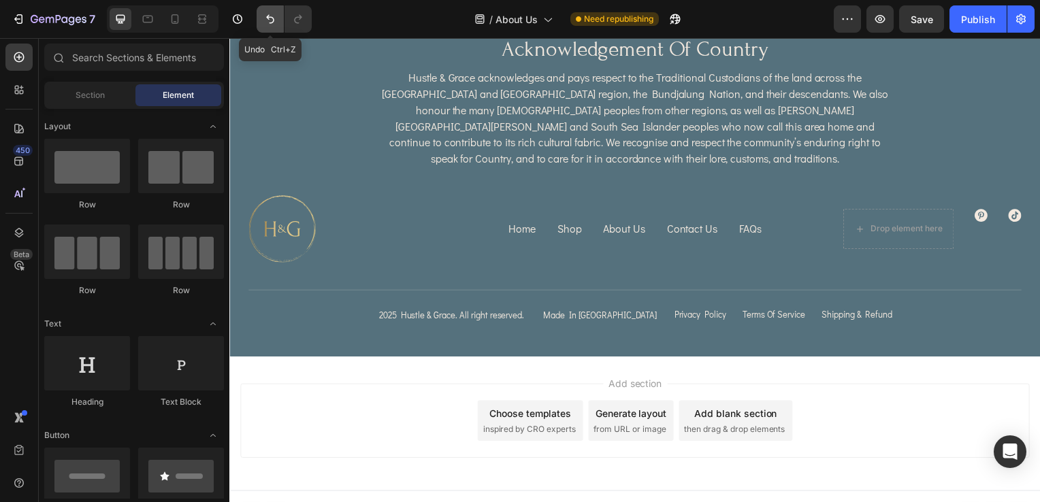
click at [268, 15] on icon "Undo/Redo" at bounding box center [270, 19] width 8 height 9
click at [982, 252] on div "Image acknowledgement of country Heading Hustle & Grace acknowledges and pays r…" at bounding box center [637, 181] width 778 height 288
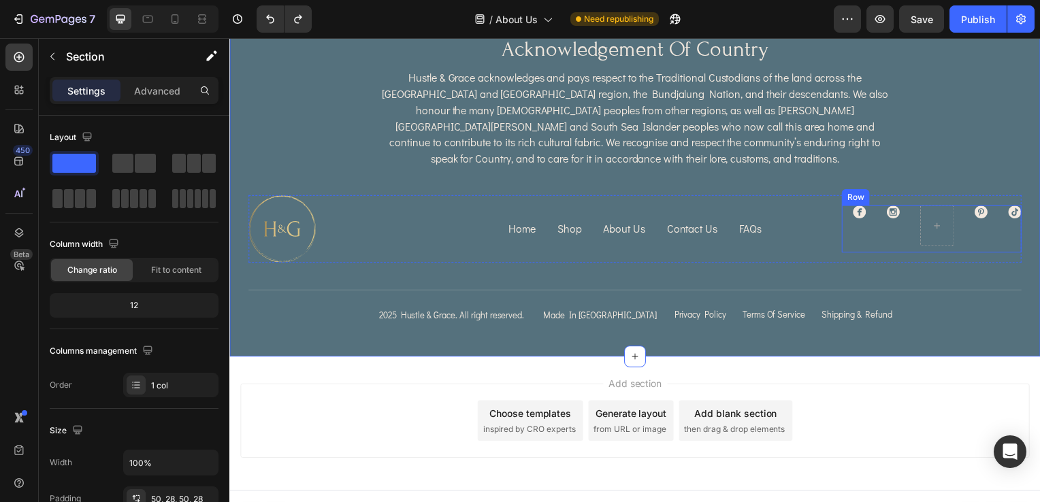
click at [965, 207] on div "Icon Icon Row Icon Icon Row" at bounding box center [936, 231] width 181 height 48
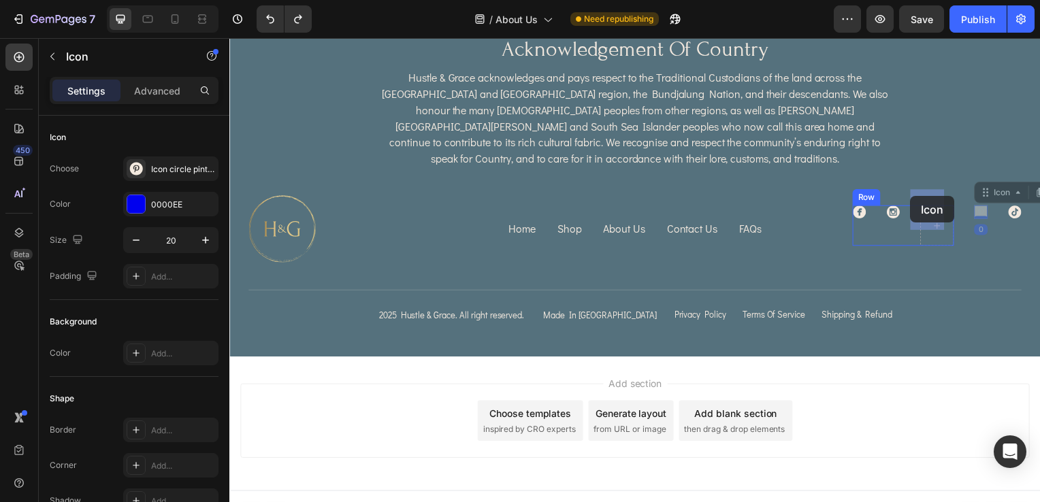
drag, startPoint x: 974, startPoint y: 199, endPoint x: 915, endPoint y: 197, distance: 58.5
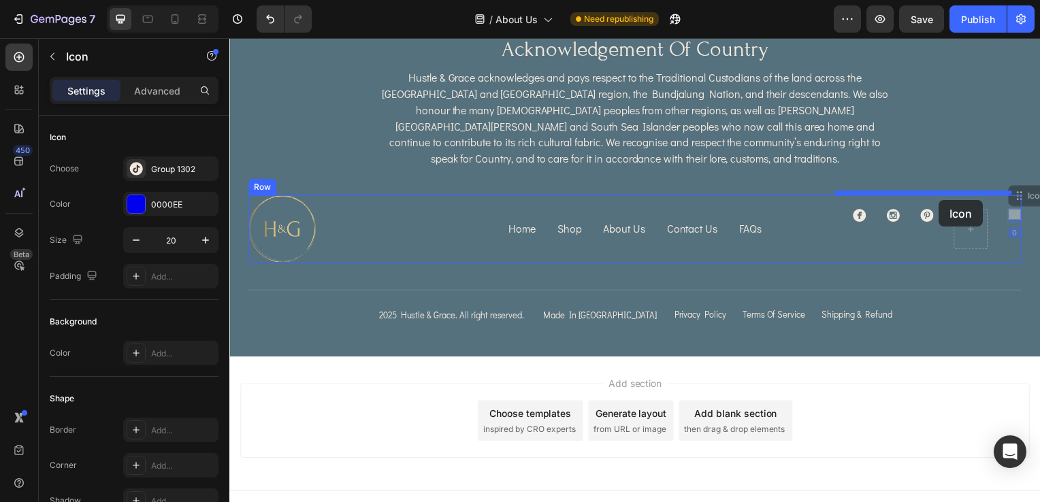
drag, startPoint x: 1011, startPoint y: 200, endPoint x: 944, endPoint y: 201, distance: 67.4
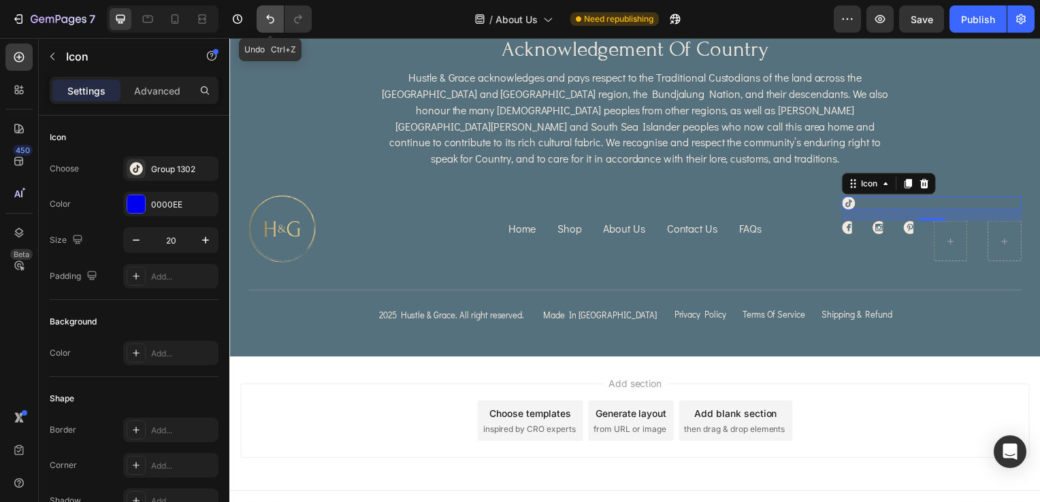
click at [271, 16] on icon "Undo/Redo" at bounding box center [270, 19] width 14 height 14
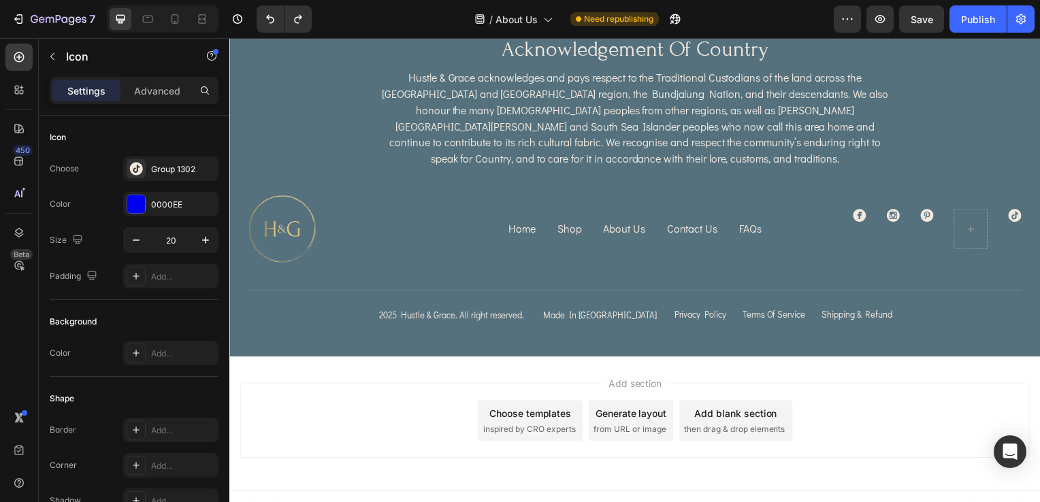
click at [1013, 210] on icon at bounding box center [1020, 217] width 14 height 14
drag, startPoint x: 1010, startPoint y: 203, endPoint x: 938, endPoint y: 200, distance: 71.5
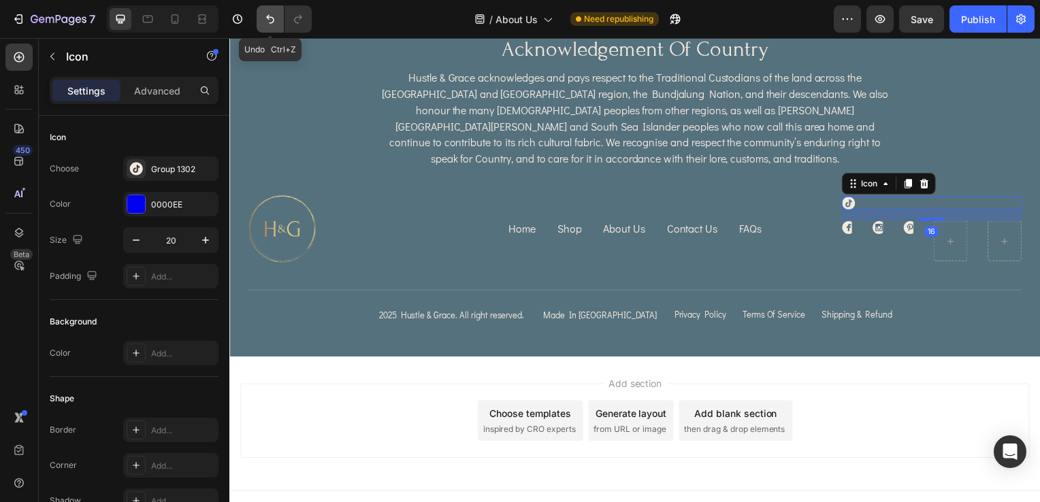
click at [274, 24] on icon "Undo/Redo" at bounding box center [270, 19] width 14 height 14
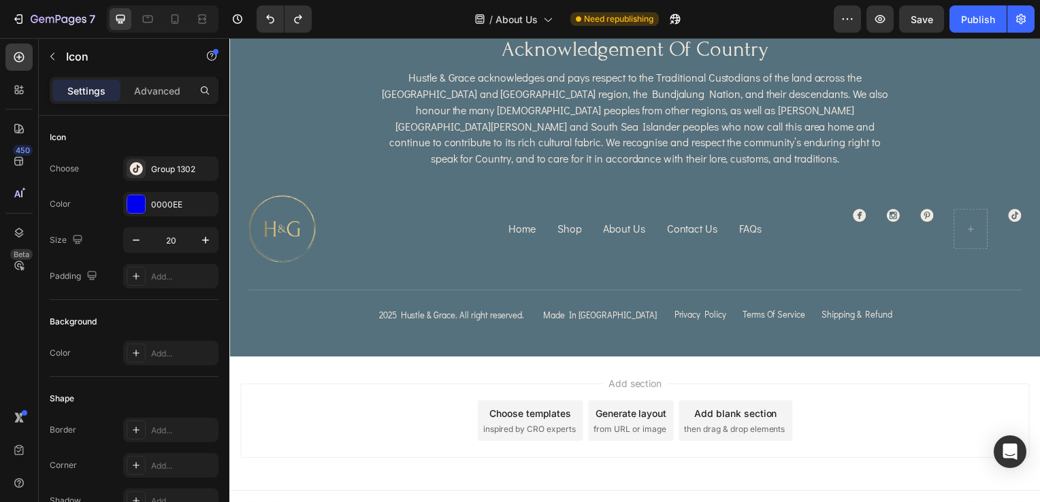
click at [1013, 210] on icon at bounding box center [1020, 217] width 14 height 14
drag, startPoint x: 1007, startPoint y: 201, endPoint x: 945, endPoint y: 200, distance: 61.9
click at [962, 130] on div "Hustle & Grace acknowledges and pays respect to the Traditional Custodians of t…" at bounding box center [637, 119] width 778 height 101
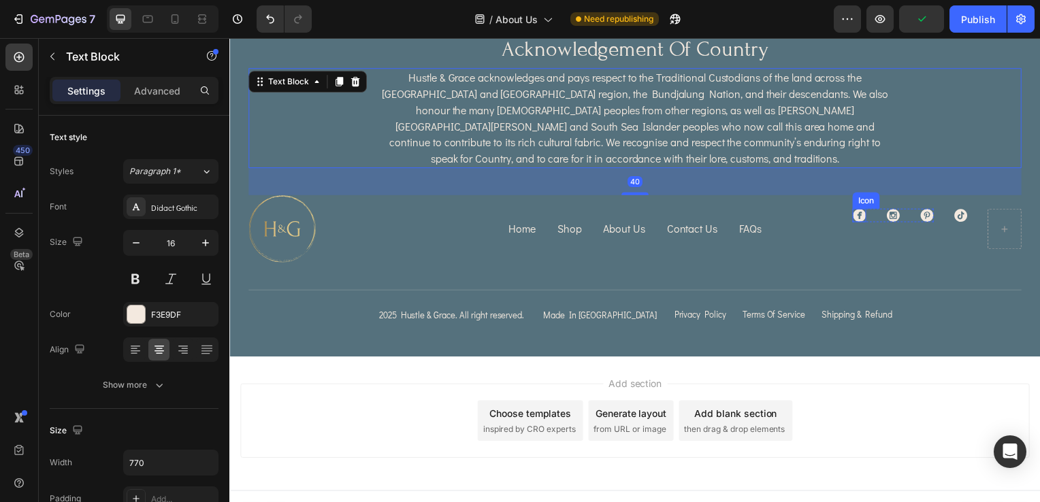
click at [857, 211] on icon at bounding box center [863, 217] width 13 height 13
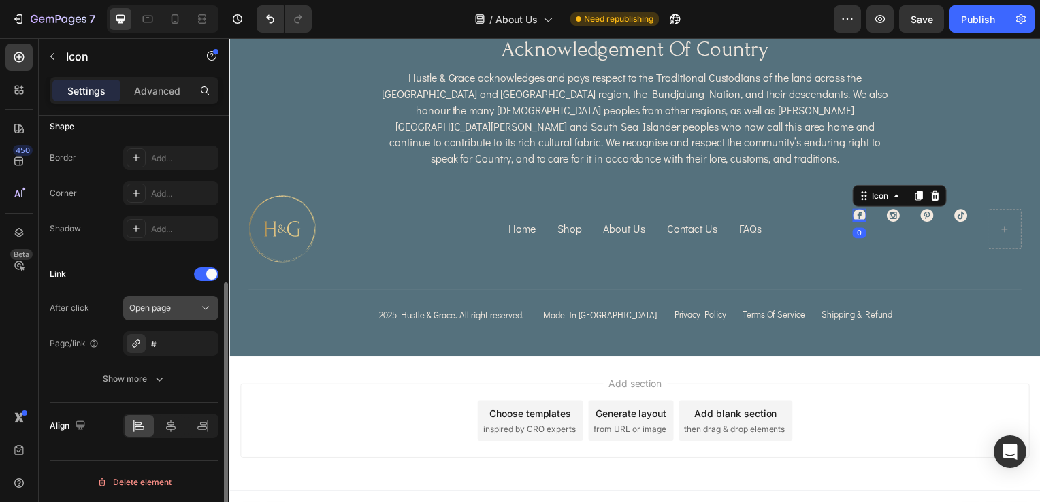
scroll to position [272, 0]
click at [190, 312] on div "Open page" at bounding box center [163, 308] width 69 height 12
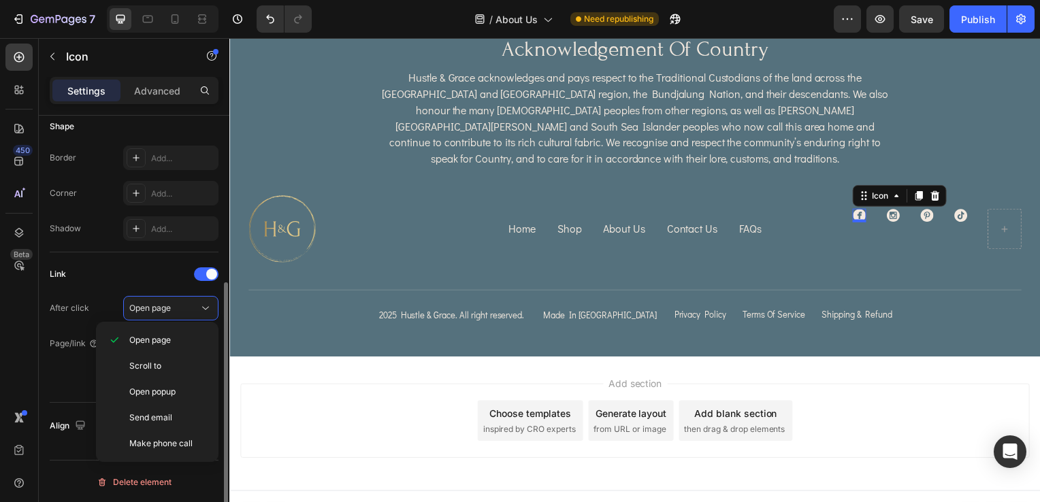
click at [105, 276] on div "Link" at bounding box center [134, 274] width 169 height 22
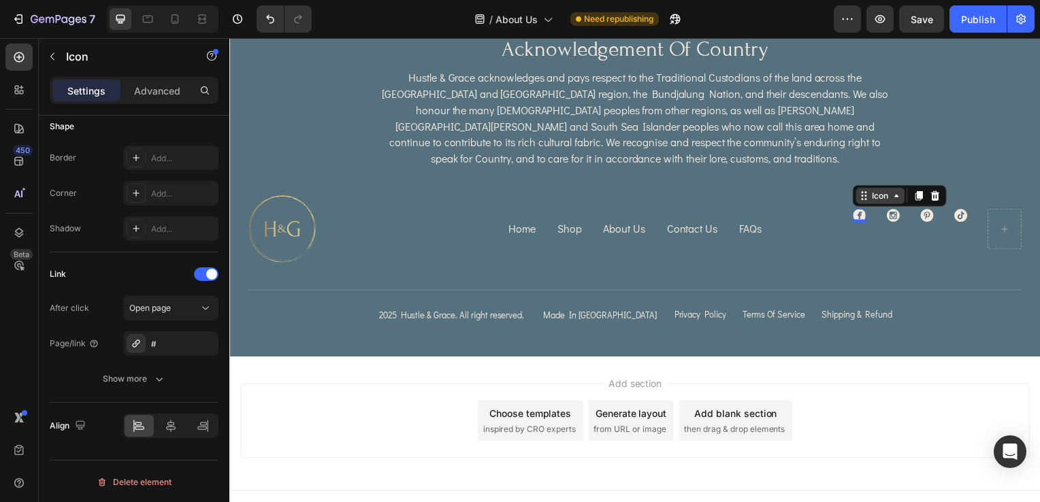
click at [877, 197] on div "Icon" at bounding box center [885, 197] width 22 height 0
click at [876, 197] on div "Icon" at bounding box center [885, 197] width 22 height 0
click at [894, 210] on div "Icon Icon Icon Row 10" at bounding box center [898, 217] width 82 height 14
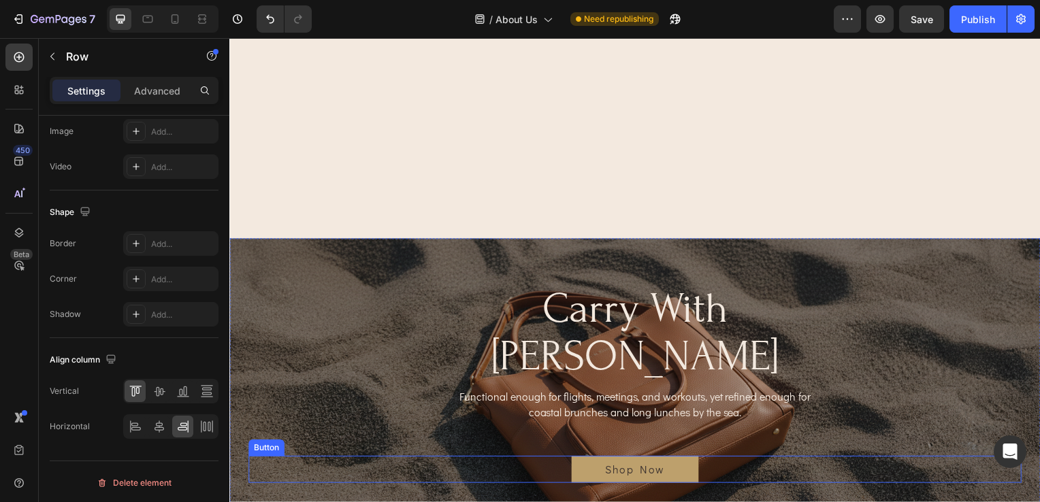
scroll to position [1792, 0]
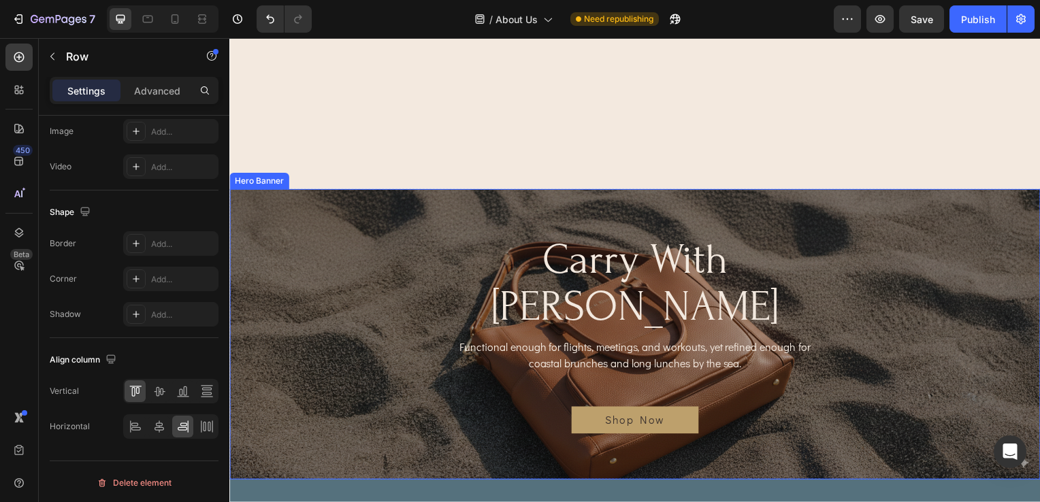
click at [867, 312] on div "carry with grace Heading Functional enough for flights, meetings, and workouts,…" at bounding box center [637, 337] width 778 height 200
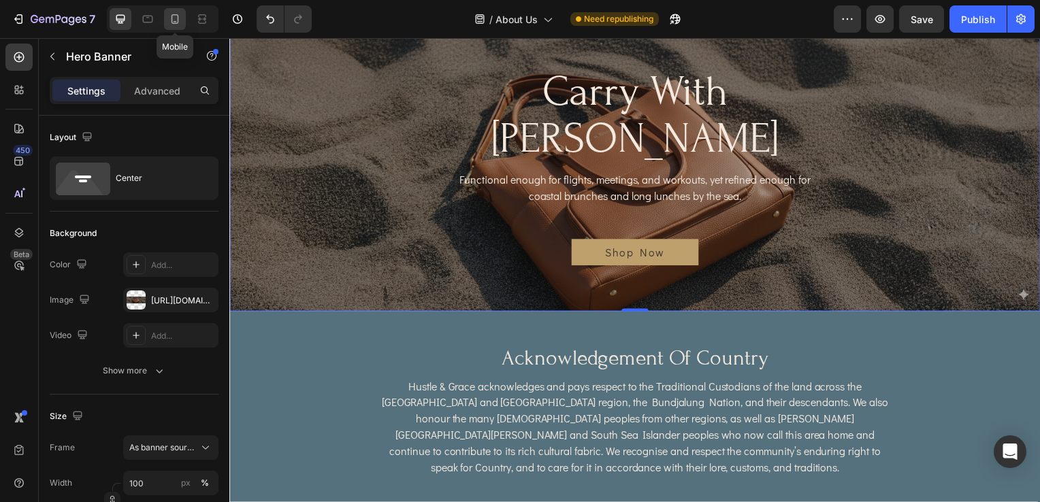
click at [174, 22] on icon at bounding box center [175, 19] width 14 height 14
type input "100%"
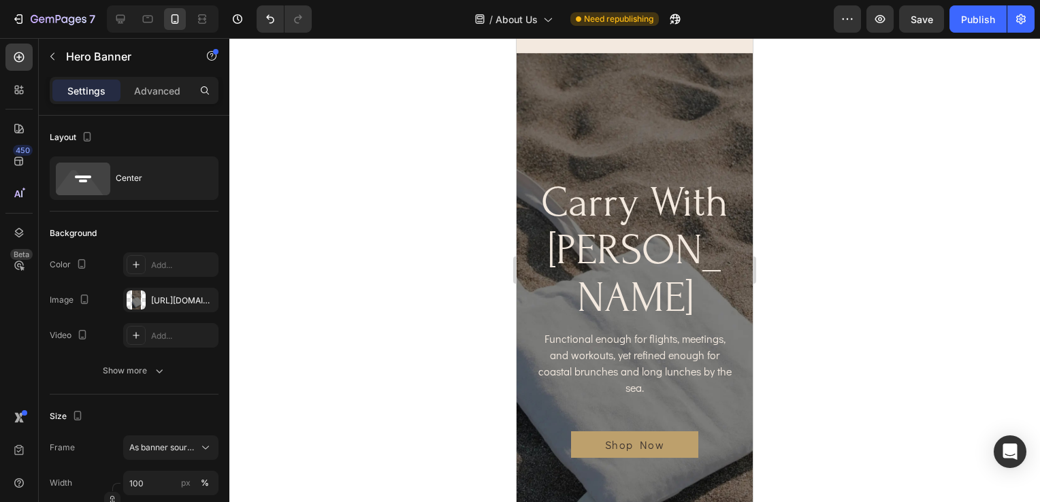
scroll to position [2135, 0]
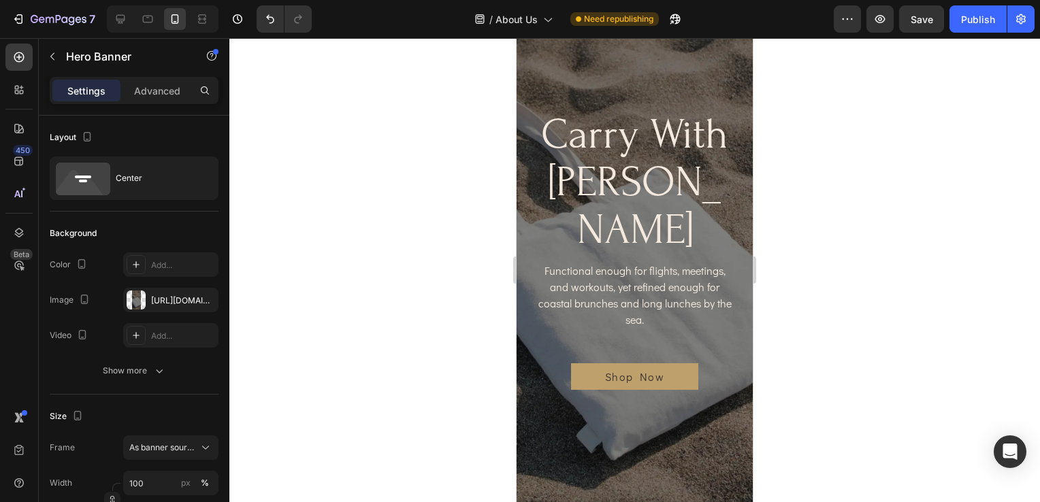
click at [689, 120] on div "Background Image" at bounding box center [634, 249] width 236 height 529
click at [648, 136] on div "Background Image" at bounding box center [634, 249] width 236 height 529
click at [171, 295] on div "[URL][DOMAIN_NAME]" at bounding box center [170, 301] width 39 height 12
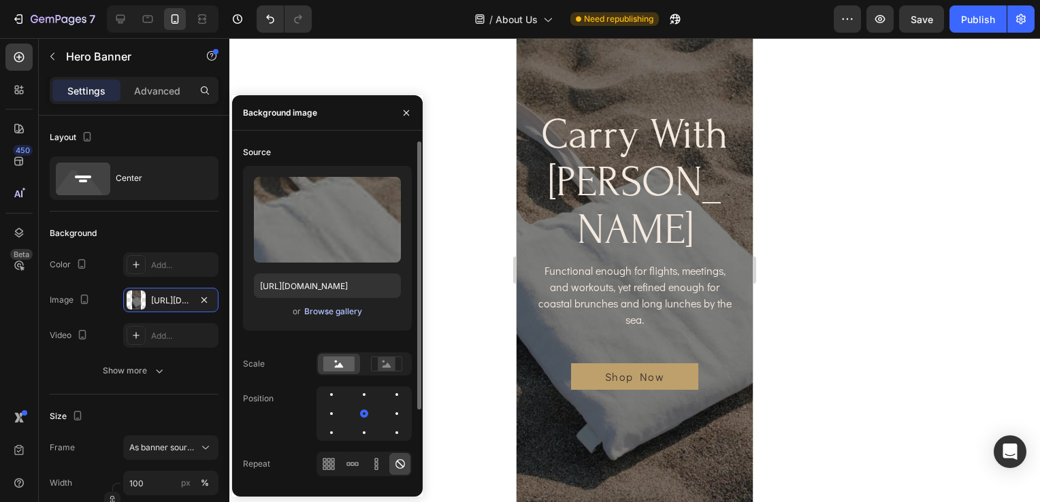
click at [335, 314] on div "Browse gallery" at bounding box center [333, 311] width 58 height 12
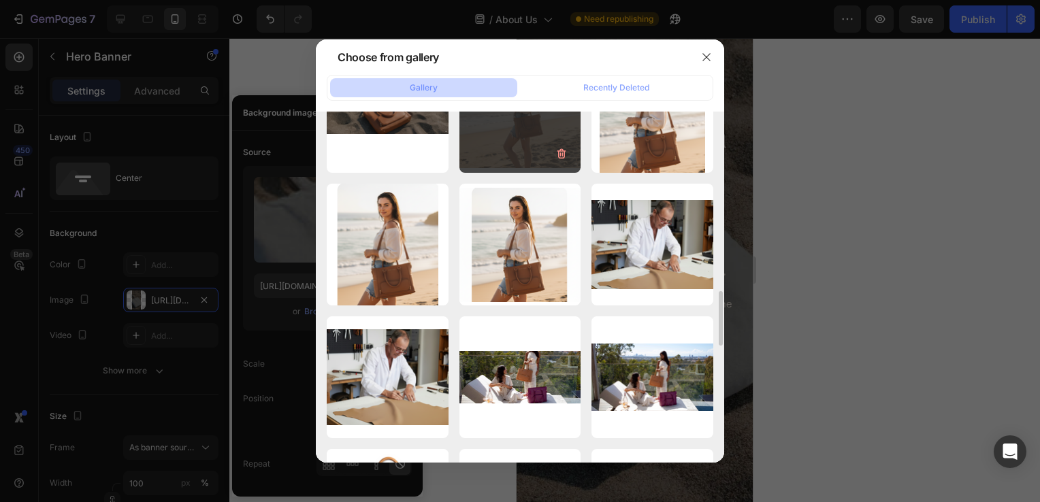
scroll to position [1524, 0]
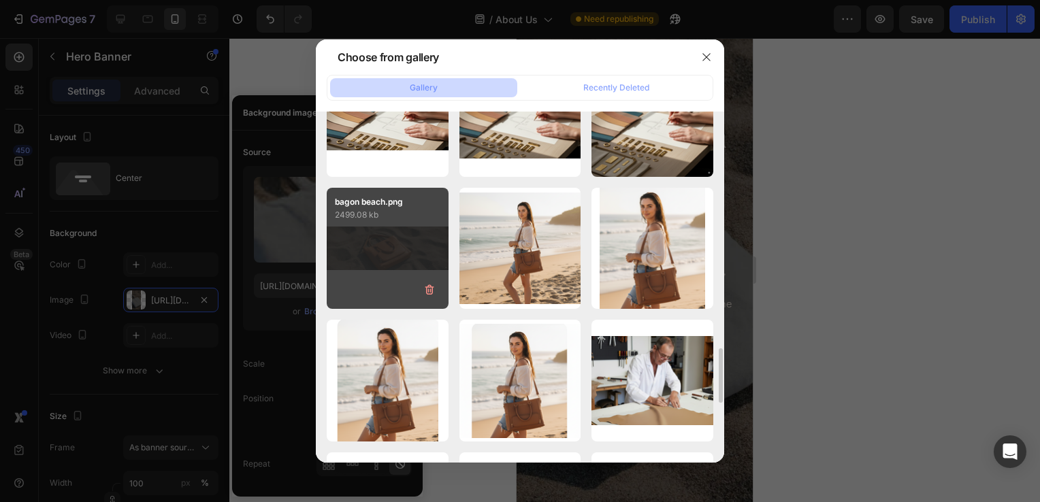
click at [405, 258] on div "bagon beach.png 2499.08 kb" at bounding box center [388, 249] width 122 height 122
type input "[URL][DOMAIN_NAME]"
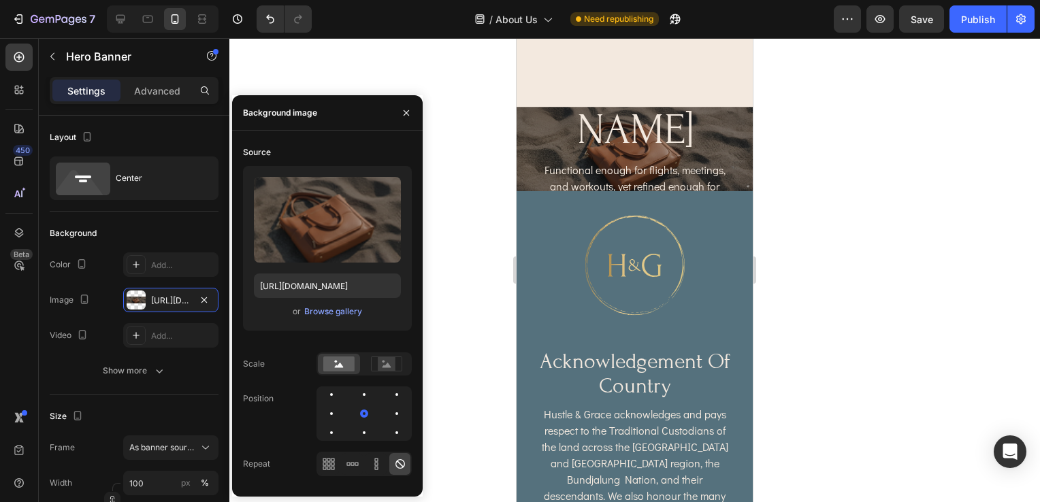
scroll to position [1999, 0]
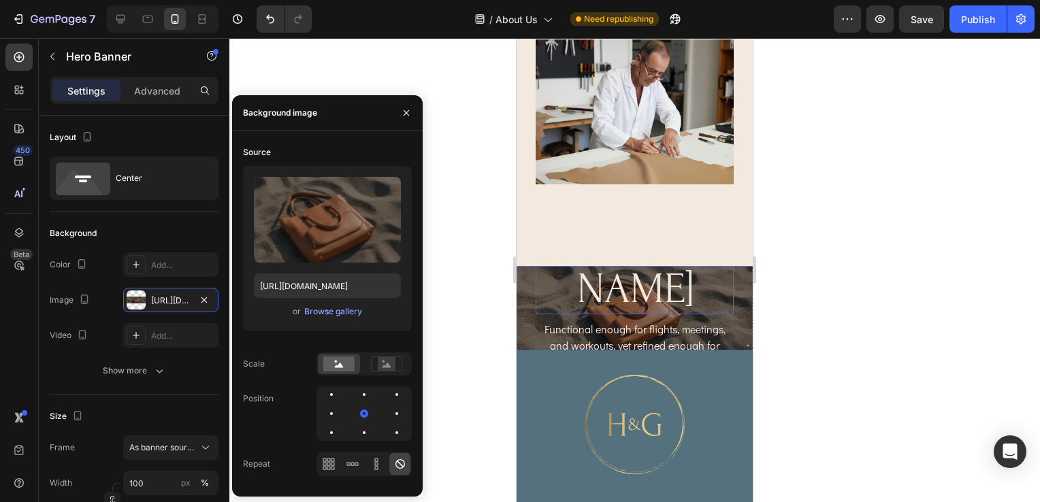
click at [707, 210] on h2 "carry with [PERSON_NAME]" at bounding box center [634, 241] width 198 height 146
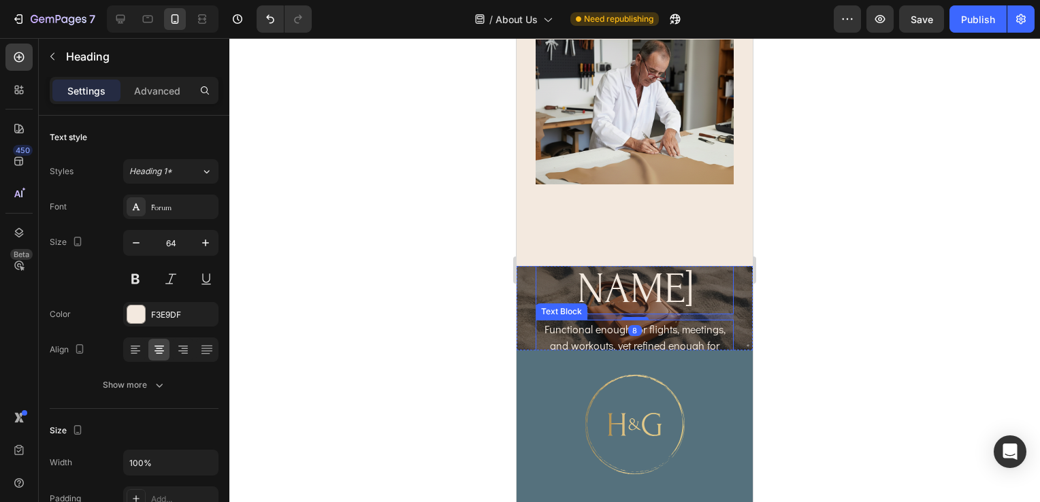
click at [716, 321] on p "Functional enough for flights, meetings, and workouts, yet refined enough for c…" at bounding box center [634, 353] width 195 height 65
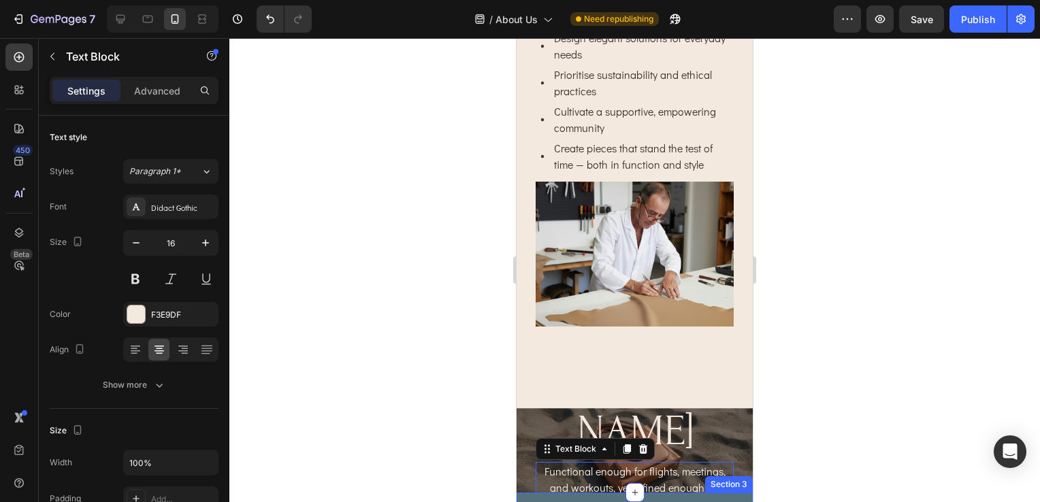
scroll to position [1931, 0]
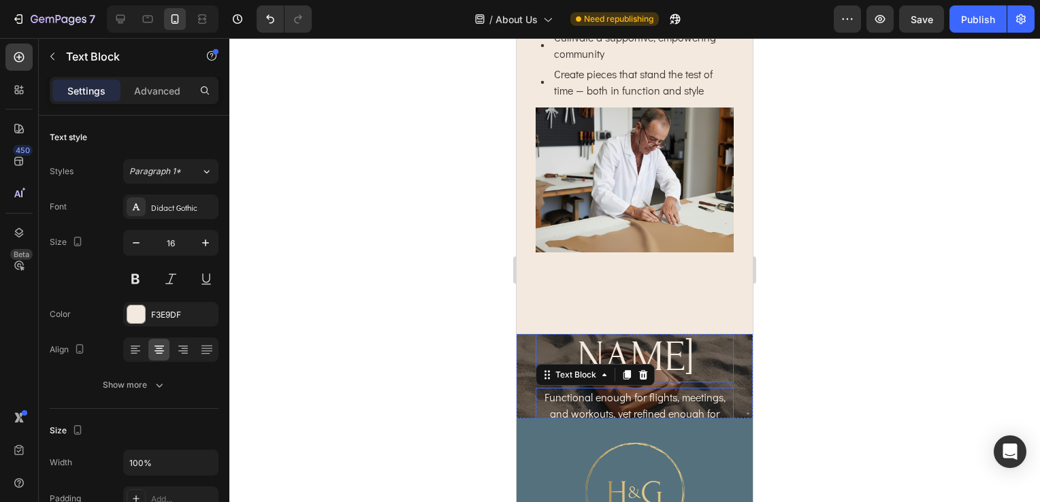
click at [705, 289] on h2 "carry with [PERSON_NAME]" at bounding box center [634, 309] width 198 height 146
click at [729, 306] on div "carry with grace Heading Functional enough for flights, meetings, and workouts,…" at bounding box center [634, 376] width 236 height 318
click at [738, 284] on div "carry with grace Heading Functional enough for flights, meetings, and workouts,…" at bounding box center [634, 376] width 236 height 318
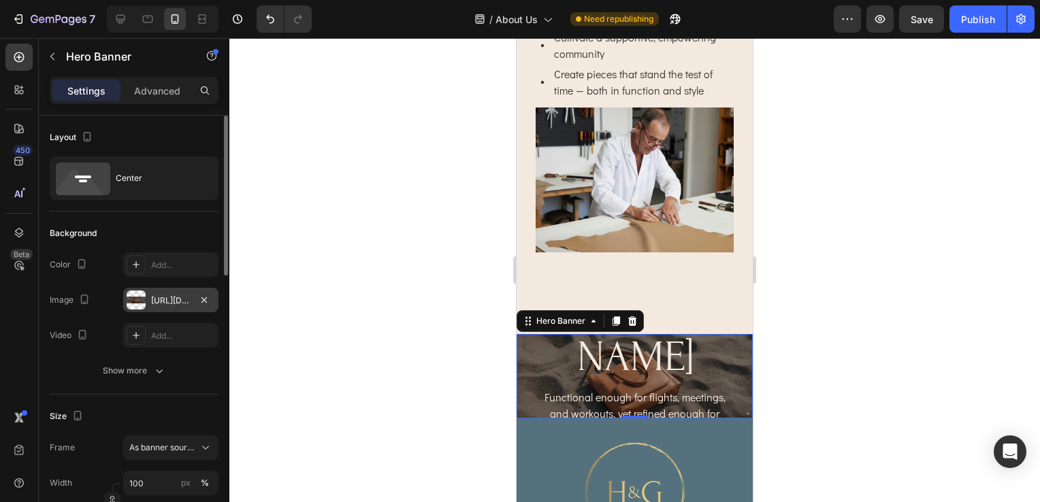
click at [156, 301] on div "[URL][DOMAIN_NAME]" at bounding box center [170, 301] width 39 height 12
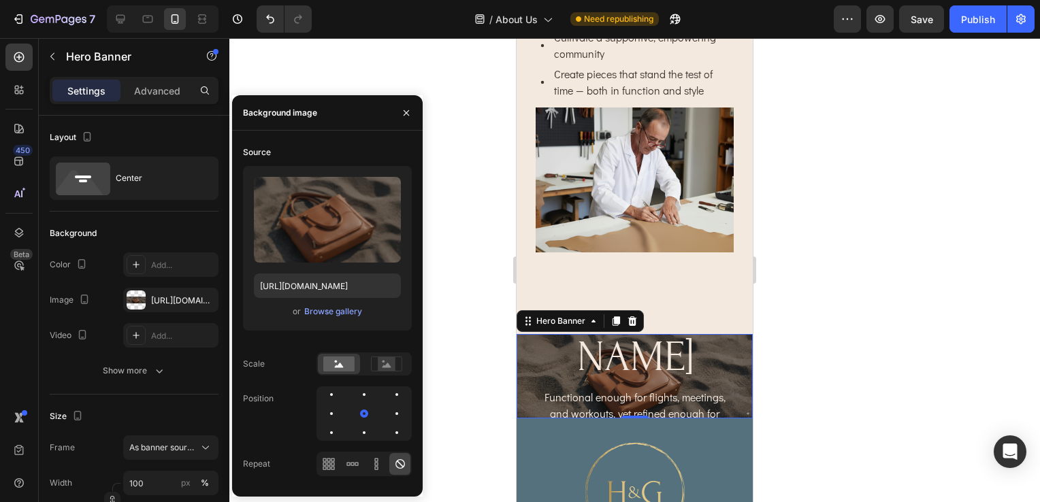
click at [731, 300] on div "carry with grace Heading Functional enough for flights, meetings, and workouts,…" at bounding box center [634, 376] width 236 height 318
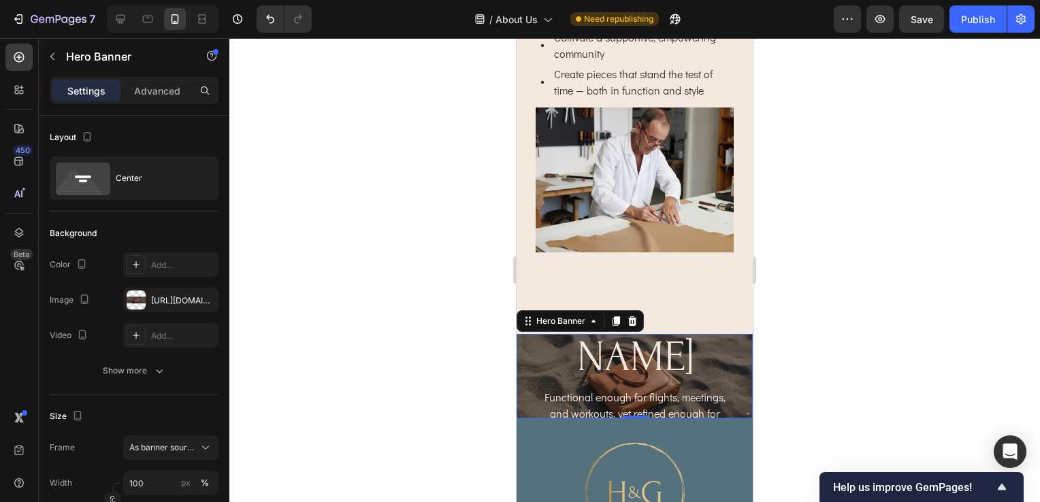
click at [730, 303] on div "carry with grace Heading Functional enough for flights, meetings, and workouts,…" at bounding box center [634, 376] width 236 height 318
click at [169, 295] on div "[URL][DOMAIN_NAME]" at bounding box center [170, 301] width 39 height 12
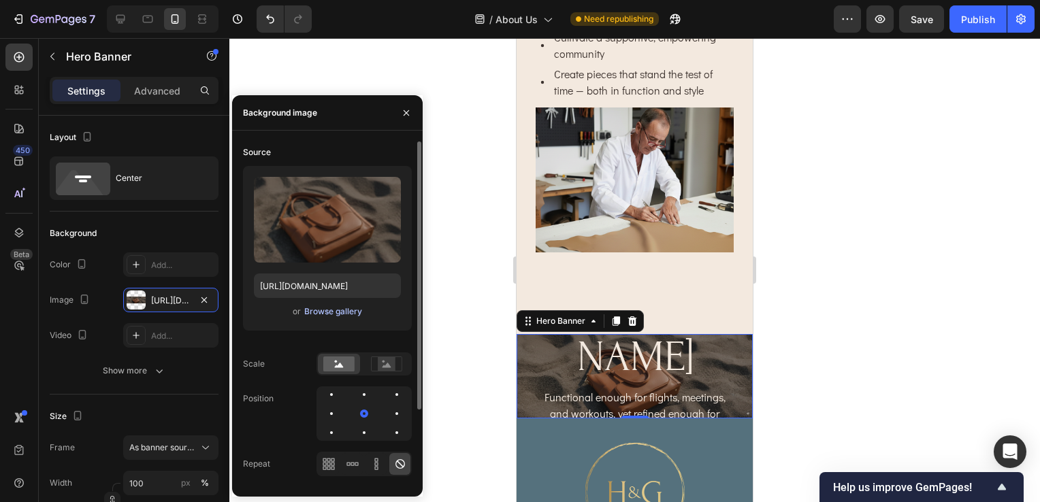
click at [333, 314] on div "Browse gallery" at bounding box center [333, 311] width 58 height 12
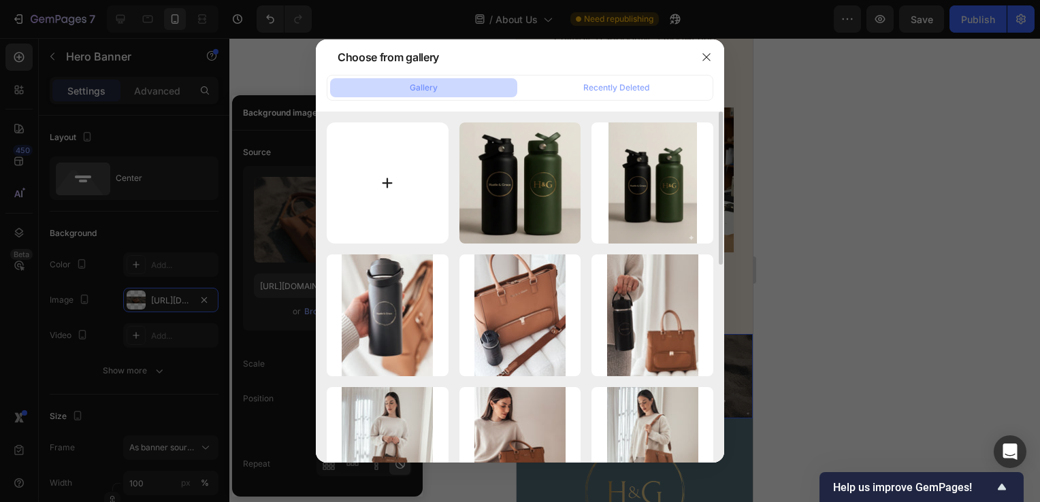
click at [401, 139] on input "file" at bounding box center [388, 183] width 122 height 122
type input "C:\fakepath\1.png"
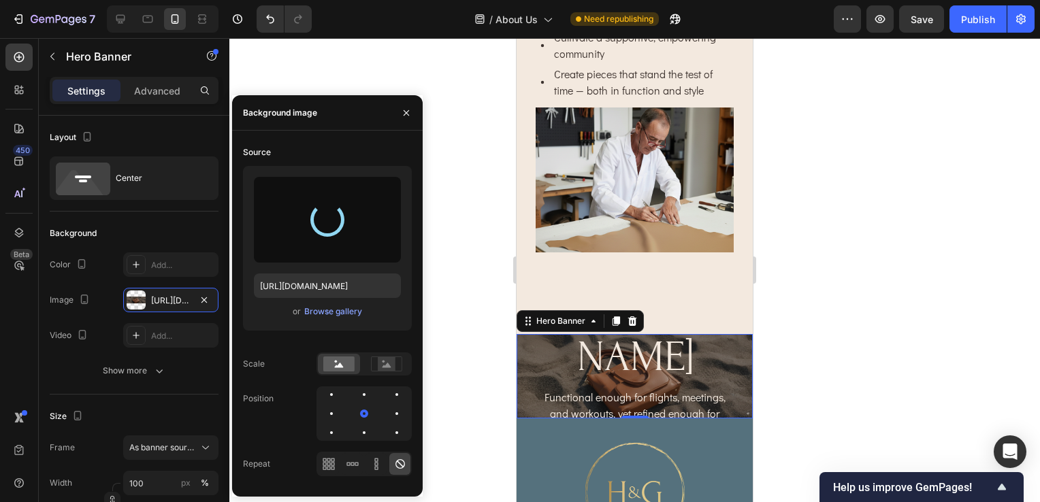
type input "[URL][DOMAIN_NAME]"
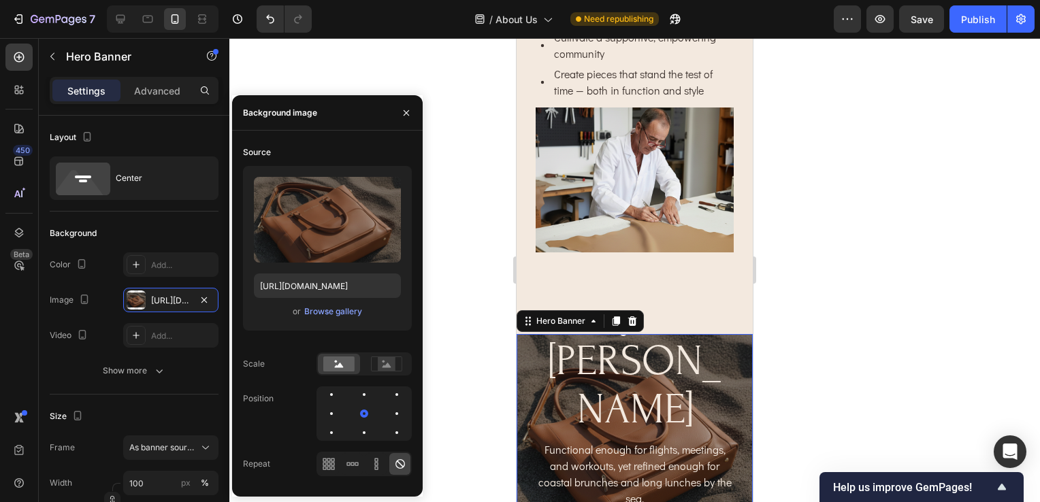
click at [920, 205] on div at bounding box center [634, 270] width 810 height 464
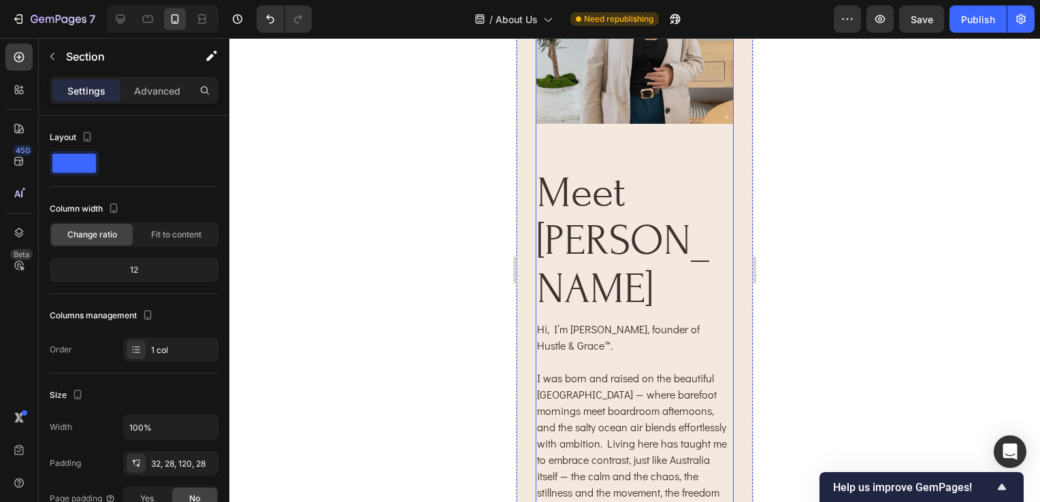
scroll to position [0, 0]
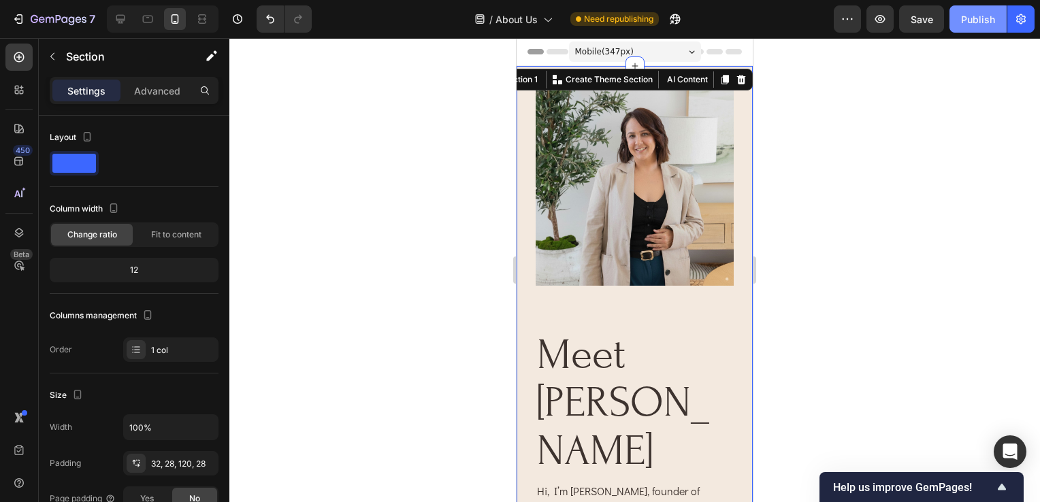
click at [976, 9] on button "Publish" at bounding box center [977, 18] width 57 height 27
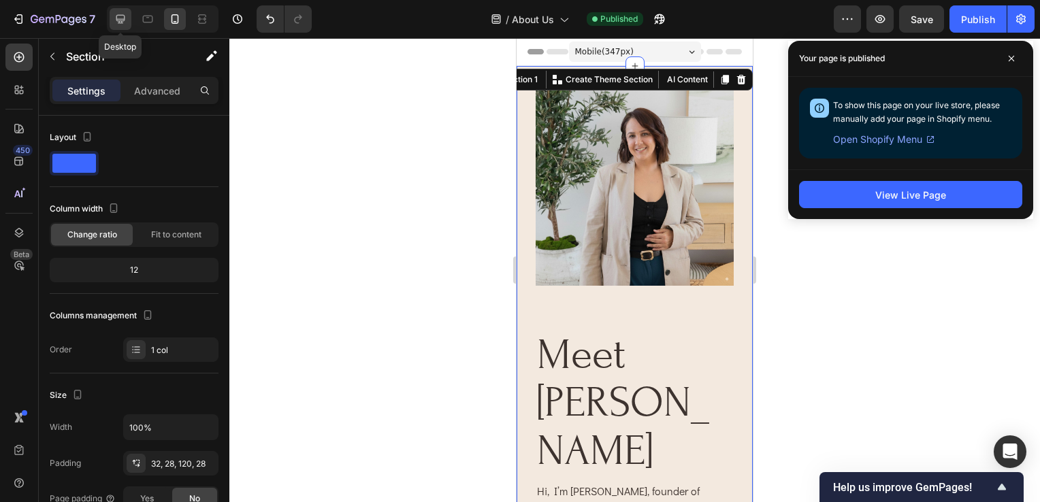
click at [120, 20] on icon at bounding box center [121, 19] width 14 height 14
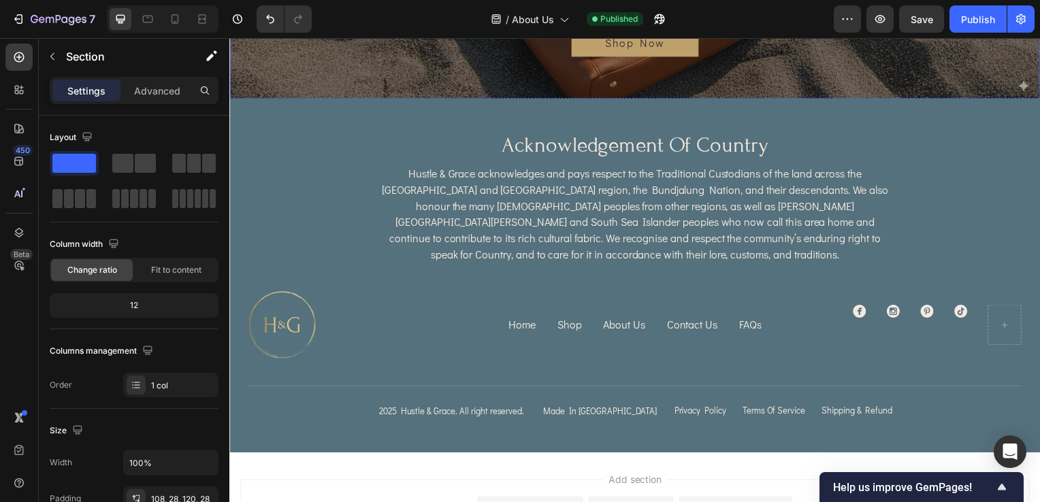
scroll to position [2132, 0]
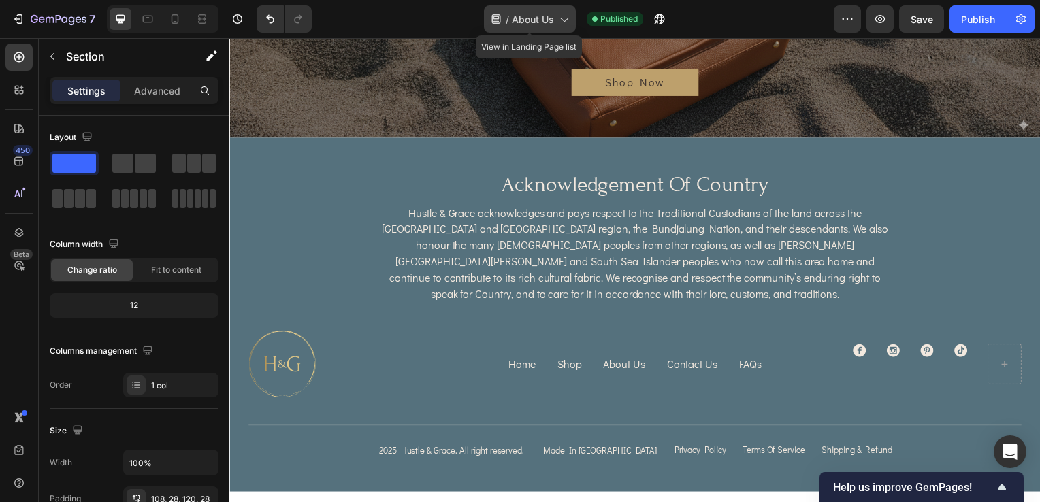
click at [560, 25] on icon at bounding box center [564, 19] width 14 height 14
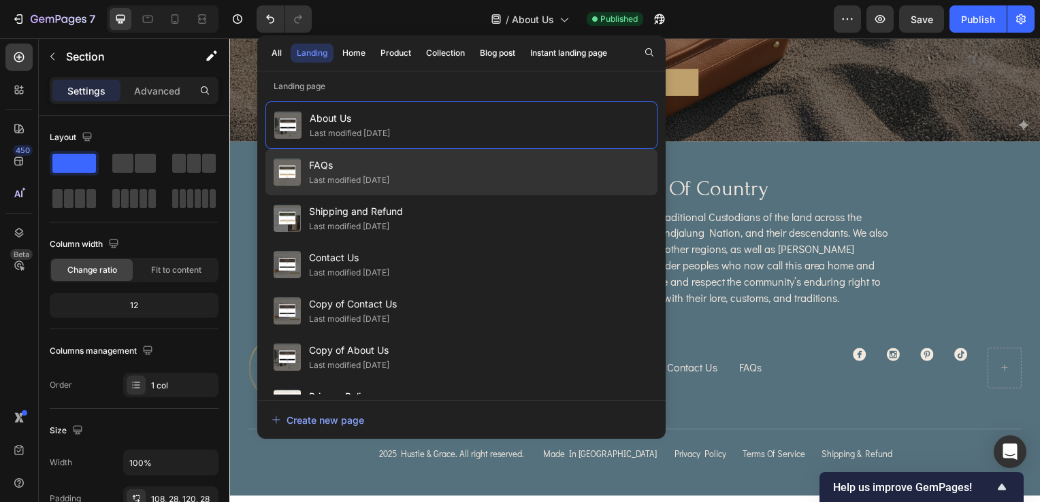
click at [389, 177] on div "Last modified [DATE]" at bounding box center [349, 181] width 80 height 14
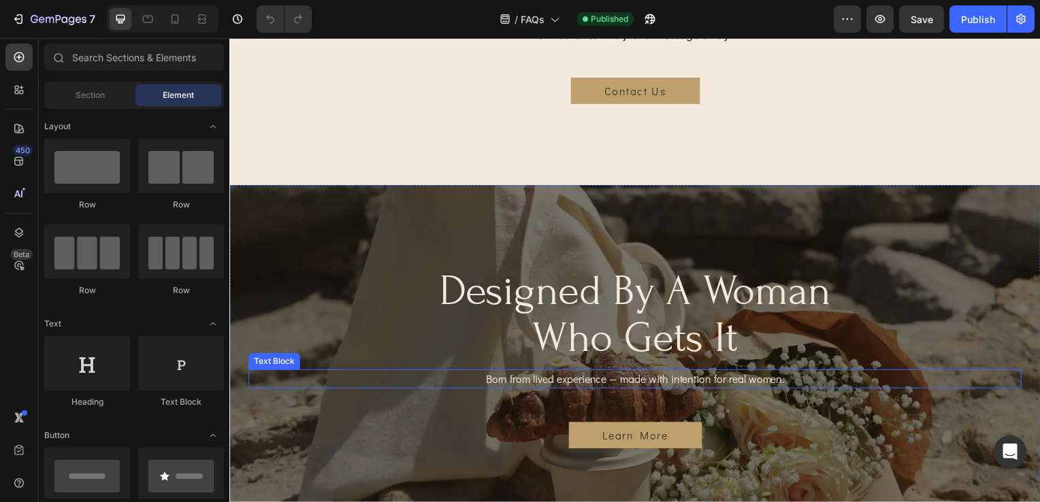
scroll to position [1089, 0]
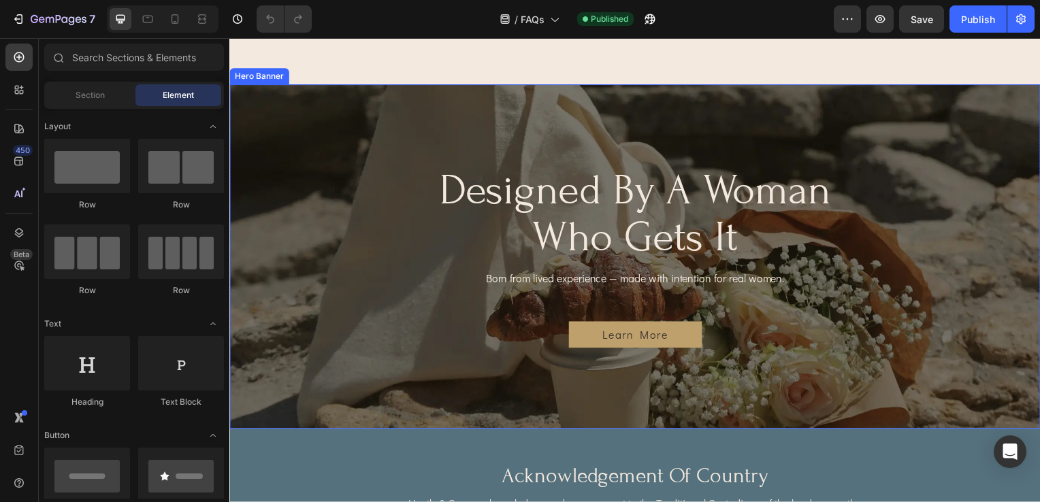
click at [904, 127] on div "Background Image" at bounding box center [637, 258] width 816 height 347
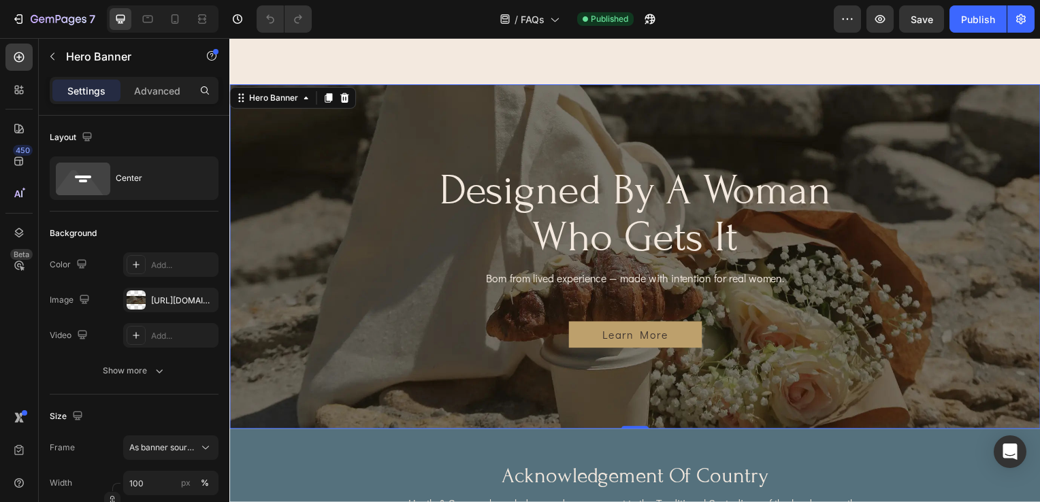
click at [885, 114] on div "Background Image" at bounding box center [637, 258] width 816 height 347
click at [163, 297] on div "[URL][DOMAIN_NAME]" at bounding box center [170, 301] width 39 height 12
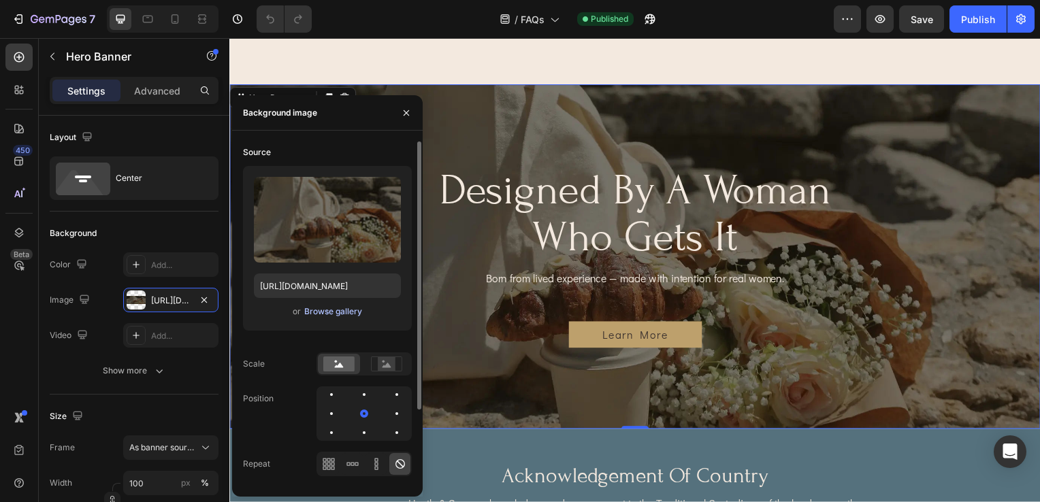
click at [326, 312] on div "Browse gallery" at bounding box center [333, 311] width 58 height 12
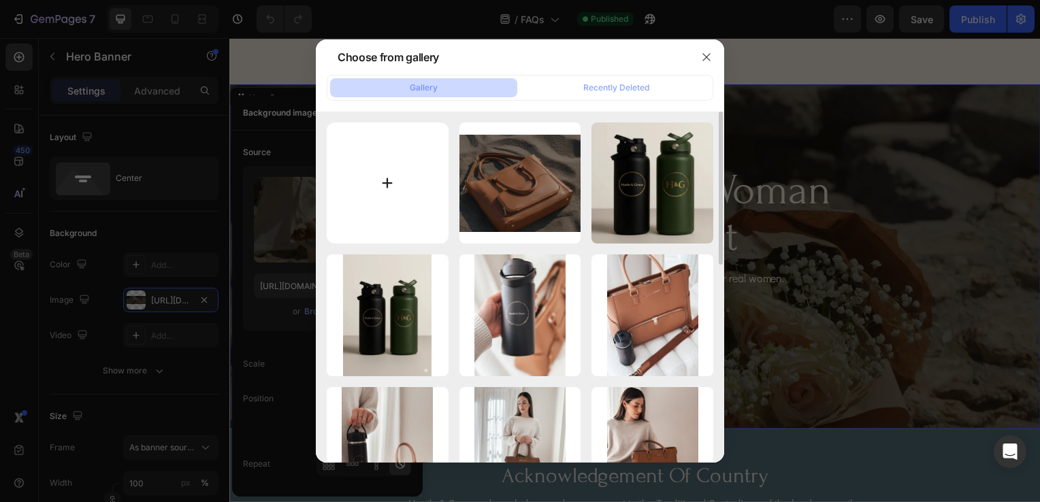
click at [382, 189] on input "file" at bounding box center [388, 183] width 122 height 122
type input "C:\fakepath\Blue Pants [PERSON_NAME].png"
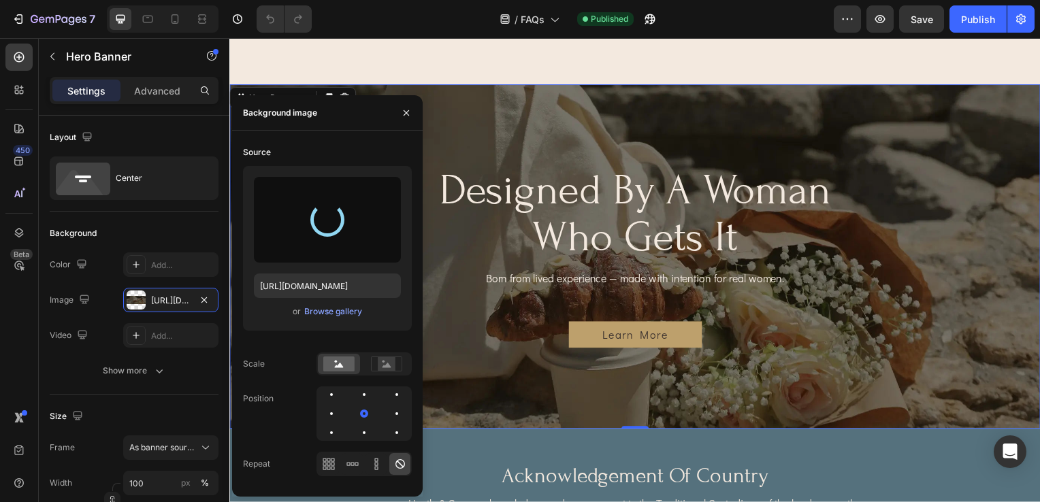
type input "[URL][DOMAIN_NAME]"
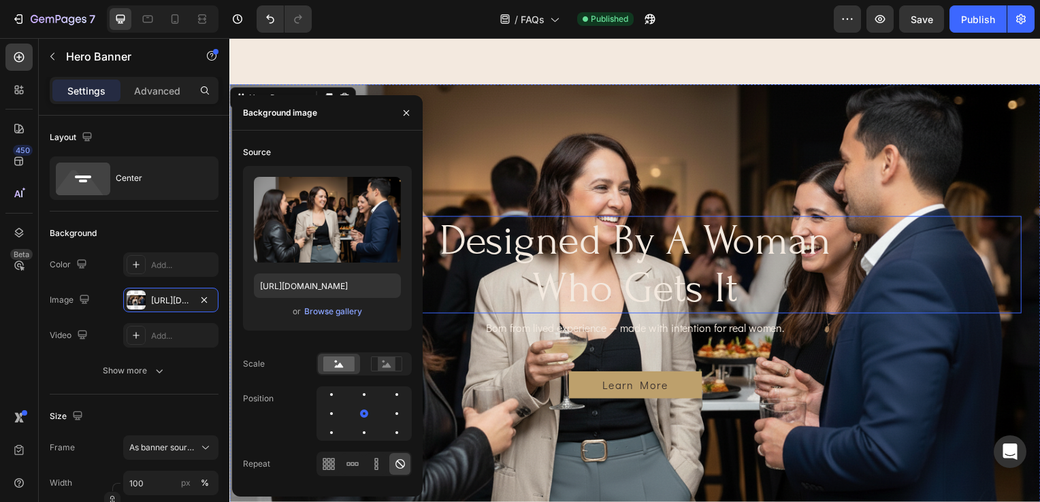
click at [765, 238] on h2 "designed by a woman who gets it" at bounding box center [637, 267] width 407 height 99
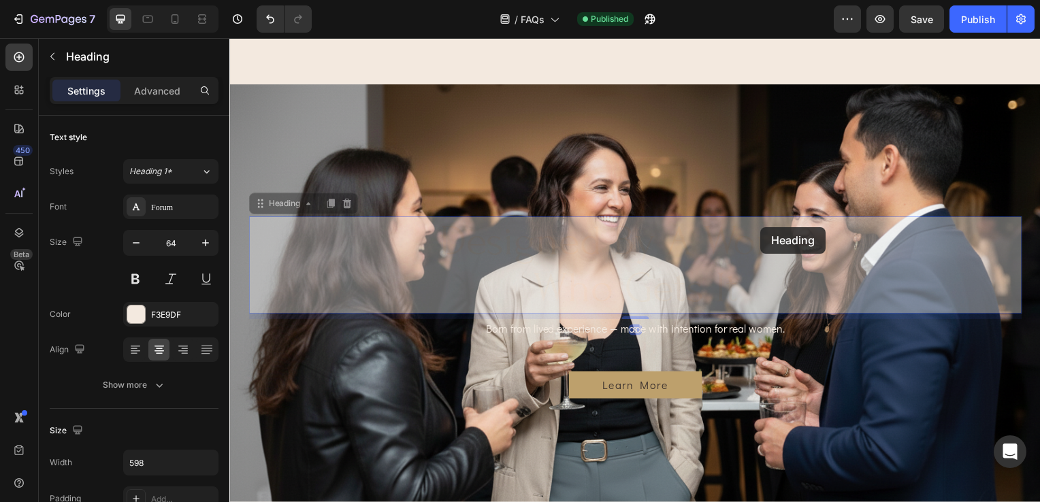
scroll to position [1036, 0]
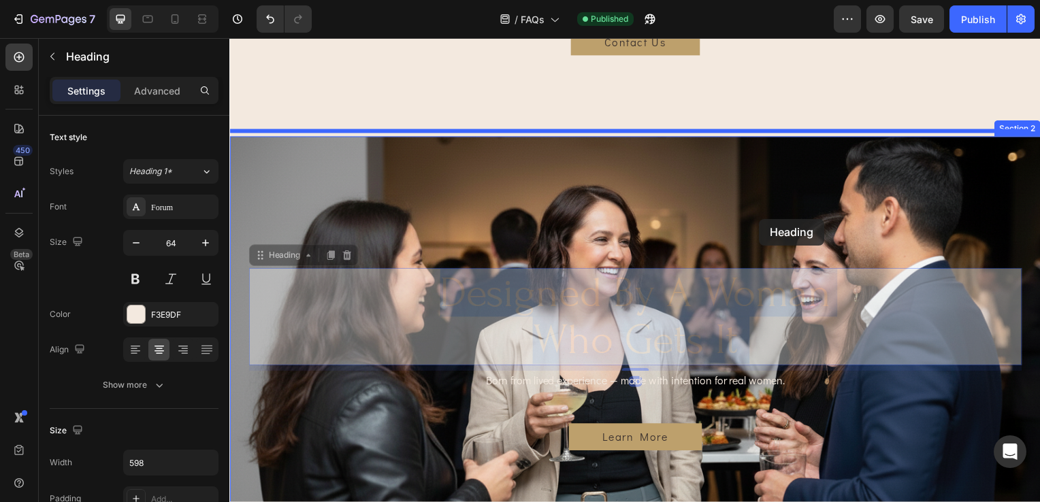
drag, startPoint x: 765, startPoint y: 238, endPoint x: 763, endPoint y: 220, distance: 17.9
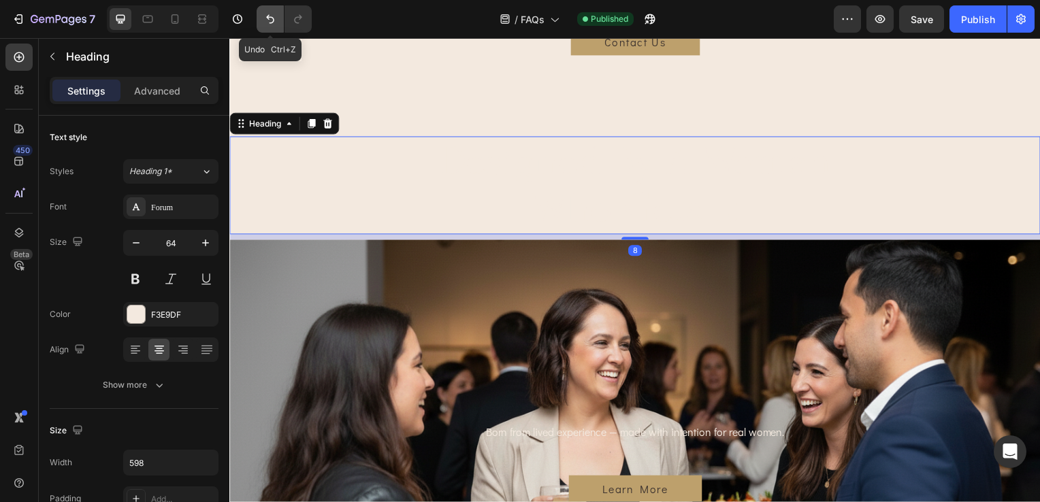
click at [263, 13] on icon "Undo/Redo" at bounding box center [270, 19] width 14 height 14
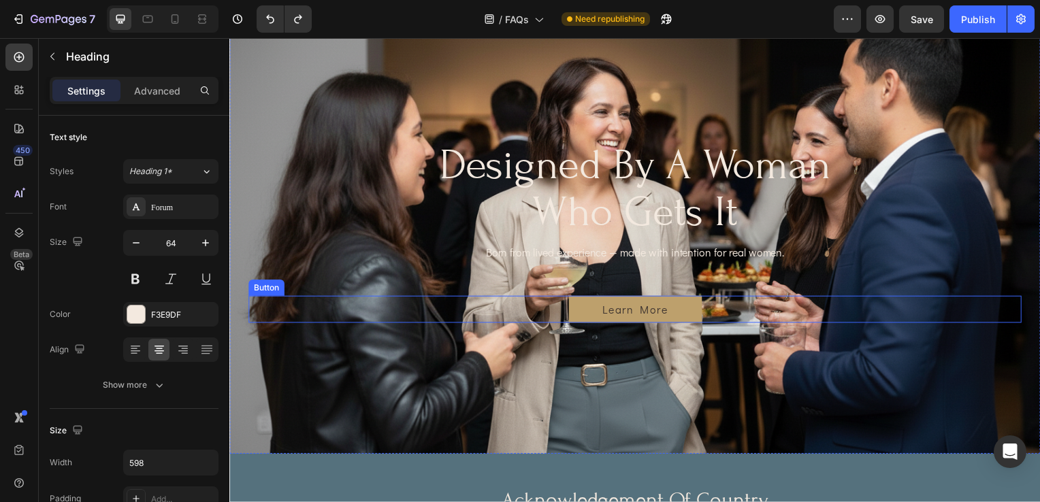
scroll to position [1157, 0]
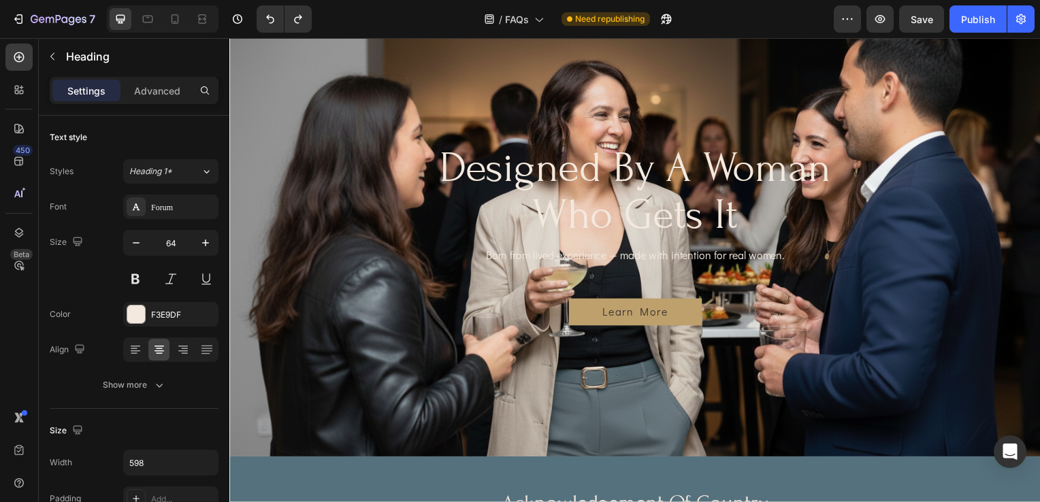
click at [717, 163] on h2 "designed by a woman who gets it" at bounding box center [637, 193] width 407 height 99
click at [808, 199] on p "designed by a woman who gets it" at bounding box center [637, 194] width 404 height 96
click at [755, 233] on p "designed by a woman who gets it" at bounding box center [637, 194] width 404 height 96
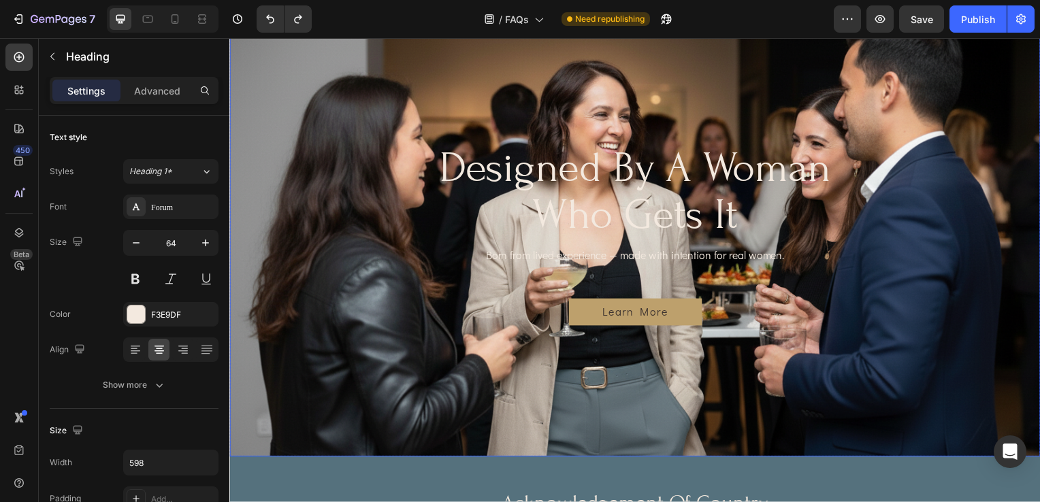
click at [811, 283] on div "designed by a woman who gets it Heading Born from lived experience — made with …" at bounding box center [637, 236] width 778 height 184
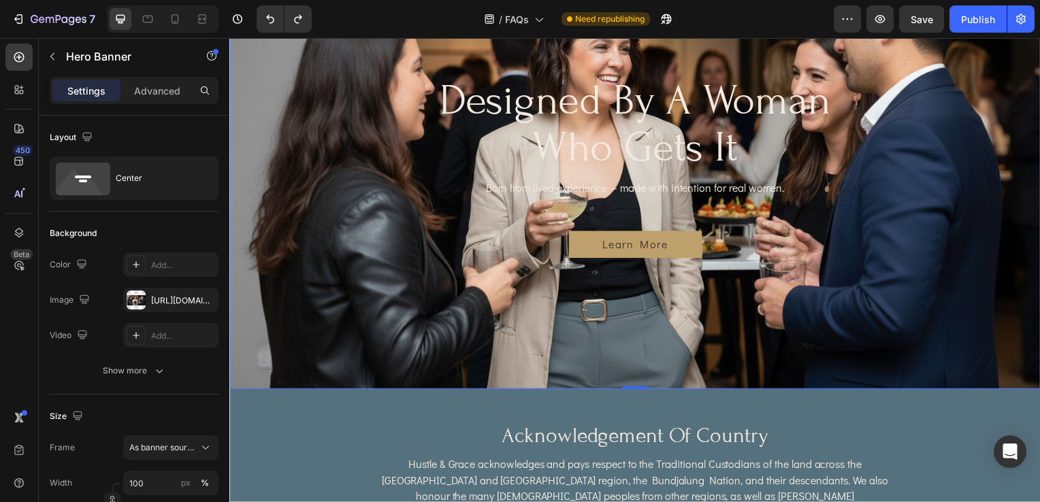
scroll to position [1089, 0]
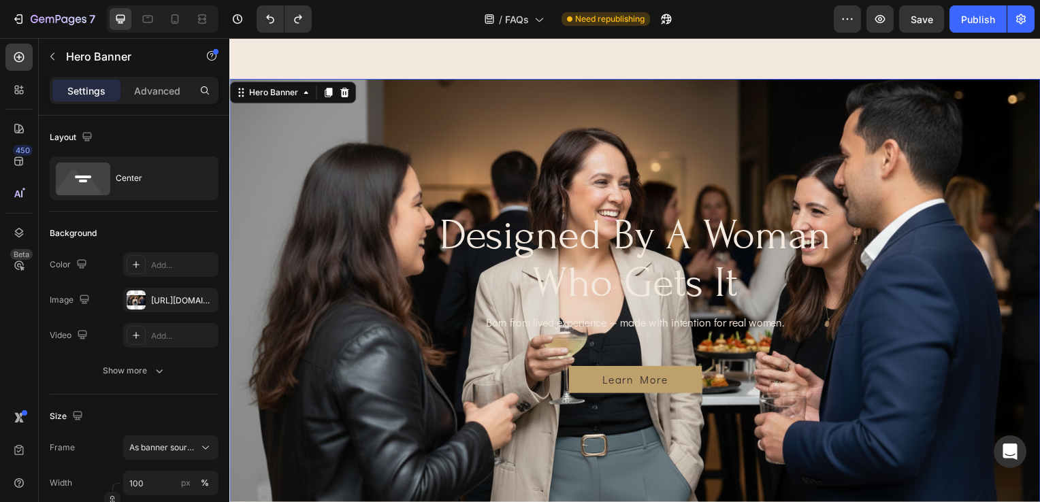
click at [657, 142] on div "Background Image" at bounding box center [637, 304] width 816 height 448
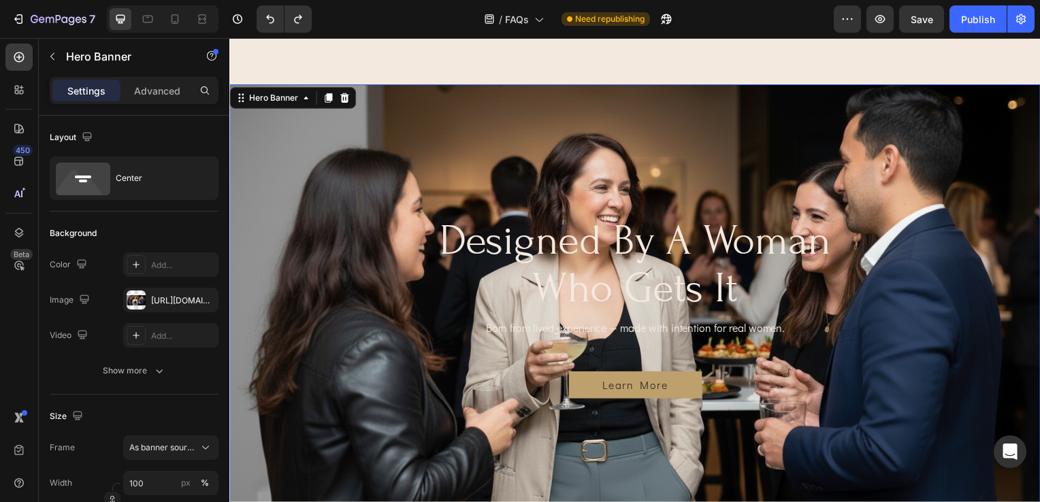
click at [487, 163] on div "Background Image" at bounding box center [637, 309] width 816 height 448
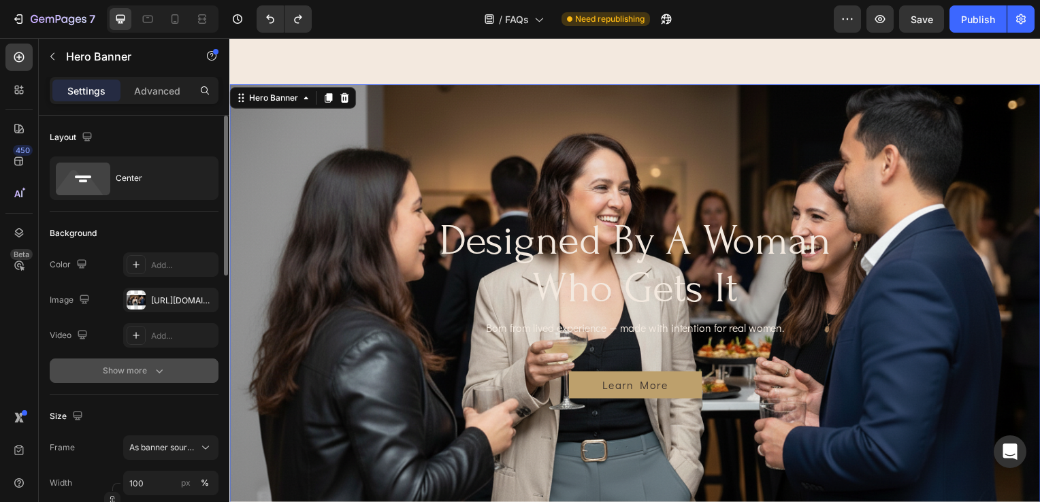
click at [155, 369] on icon "button" at bounding box center [159, 371] width 14 height 14
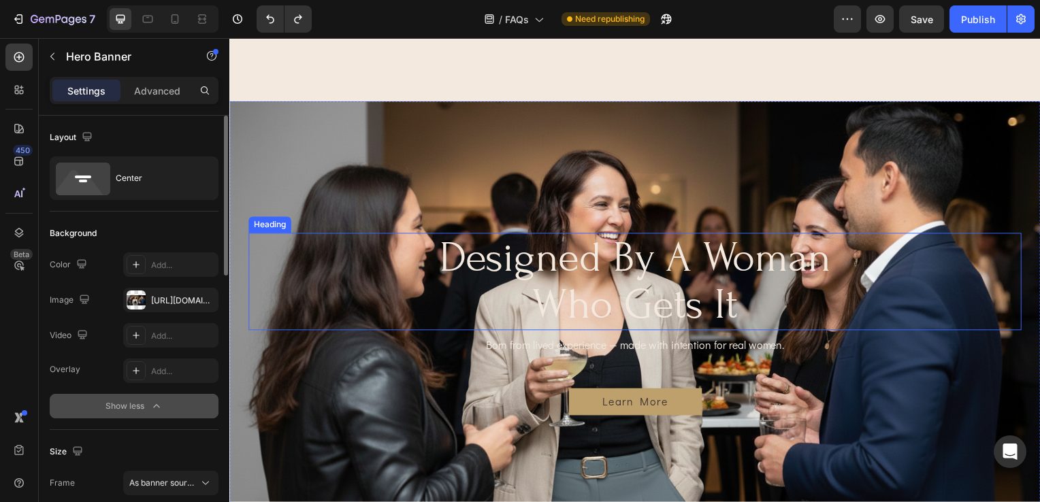
scroll to position [1157, 0]
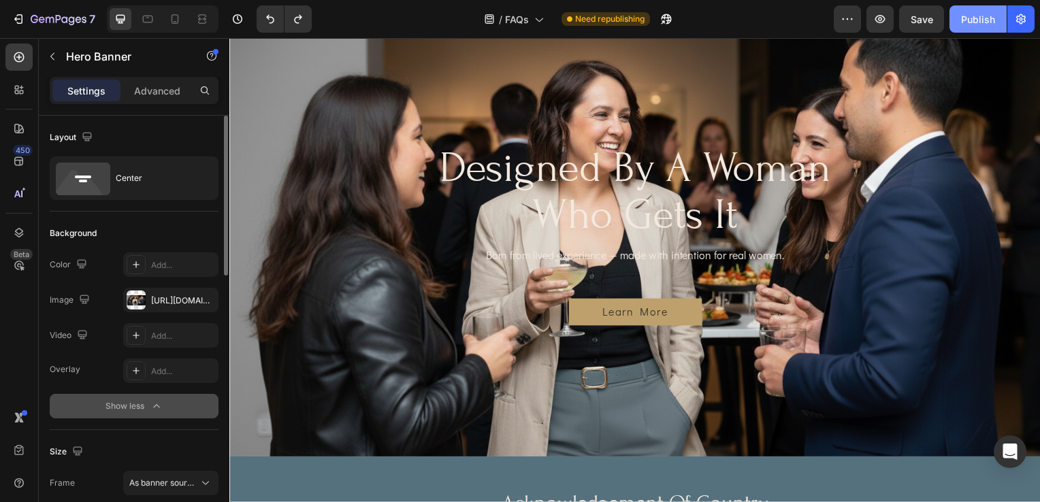
click at [969, 20] on div "Publish" at bounding box center [978, 19] width 34 height 14
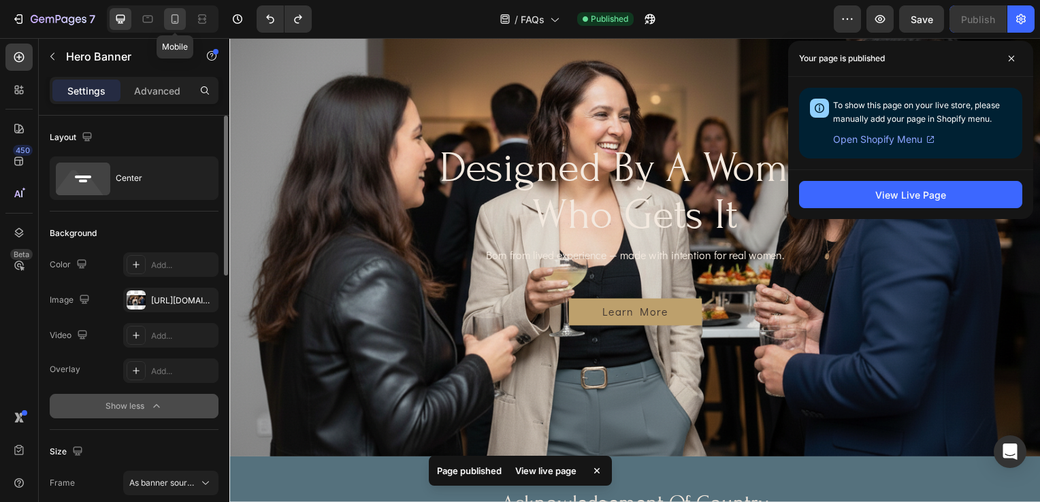
click at [180, 23] on icon at bounding box center [175, 19] width 14 height 14
type input "100%"
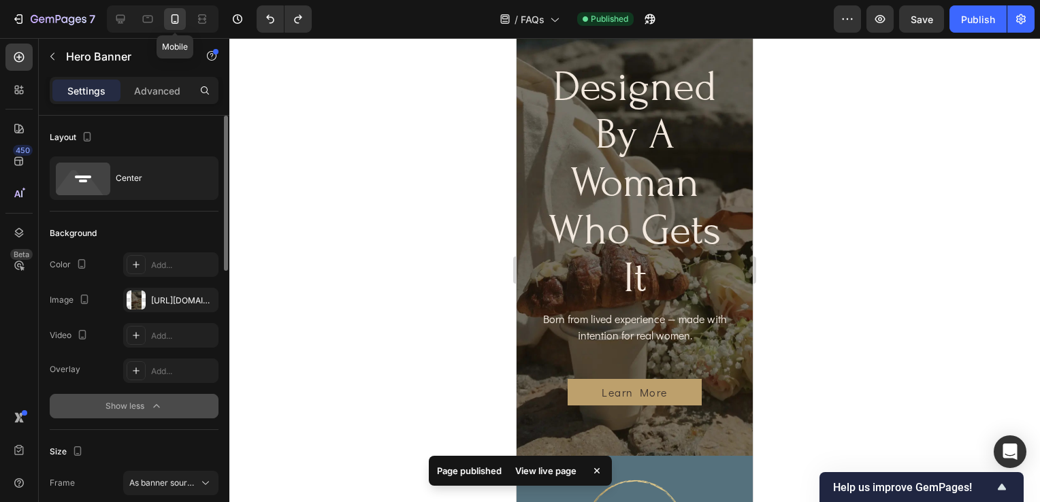
scroll to position [1082, 0]
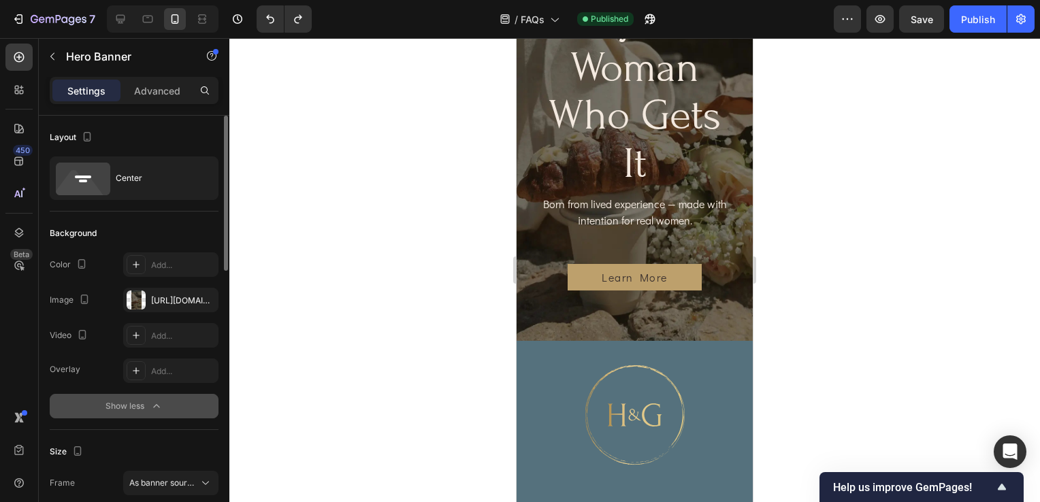
click at [729, 170] on div "designed by a woman who gets it Heading Born from lived experience — made with …" at bounding box center [634, 119] width 236 height 578
click at [710, 326] on div "designed by a woman who gets it Heading Born from lived experience — made with …" at bounding box center [634, 119] width 236 height 578
click at [164, 295] on div "https://cdn.shopify.com/s/files/1/0703/0289/2132/files/gempages_578549456991945…" at bounding box center [170, 301] width 39 height 12
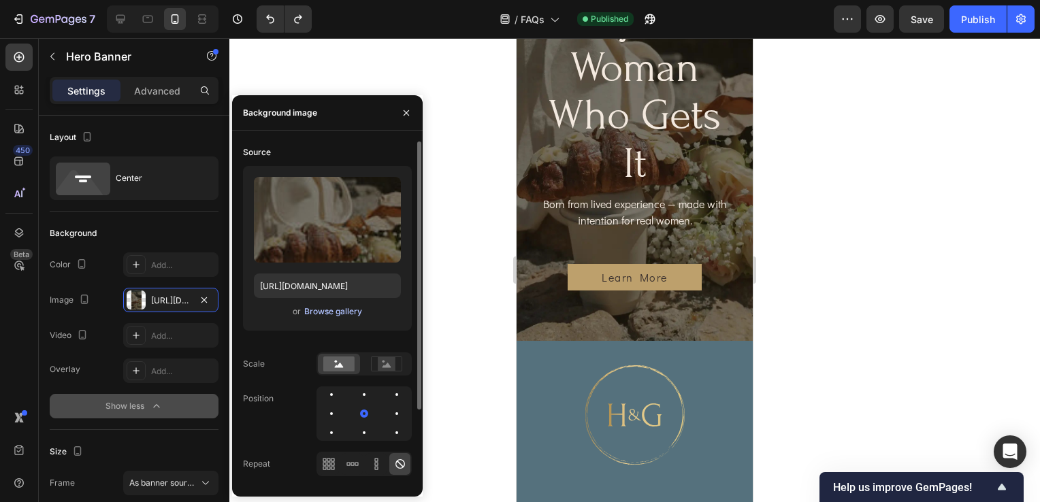
click at [316, 312] on div "Browse gallery" at bounding box center [333, 311] width 58 height 12
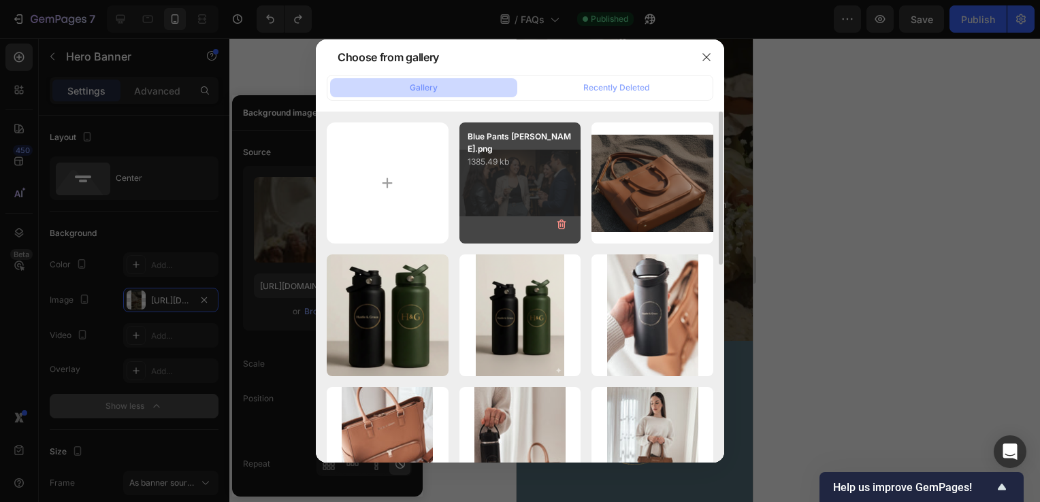
click at [525, 186] on div "Blue Pants Cindy.png 1385.49 kb" at bounding box center [520, 183] width 122 height 122
type input "https://cdn.shopify.com/s/files/1/0703/0289/2132/files/gempages_578549456991945…"
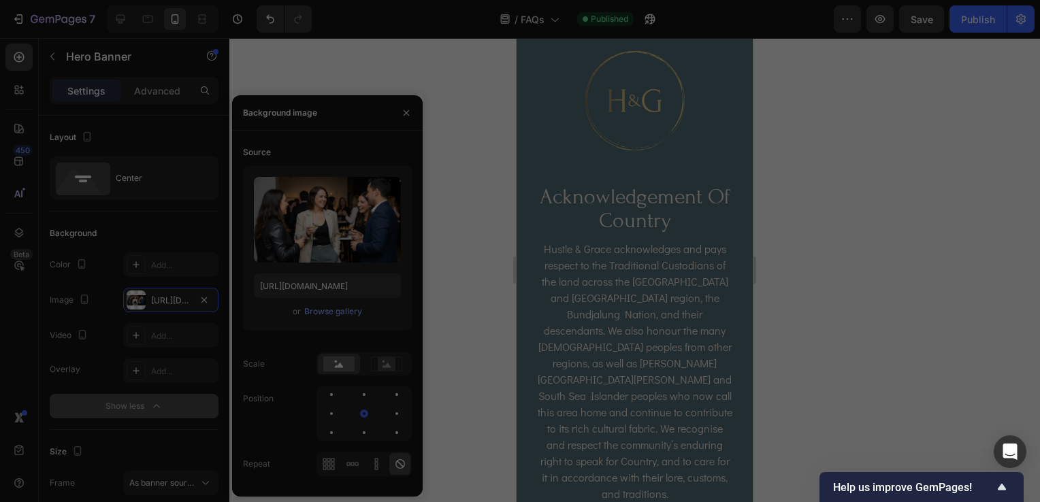
click at [525, 186] on div "Blue Pants Cindy.png 1385.49 kb" at bounding box center [520, 183] width 122 height 122
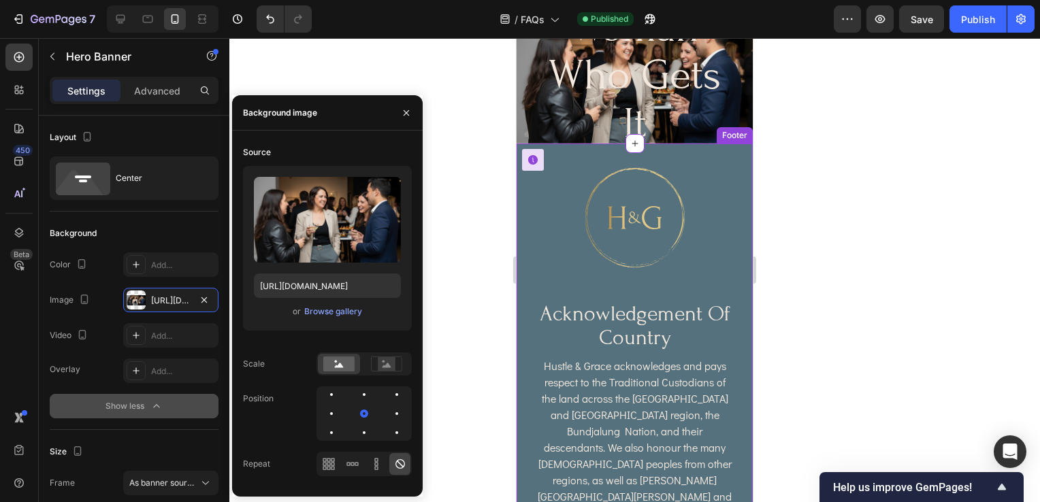
scroll to position [946, 0]
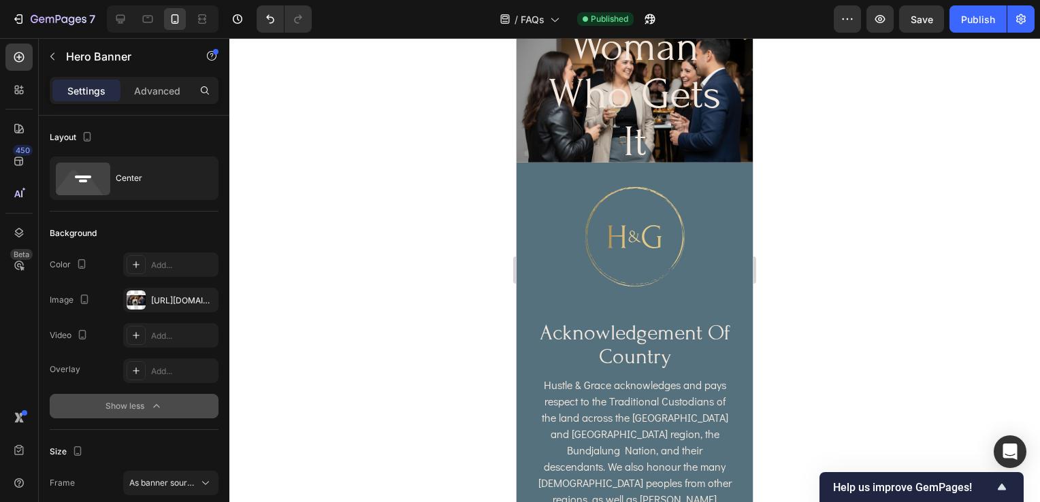
click at [733, 142] on div "designed by a woman who gets it Heading Born from lived experience — made with …" at bounding box center [634, 98] width 236 height 578
click at [657, 129] on h2 "designed by a woman who gets it" at bounding box center [634, 47] width 198 height 242
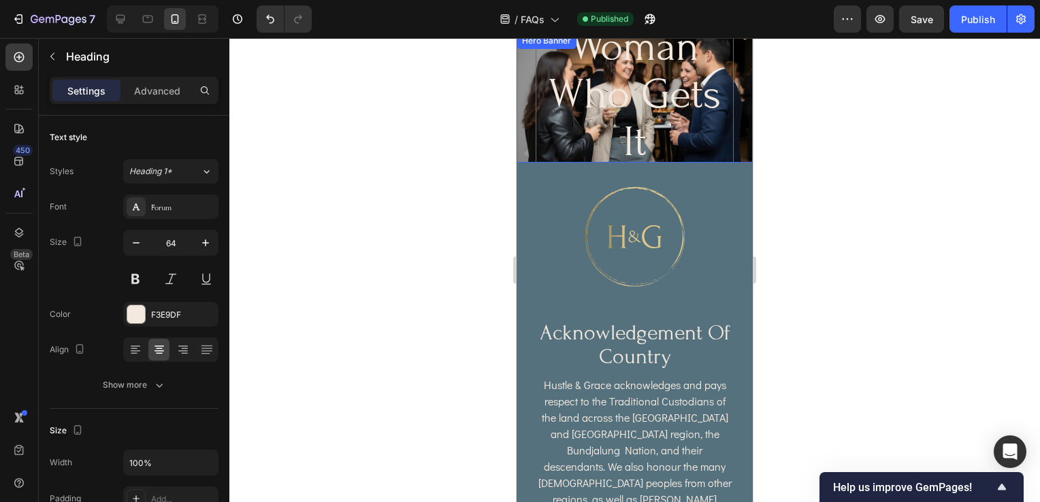
click at [733, 146] on div "designed by a woman who gets it Heading 8 Born from lived experience — made wit…" at bounding box center [634, 98] width 236 height 578
click at [719, 162] on h2 "designed by a woman who gets it" at bounding box center [634, 47] width 198 height 242
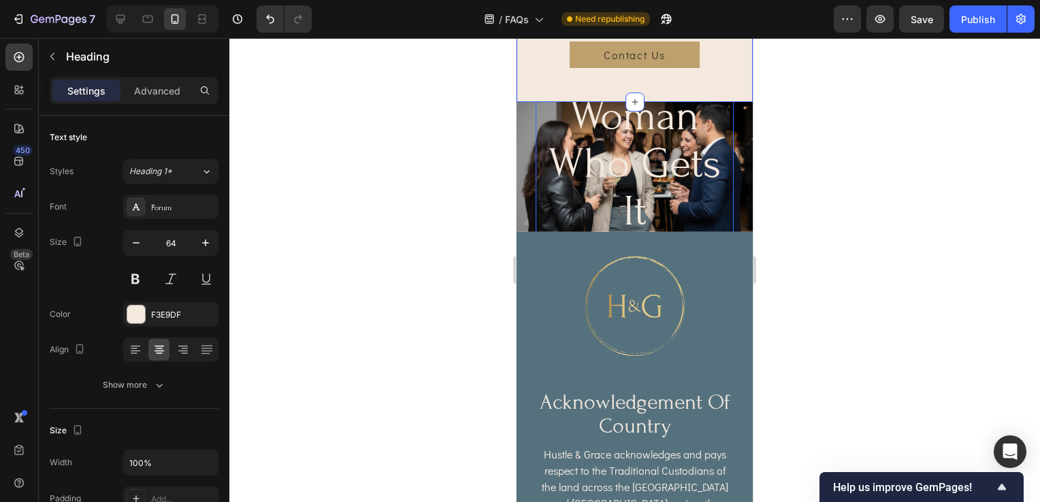
scroll to position [810, 0]
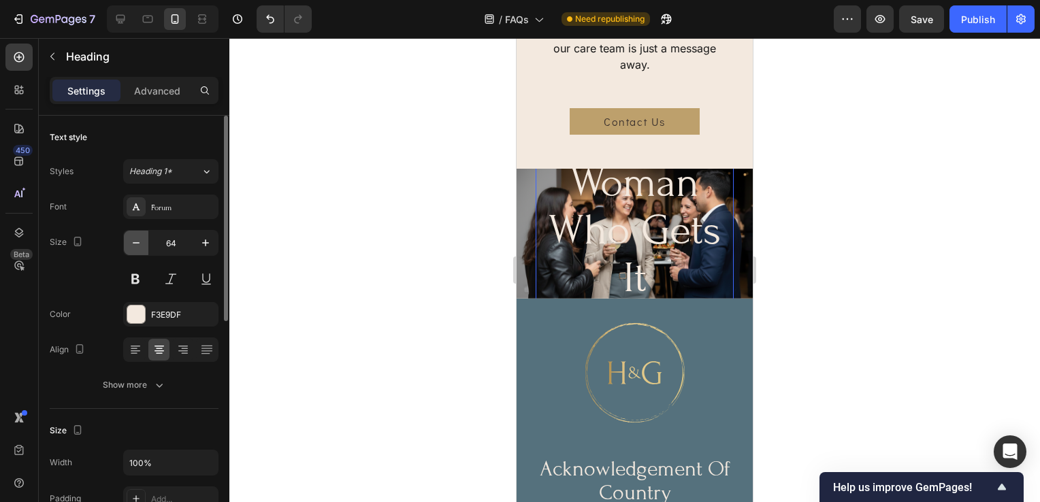
click at [139, 248] on icon "button" at bounding box center [136, 243] width 14 height 14
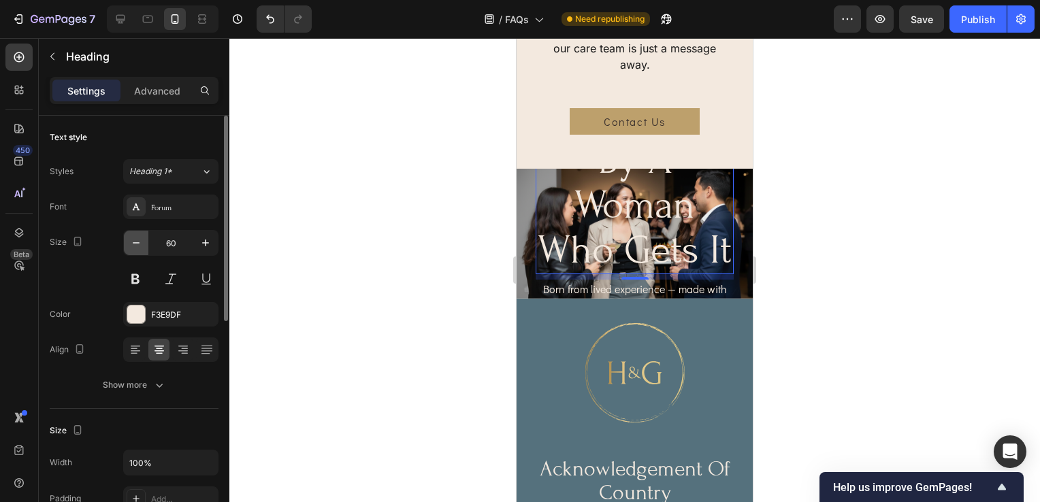
click at [139, 248] on icon "button" at bounding box center [136, 243] width 14 height 14
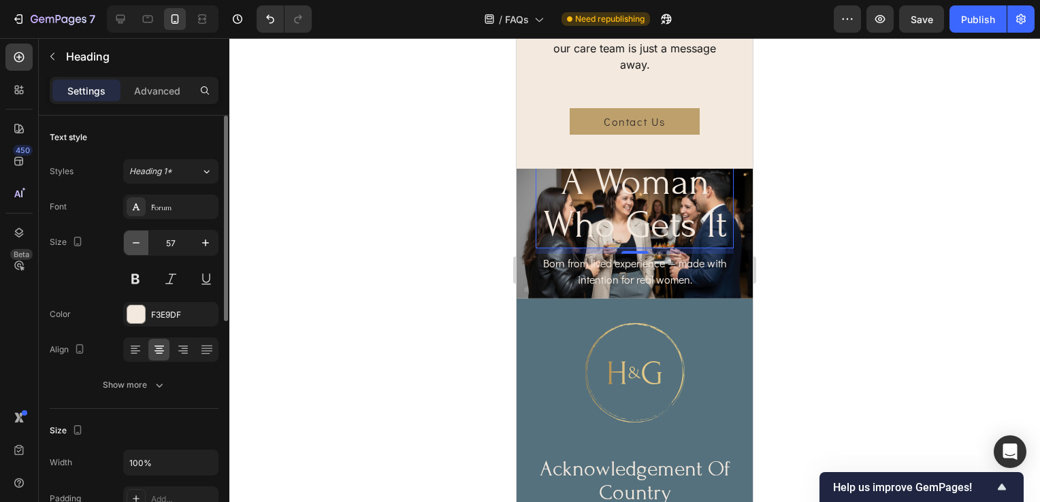
click at [139, 248] on icon "button" at bounding box center [136, 243] width 14 height 14
type input "55"
click at [710, 246] on h2 "designed by a woman who gets it" at bounding box center [634, 183] width 198 height 127
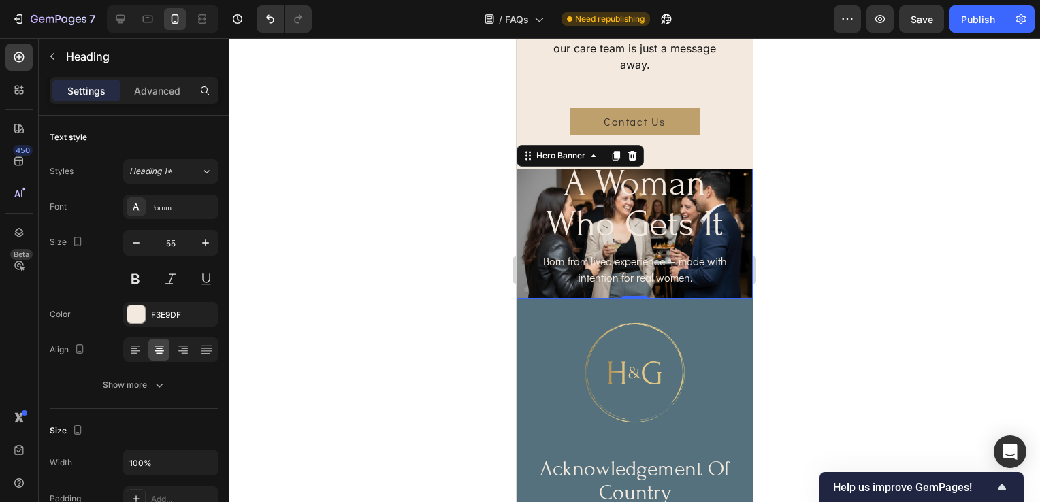
click at [737, 227] on div "designed by a woman who gets it Heading Born from lived experience — made with …" at bounding box center [634, 234] width 236 height 462
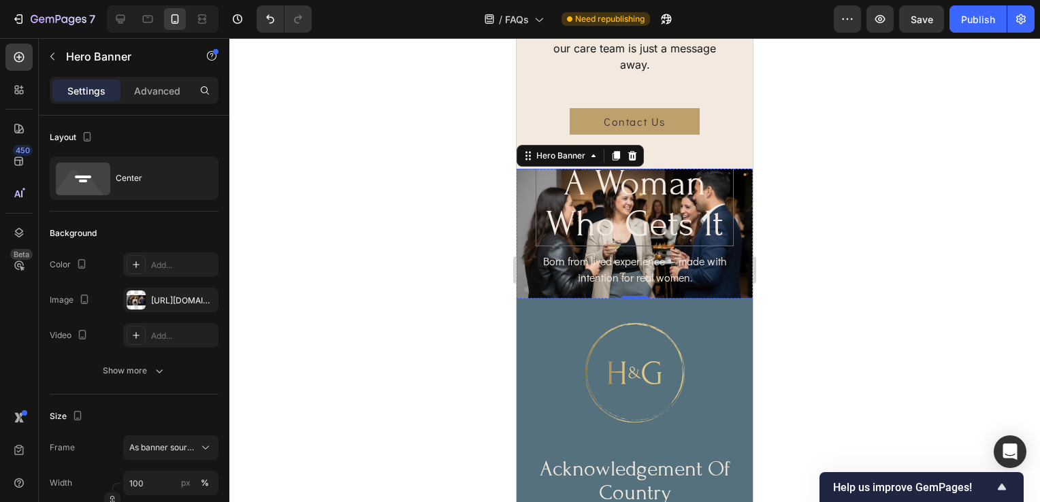
click at [705, 224] on p "designed by a woman who gets it" at bounding box center [634, 183] width 195 height 124
click at [737, 232] on div "designed by a woman who gets it Heading Born from lived experience — made with …" at bounding box center [634, 234] width 236 height 462
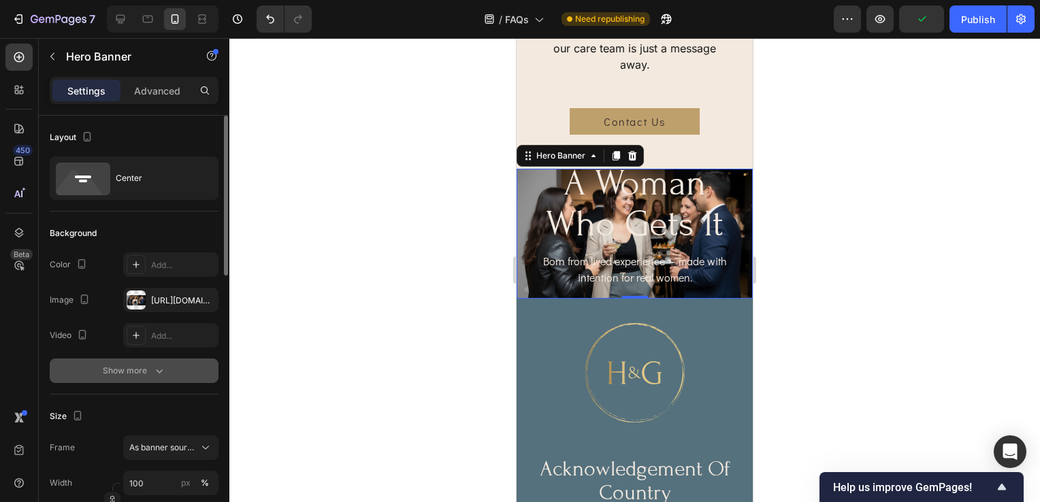
click at [139, 380] on button "Show more" at bounding box center [134, 371] width 169 height 24
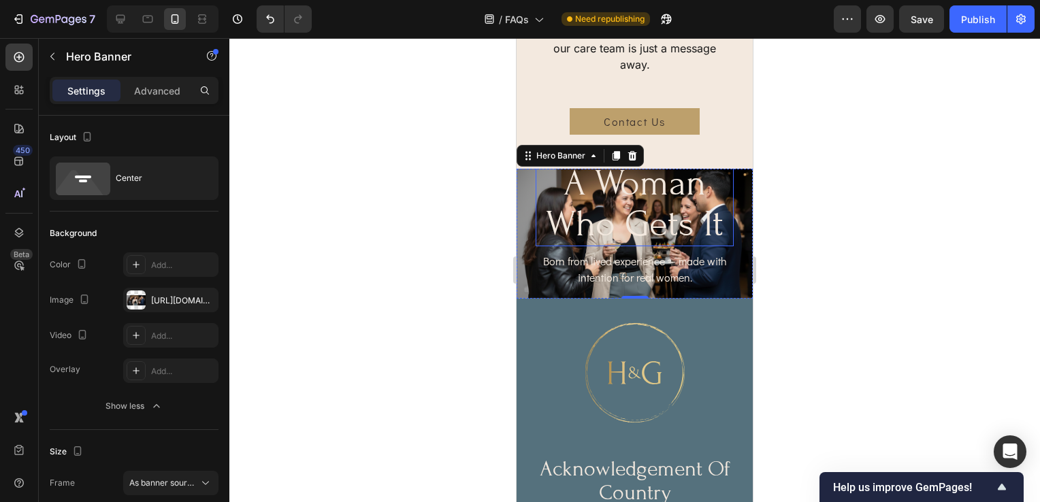
click at [703, 245] on p "designed by a woman who gets it" at bounding box center [634, 183] width 195 height 124
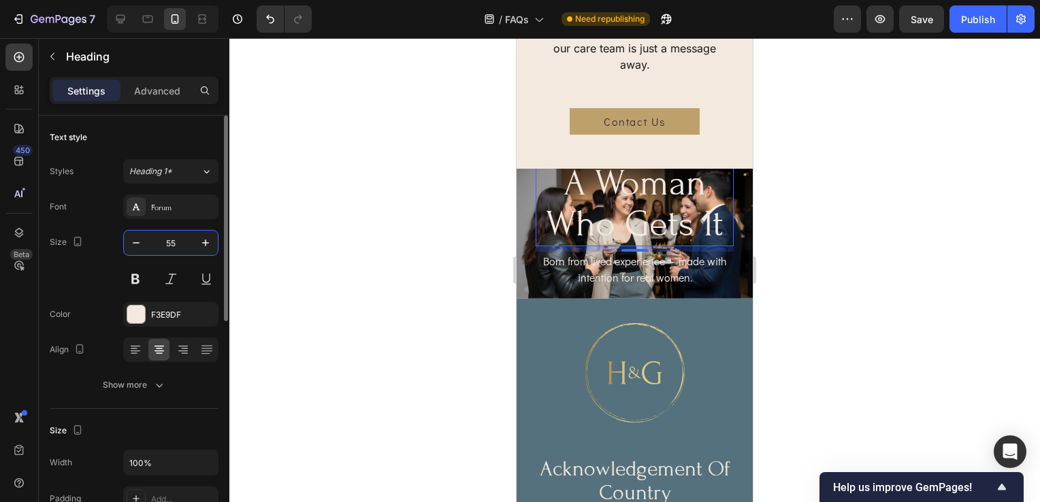
click at [180, 248] on input "55" at bounding box center [170, 243] width 45 height 24
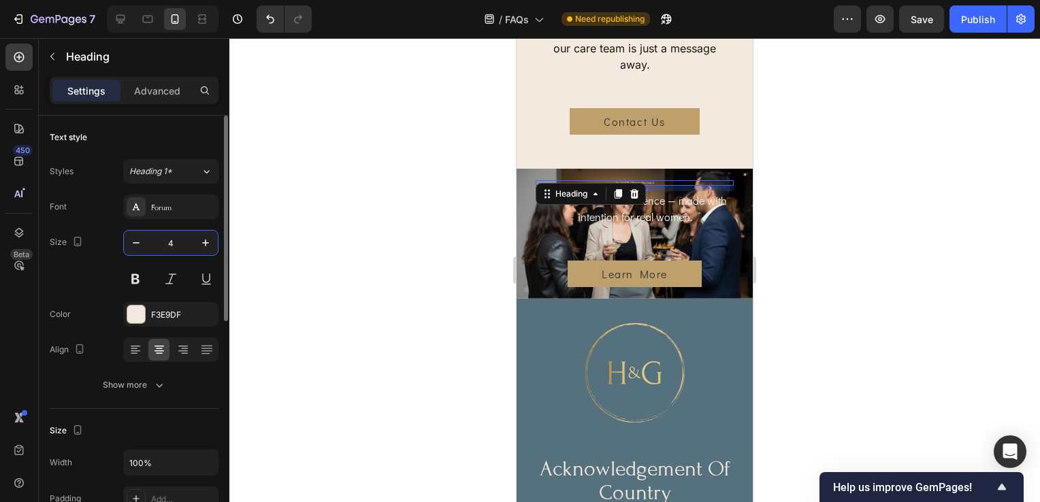
type input "40"
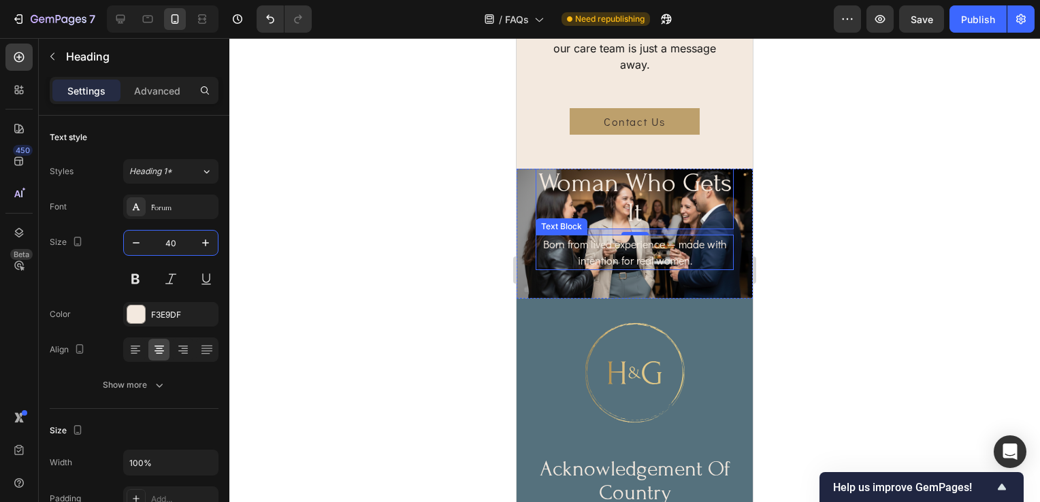
click at [690, 269] on p "Born from lived experience — made with intention for real women." at bounding box center [634, 252] width 195 height 33
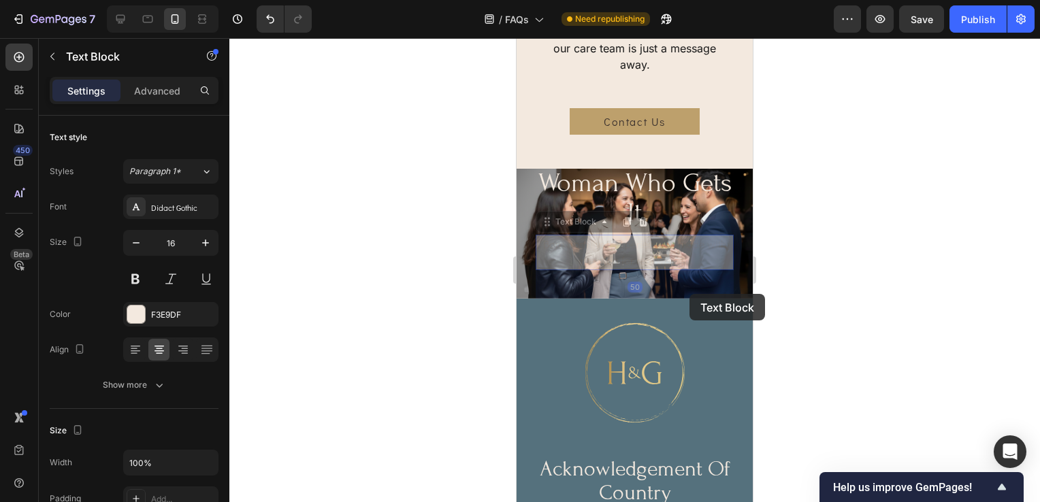
scroll to position [775, 0]
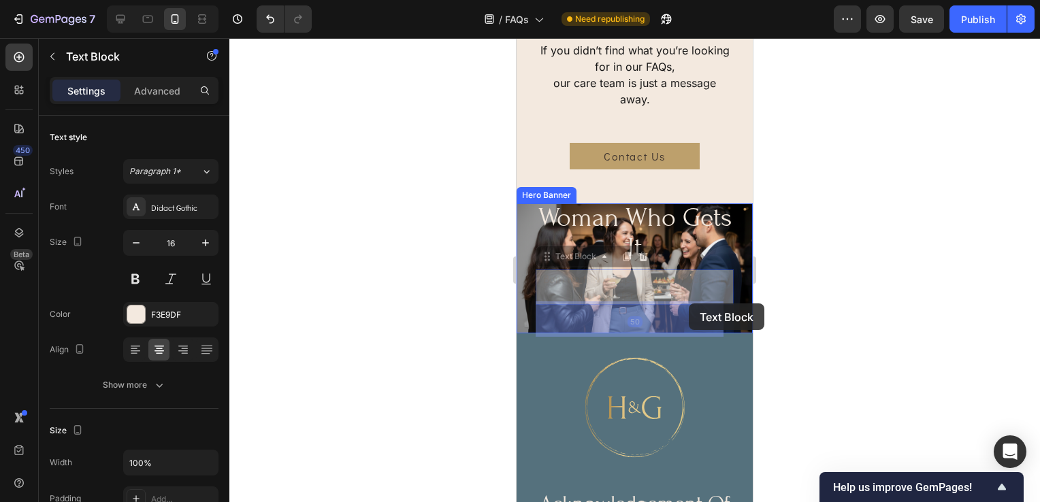
drag, startPoint x: 693, startPoint y: 287, endPoint x: 689, endPoint y: 303, distance: 16.8
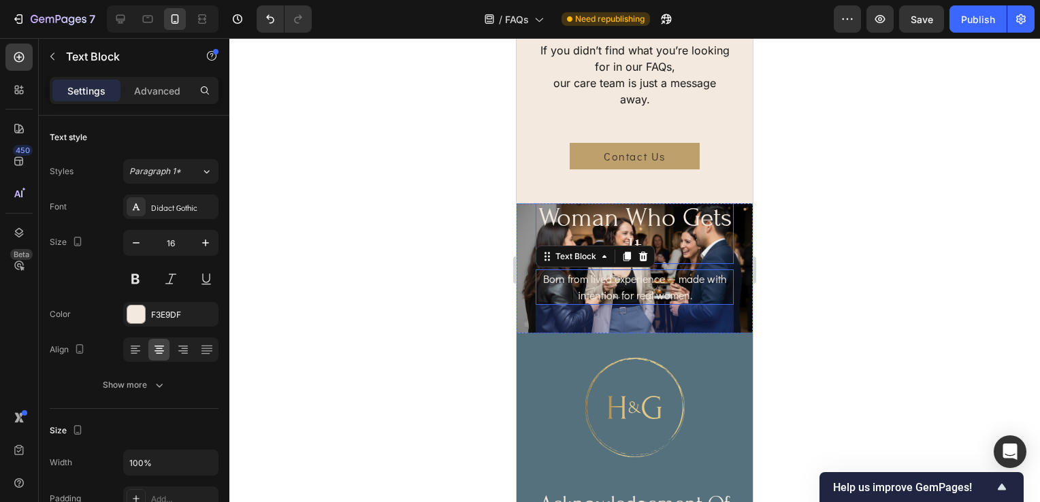
click at [706, 263] on p "designed by a woman who gets it" at bounding box center [634, 218] width 195 height 90
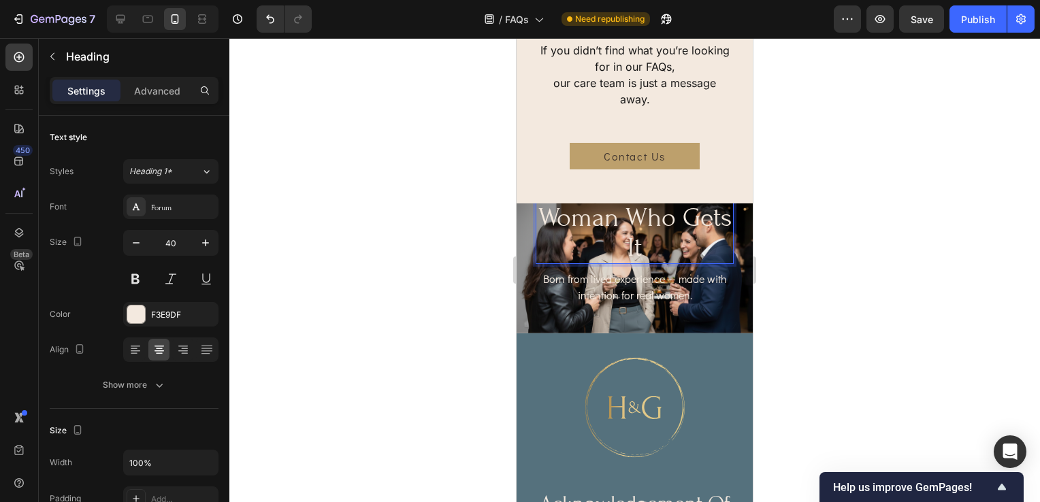
drag, startPoint x: 706, startPoint y: 267, endPoint x: 705, endPoint y: 276, distance: 8.2
click at [679, 263] on p "designed by a woman who gets it" at bounding box center [634, 218] width 195 height 90
click at [144, 241] on button "button" at bounding box center [136, 243] width 24 height 24
click at [145, 241] on button "button" at bounding box center [136, 243] width 24 height 24
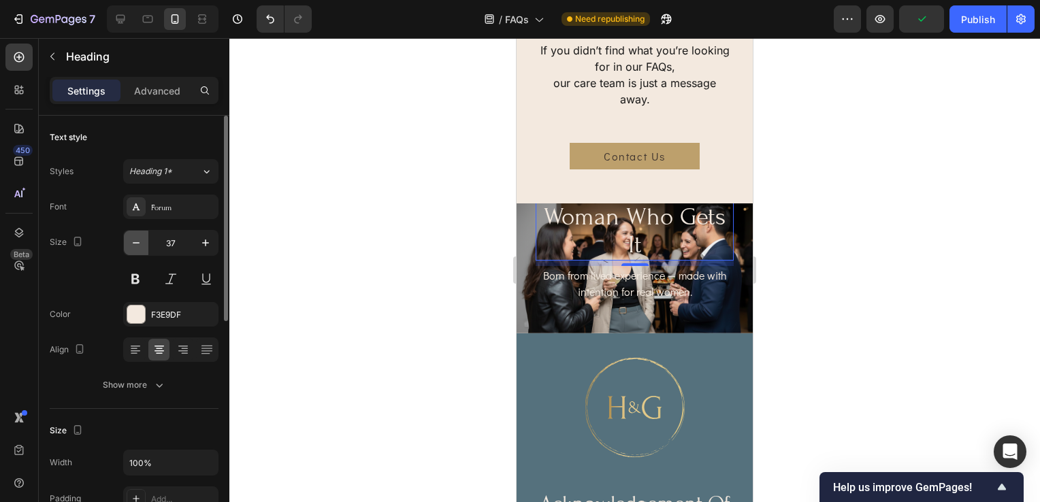
click at [145, 241] on button "button" at bounding box center [136, 243] width 24 height 24
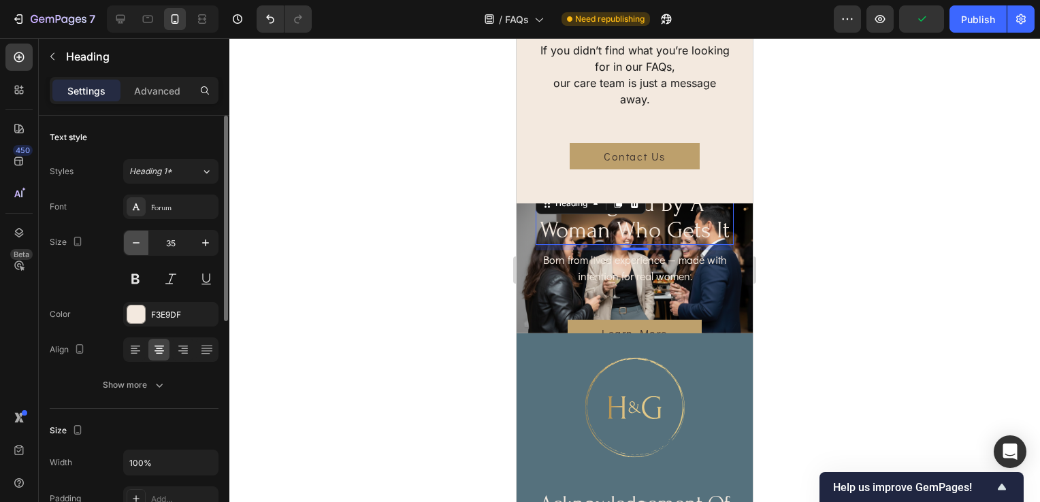
click at [145, 241] on button "button" at bounding box center [136, 243] width 24 height 24
click at [147, 240] on button "button" at bounding box center [136, 243] width 24 height 24
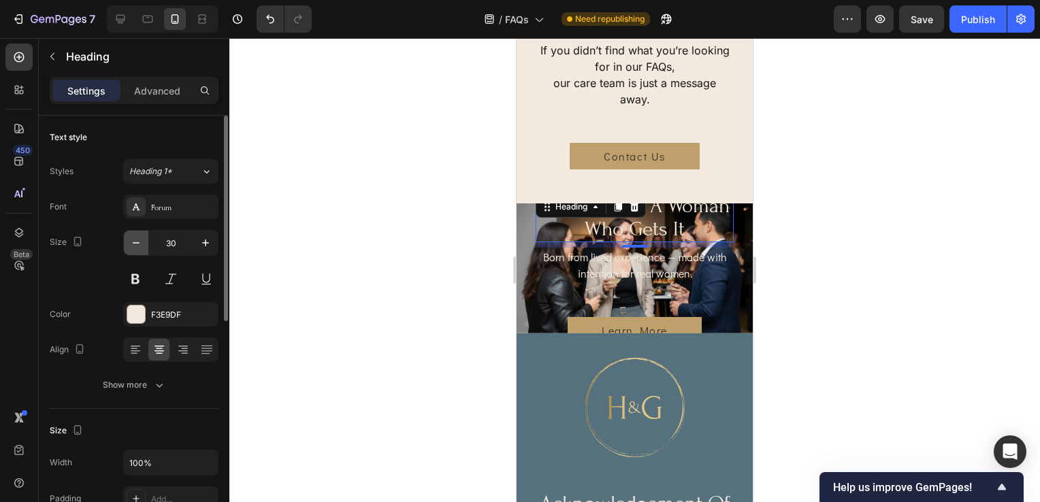
click at [147, 240] on button "button" at bounding box center [136, 243] width 24 height 24
type input "28"
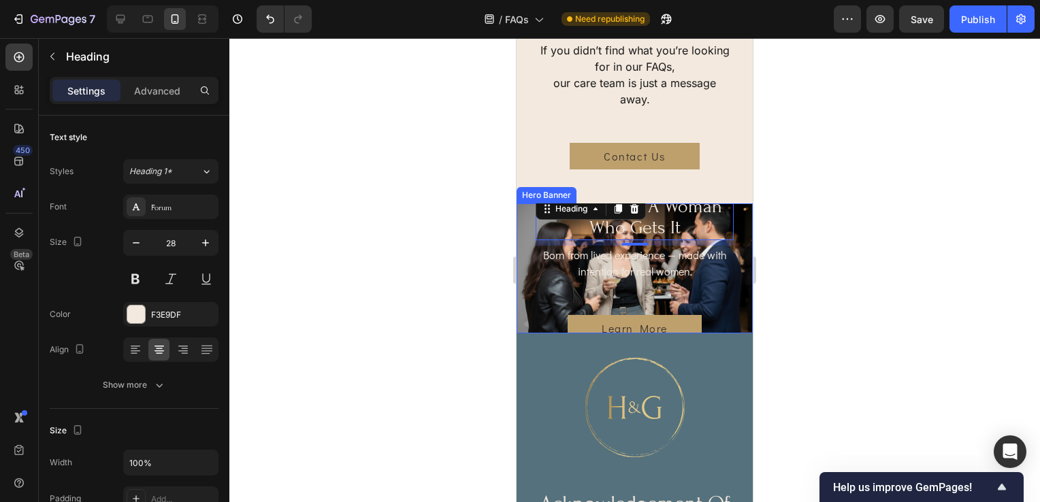
click at [734, 328] on div "designed by a woman who gets it Heading 8 Born from lived experience — made wit…" at bounding box center [634, 268] width 236 height 380
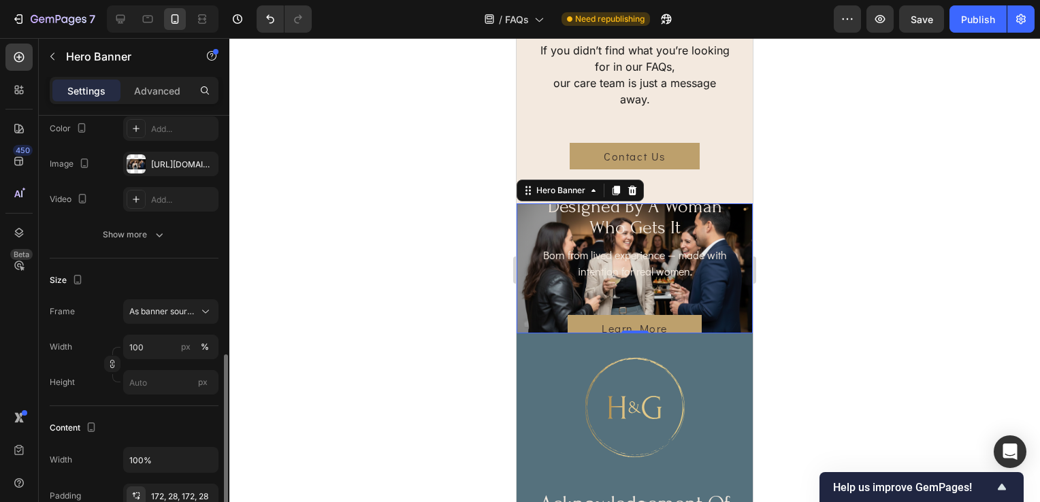
scroll to position [272, 0]
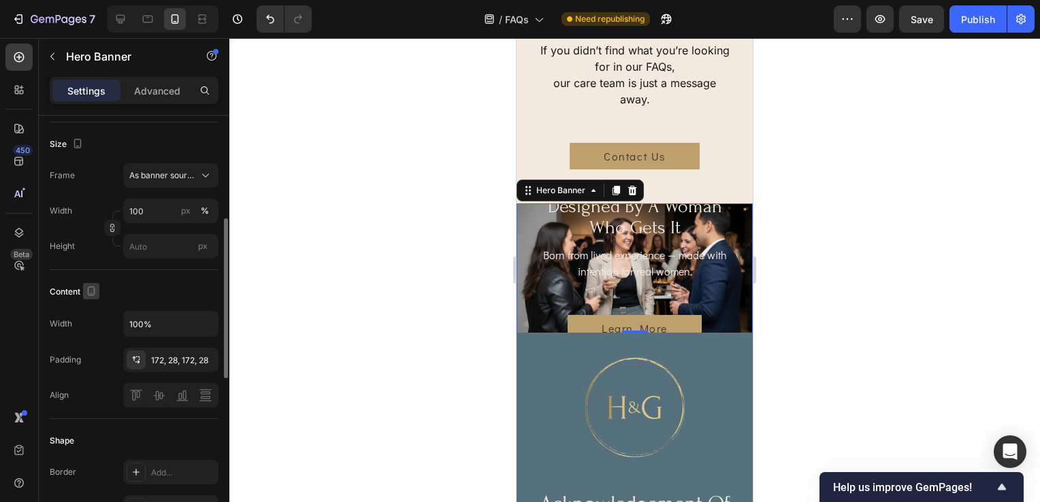
click at [94, 289] on icon "button" at bounding box center [91, 291] width 7 height 10
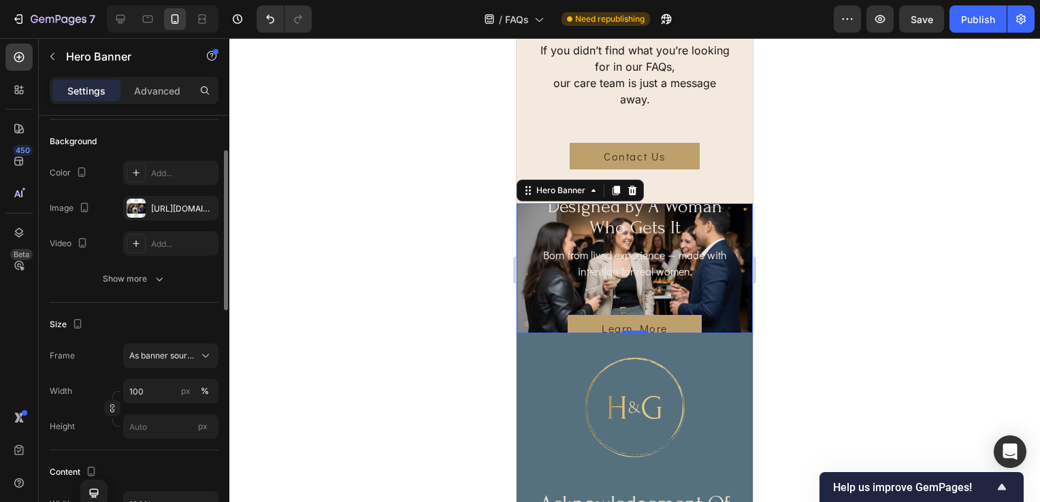
scroll to position [0, 0]
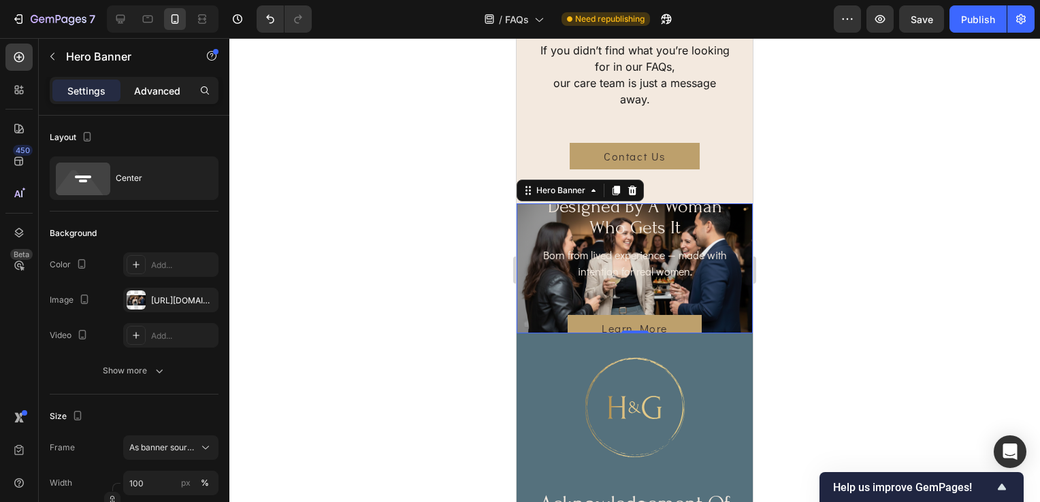
click at [168, 90] on p "Advanced" at bounding box center [157, 91] width 46 height 14
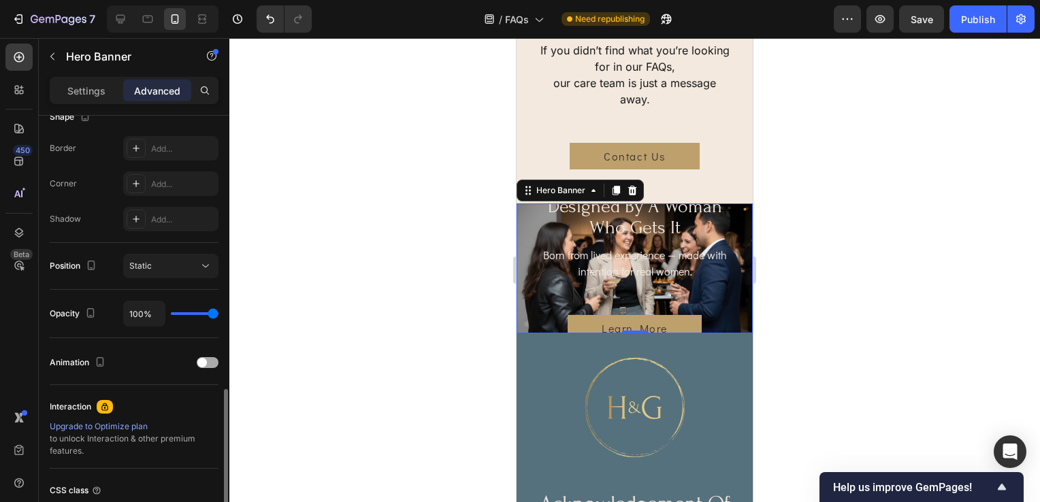
scroll to position [438, 0]
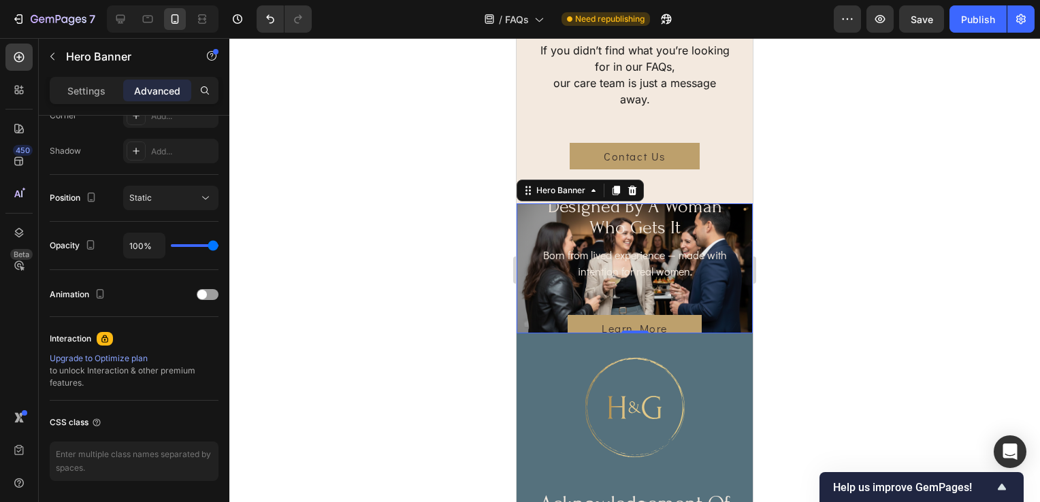
click at [712, 321] on div "designed by a woman who gets it Heading Born from lived experience — made with …" at bounding box center [634, 268] width 198 height 146
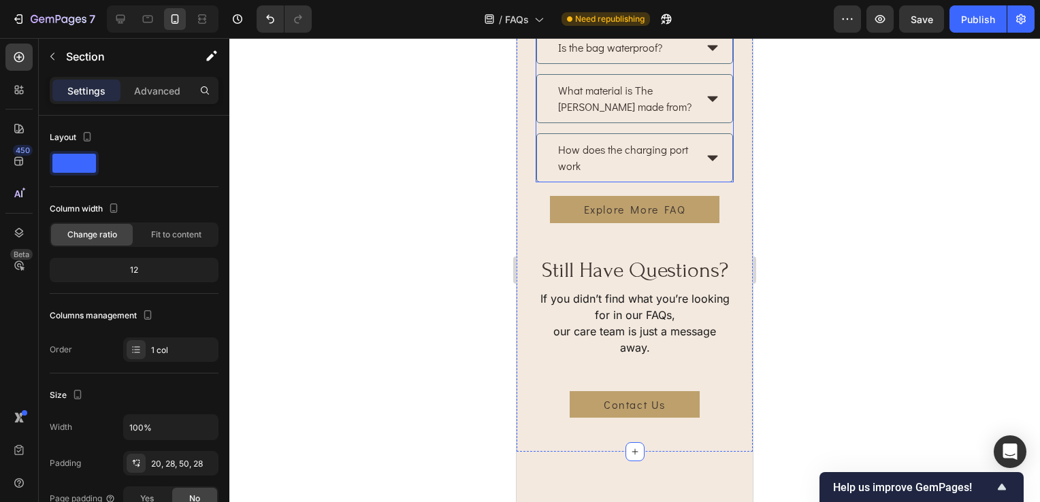
scroll to position [612, 0]
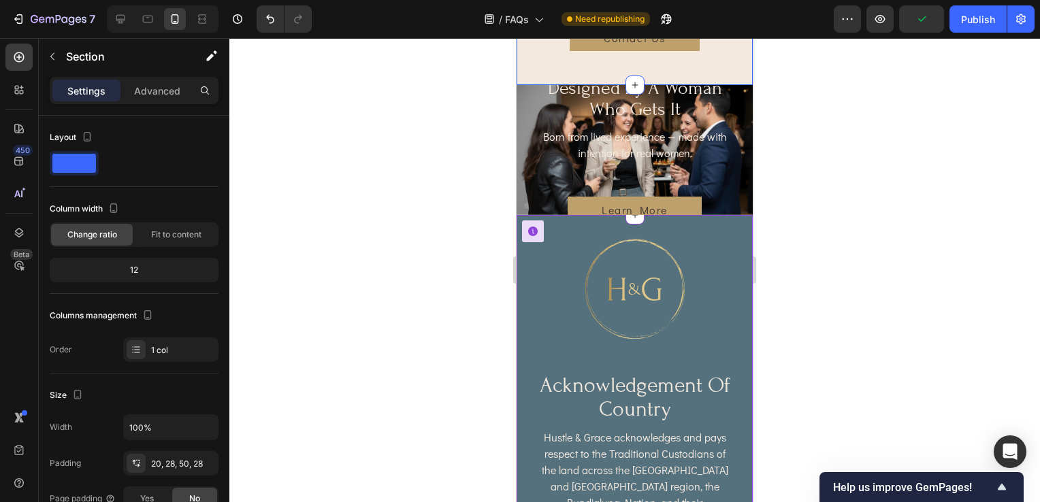
scroll to position [953, 0]
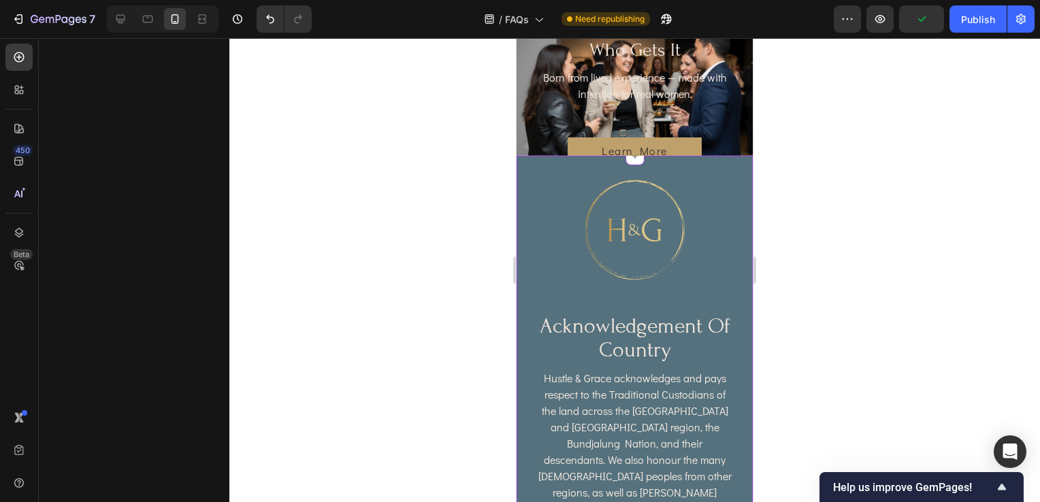
click at [713, 280] on div at bounding box center [634, 230] width 198 height 101
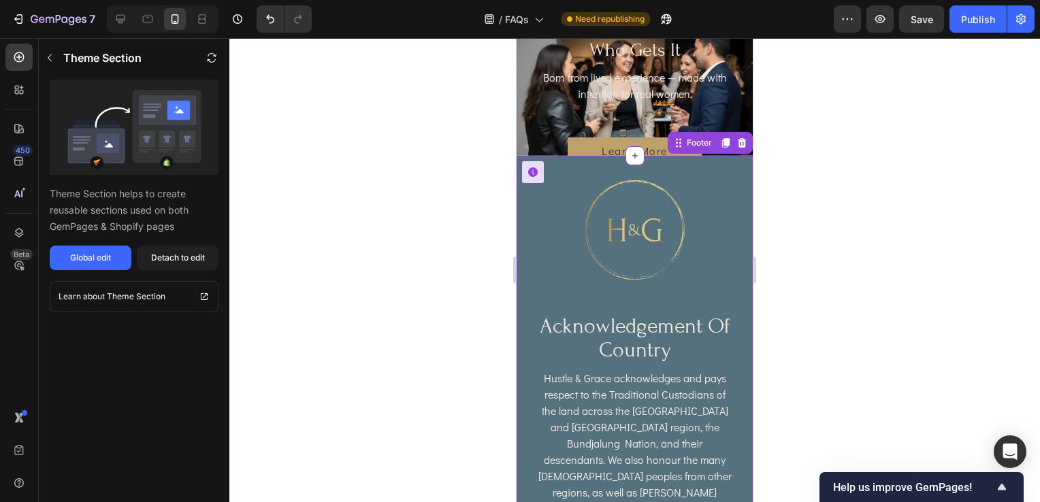
click at [699, 215] on div at bounding box center [634, 230] width 198 height 101
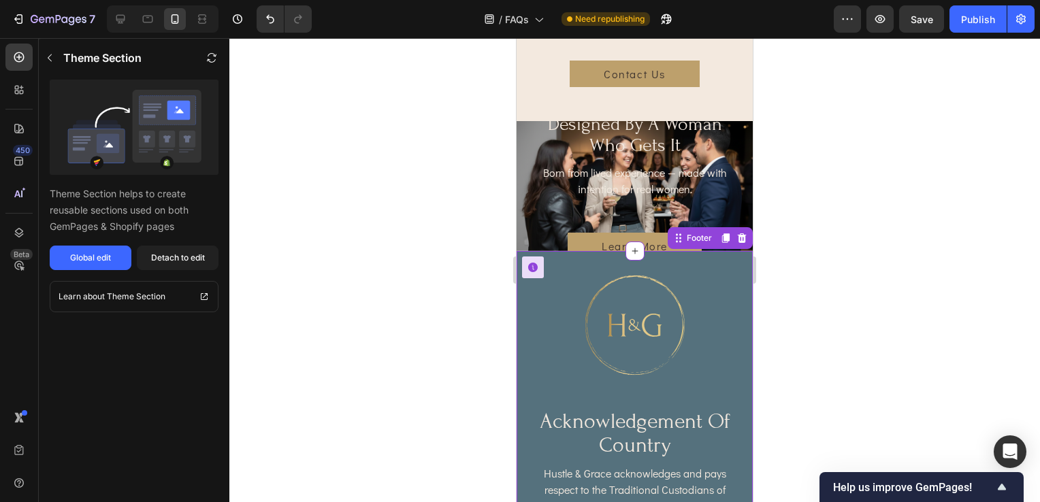
scroll to position [748, 0]
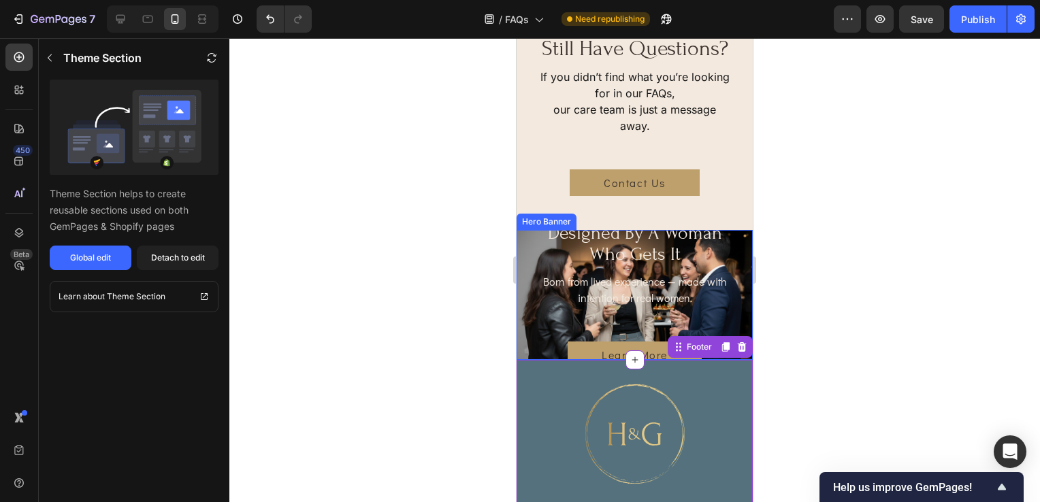
click at [725, 347] on div "designed by a woman who gets it Heading Born from lived experience — made with …" at bounding box center [634, 295] width 236 height 380
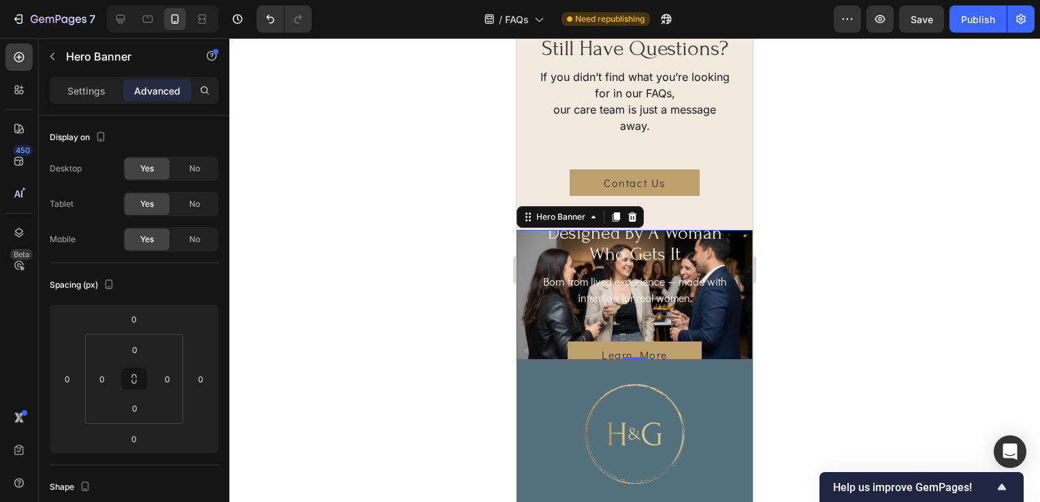
click at [548, 350] on div "designed by a woman who gets it Heading Born from lived experience — made with …" at bounding box center [634, 295] width 198 height 146
click at [95, 89] on p "Settings" at bounding box center [86, 91] width 38 height 14
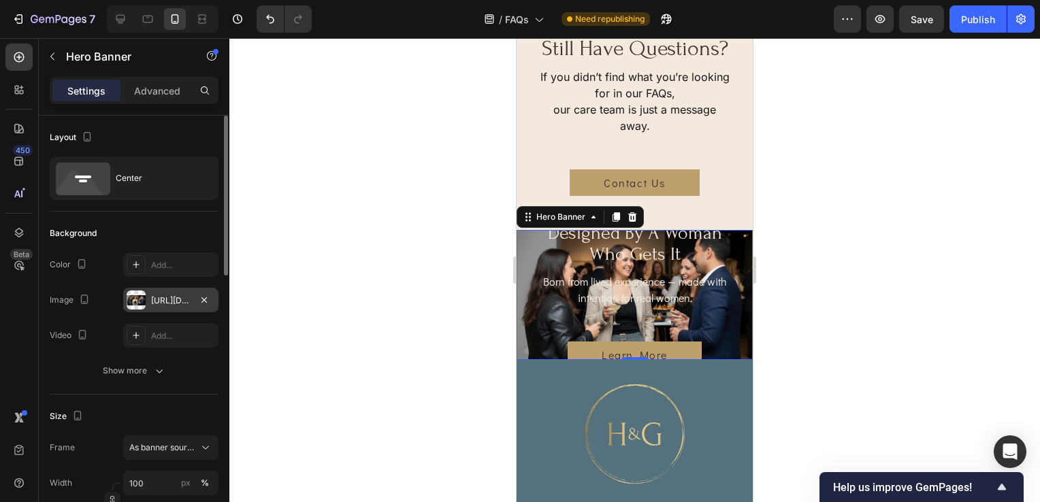
click at [171, 303] on div "https://cdn.shopify.com/s/files/1/0703/0289/2132/files/gempages_578549456991945…" at bounding box center [170, 301] width 39 height 12
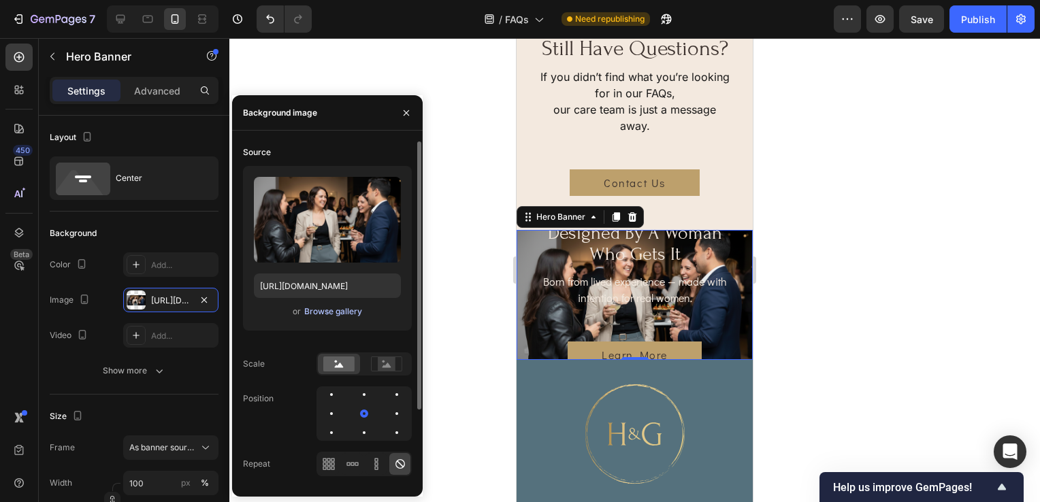
click at [315, 311] on div "Browse gallery" at bounding box center [333, 311] width 58 height 12
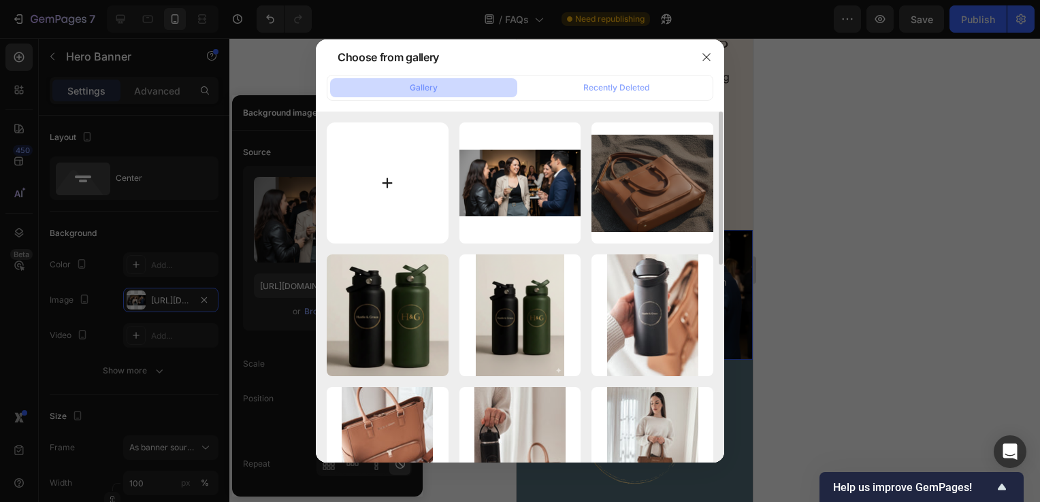
click at [367, 170] on input "file" at bounding box center [388, 183] width 122 height 122
type input "C:\fakepath\cindy socialising.png"
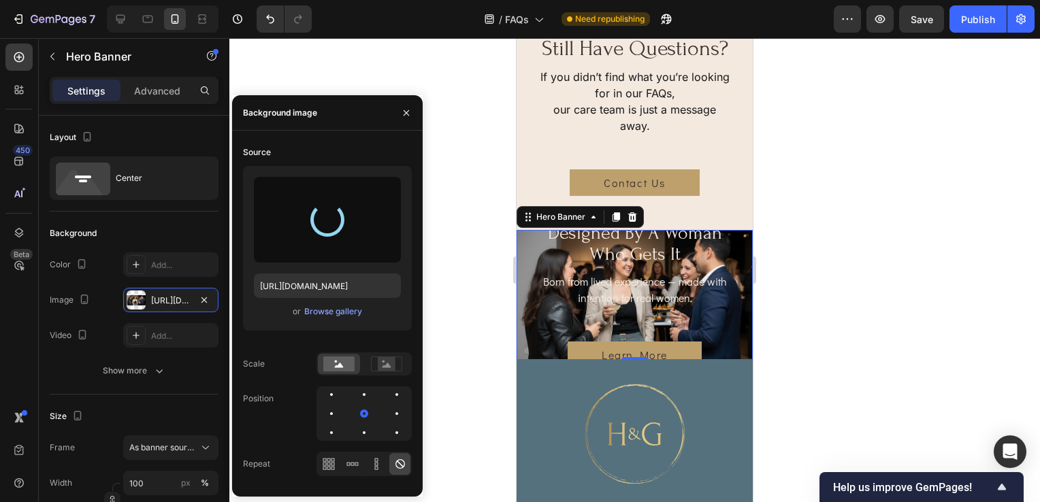
type input "https://cdn.shopify.com/s/files/1/0703/0289/2132/files/gempages_578549456991945…"
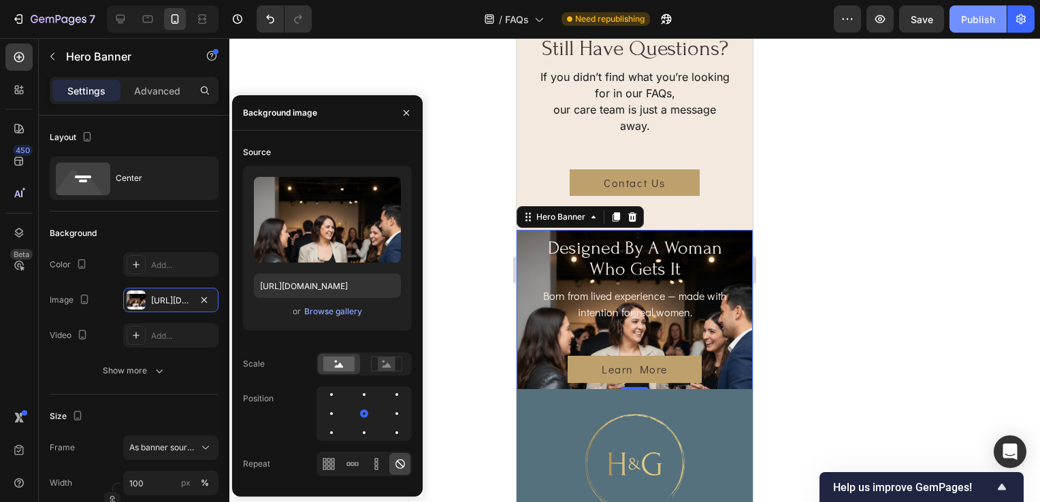
click at [987, 18] on div "Publish" at bounding box center [978, 19] width 34 height 14
